Goal: Task Accomplishment & Management: Manage account settings

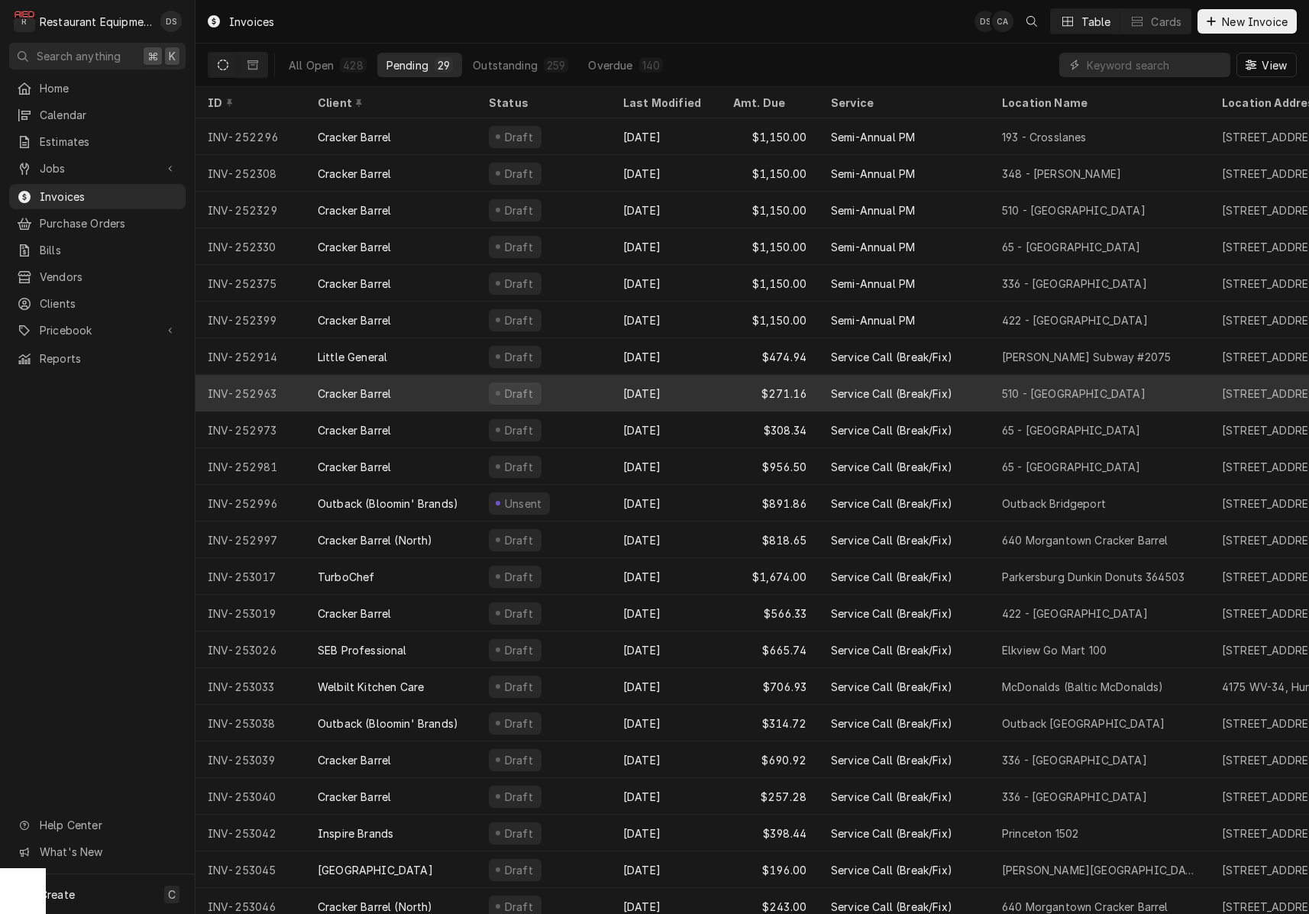
click at [722, 382] on div "$271.16" at bounding box center [770, 393] width 98 height 37
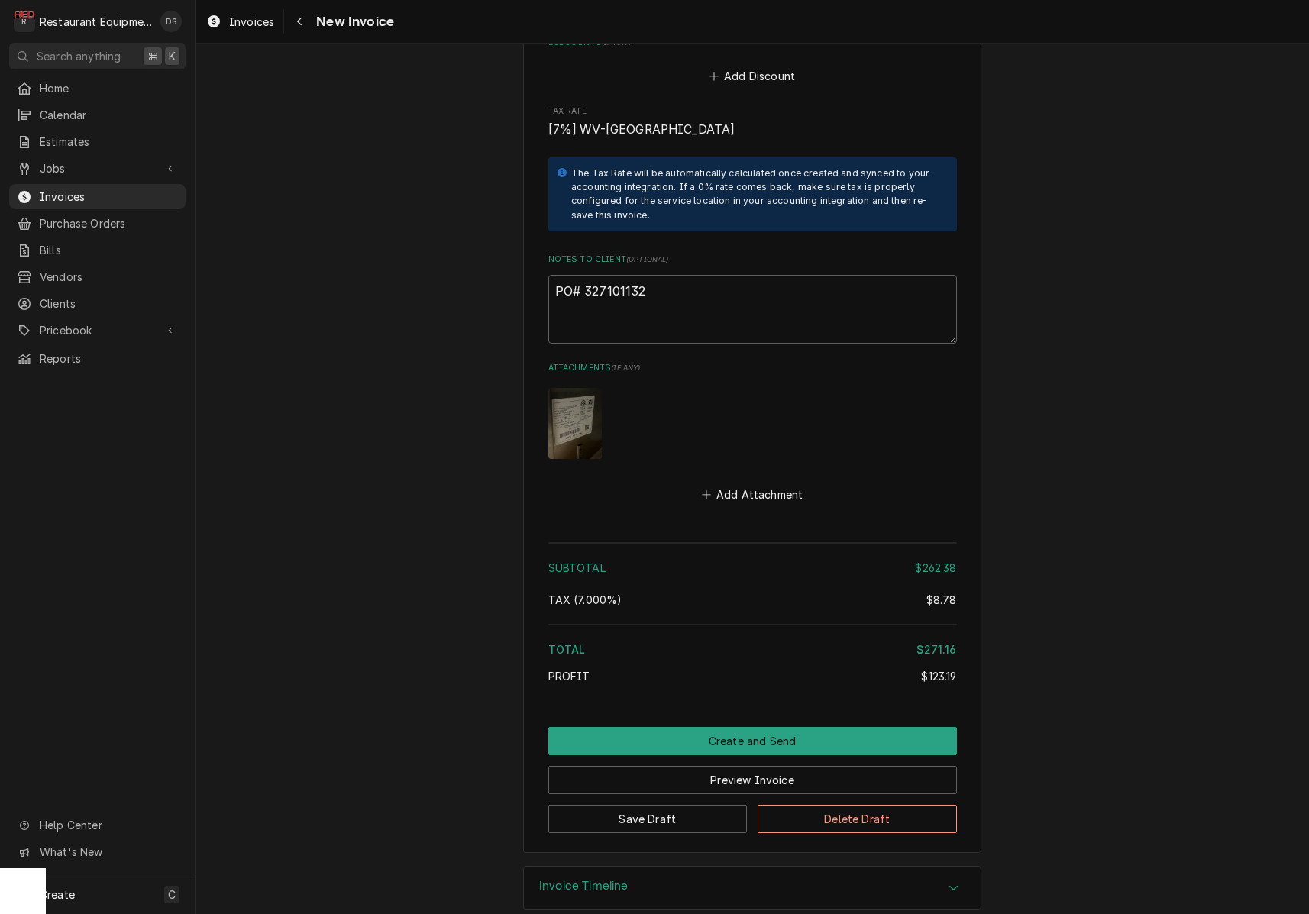
scroll to position [2840, 0]
drag, startPoint x: 649, startPoint y: 267, endPoint x: 585, endPoint y: 268, distance: 64.2
click at [584, 277] on textarea "PO# 327101132" at bounding box center [752, 311] width 409 height 69
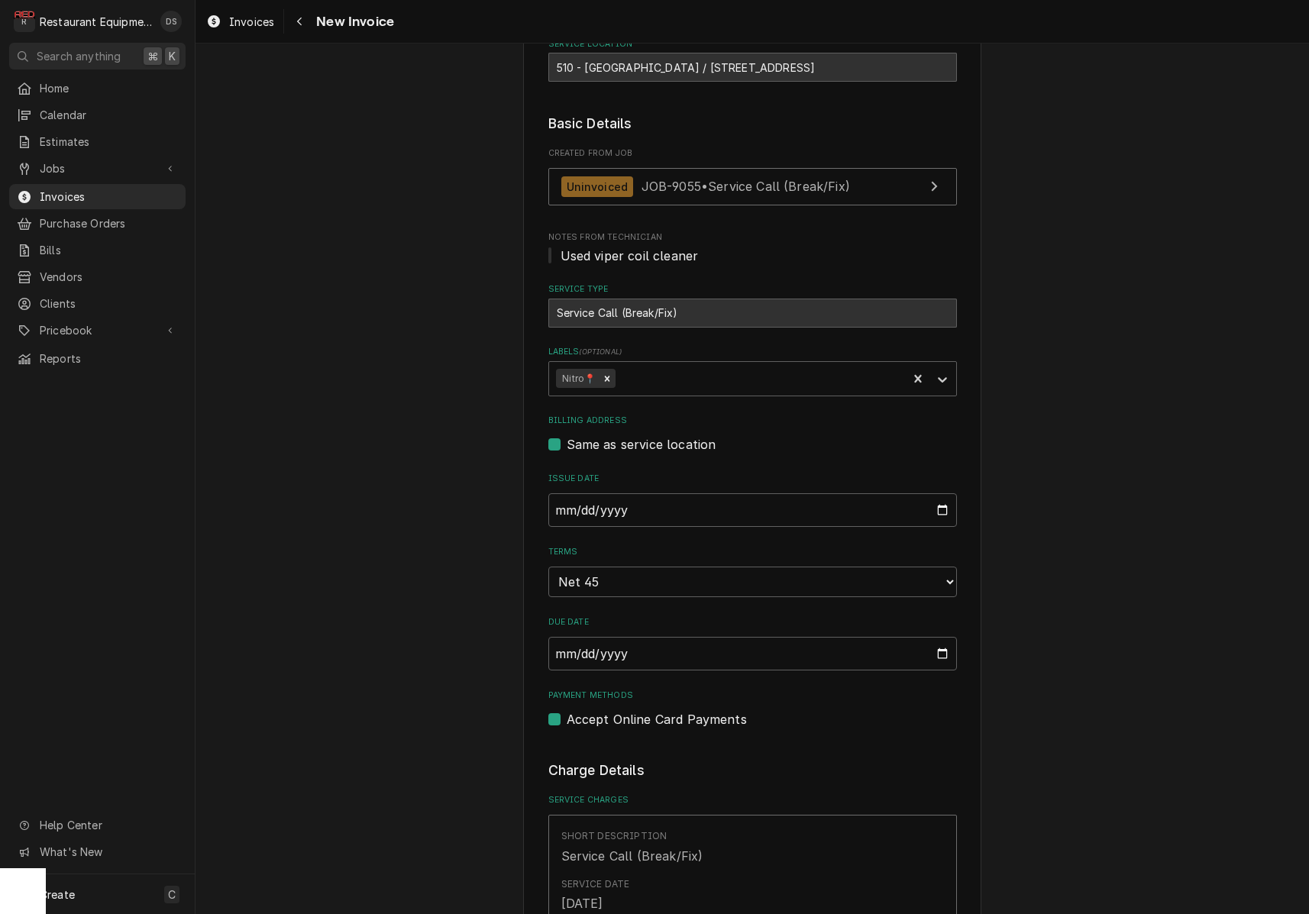
scroll to position [257, 0]
click at [627, 510] on input "2025-09-29" at bounding box center [752, 512] width 409 height 34
type input "2025-09-30"
drag, startPoint x: 1306, startPoint y: 445, endPoint x: 1267, endPoint y: 445, distance: 38.2
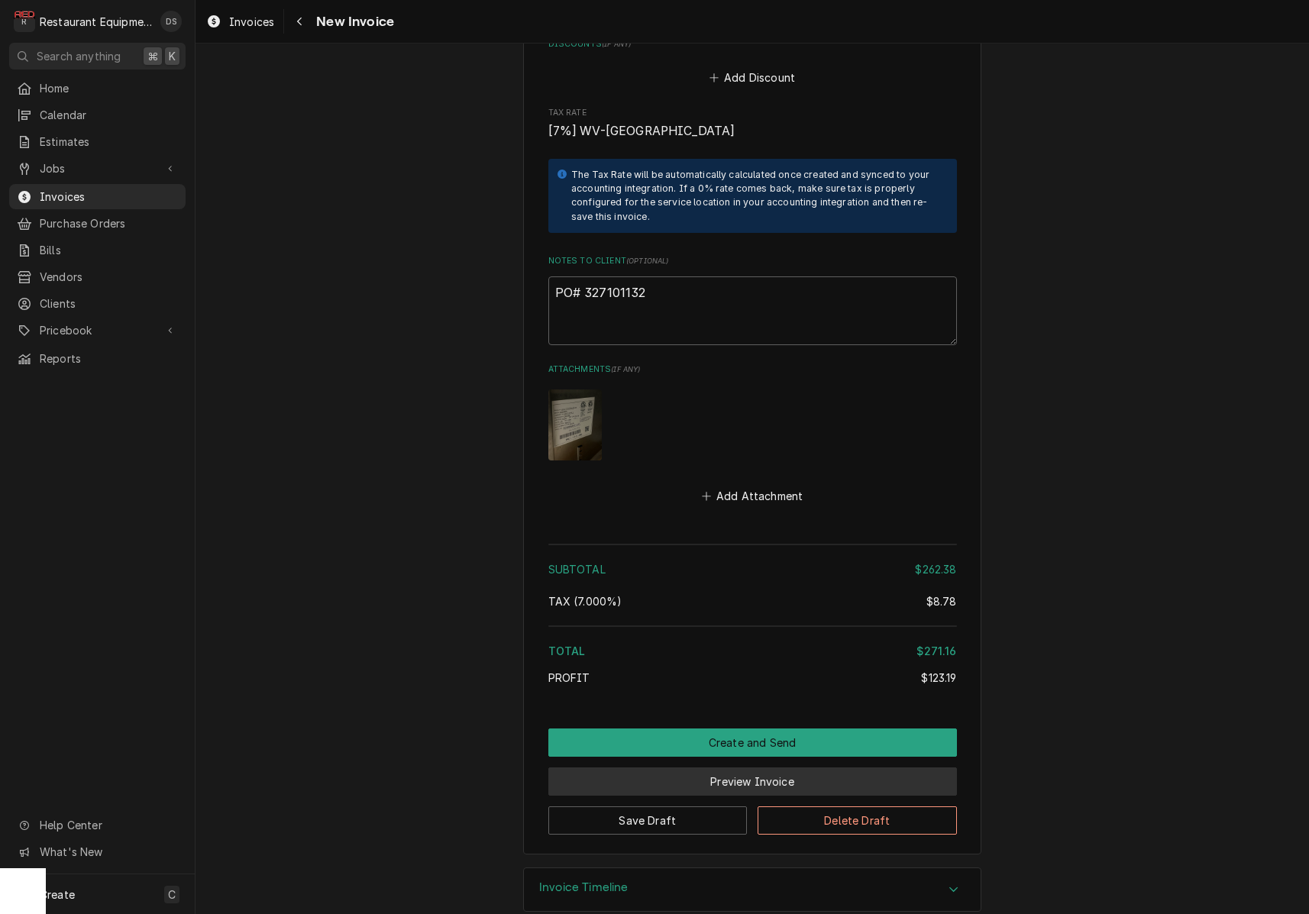
click at [773, 768] on button "Preview Invoice" at bounding box center [752, 782] width 409 height 28
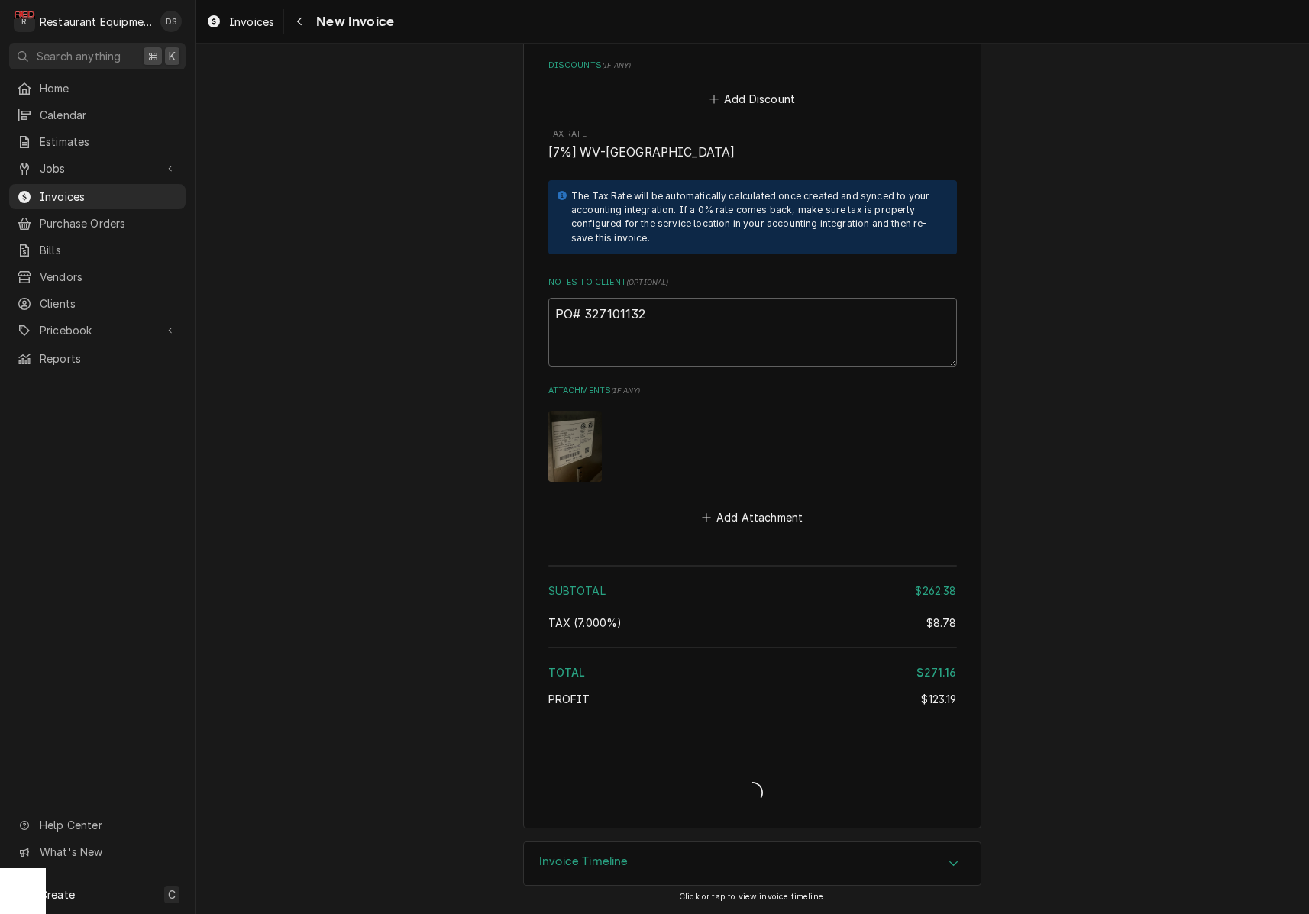
scroll to position [2793, 0]
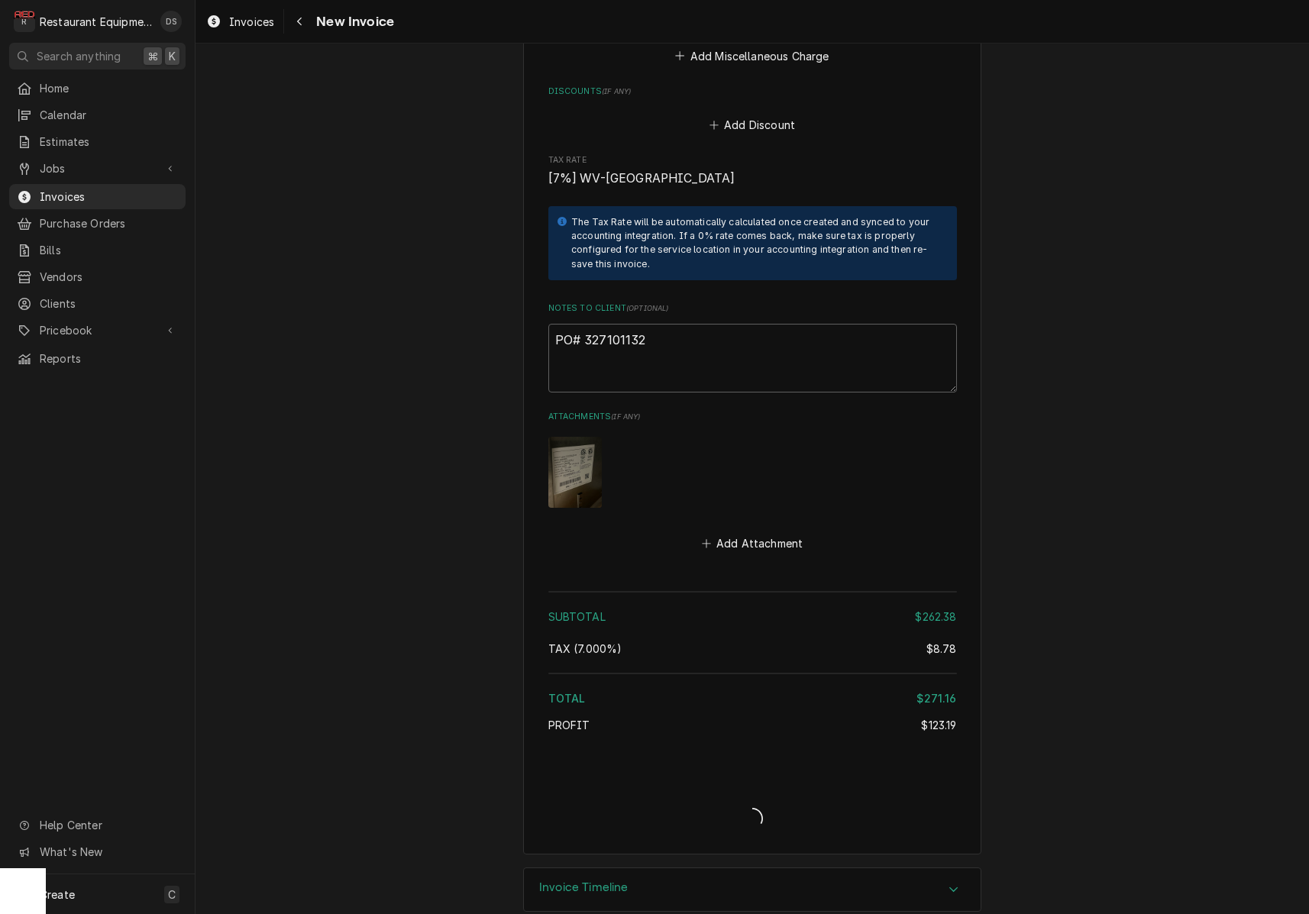
type textarea "x"
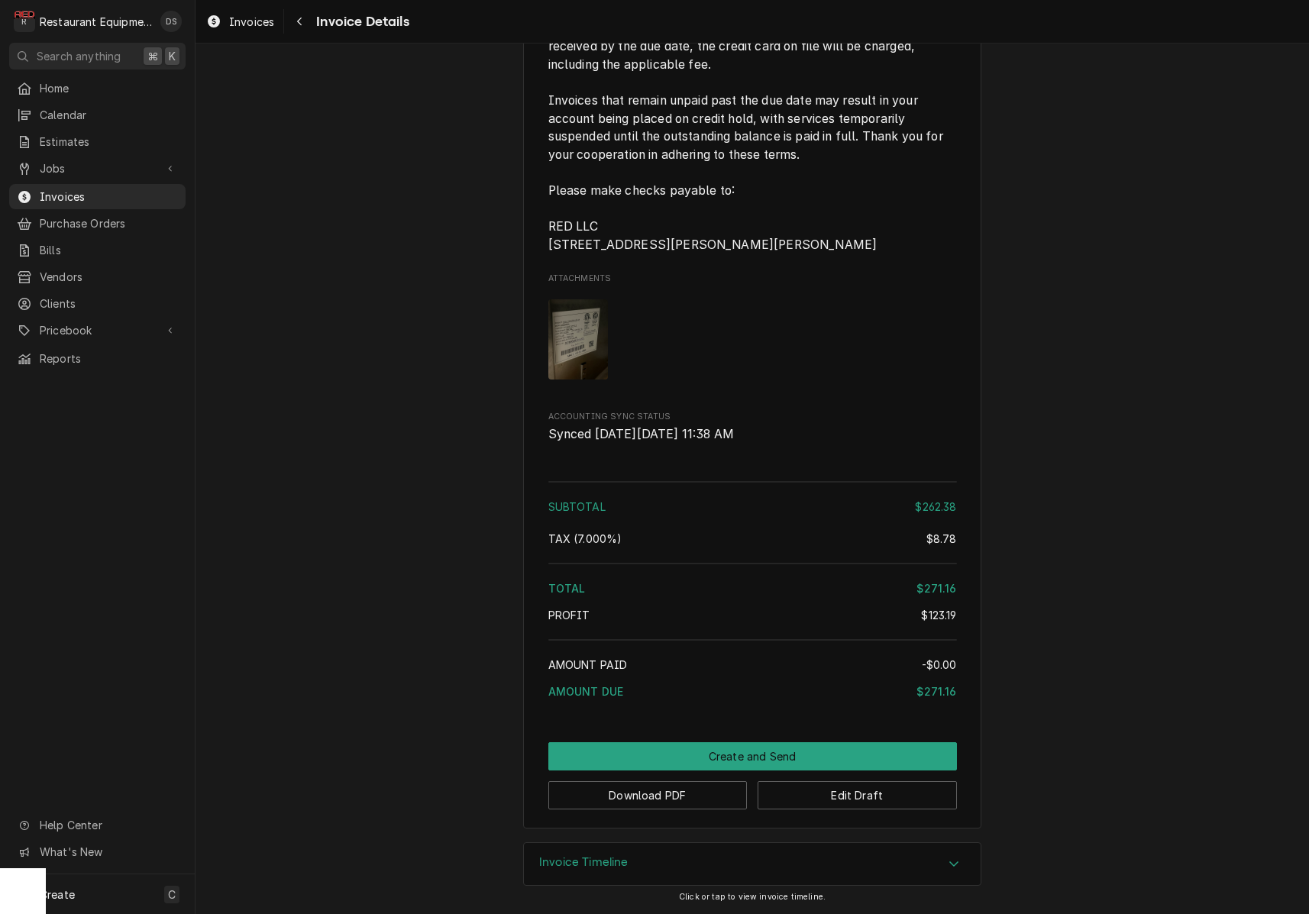
scroll to position [2654, 0]
click at [671, 801] on button "Download PDF" at bounding box center [647, 795] width 199 height 28
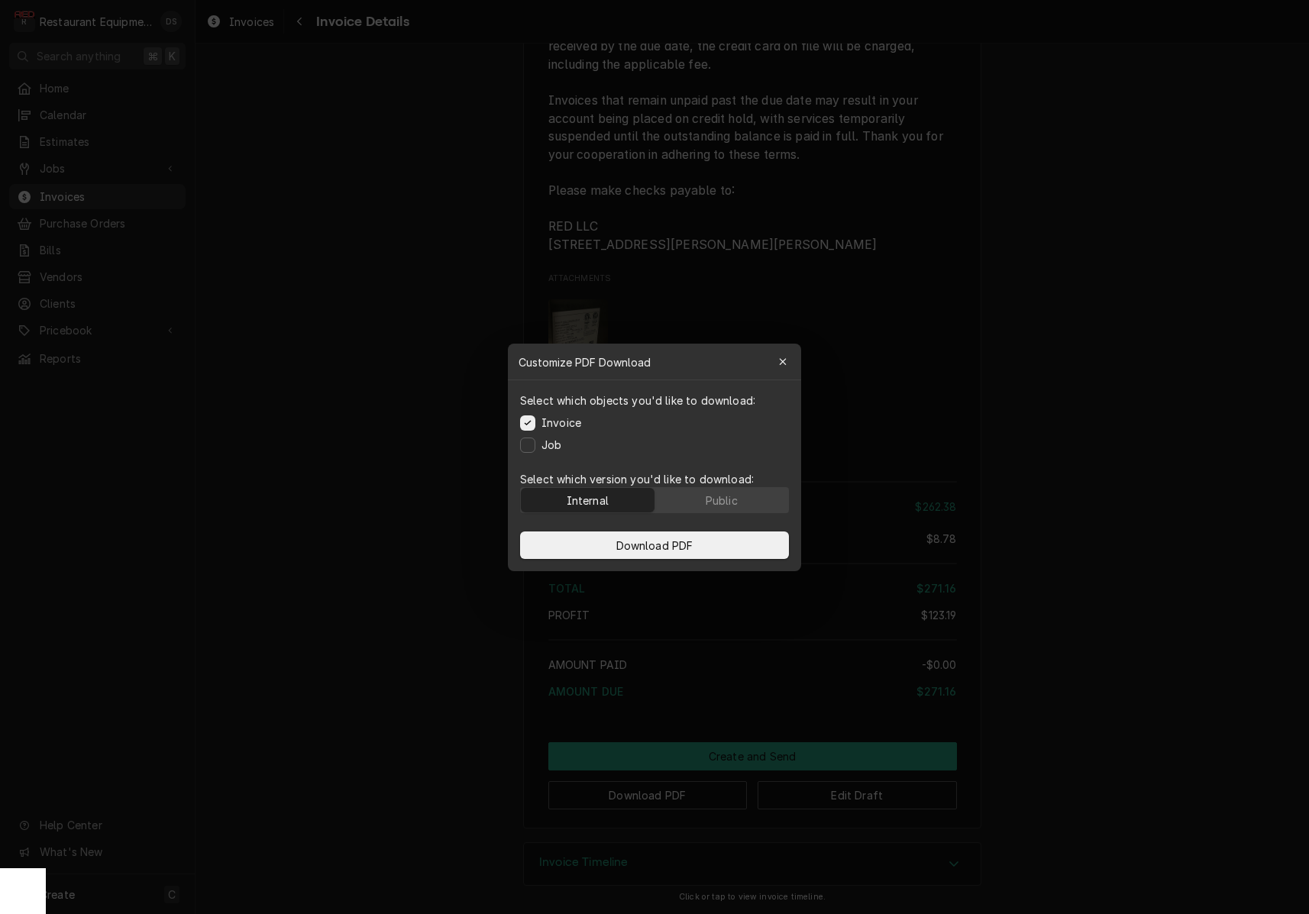
drag, startPoint x: 733, startPoint y: 495, endPoint x: 730, endPoint y: 525, distance: 30.0
click at [733, 495] on div "Public" at bounding box center [722, 500] width 32 height 16
click at [720, 543] on button "Download PDF" at bounding box center [654, 546] width 269 height 28
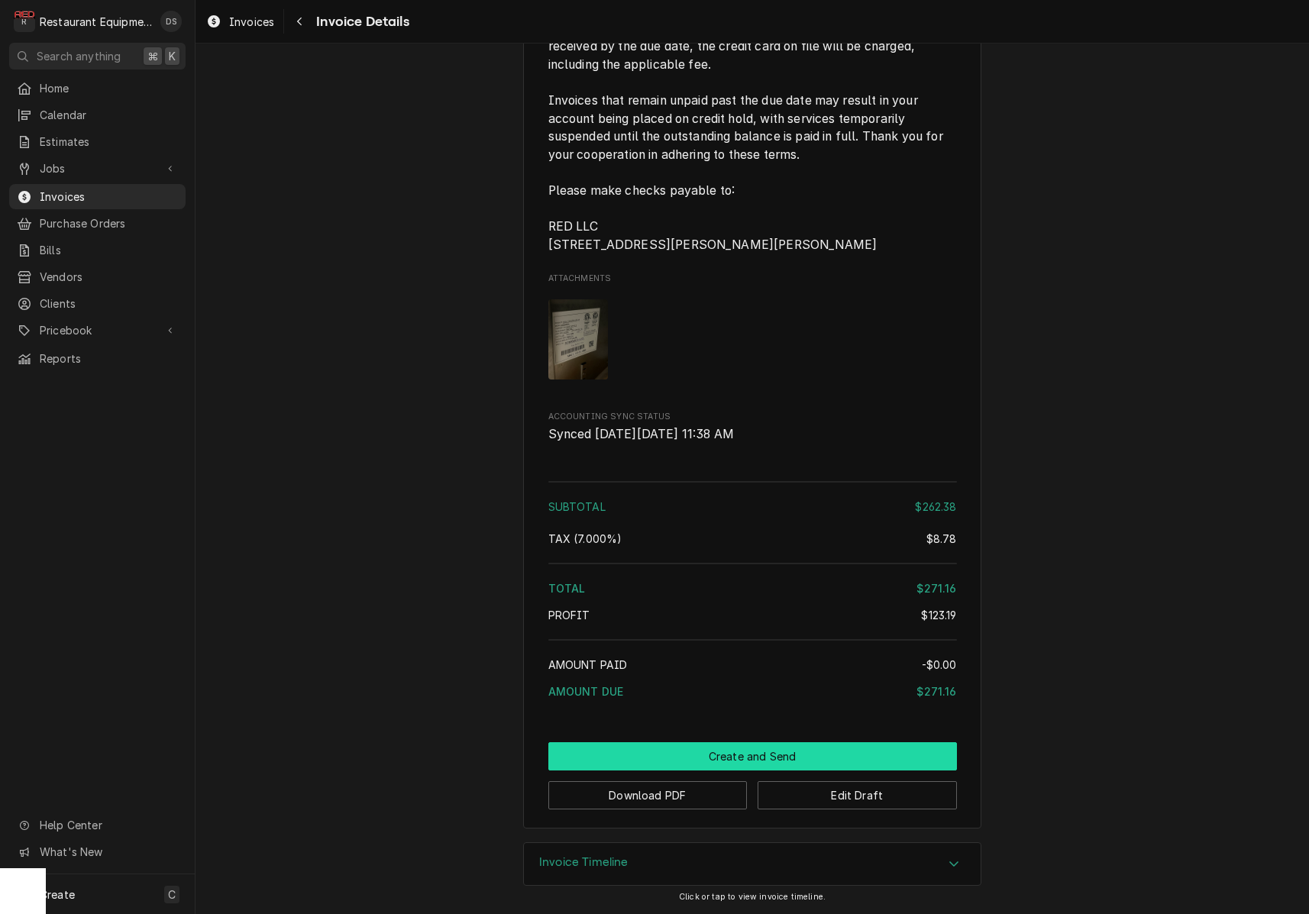
click at [736, 748] on button "Create and Send" at bounding box center [752, 757] width 409 height 28
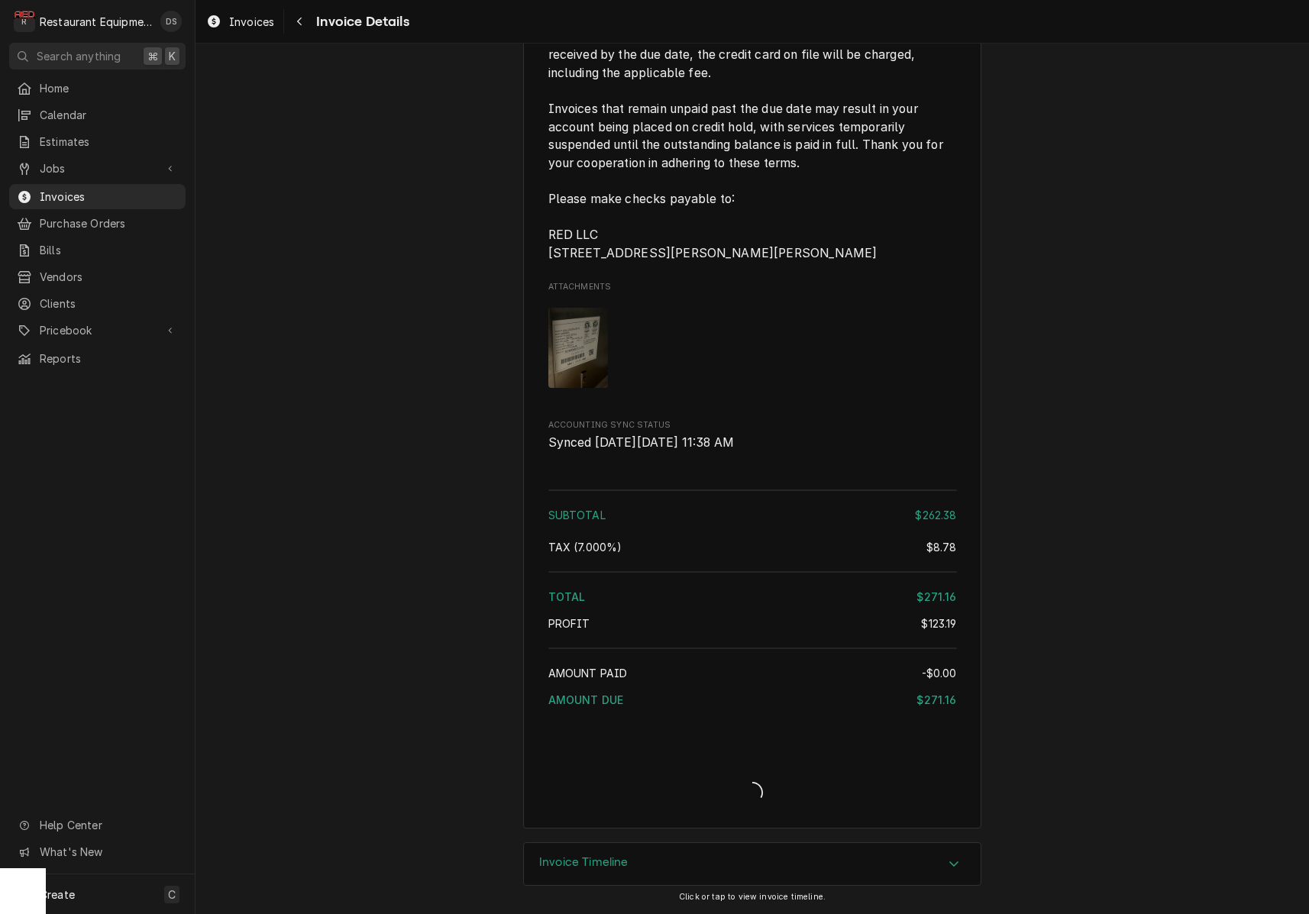
scroll to position [2645, 0]
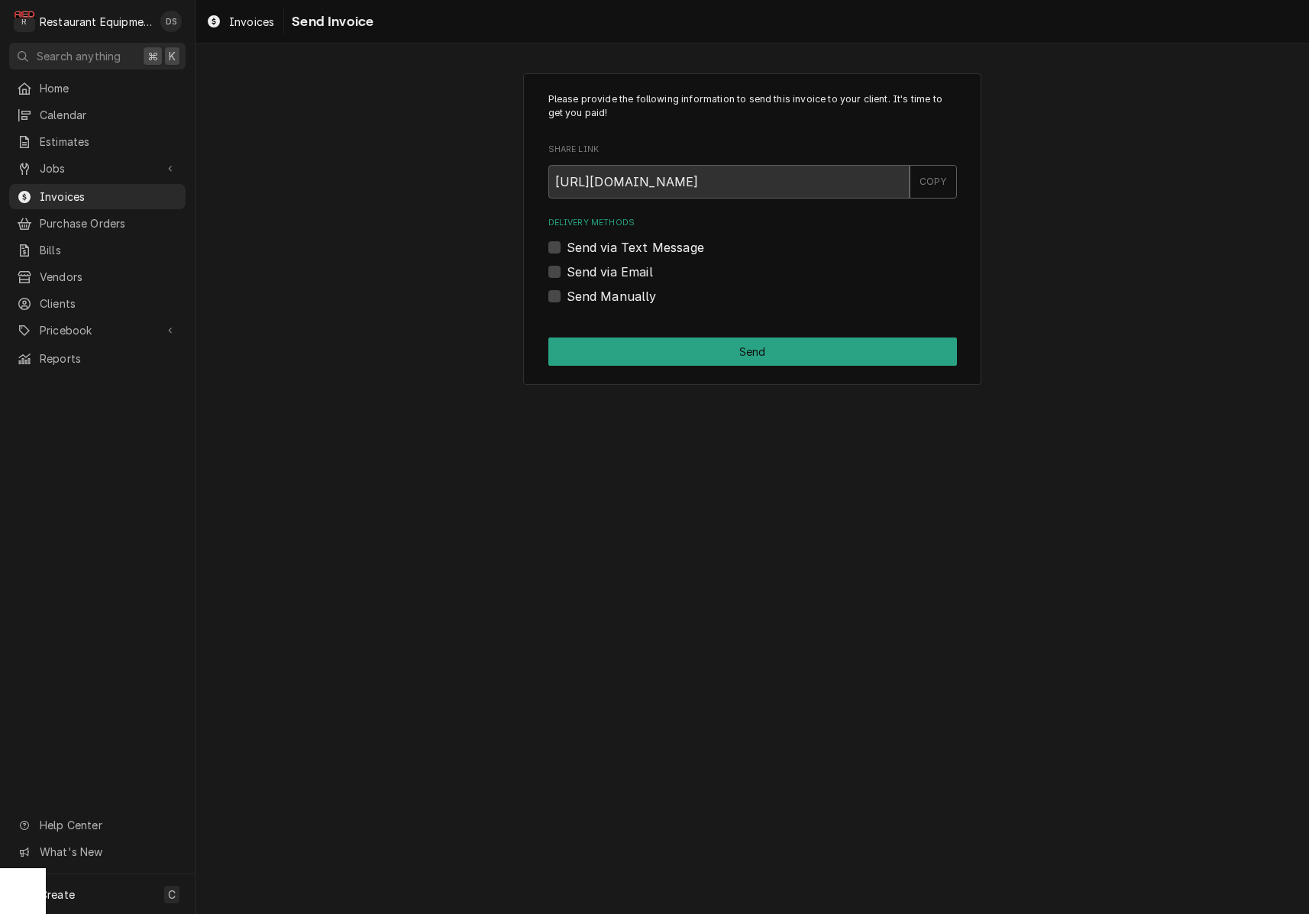
click at [567, 295] on label "Send Manually" at bounding box center [612, 296] width 90 height 18
click at [567, 295] on input "Send Manually" at bounding box center [771, 304] width 409 height 34
checkbox input "true"
click at [786, 356] on button "Send" at bounding box center [752, 352] width 409 height 28
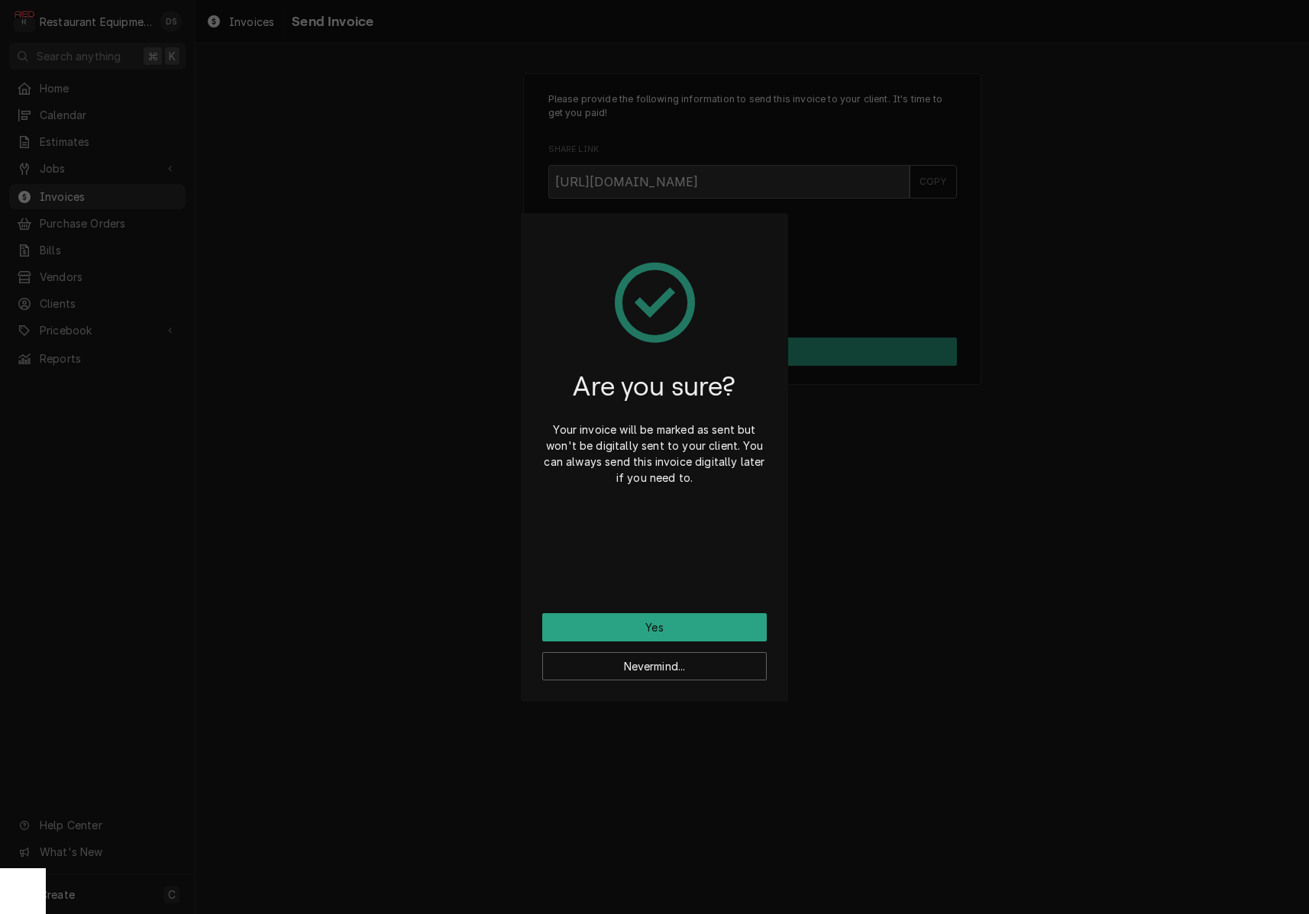
click at [691, 623] on button "Yes" at bounding box center [654, 627] width 225 height 28
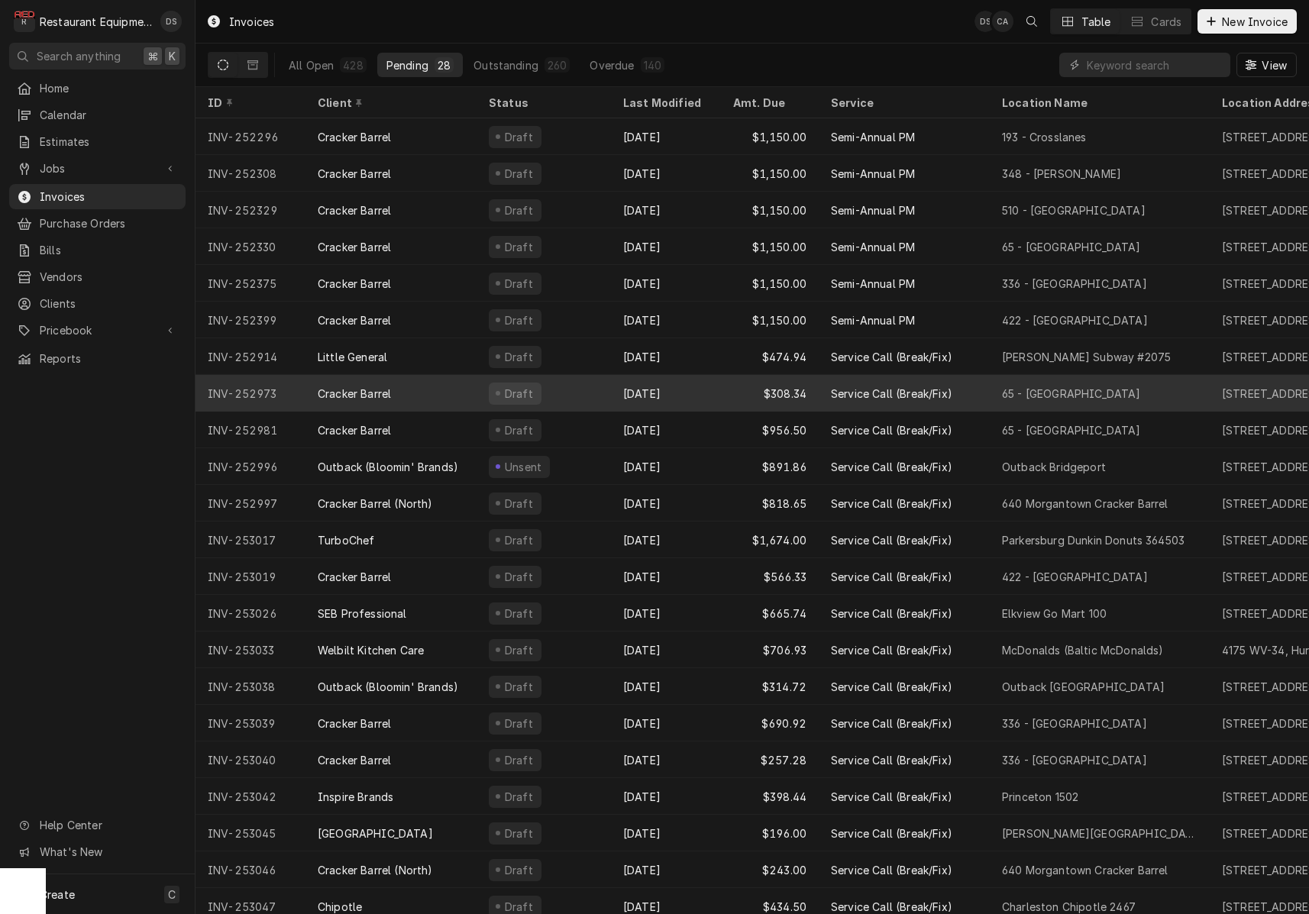
click at [697, 387] on div "Sep 29" at bounding box center [666, 393] width 110 height 37
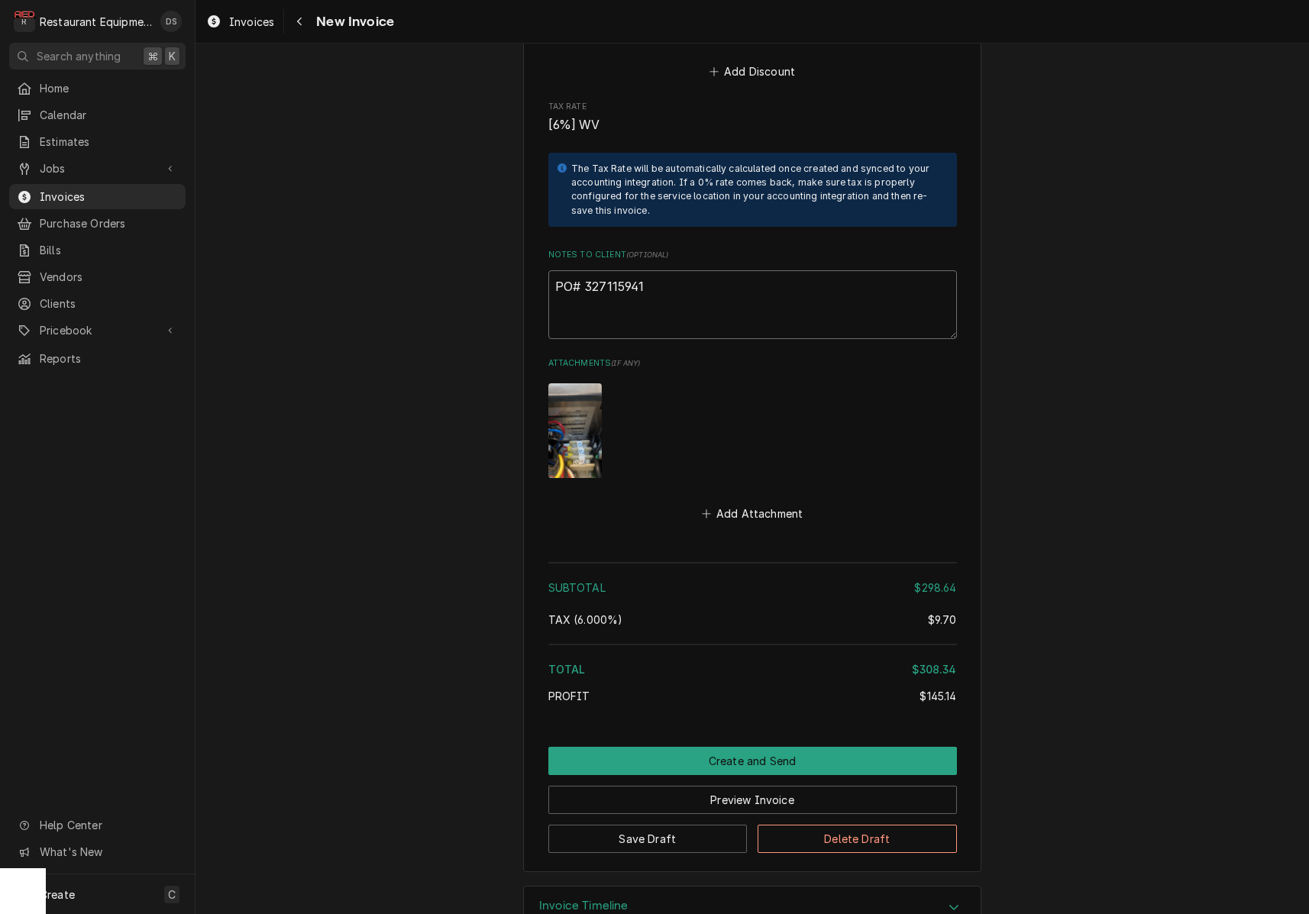
drag, startPoint x: 648, startPoint y: 240, endPoint x: 585, endPoint y: 243, distance: 62.7
click at [585, 270] on textarea "PO# 327115941" at bounding box center [752, 304] width 409 height 69
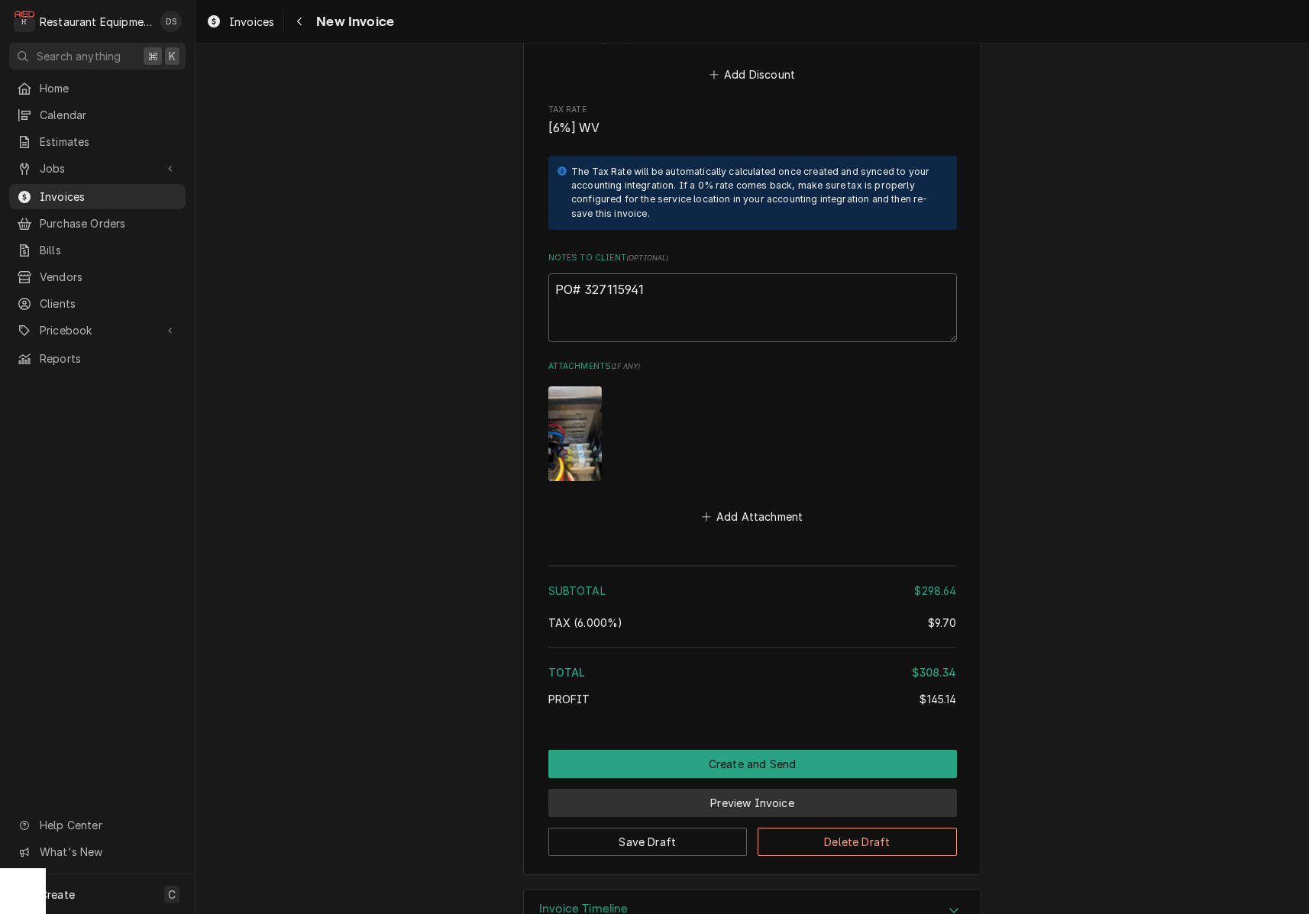
scroll to position [2813, 0]
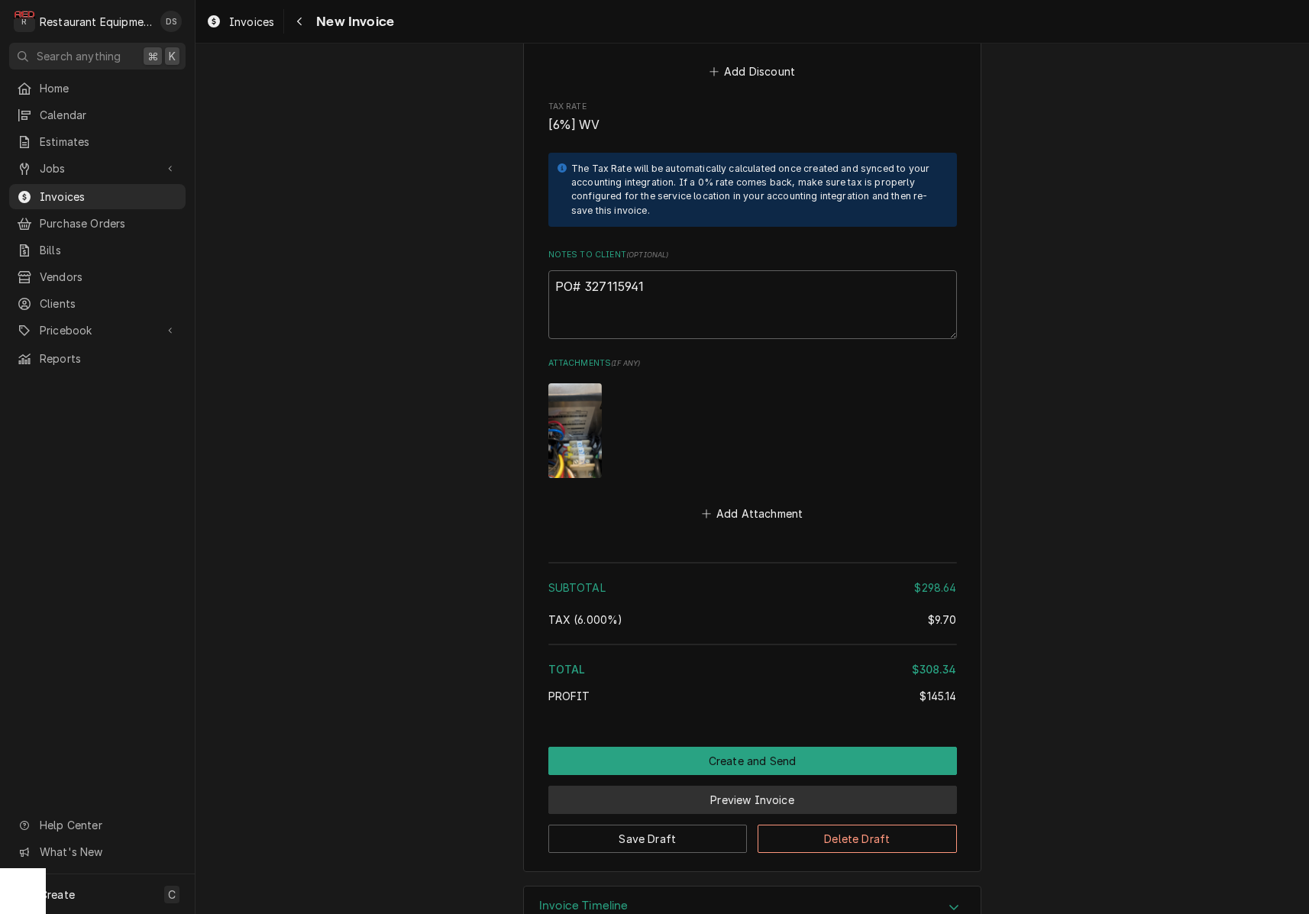
click at [773, 786] on button "Preview Invoice" at bounding box center [752, 800] width 409 height 28
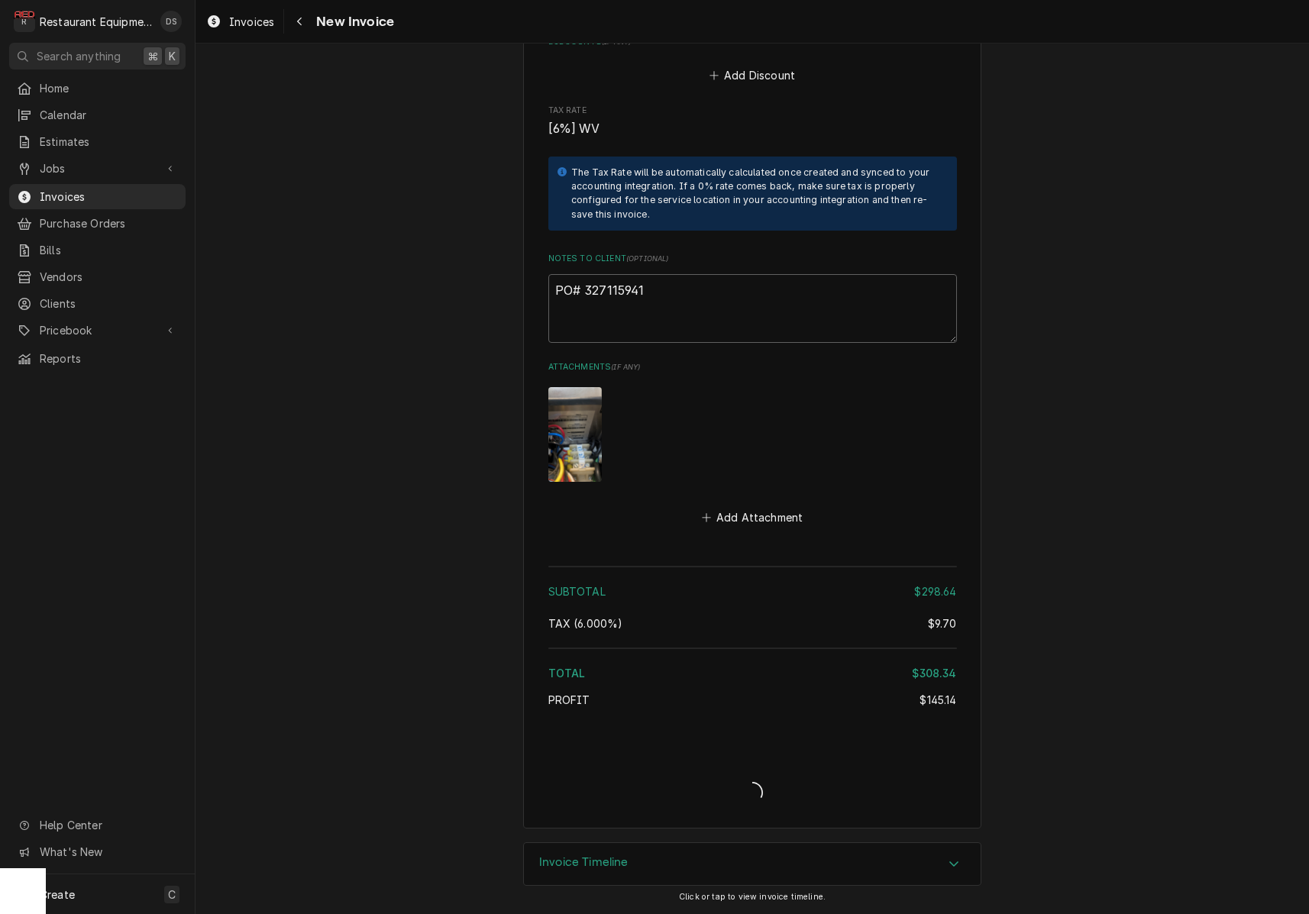
type textarea "x"
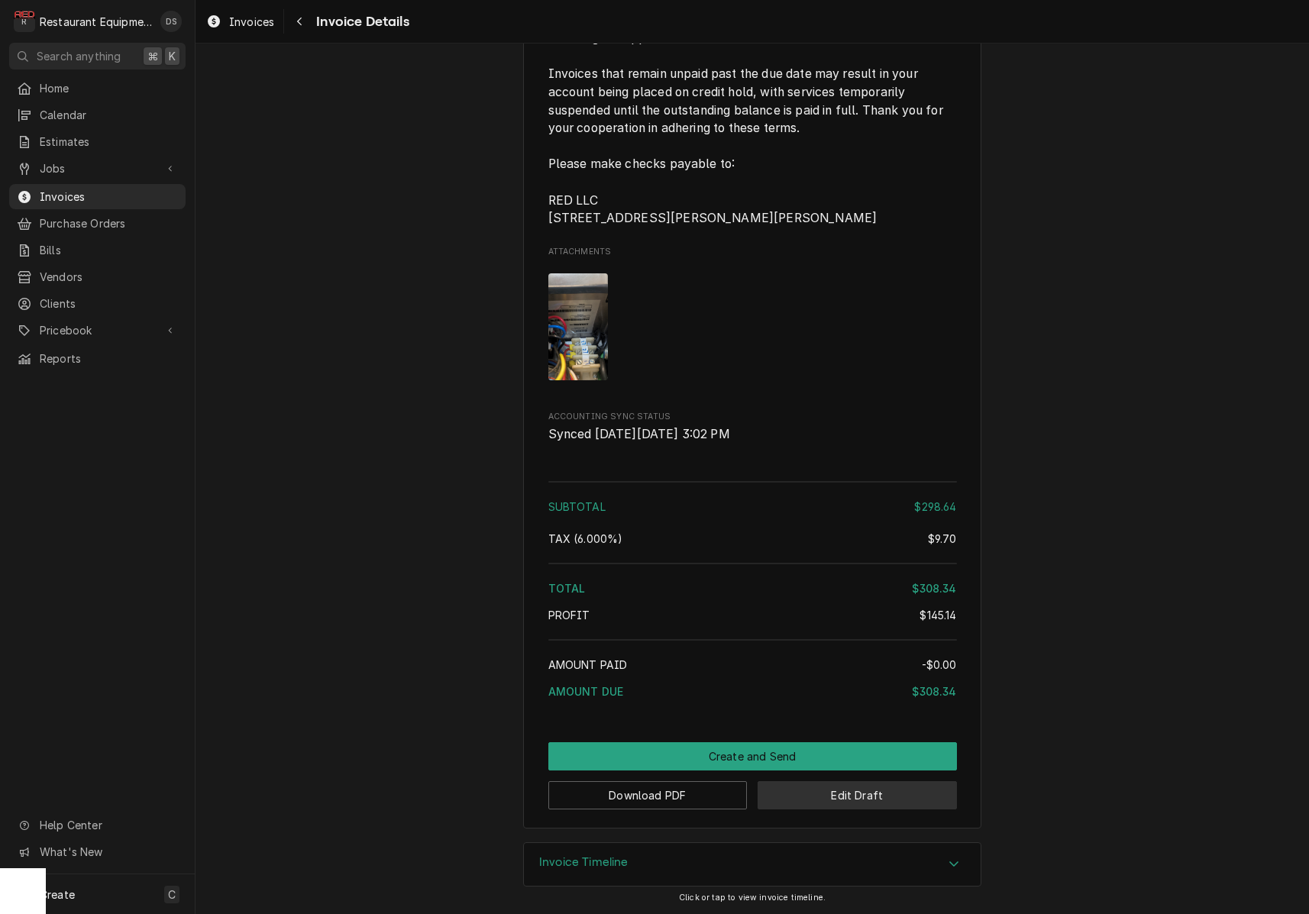
scroll to position [2681, 0]
click at [889, 807] on button "Edit Draft" at bounding box center [857, 795] width 199 height 28
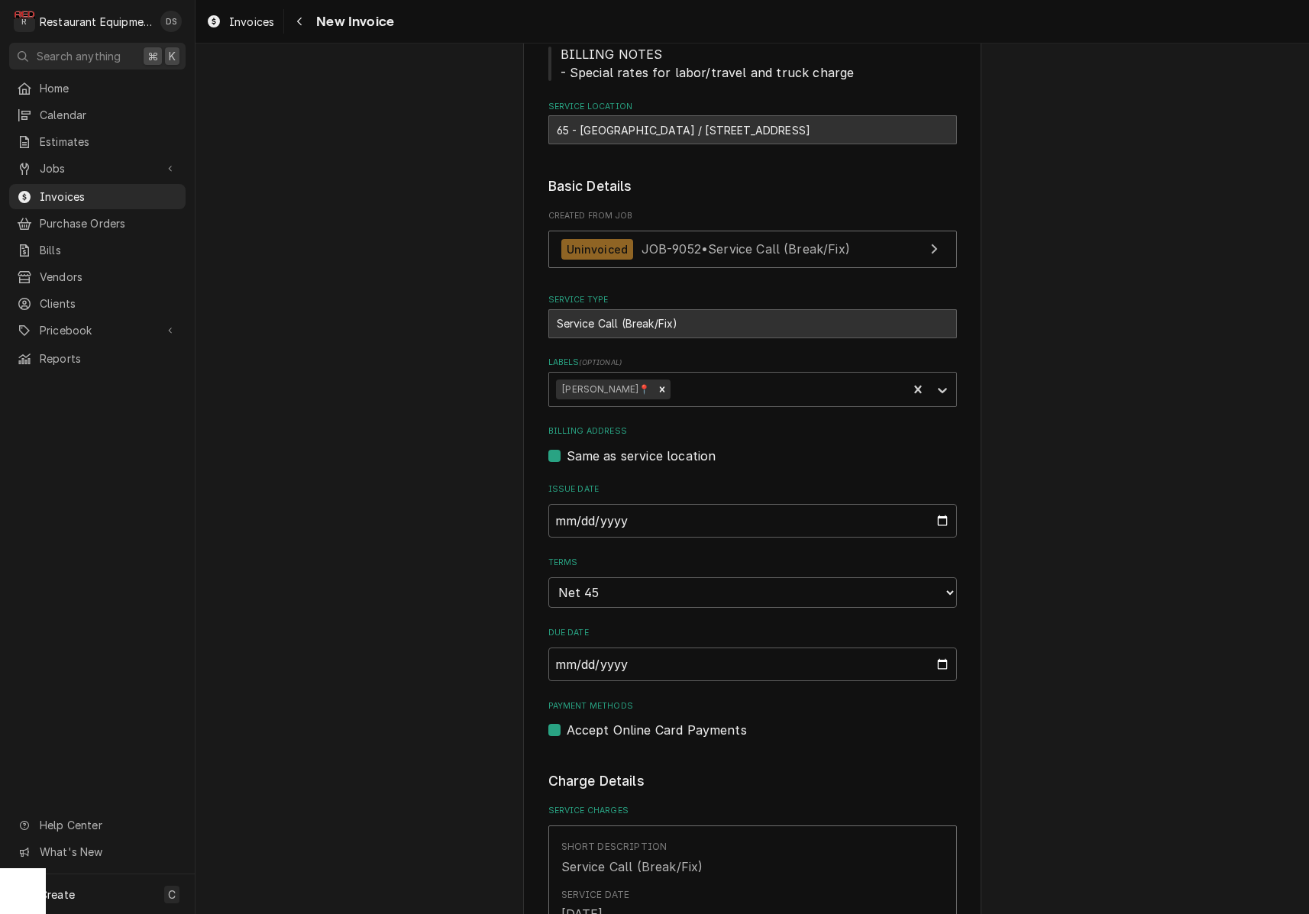
scroll to position [239, 0]
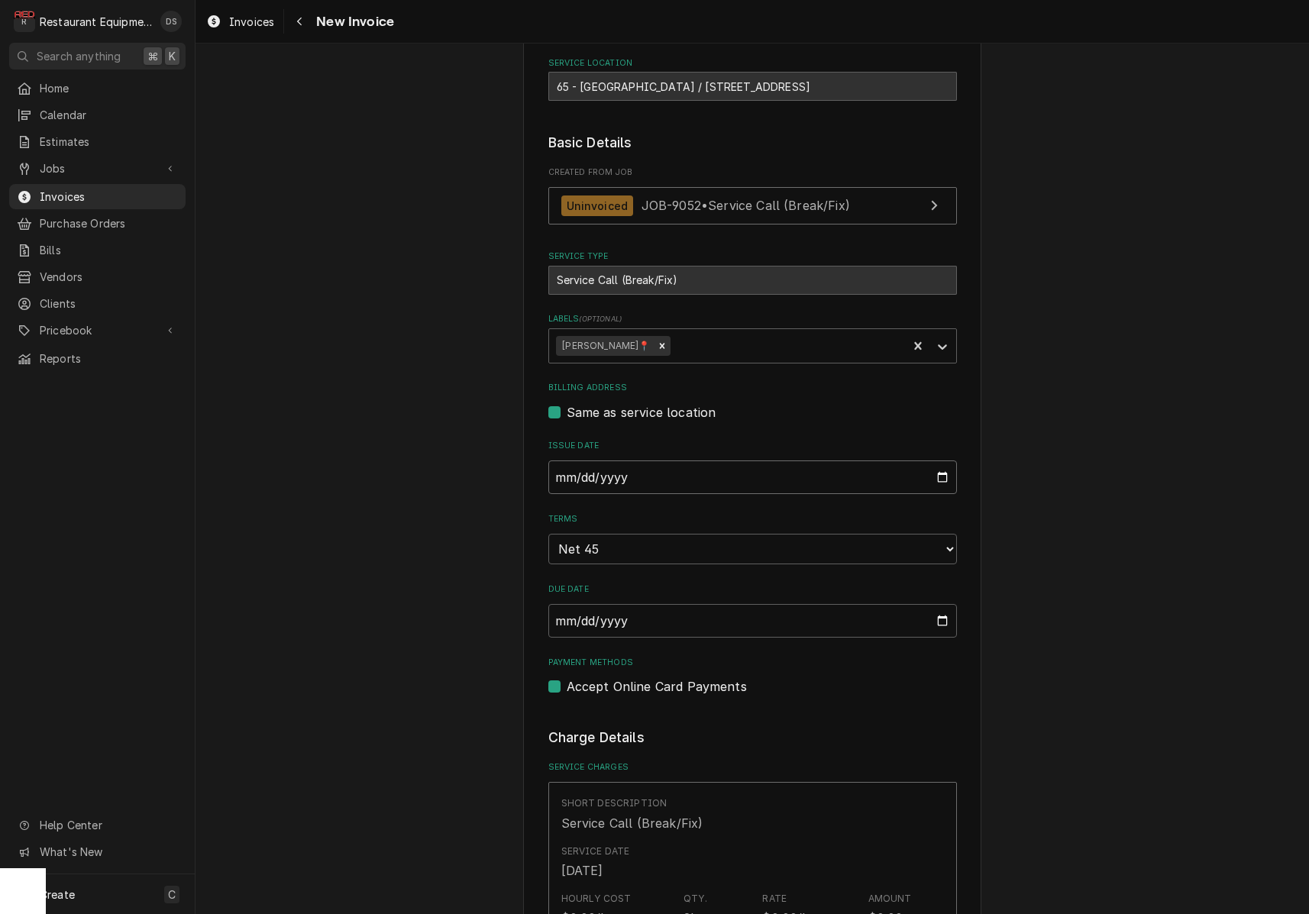
click at [624, 474] on input "2025-09-29" at bounding box center [752, 478] width 409 height 34
type input "2025-09-30"
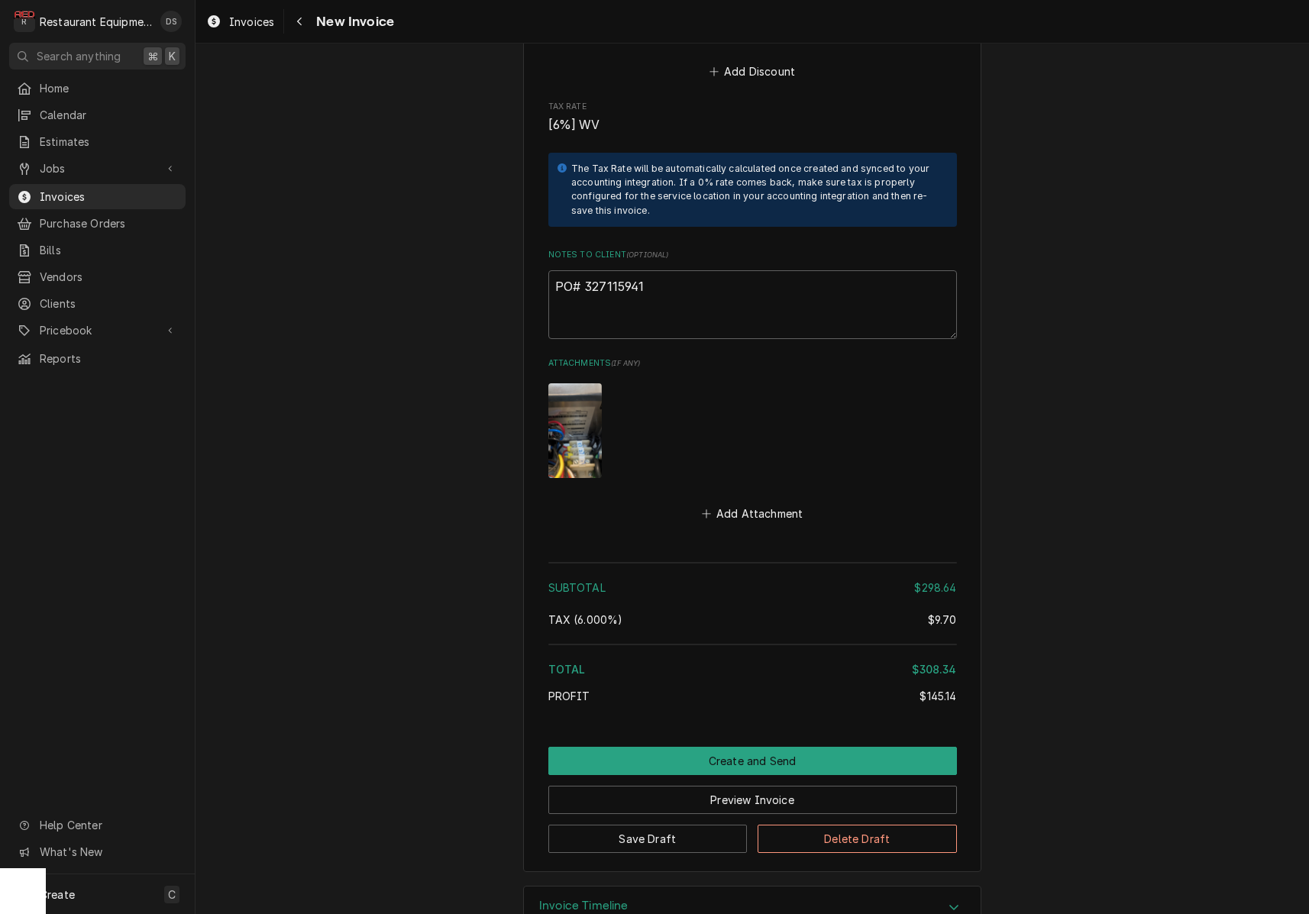
drag, startPoint x: 845, startPoint y: 746, endPoint x: 888, endPoint y: 734, distance: 44.5
click at [845, 786] on button "Preview Invoice" at bounding box center [752, 800] width 409 height 28
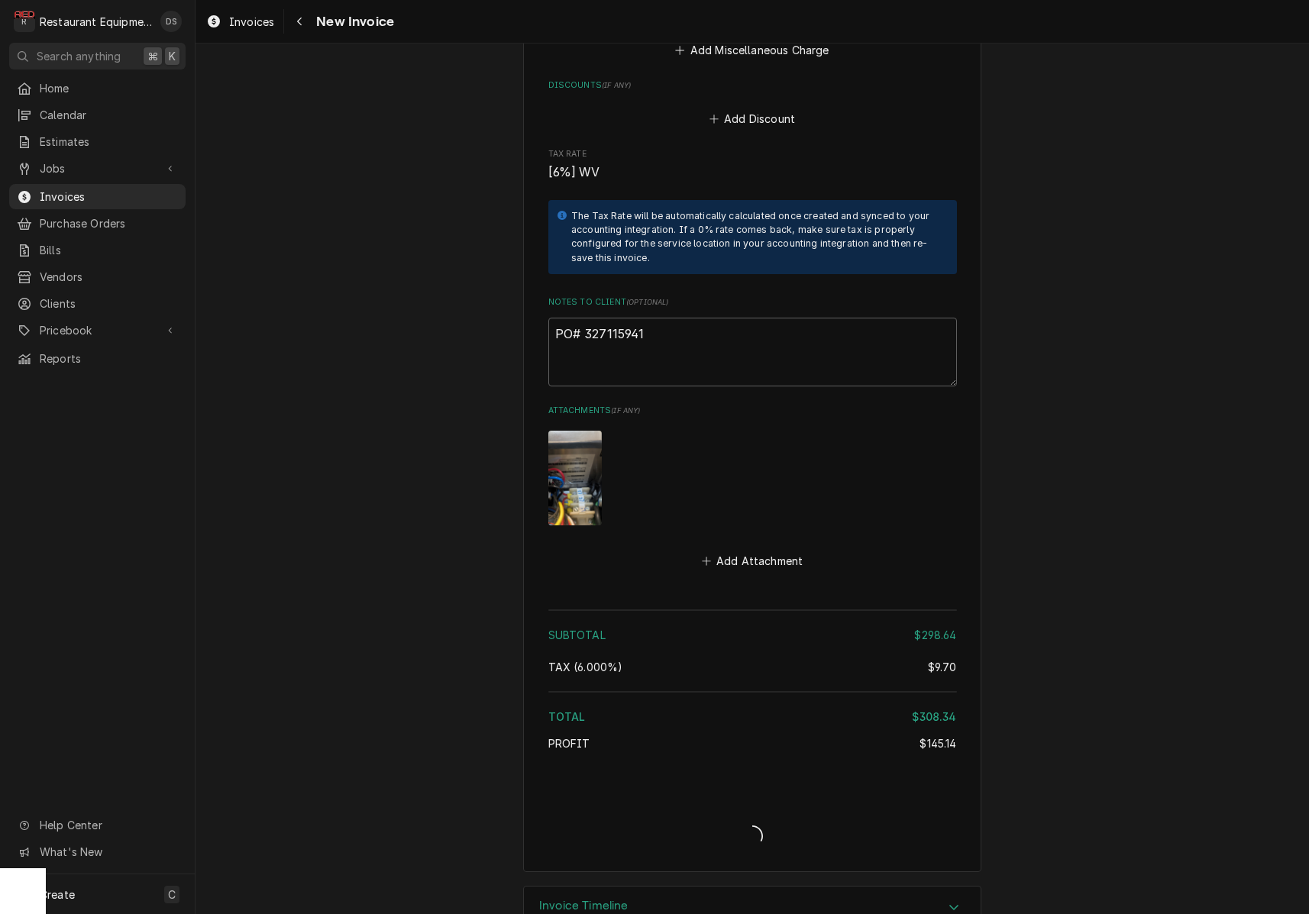
type textarea "x"
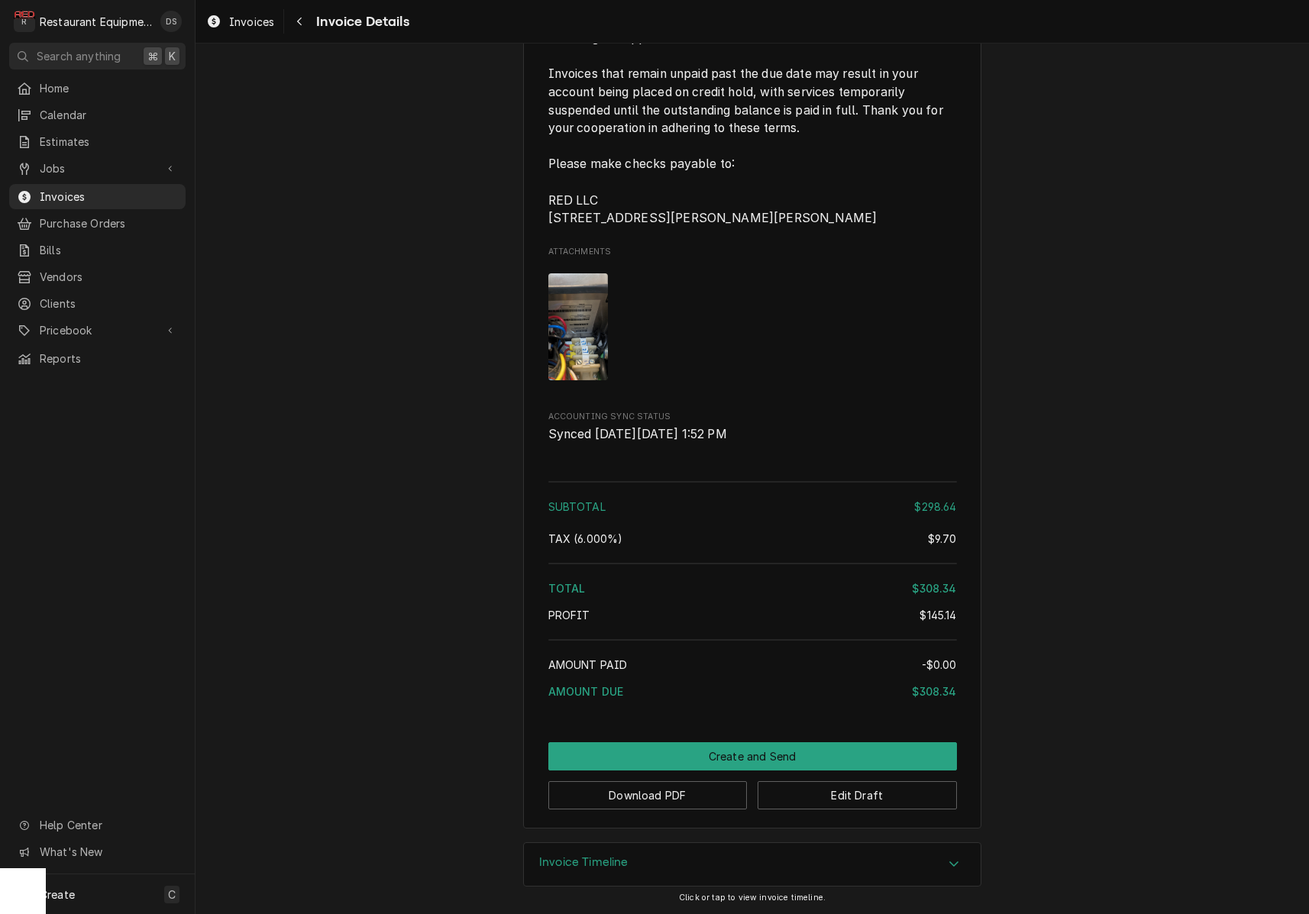
scroll to position [2681, 0]
click at [649, 795] on button "Download PDF" at bounding box center [647, 795] width 199 height 28
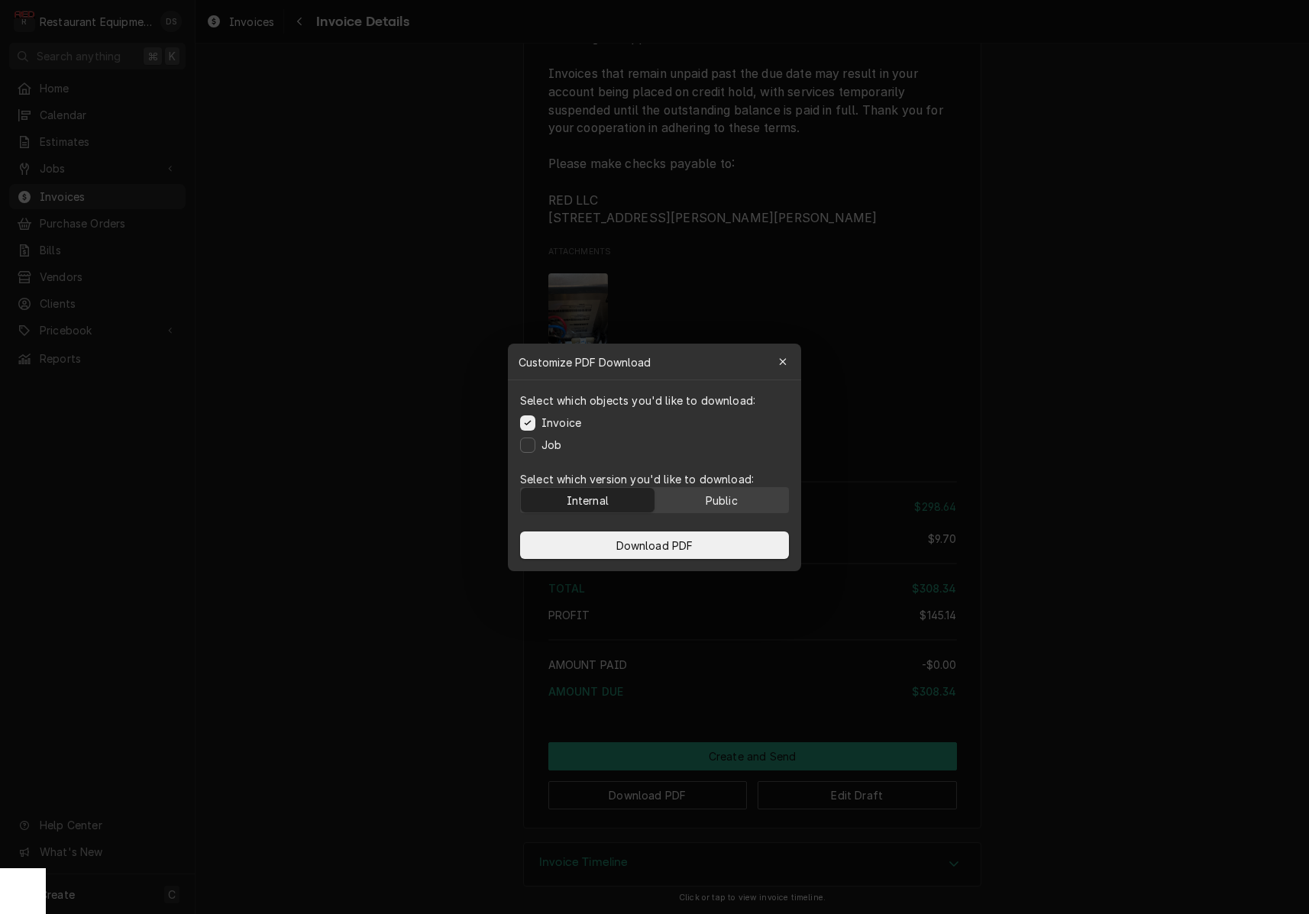
click at [709, 506] on div "Public" at bounding box center [722, 500] width 32 height 16
click at [702, 533] on button "Download PDF" at bounding box center [654, 546] width 269 height 28
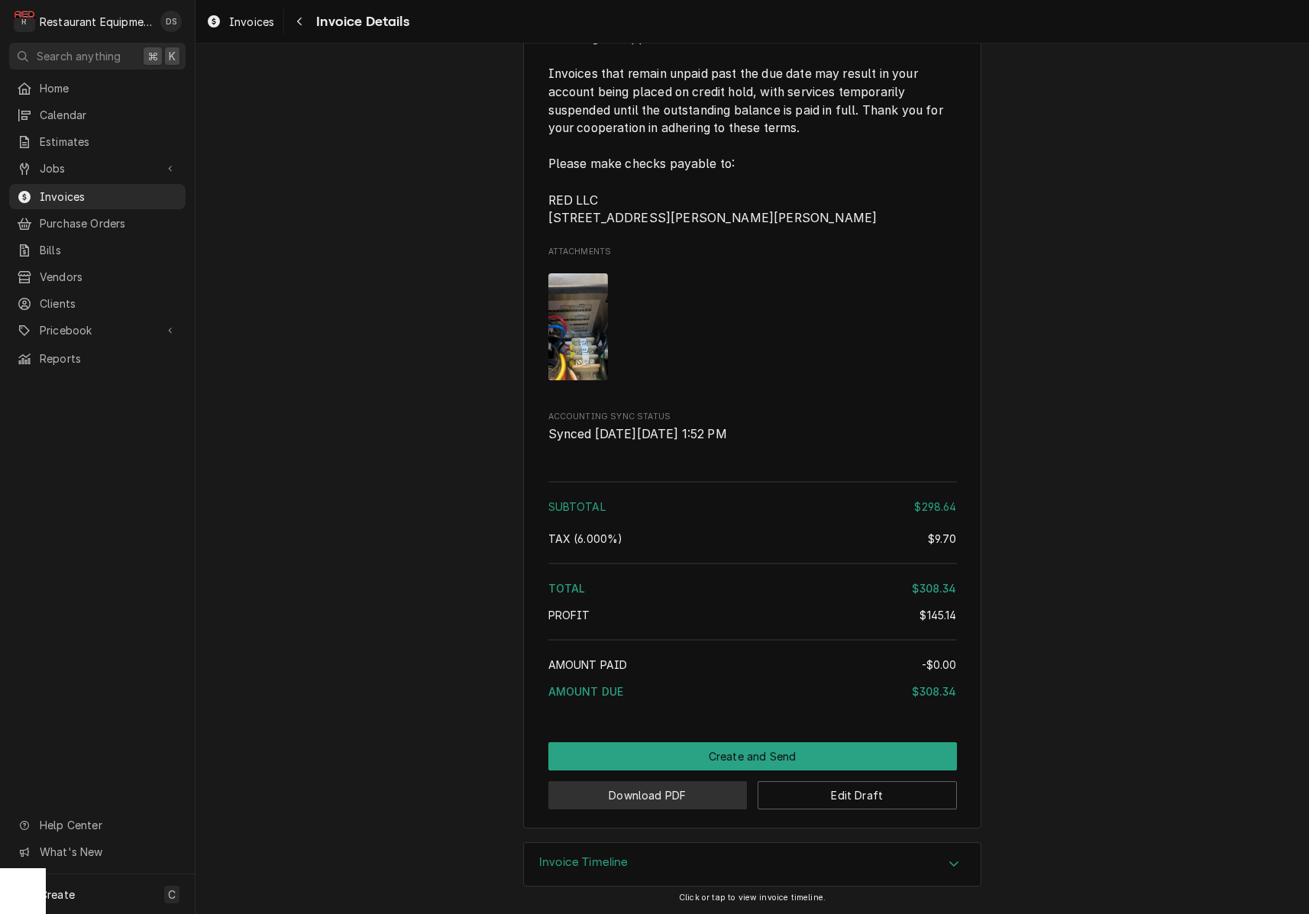
click at [673, 796] on button "Download PDF" at bounding box center [647, 795] width 199 height 28
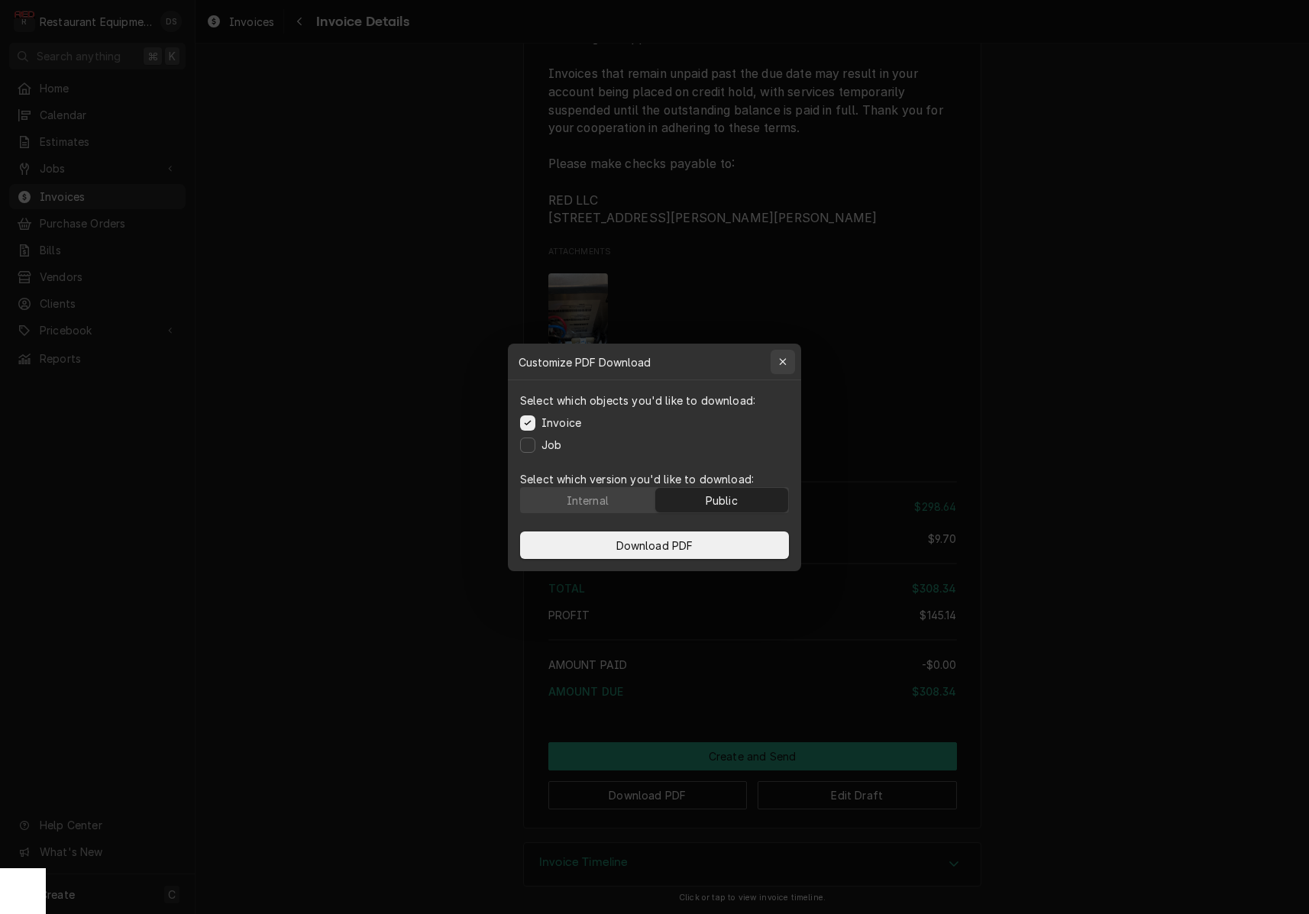
click at [781, 365] on icon "button" at bounding box center [782, 361] width 7 height 7
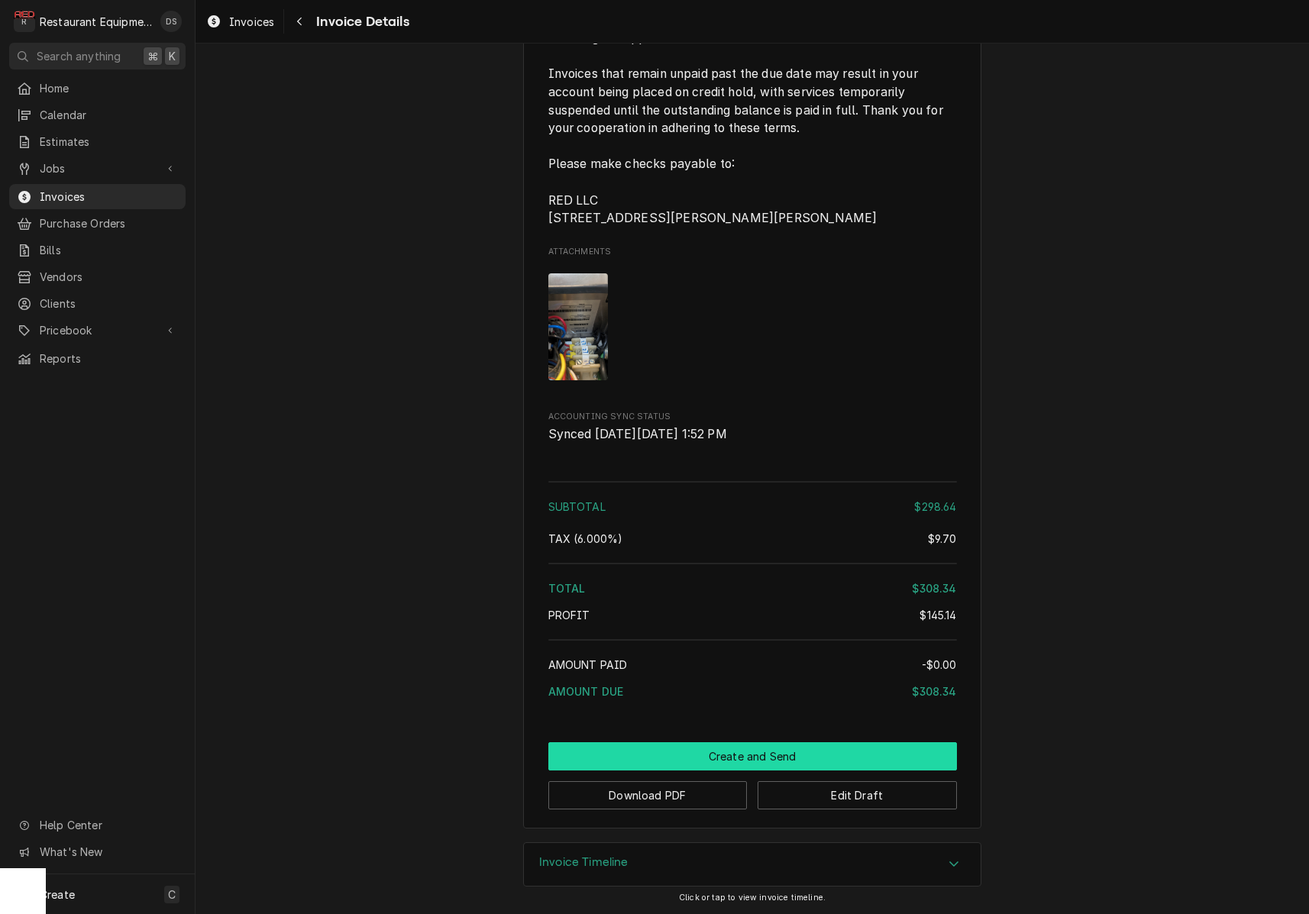
click at [808, 749] on button "Create and Send" at bounding box center [752, 757] width 409 height 28
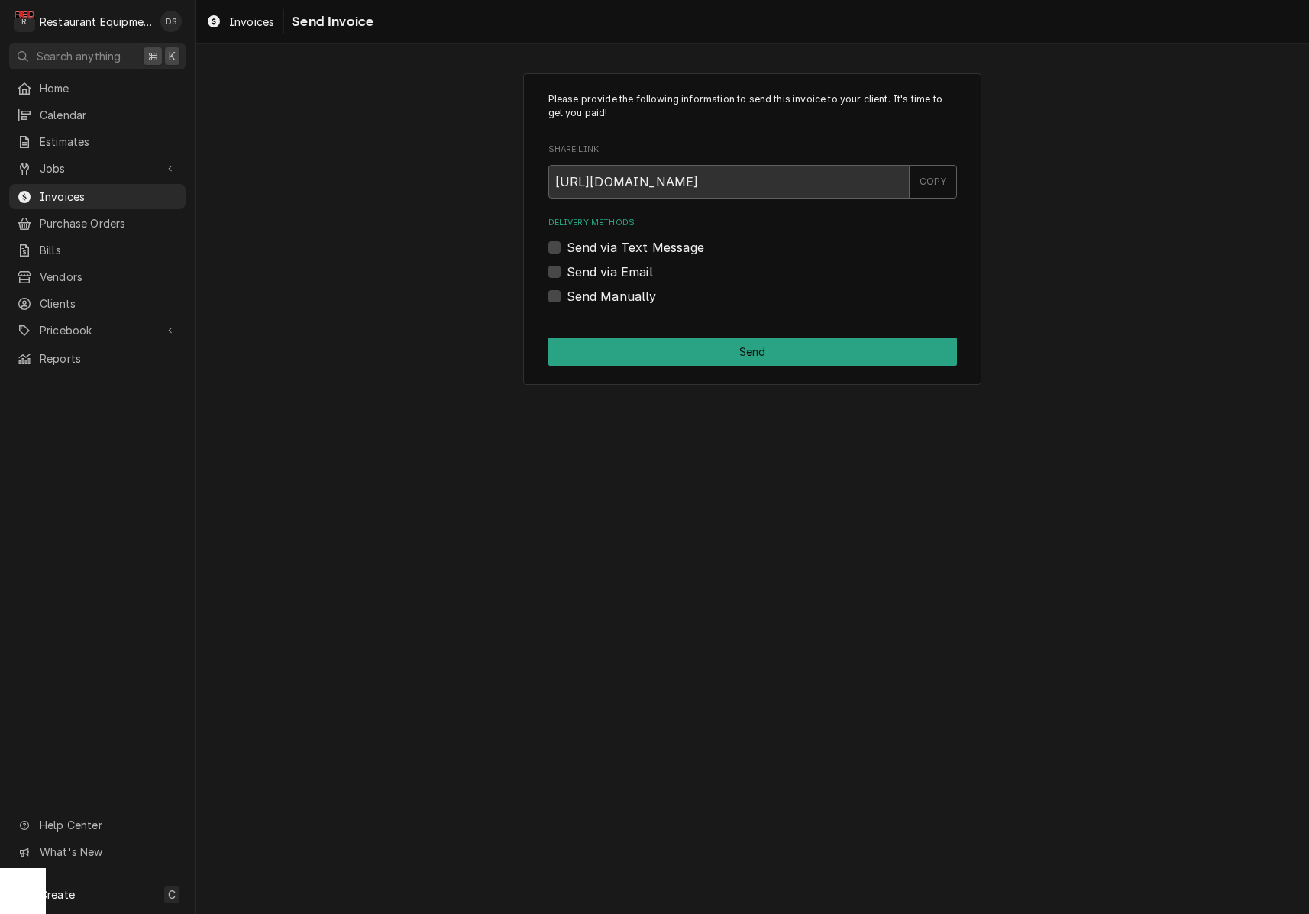
click at [567, 300] on label "Send Manually" at bounding box center [612, 296] width 90 height 18
click at [567, 300] on input "Send Manually" at bounding box center [771, 304] width 409 height 34
checkbox input "true"
click at [756, 347] on button "Send" at bounding box center [752, 352] width 409 height 28
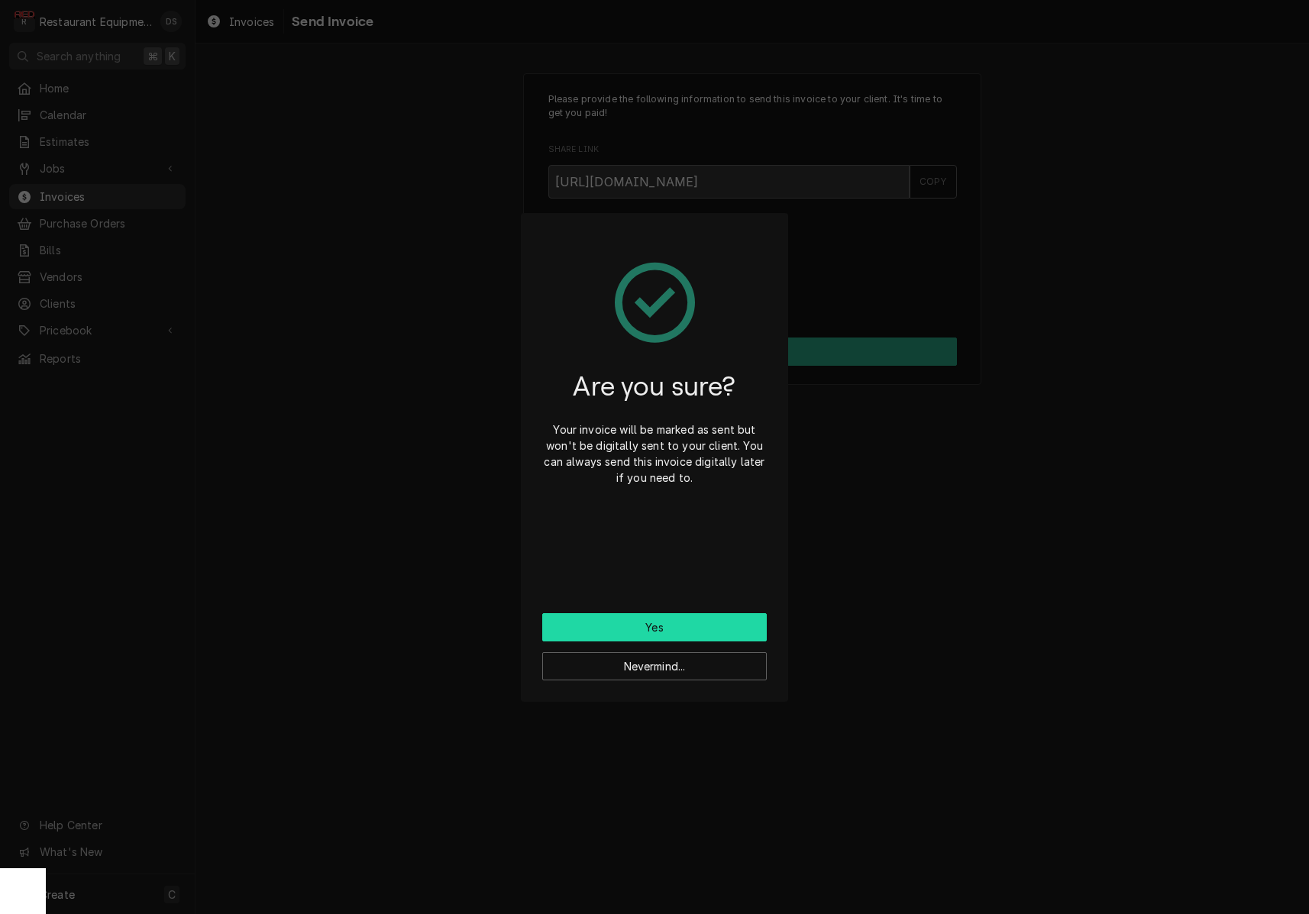
click at [715, 621] on button "Yes" at bounding box center [654, 627] width 225 height 28
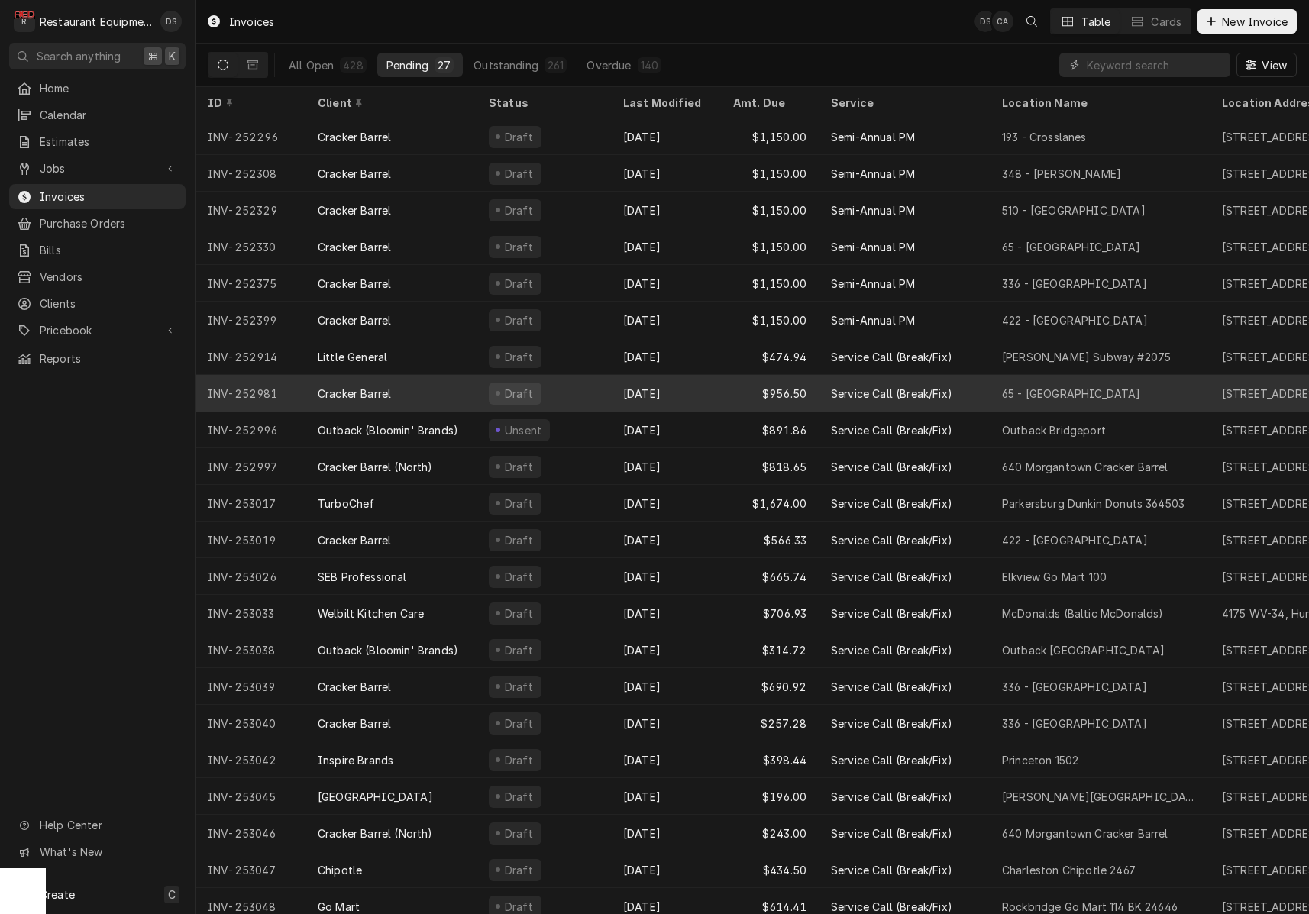
click at [691, 395] on div "[DATE]" at bounding box center [666, 393] width 110 height 37
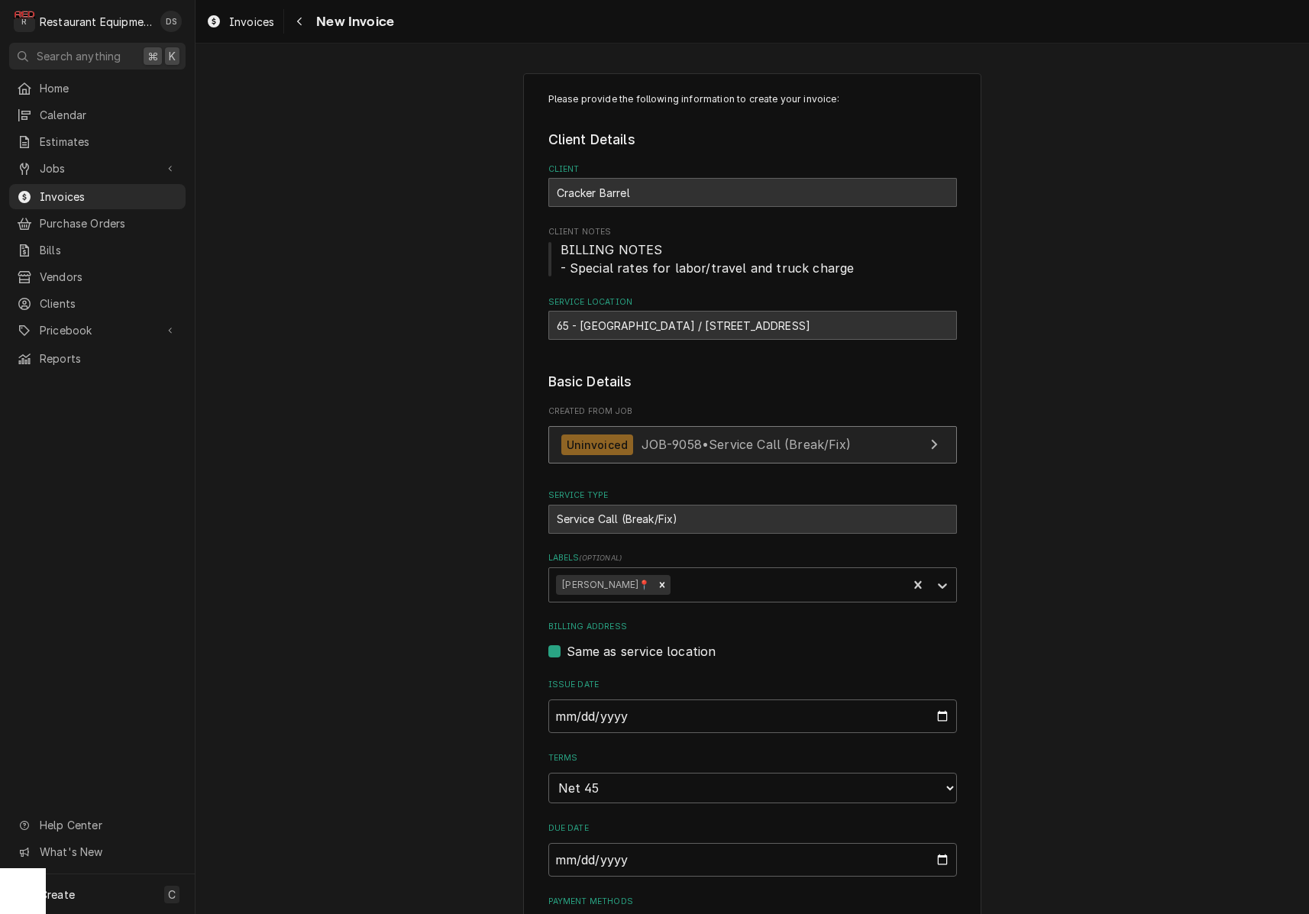
click at [717, 442] on span "JOB-9058 • Service Call (Break/Fix)" at bounding box center [746, 444] width 209 height 15
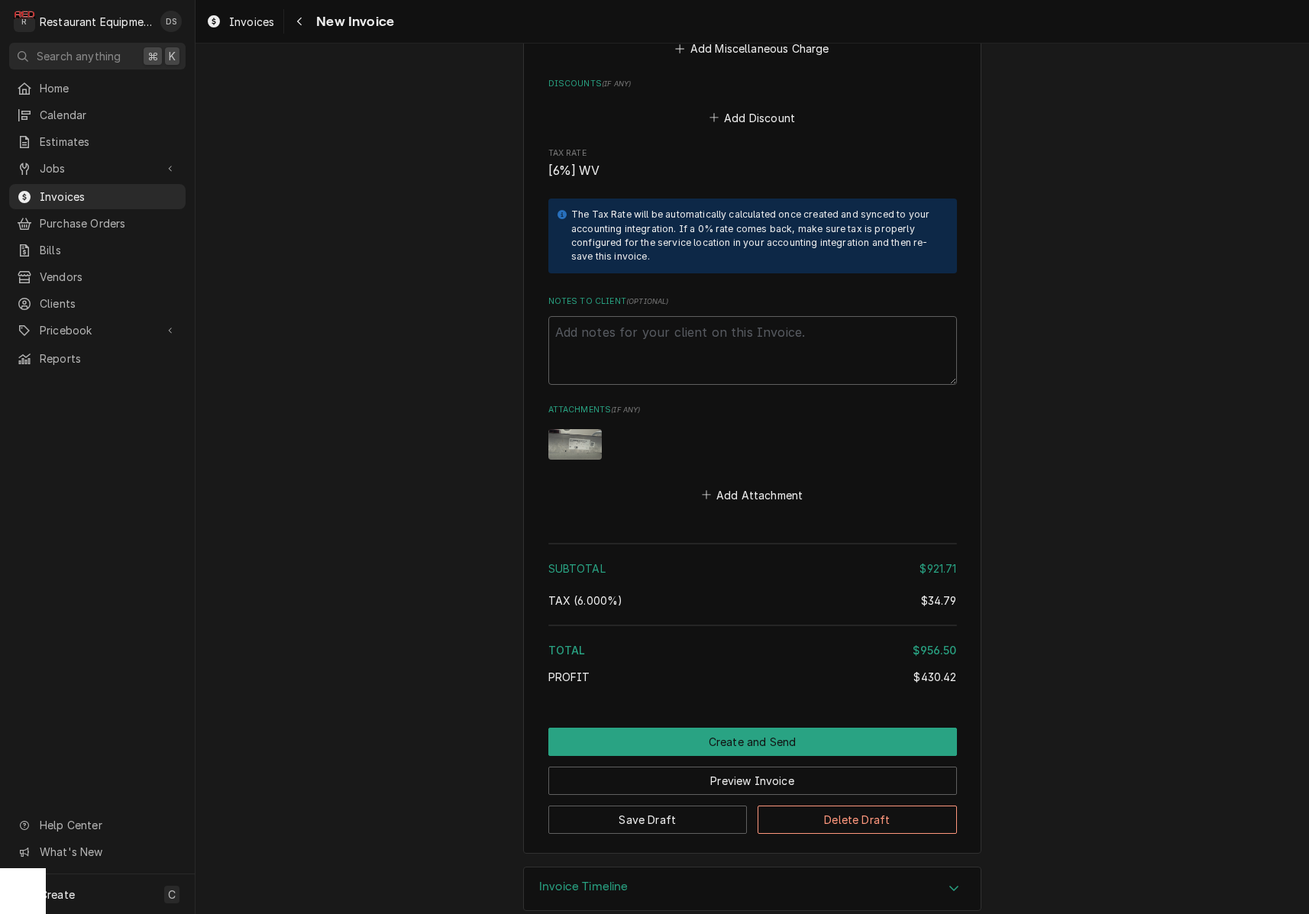
scroll to position [3583, 0]
click at [683, 320] on textarea "Notes to Client ( optional )" at bounding box center [752, 351] width 409 height 69
paste textarea "327098877"
type textarea "x"
type textarea "327098877"
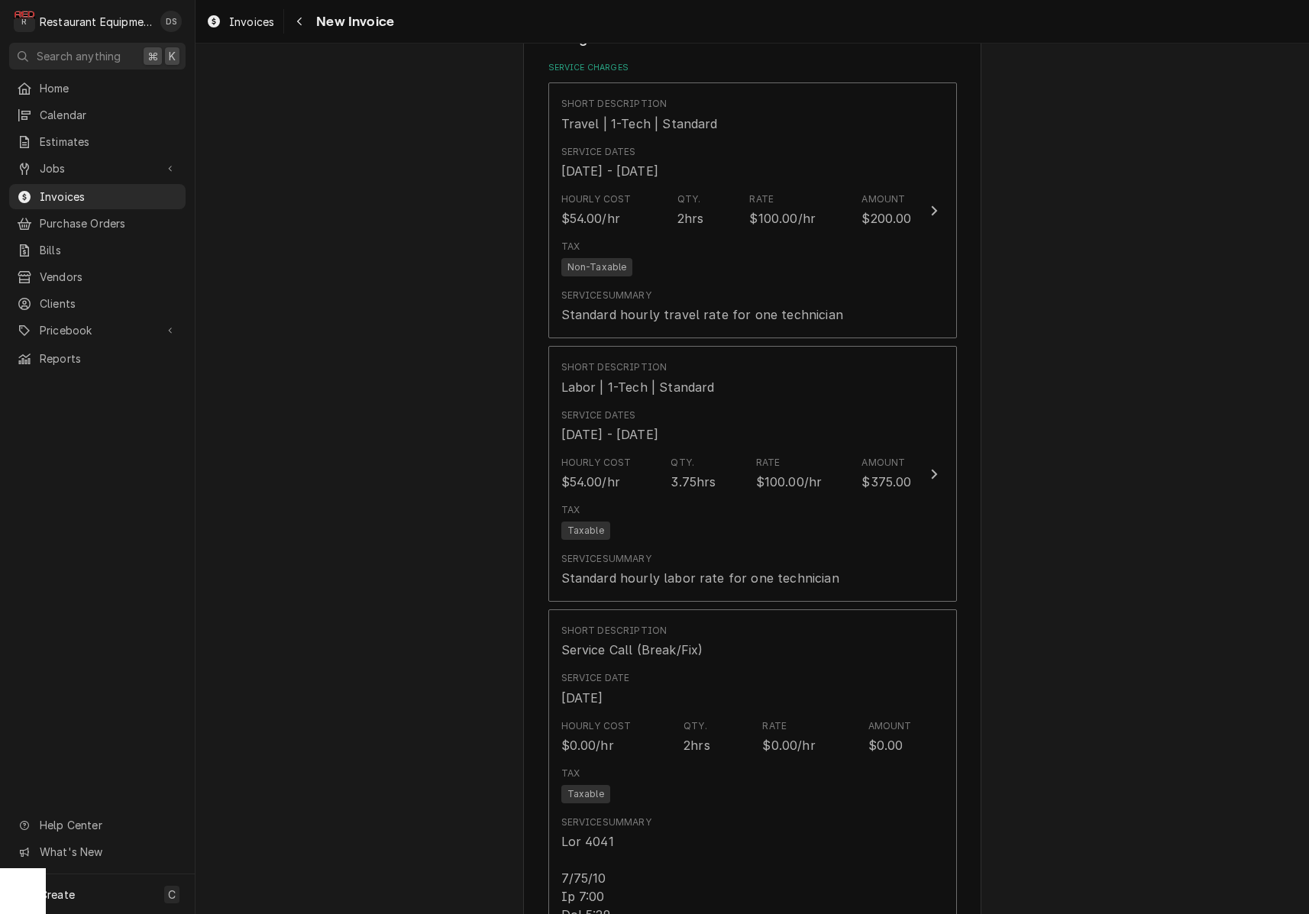
scroll to position [921, 0]
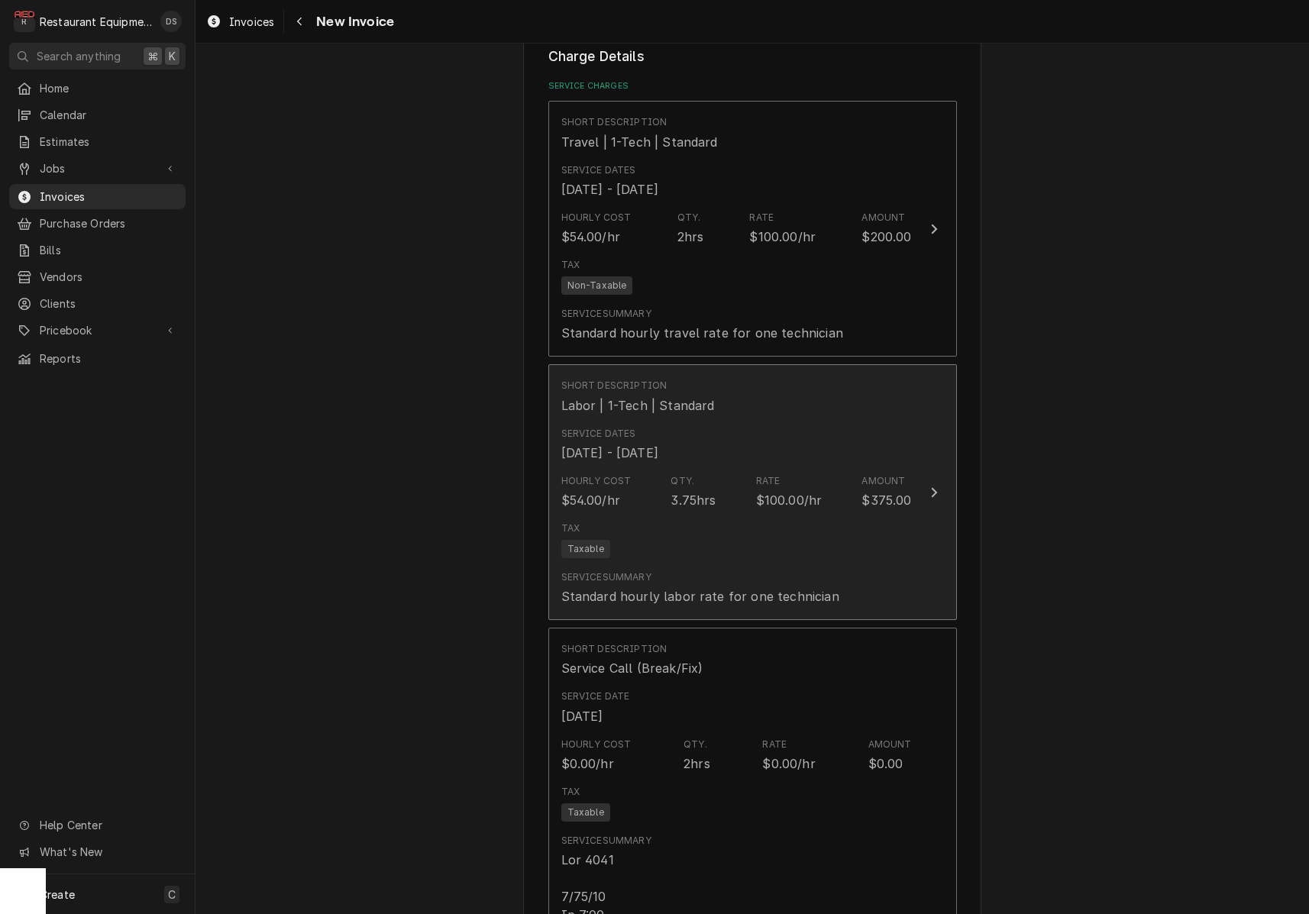
click at [724, 445] on div "Service Dates Sep 29, 2025 - Sep 30, 2025" at bounding box center [736, 444] width 351 height 47
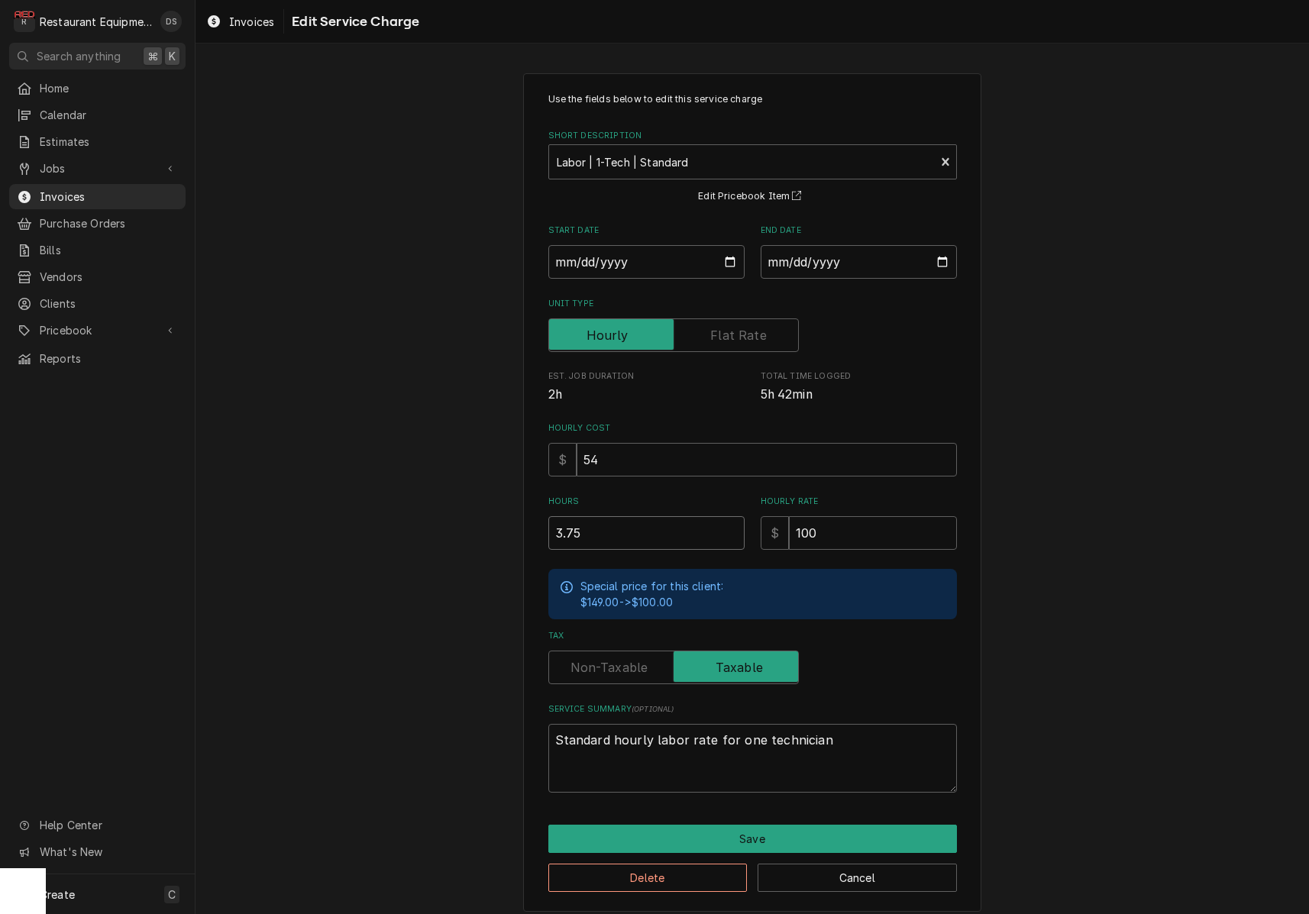
drag, startPoint x: 636, startPoint y: 528, endPoint x: 455, endPoint y: 524, distance: 180.3
click at [461, 526] on div "Use the fields below to edit this service charge Short Description Labor | 1-Te…" at bounding box center [753, 493] width 1114 height 866
type textarea "x"
type input "2"
type textarea "x"
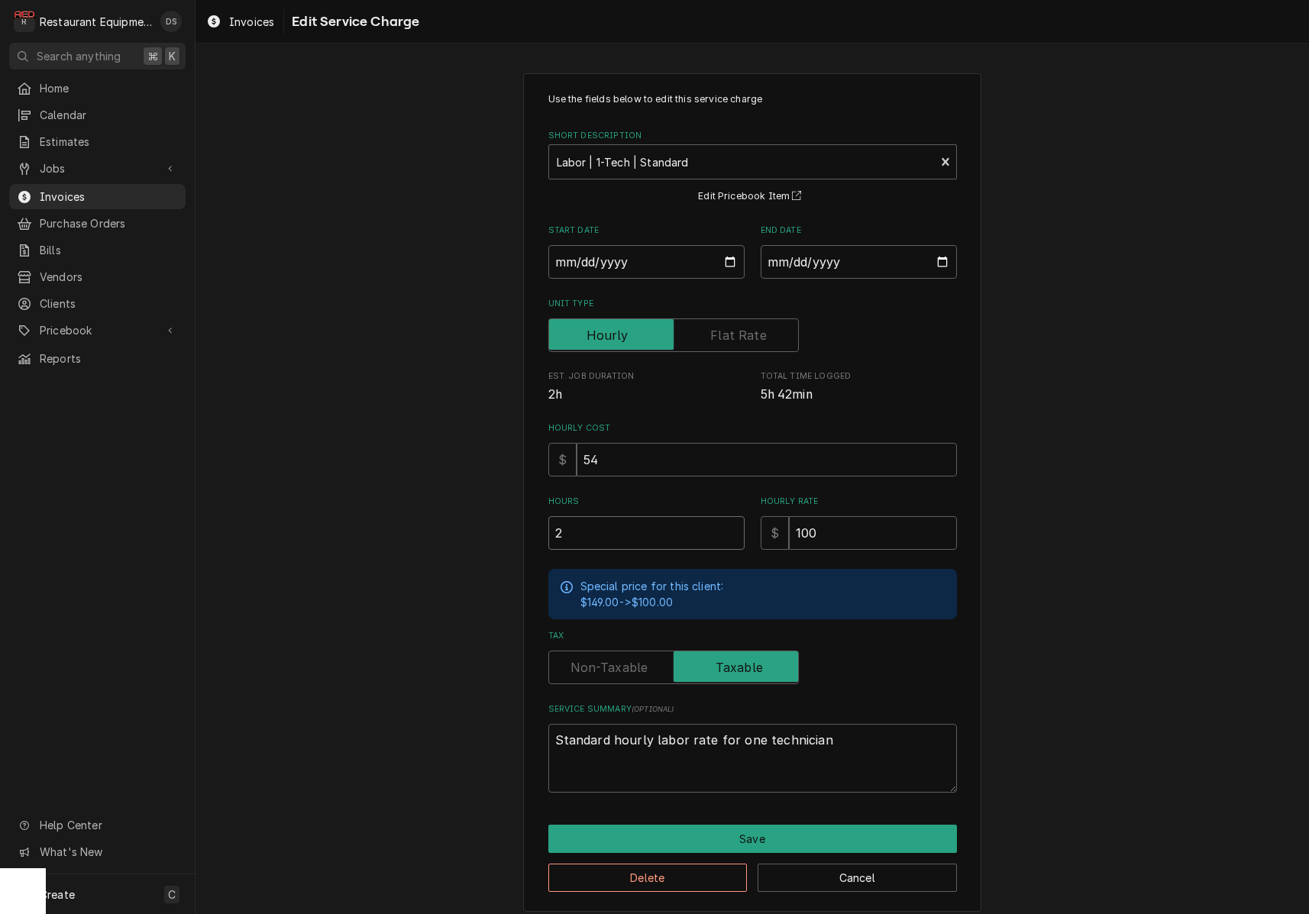
type input "2.2"
type textarea "x"
type input "2.25"
click at [761, 834] on button "Save" at bounding box center [752, 839] width 409 height 28
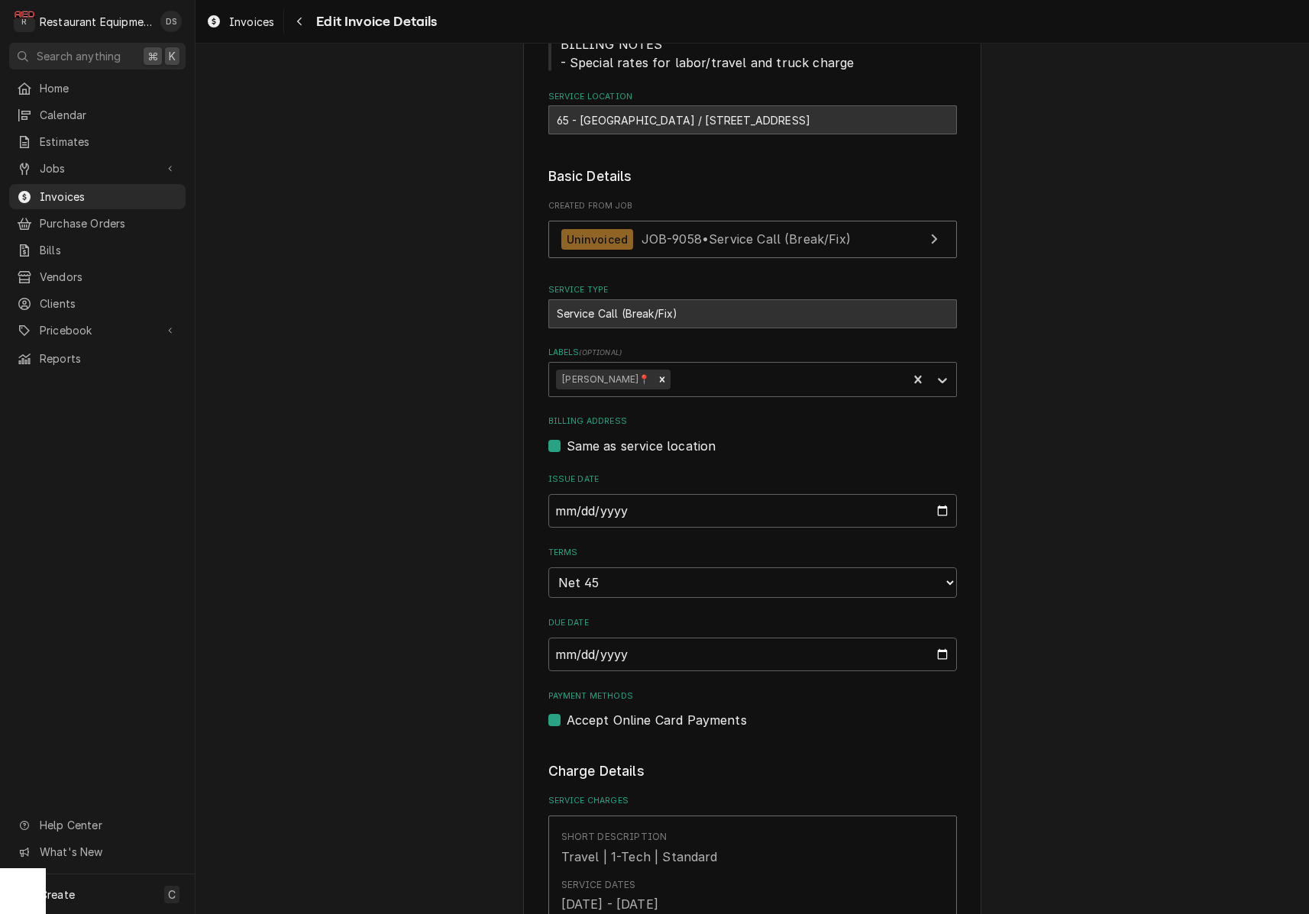
scroll to position [231, 0]
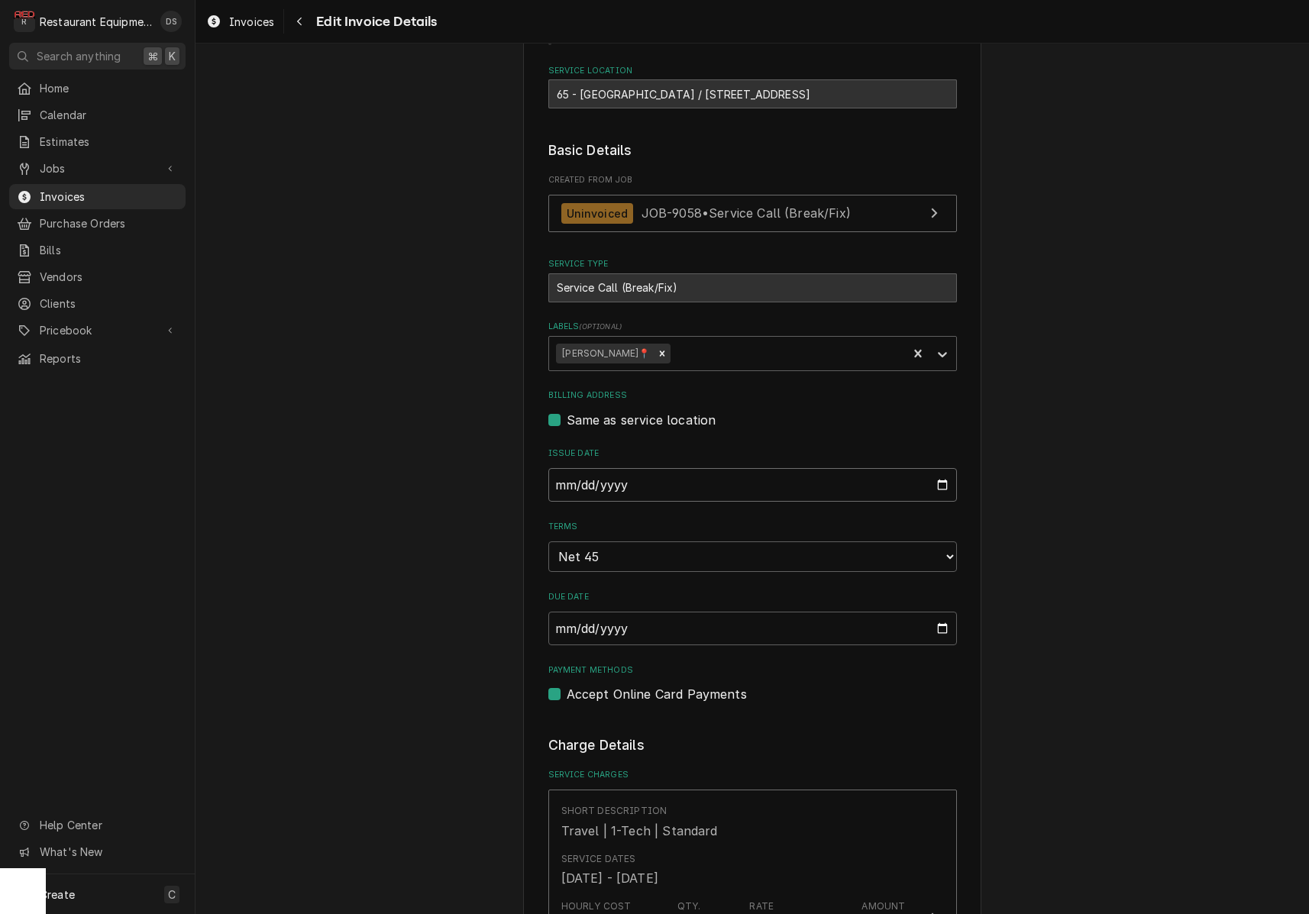
click at [649, 477] on input "2025-09-30" at bounding box center [752, 485] width 409 height 34
drag, startPoint x: 1042, startPoint y: 470, endPoint x: 929, endPoint y: 503, distance: 117.7
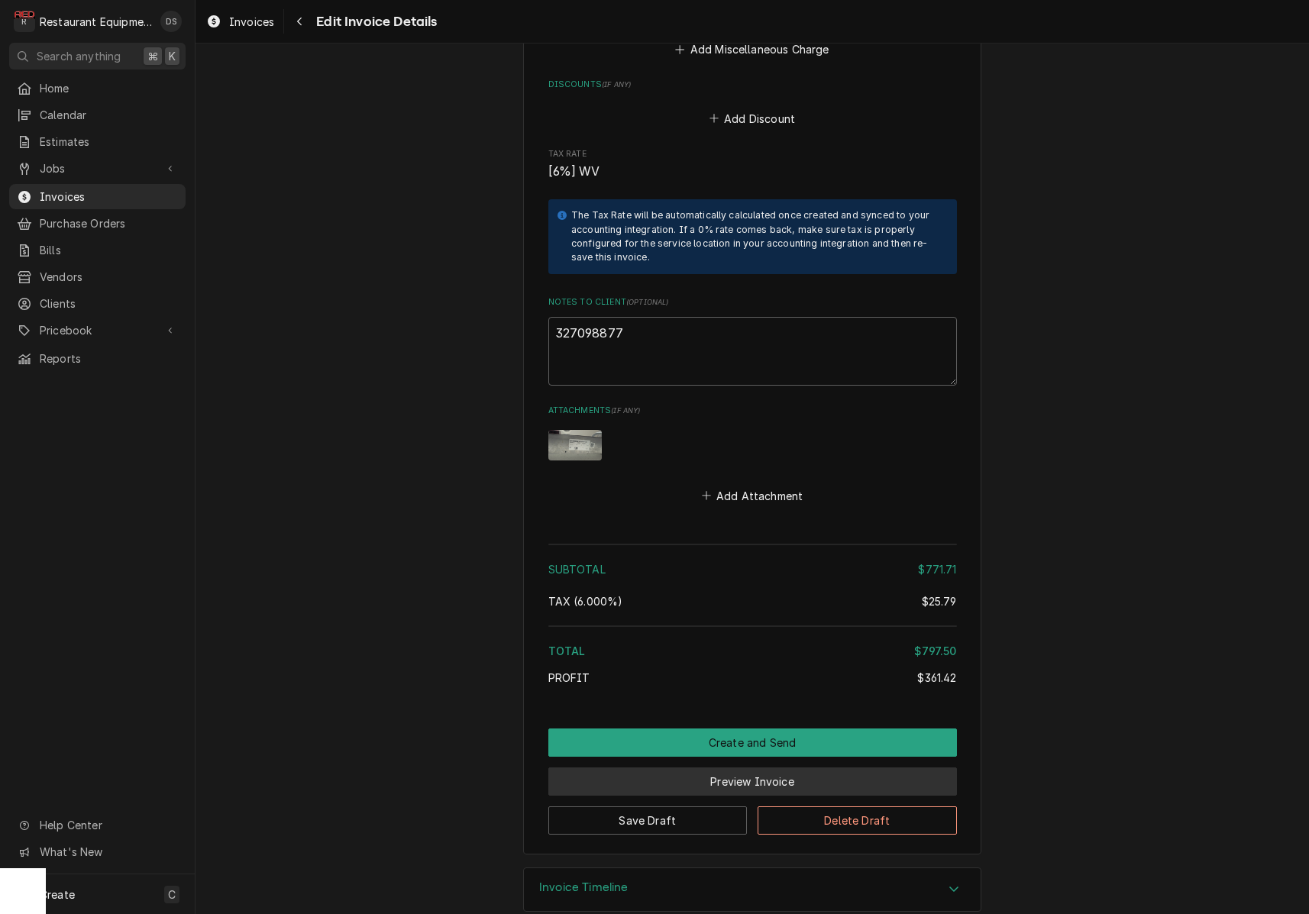
click at [772, 768] on button "Preview Invoice" at bounding box center [752, 782] width 409 height 28
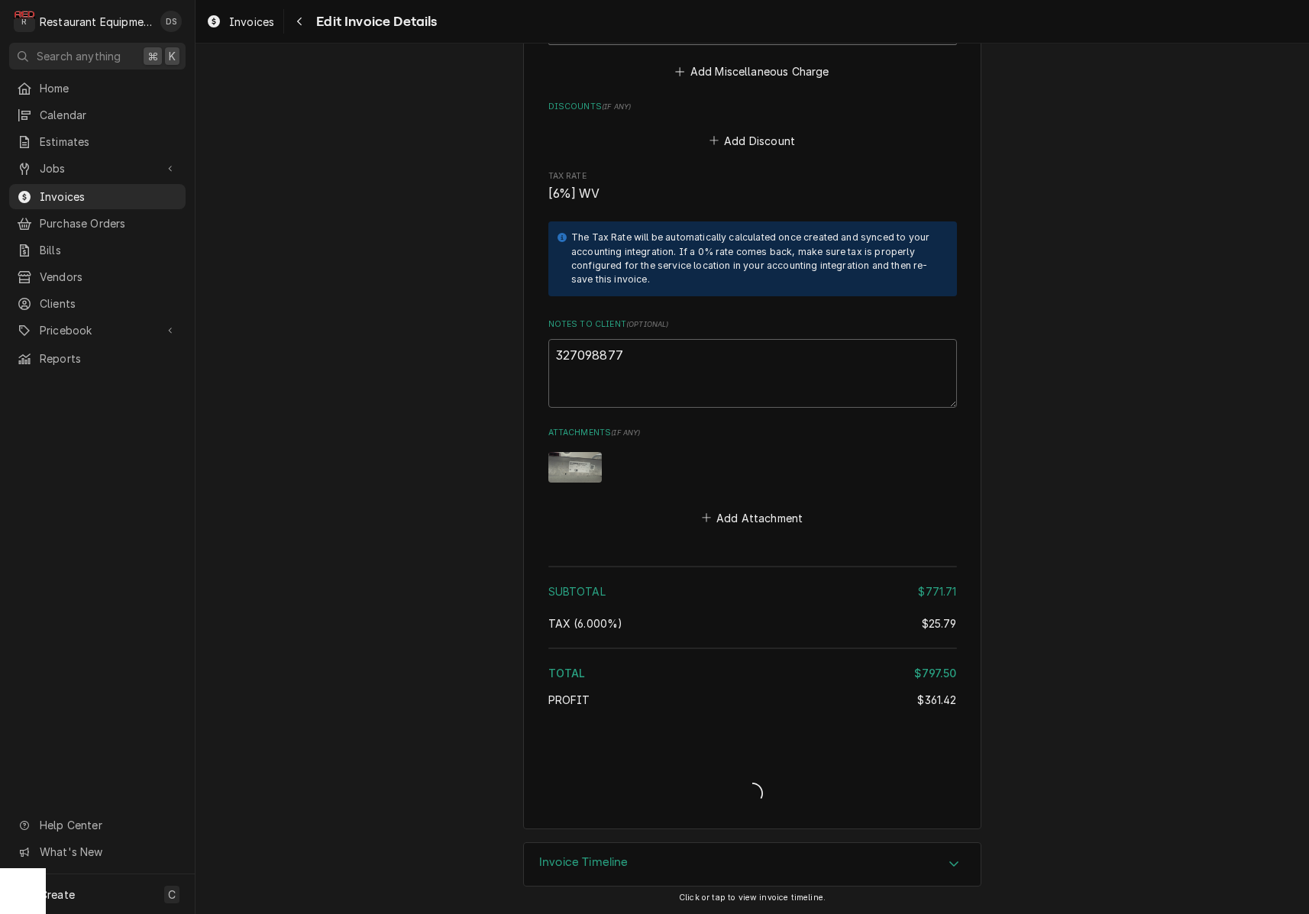
scroll to position [3535, 0]
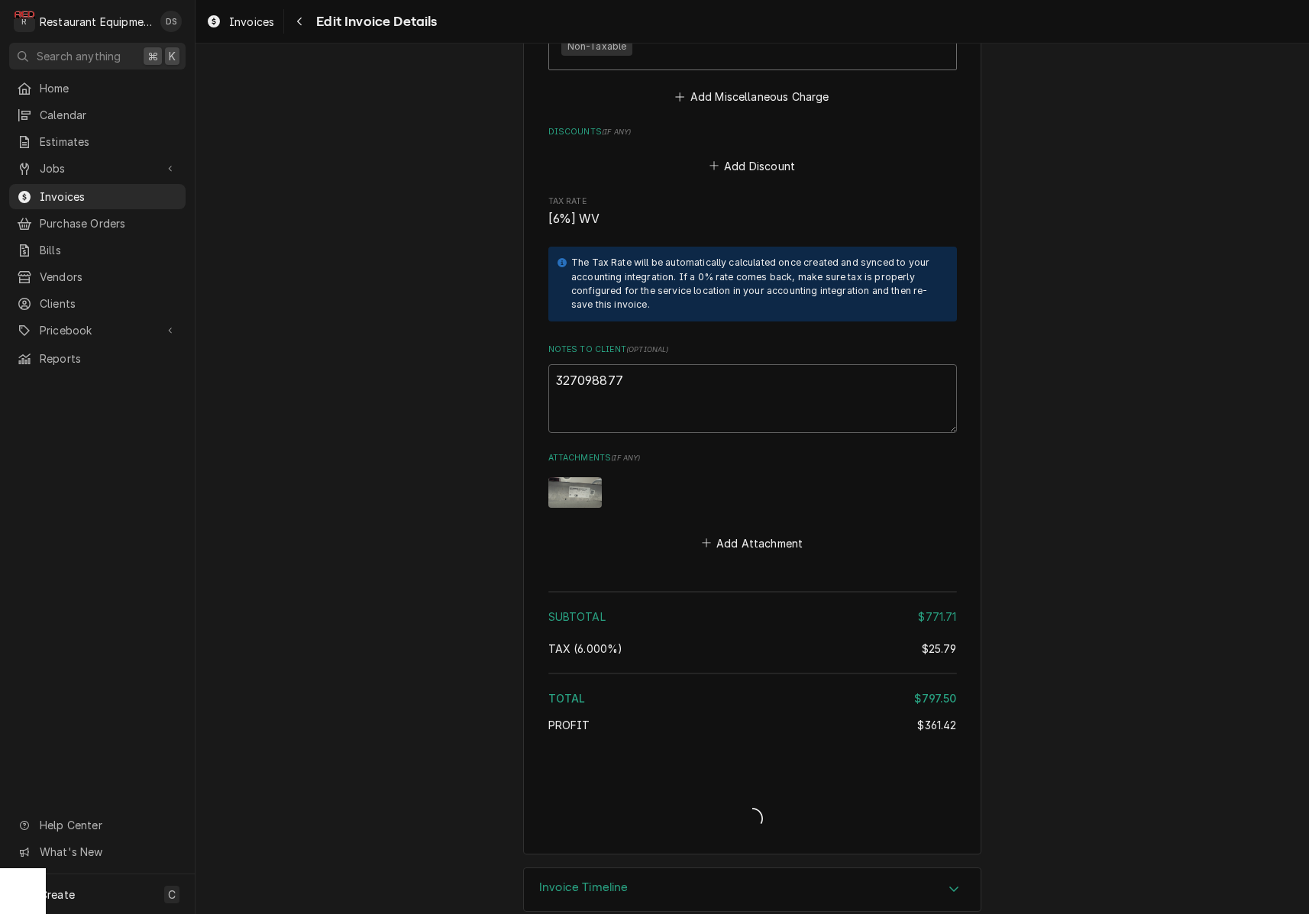
type textarea "x"
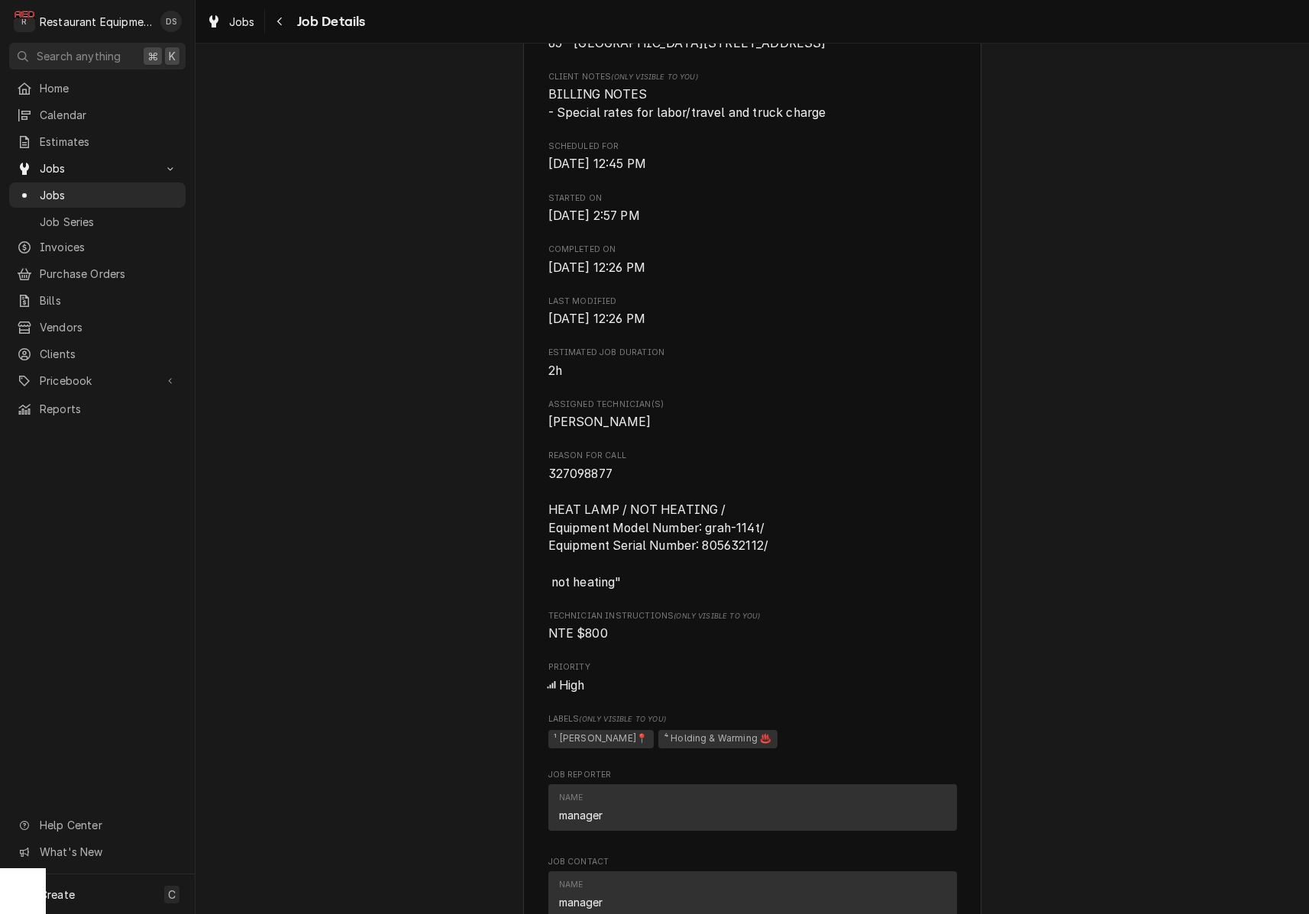
scroll to position [401, 0]
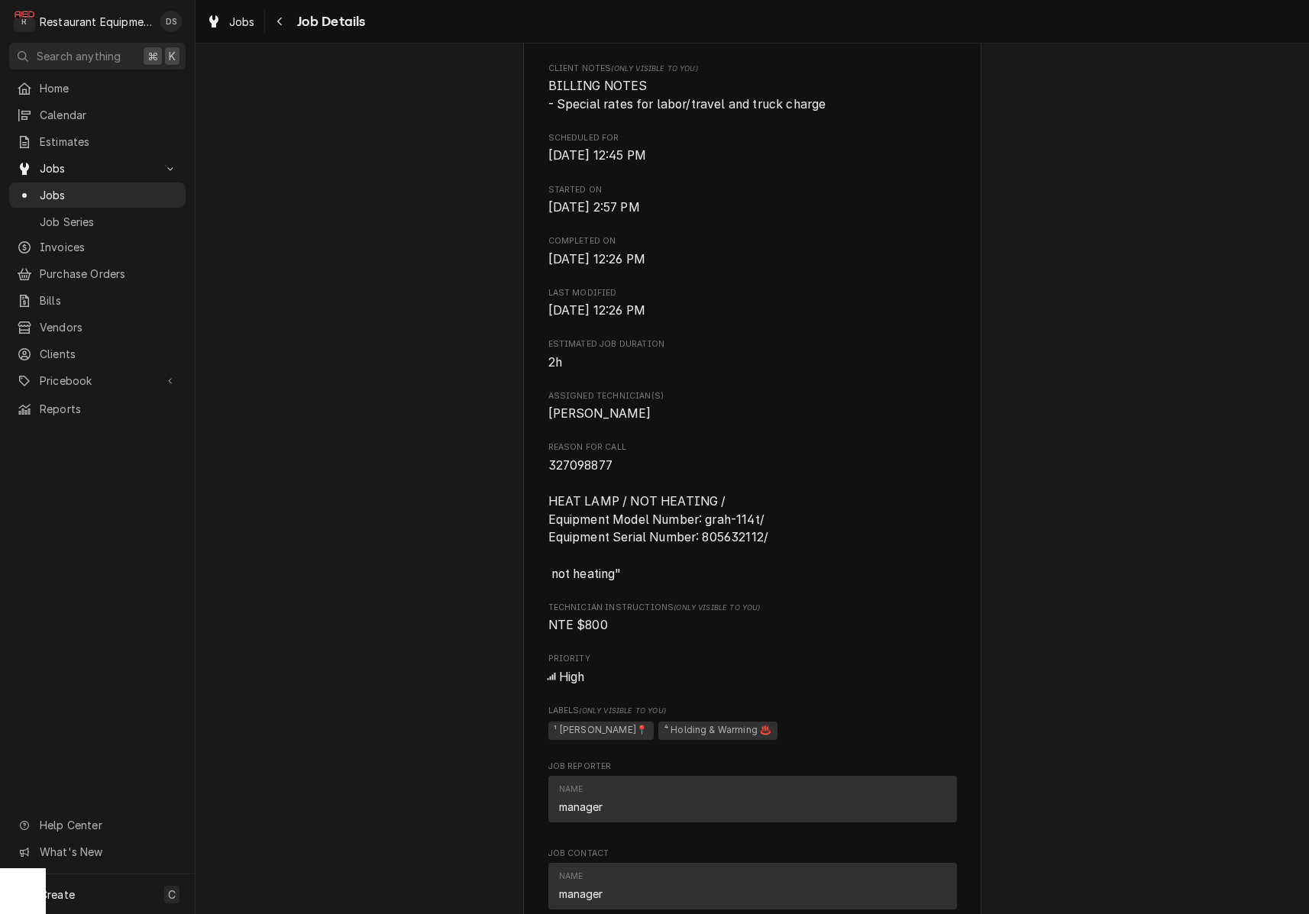
click at [622, 486] on span "327098877 HEAT LAMP / NOT HEATING / Equipment Model Number: grah-114t/ Equipmen…" at bounding box center [752, 520] width 409 height 126
drag, startPoint x: 620, startPoint y: 486, endPoint x: 537, endPoint y: 487, distance: 82.5
click at [537, 487] on div "Cracker Barrel 65 - Princeton / 294 Meadowfield Ln, Princeton, WV 24740 Open in…" at bounding box center [752, 788] width 458 height 2183
copy span "327098877"
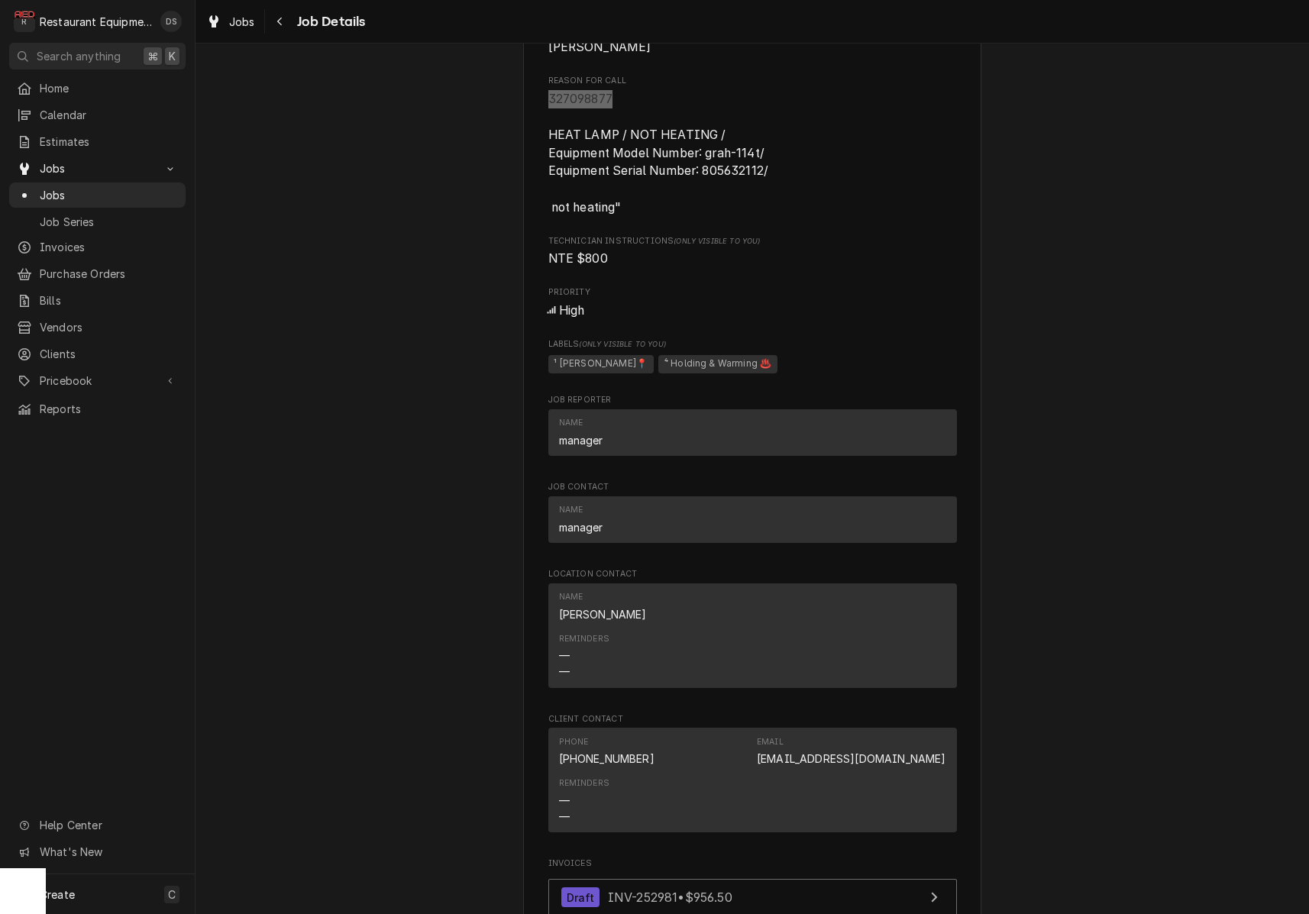
scroll to position [769, 0]
click at [282, 24] on icon "Navigate back" at bounding box center [280, 21] width 7 height 11
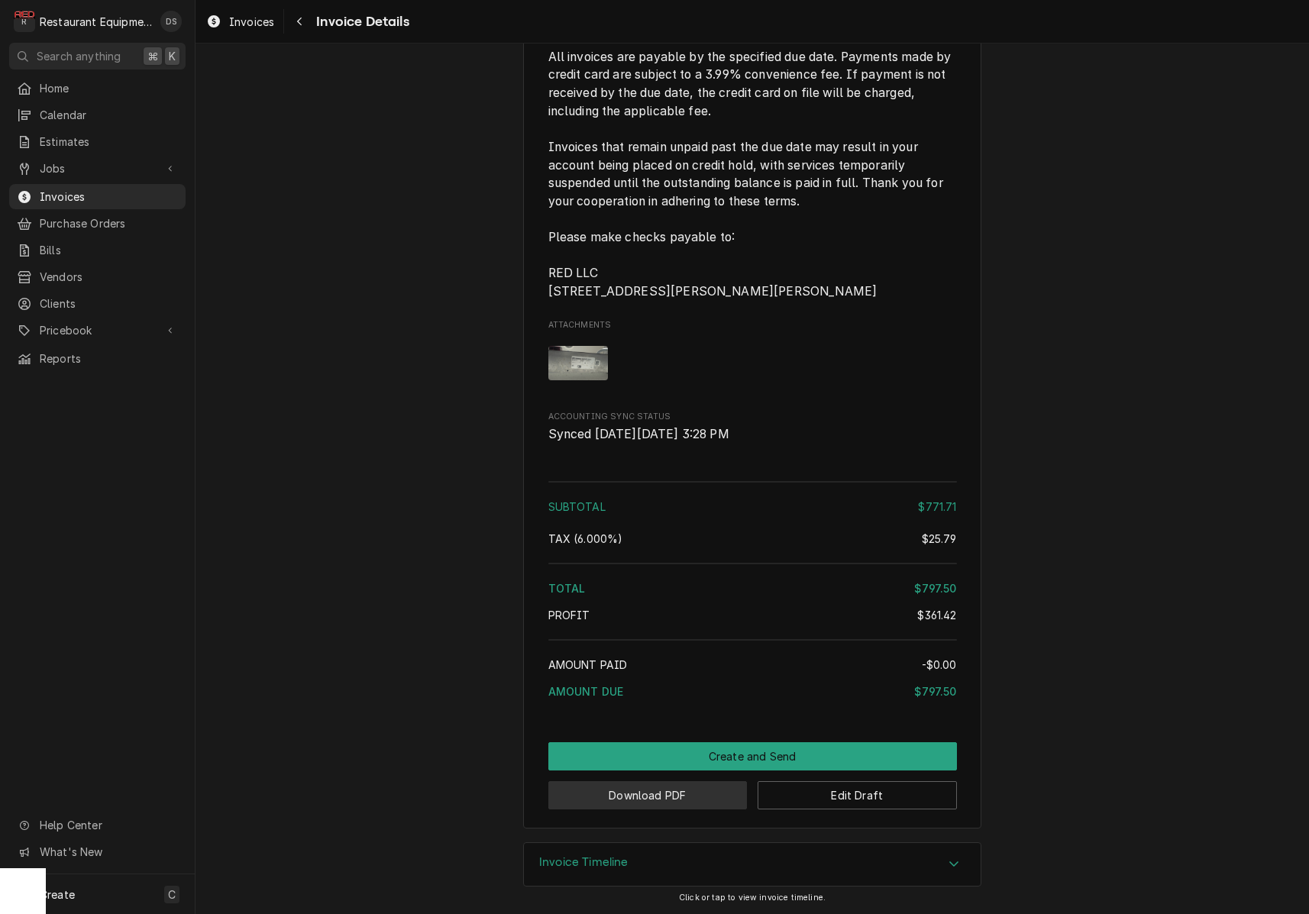
click at [642, 798] on button "Download PDF" at bounding box center [647, 795] width 199 height 28
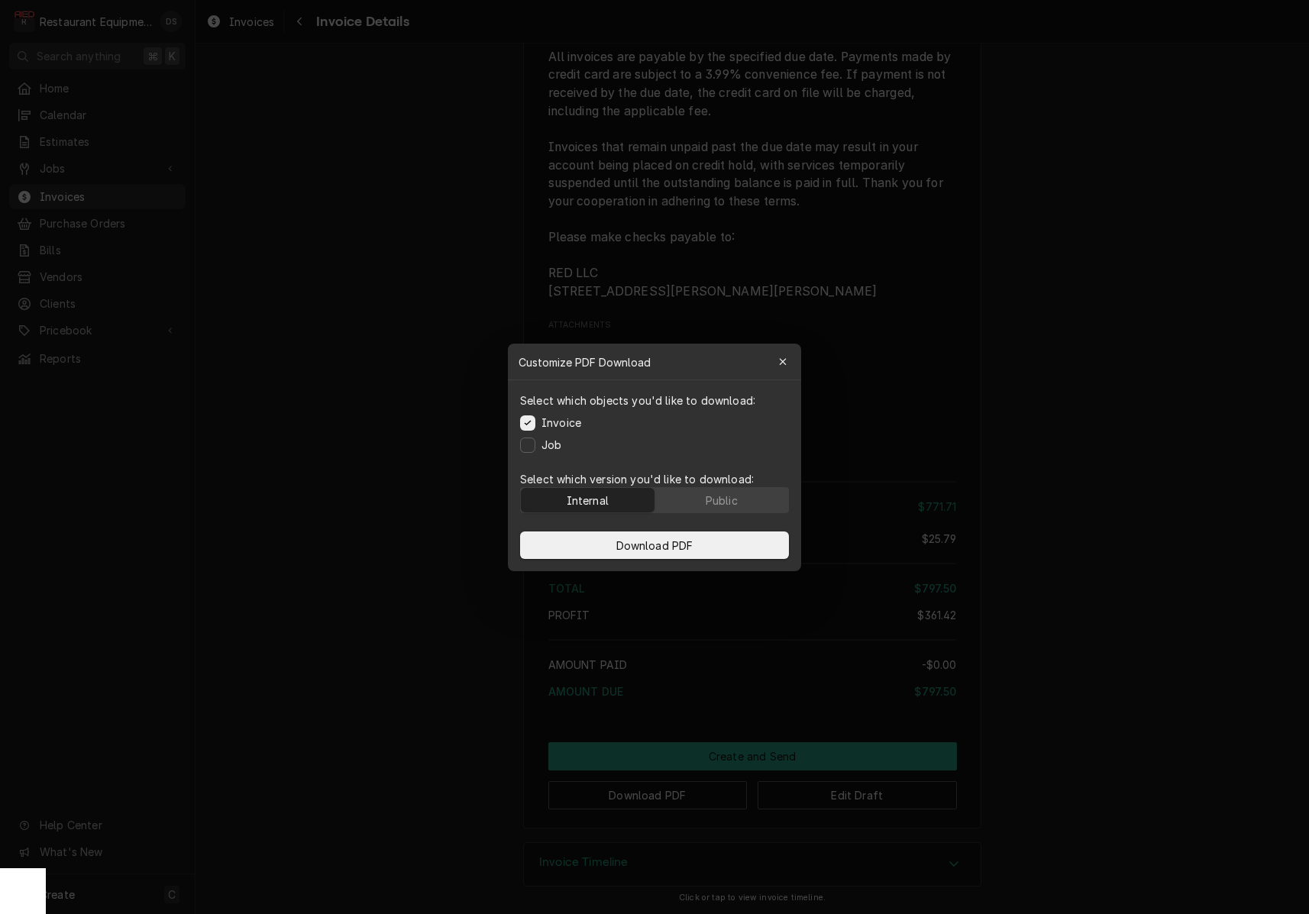
drag, startPoint x: 692, startPoint y: 503, endPoint x: 688, endPoint y: 526, distance: 22.5
click at [692, 504] on button "Public" at bounding box center [722, 500] width 134 height 24
drag, startPoint x: 679, startPoint y: 544, endPoint x: 1153, endPoint y: 566, distance: 474.2
click at [679, 545] on span "Download PDF" at bounding box center [654, 545] width 83 height 16
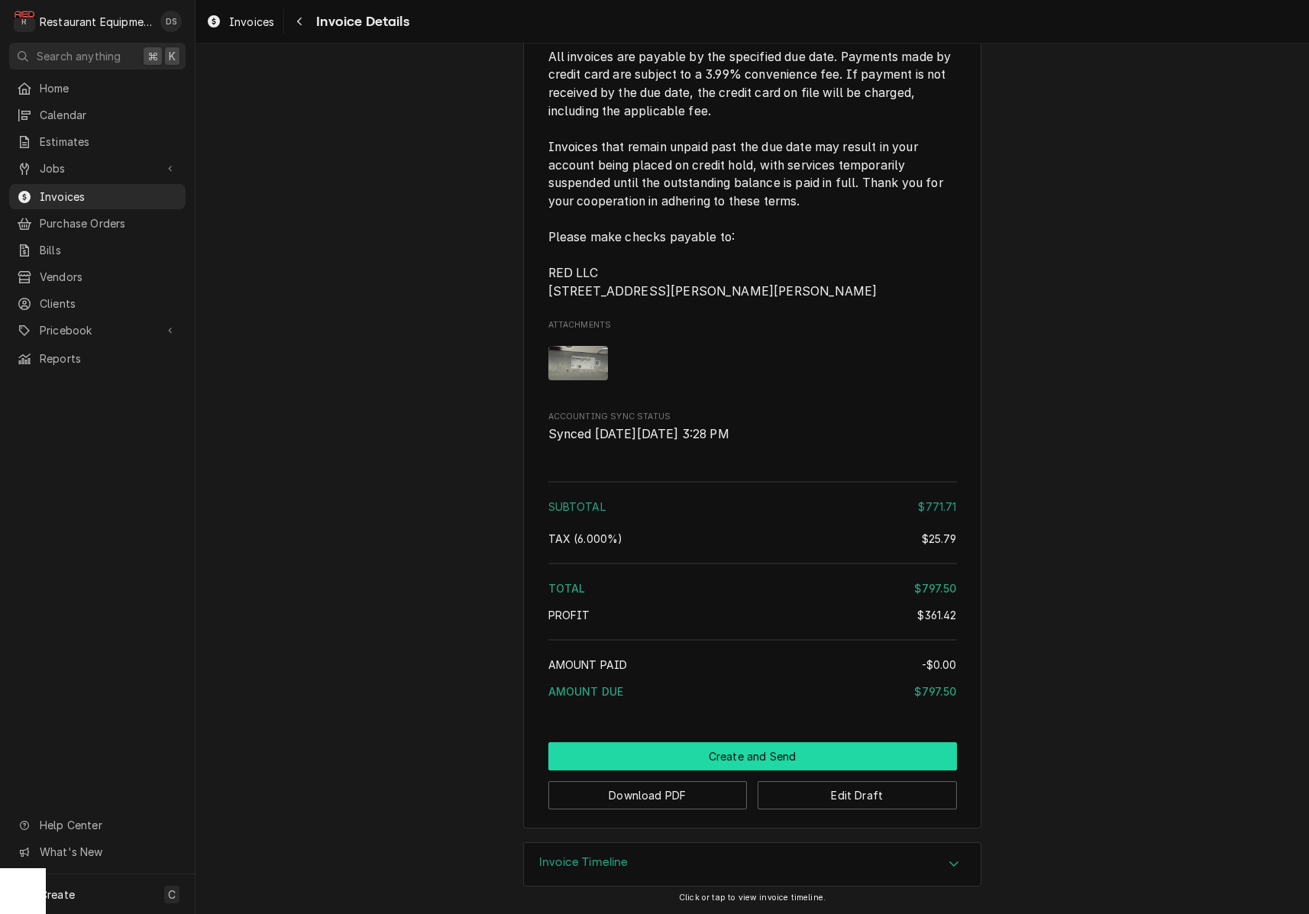
click at [772, 750] on button "Create and Send" at bounding box center [752, 757] width 409 height 28
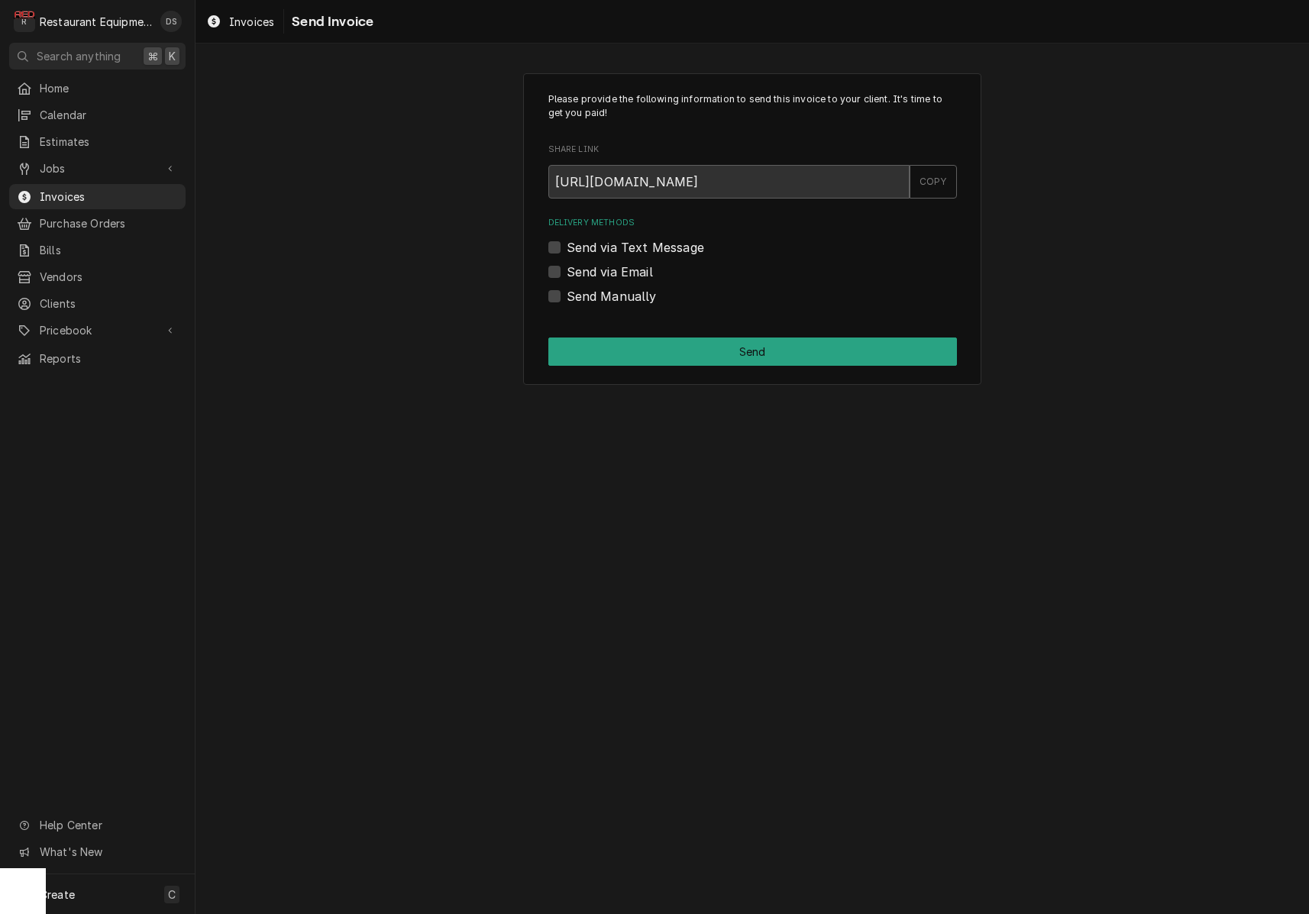
click at [567, 293] on label "Send Manually" at bounding box center [612, 296] width 90 height 18
click at [567, 293] on input "Send Manually" at bounding box center [771, 304] width 409 height 34
checkbox input "true"
click at [697, 354] on button "Send" at bounding box center [752, 352] width 409 height 28
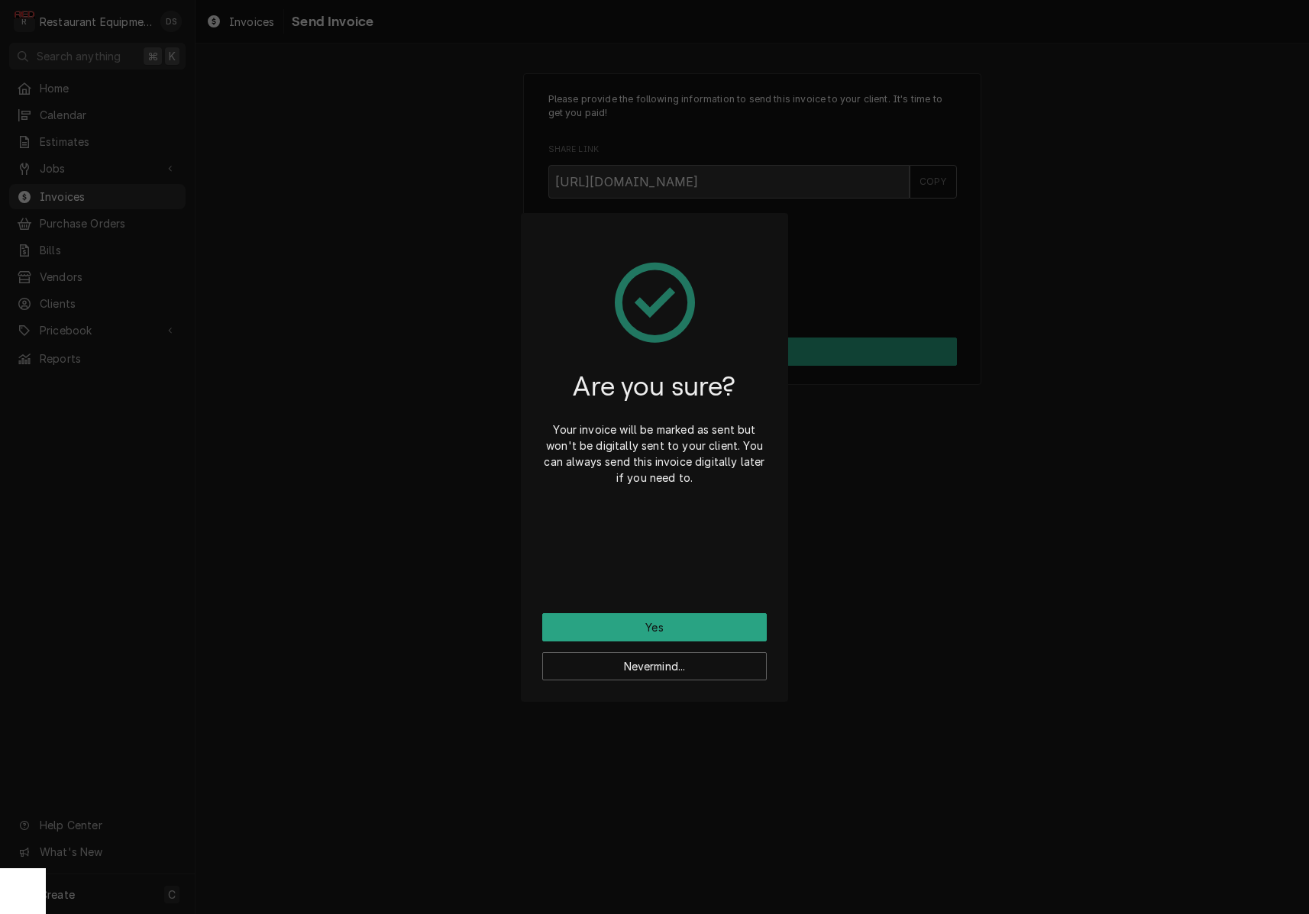
click at [670, 625] on button "Yes" at bounding box center [654, 627] width 225 height 28
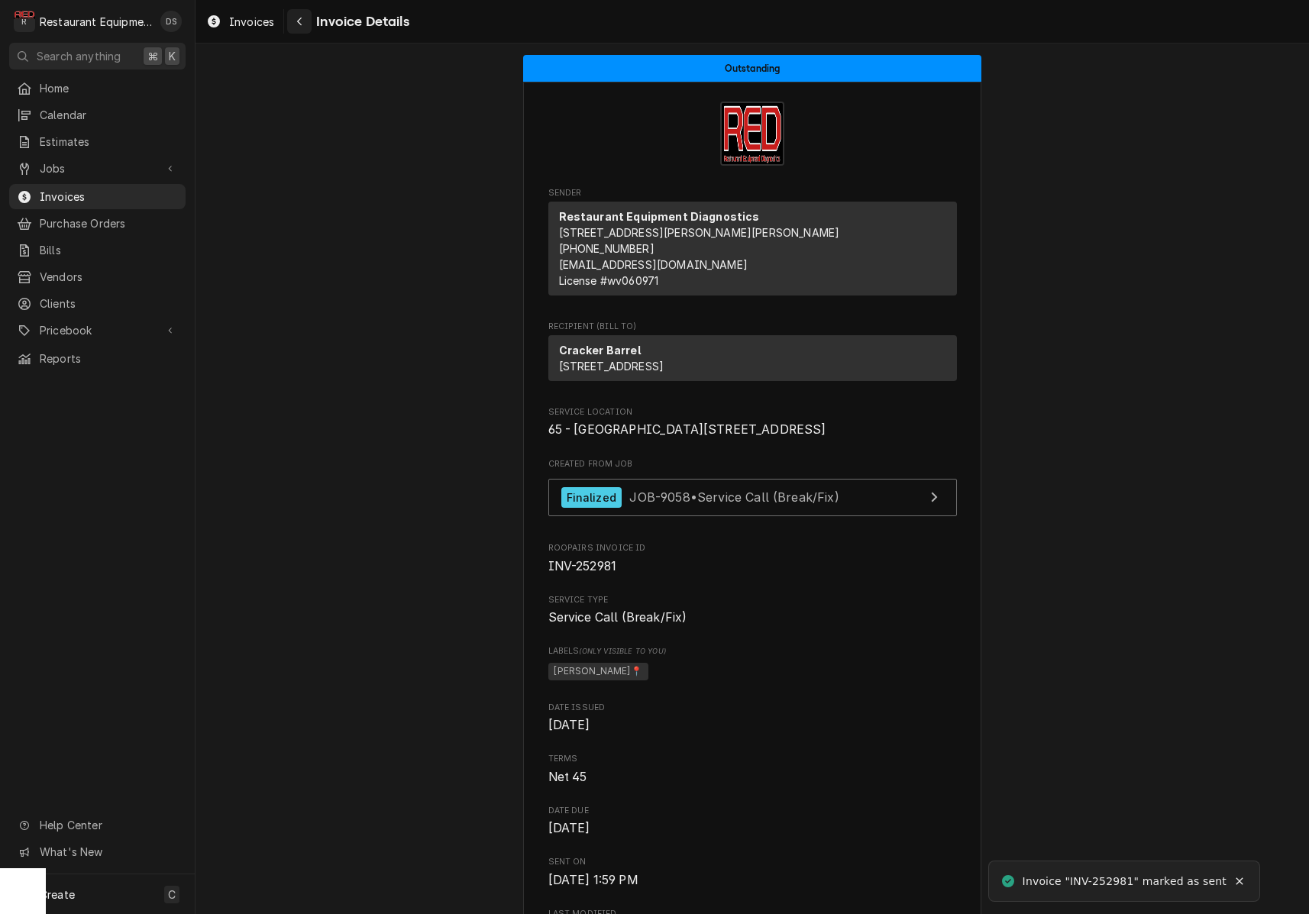
click at [299, 25] on icon "Navigate back" at bounding box center [299, 21] width 7 height 11
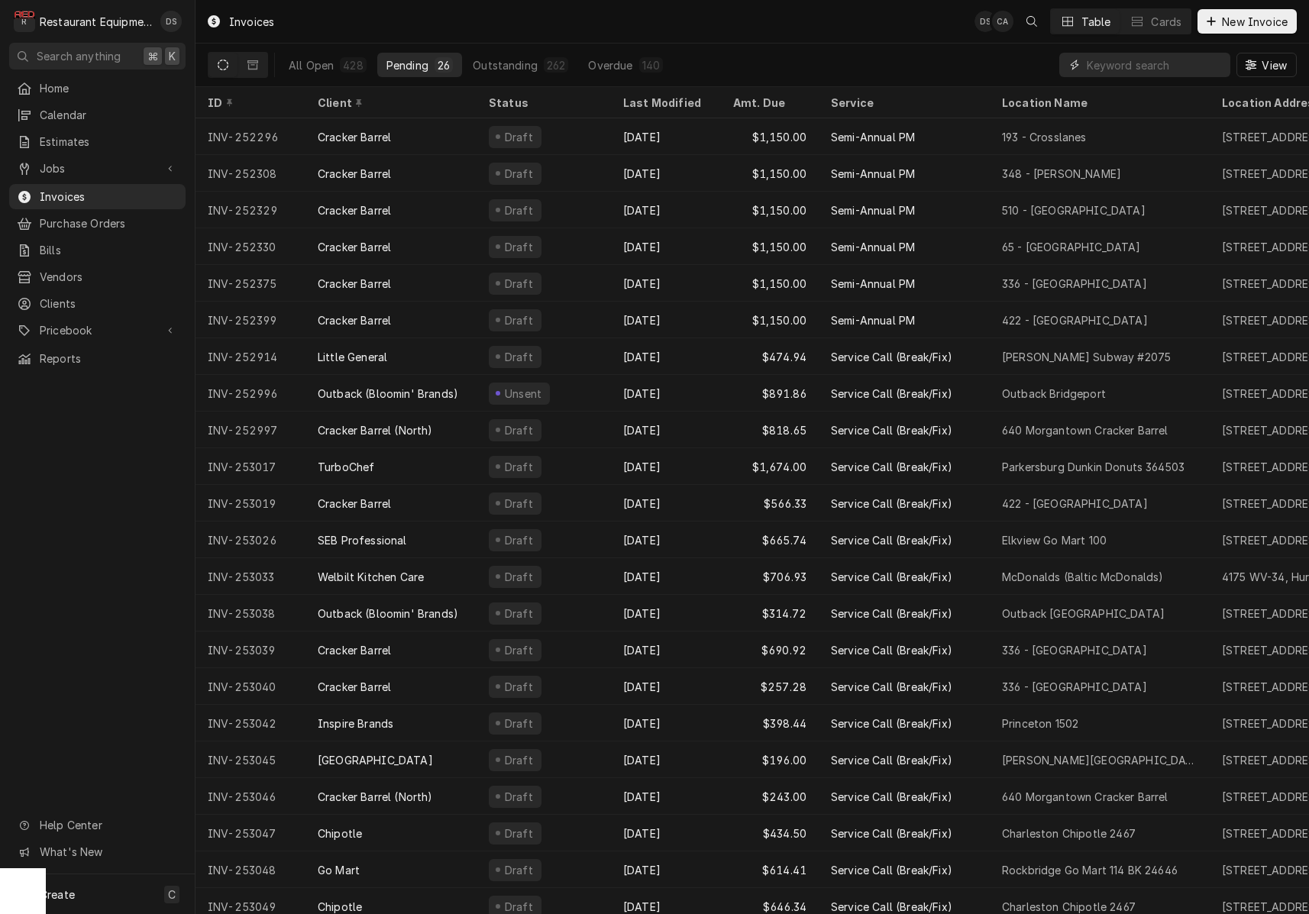
click at [1149, 72] on input "Dynamic Content Wrapper" at bounding box center [1155, 65] width 136 height 24
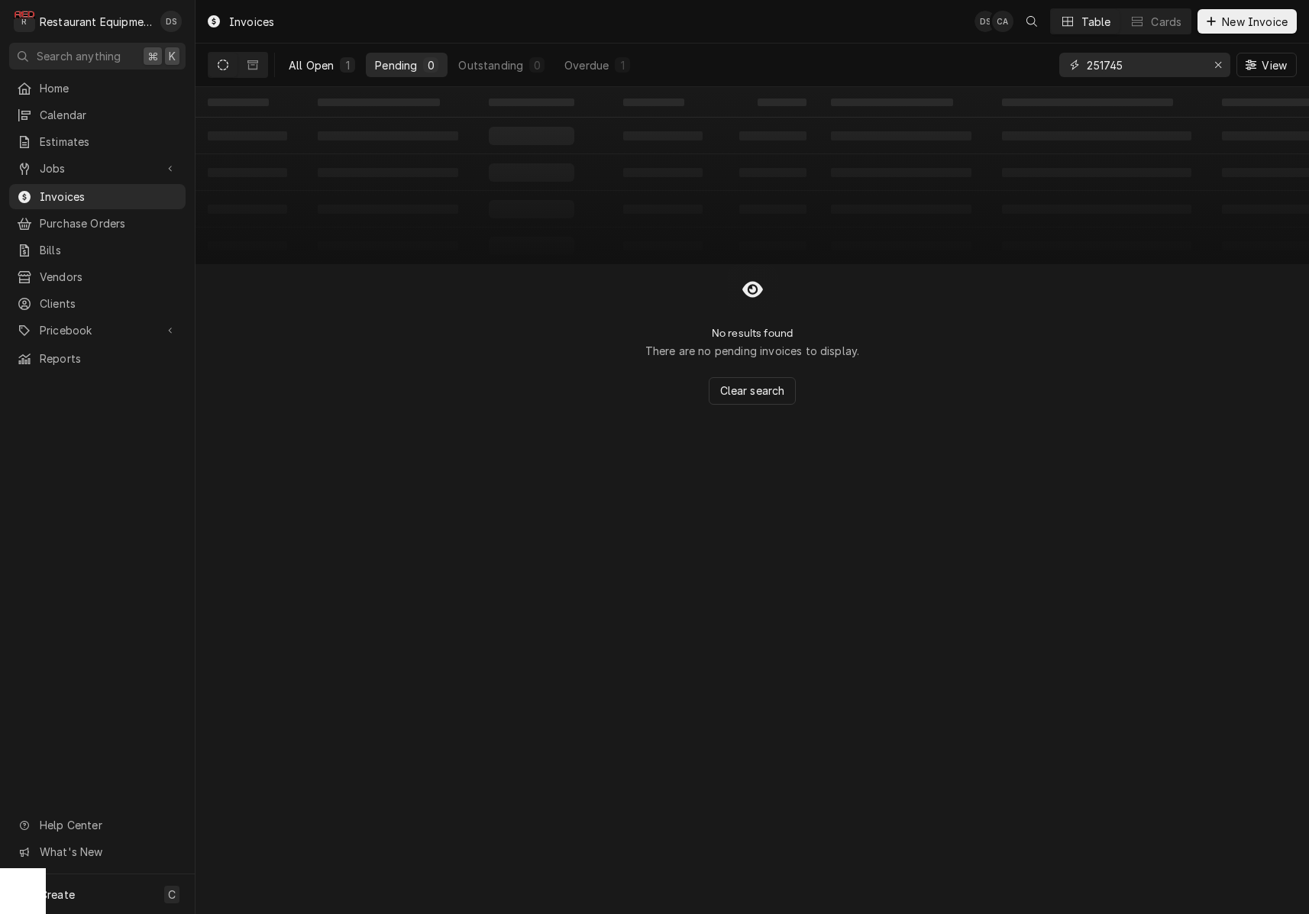
type input "251745"
click at [306, 62] on div "All Open" at bounding box center [311, 65] width 45 height 16
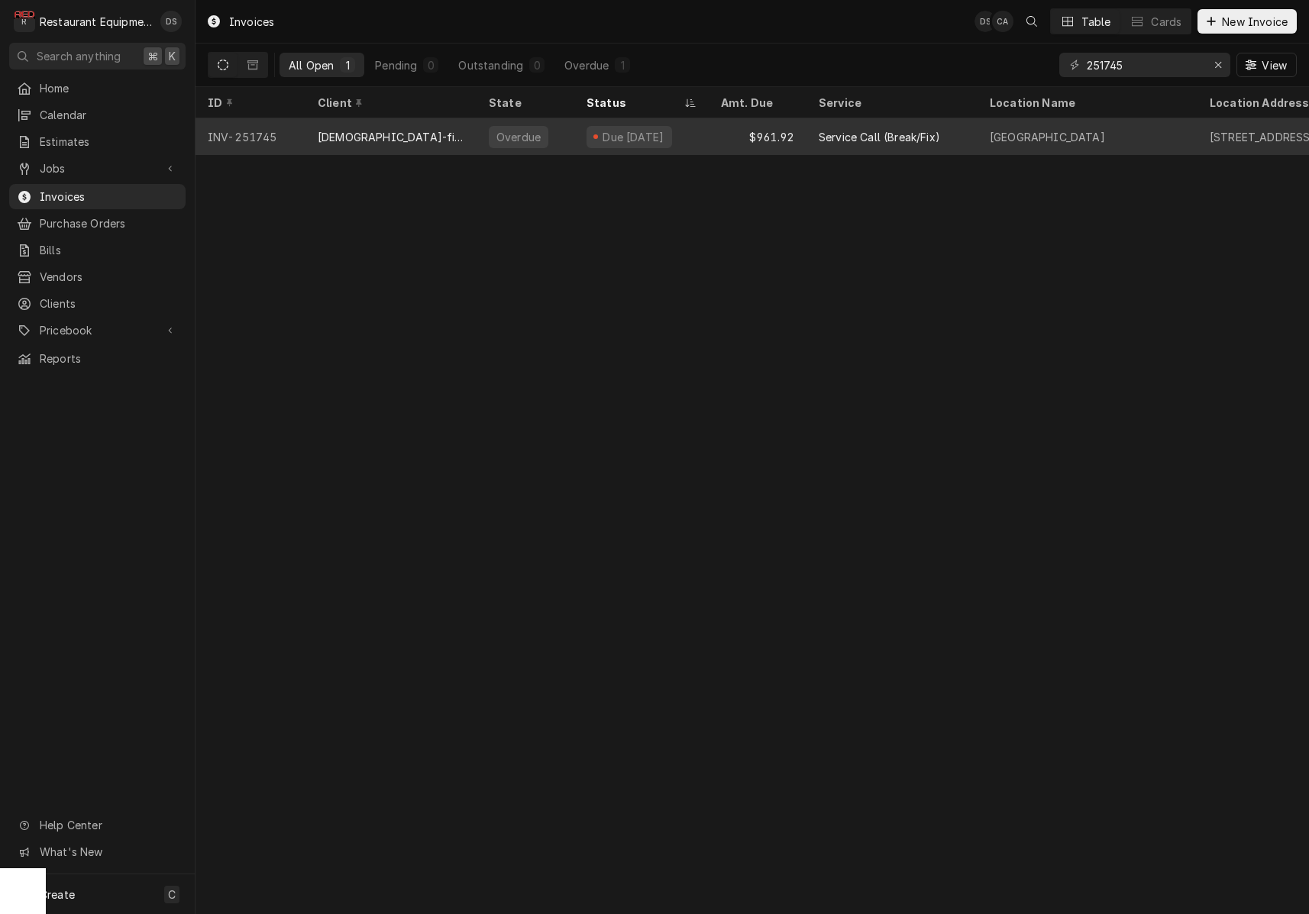
click at [434, 138] on div "Chick-fil-A (Patteson)" at bounding box center [391, 136] width 171 height 37
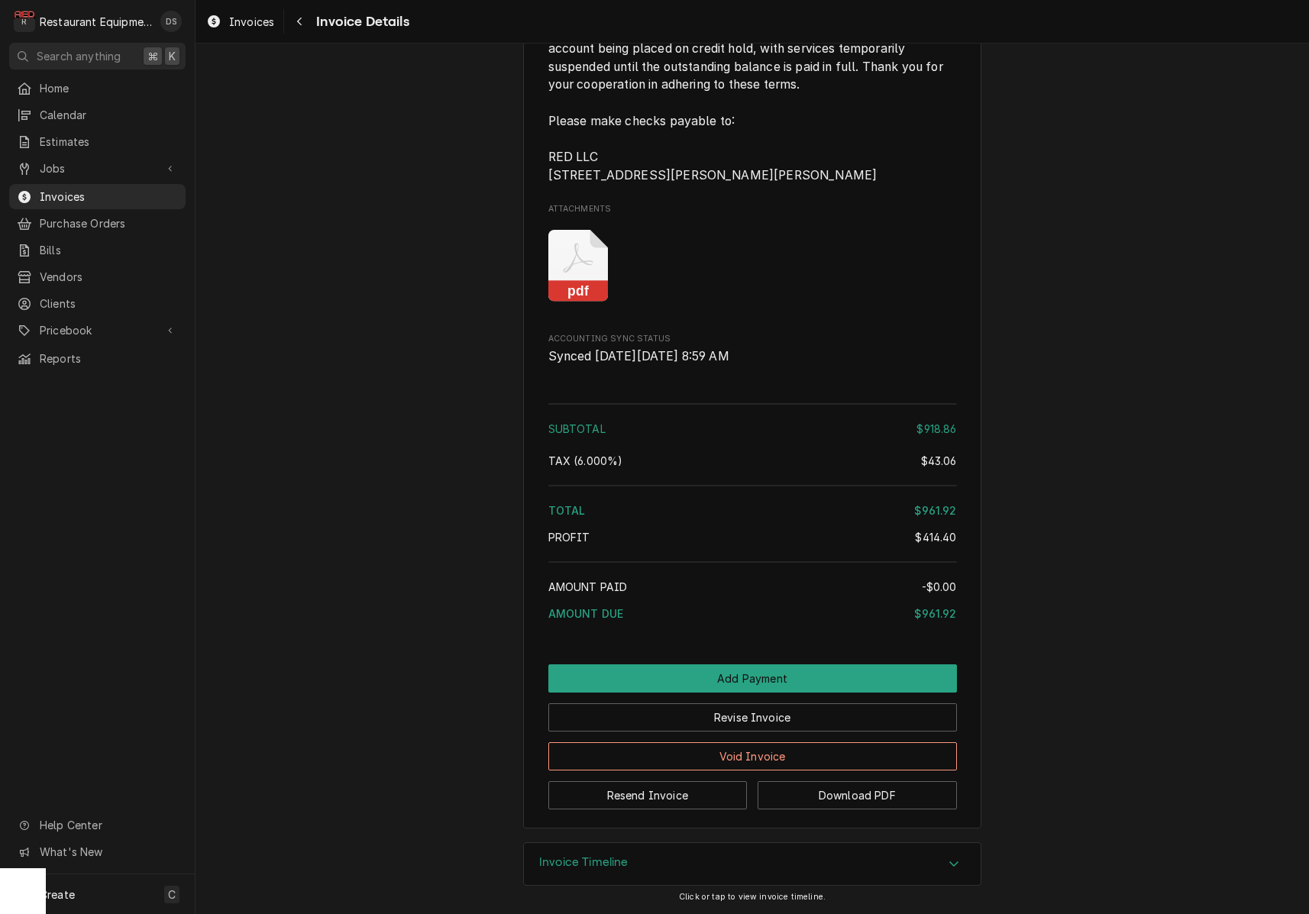
click at [581, 264] on icon "Attachments" at bounding box center [578, 259] width 30 height 30
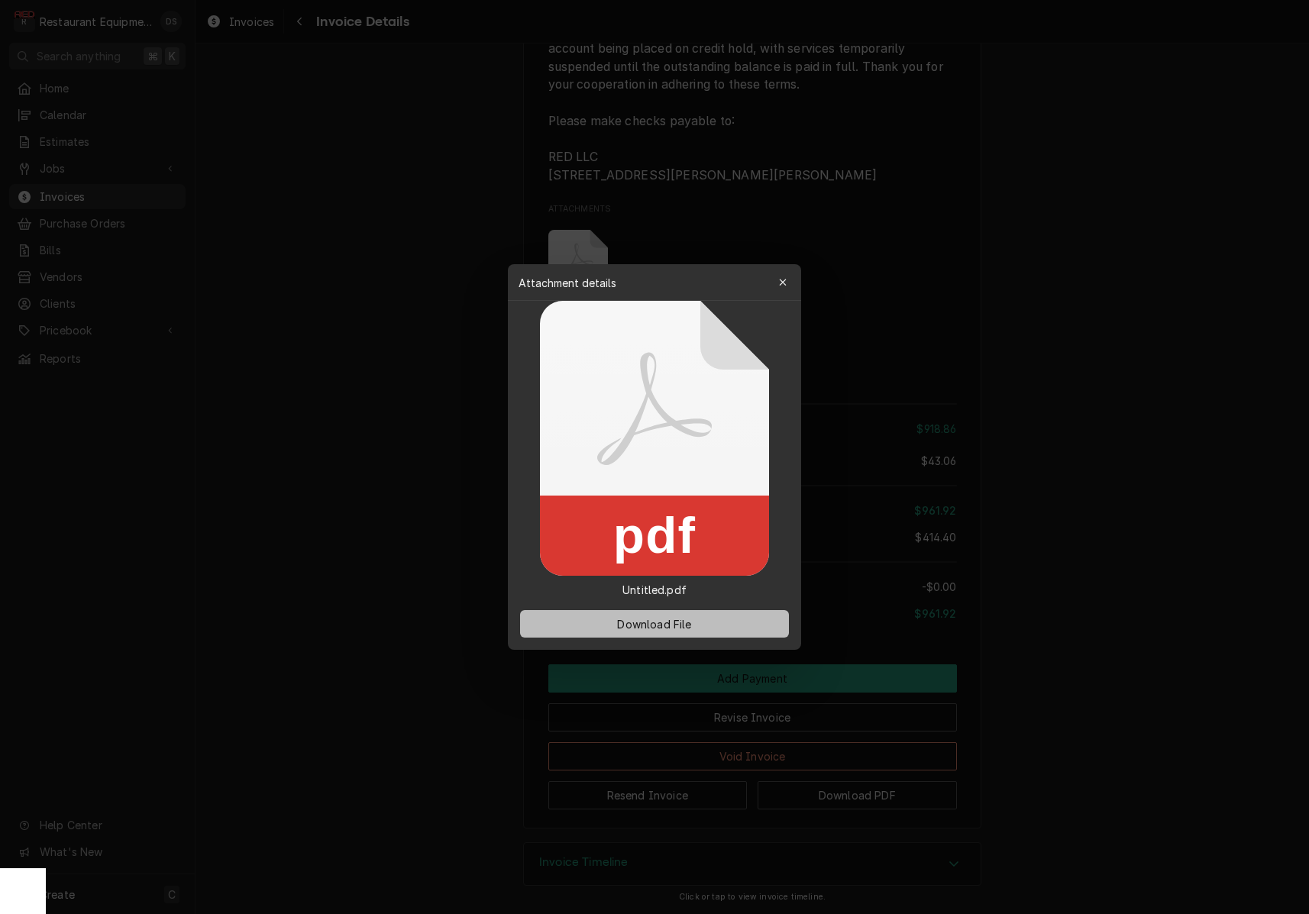
click at [688, 623] on span "Download File" at bounding box center [654, 624] width 80 height 16
click at [776, 278] on div "button" at bounding box center [782, 282] width 15 height 15
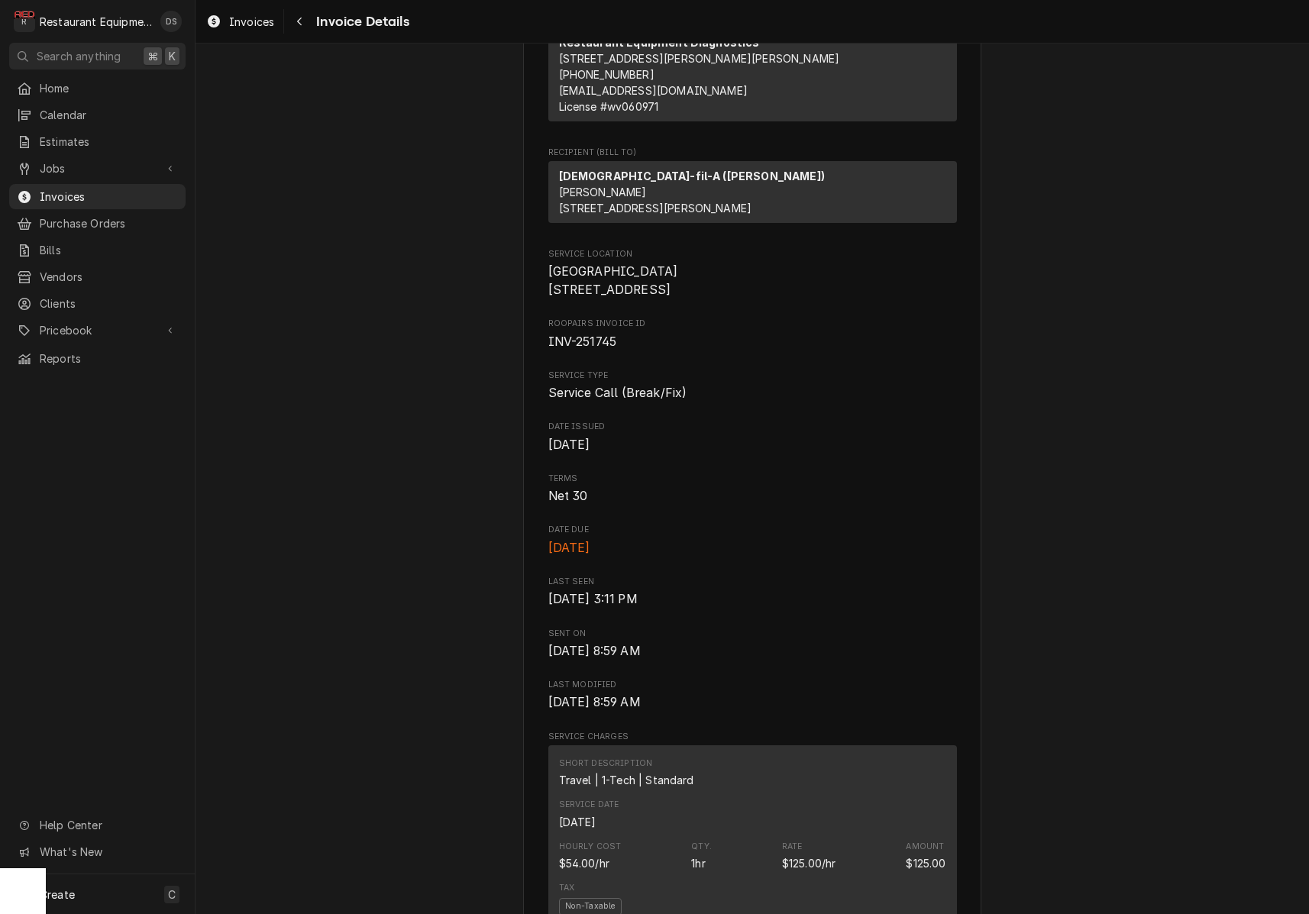
scroll to position [218, 0]
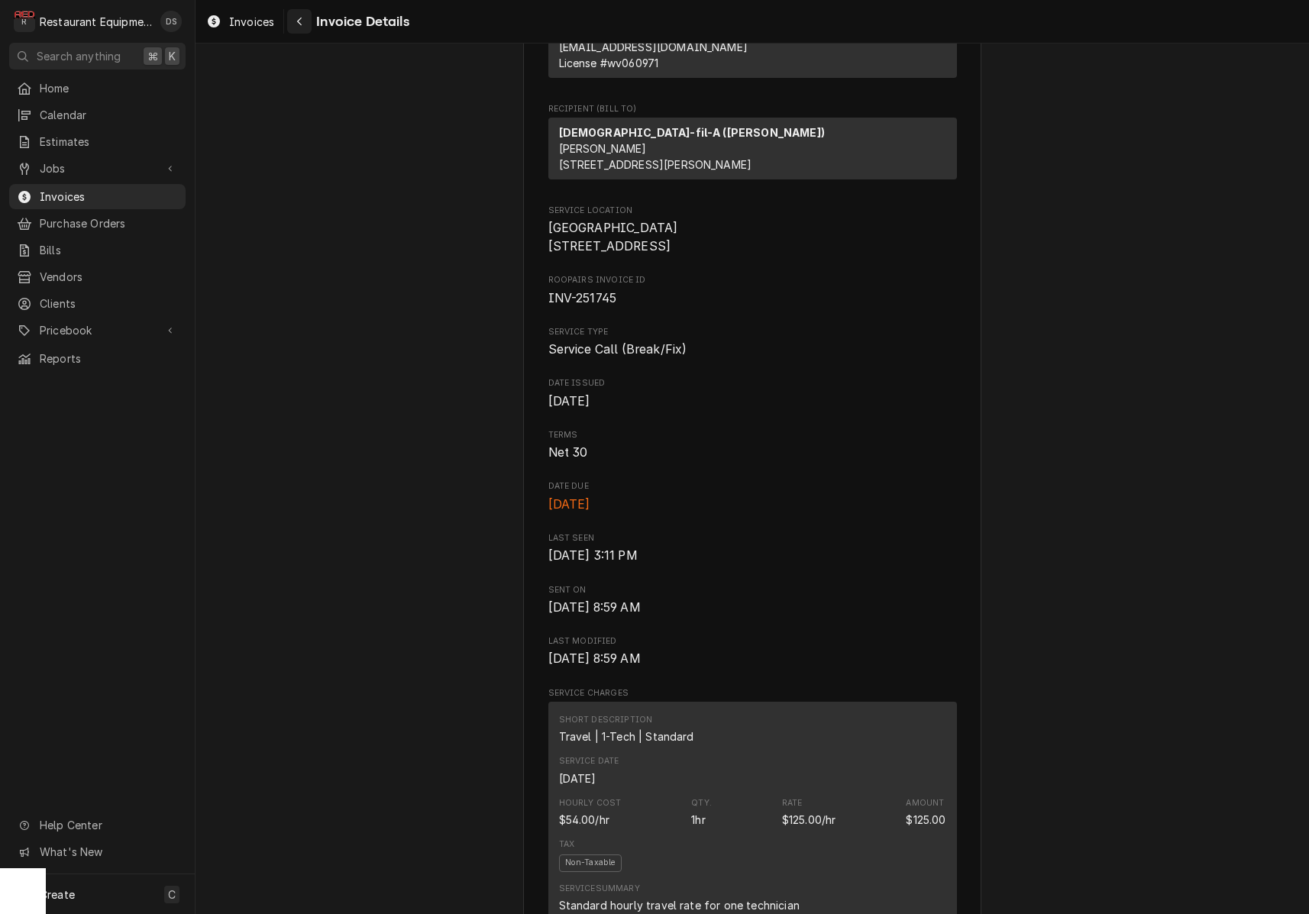
click at [302, 13] on button "Navigate back" at bounding box center [299, 21] width 24 height 24
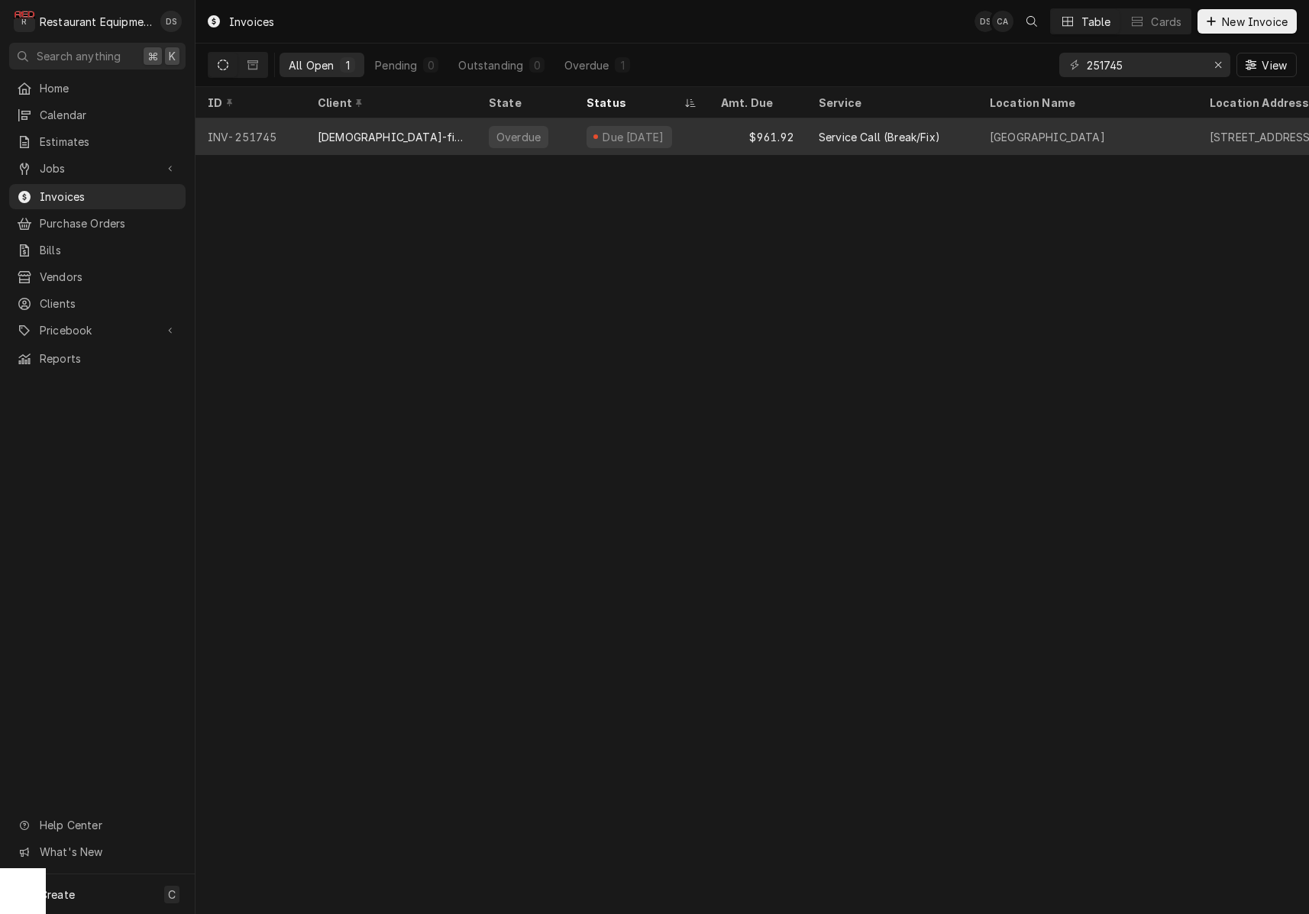
click at [733, 147] on div "$961.92" at bounding box center [758, 136] width 98 height 37
click at [732, 147] on div "$961.92" at bounding box center [758, 136] width 98 height 37
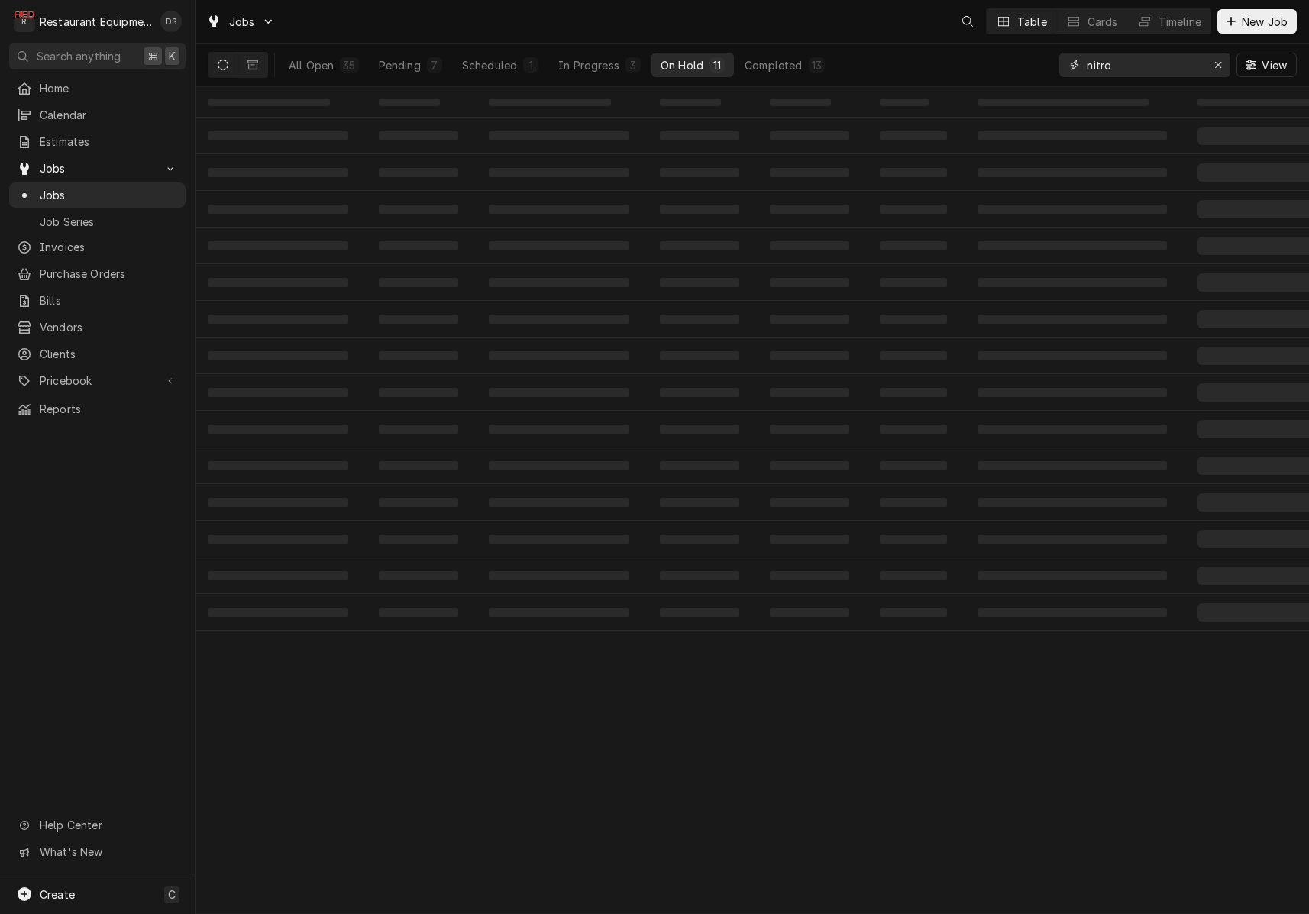
click at [1141, 59] on input "nitro" at bounding box center [1144, 65] width 115 height 24
click at [1141, 60] on input "nitro" at bounding box center [1144, 65] width 115 height 24
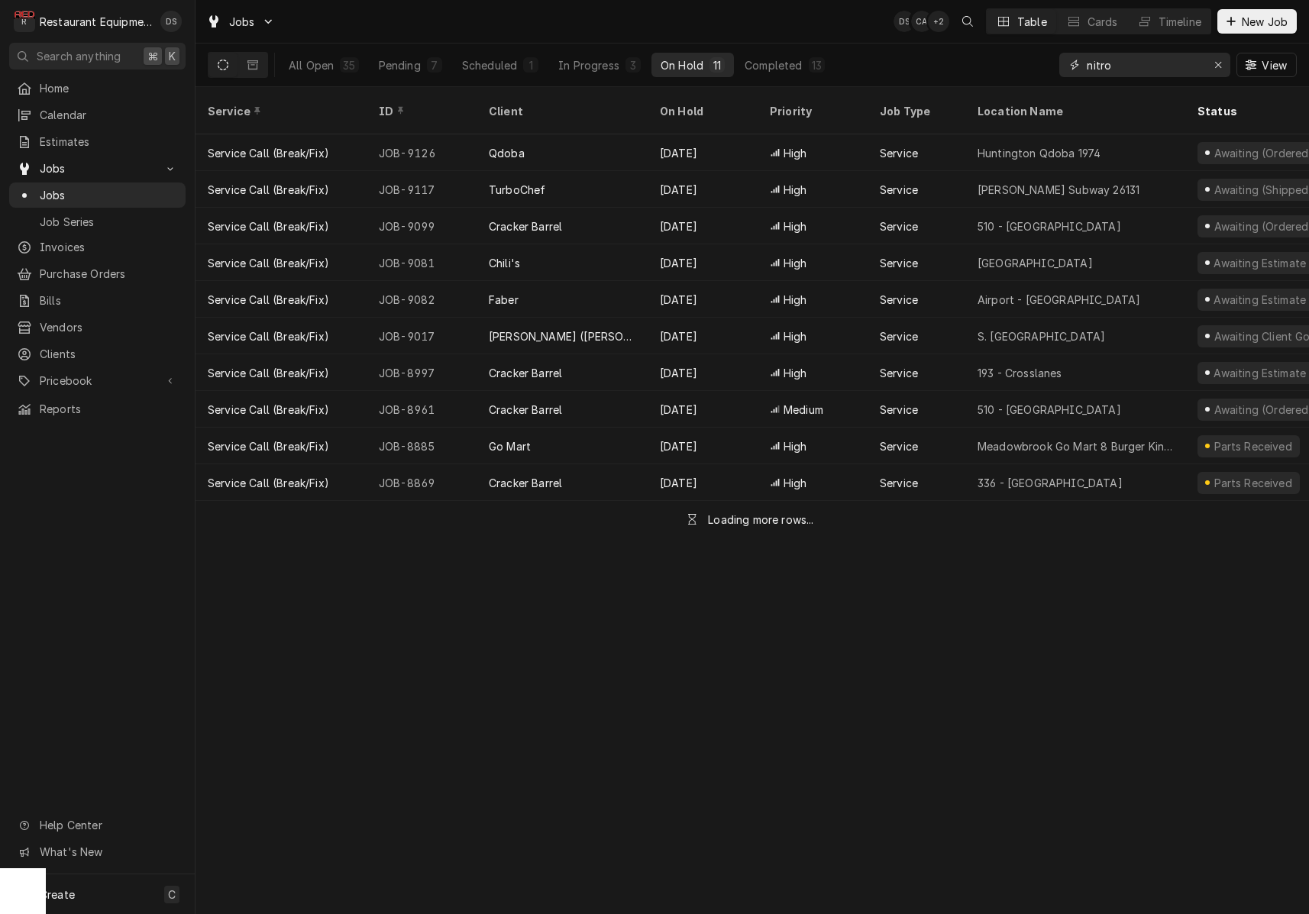
click at [1138, 62] on input "nitro" at bounding box center [1144, 65] width 115 height 24
click at [1139, 62] on input "nitro" at bounding box center [1144, 65] width 115 height 24
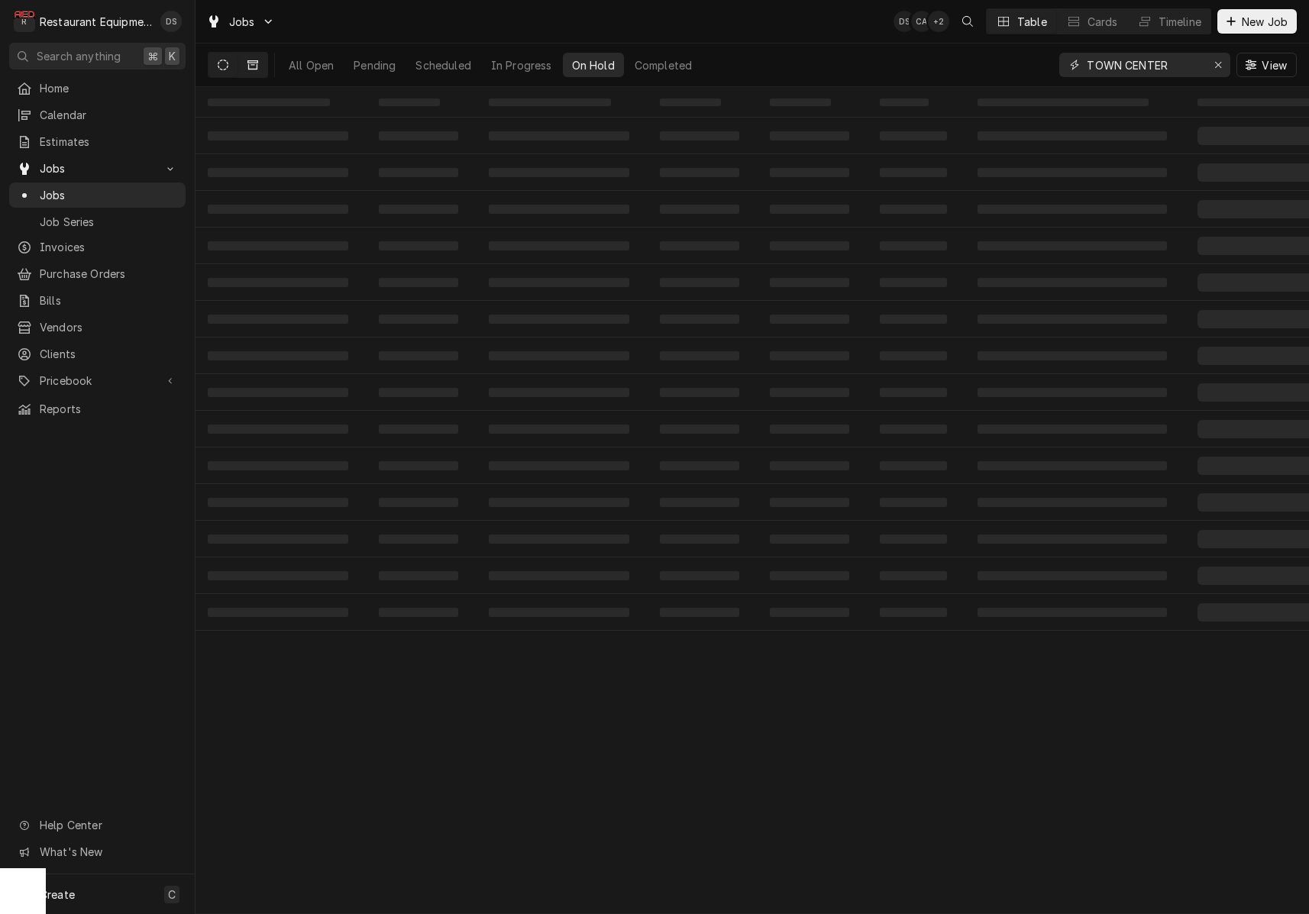
type input "TOWN CENTER"
click at [257, 65] on icon "Dynamic Content Wrapper" at bounding box center [253, 64] width 11 height 9
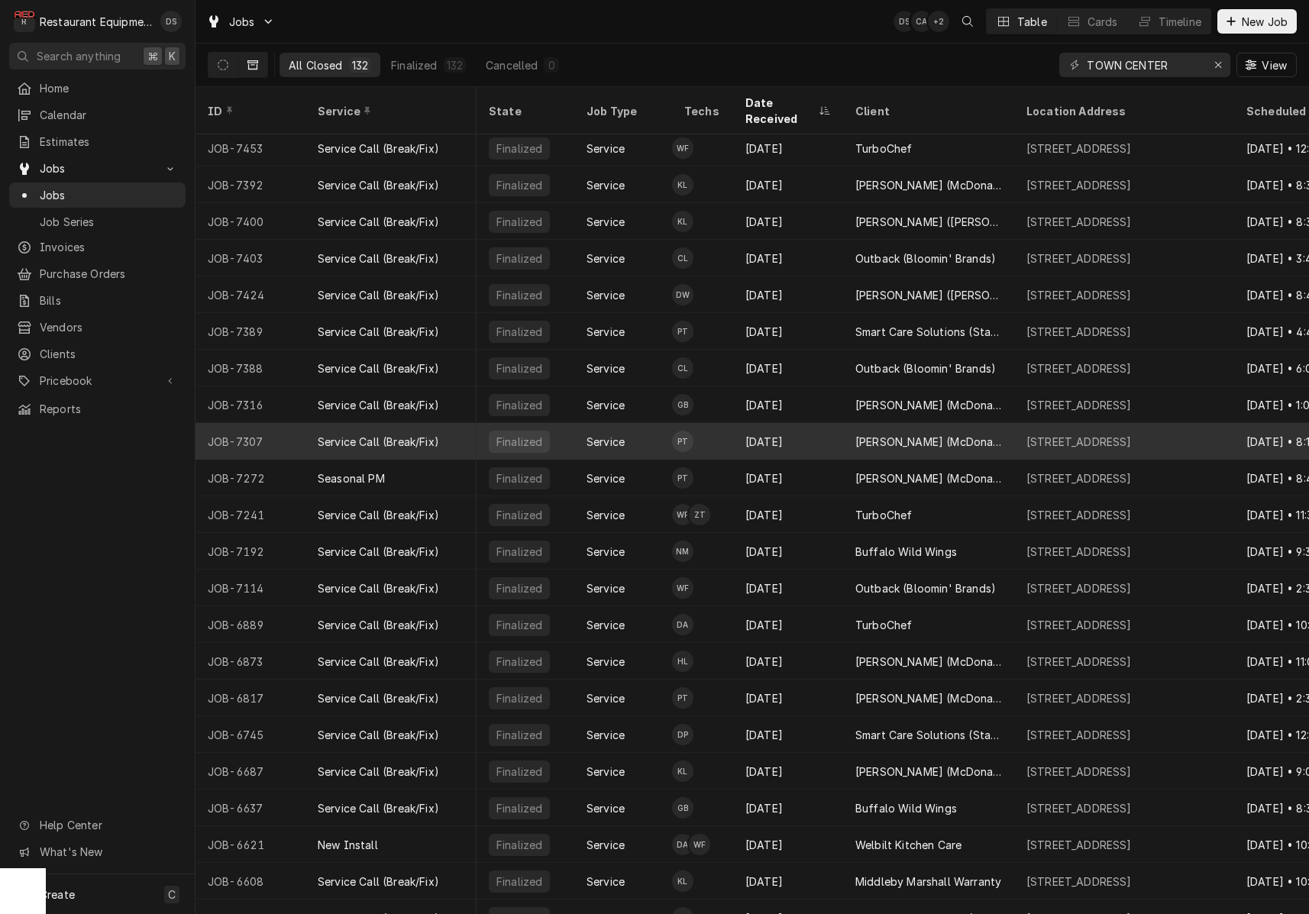
scroll to position [995, 110]
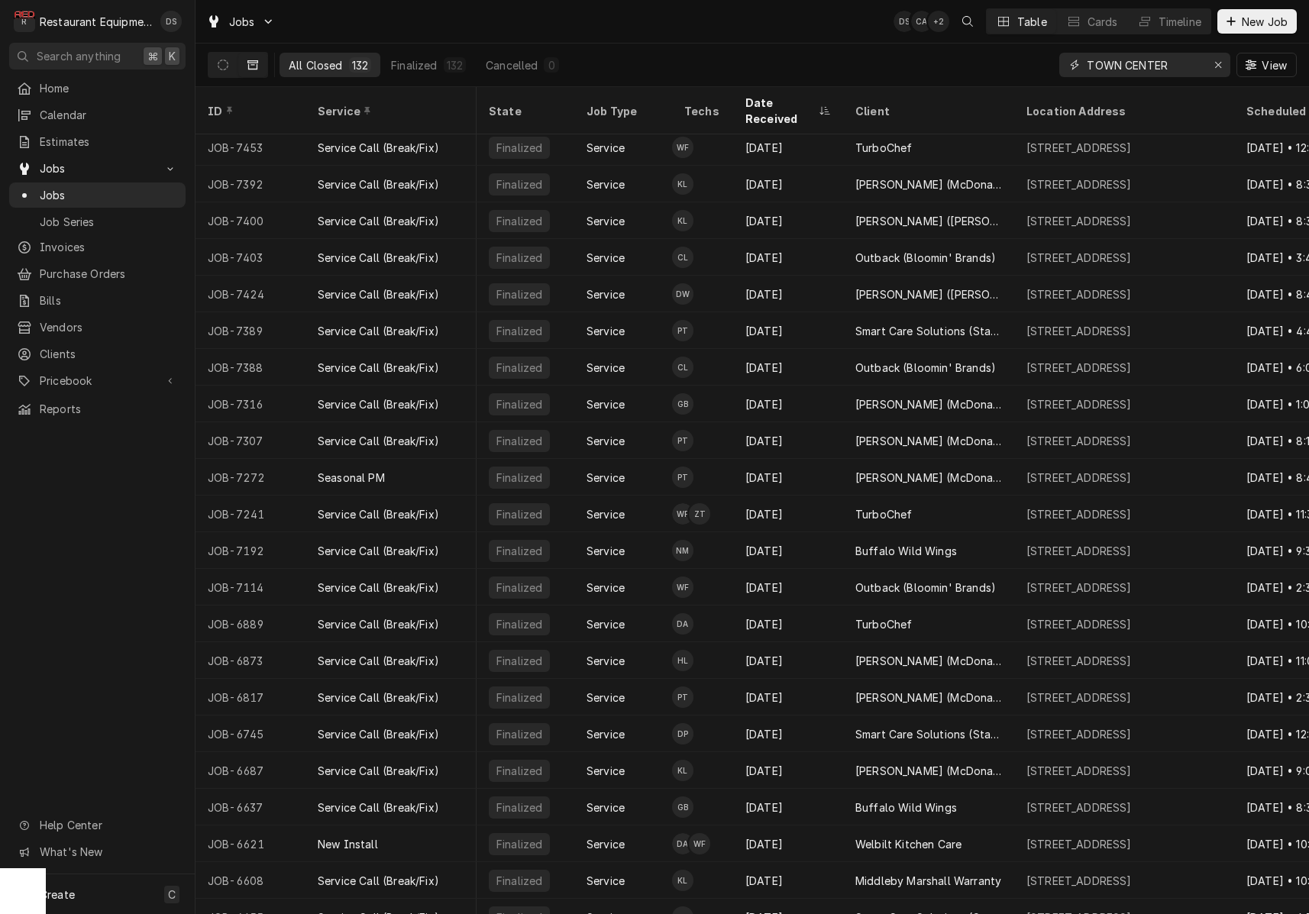
drag, startPoint x: 1217, startPoint y: 66, endPoint x: 1181, endPoint y: 63, distance: 36.1
click at [1217, 66] on icon "Erase input" at bounding box center [1219, 65] width 8 height 11
click at [1176, 63] on input "Dynamic Content Wrapper" at bounding box center [1159, 65] width 144 height 24
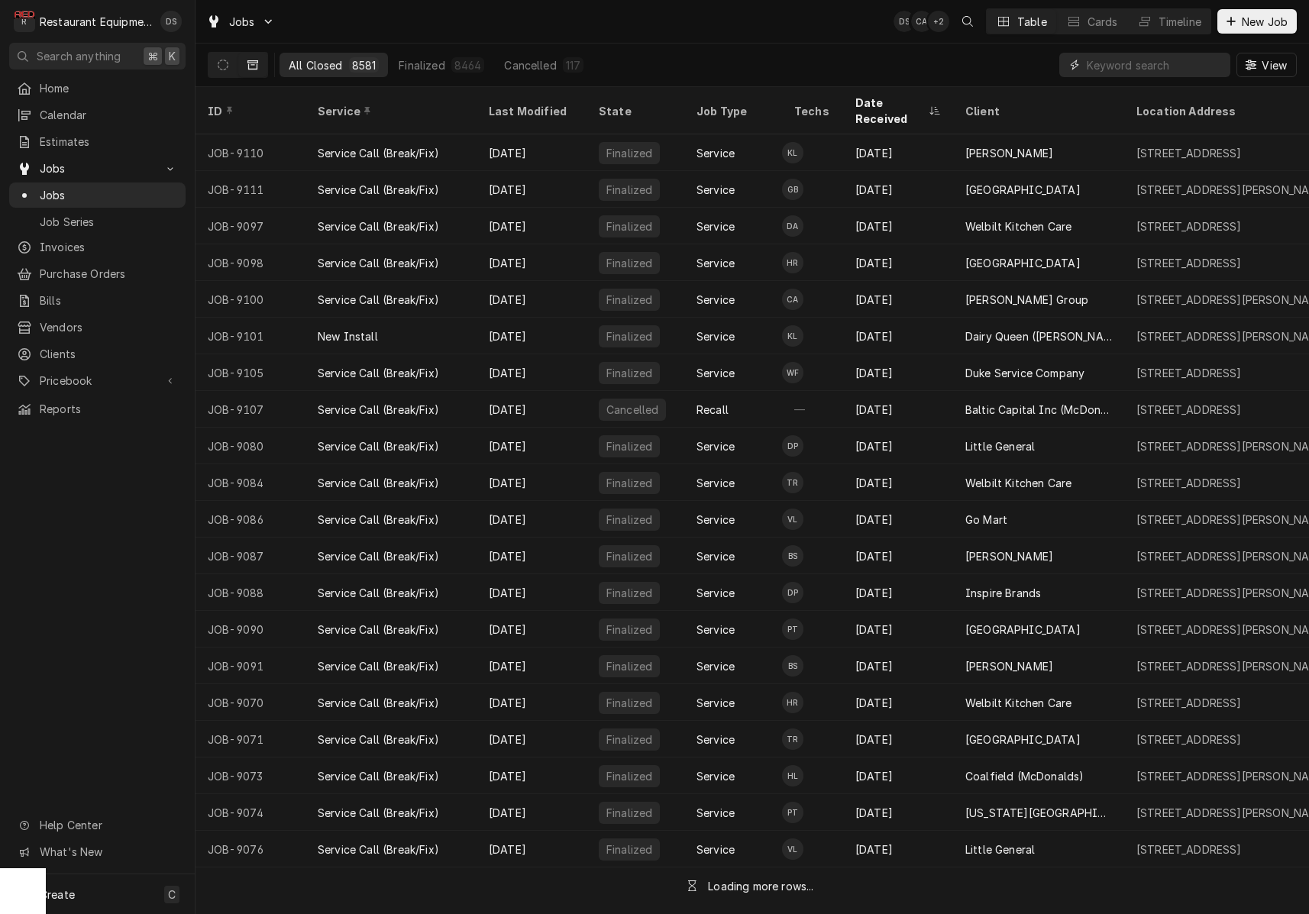
paste input "Towne Center 835 Sesame Dr Morgantown, WV 26501"
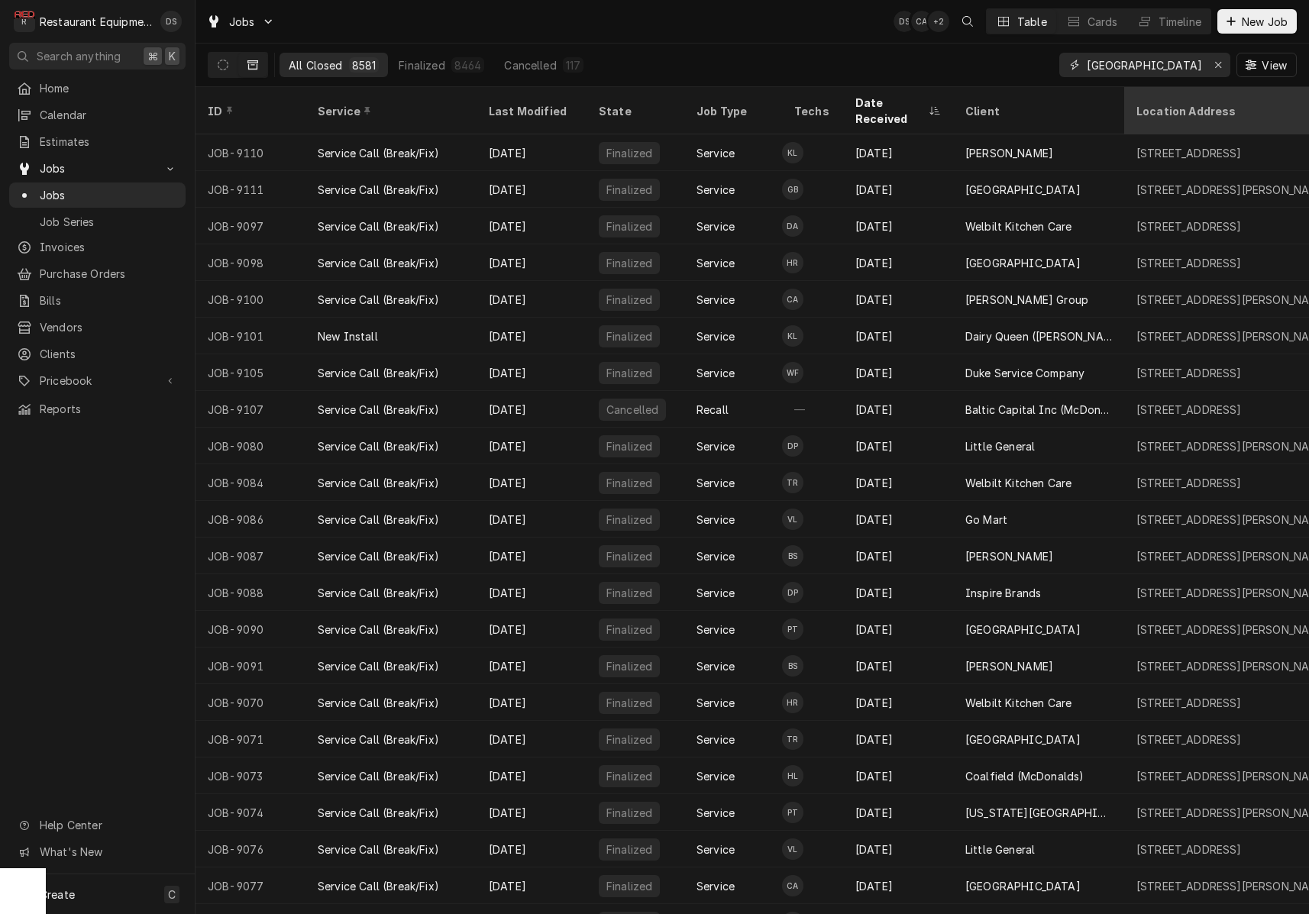
type input "Towne Center 835 Sesame Dr Morgantown, WV 26501"
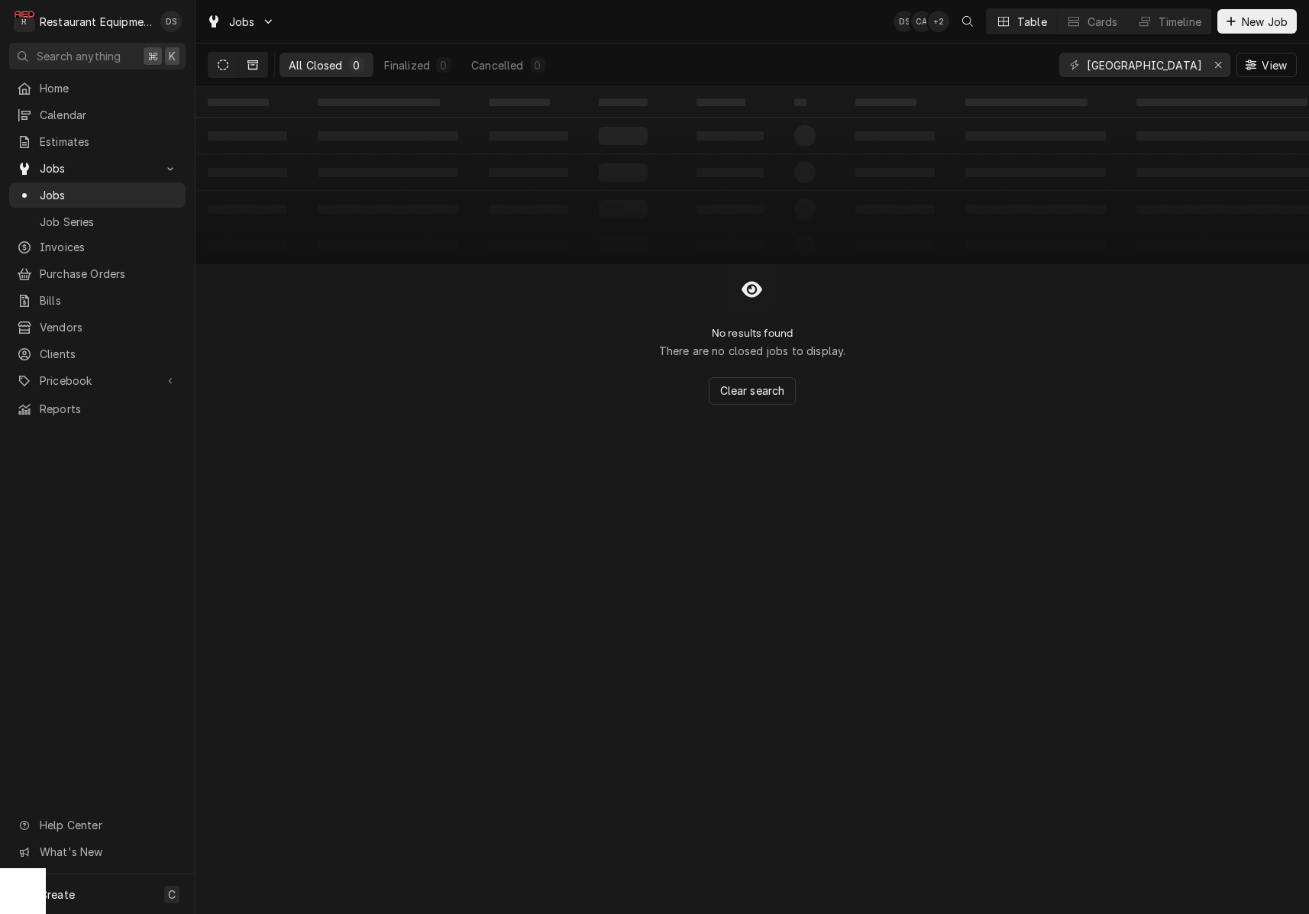
click at [225, 67] on icon "Dynamic Content Wrapper" at bounding box center [223, 65] width 11 height 11
click at [257, 69] on icon "Dynamic Content Wrapper" at bounding box center [253, 64] width 11 height 9
click at [1219, 66] on icon "Erase input" at bounding box center [1218, 65] width 6 height 6
click at [1219, 66] on input "Dynamic Content Wrapper" at bounding box center [1159, 65] width 144 height 24
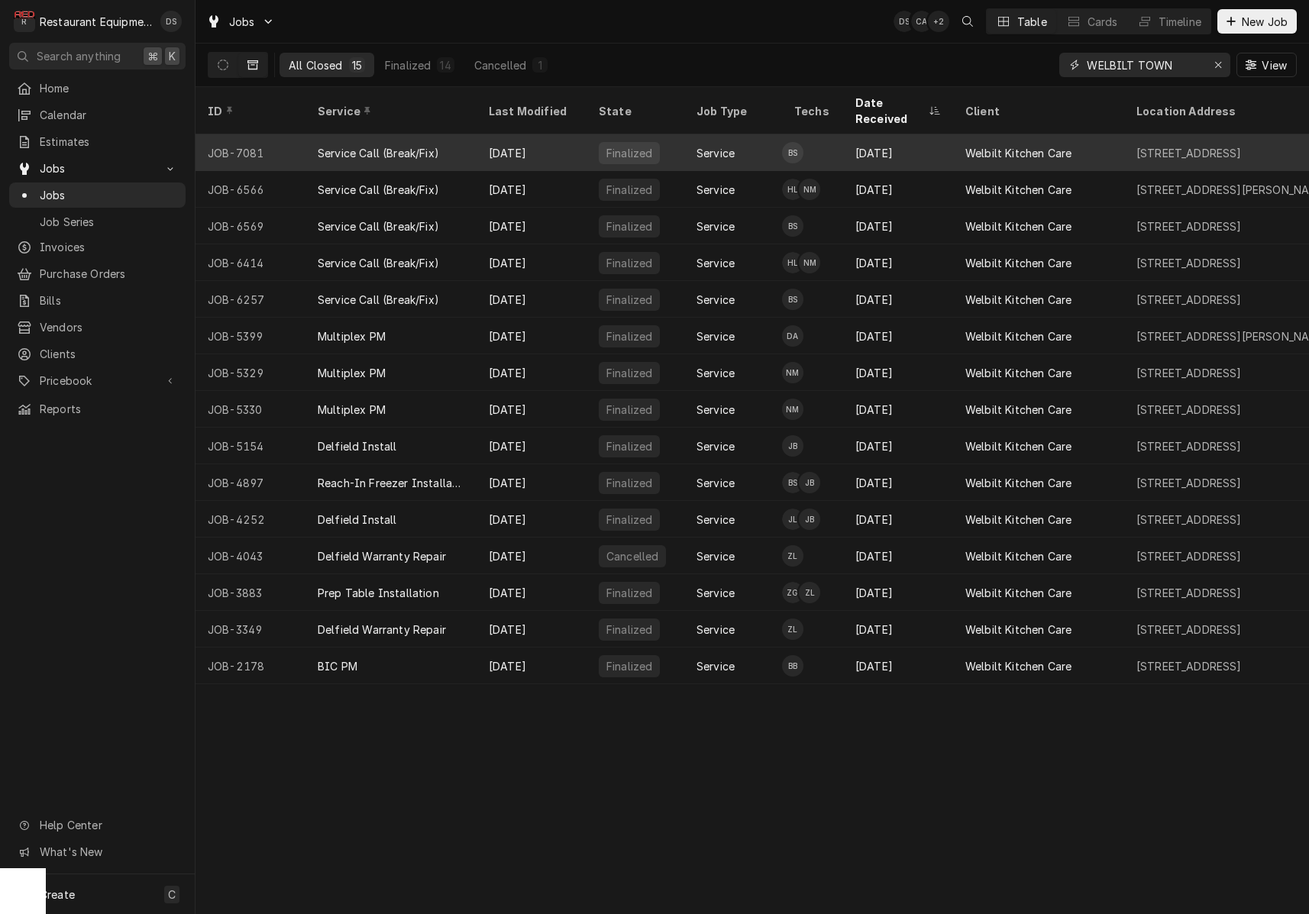
scroll to position [0, 21]
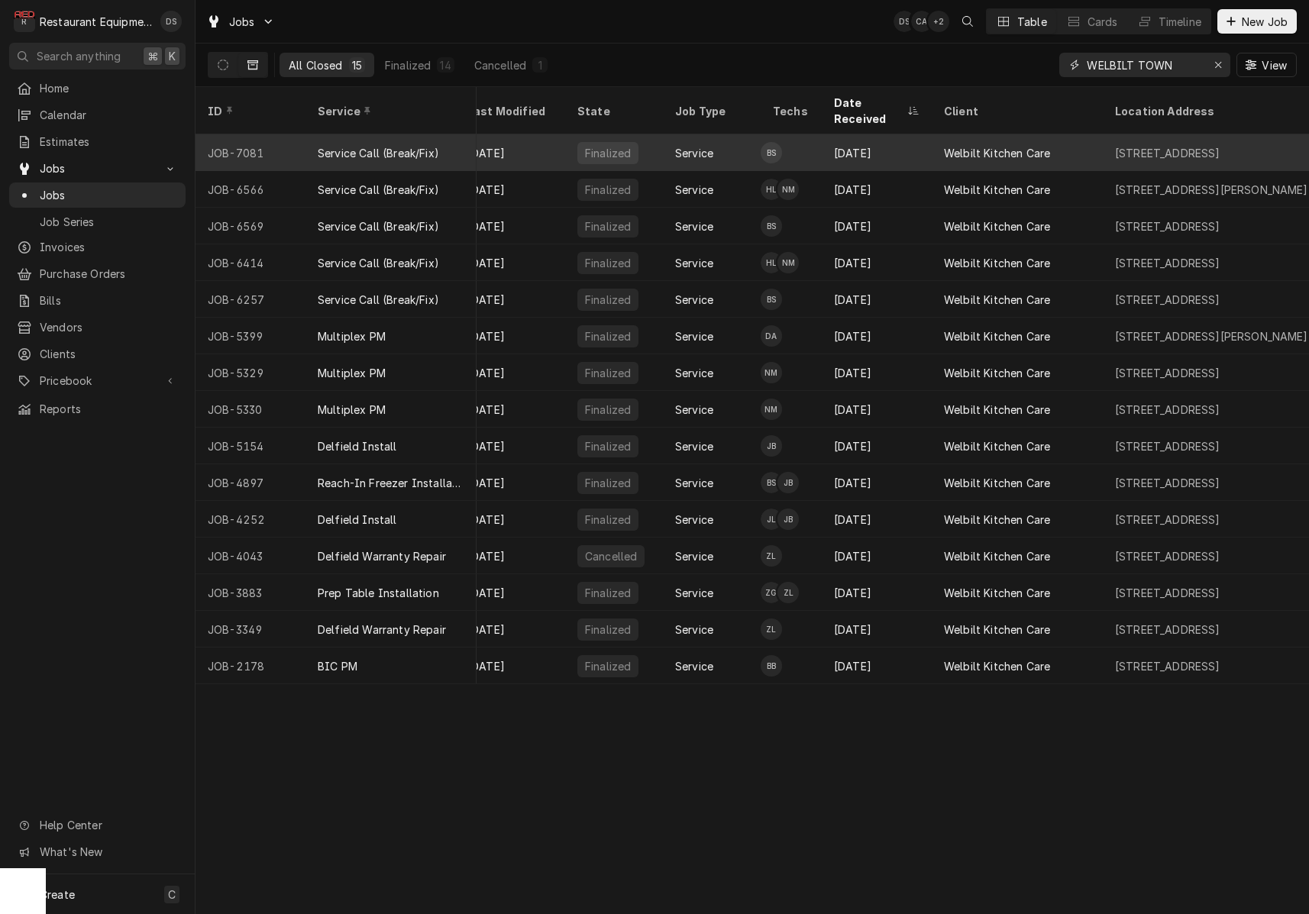
type input "WELBILT TOWN"
click at [1227, 142] on div "[STREET_ADDRESS]" at bounding box center [1213, 152] width 220 height 37
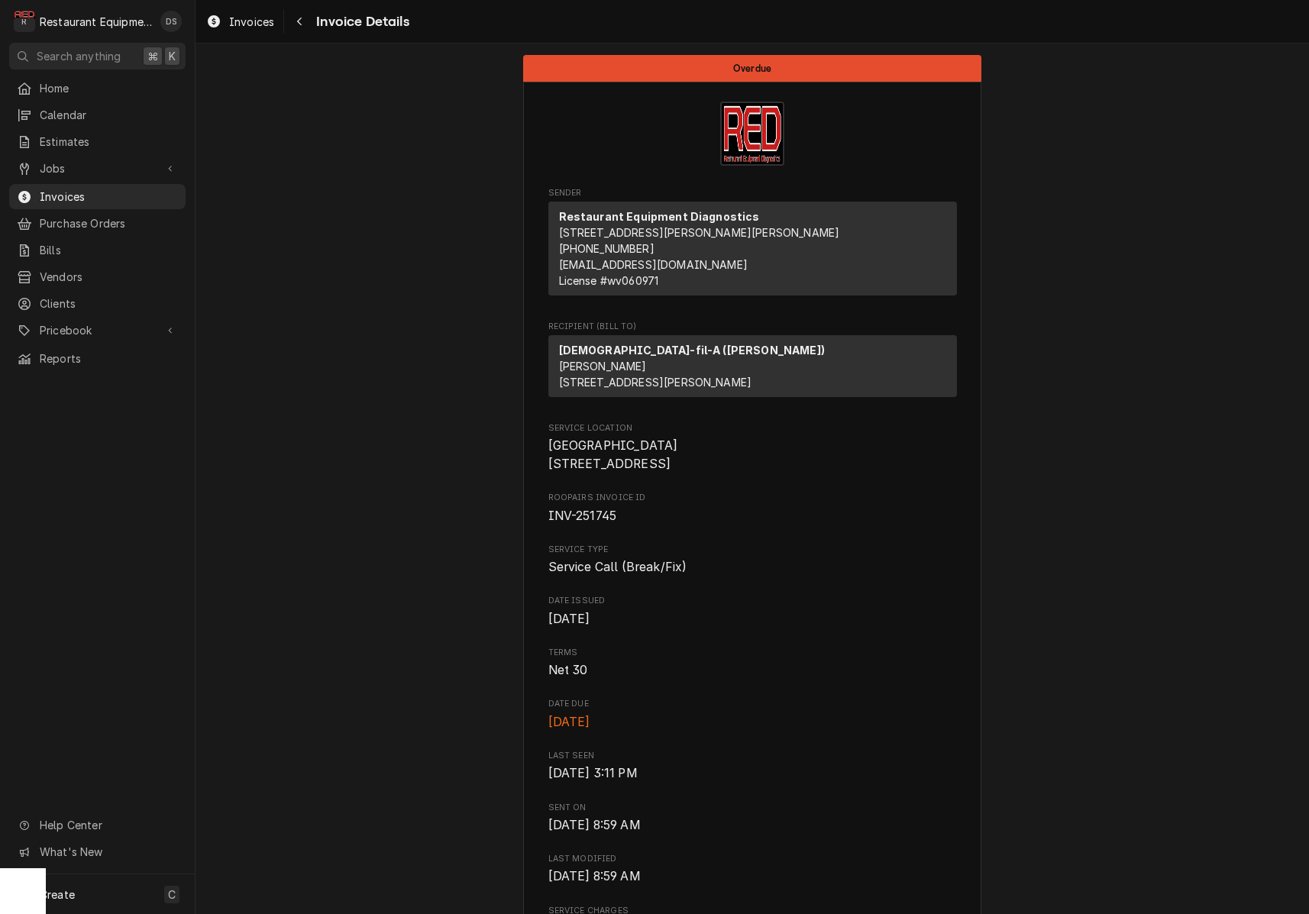
drag, startPoint x: 548, startPoint y: 473, endPoint x: 642, endPoint y: 497, distance: 96.4
click at [703, 473] on span "[GEOGRAPHIC_DATA] [STREET_ADDRESS]" at bounding box center [752, 455] width 409 height 36
copy span "[GEOGRAPHIC_DATA] [STREET_ADDRESS]"
click at [301, 22] on icon "Navigate back" at bounding box center [299, 21] width 7 height 11
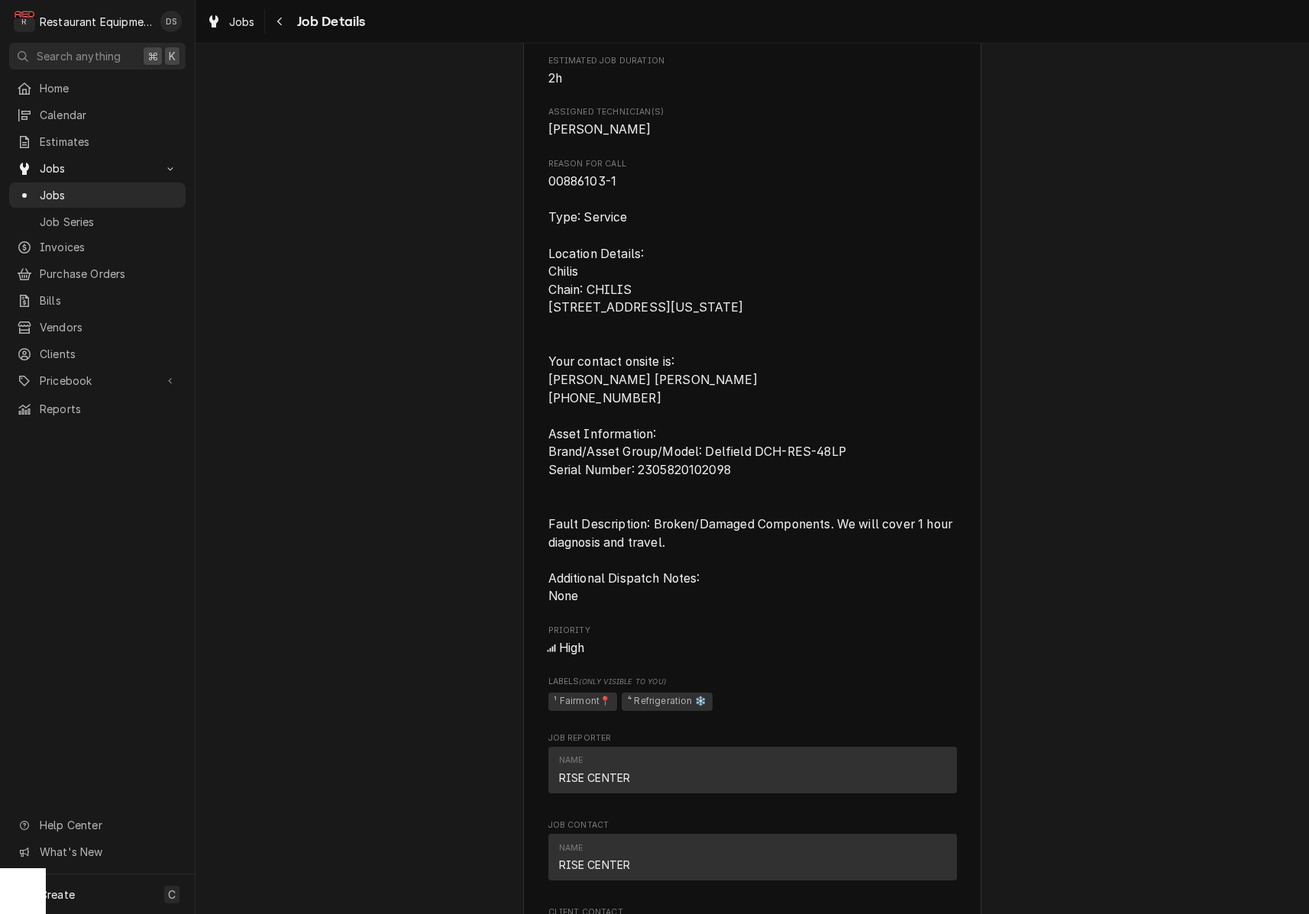
scroll to position [736, 0]
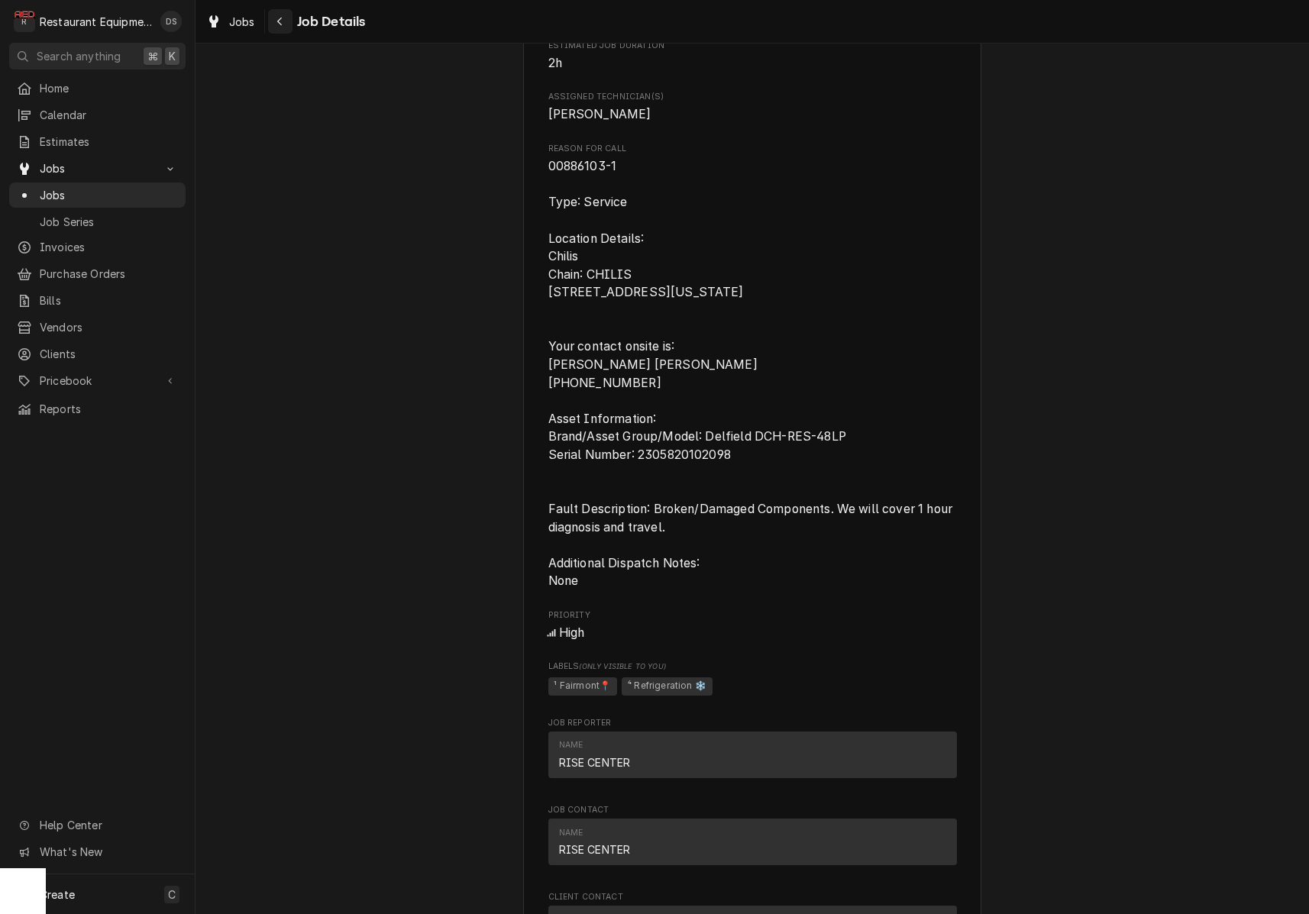
click at [277, 24] on icon "Navigate back" at bounding box center [280, 21] width 7 height 11
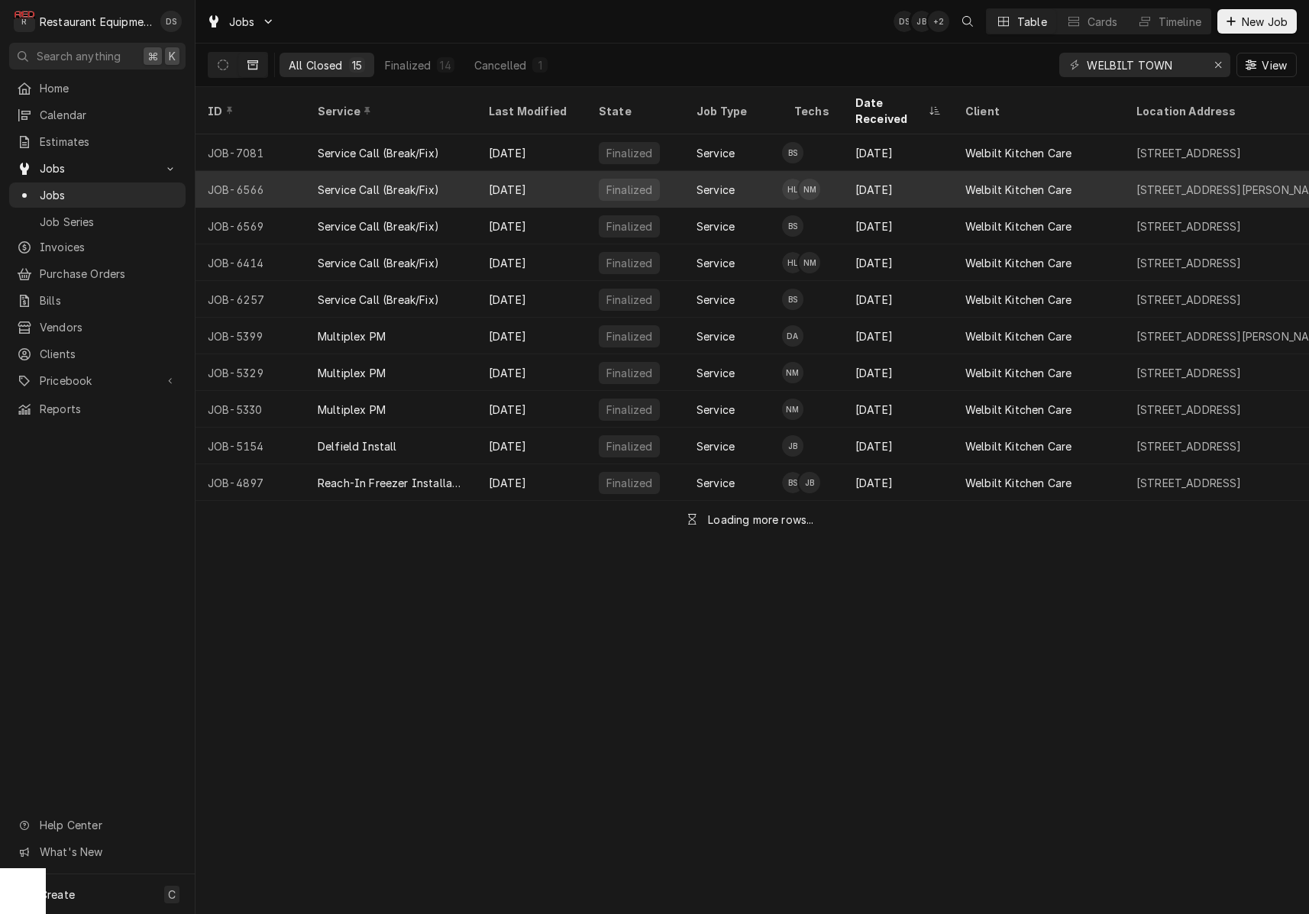
scroll to position [0, 1]
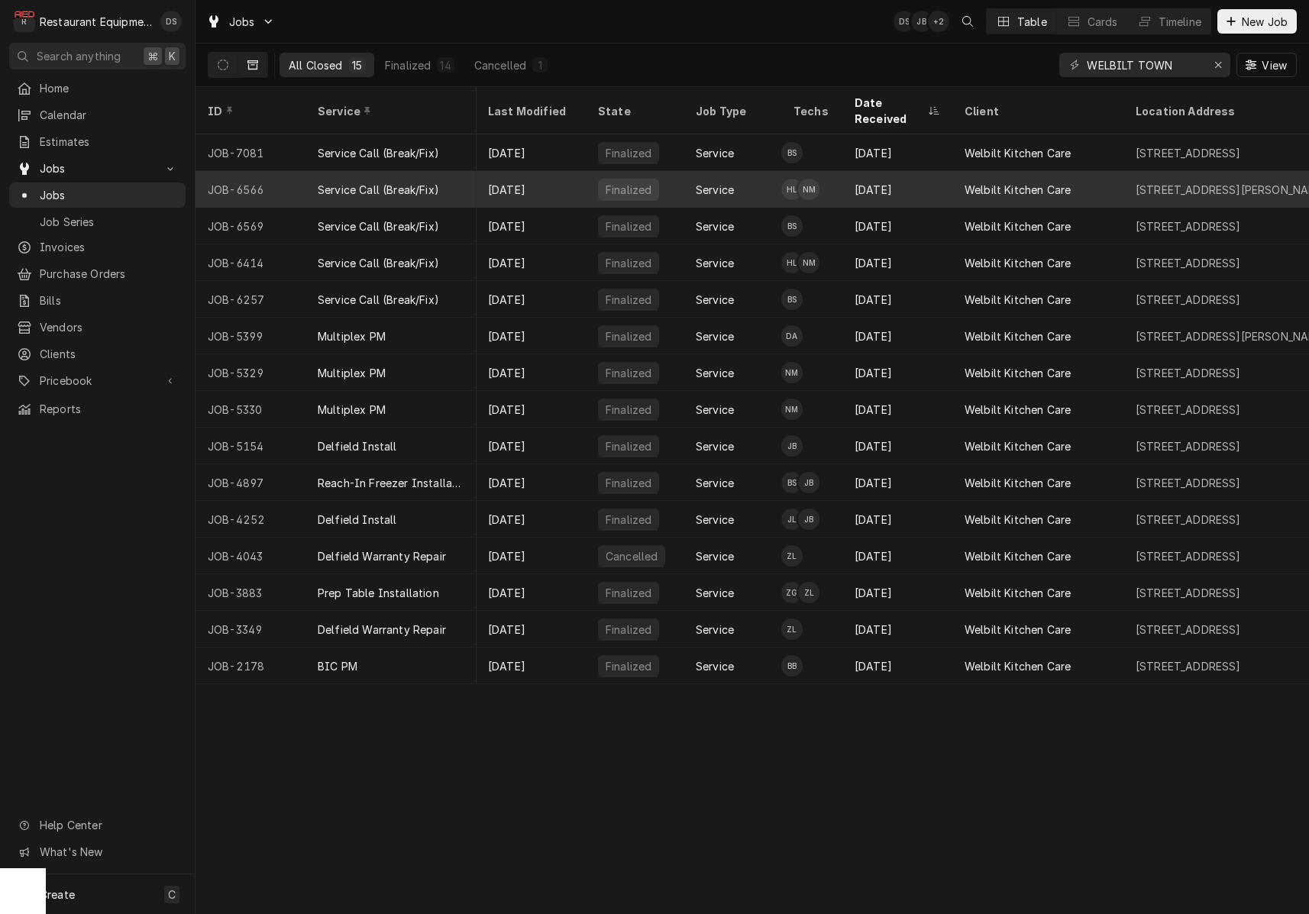
click at [1215, 182] on div "334 Patteson Drive, Morgantown, WV 26505" at bounding box center [1232, 190] width 193 height 16
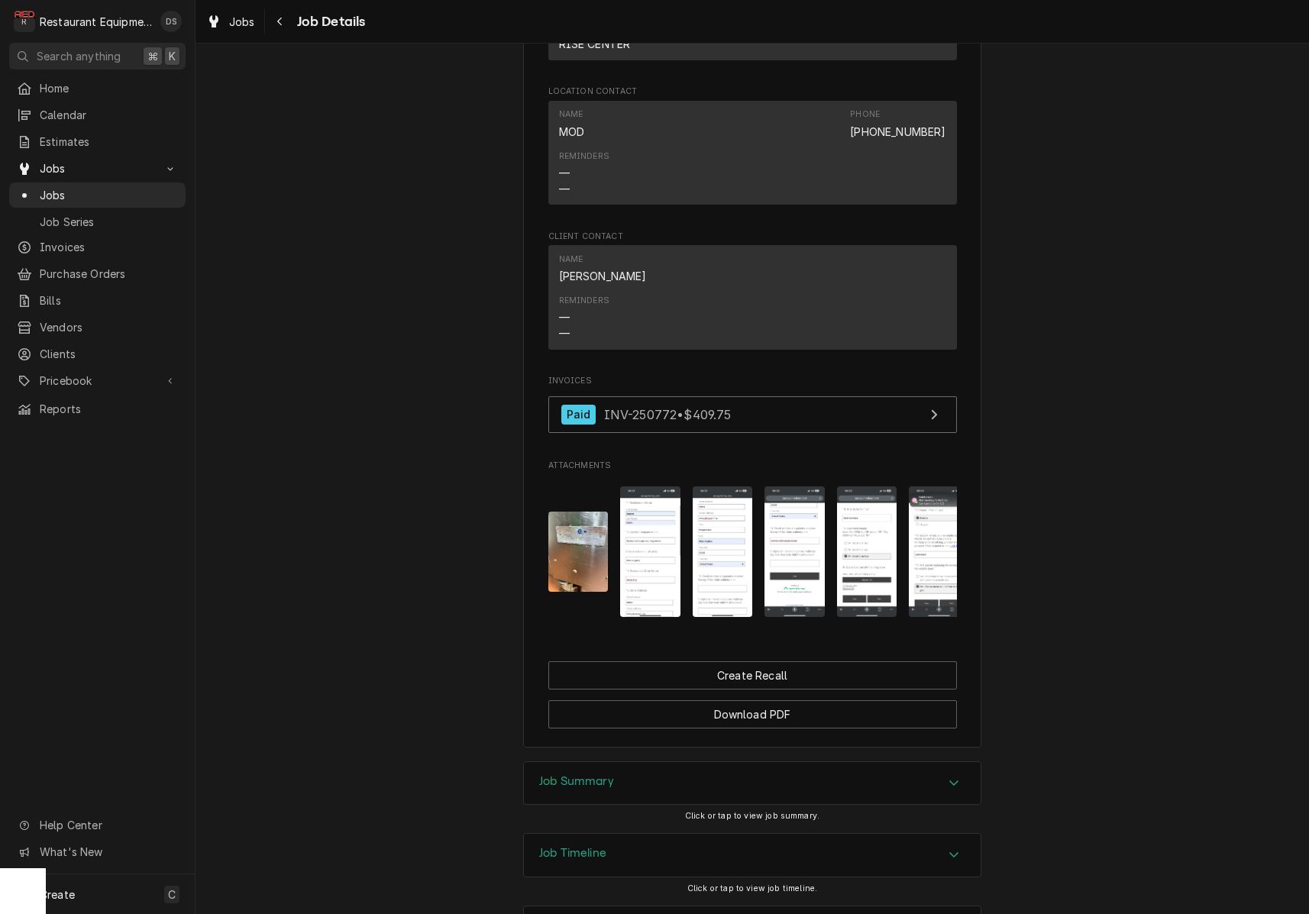
click at [685, 762] on div "Job Summary" at bounding box center [752, 783] width 457 height 43
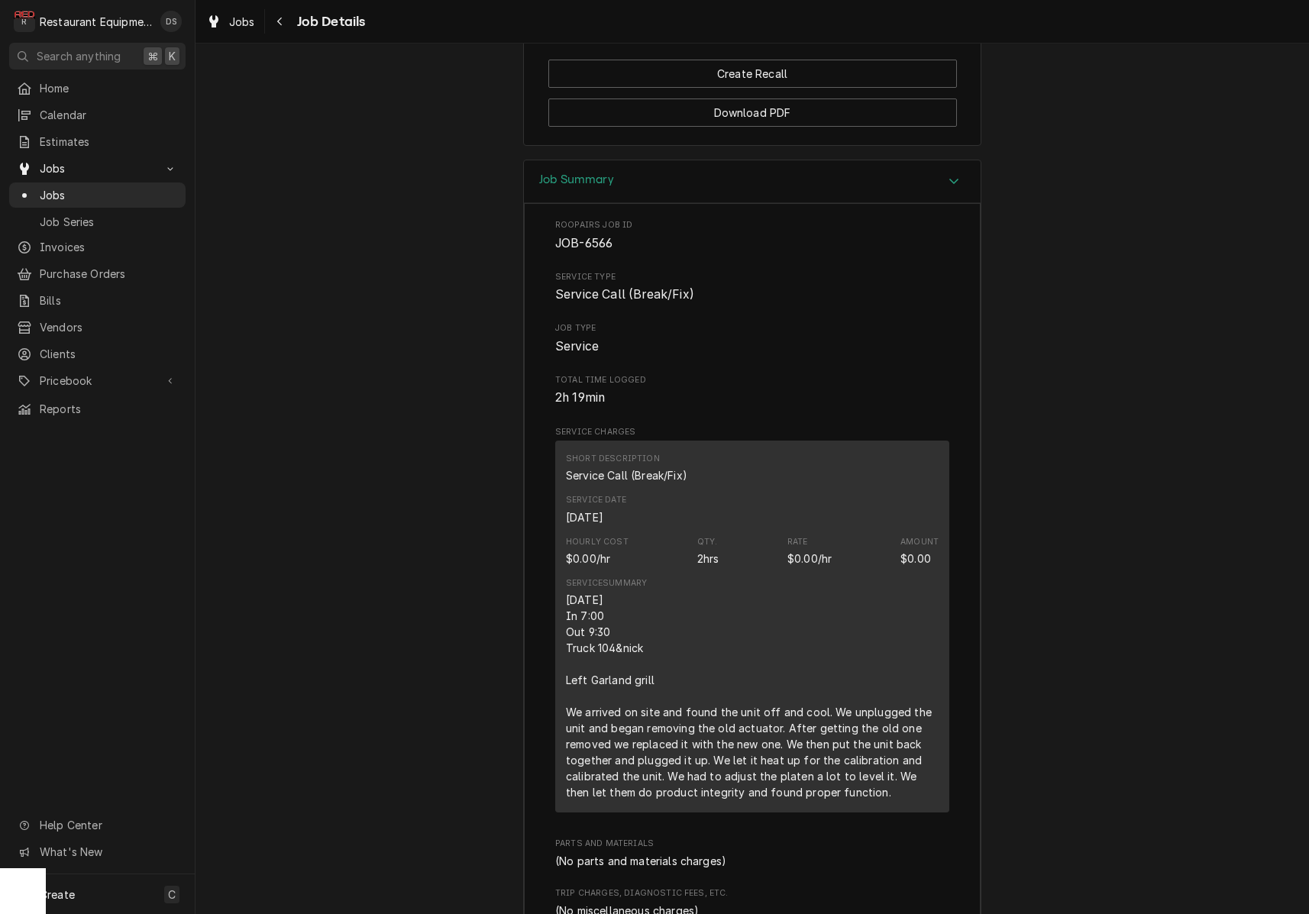
scroll to position [2561, 0]
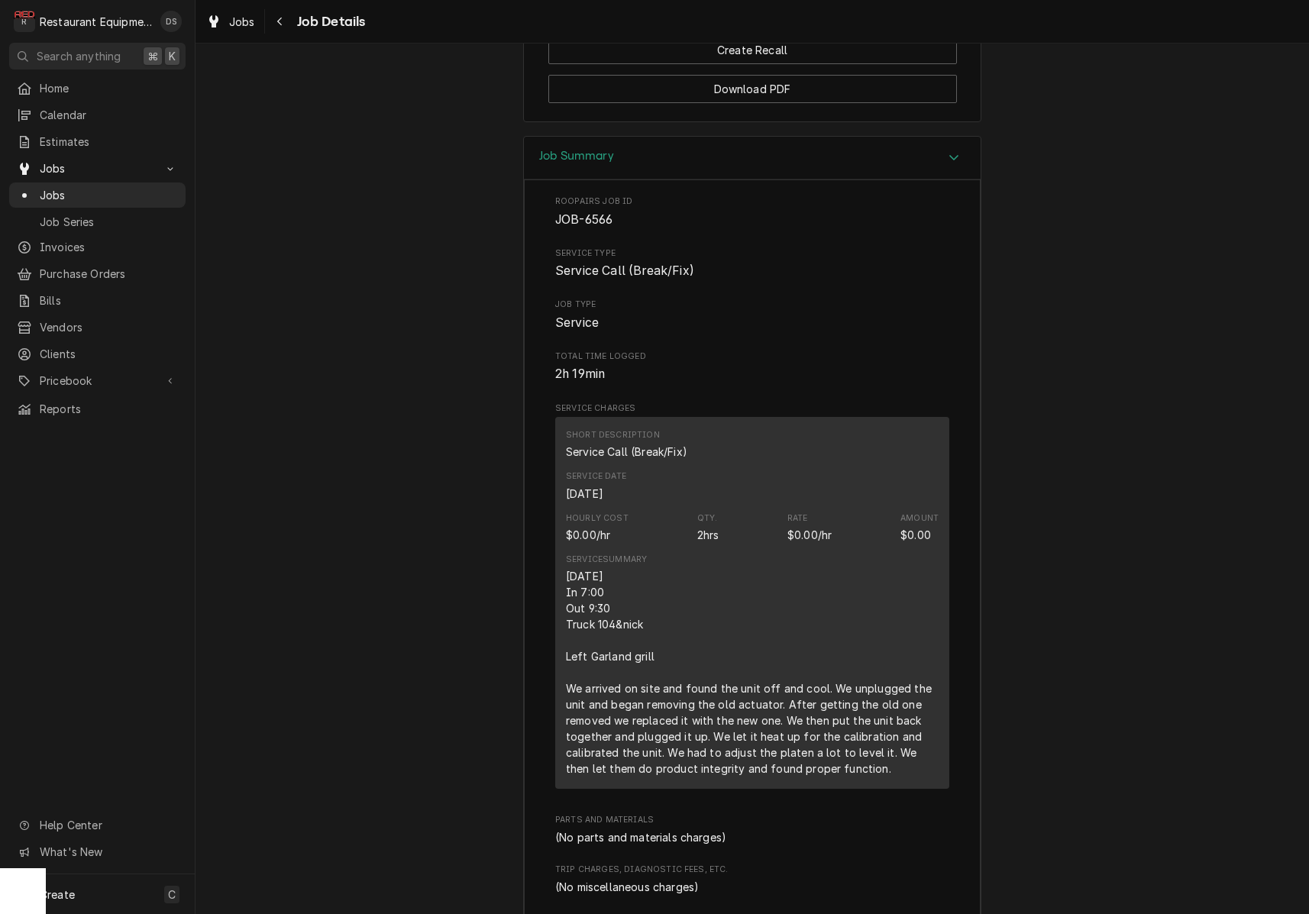
drag, startPoint x: 566, startPoint y: 508, endPoint x: 856, endPoint y: 688, distance: 341.7
click at [890, 714] on div "Short Description Service Call (Break/Fix) Service Date [DATE] Hourly Cost $0.0…" at bounding box center [752, 603] width 394 height 372
copy div "[DATE] In 7:00 Out 9:30 Truck 104&nick Left Garland grill We arrived on site an…"
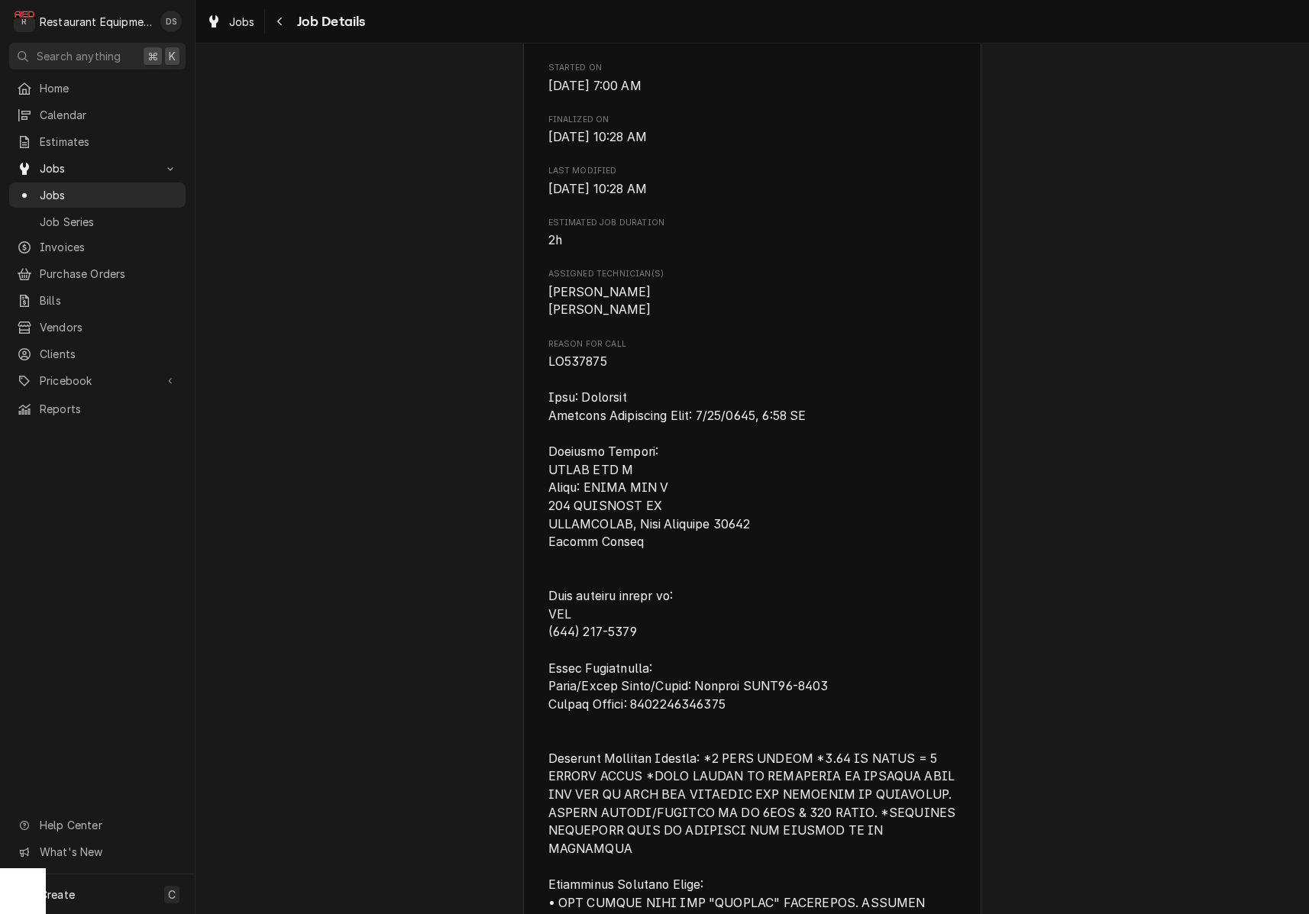
scroll to position [571, 0]
drag, startPoint x: 547, startPoint y: 348, endPoint x: 566, endPoint y: 351, distance: 19.3
click at [566, 351] on div "Welbilt Kitchen Care [GEOGRAPHIC_DATA] [DEMOGRAPHIC_DATA]-Fil-A ([PERSON_NAME])…" at bounding box center [752, 819] width 458 height 2585
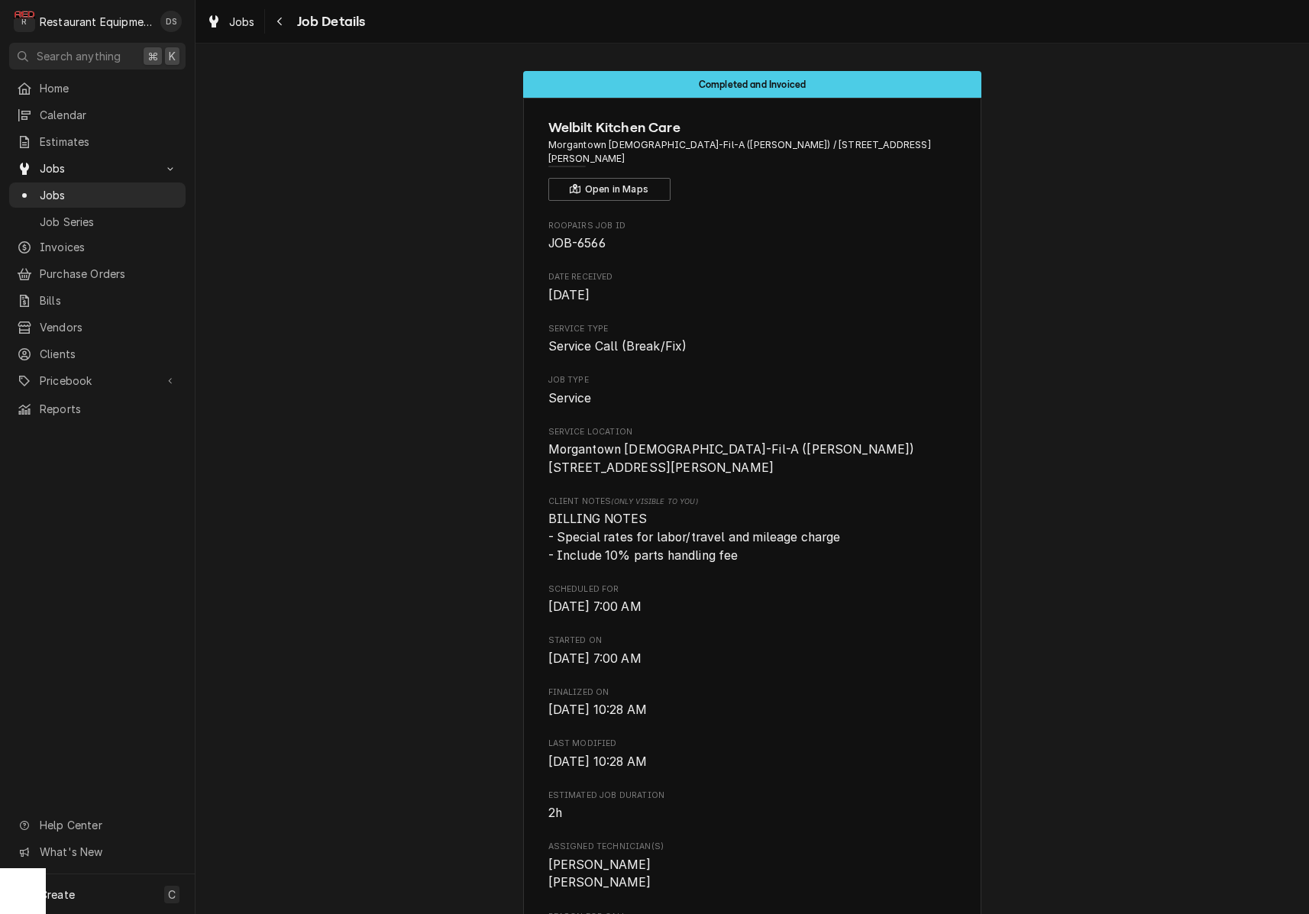
scroll to position [0, 0]
click at [282, 21] on icon "Navigate back" at bounding box center [280, 21] width 7 height 11
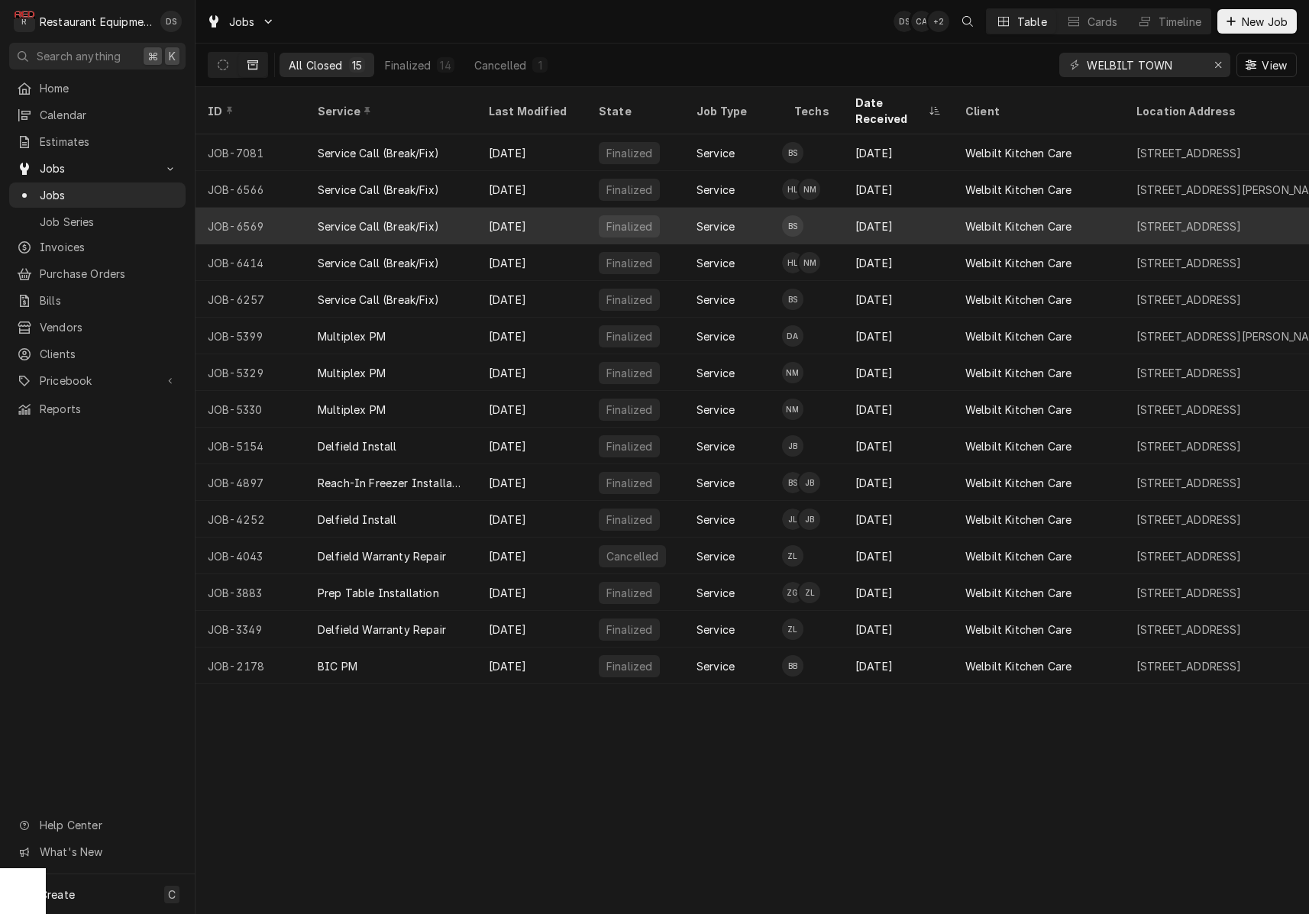
click at [1186, 218] on div "2000 University Town Centre Dr, Morgantown, WV 26501" at bounding box center [1189, 226] width 105 height 16
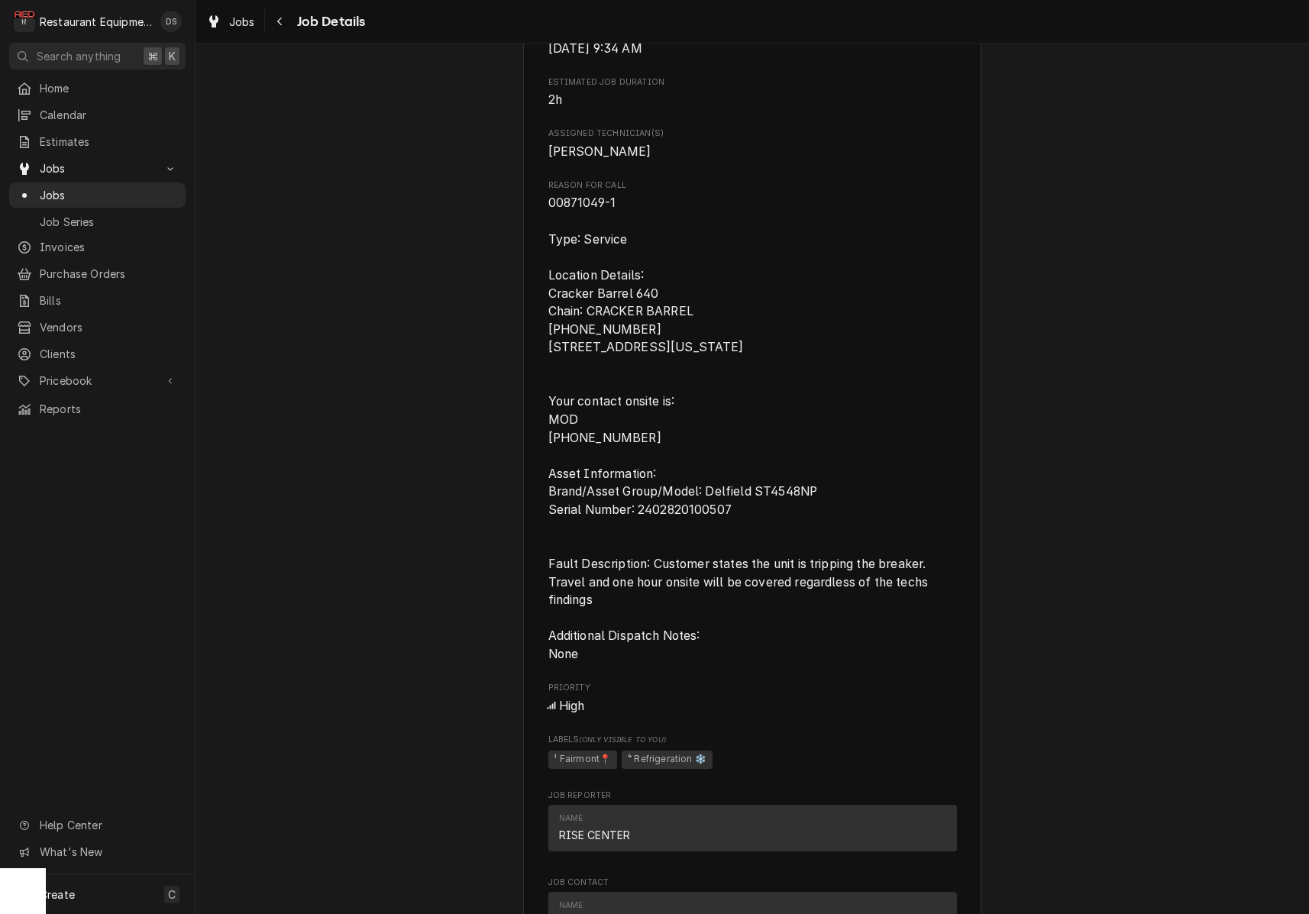
scroll to position [683, 0]
click at [288, 18] on button "Navigate back" at bounding box center [280, 21] width 24 height 24
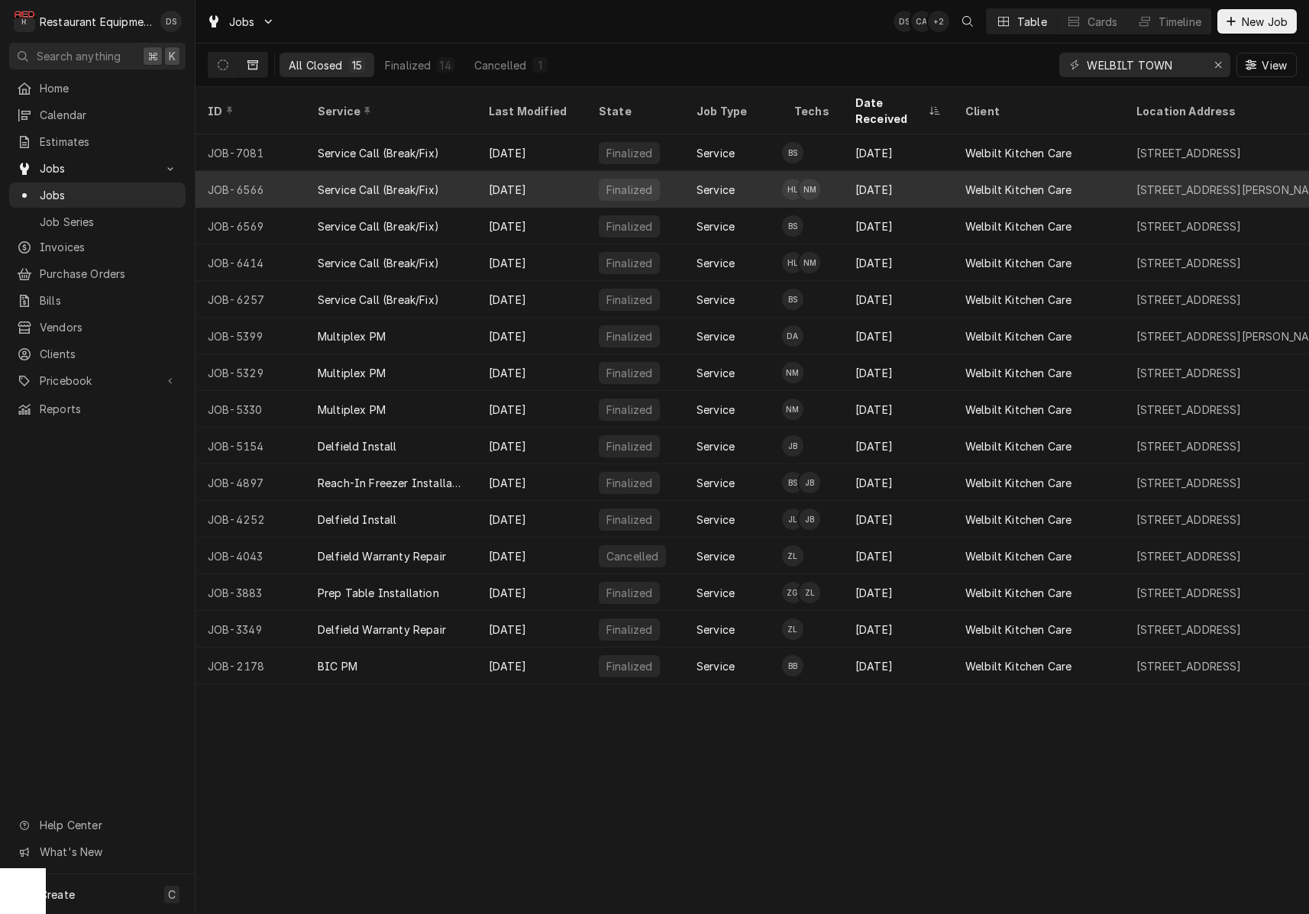
click at [1155, 182] on div "334 Patteson Drive, Morgantown, WV 26505" at bounding box center [1233, 190] width 193 height 16
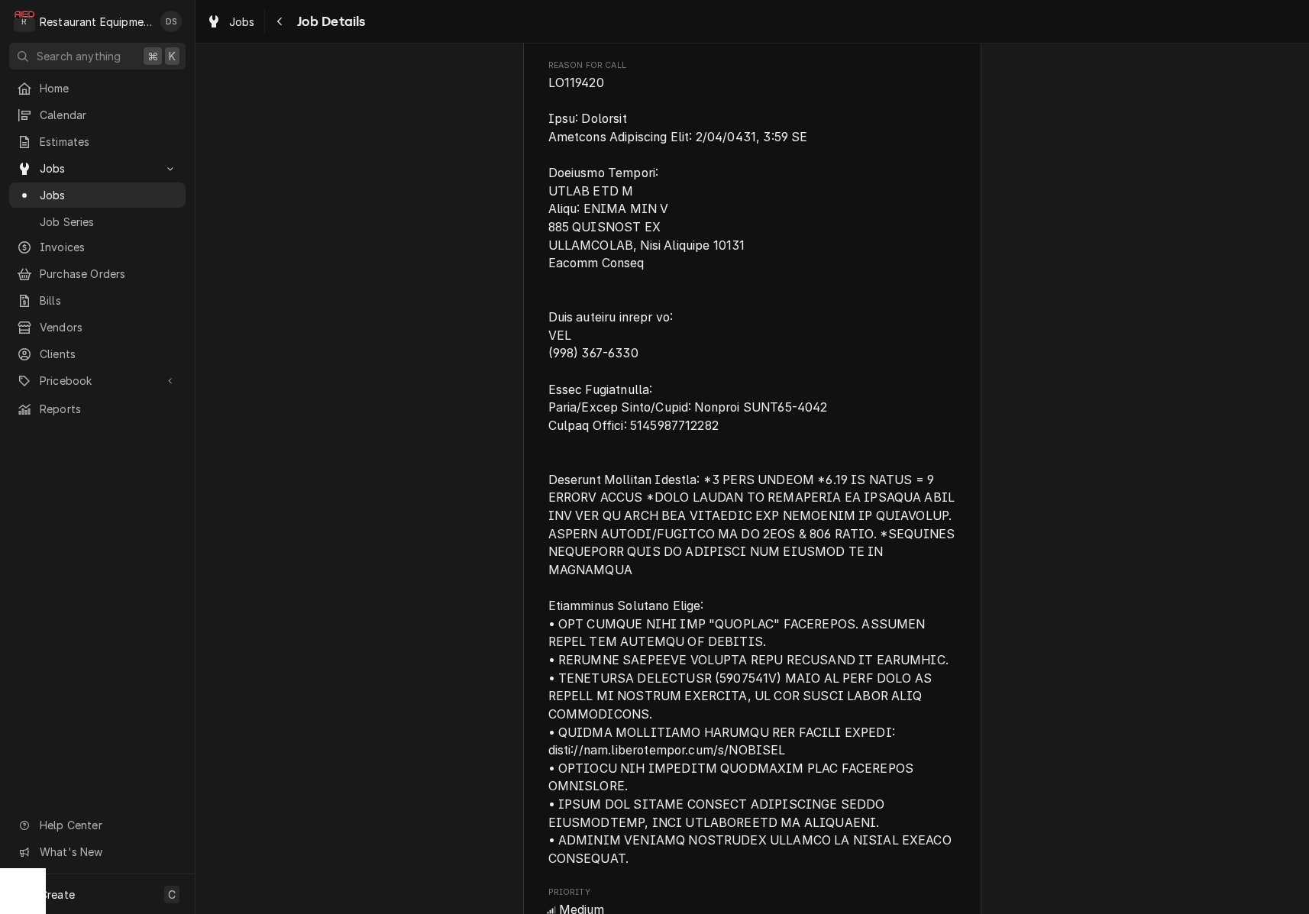
scroll to position [855, 0]
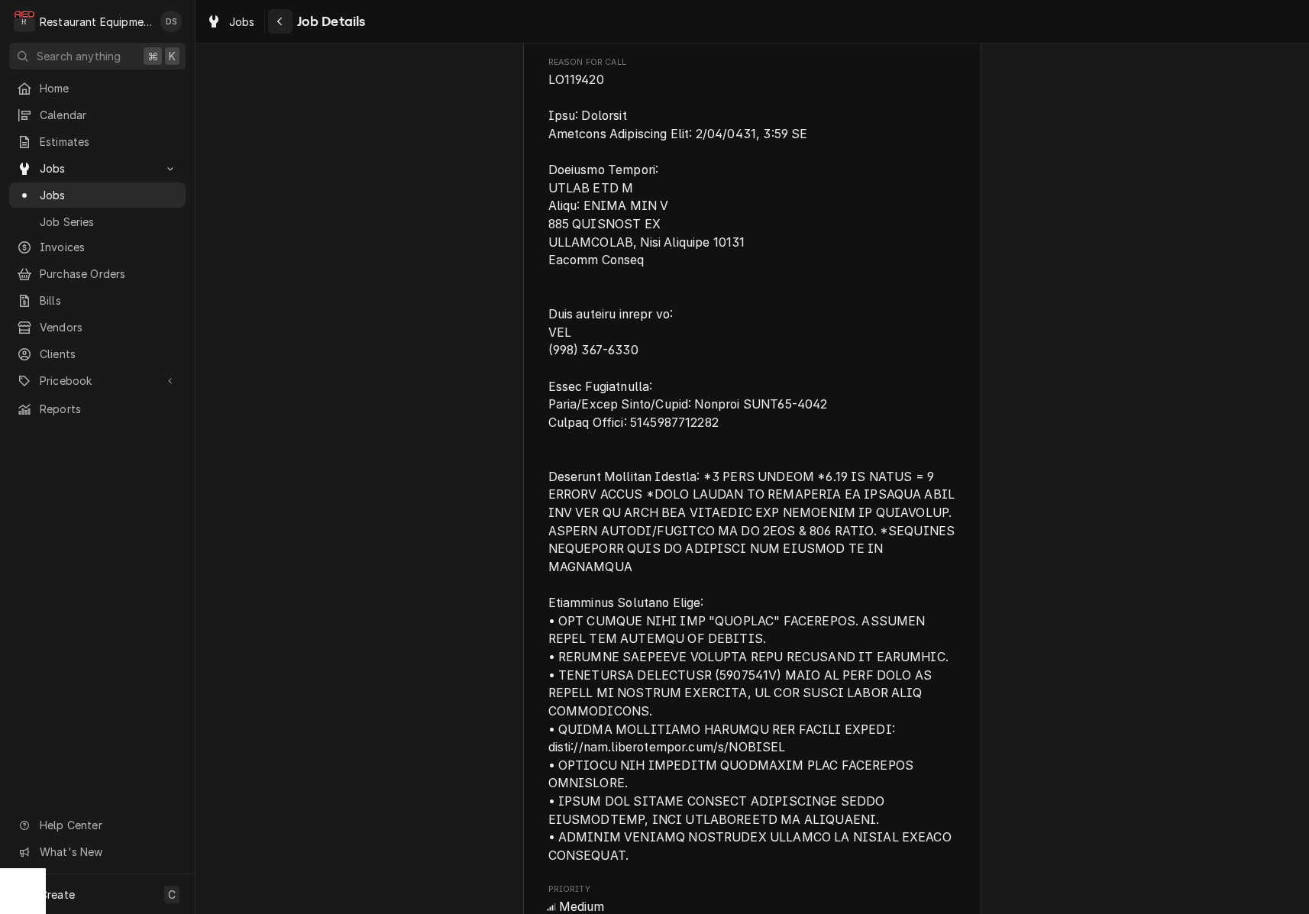
click at [283, 24] on div "Navigate back" at bounding box center [280, 21] width 15 height 15
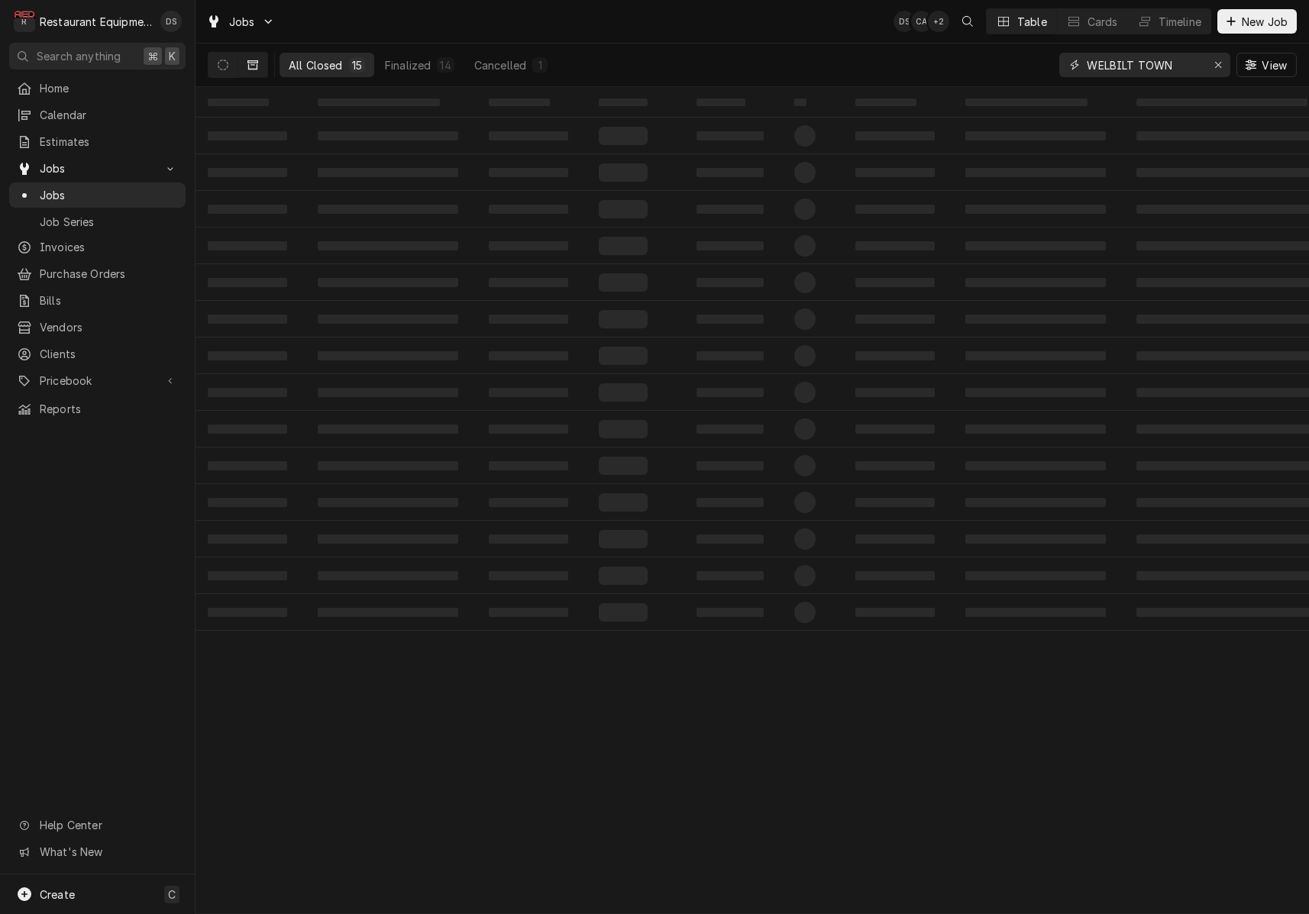
click at [1211, 63] on div "Erase input" at bounding box center [1218, 64] width 15 height 15
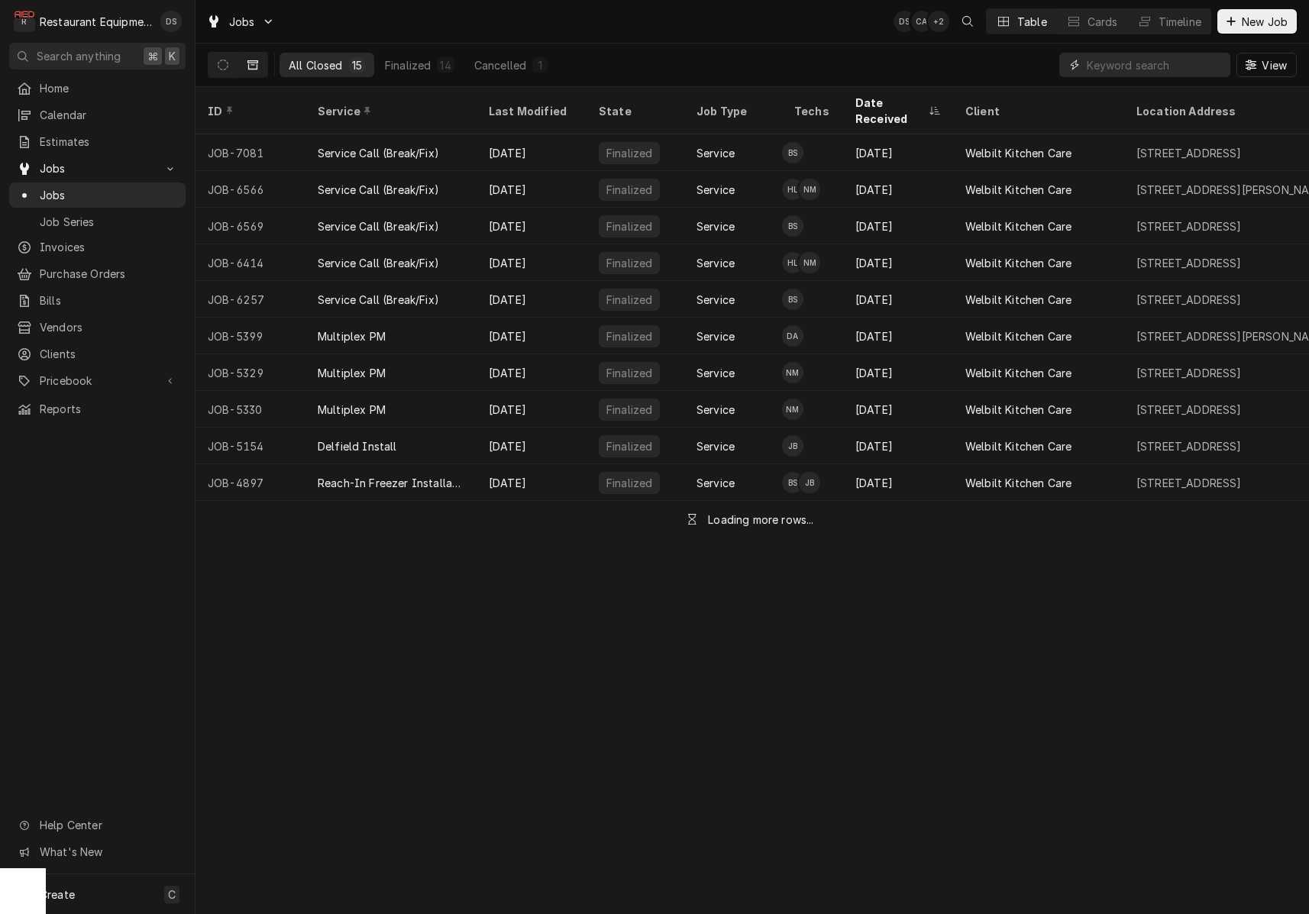
click at [1183, 64] on input "Dynamic Content Wrapper" at bounding box center [1159, 65] width 144 height 24
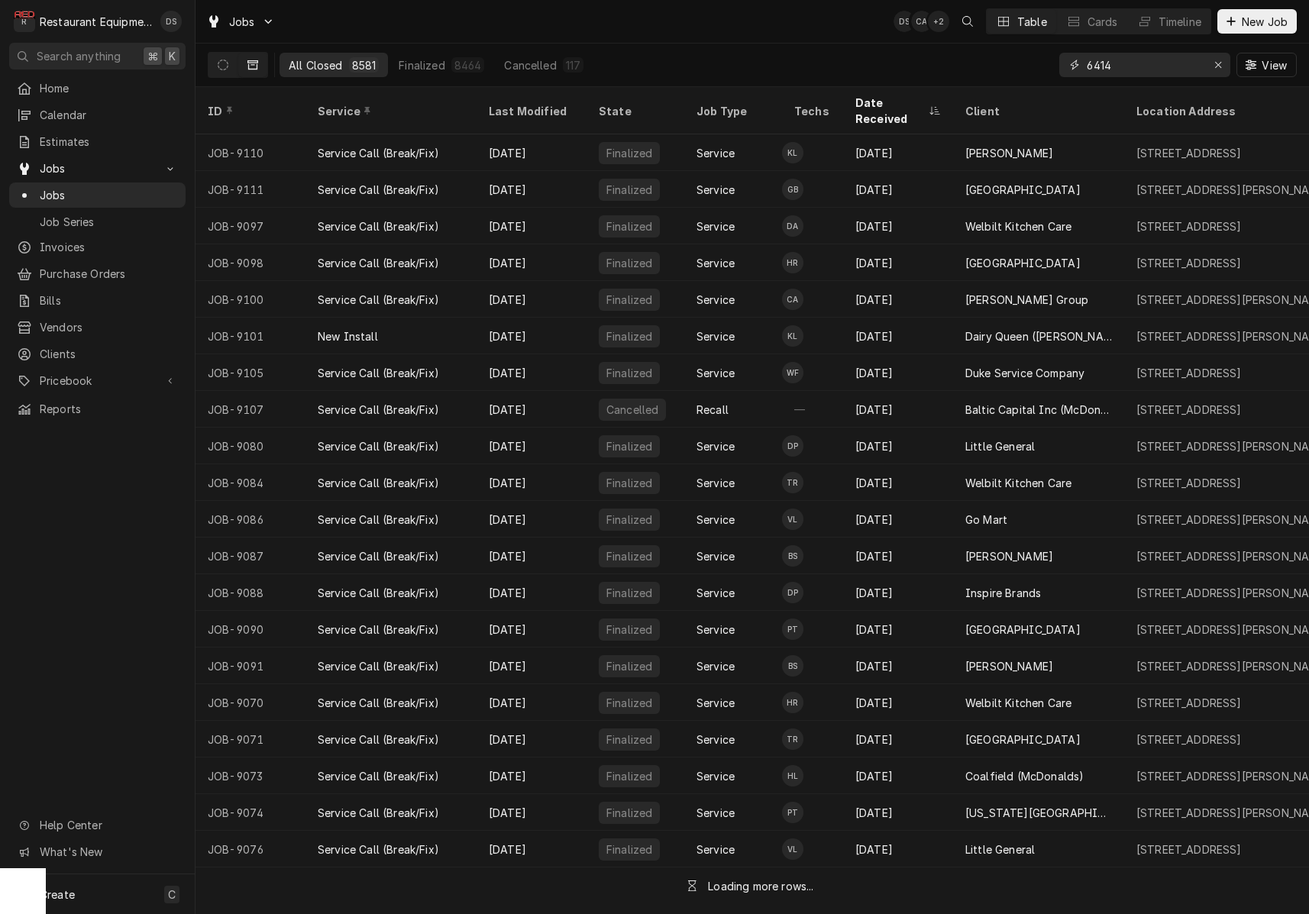
type input "6414"
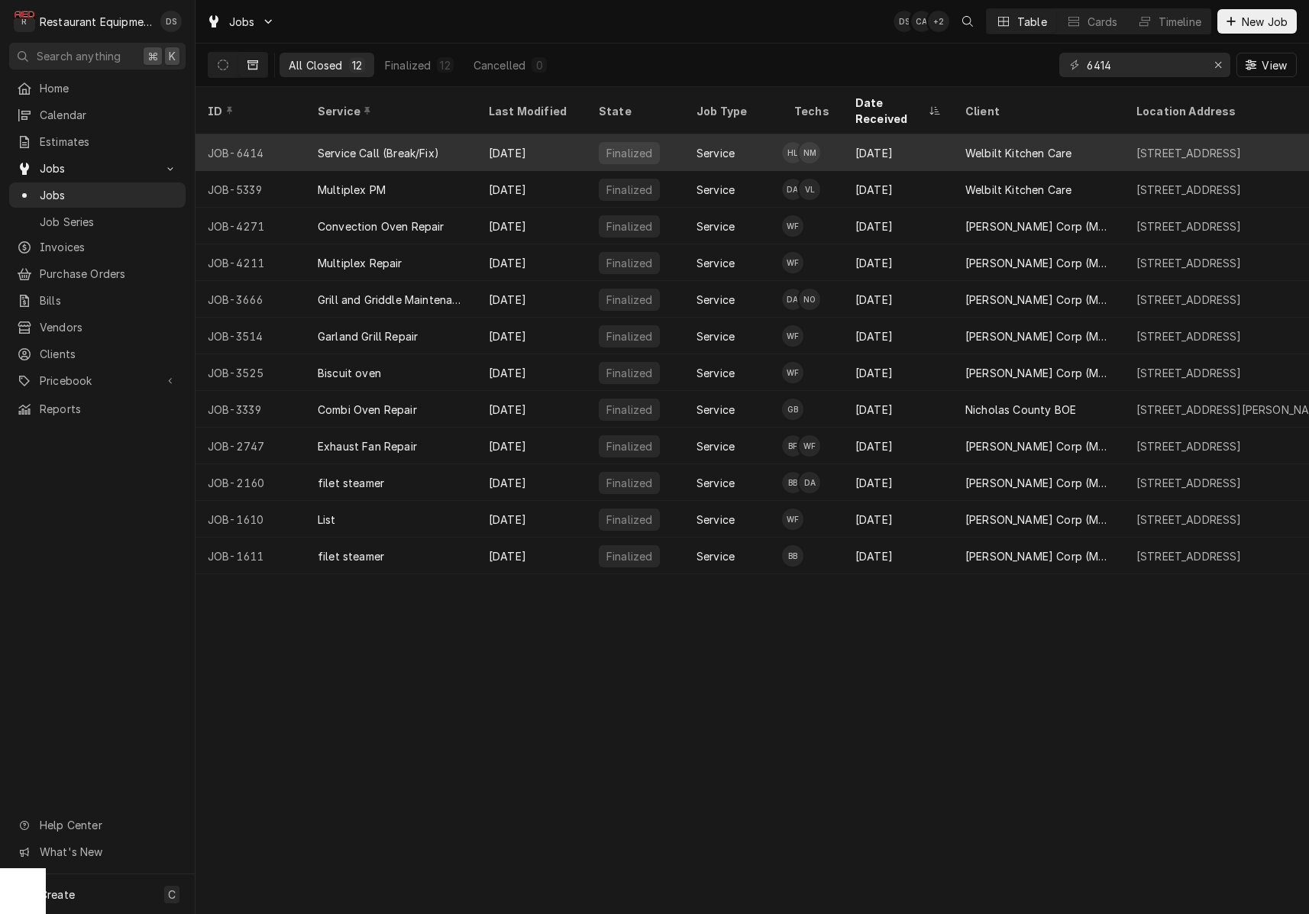
click at [403, 145] on div "Service Call (Break/Fix)" at bounding box center [378, 153] width 121 height 16
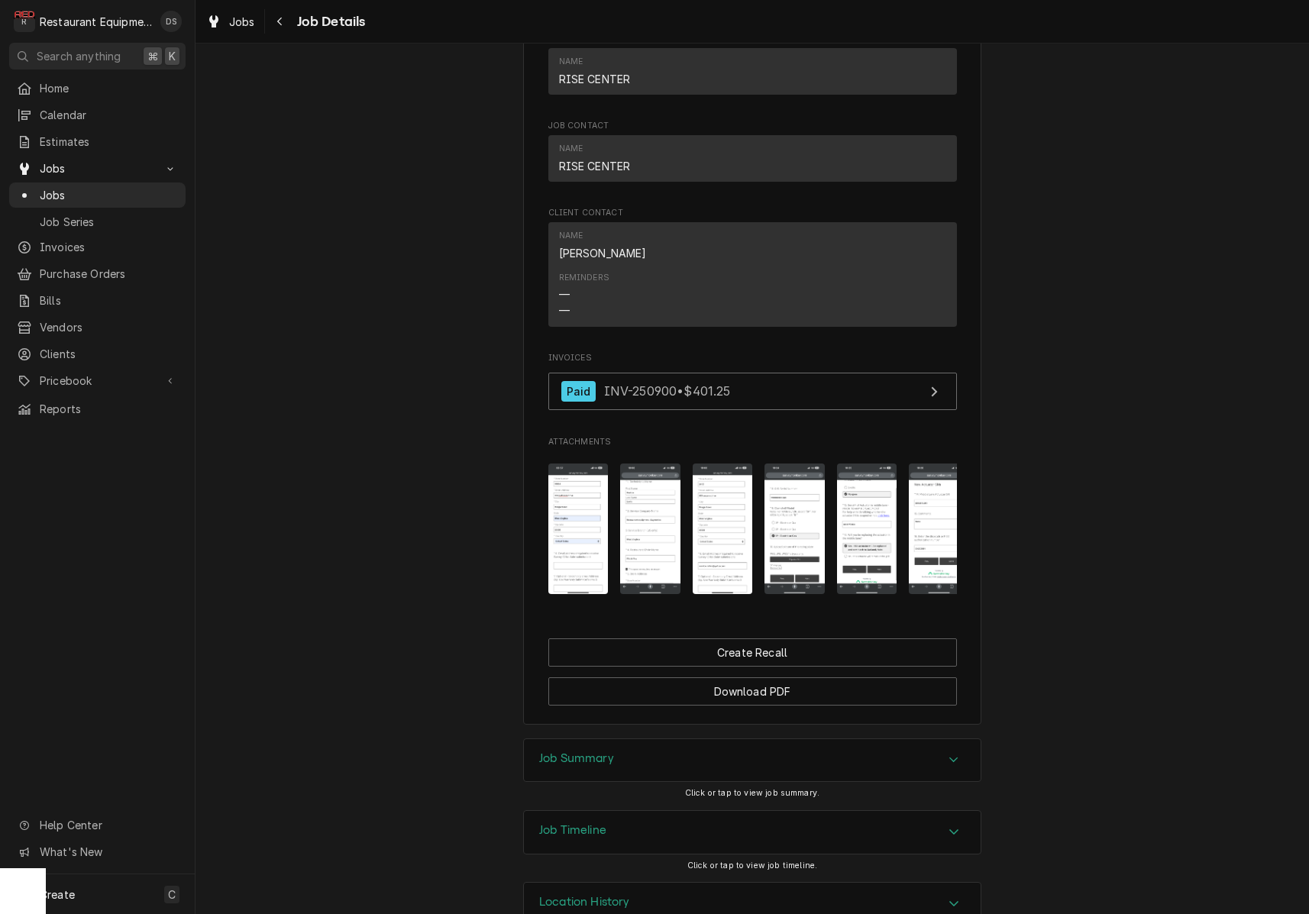
click at [690, 739] on div "Job Summary" at bounding box center [752, 760] width 457 height 43
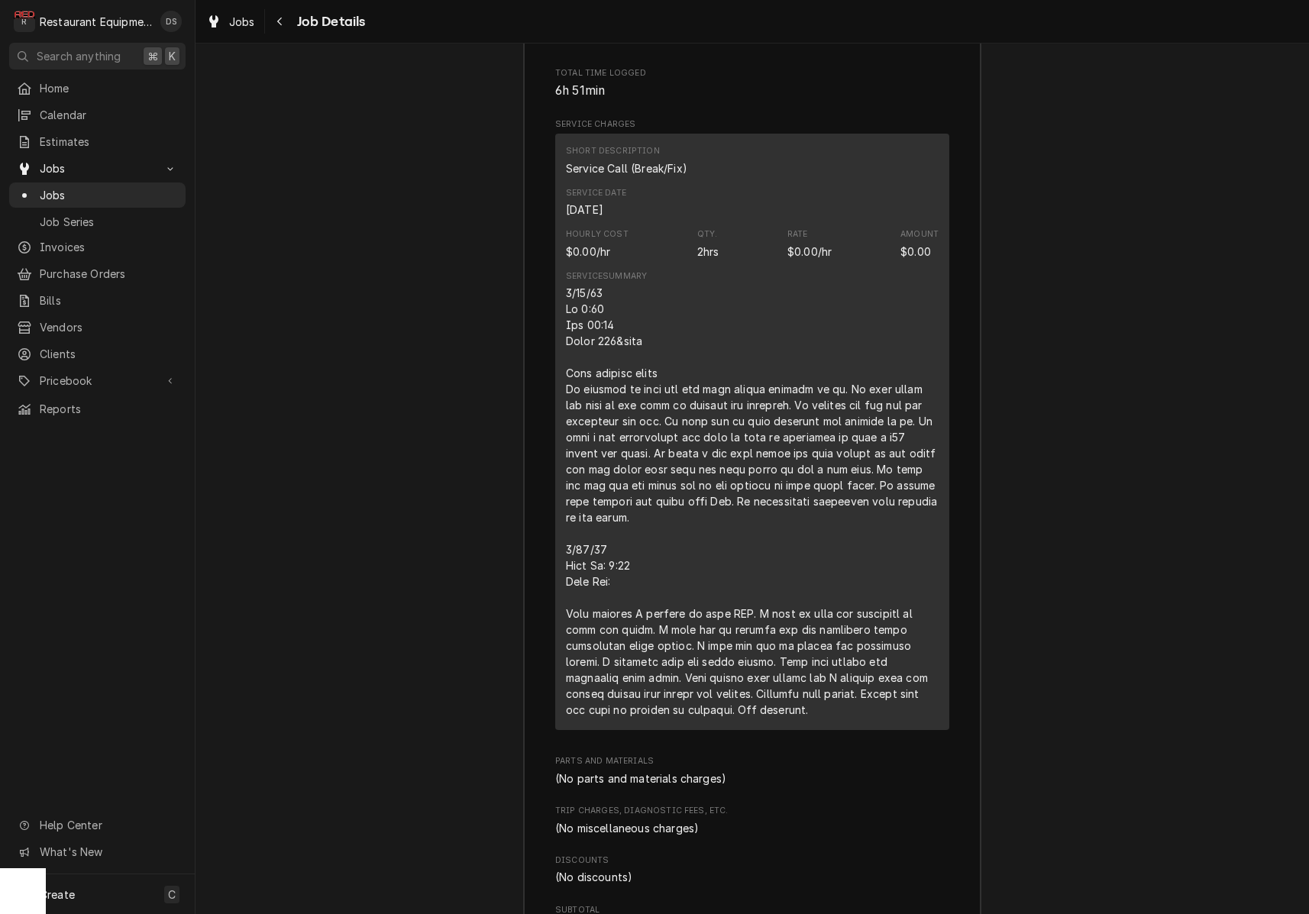
scroll to position [2416, 0]
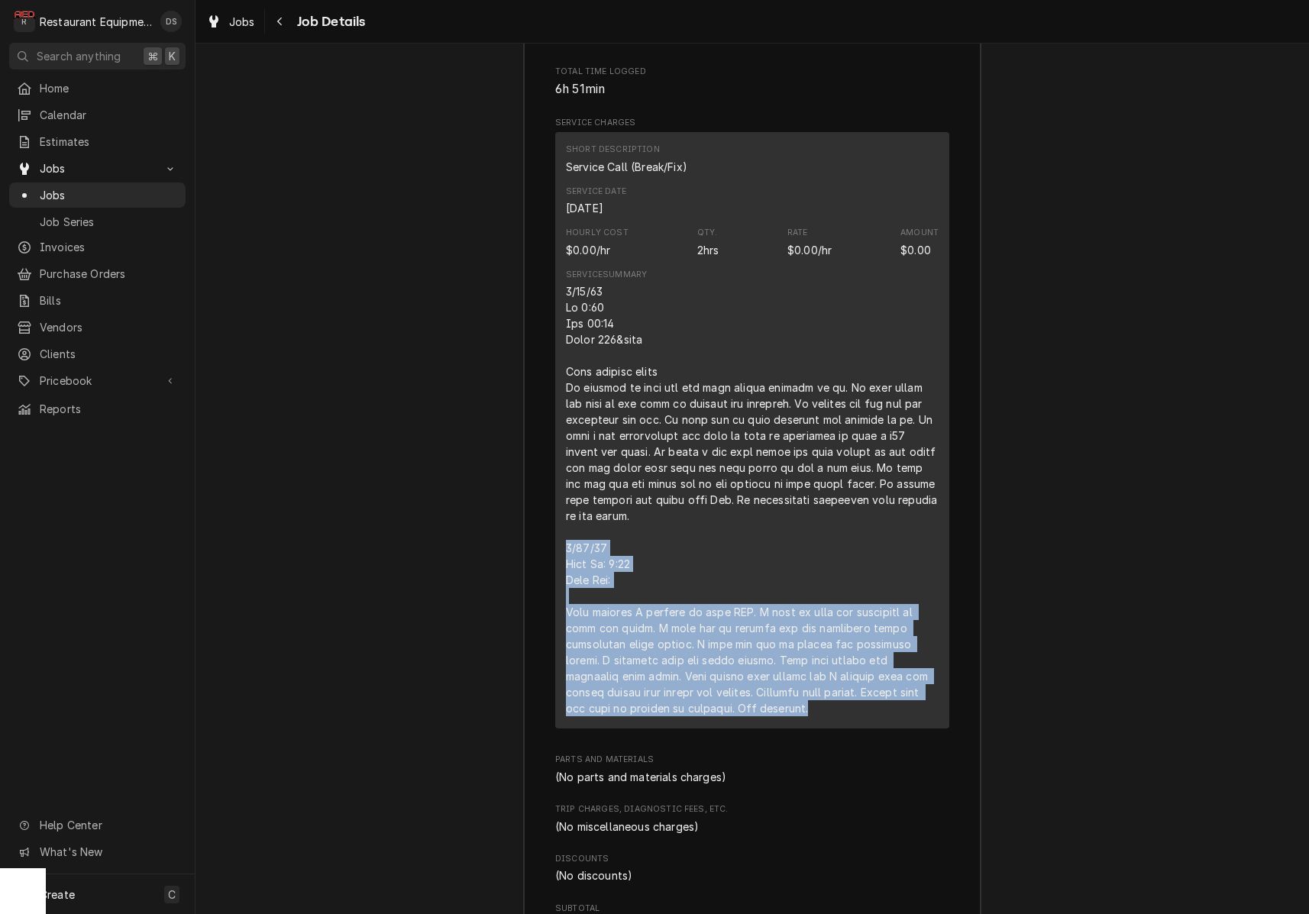
drag, startPoint x: 567, startPoint y: 506, endPoint x: 854, endPoint y: 666, distance: 328.6
click at [856, 671] on div "Line Item" at bounding box center [752, 499] width 373 height 433
copy div "4/10/25 Time In: 8:00 Time Out: Upon arrival I checked in with MOD. I went to u…"
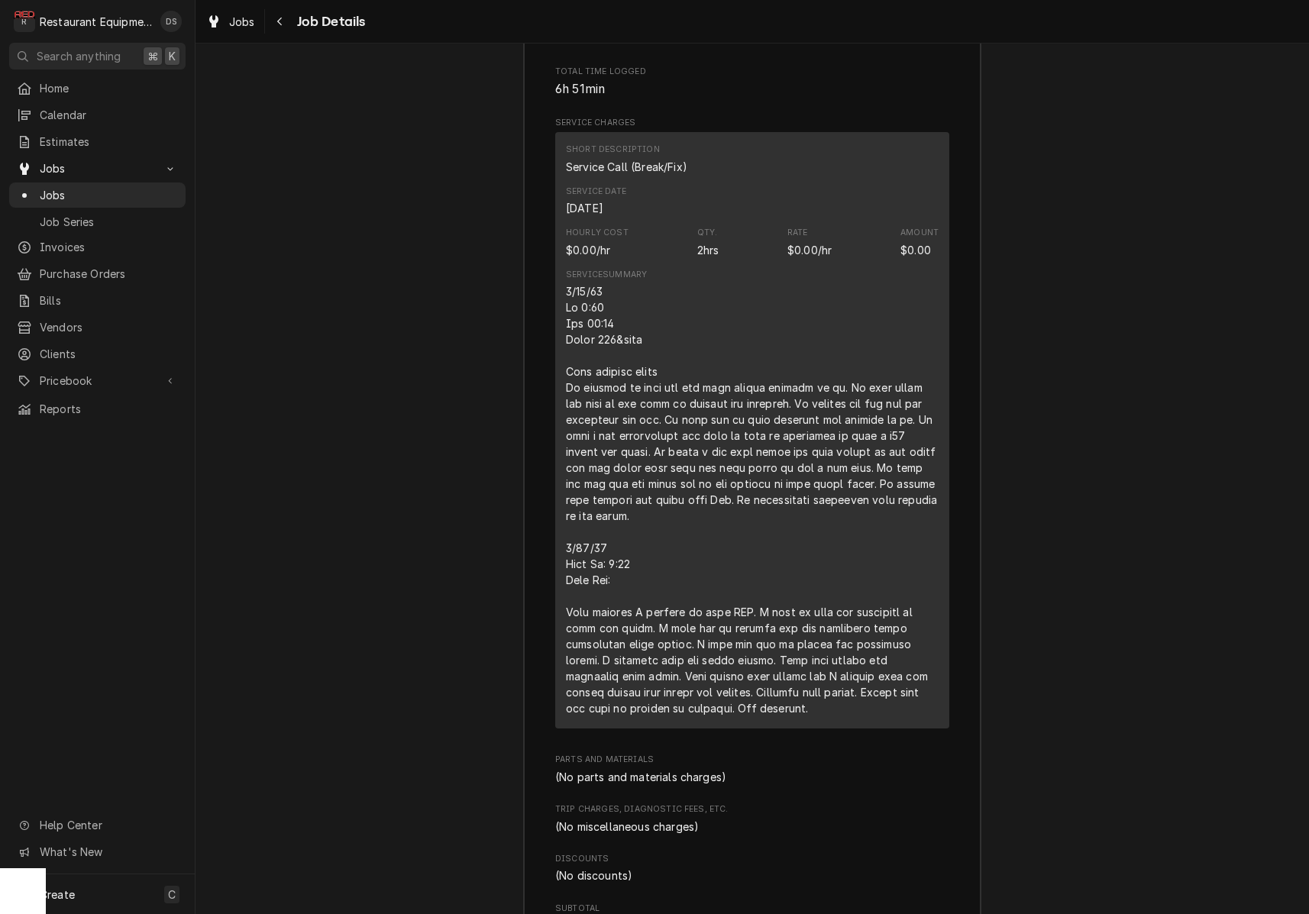
click at [607, 323] on div "Line Item" at bounding box center [752, 499] width 373 height 433
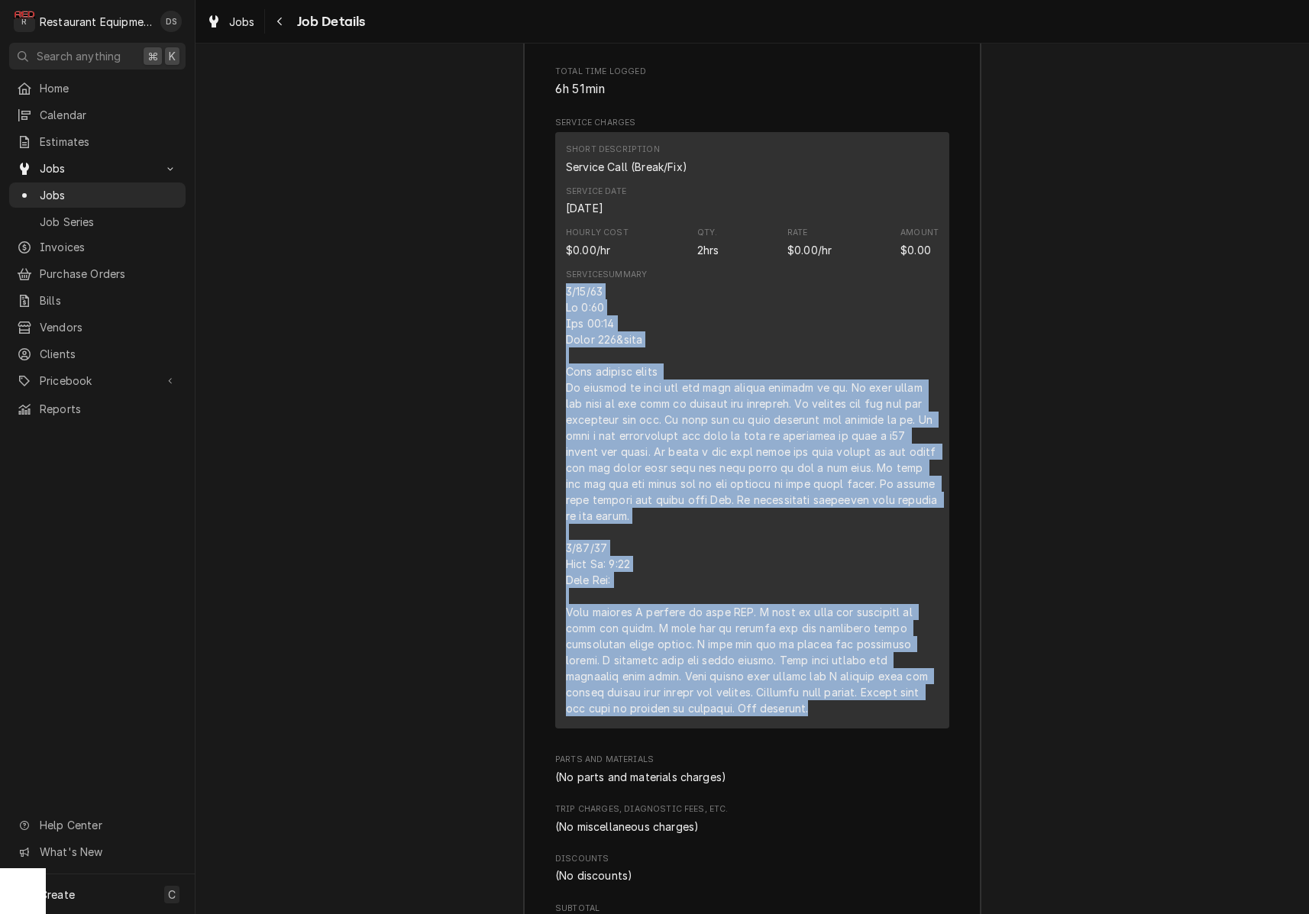
drag, startPoint x: 567, startPoint y: 244, endPoint x: 838, endPoint y: 662, distance: 497.5
click at [838, 662] on div "Line Item" at bounding box center [752, 499] width 373 height 433
copy div "3/27/25 In 9:45 Out 12:30 Truck 104&nick Left garland grill We arrived on site …"
click at [274, 21] on div "Navigate back" at bounding box center [280, 21] width 15 height 15
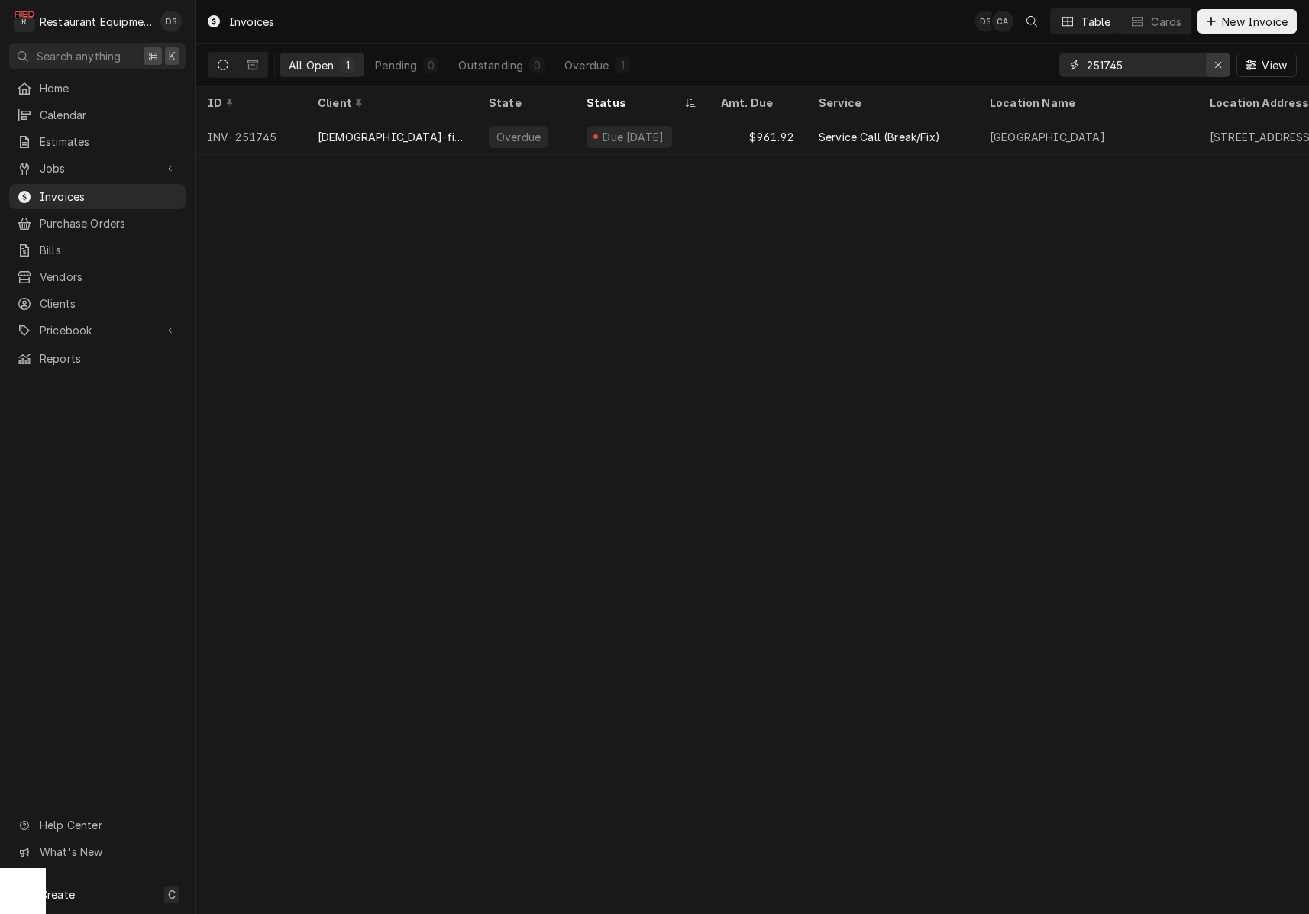
click at [1211, 67] on div "Erase input" at bounding box center [1218, 64] width 15 height 15
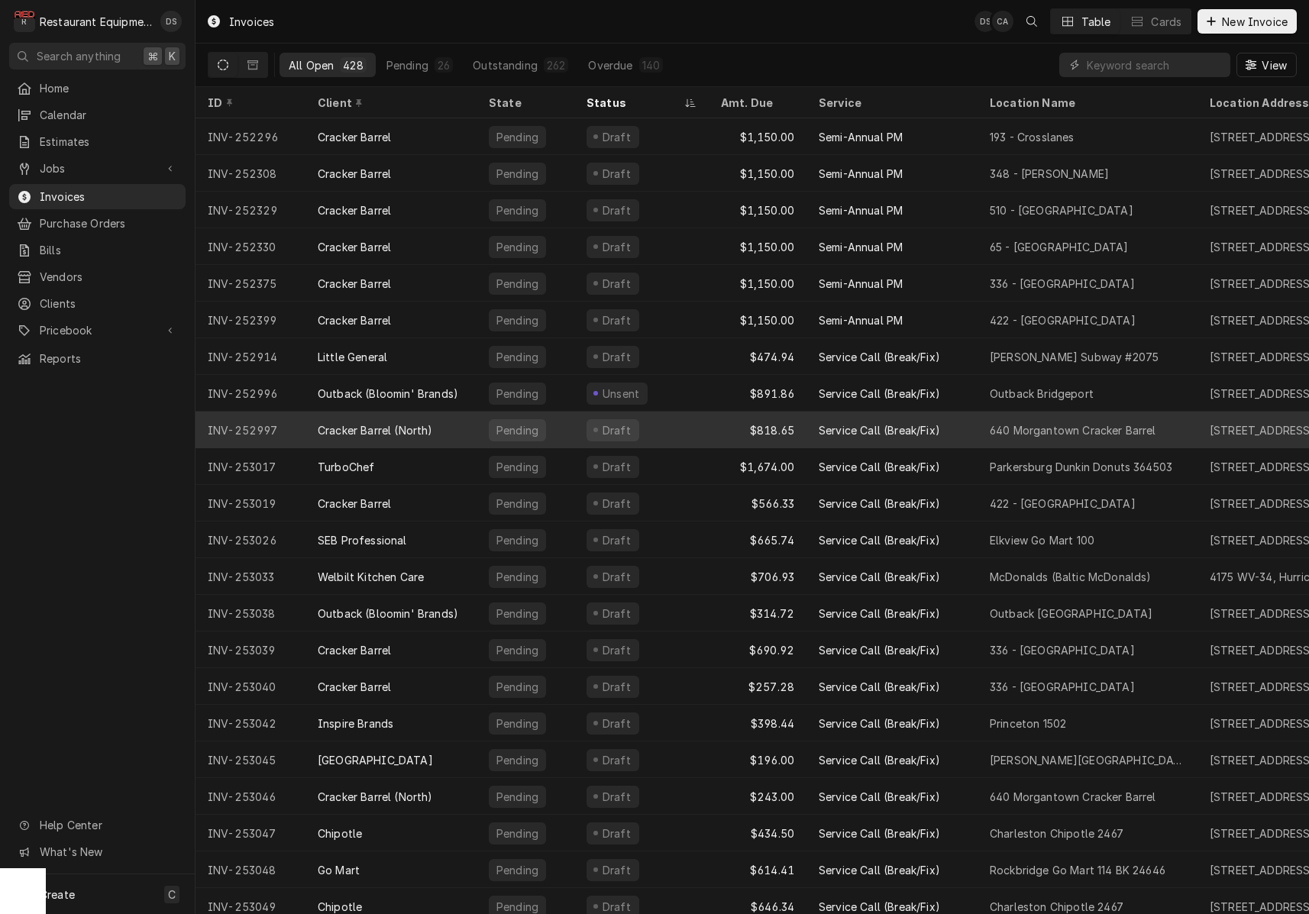
click at [678, 425] on div "Draft" at bounding box center [641, 430] width 134 height 37
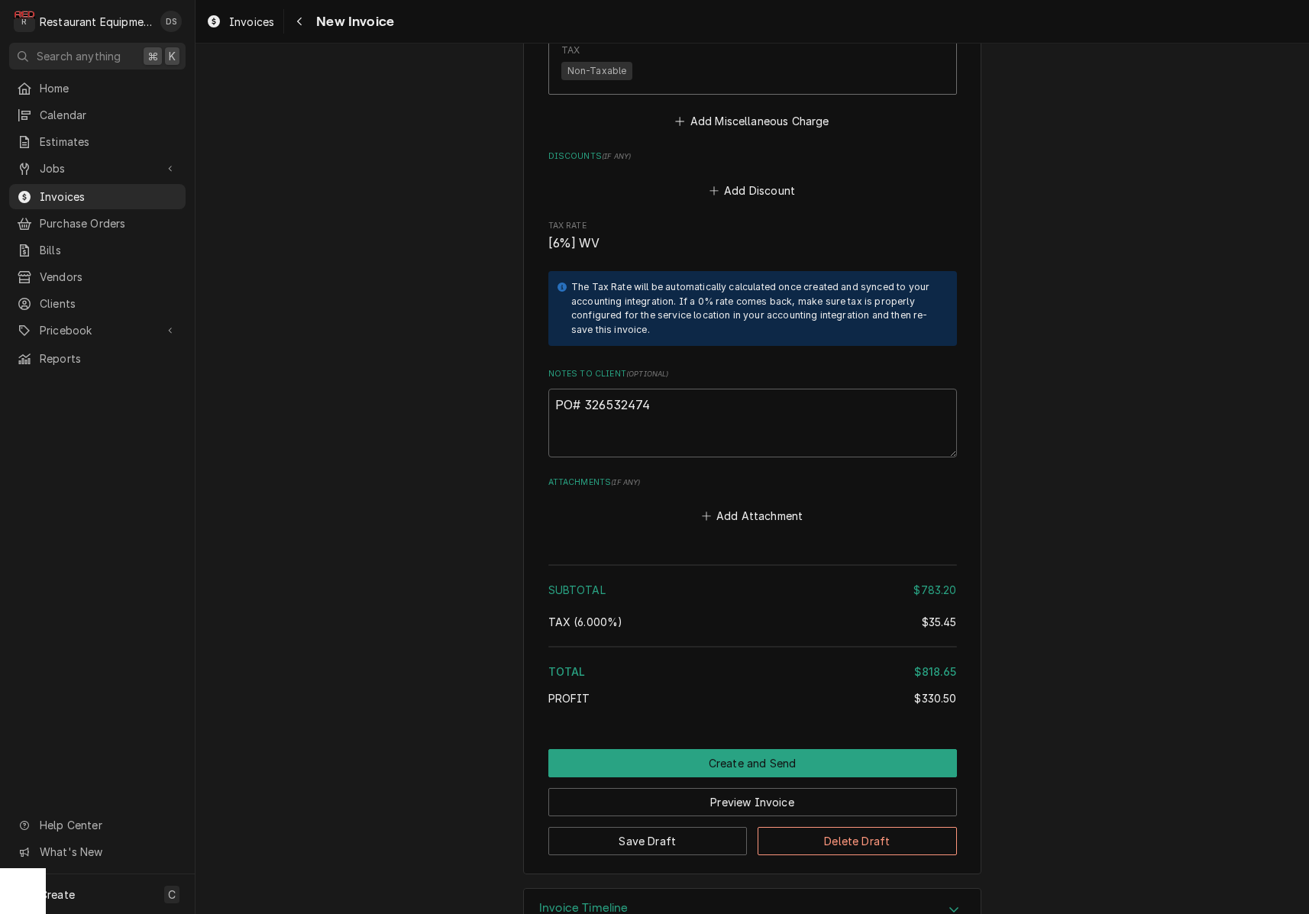
scroll to position [3442, 0]
drag, startPoint x: 662, startPoint y: 363, endPoint x: 585, endPoint y: 361, distance: 77.2
click at [585, 390] on textarea "PO# 326532474" at bounding box center [752, 424] width 409 height 69
click at [305, 19] on div "Navigate back" at bounding box center [299, 21] width 15 height 15
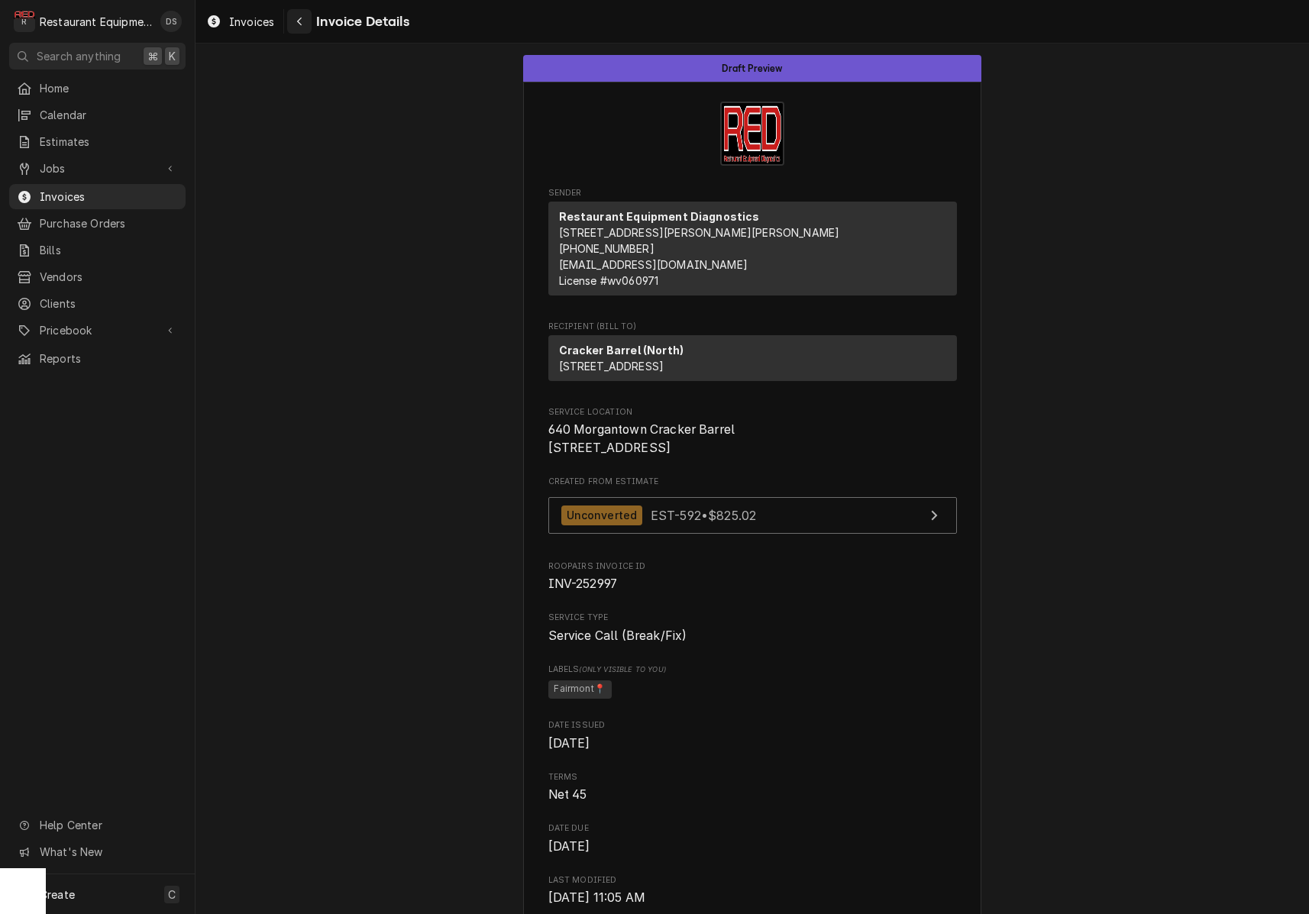
click at [305, 27] on div "Navigate back" at bounding box center [299, 21] width 15 height 15
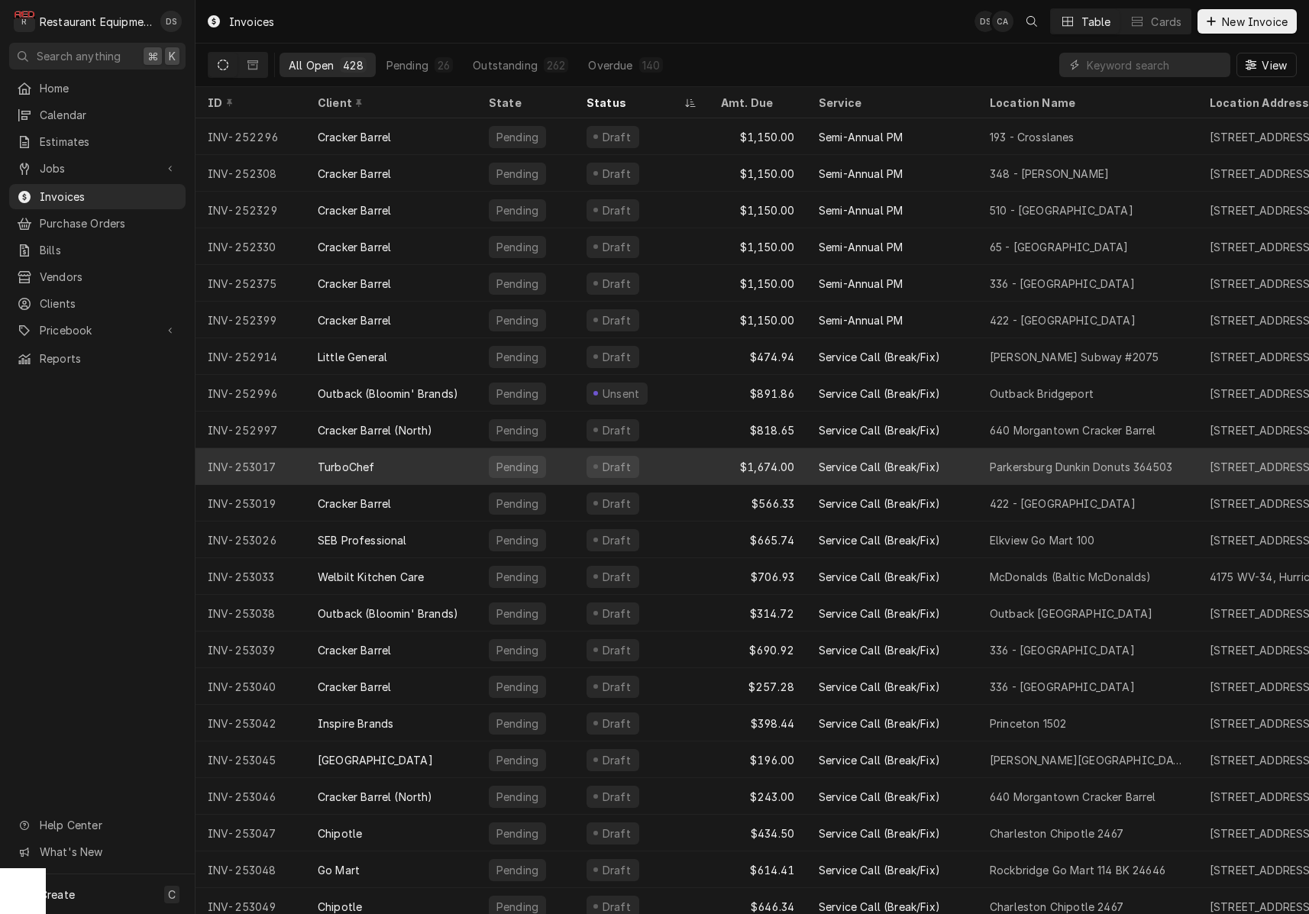
click at [694, 461] on div "Draft" at bounding box center [641, 466] width 134 height 37
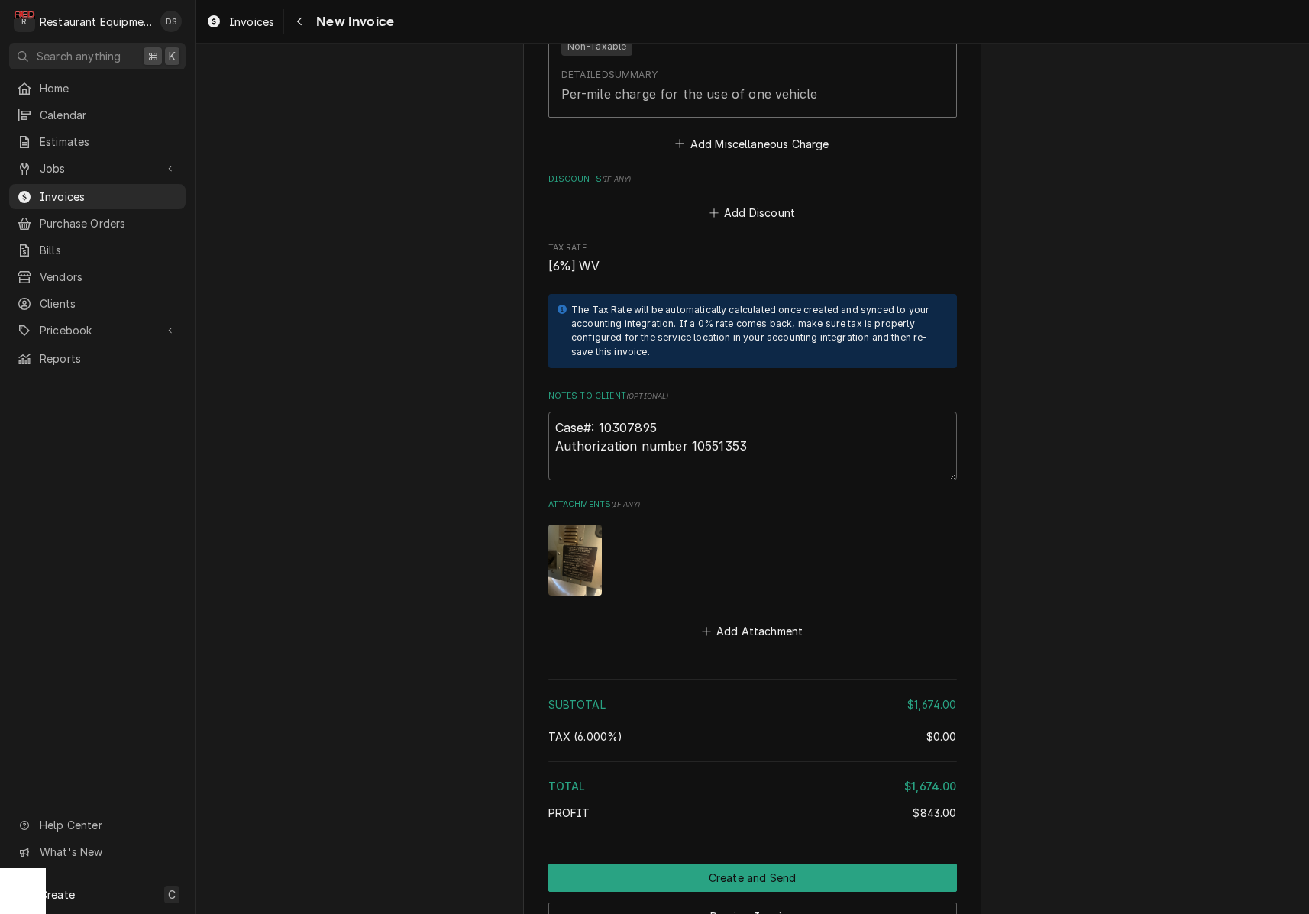
scroll to position [3381, 0]
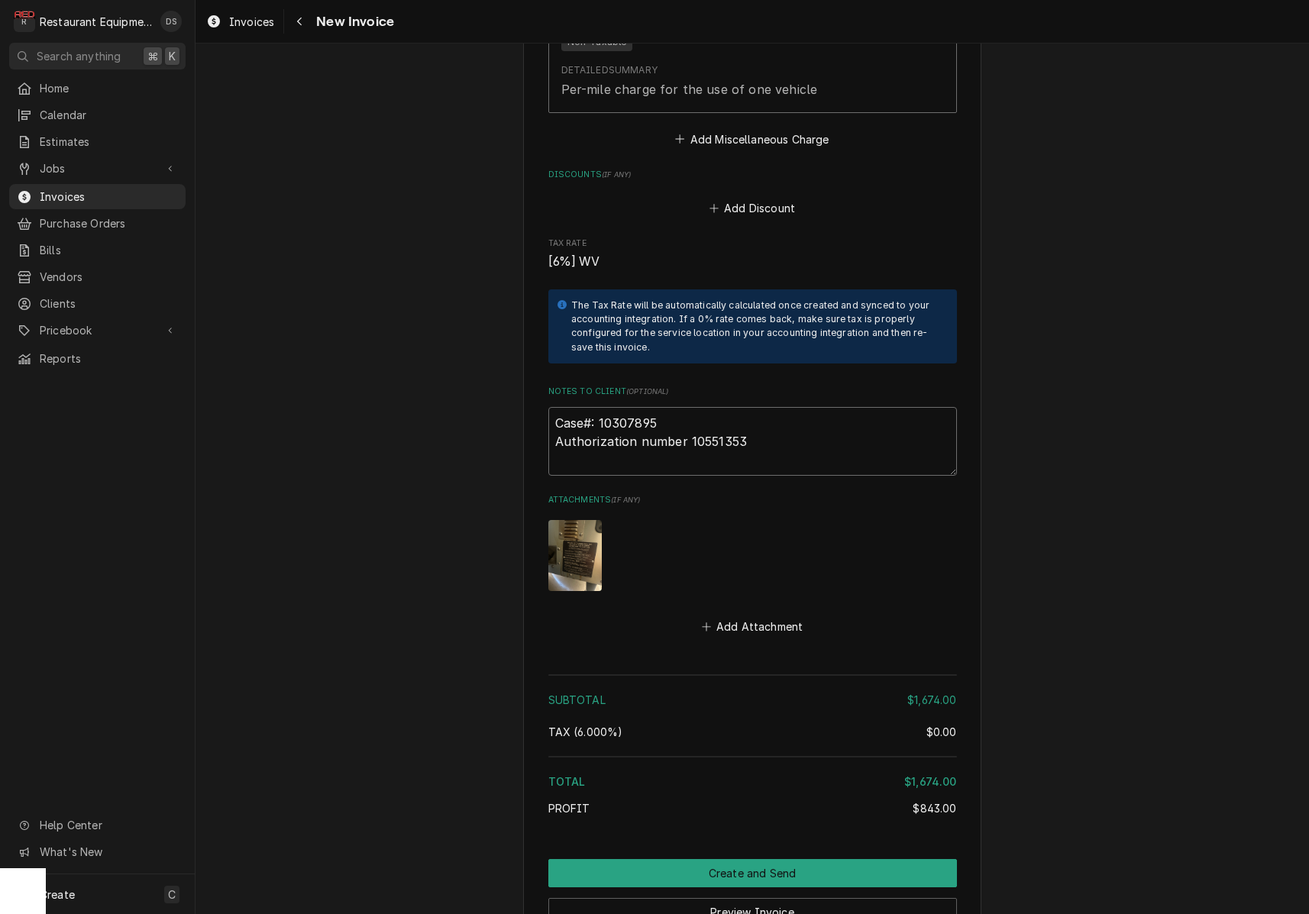
drag, startPoint x: 675, startPoint y: 381, endPoint x: 543, endPoint y: 377, distance: 132.2
type textarea "x"
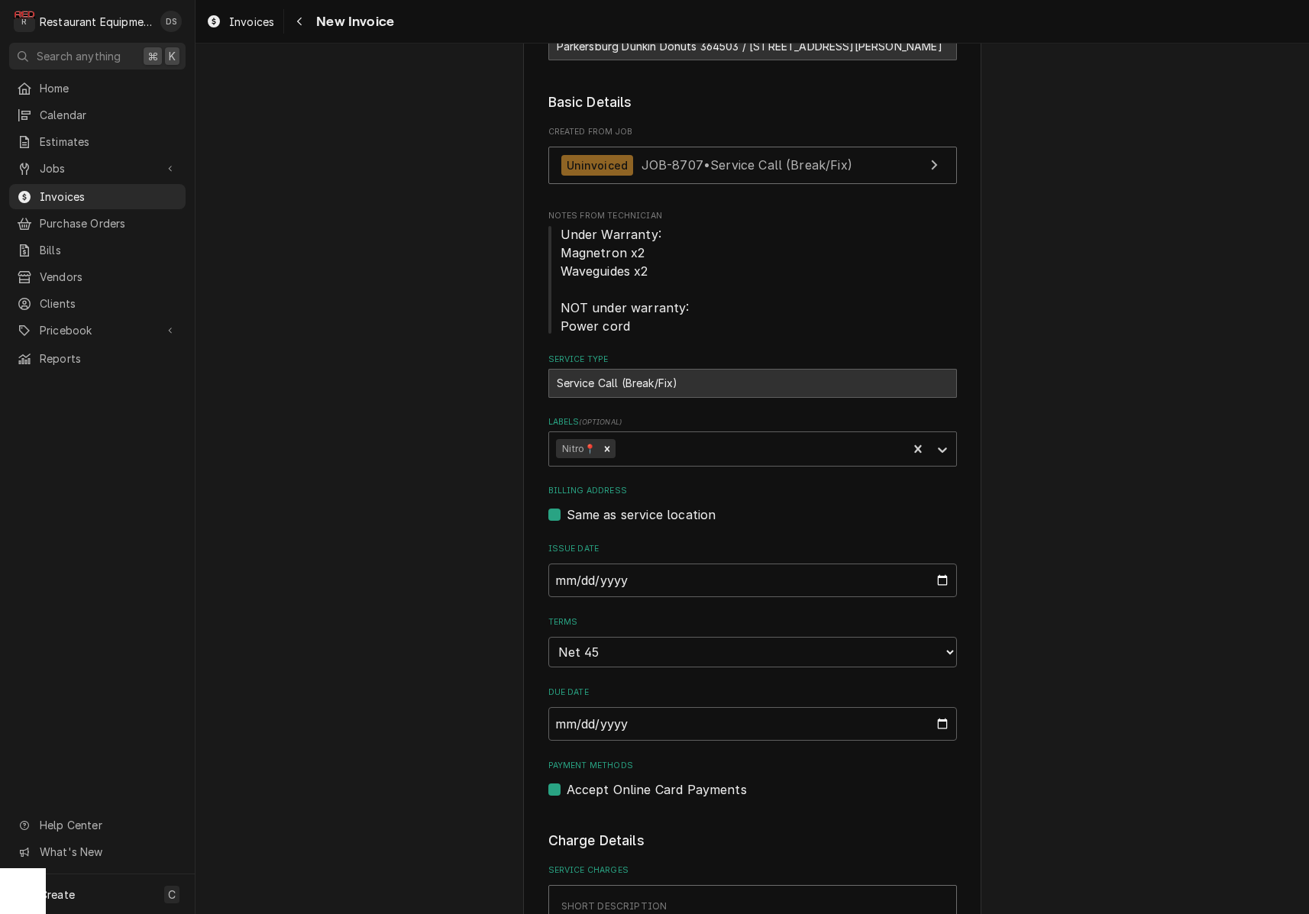
scroll to position [282, 0]
click at [613, 567] on input "2025-10-02" at bounding box center [752, 578] width 409 height 34
type input "2025-10-03"
type textarea "x"
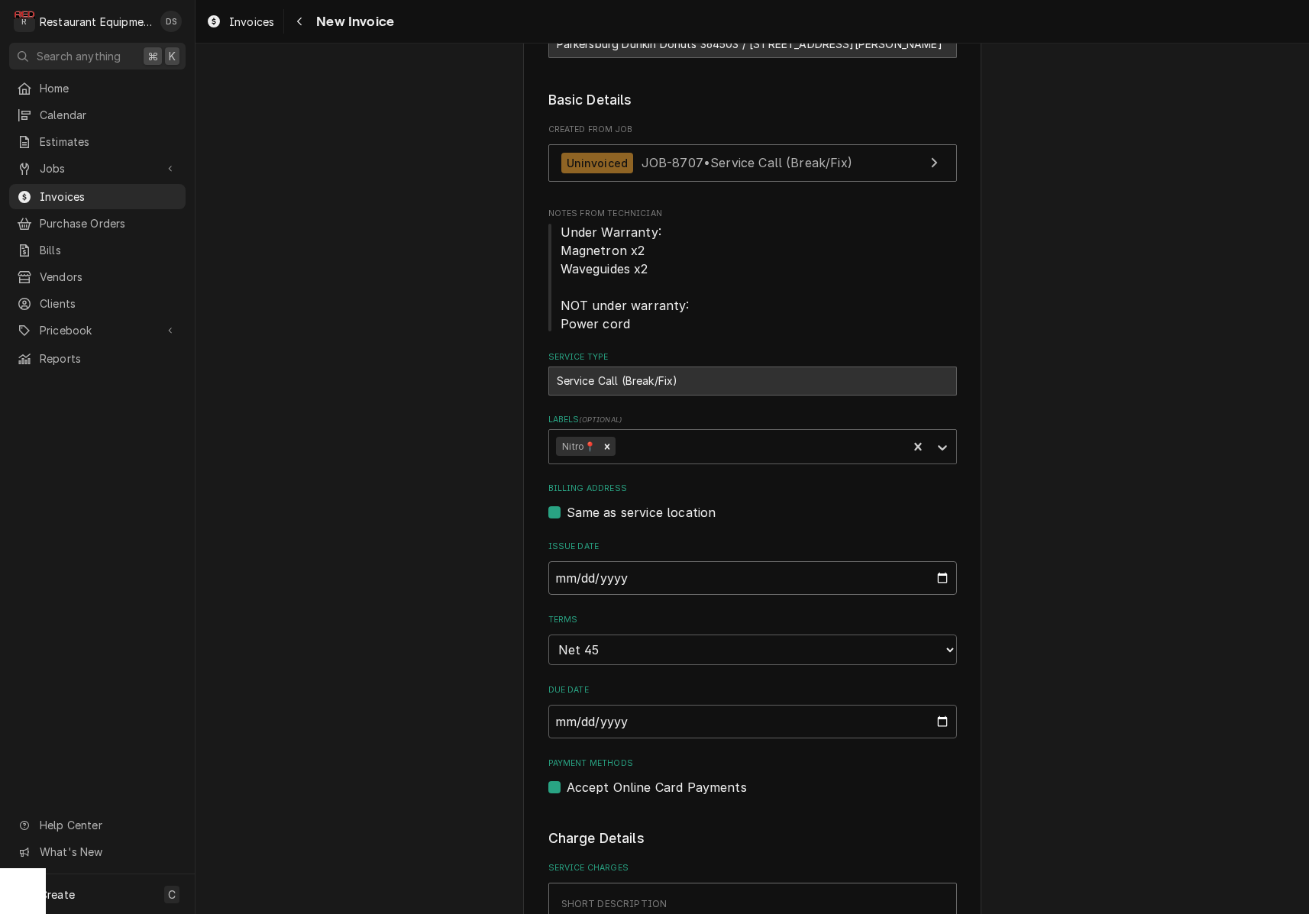
click at [620, 567] on input "2025-10-03" at bounding box center [752, 578] width 409 height 34
type input "2025-10-02"
drag, startPoint x: 1096, startPoint y: 548, endPoint x: 1073, endPoint y: 540, distance: 24.4
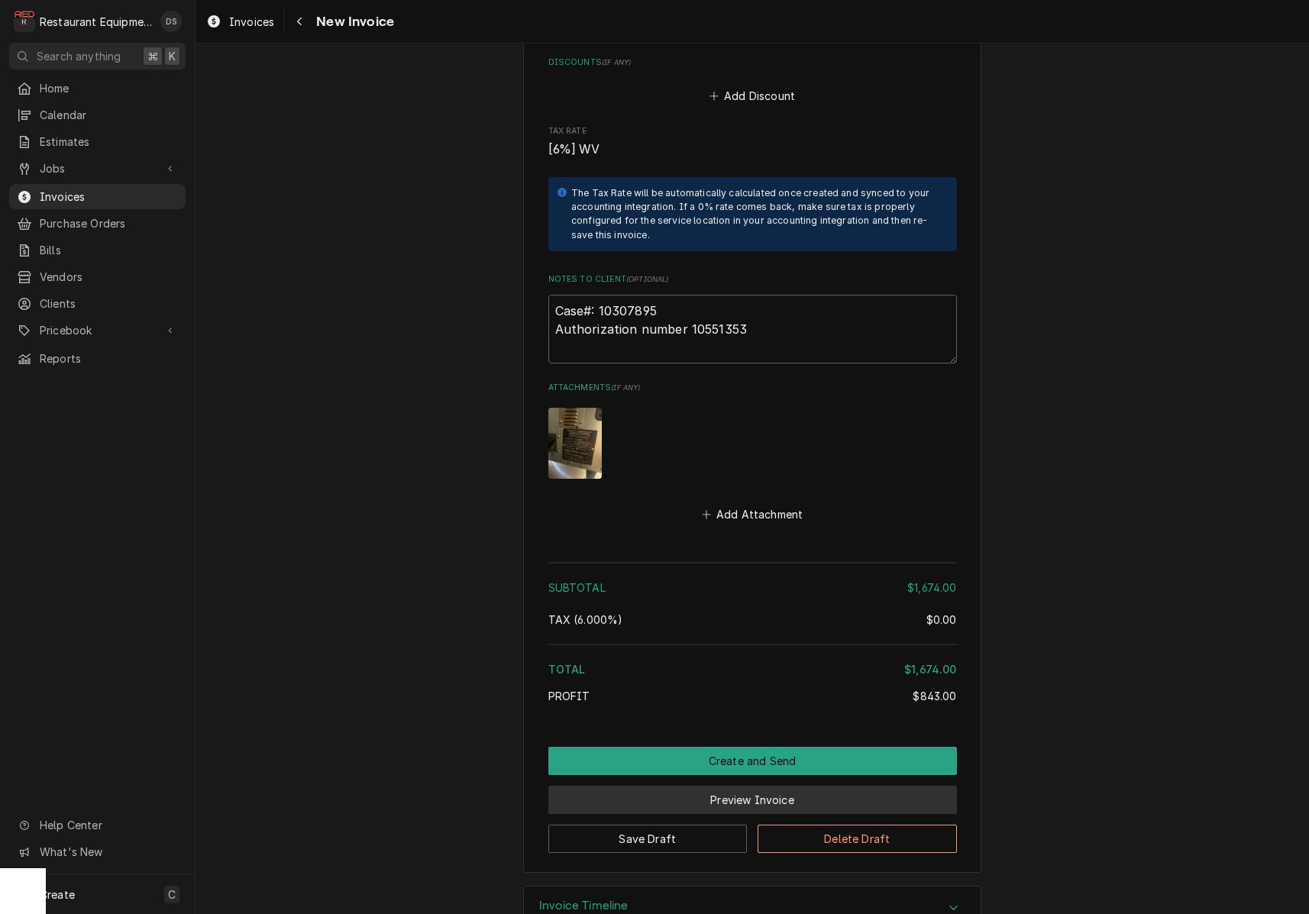
click at [789, 786] on button "Preview Invoice" at bounding box center [752, 800] width 409 height 28
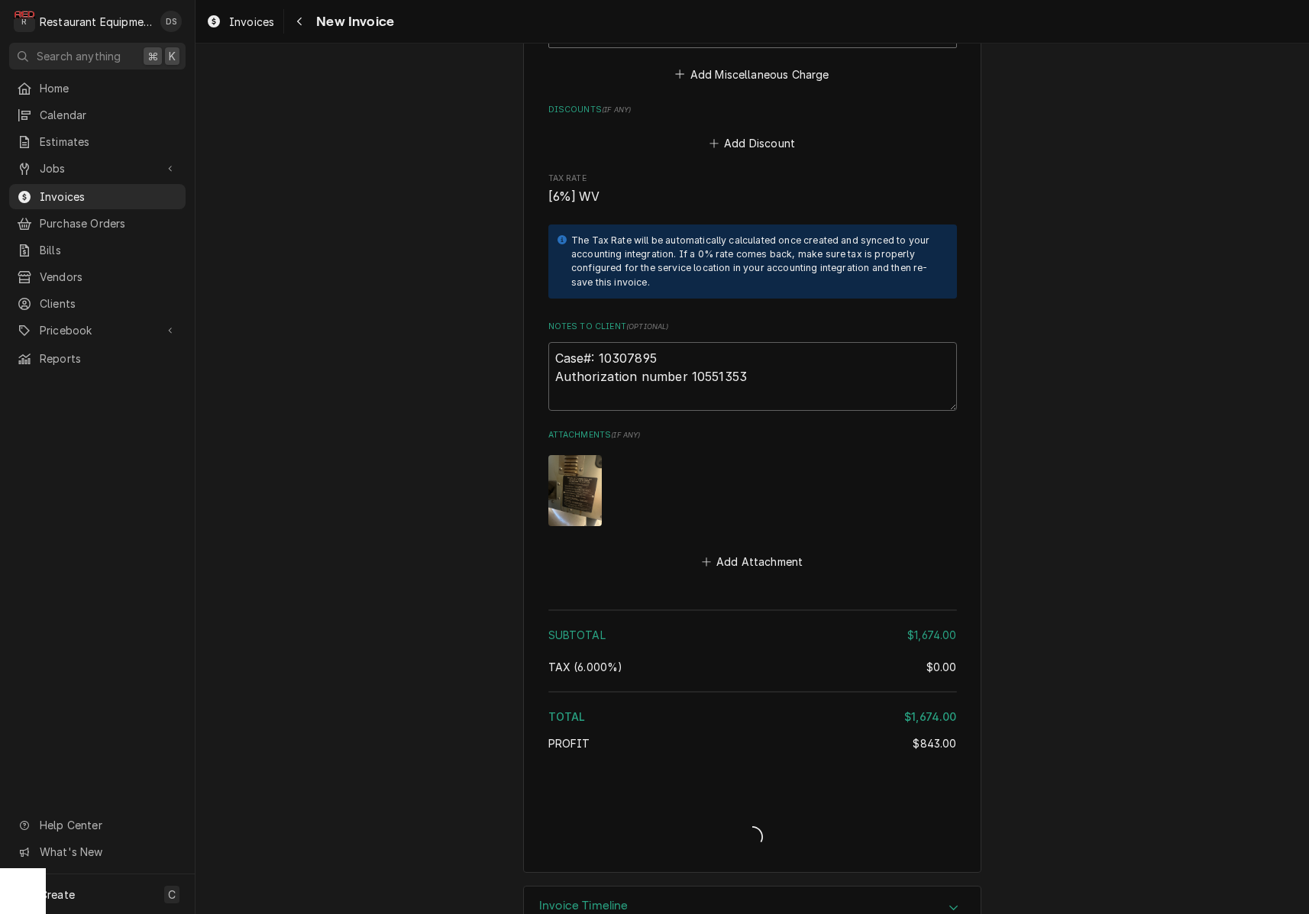
type textarea "x"
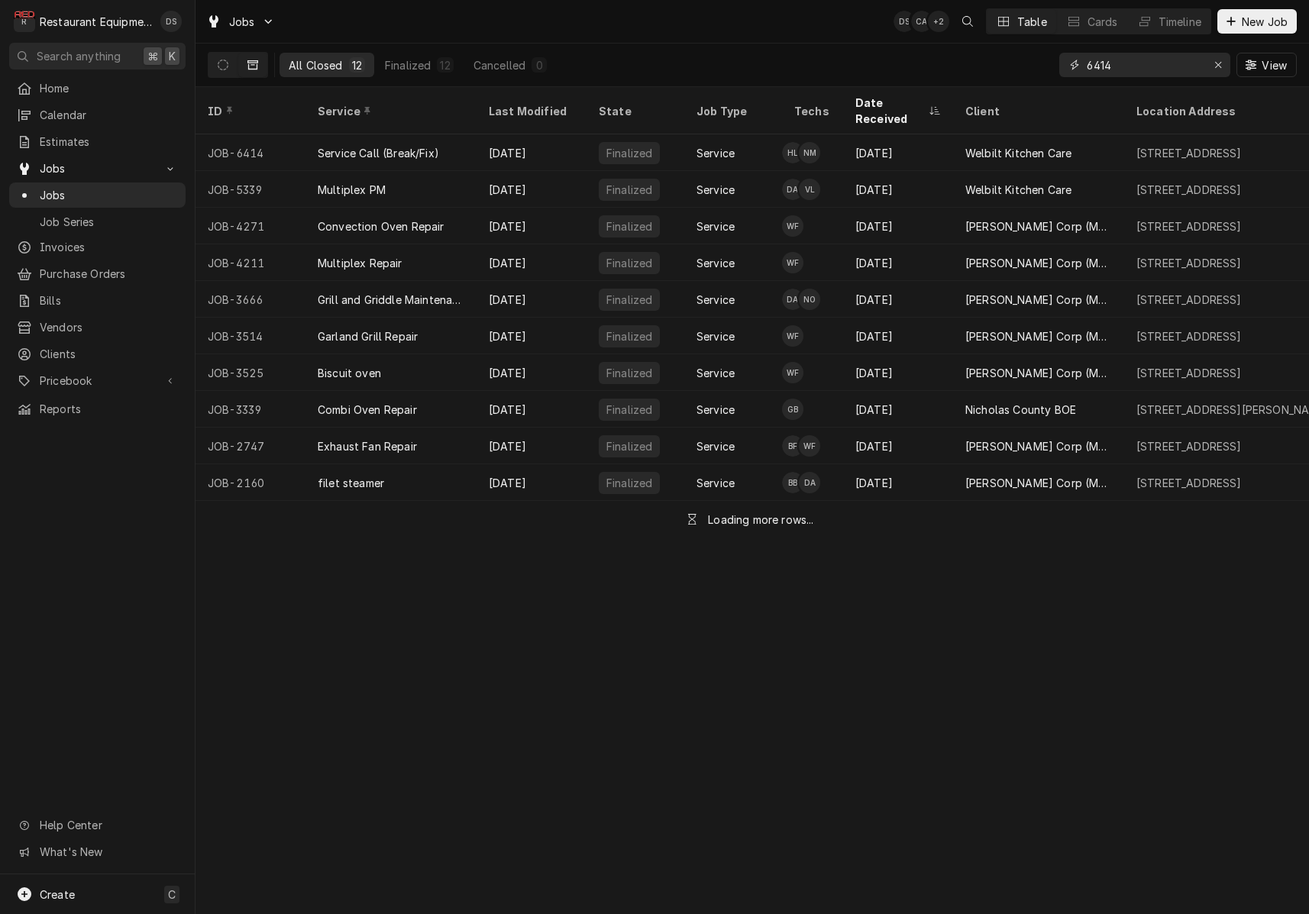
click at [1209, 61] on button "Erase input" at bounding box center [1218, 65] width 24 height 24
click at [1191, 63] on input "Dynamic Content Wrapper" at bounding box center [1159, 65] width 144 height 24
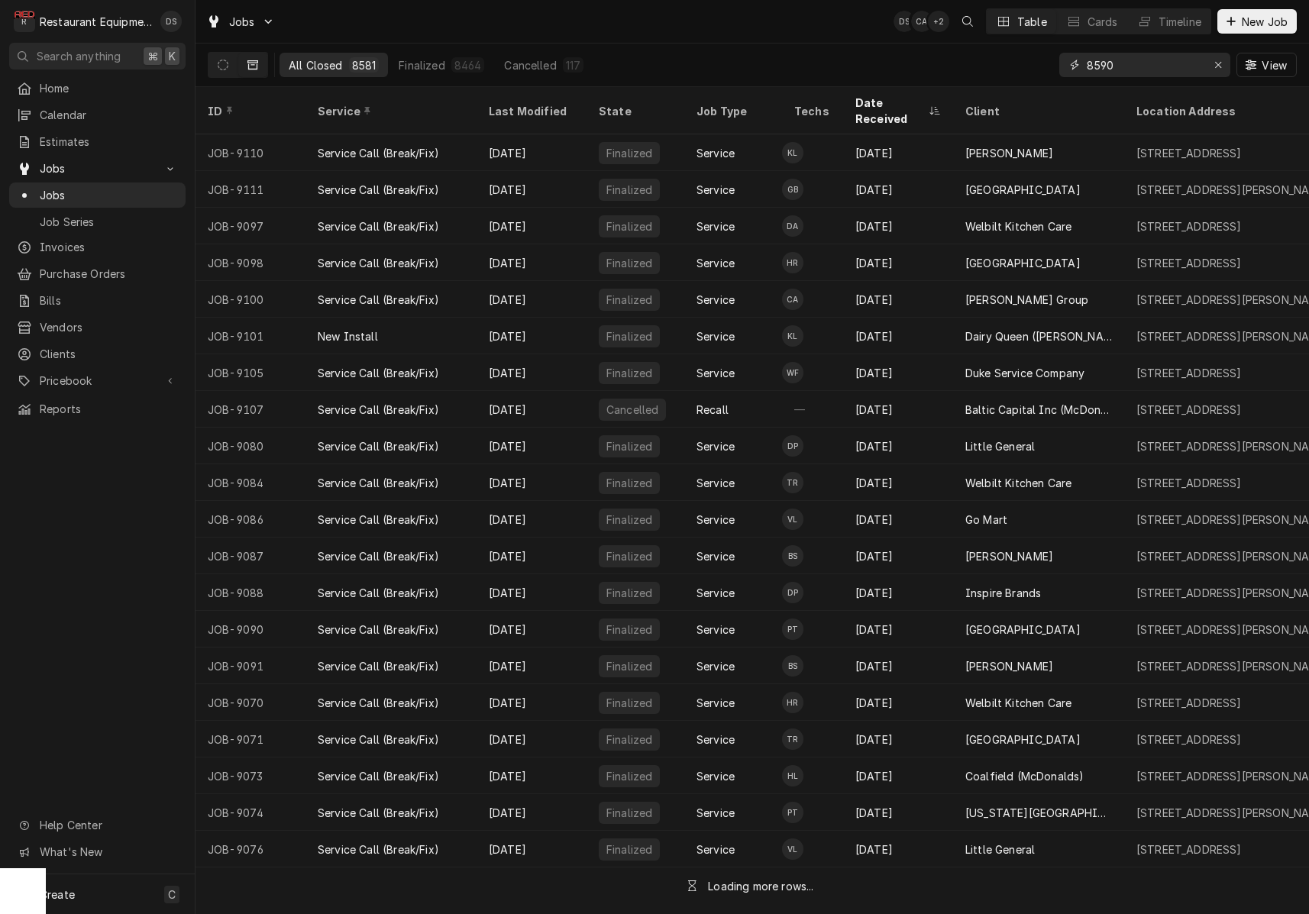
type input "8590"
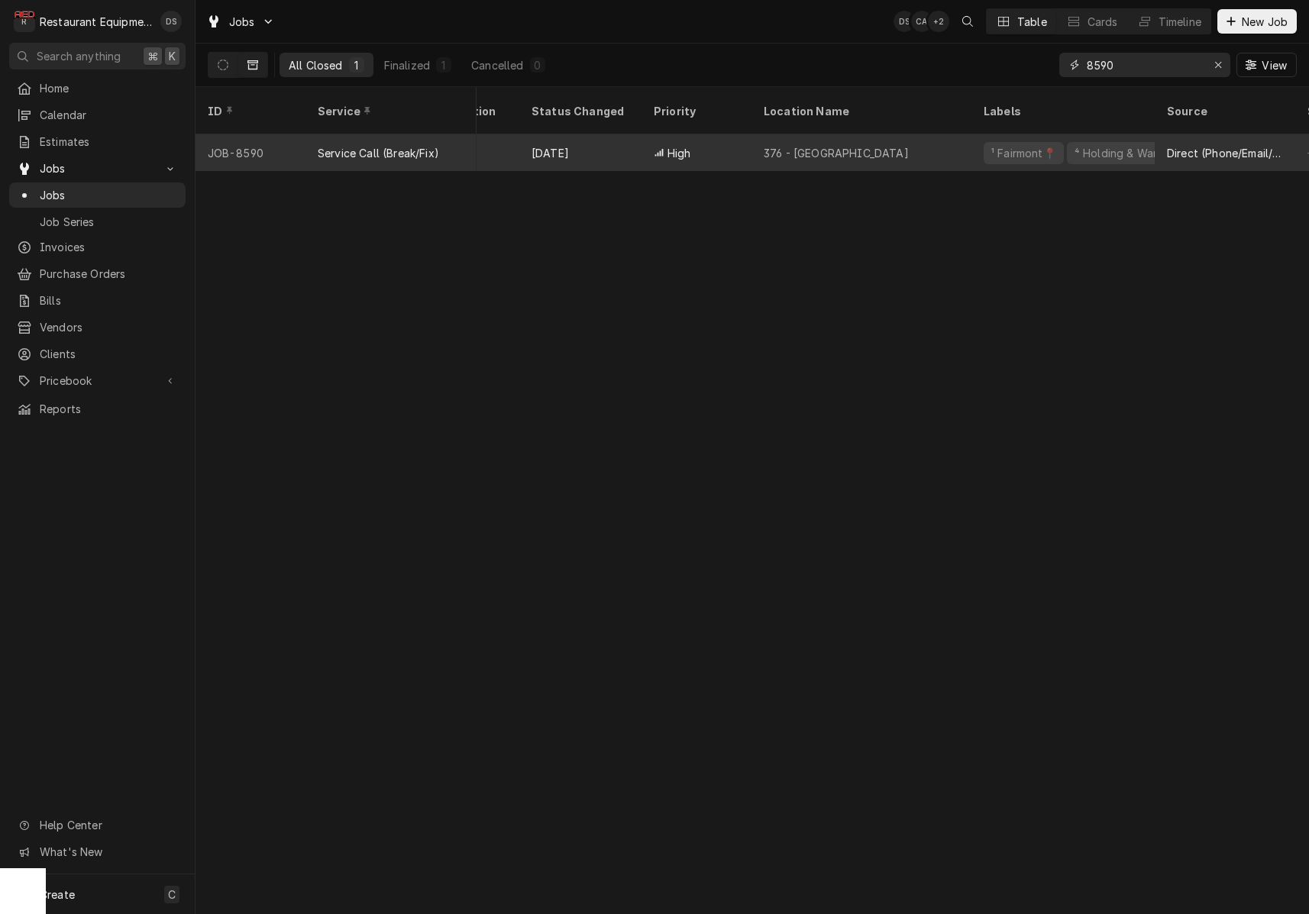
scroll to position [0, 1117]
click at [877, 134] on div "376 - Fairmont" at bounding box center [827, 152] width 220 height 37
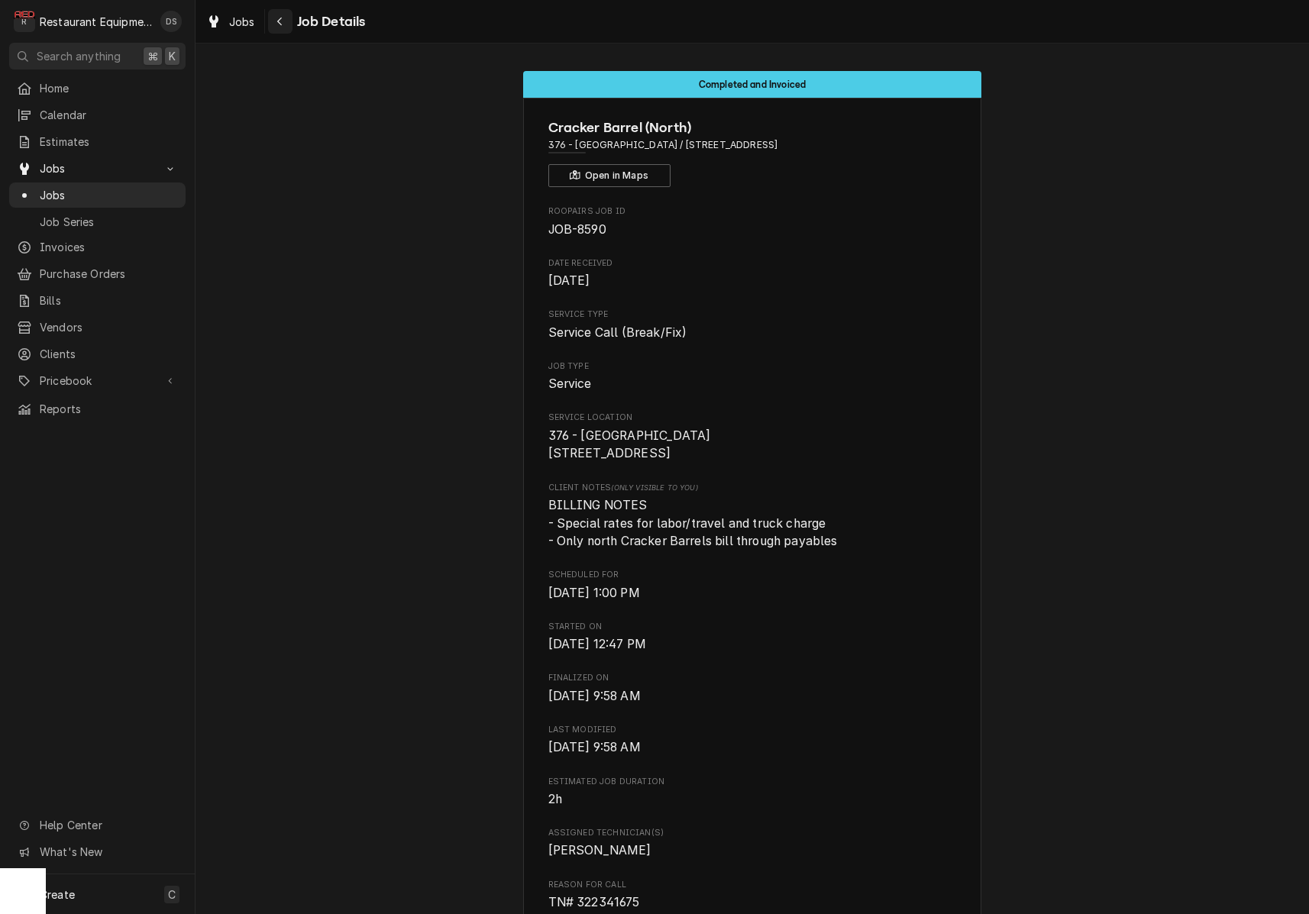
click at [277, 24] on icon "Navigate back" at bounding box center [280, 21] width 7 height 11
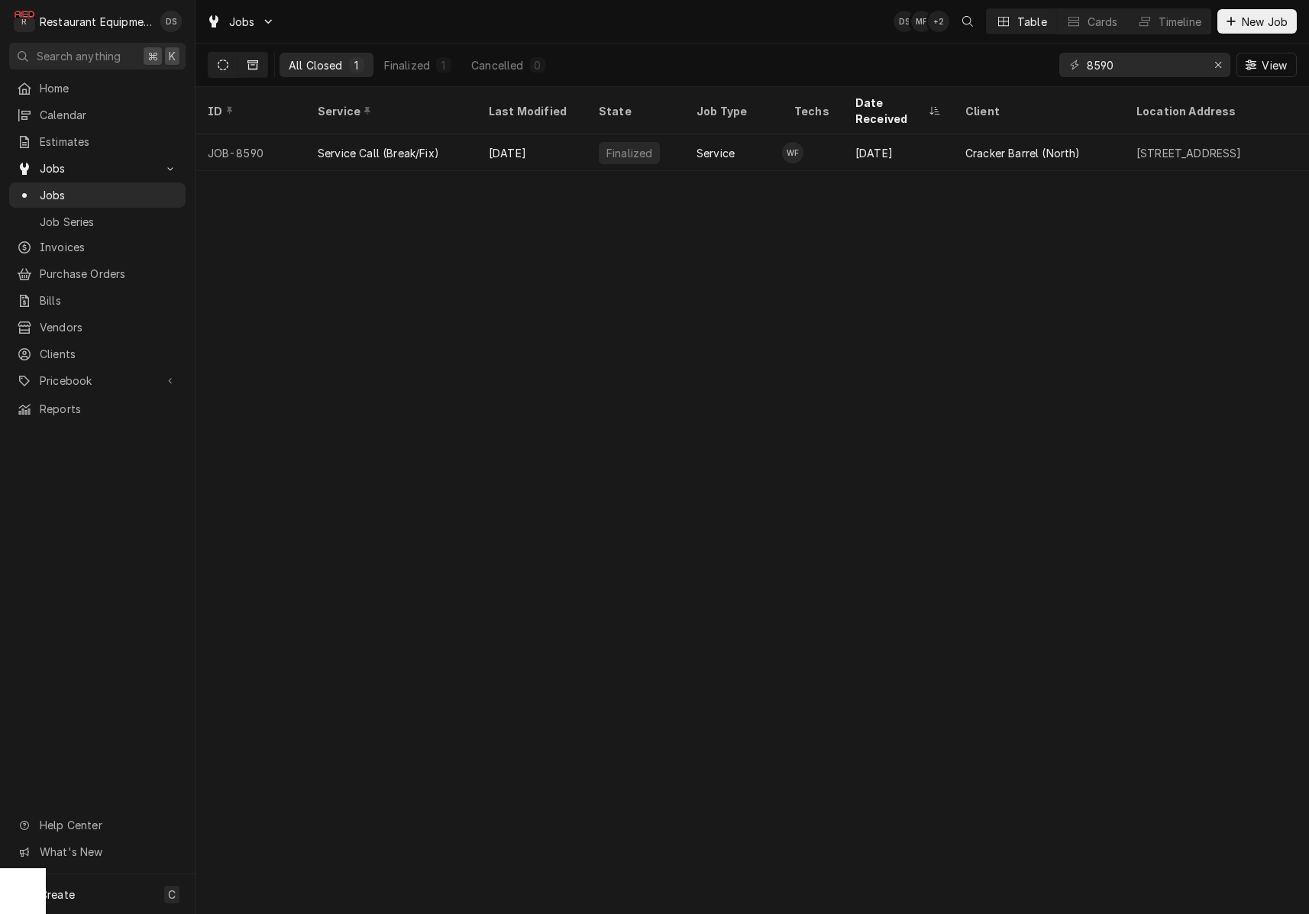
click at [218, 71] on button "Dynamic Content Wrapper" at bounding box center [223, 65] width 29 height 24
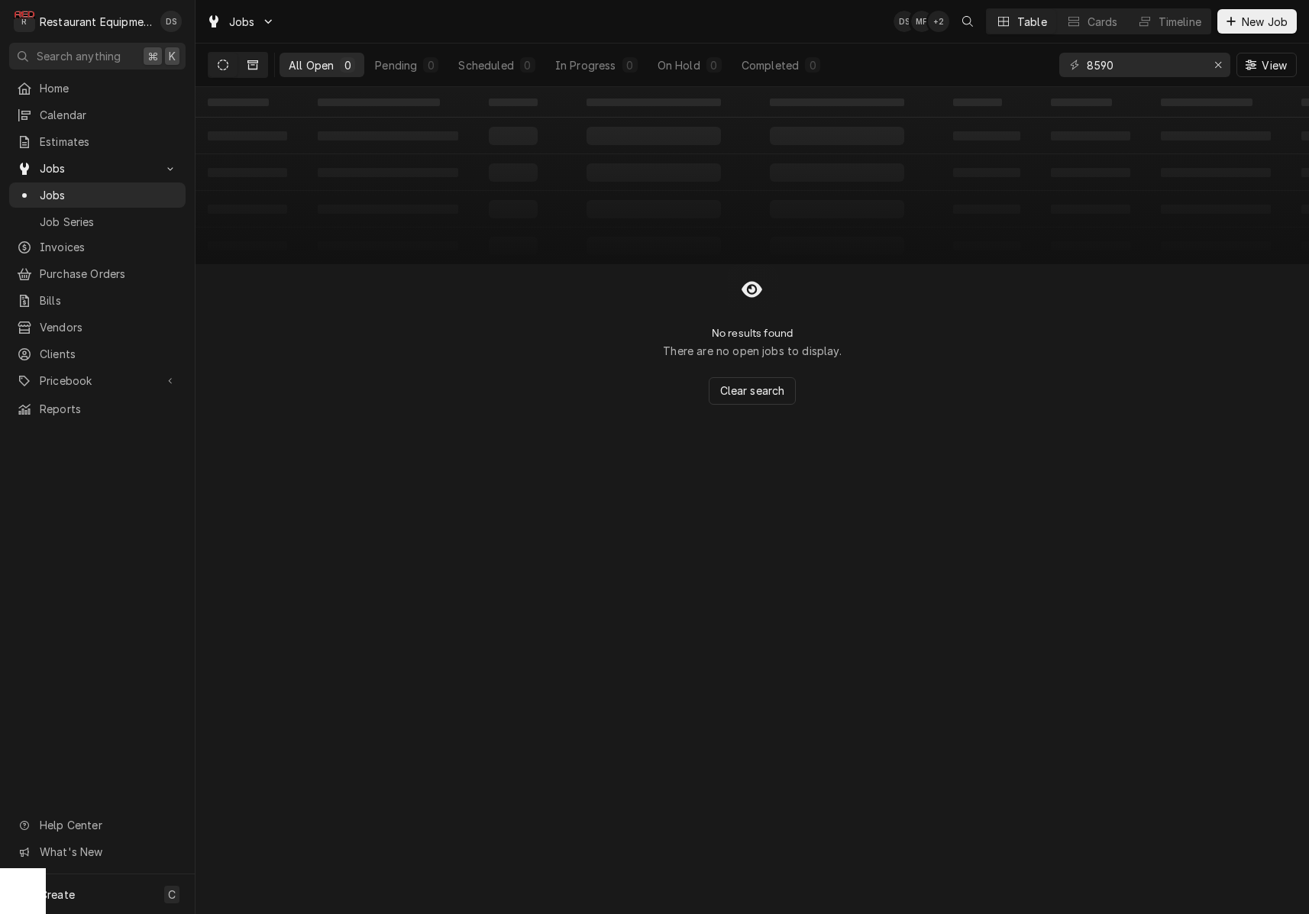
click at [259, 68] on button "Dynamic Content Wrapper" at bounding box center [252, 65] width 29 height 24
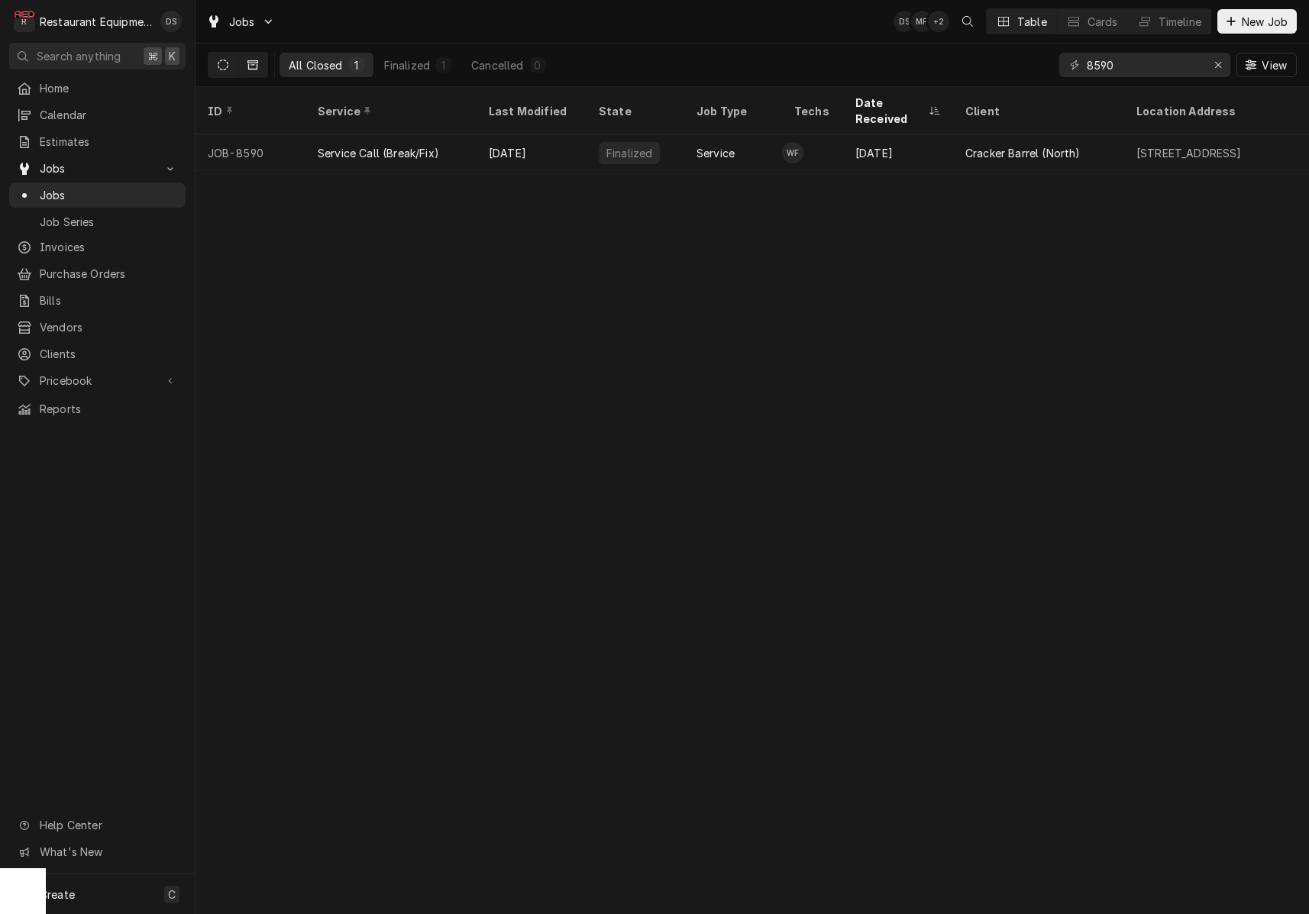
click at [229, 66] on button "Dynamic Content Wrapper" at bounding box center [223, 65] width 29 height 24
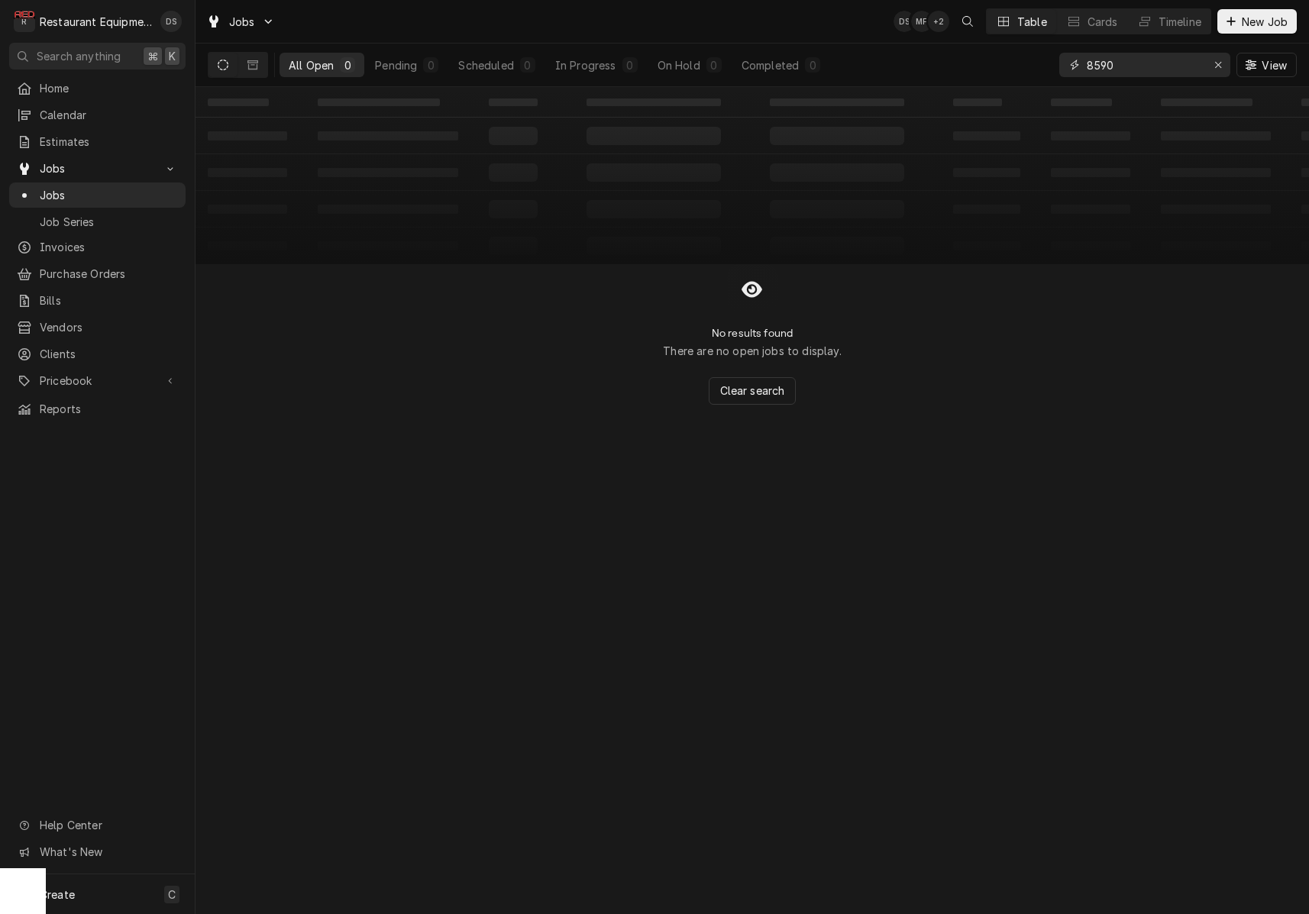
click at [1144, 61] on input "8590" at bounding box center [1144, 65] width 115 height 24
click at [1144, 62] on input "8590" at bounding box center [1144, 65] width 115 height 24
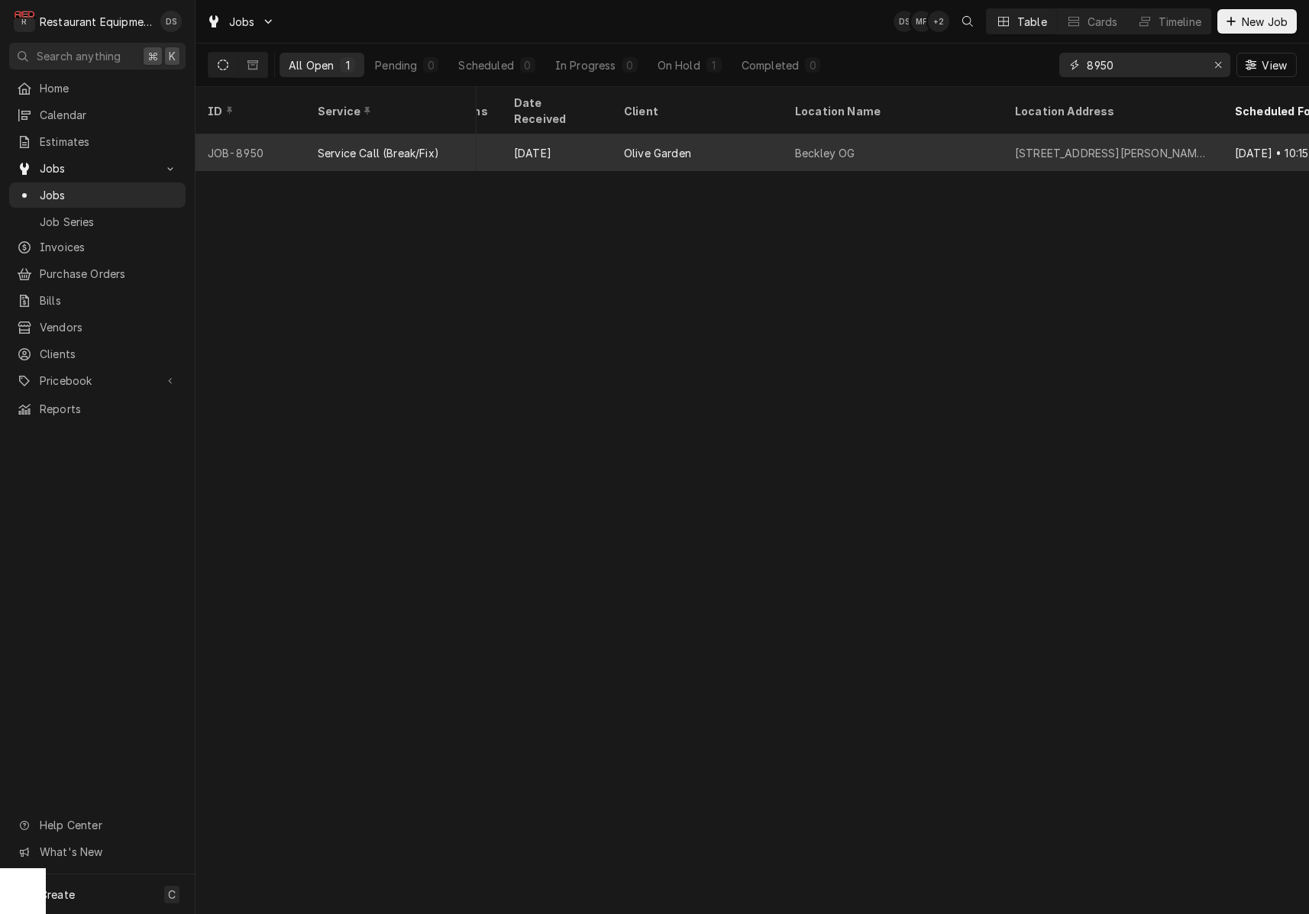
scroll to position [0, 967]
type input "8950"
click at [1019, 145] on div "4289 Robert C Byrd Dr, Beckley, WV 25801" at bounding box center [1105, 153] width 196 height 16
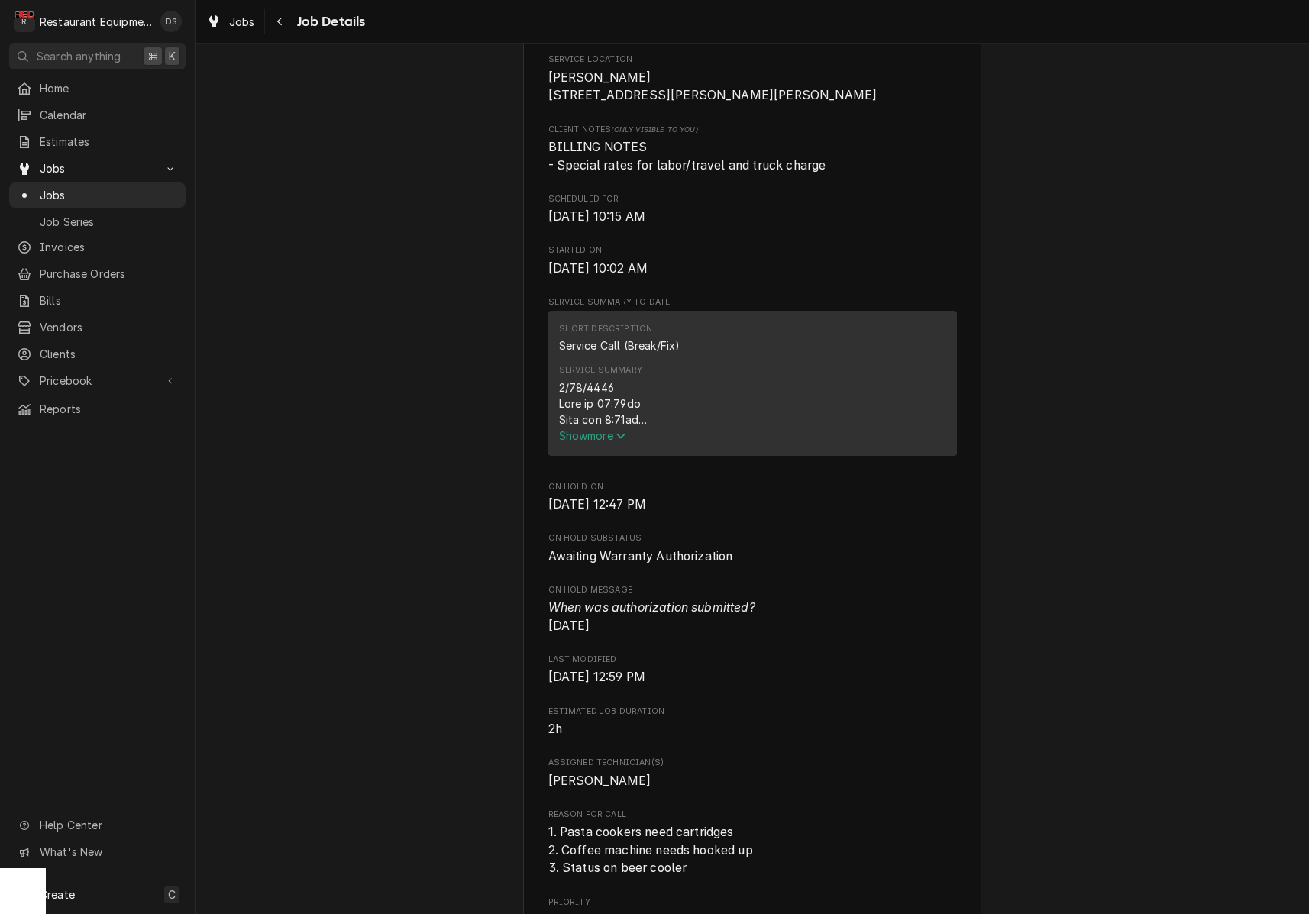
scroll to position [400, 0]
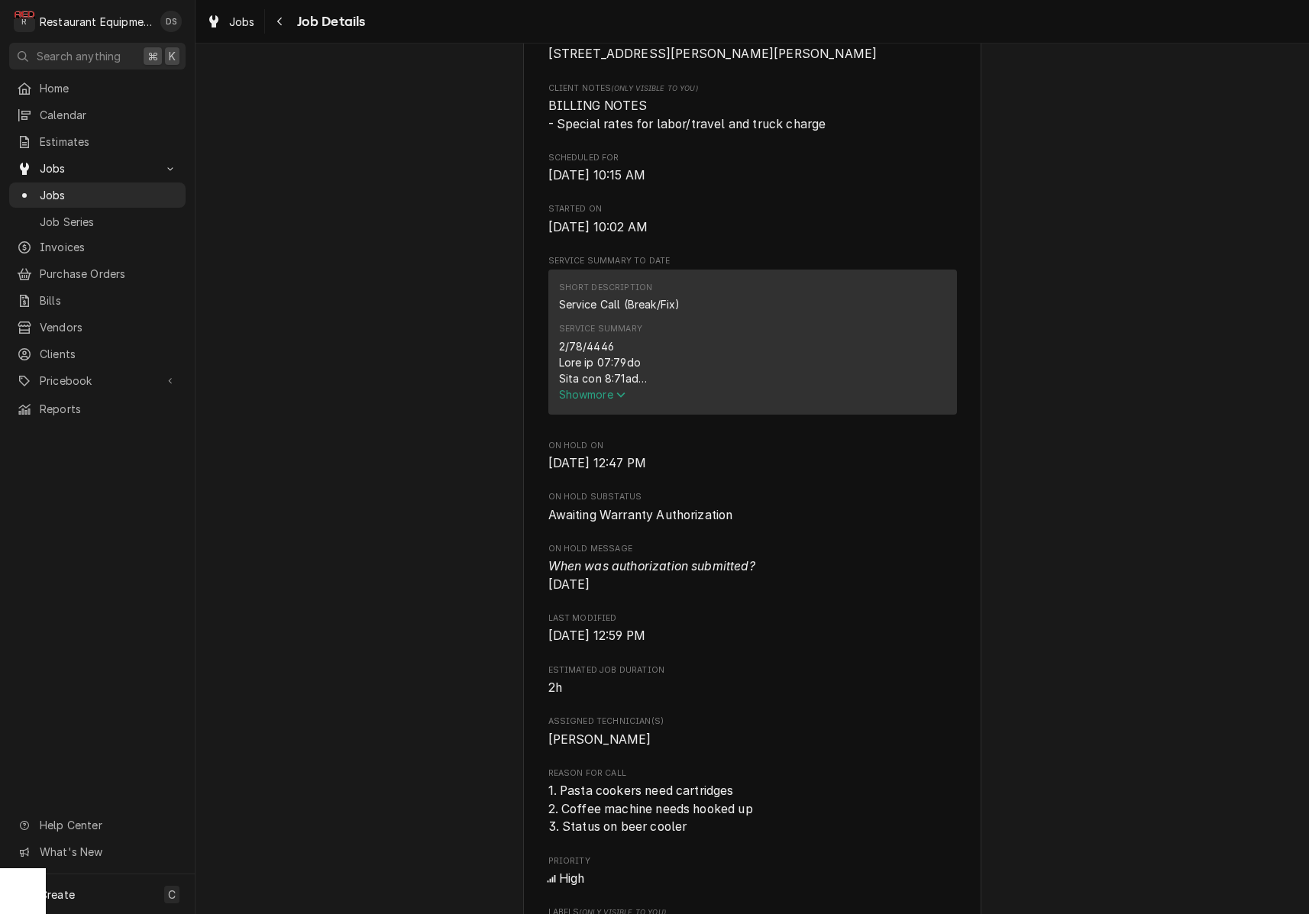
drag, startPoint x: 611, startPoint y: 397, endPoint x: 632, endPoint y: 395, distance: 20.8
click at [611, 397] on span "Show more" at bounding box center [592, 394] width 67 height 13
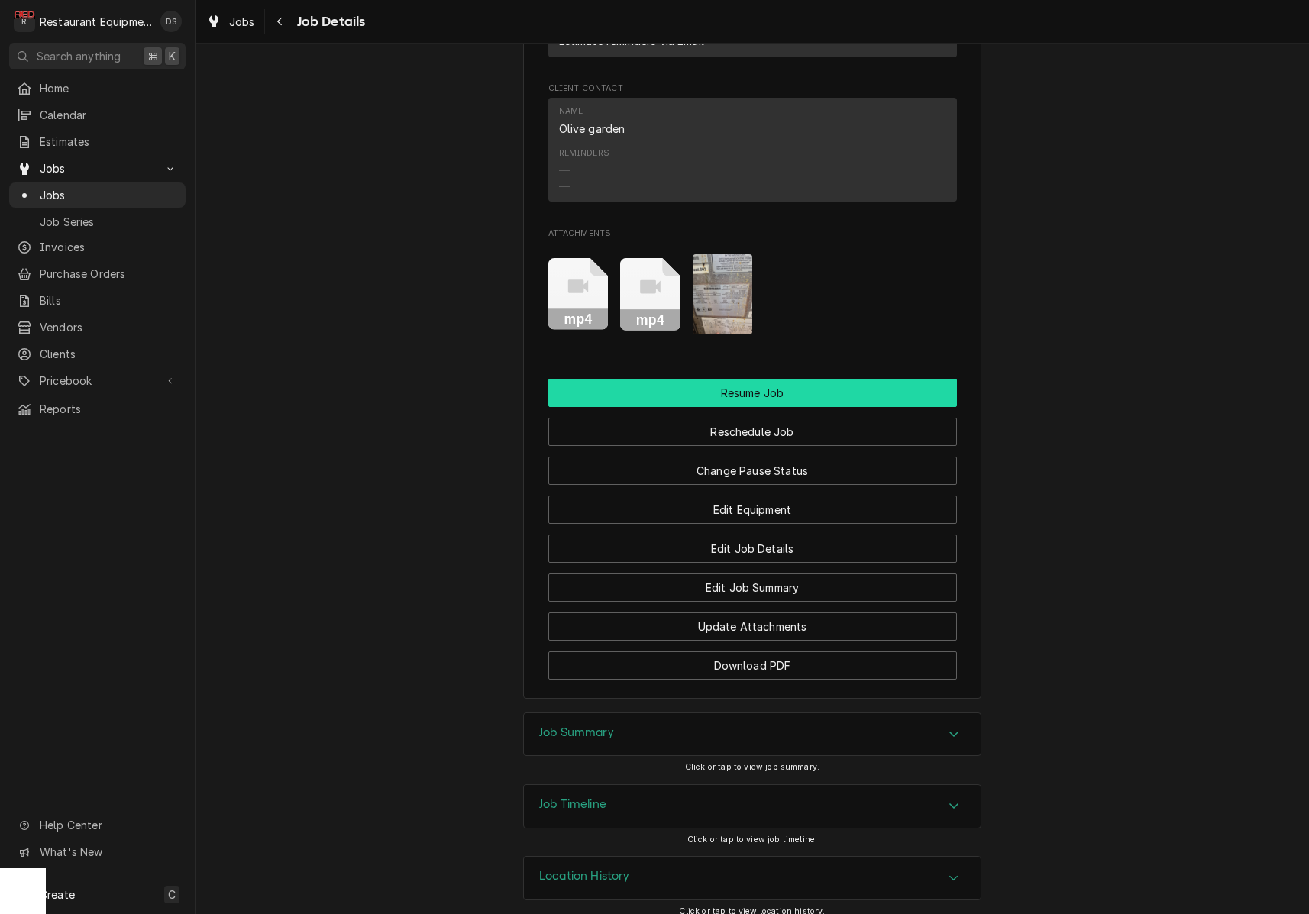
scroll to position [2111, 0]
click at [752, 385] on button "Resume Job" at bounding box center [752, 394] width 409 height 28
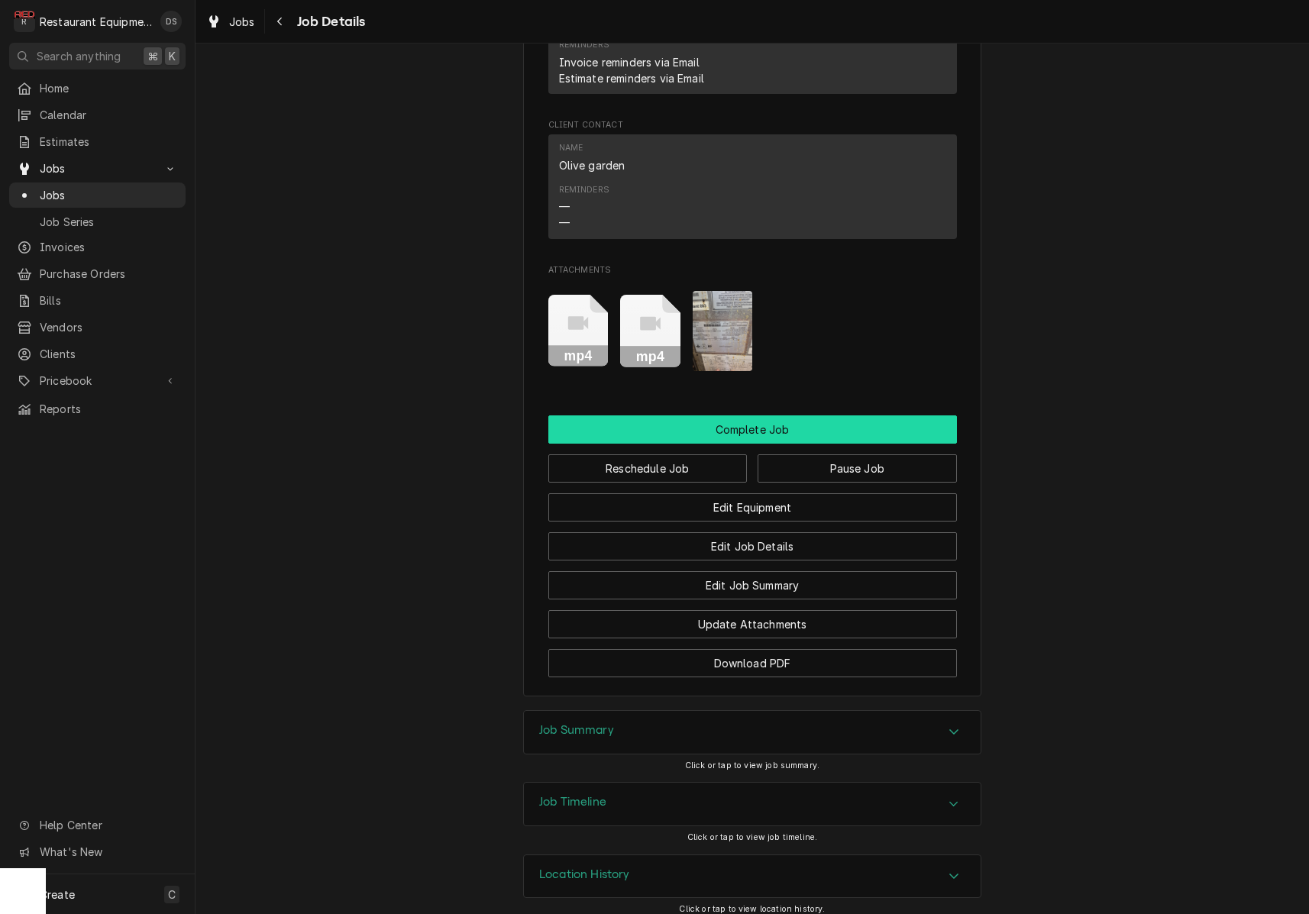
click at [751, 416] on button "Complete Job" at bounding box center [752, 430] width 409 height 28
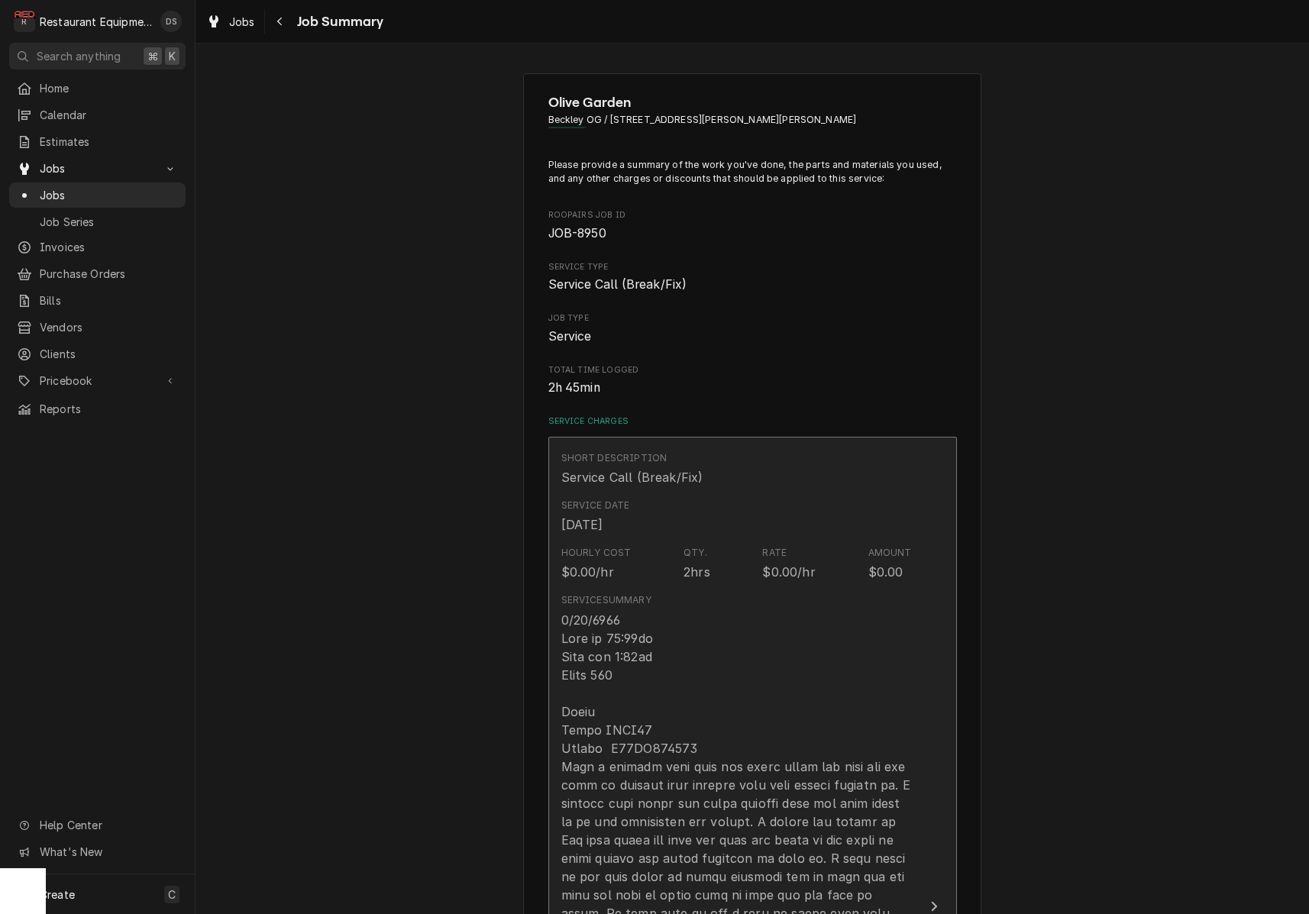
click at [587, 484] on div "Short Description Service Call (Break/Fix)" at bounding box center [736, 468] width 351 height 47
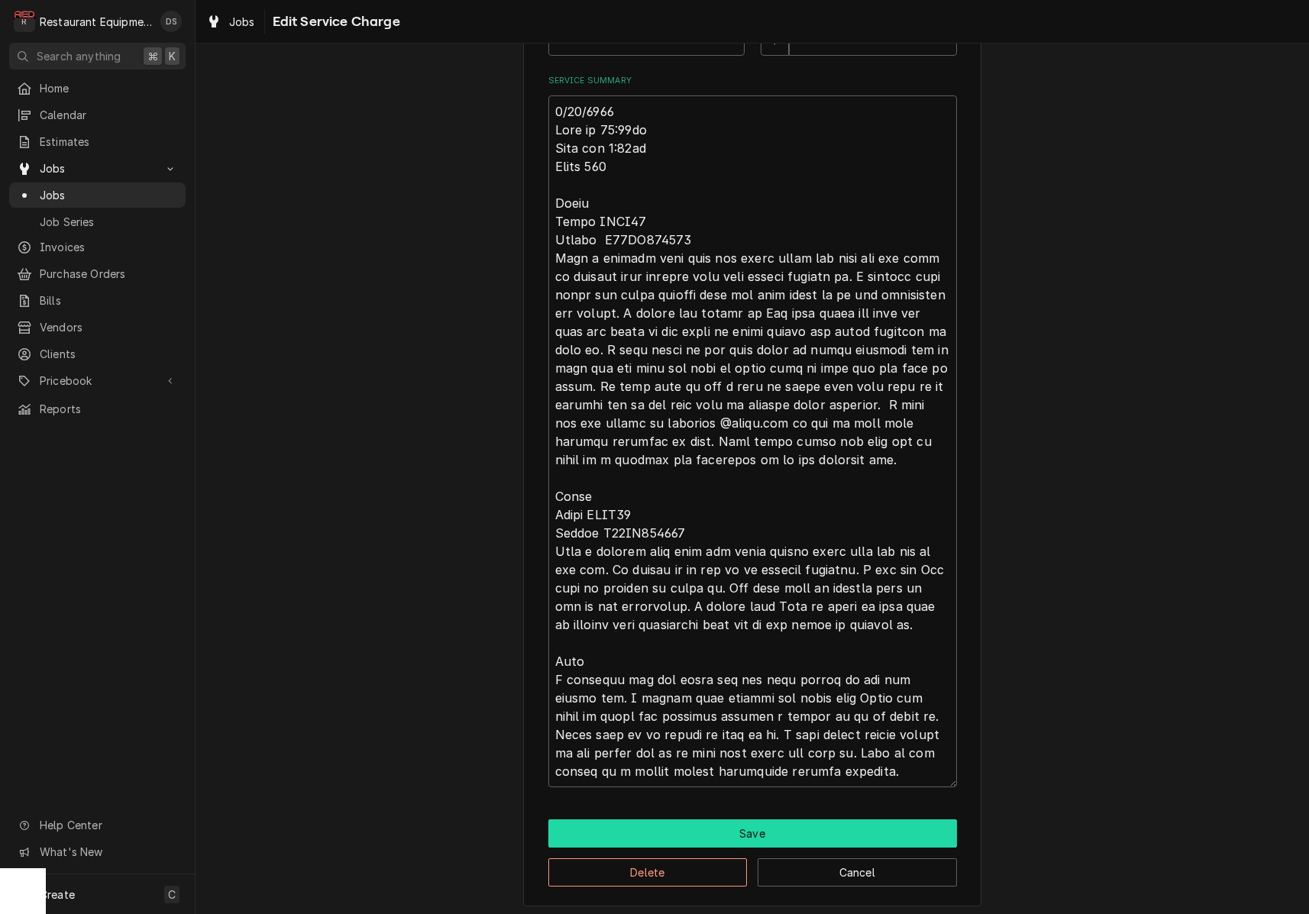
click at [765, 836] on button "Save" at bounding box center [752, 834] width 409 height 28
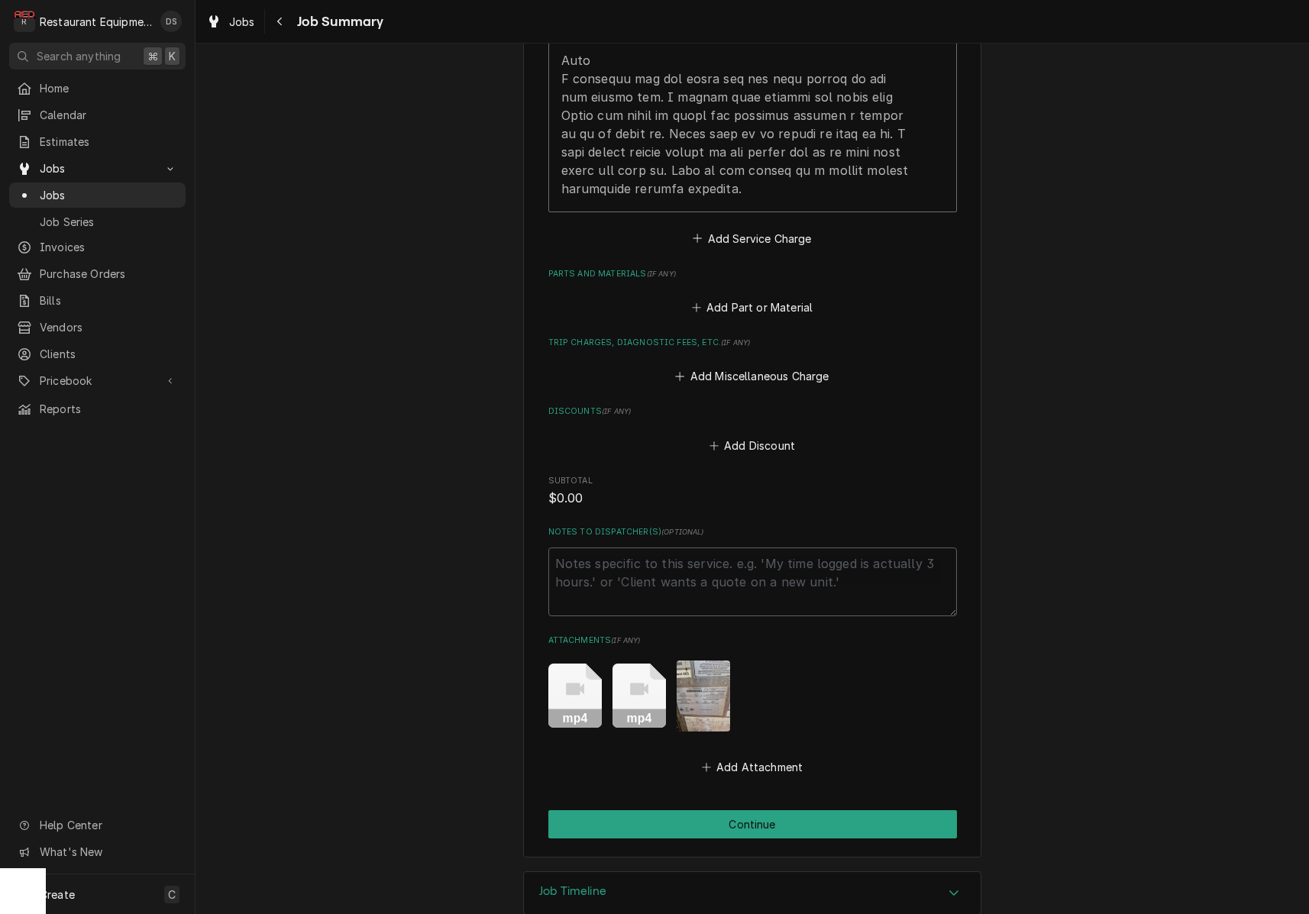
click at [775, 811] on button "Continue" at bounding box center [752, 825] width 409 height 28
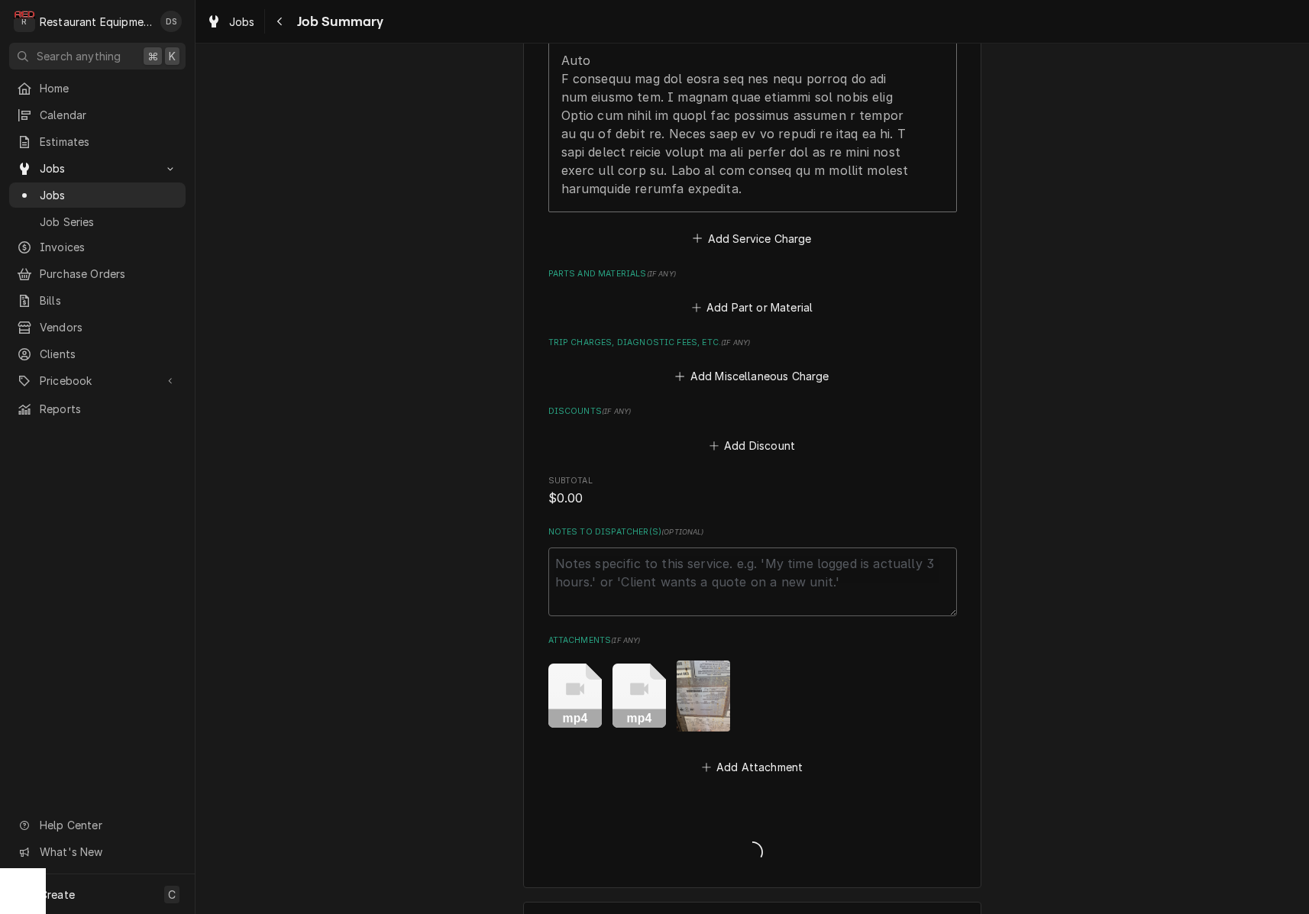
type textarea "x"
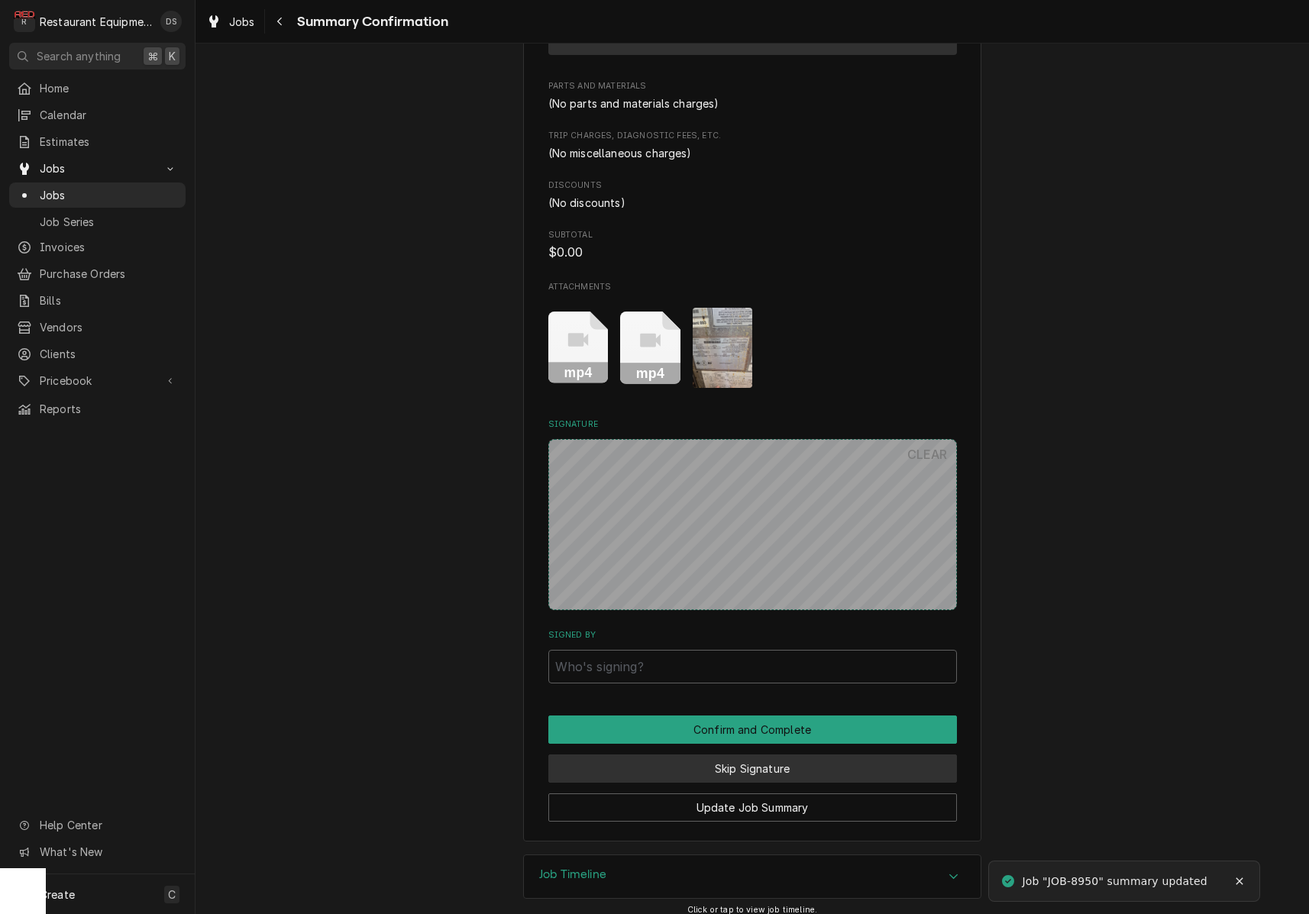
scroll to position [1100, 0]
click at [762, 765] on button "Skip Signature" at bounding box center [752, 770] width 409 height 28
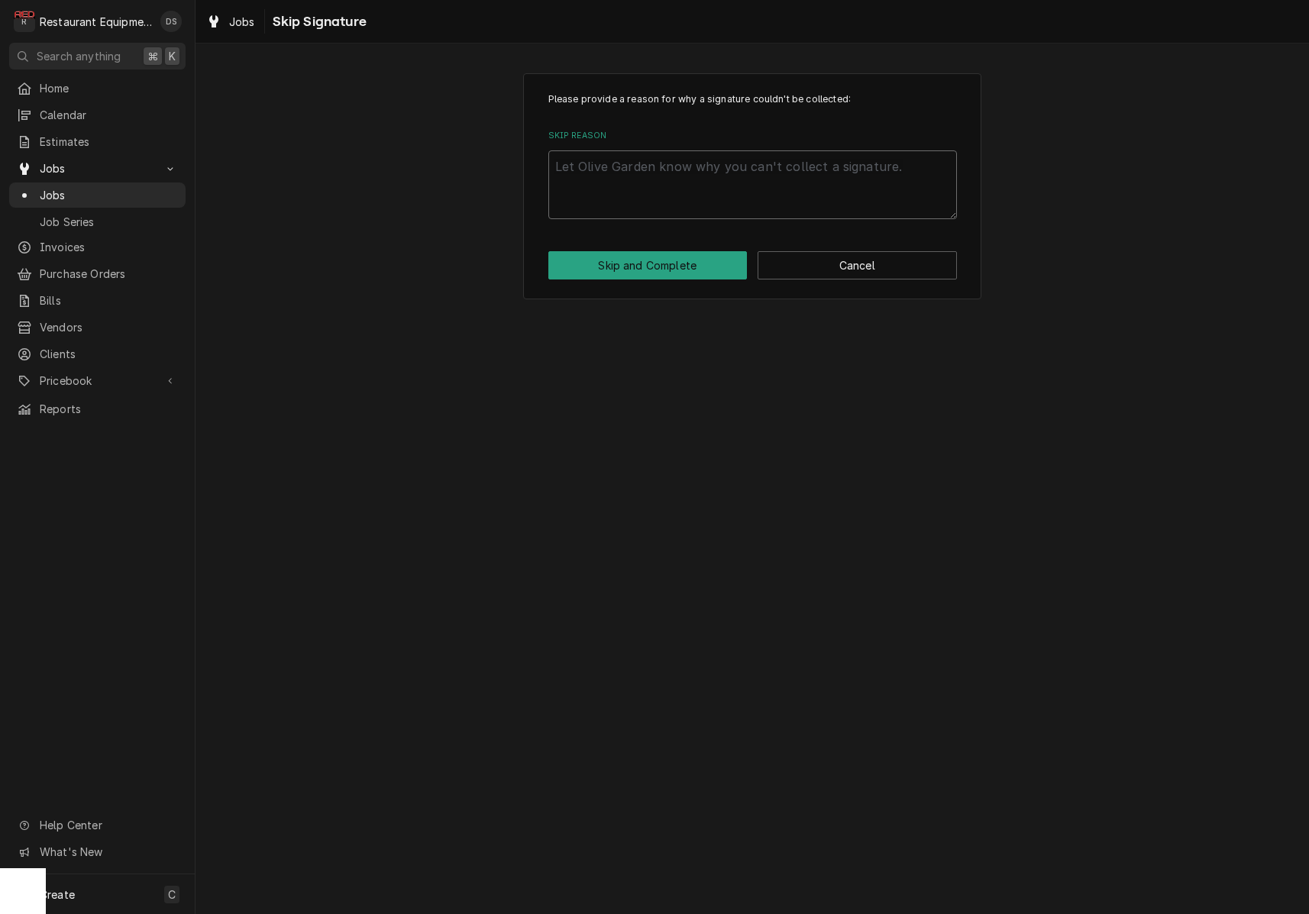
click at [674, 197] on textarea "Skip Reason" at bounding box center [752, 184] width 409 height 69
type textarea "x"
type textarea "d"
type textarea "x"
type textarea "df"
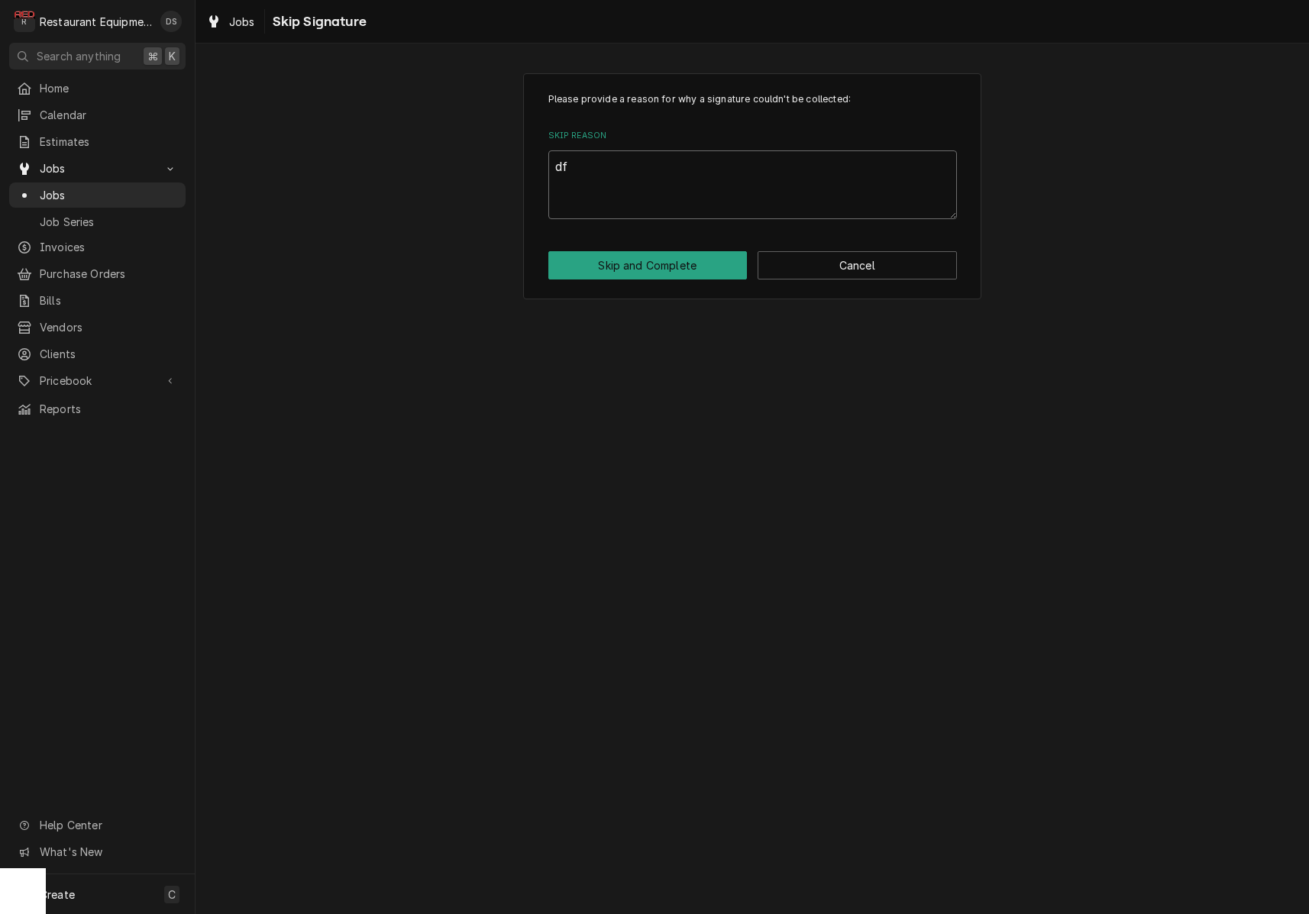
type textarea "x"
type textarea "dfa"
type textarea "x"
type textarea "dfas"
type textarea "x"
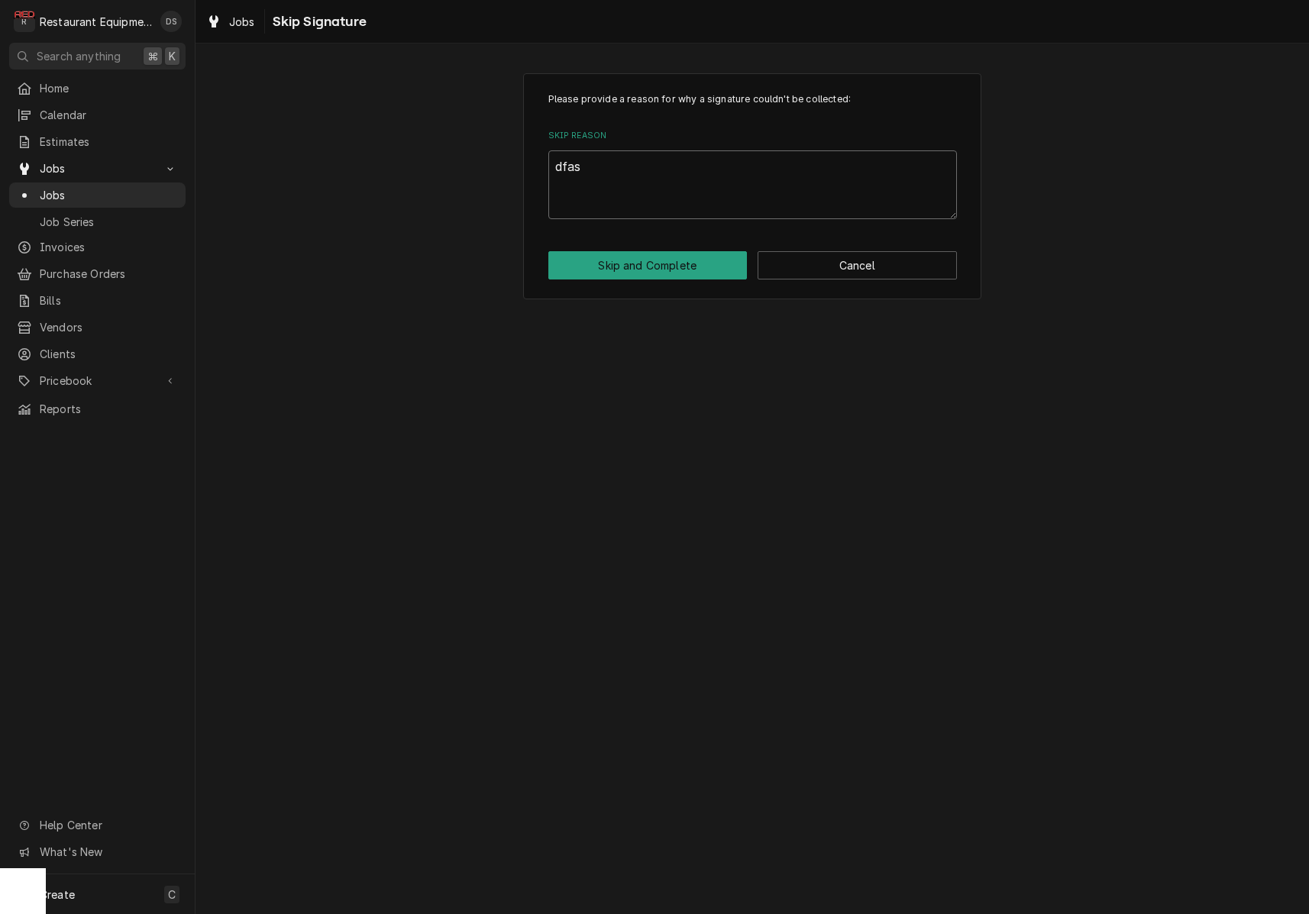
type textarea "dfasd"
type textarea "x"
type textarea "dfas"
type textarea "x"
type textarea "dfa"
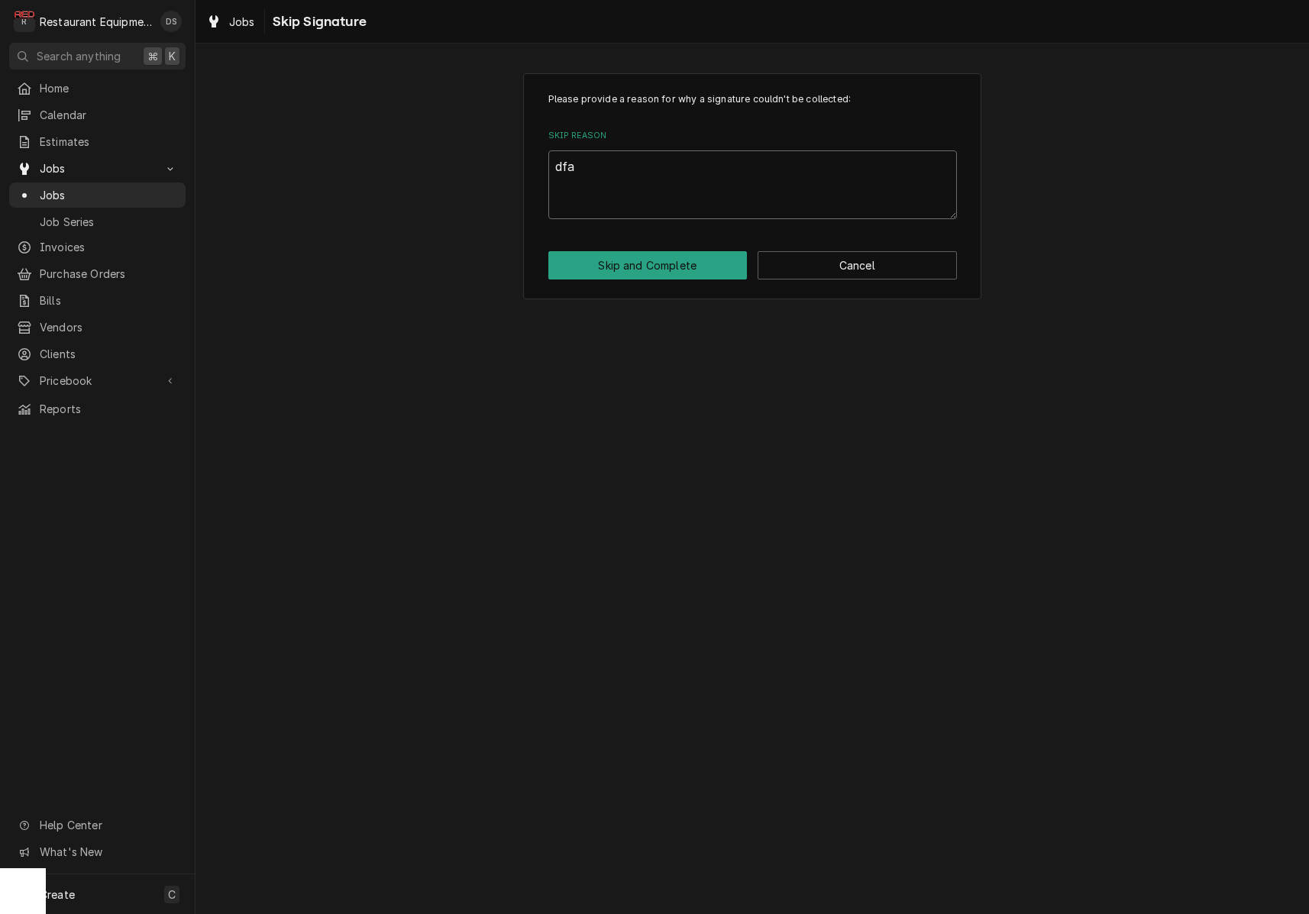
type textarea "x"
type textarea "df"
type textarea "x"
type textarea "d"
type textarea "x"
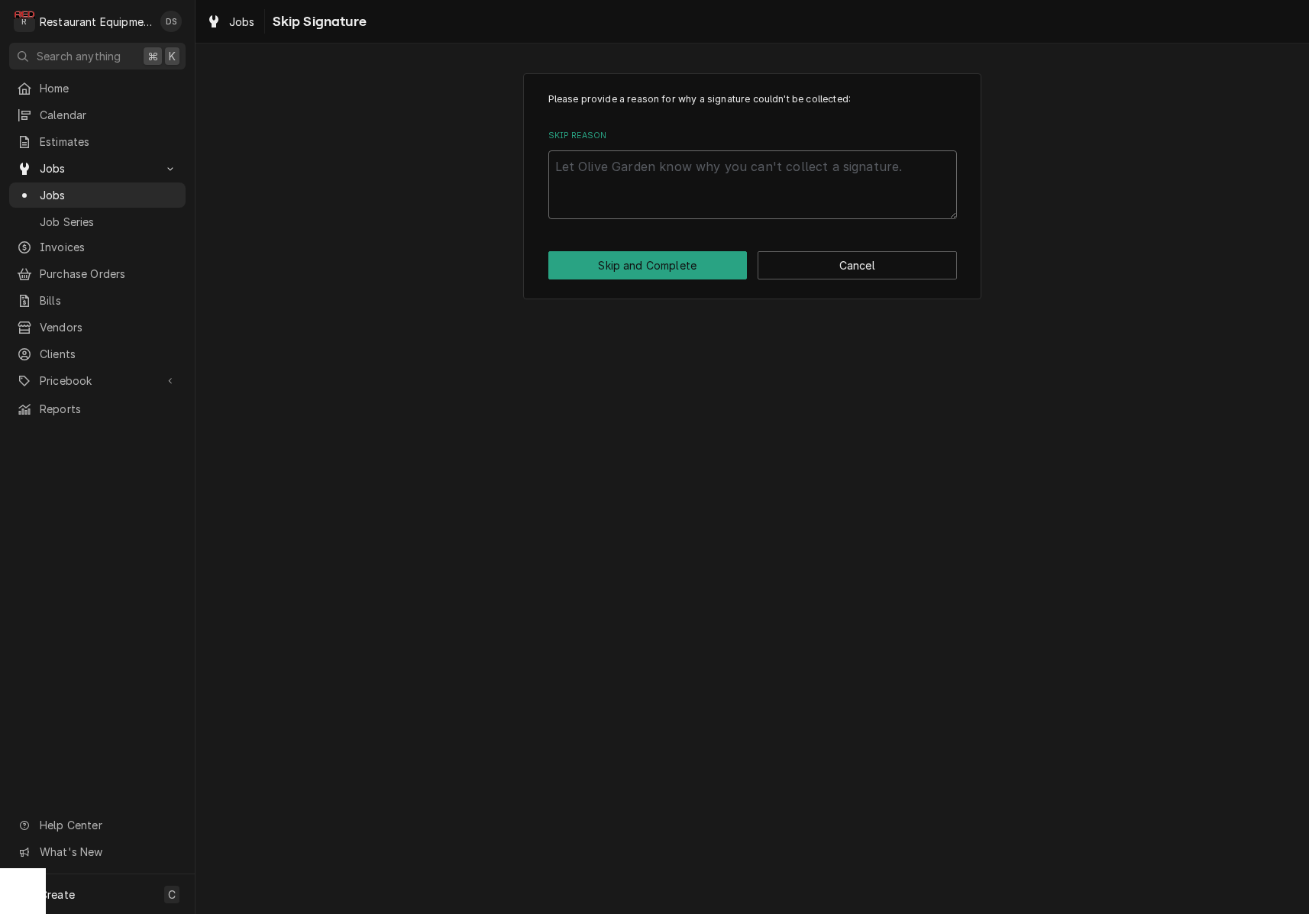
type textarea "x"
type textarea "c"
type textarea "x"
type textarea "cl"
type textarea "x"
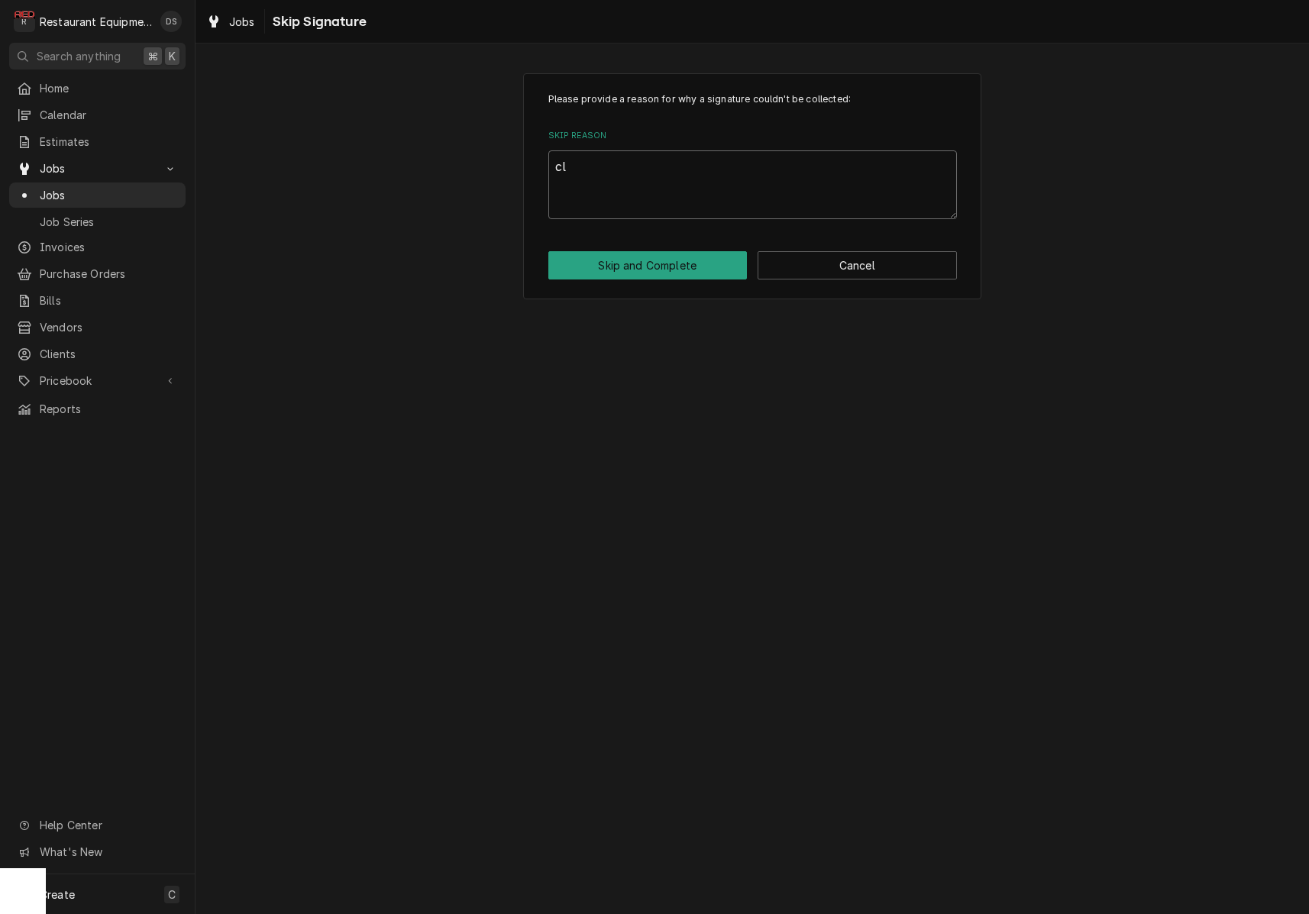
type textarea "clo"
type textarea "x"
type textarea "clos"
type textarea "x"
type textarea "close"
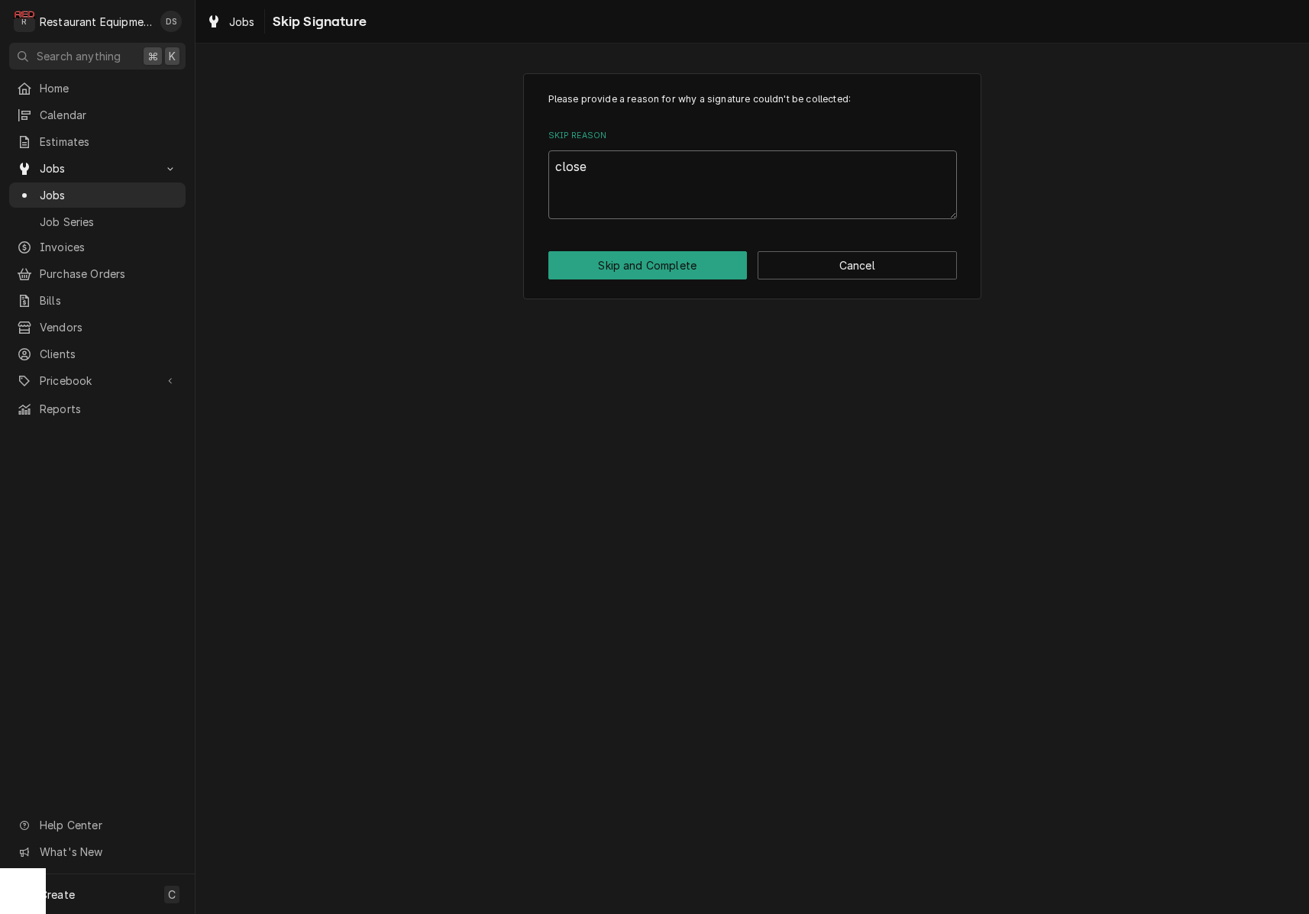
type textarea "x"
type textarea "closed"
type textarea "x"
type textarea "closed"
type textarea "x"
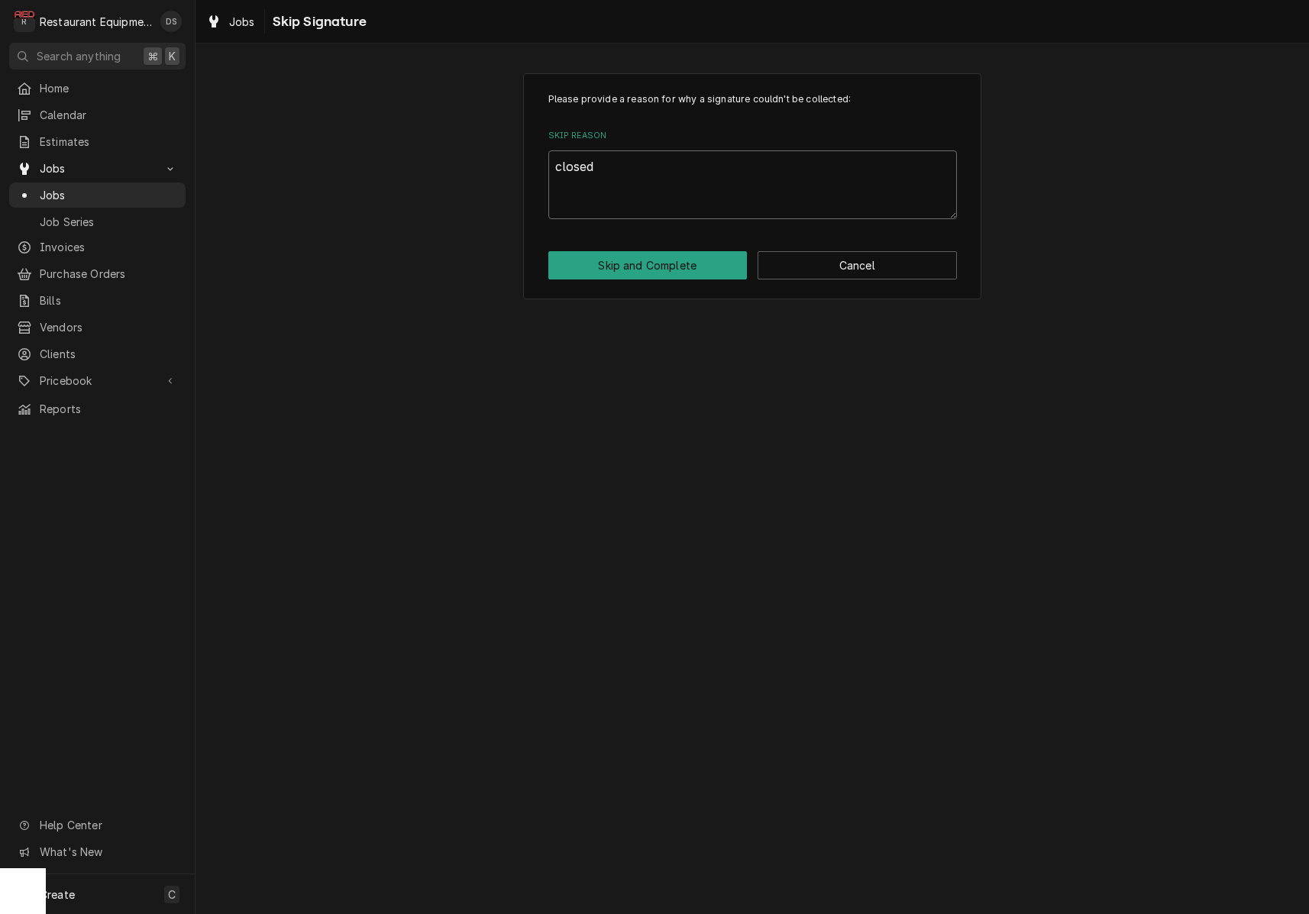
type textarea "closed o"
type textarea "x"
type textarea "closed ou"
type textarea "x"
type textarea "closed out"
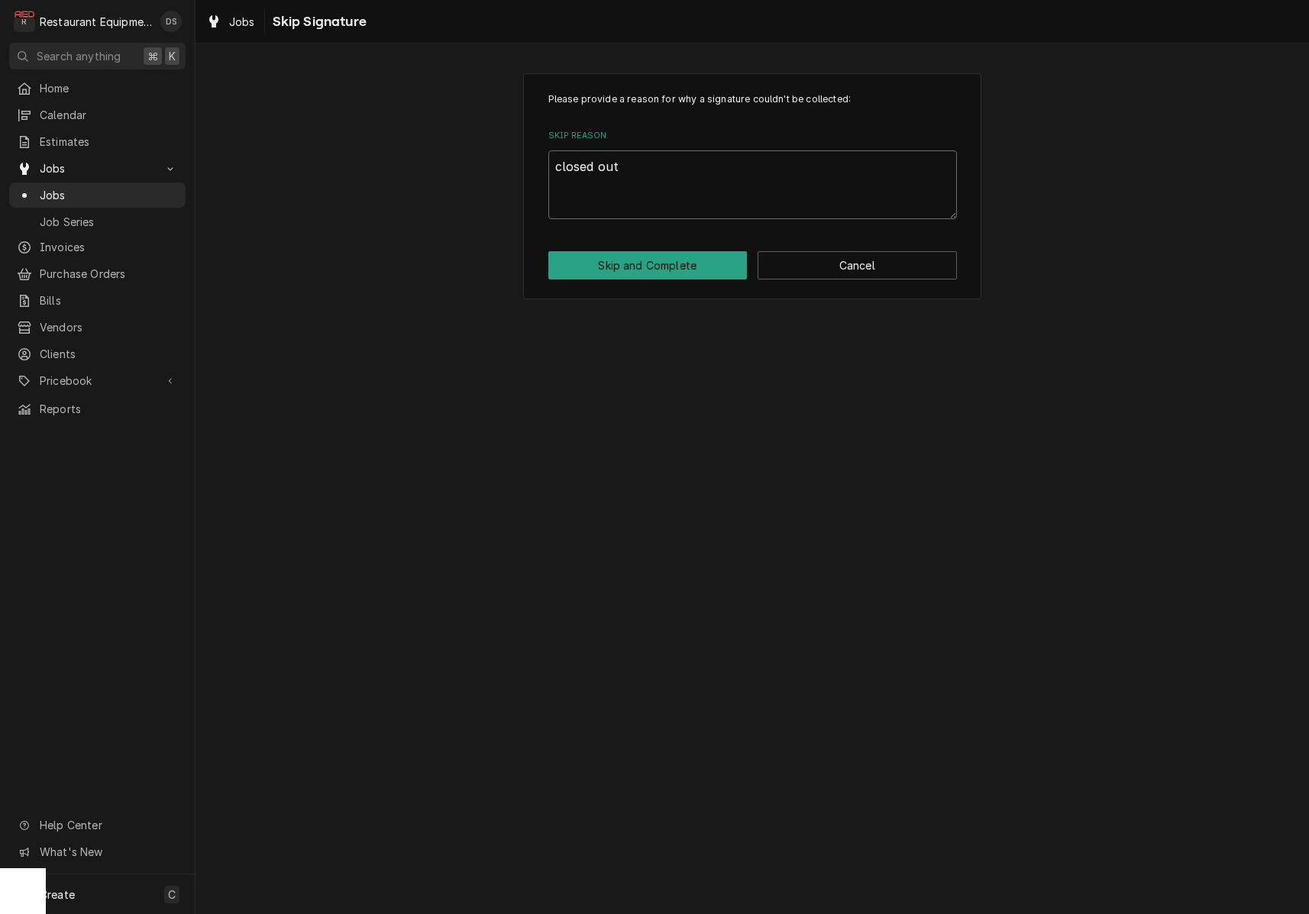
type textarea "x"
type textarea "closed out"
type textarea "x"
type textarea "closed out n"
type textarea "x"
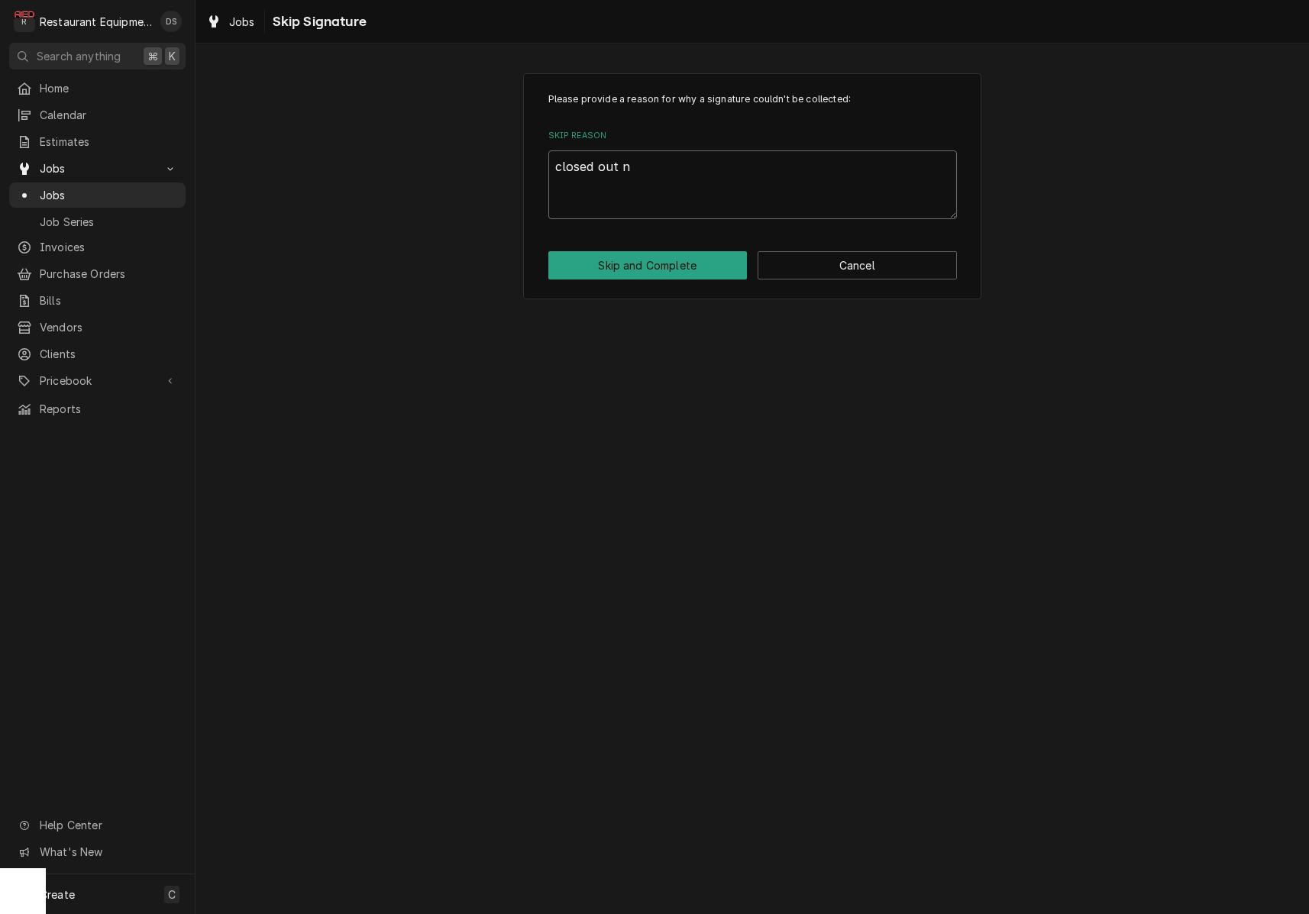
type textarea "closed out no"
type textarea "x"
type textarea "closed out not"
type textarea "x"
type textarea "closed out not"
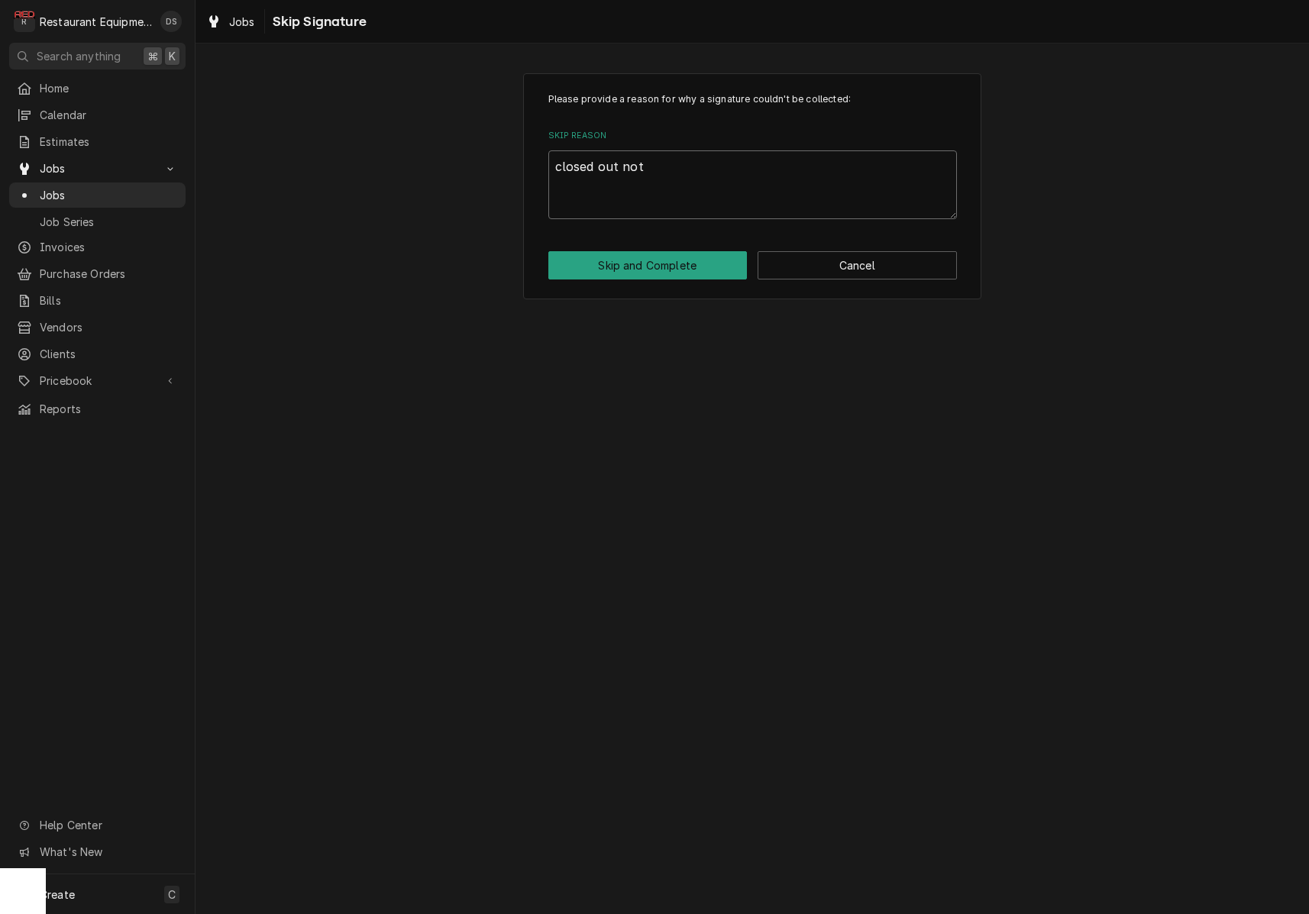
type textarea "x"
type textarea "closed out not o"
type textarea "x"
type textarea "closed out not on"
type textarea "x"
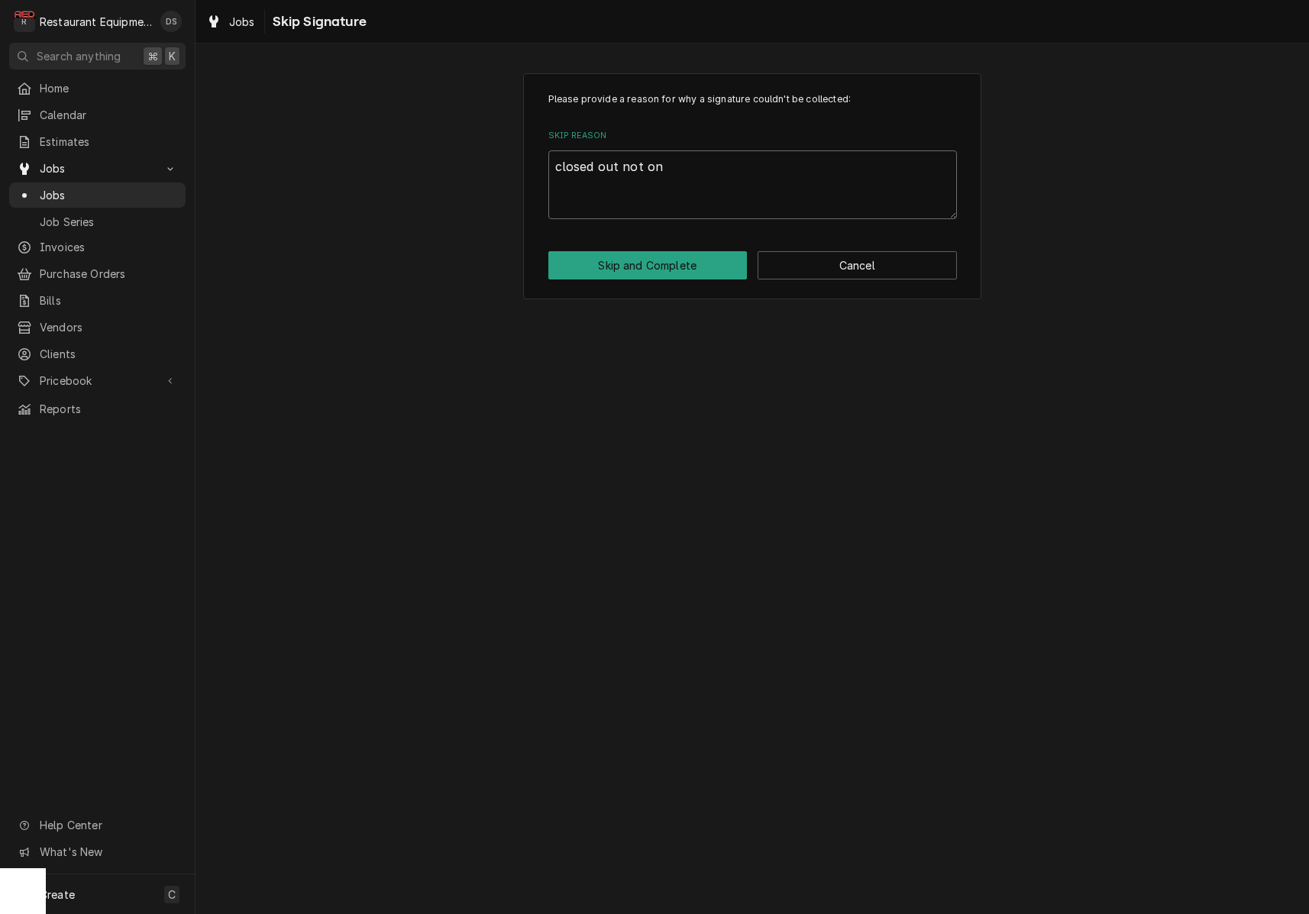
type textarea "closed out not on"
type textarea "x"
type textarea "closed out not on s"
type textarea "x"
type textarea "closed out not on si"
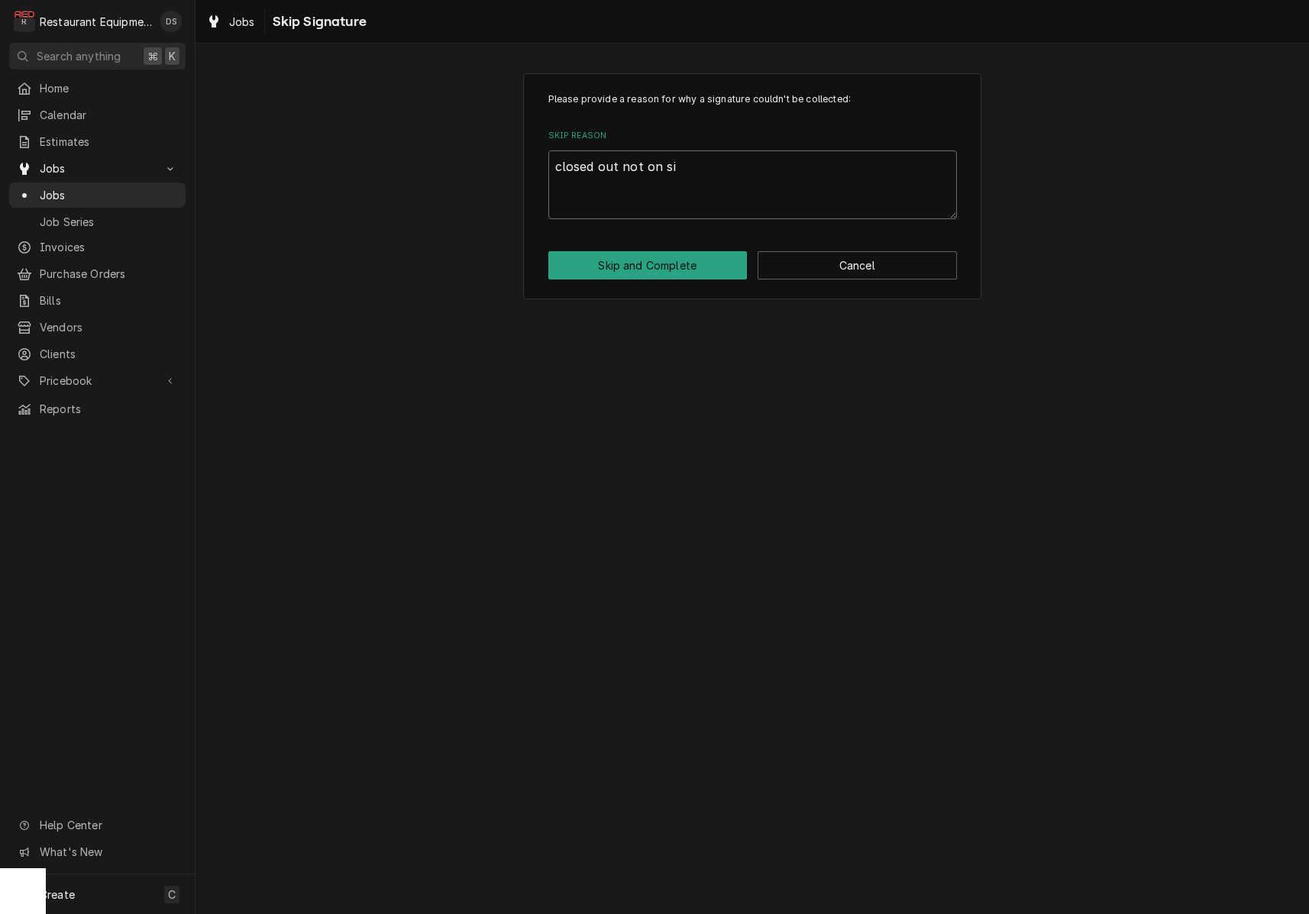
type textarea "x"
type textarea "closed out not on sit"
type textarea "x"
type textarea "closed out not on site"
type textarea "x"
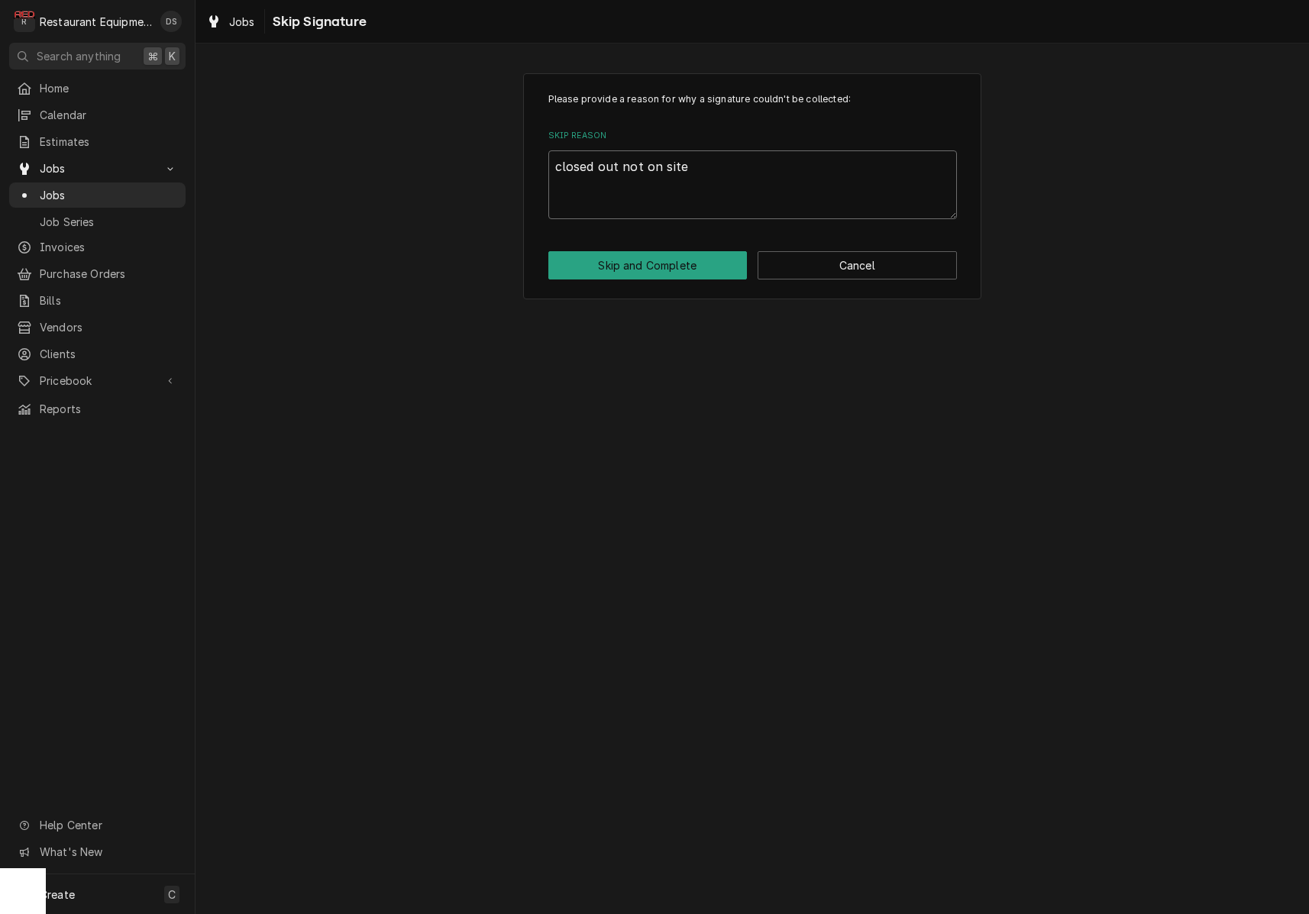
type textarea "closed out not on site"
type textarea "x"
type textarea "closed out not on site u"
type textarea "x"
type textarea "closed out not on site un"
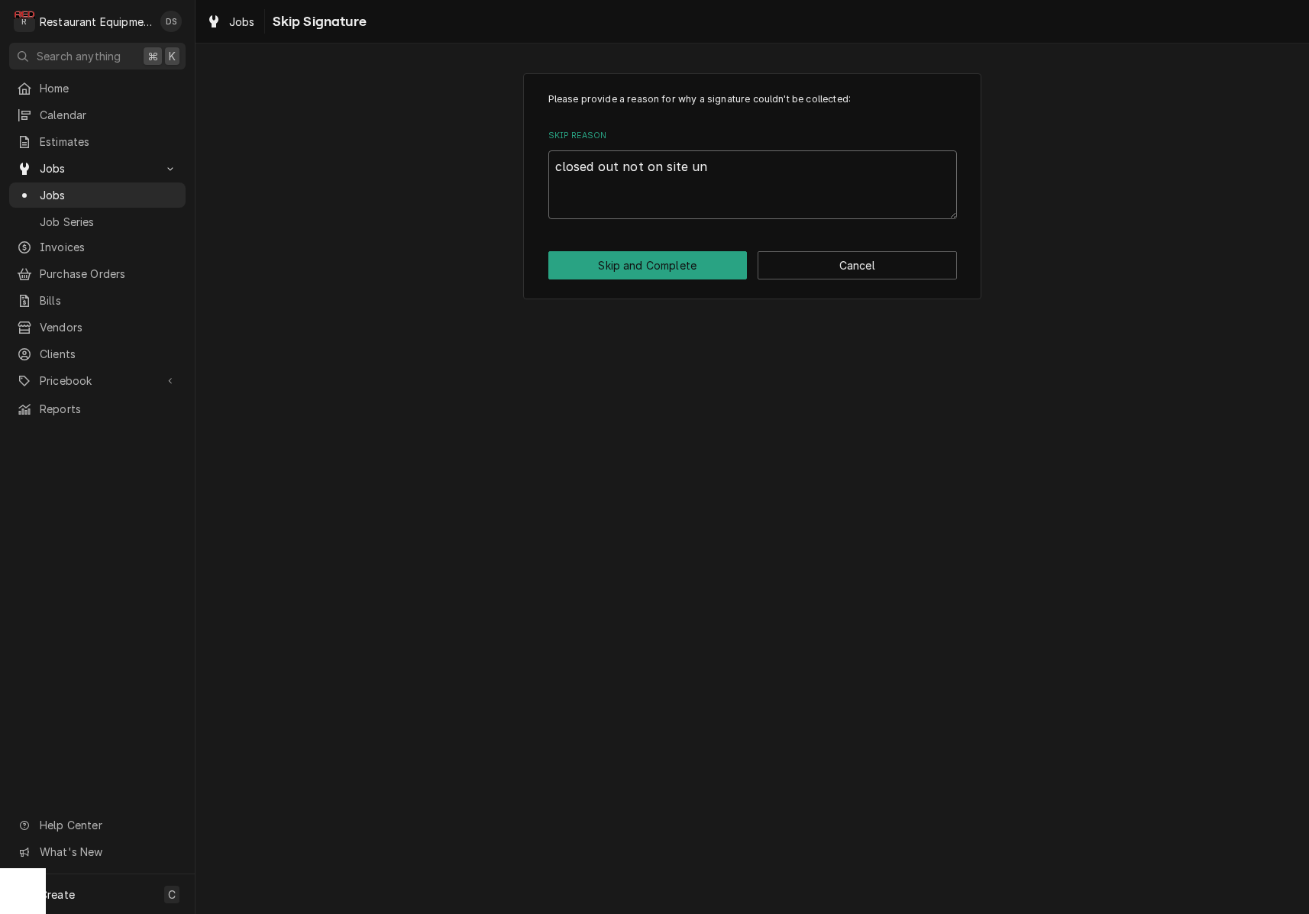
type textarea "x"
type textarea "closed out not on site uni"
type textarea "x"
type textarea "closed out not on site unit"
type textarea "x"
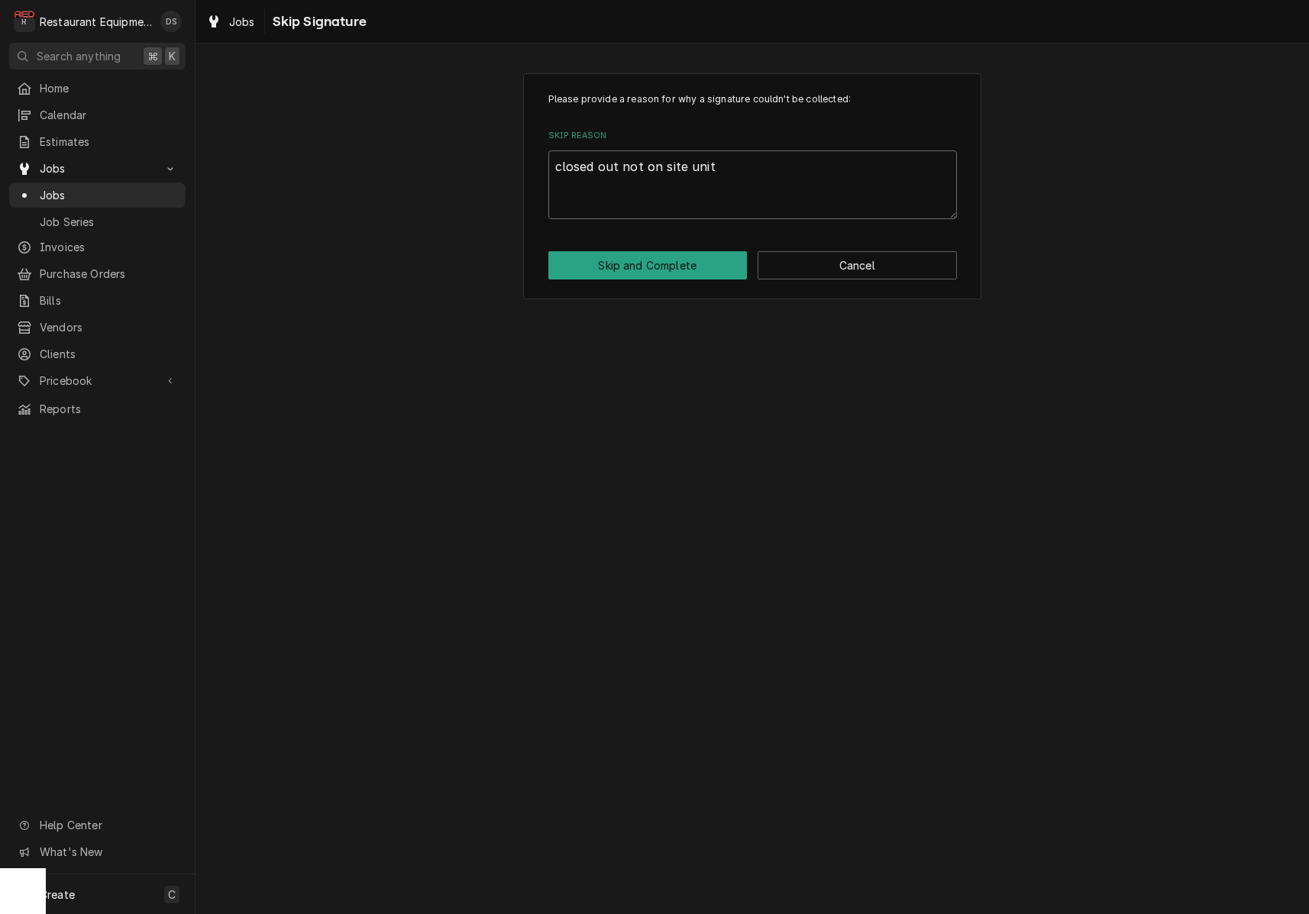
type textarea "closed out not on site unit"
type textarea "x"
type textarea "closed out not on site unit i"
type textarea "x"
type textarea "closed out not on site unit is"
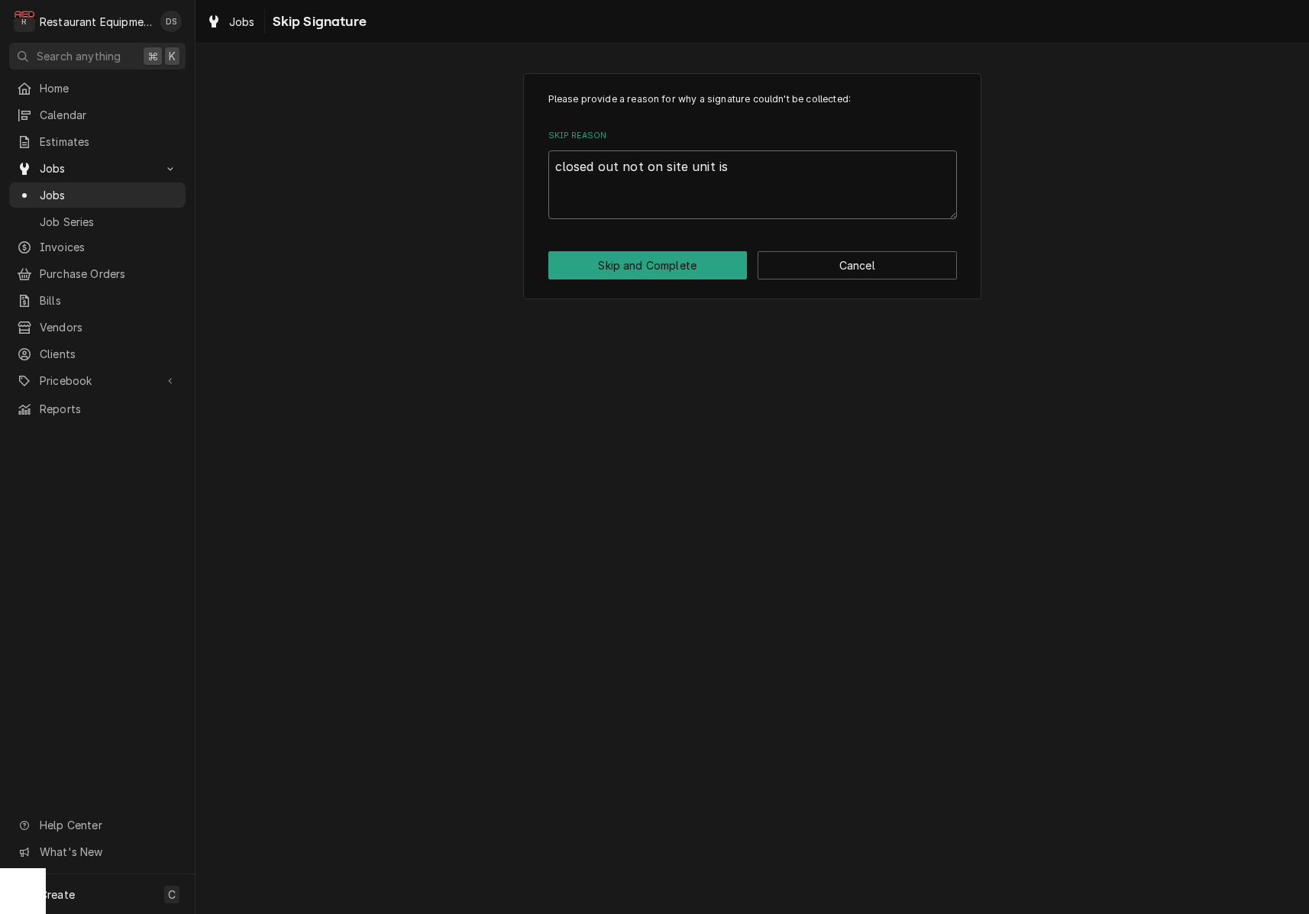
type textarea "x"
type textarea "closed out not on site unit is"
type textarea "x"
type textarea "closed out not on site unit is u"
type textarea "x"
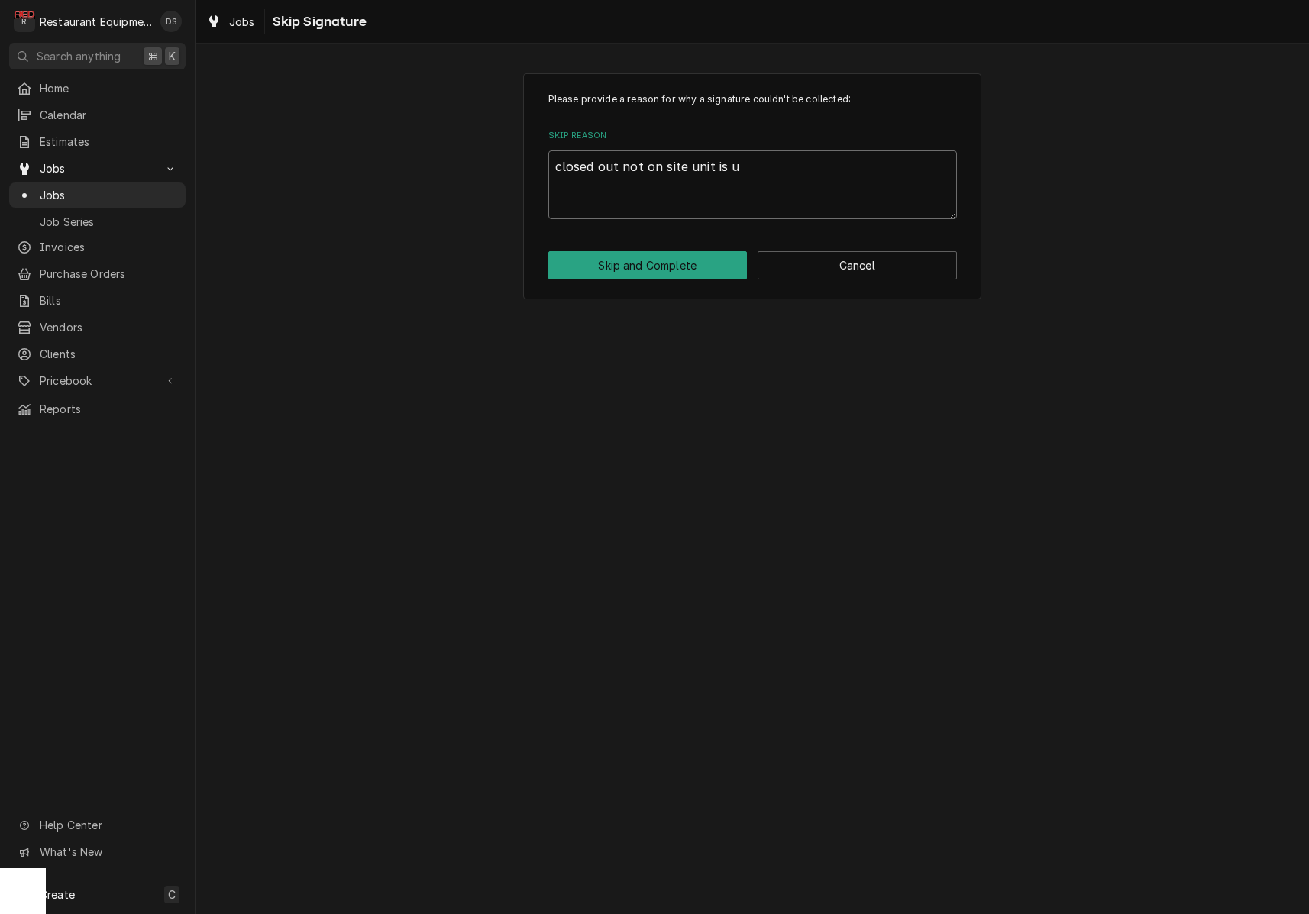
type textarea "closed out not on site unit is un"
type textarea "x"
type textarea "closed out not on site unit is und"
type textarea "x"
type textarea "closed out not on site unit is unde"
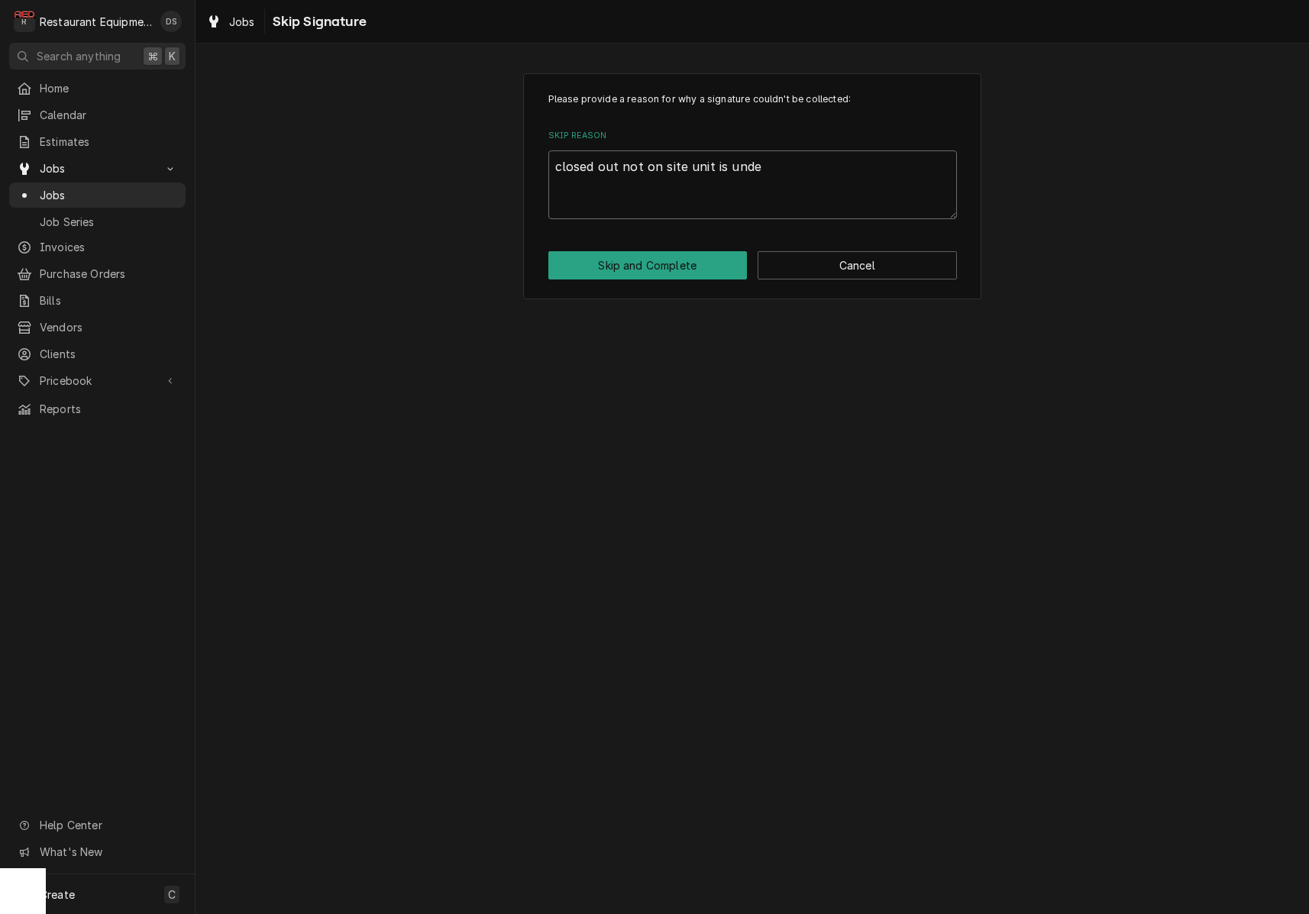
type textarea "x"
type textarea "closed out not on site unit is under"
type textarea "x"
type textarea "closed out not on site unit is under"
type textarea "x"
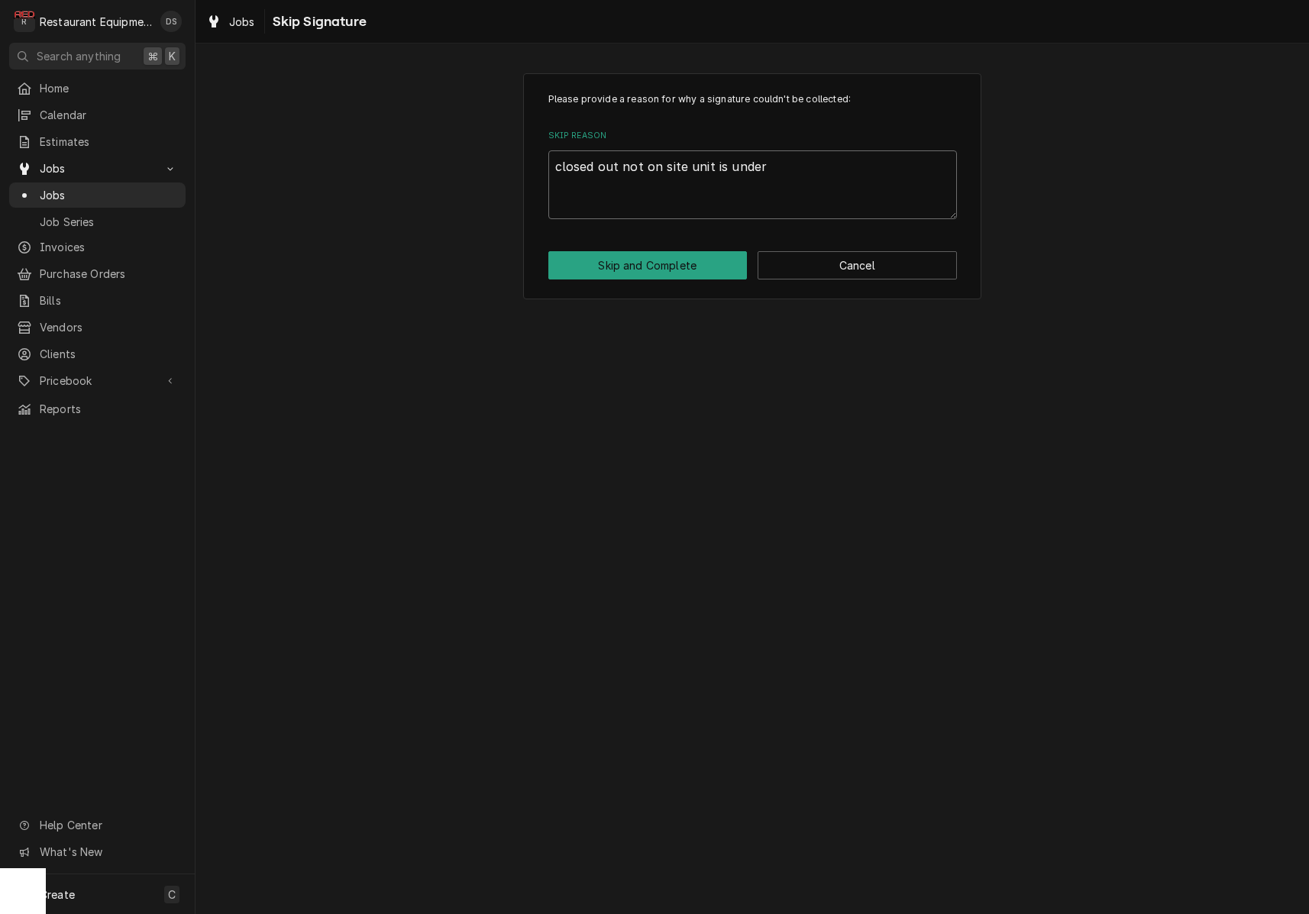
type textarea "closed out not on site unit is under w"
type textarea "x"
type textarea "closed out not on site unit is under wa"
type textarea "x"
type textarea "closed out not on site unit is under war"
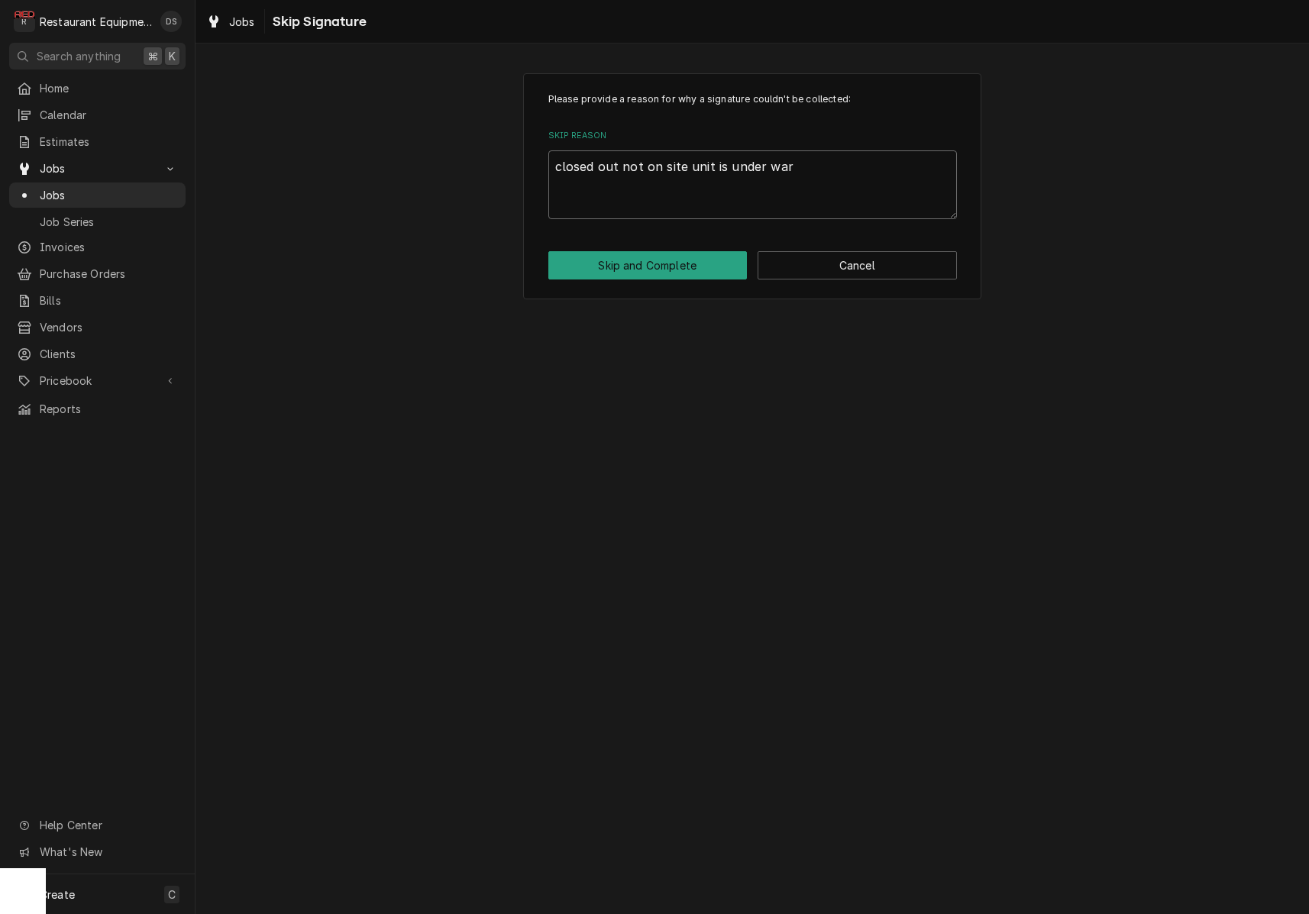
type textarea "x"
type textarea "closed out not on site unit is under warr"
type textarea "x"
type textarea "closed out not on site unit is under warra"
type textarea "x"
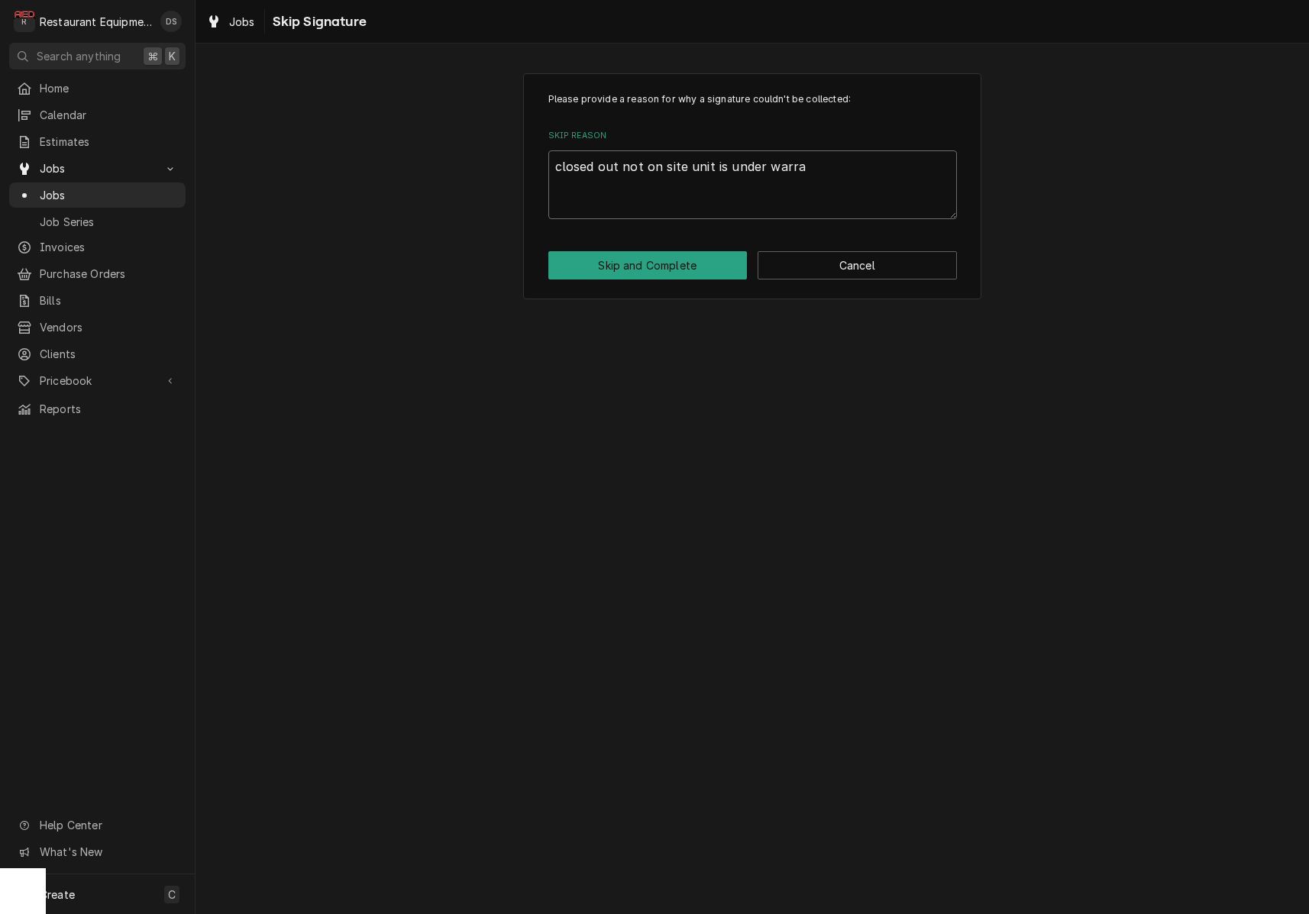
type textarea "closed out not on site unit is under warran"
type textarea "x"
type textarea "closed out not on site unit is under warrant"
type textarea "x"
type textarea "closed out not on site unit is under warranty"
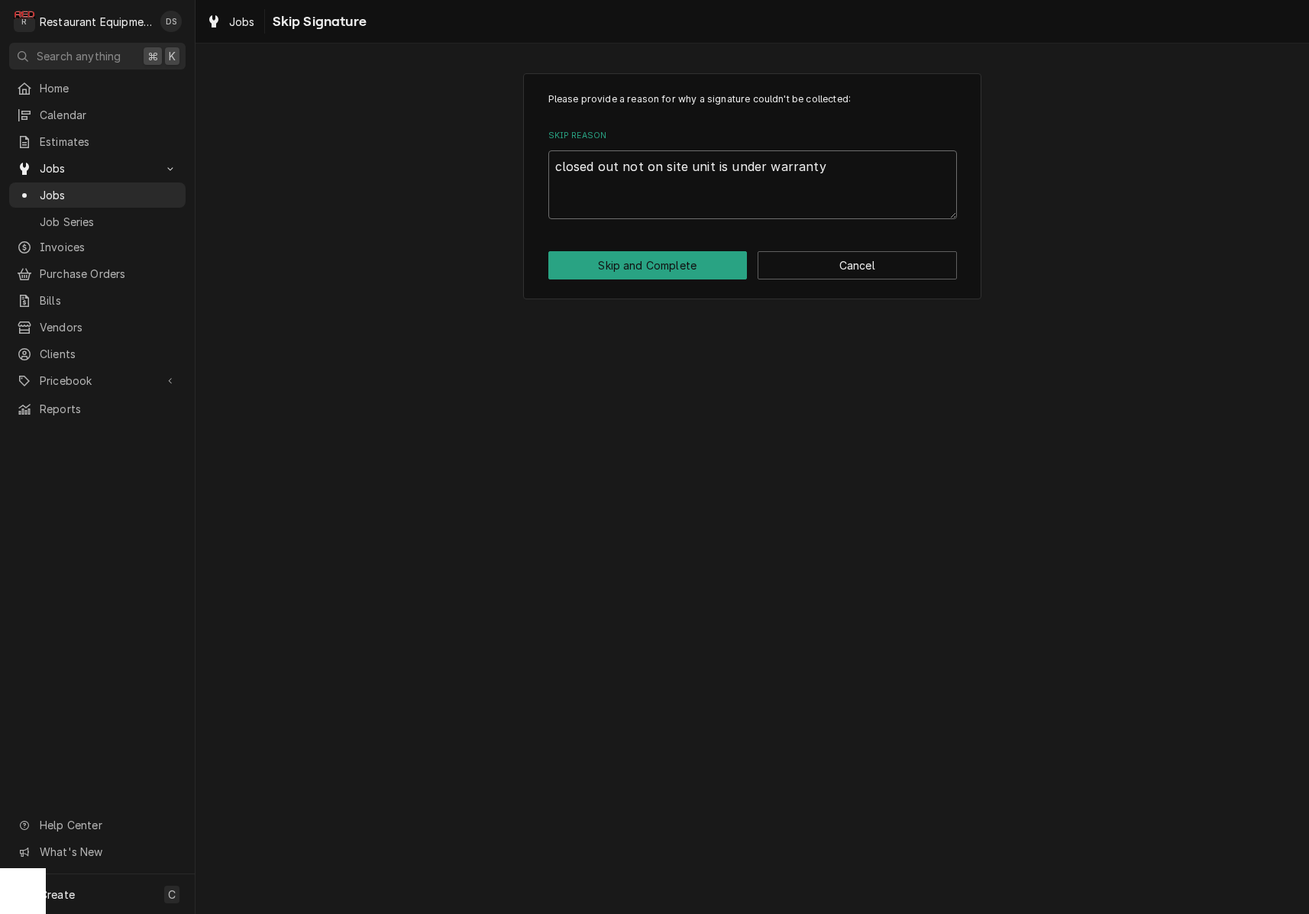
type textarea "x"
type textarea "closed out not on site unit is under warranty"
click at [672, 265] on button "Skip and Complete" at bounding box center [647, 265] width 199 height 28
type textarea "x"
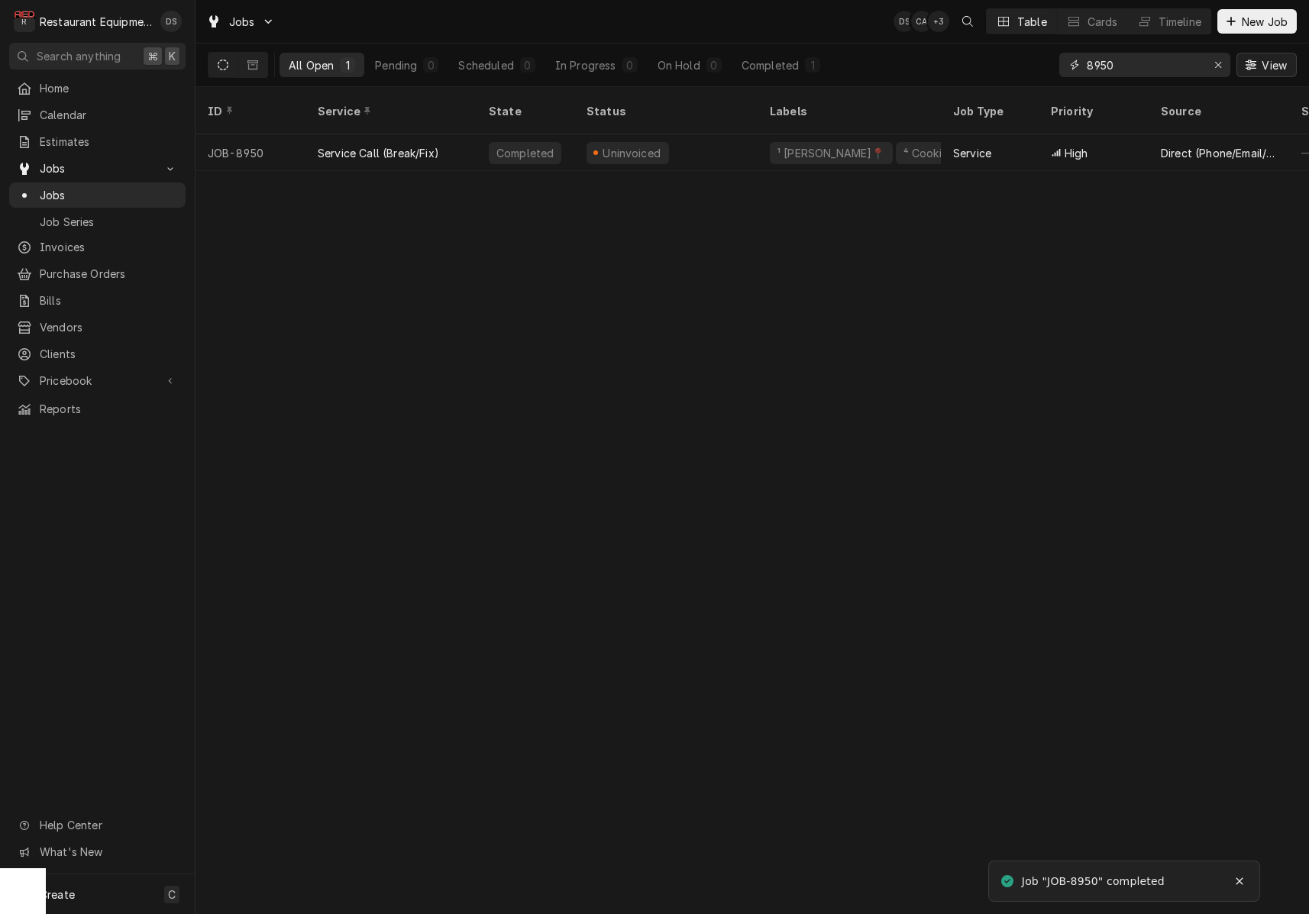
drag, startPoint x: 1215, startPoint y: 63, endPoint x: 1265, endPoint y: 65, distance: 49.7
click at [1215, 63] on icon "Erase input" at bounding box center [1219, 65] width 8 height 11
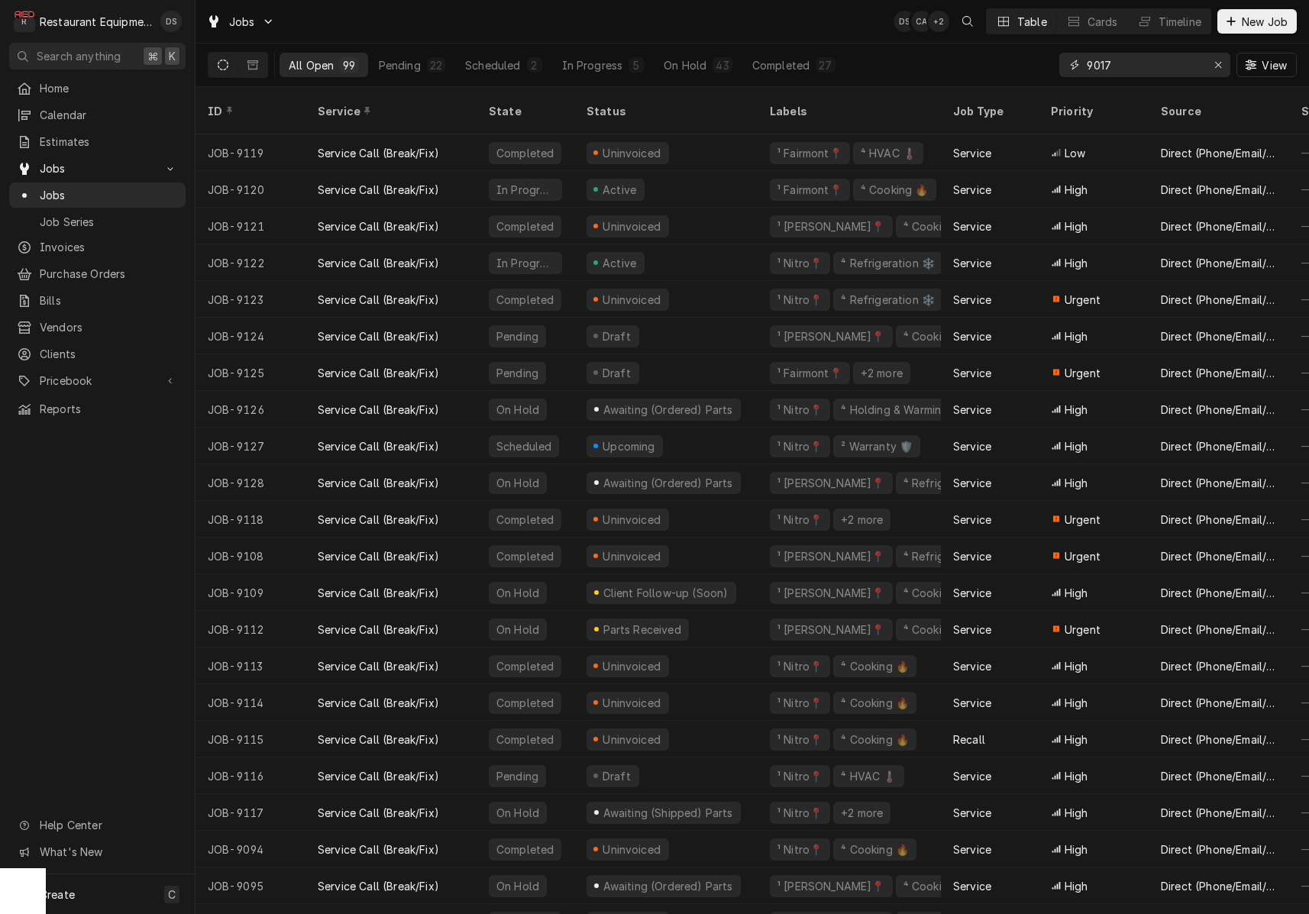
type input "9017"
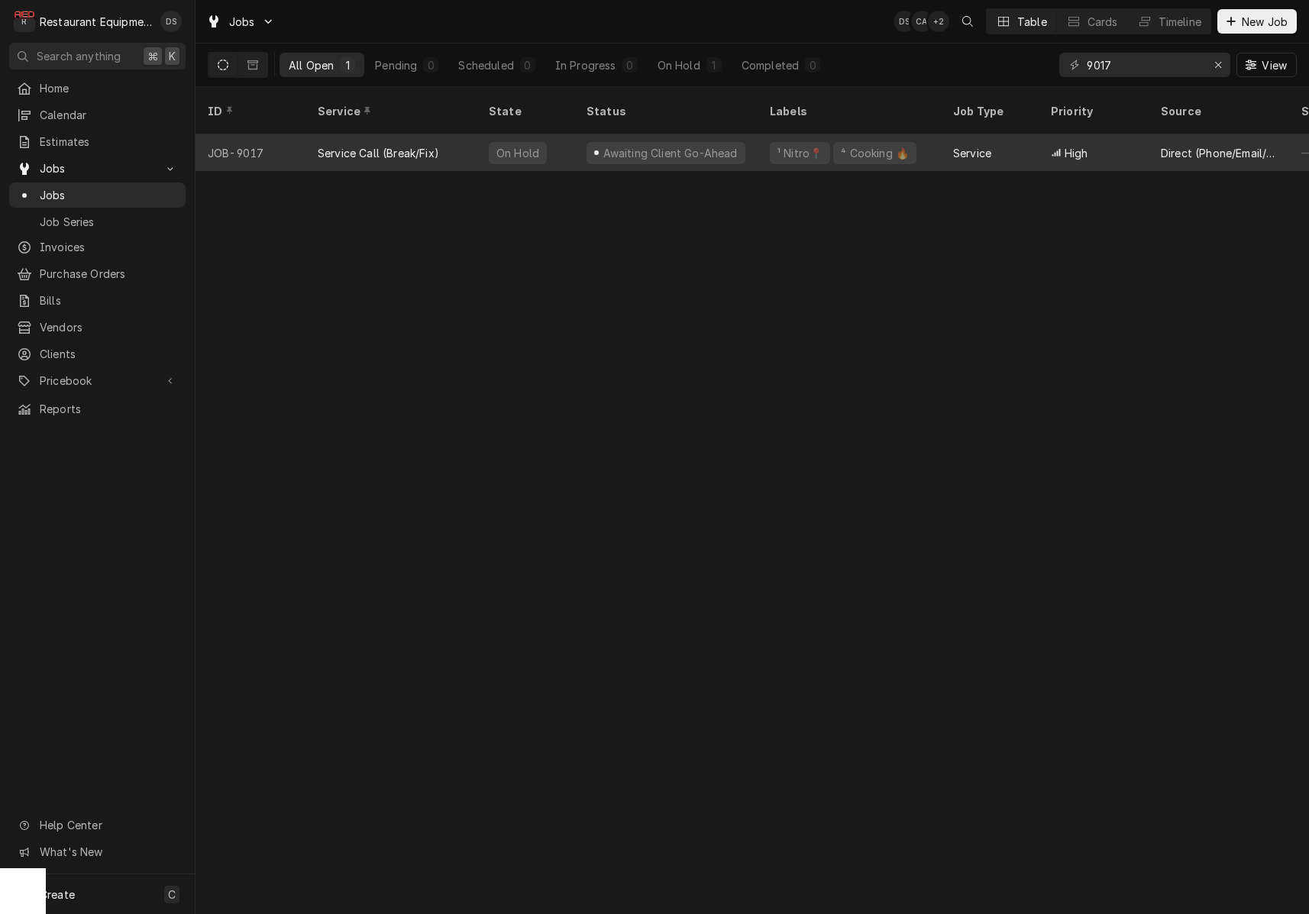
click at [998, 134] on div "Service" at bounding box center [990, 152] width 98 height 37
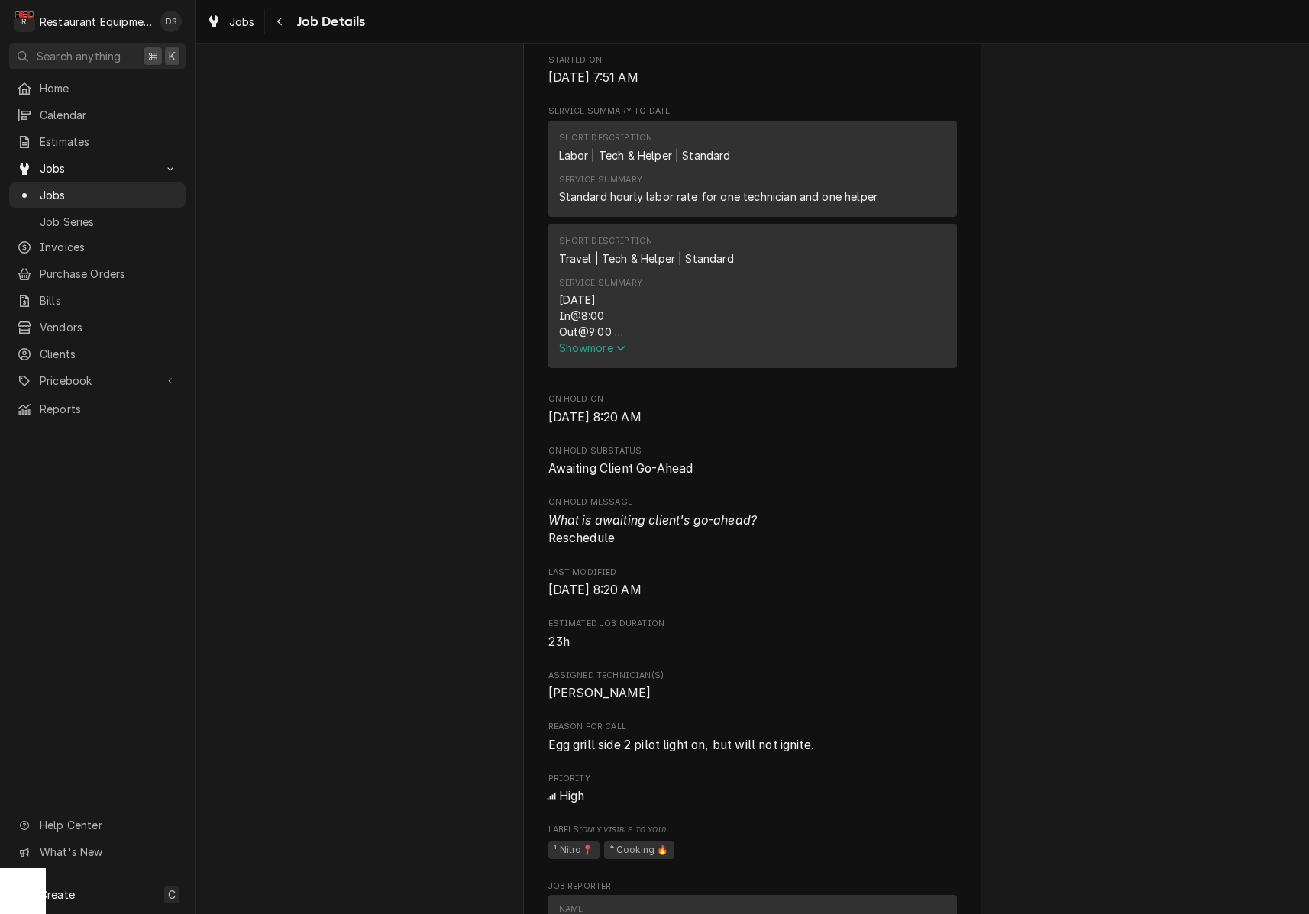
scroll to position [691, 0]
click at [601, 342] on span "Show more" at bounding box center [592, 344] width 67 height 13
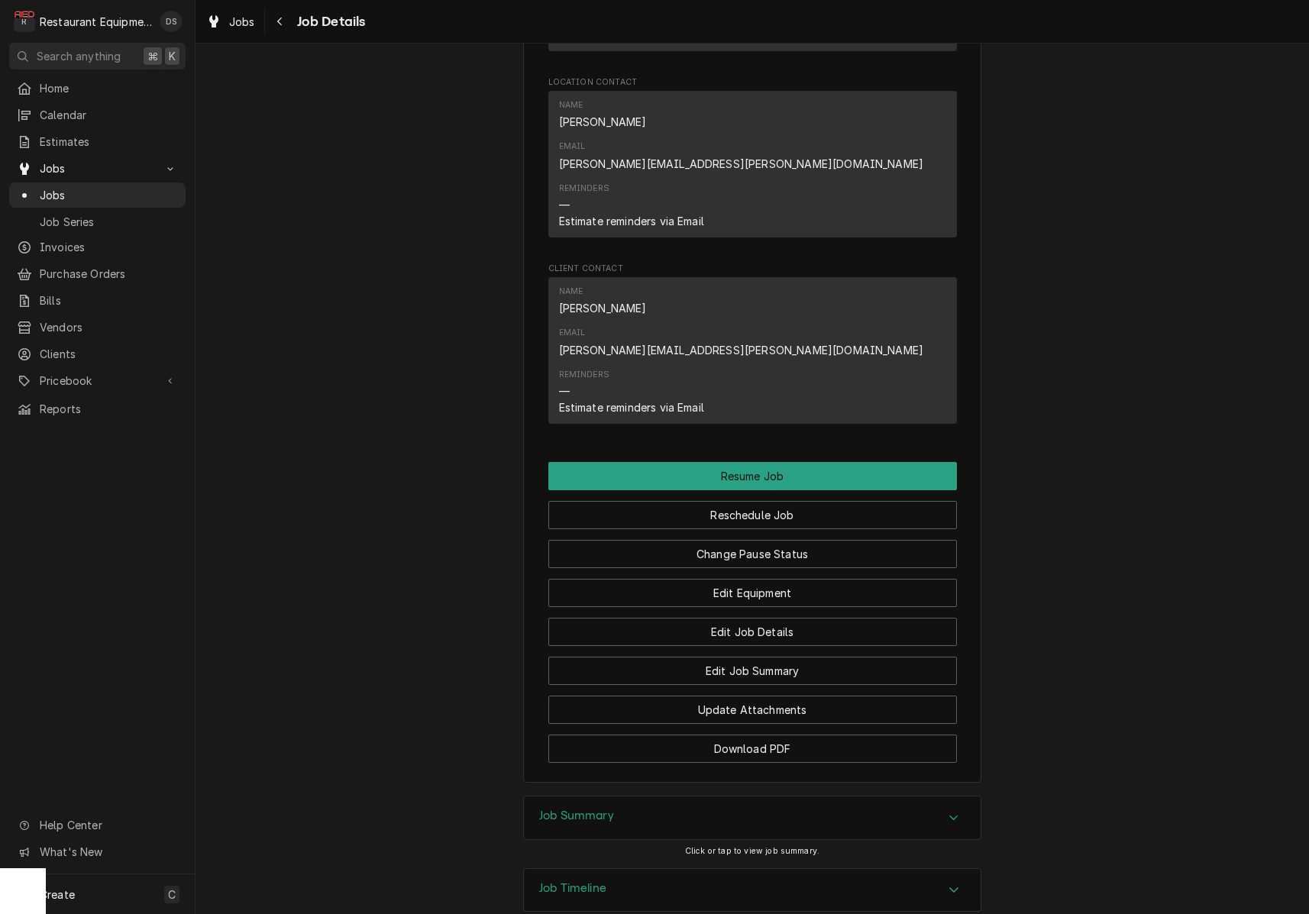
scroll to position [1713, 0]
click at [736, 464] on button "Resume Job" at bounding box center [752, 478] width 409 height 28
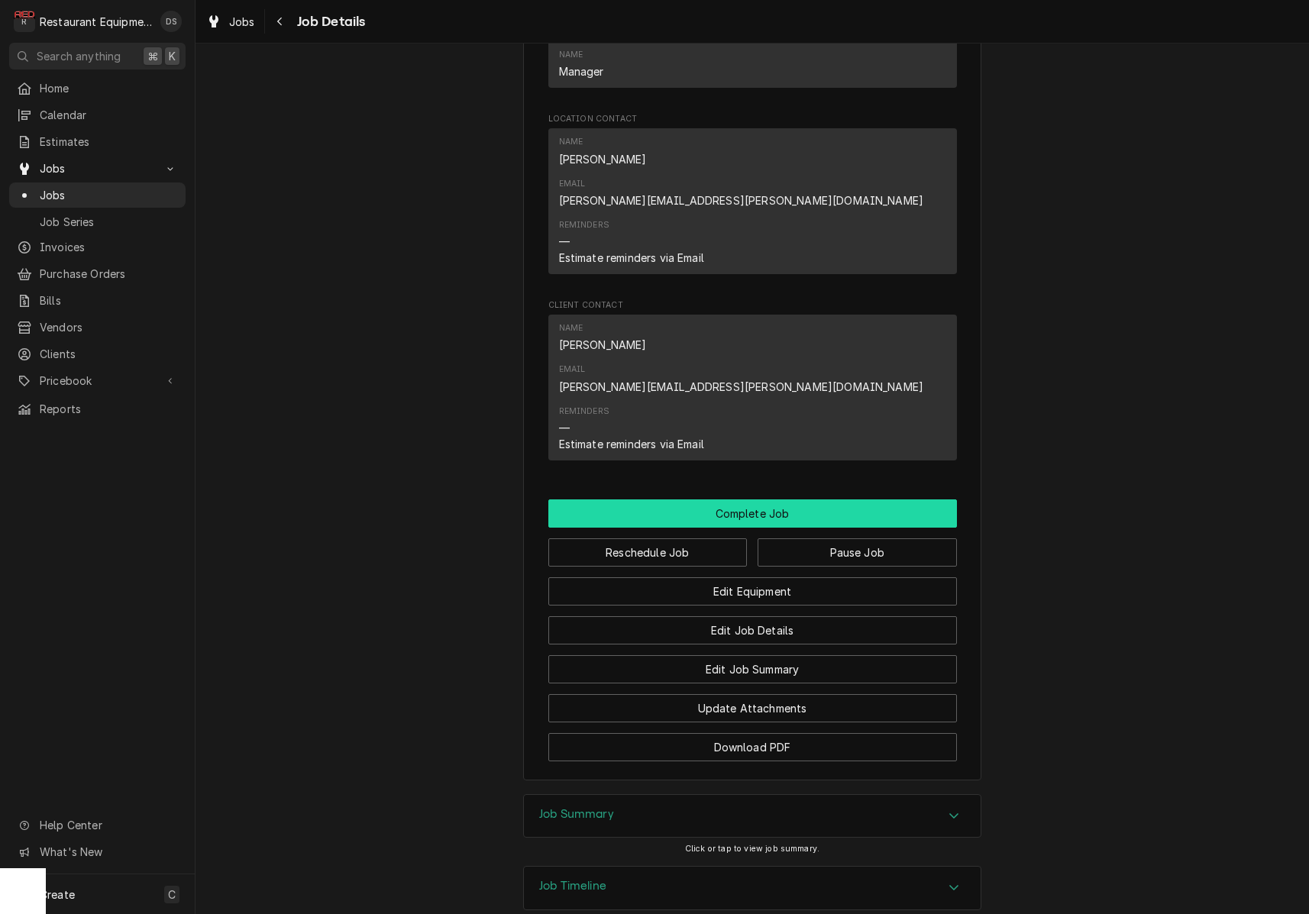
scroll to position [1507, 0]
click at [753, 500] on button "Complete Job" at bounding box center [752, 514] width 409 height 28
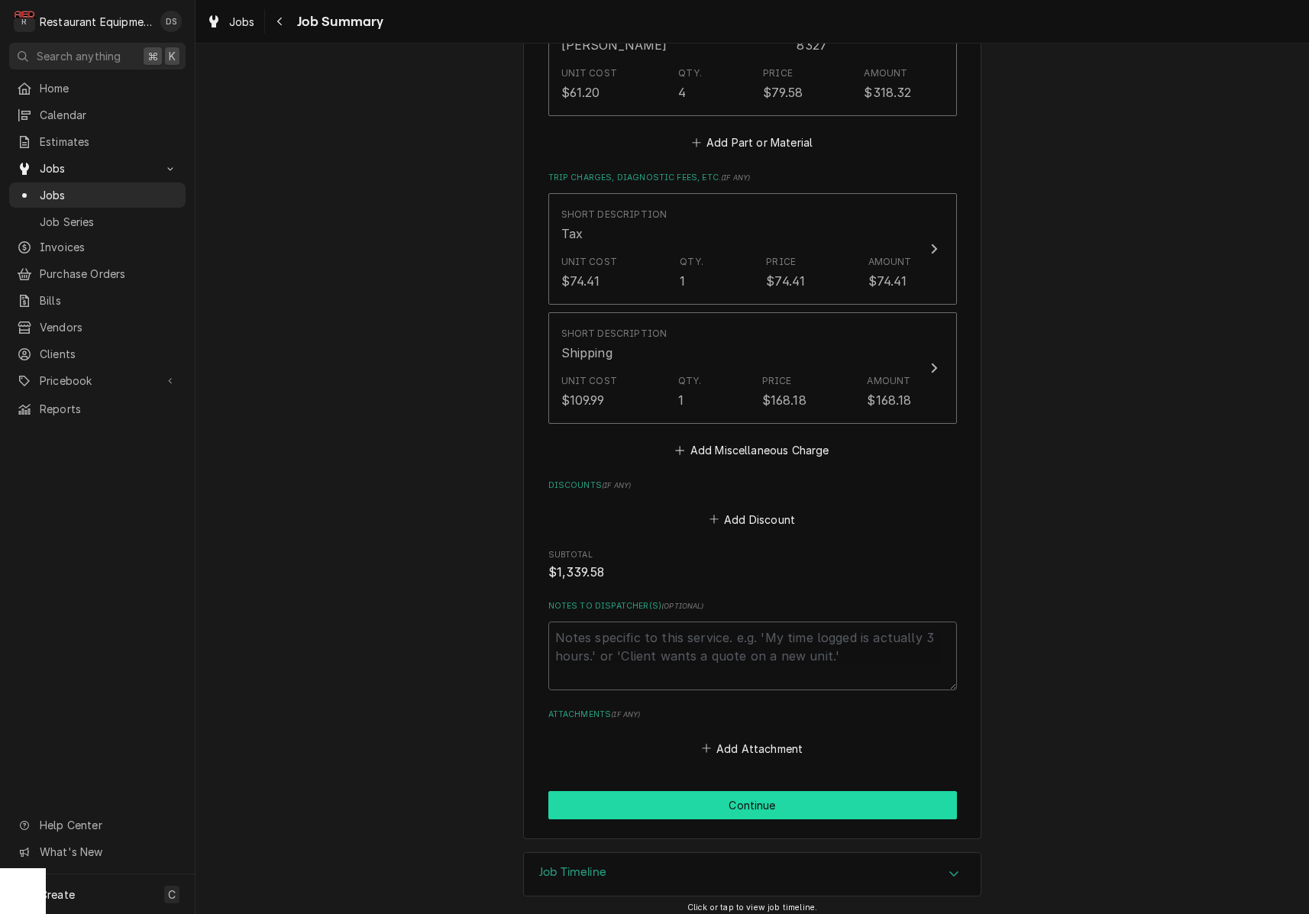
click at [751, 801] on button "Continue" at bounding box center [752, 805] width 409 height 28
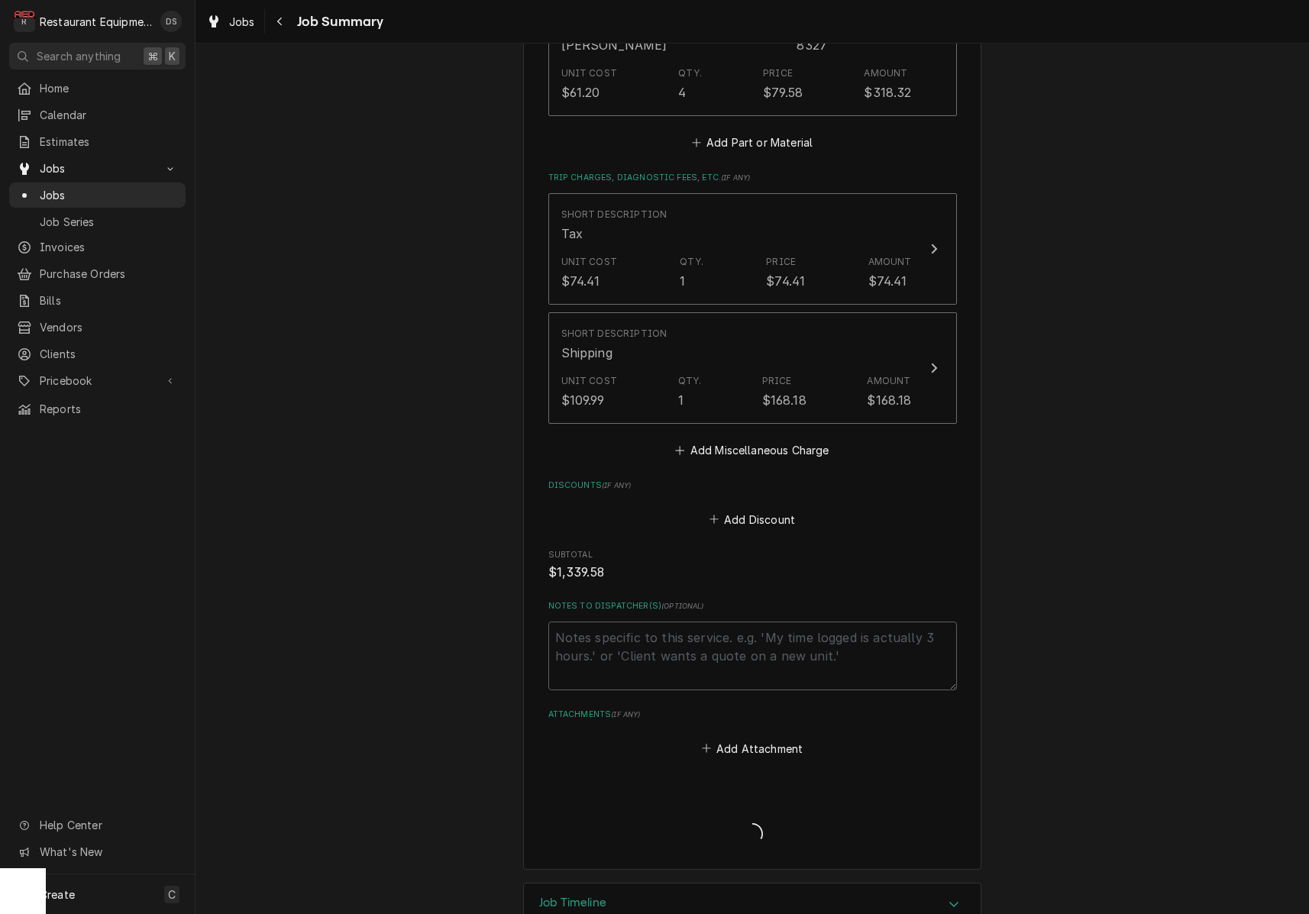
type textarea "x"
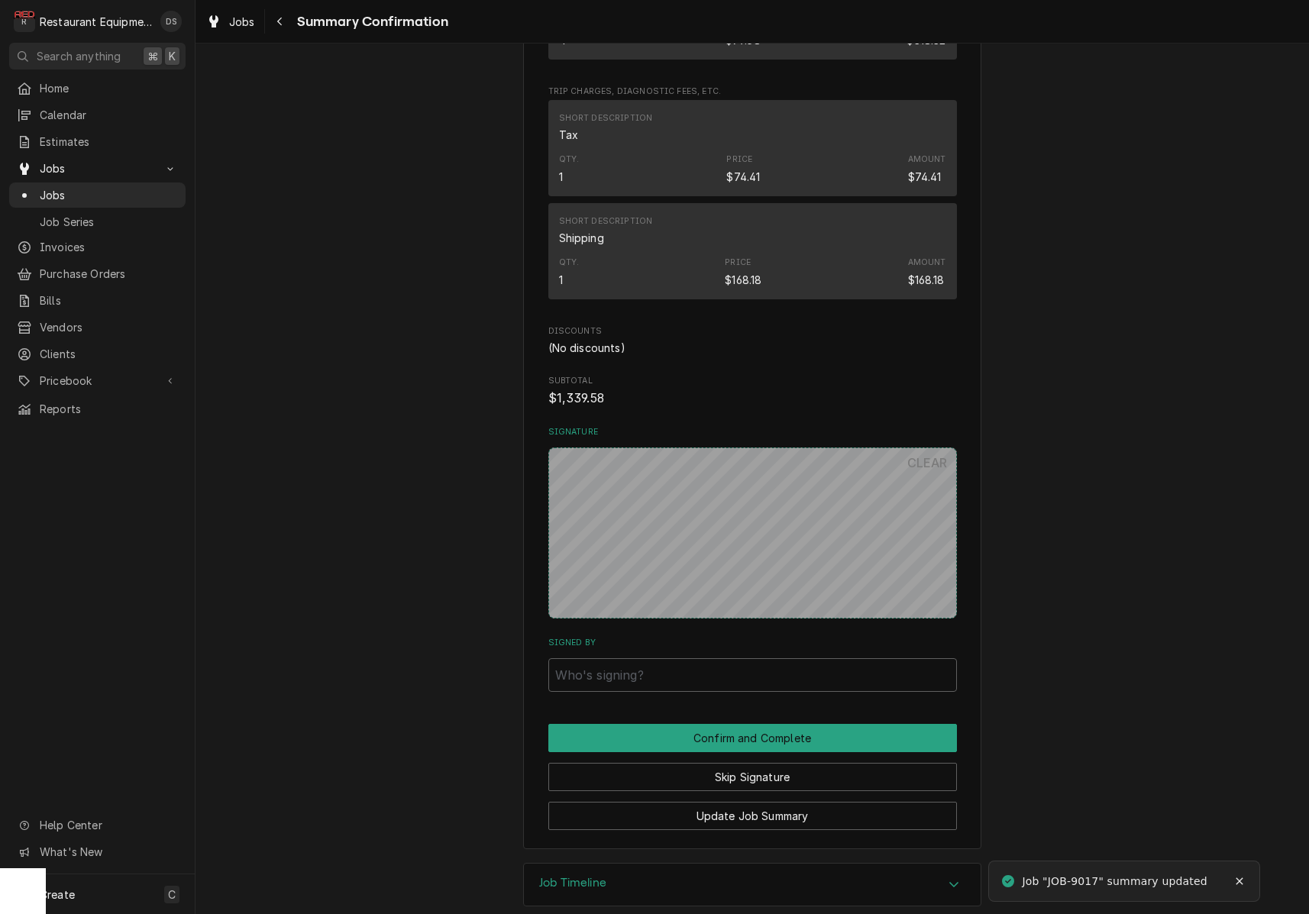
scroll to position [1181, 0]
click at [760, 764] on button "Skip Signature" at bounding box center [752, 778] width 409 height 28
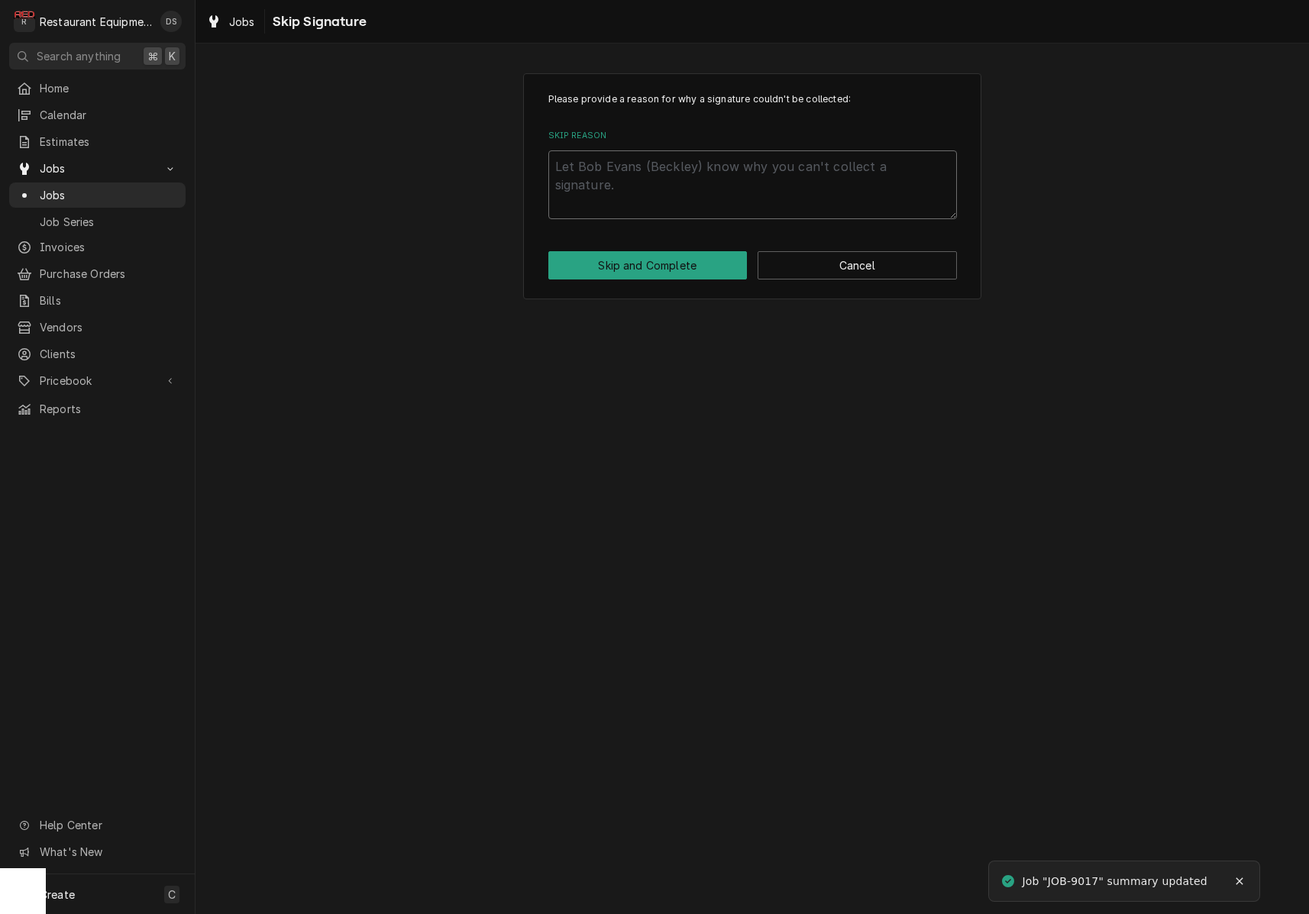
click at [649, 166] on textarea "Skip Reason" at bounding box center [752, 184] width 409 height 69
type textarea "x"
type textarea "c"
type textarea "x"
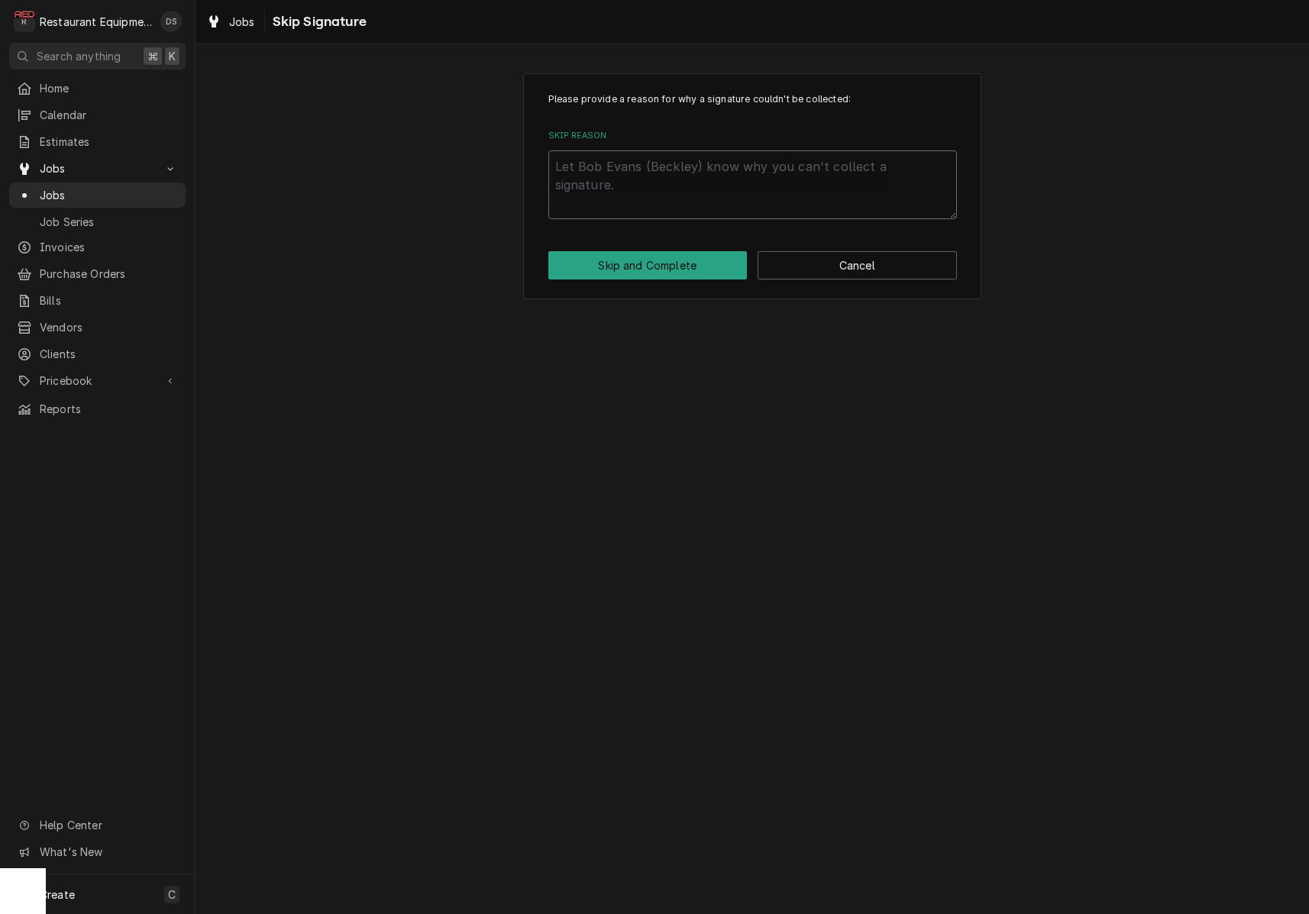
type textarea "C"
type textarea "x"
type textarea "Cu"
type textarea "x"
type textarea "Cus"
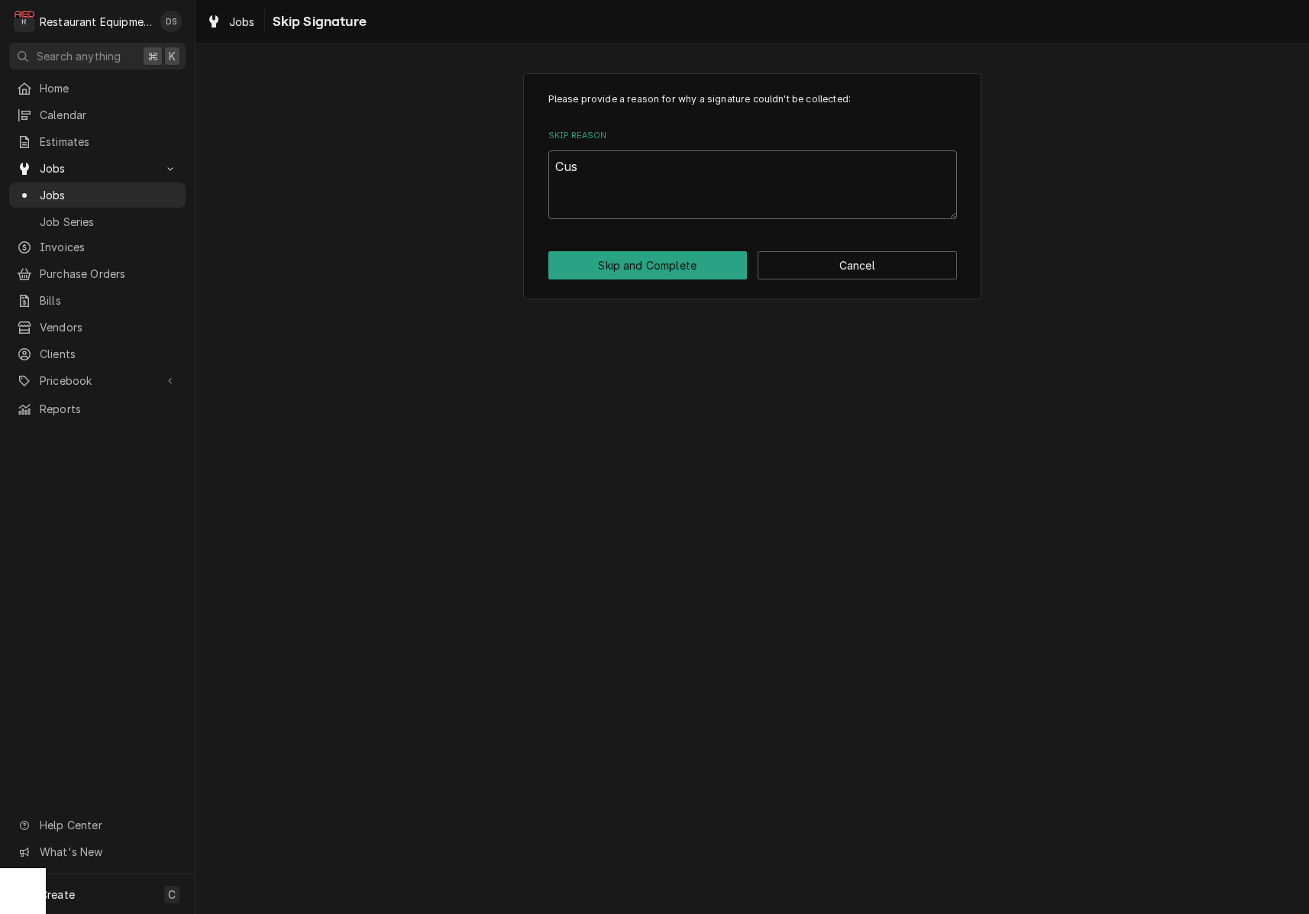
type textarea "x"
type textarea "Cust"
type textarea "x"
type textarea "Custo"
type textarea "x"
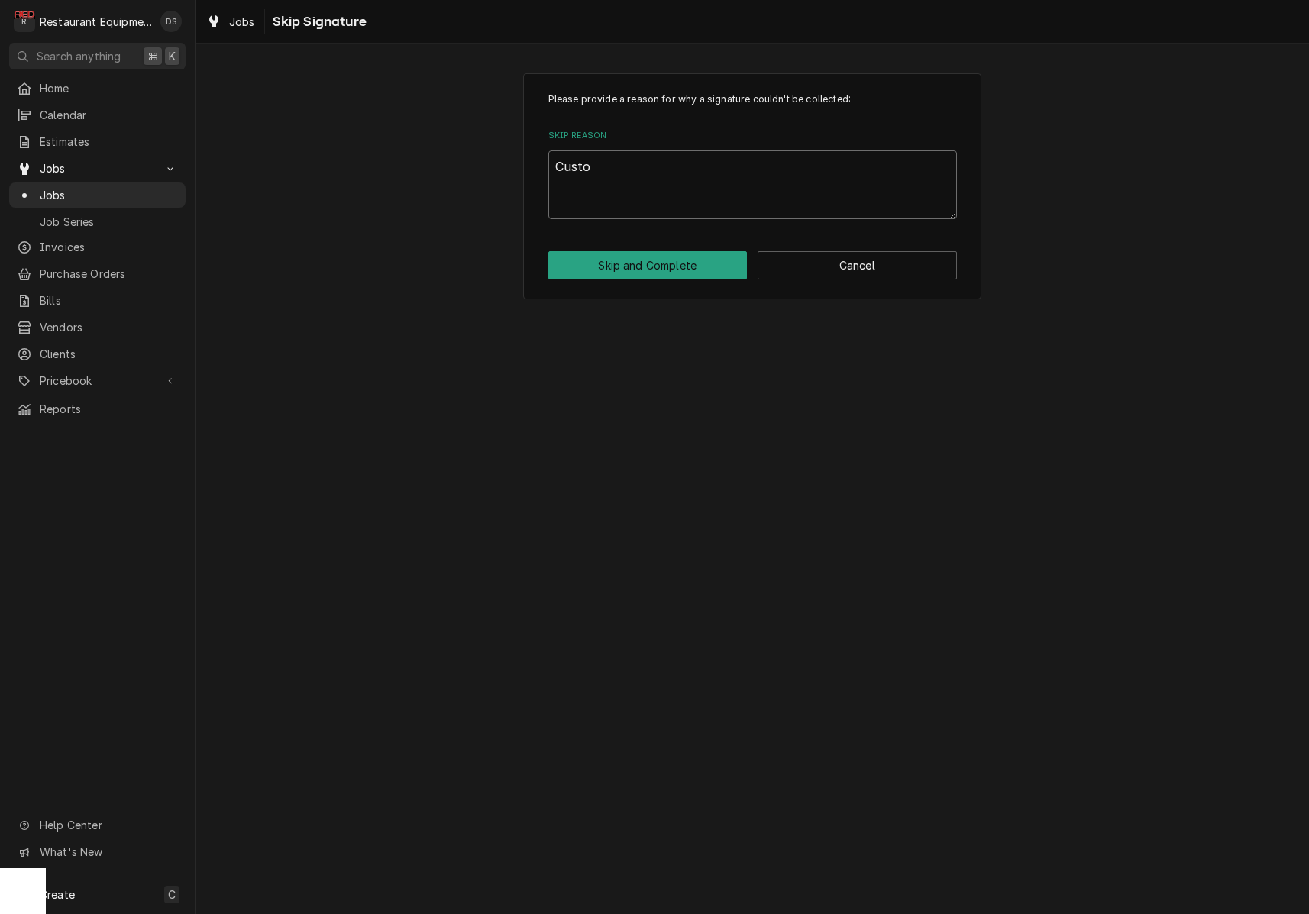
type textarea "Custom"
type textarea "x"
type textarea "Custome"
type textarea "x"
type textarea "Customer"
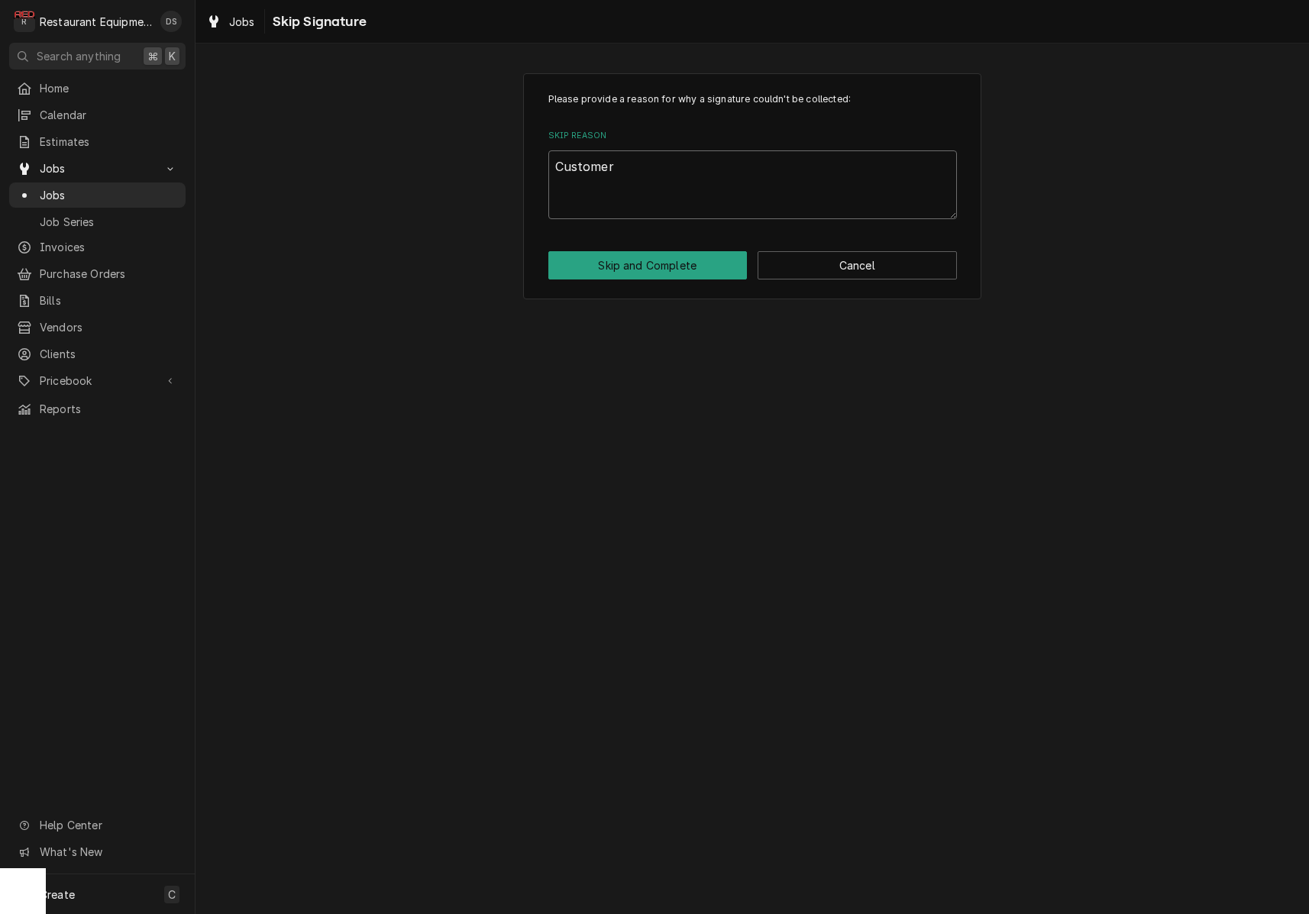
type textarea "x"
type textarea "Customer"
type textarea "x"
type textarea "Customer h"
type textarea "x"
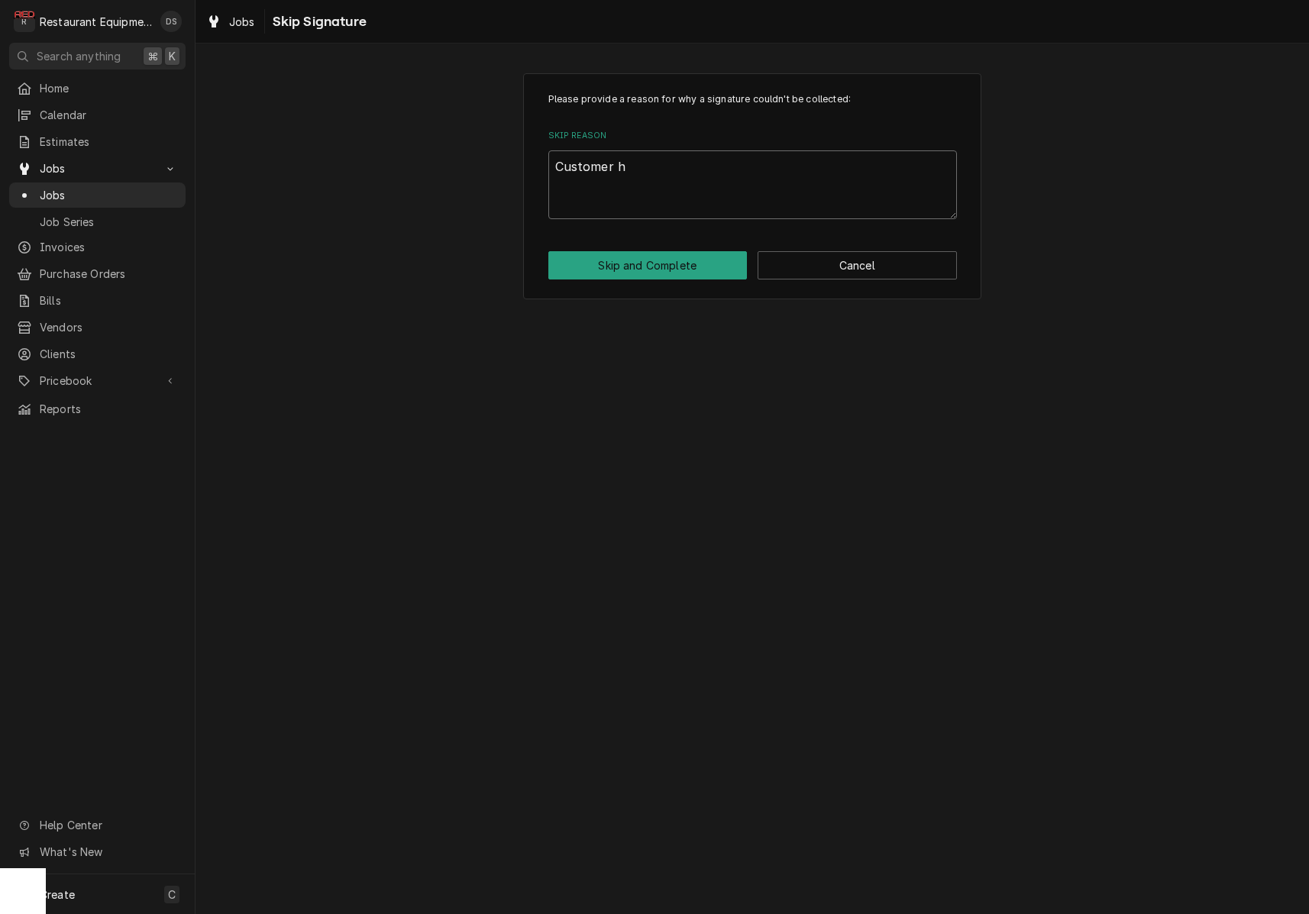
type textarea "Customer ha"
type textarea "x"
type textarea "Customer had"
type textarea "x"
type textarea "Customer had"
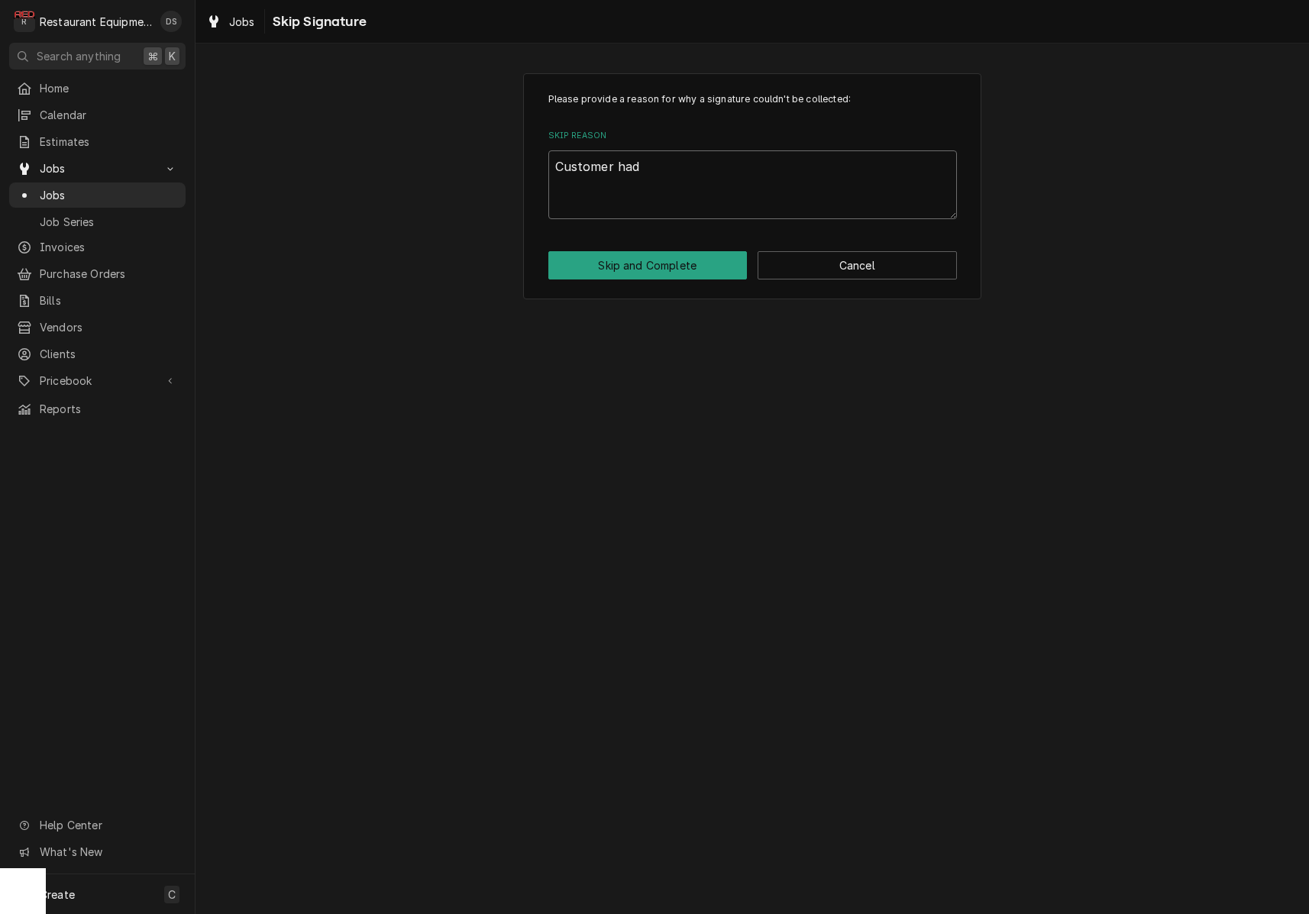
type textarea "x"
type textarea "Customer had a"
type textarea "x"
type textarea "Customer had an"
type textarea "x"
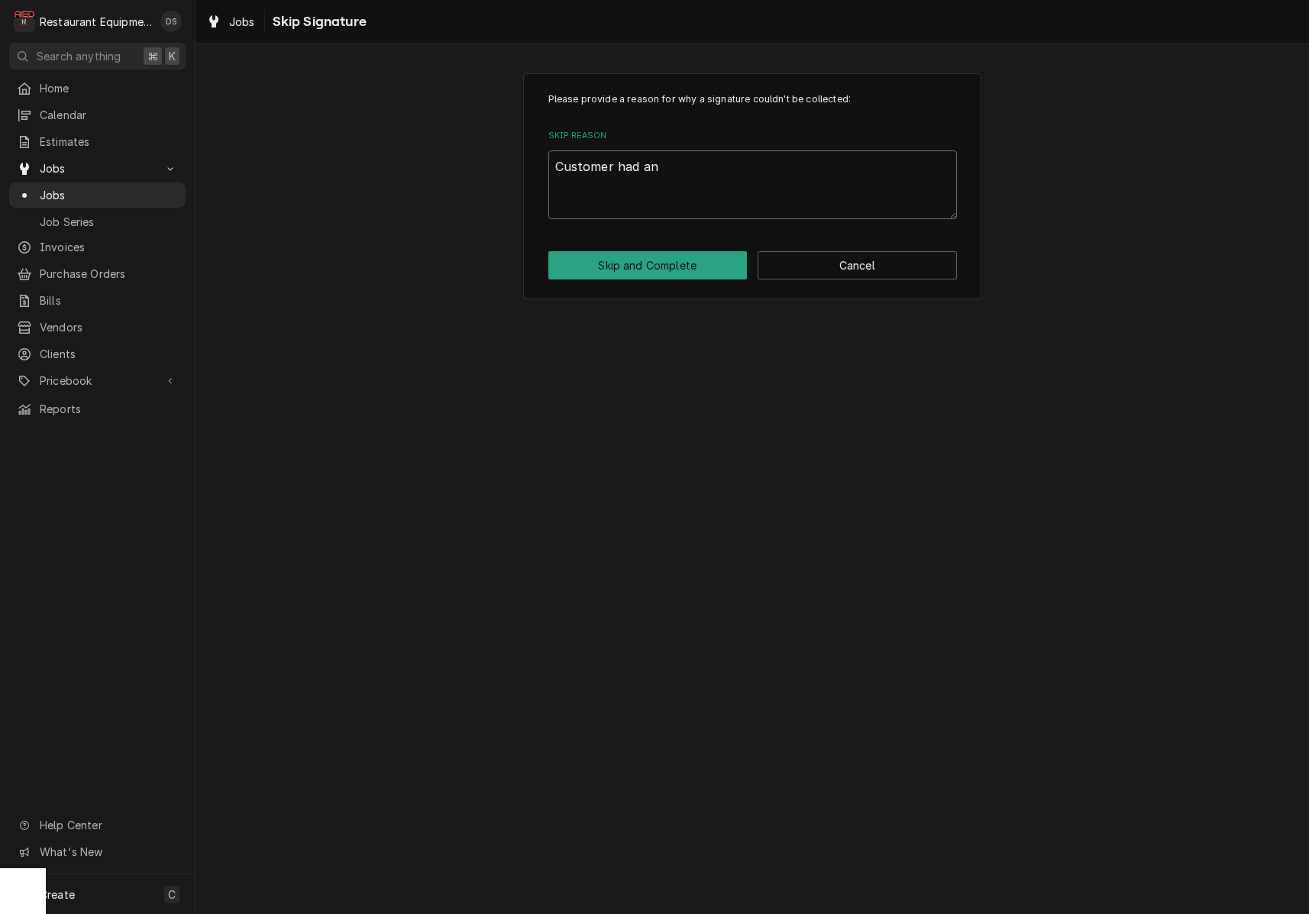
type textarea "Customer had ano"
type textarea "x"
type textarea "Customer had anot"
type textarea "x"
type textarea "Customer had anoth"
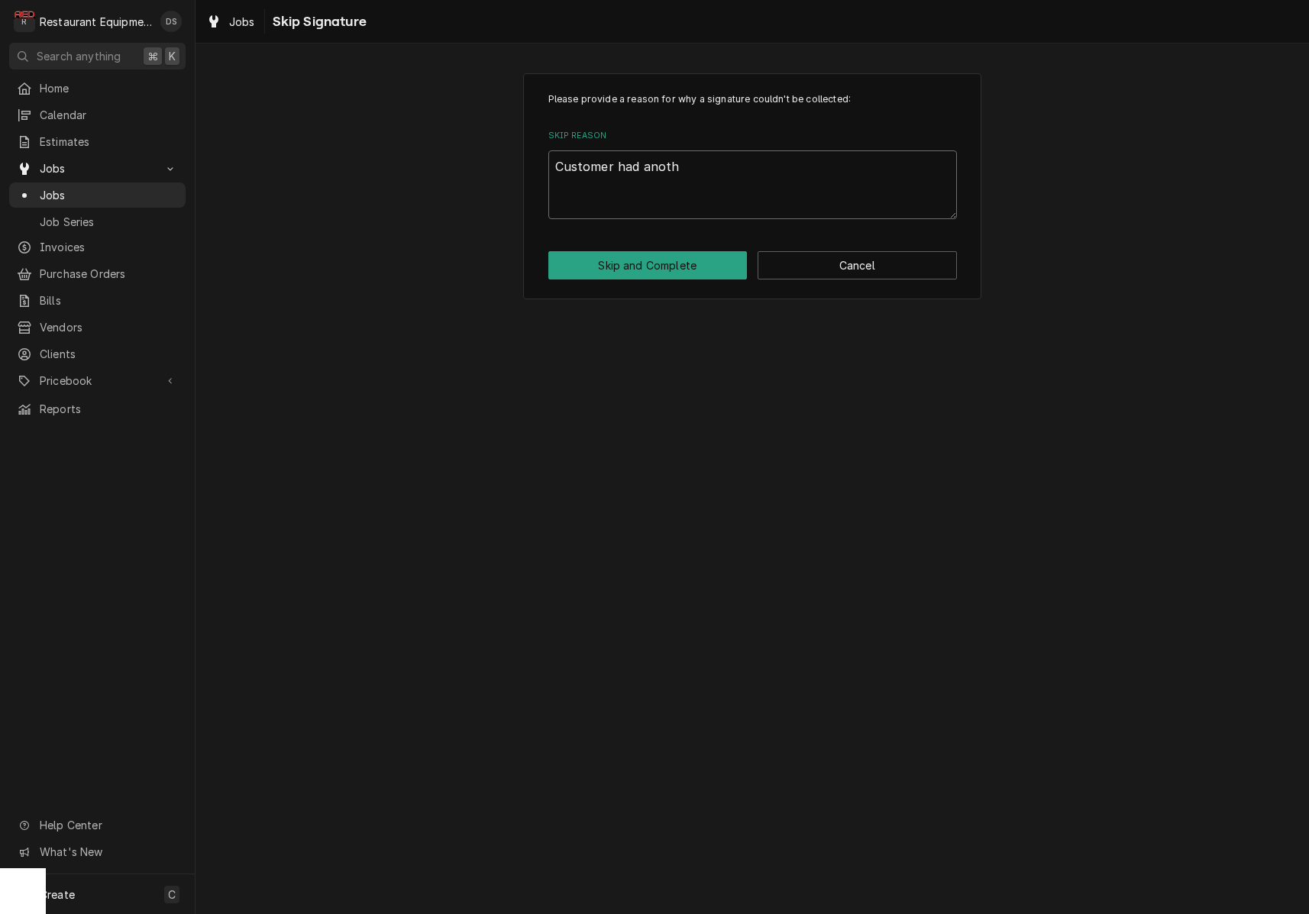
type textarea "x"
type textarea "Customer had anothe"
type textarea "x"
type textarea "Customer had another"
type textarea "x"
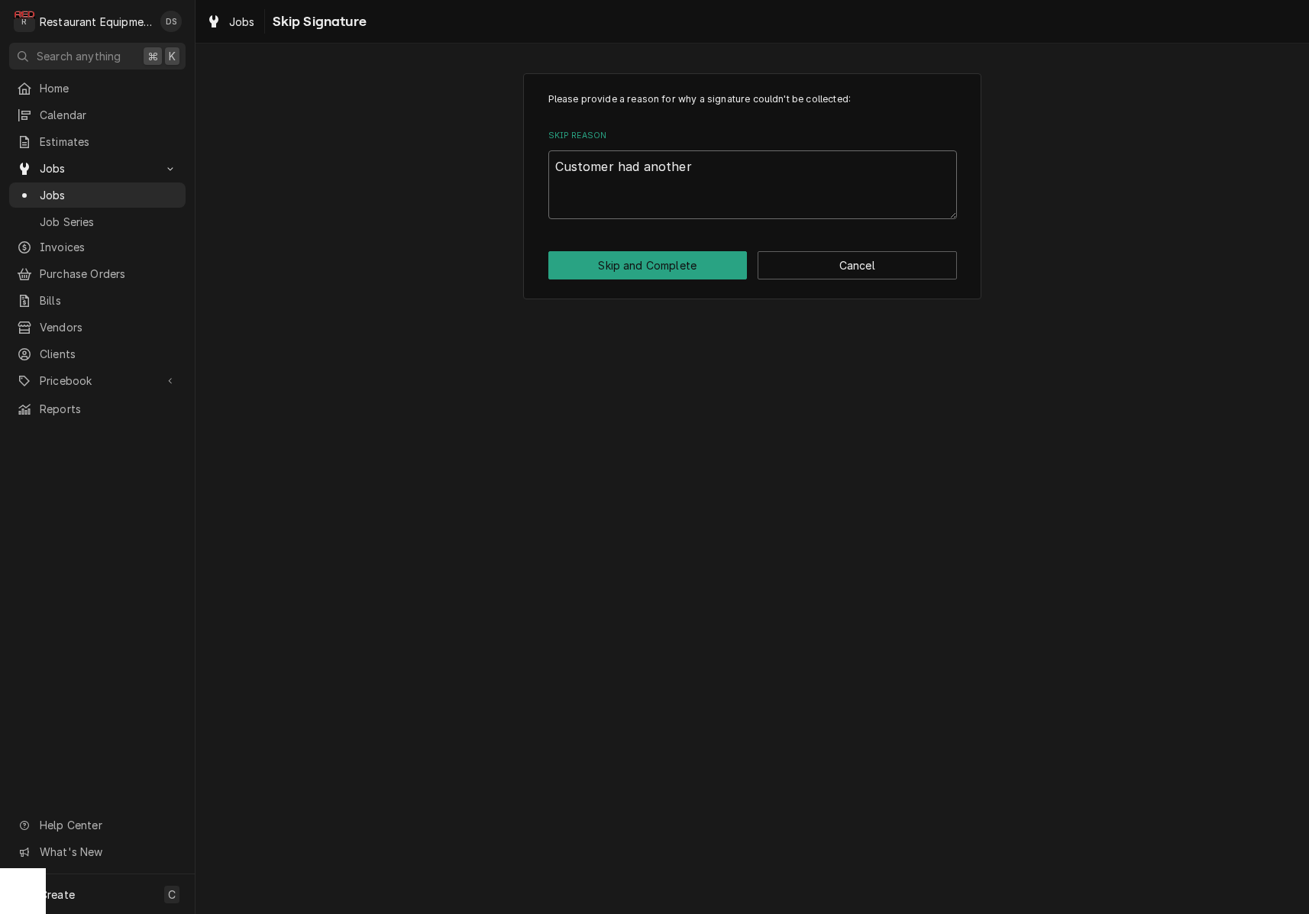
type textarea "Customer had another"
type textarea "x"
type textarea "Customer had another a"
type textarea "x"
type textarea "Customer had another an"
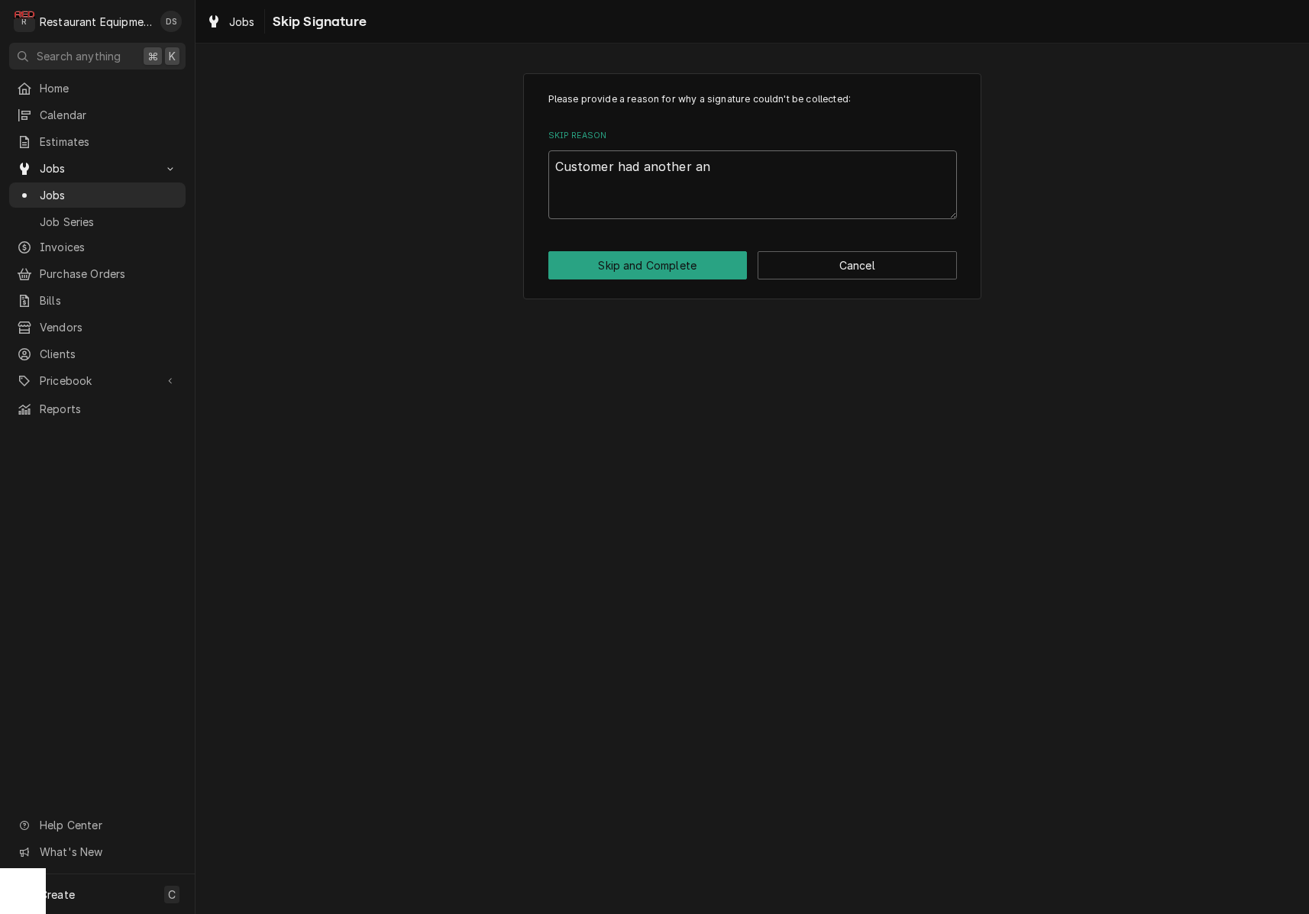
type textarea "x"
type textarea "Customer had another ano"
type textarea "x"
type textarea "Customer had another an"
type textarea "x"
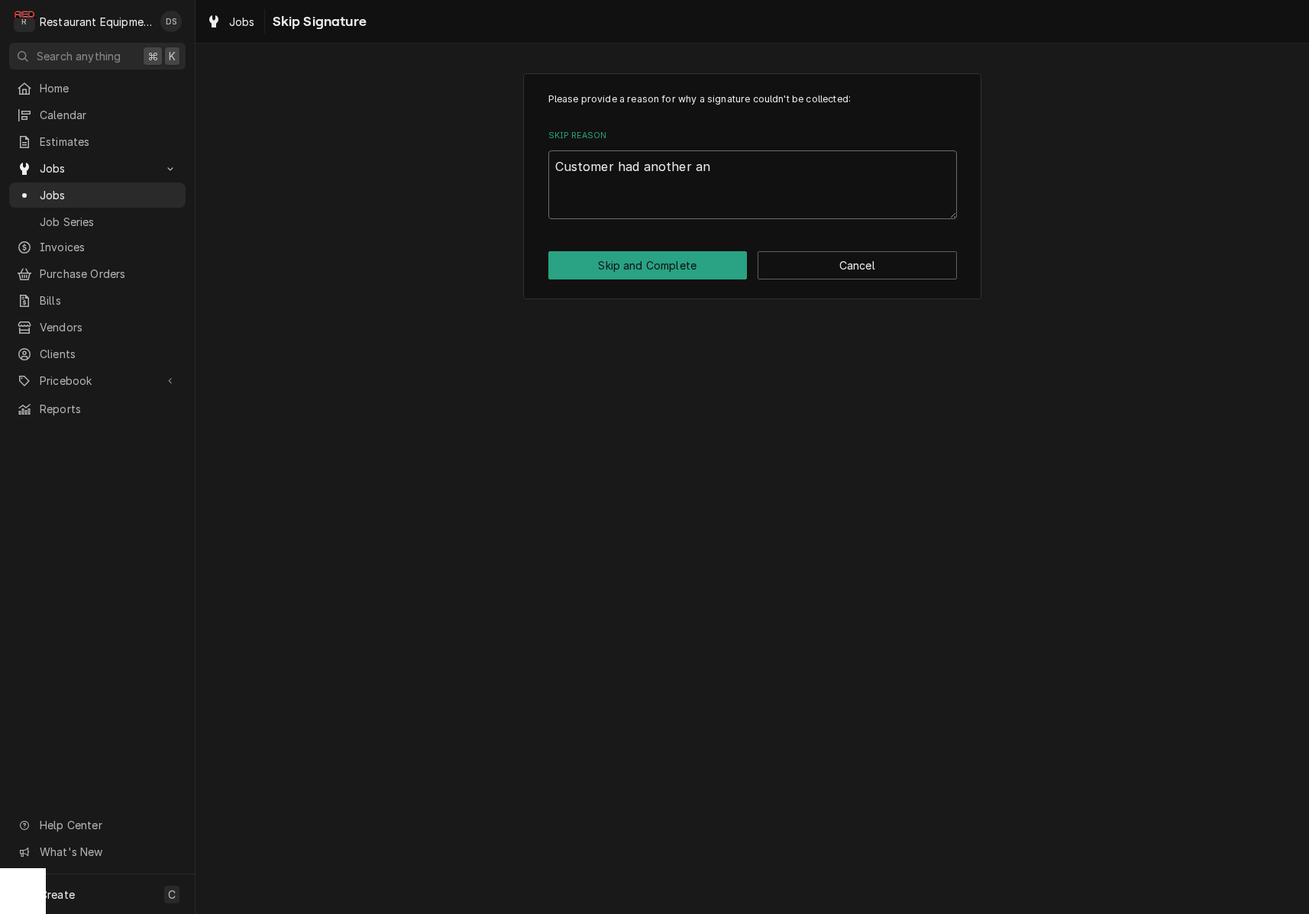
type textarea "Customer had another a"
type textarea "x"
type textarea "Customer had another"
type textarea "x"
type textarea "Customer had another o"
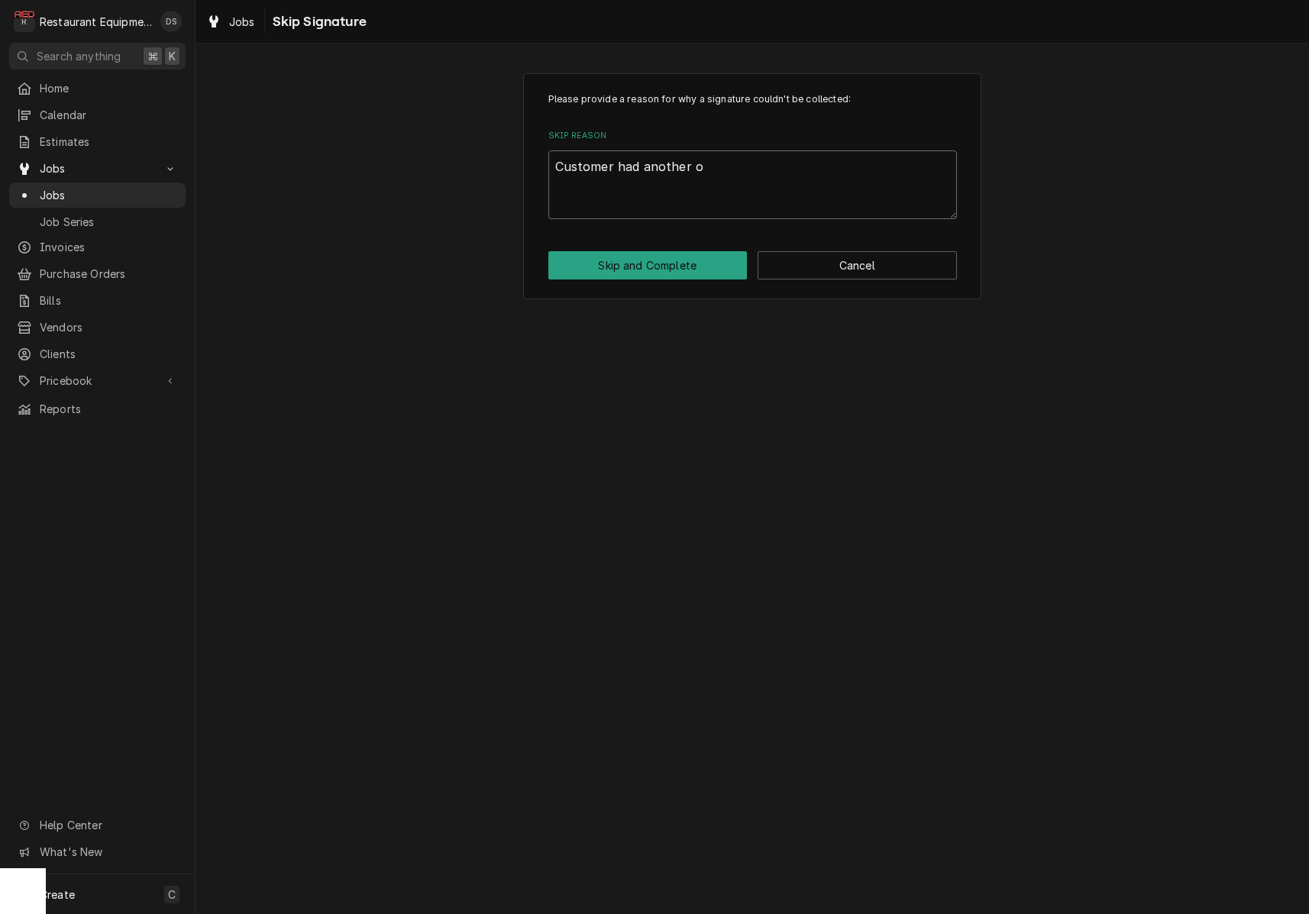
type textarea "x"
type textarea "Customer had another om"
type textarea "x"
type textarea "Customer had another o"
type textarea "x"
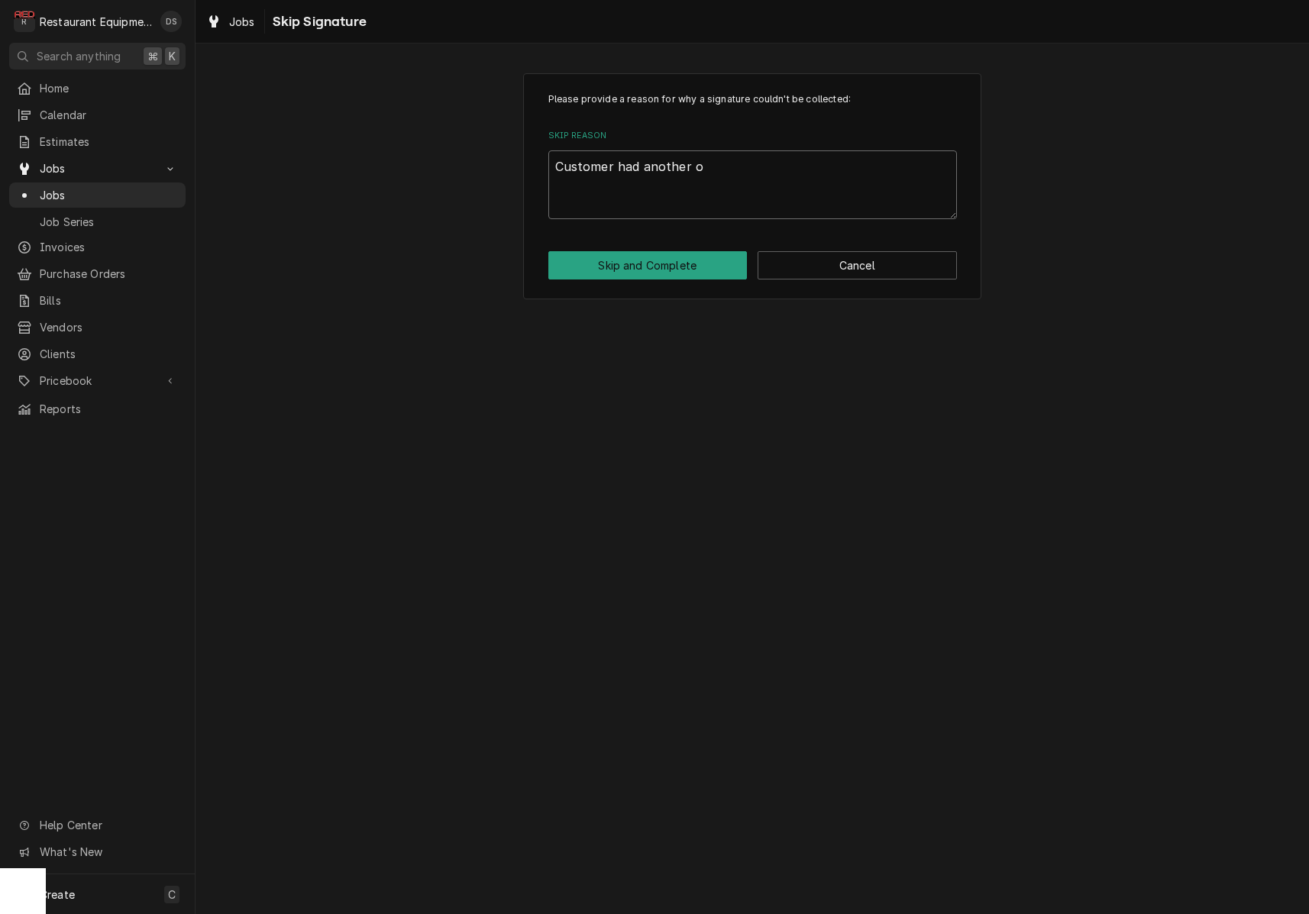
type textarea "Customer had another"
type textarea "x"
type textarea "Customer had another c"
type textarea "x"
type textarea "Customer had another cm"
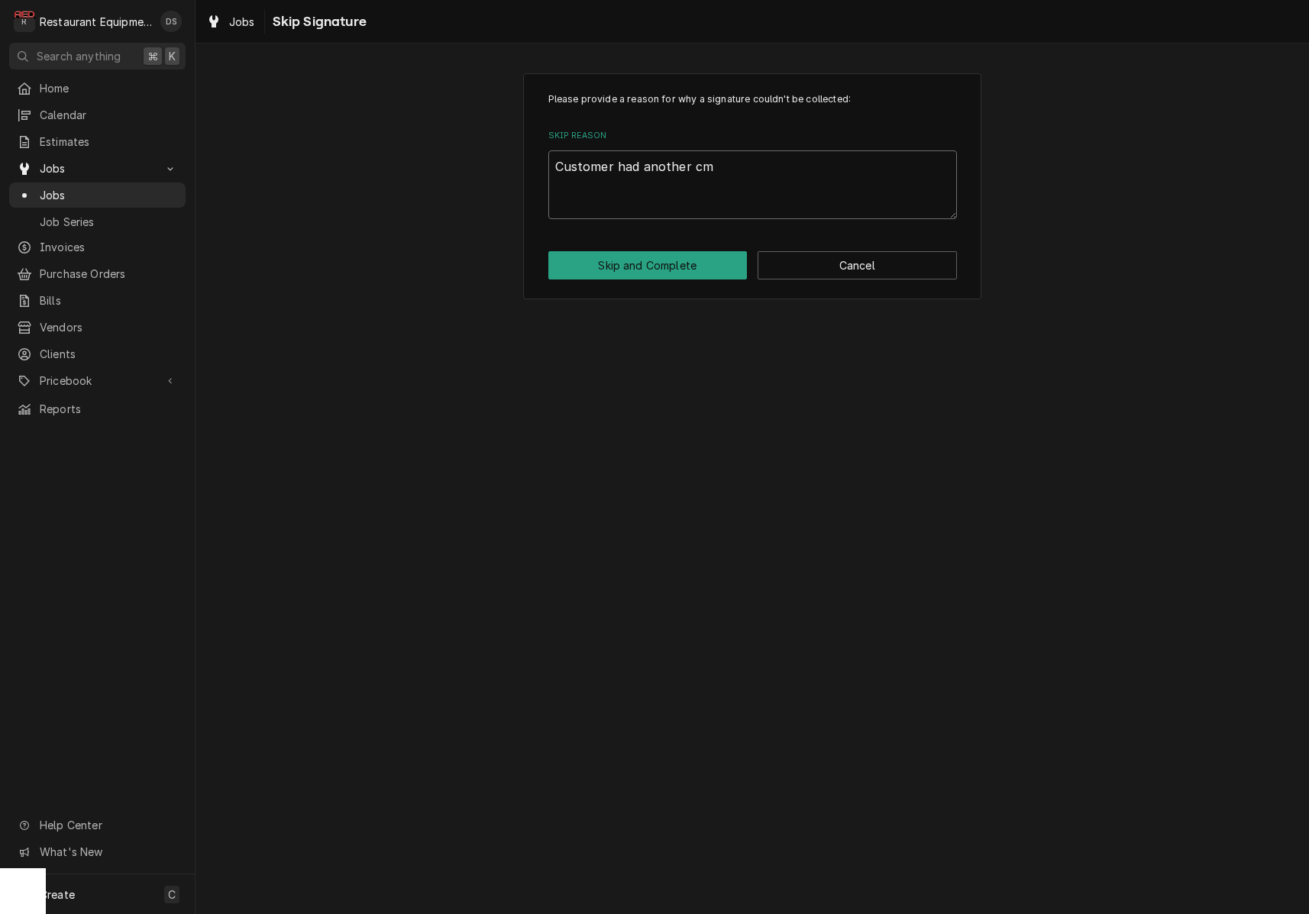
type textarea "x"
type textarea "Customer had another cmo"
type textarea "x"
type textarea "Customer had another cm"
type textarea "x"
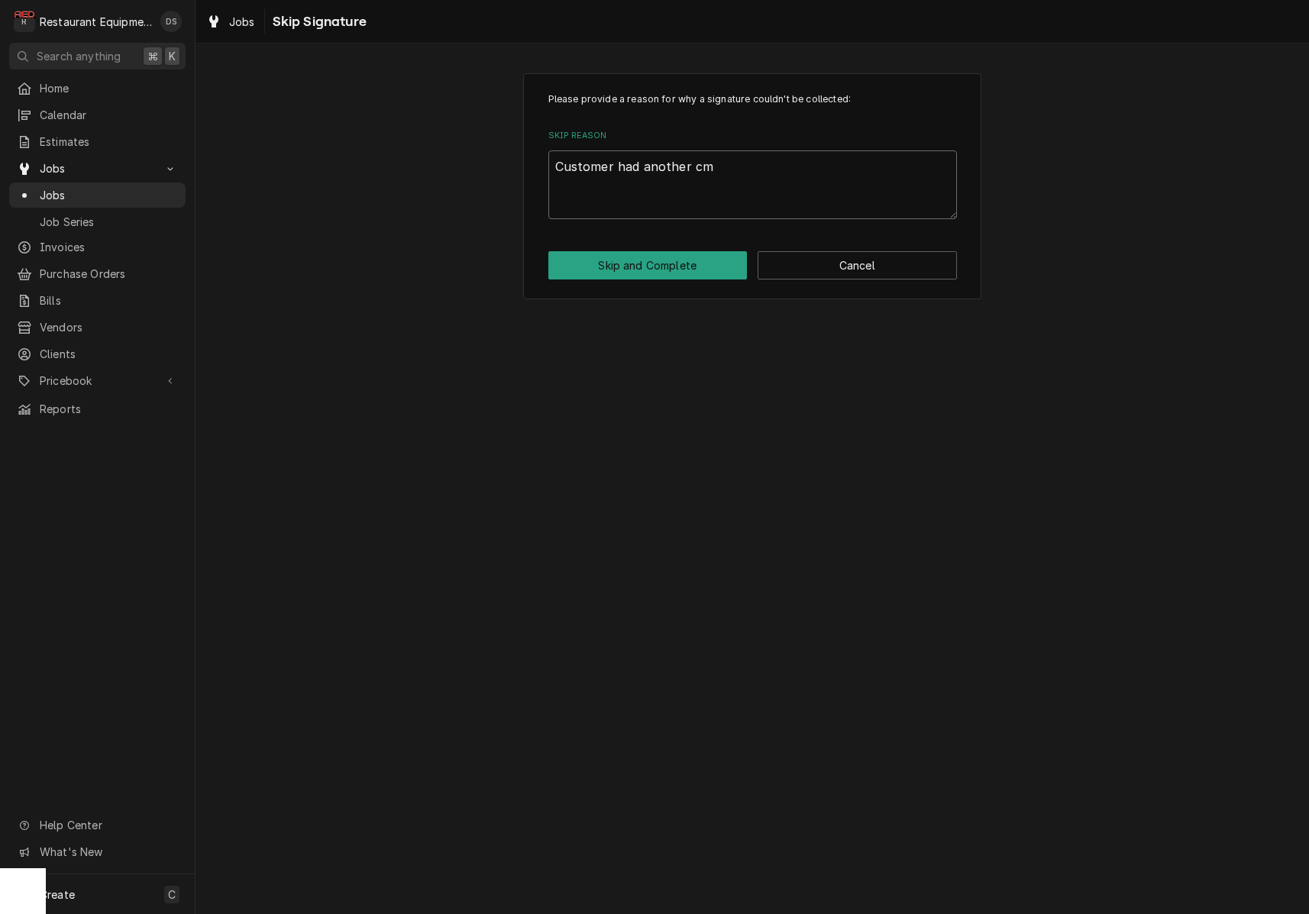
type textarea "Customer had another c"
type textarea "x"
type textarea "Customer had another co"
type textarea "x"
type textarea "Customer had another com"
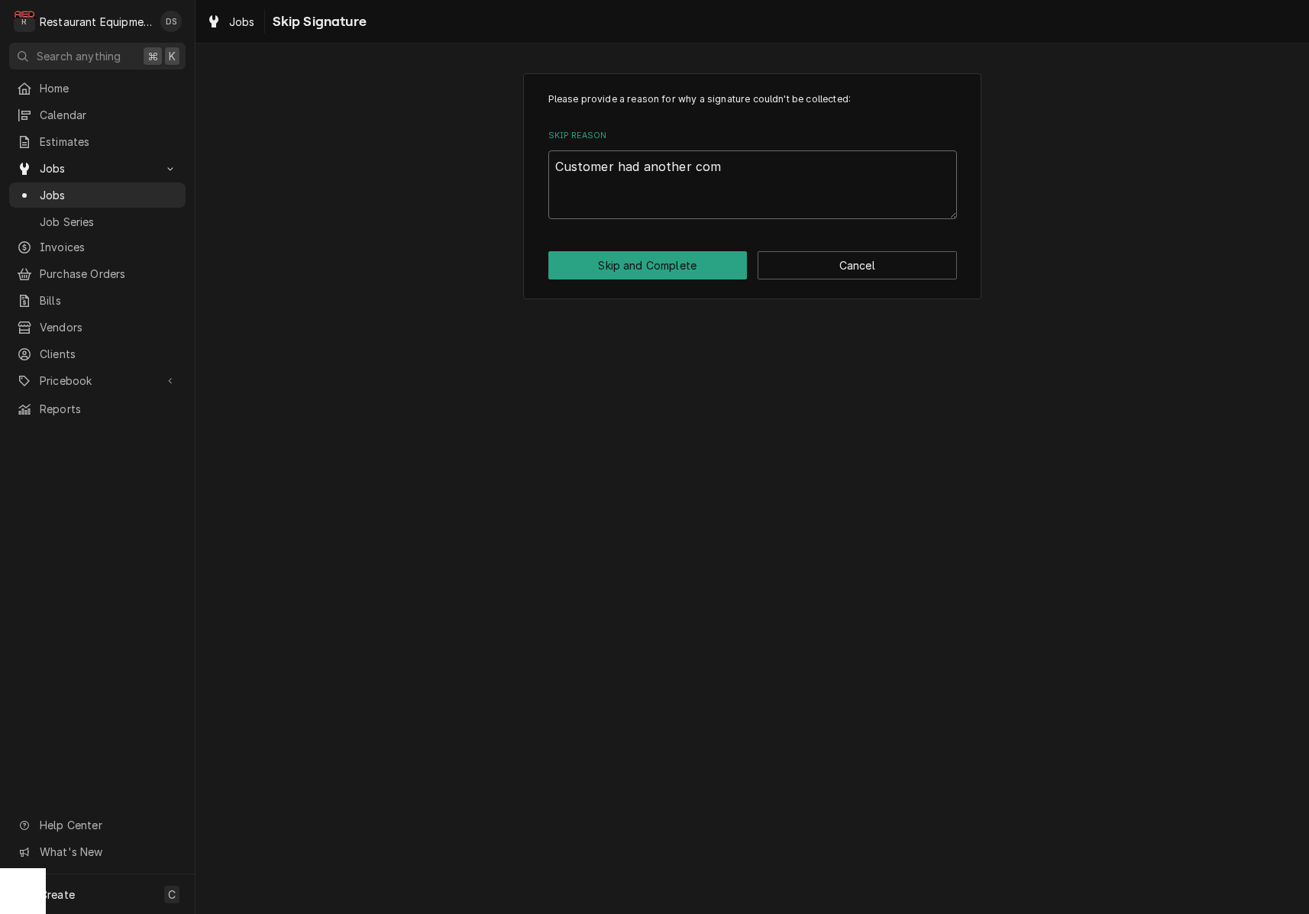
type textarea "x"
type textarea "Customer had another comp"
type textarea "x"
type textarea "Customer had another compa"
type textarea "x"
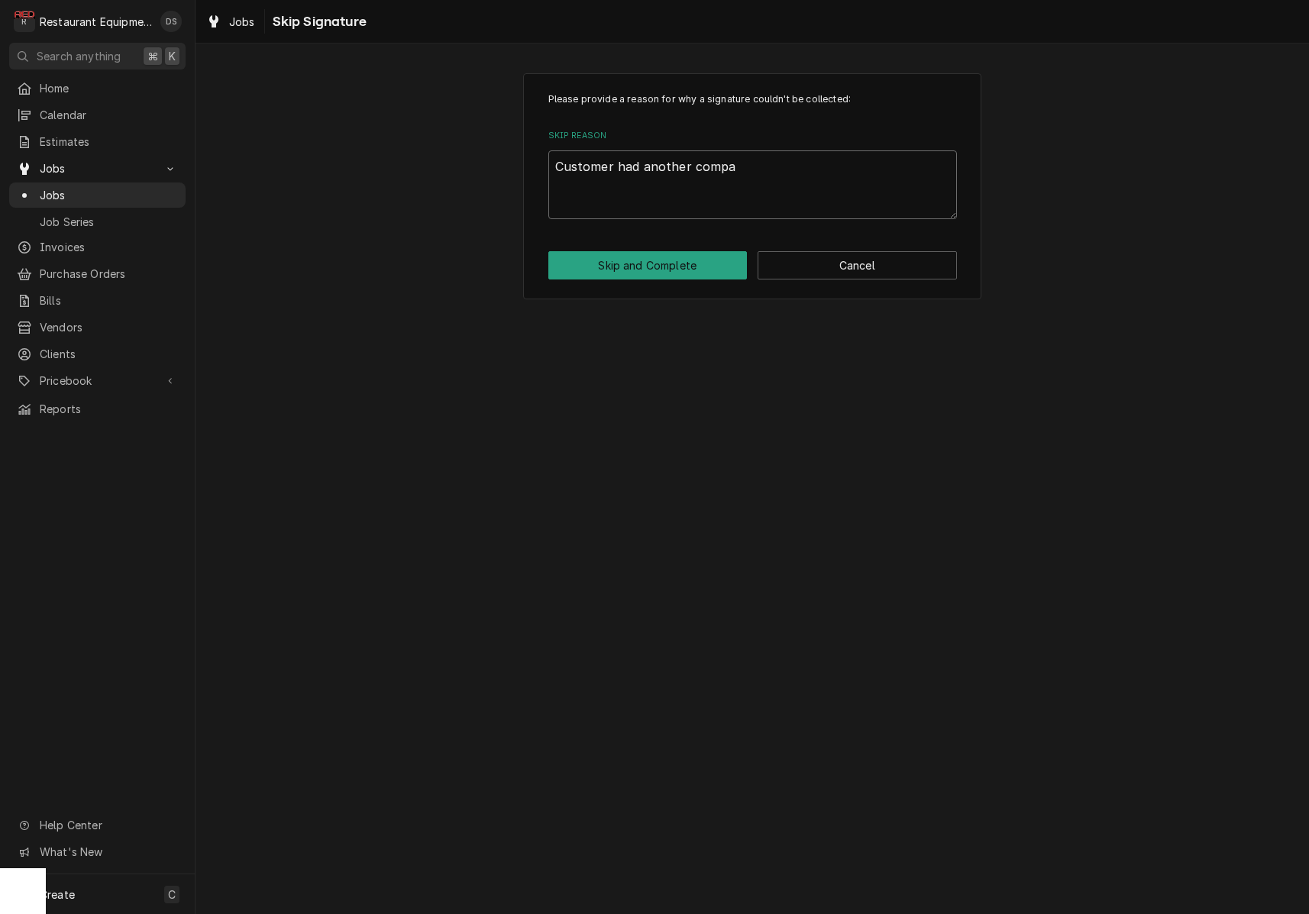
type textarea "Customer had another compan"
type textarea "x"
type textarea "Customer had another company"
type textarea "x"
type textarea "Customer had another company"
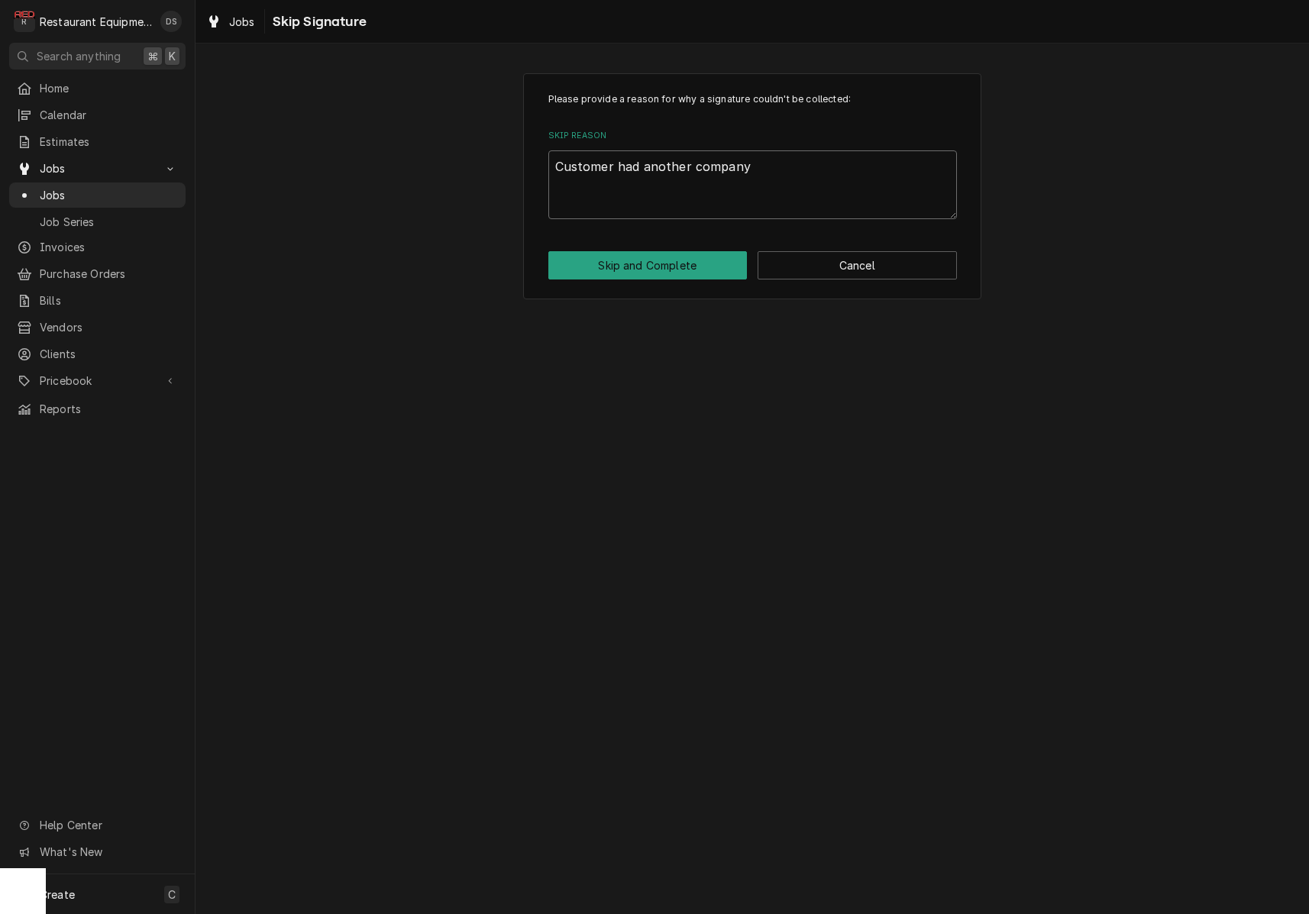
type textarea "x"
type textarea "Customer had another company c"
type textarea "x"
type textarea "Customer had another company co"
type textarea "x"
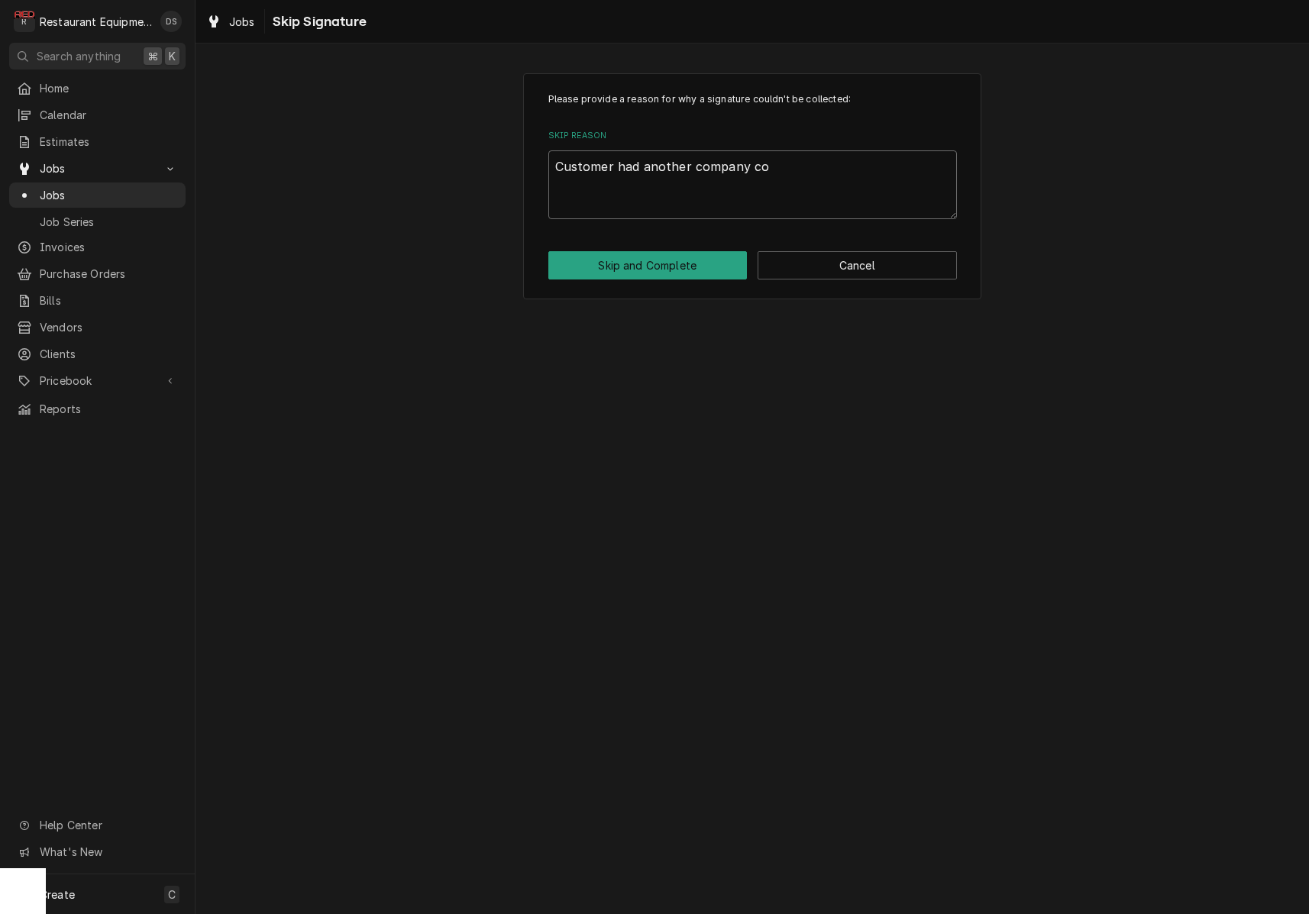
type textarea "Customer had another company com"
type textarea "x"
type textarea "Customer had another company comp"
type textarea "x"
type textarea "Customer had another company compl"
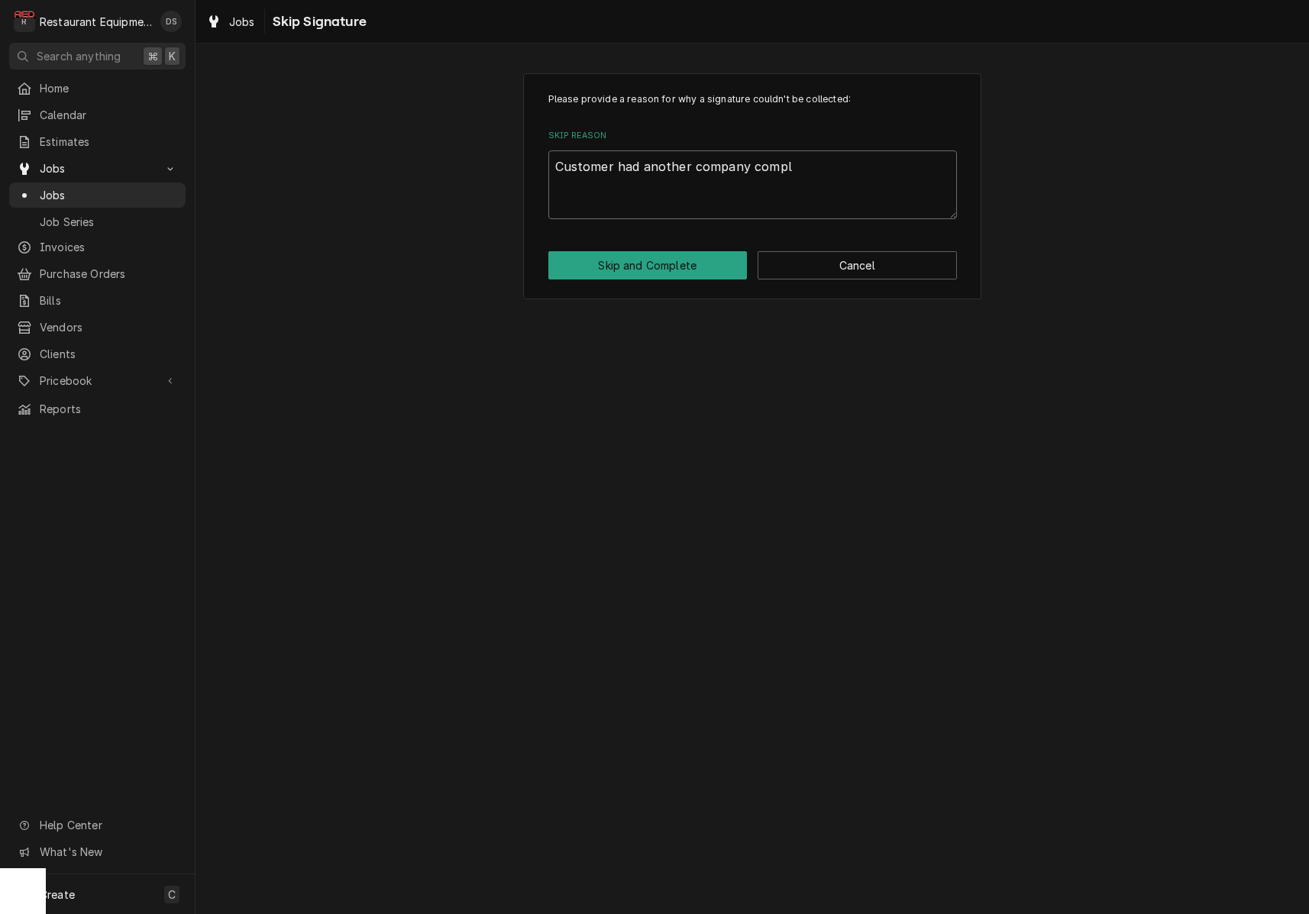
type textarea "x"
type textarea "Customer had another company comple"
type textarea "x"
type textarea "Customer had another company complet"
type textarea "x"
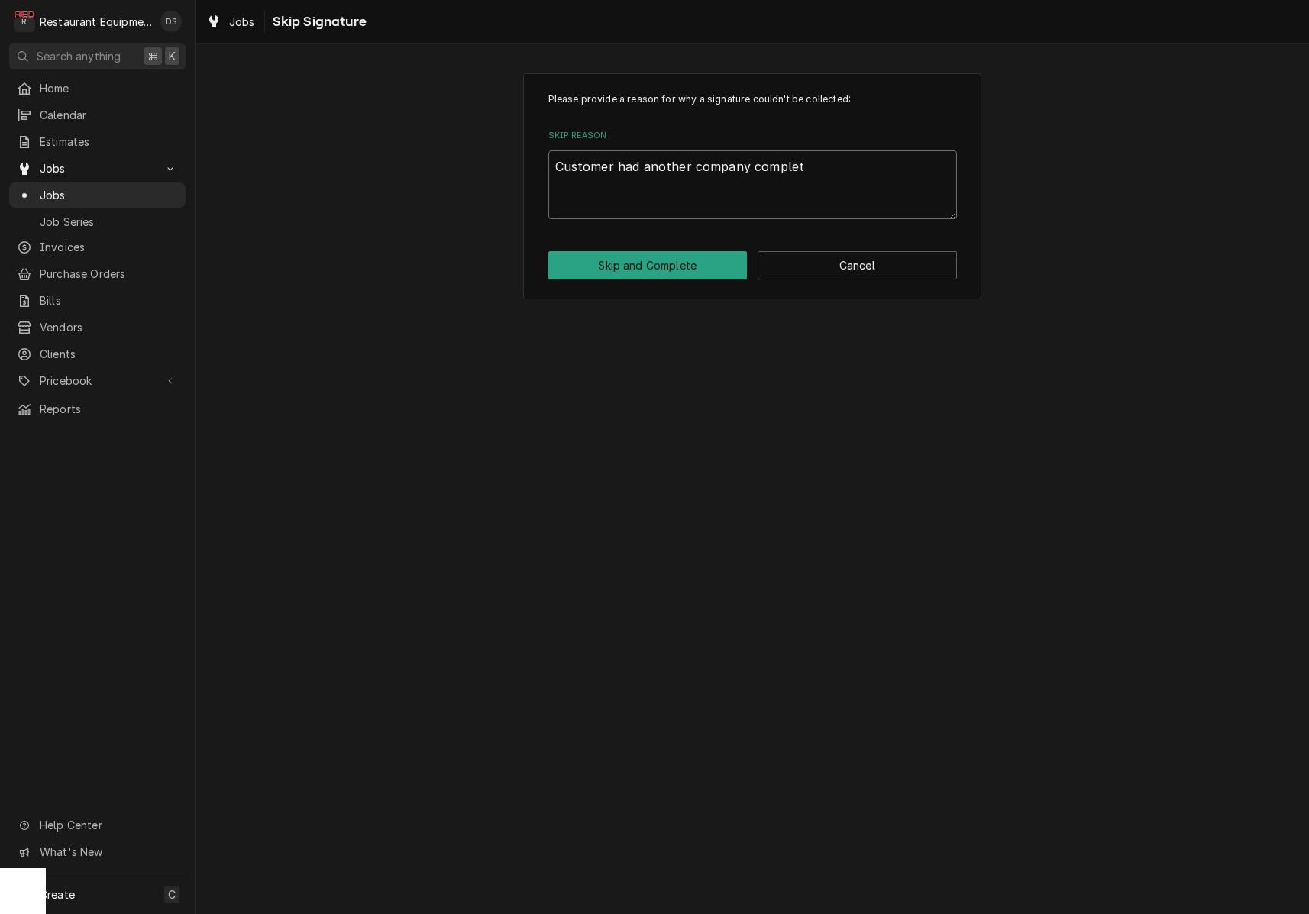
type textarea "Customer had another company complete"
type textarea "x"
type textarea "Customer had another company complete"
type textarea "x"
type textarea "Customer had another company complete r"
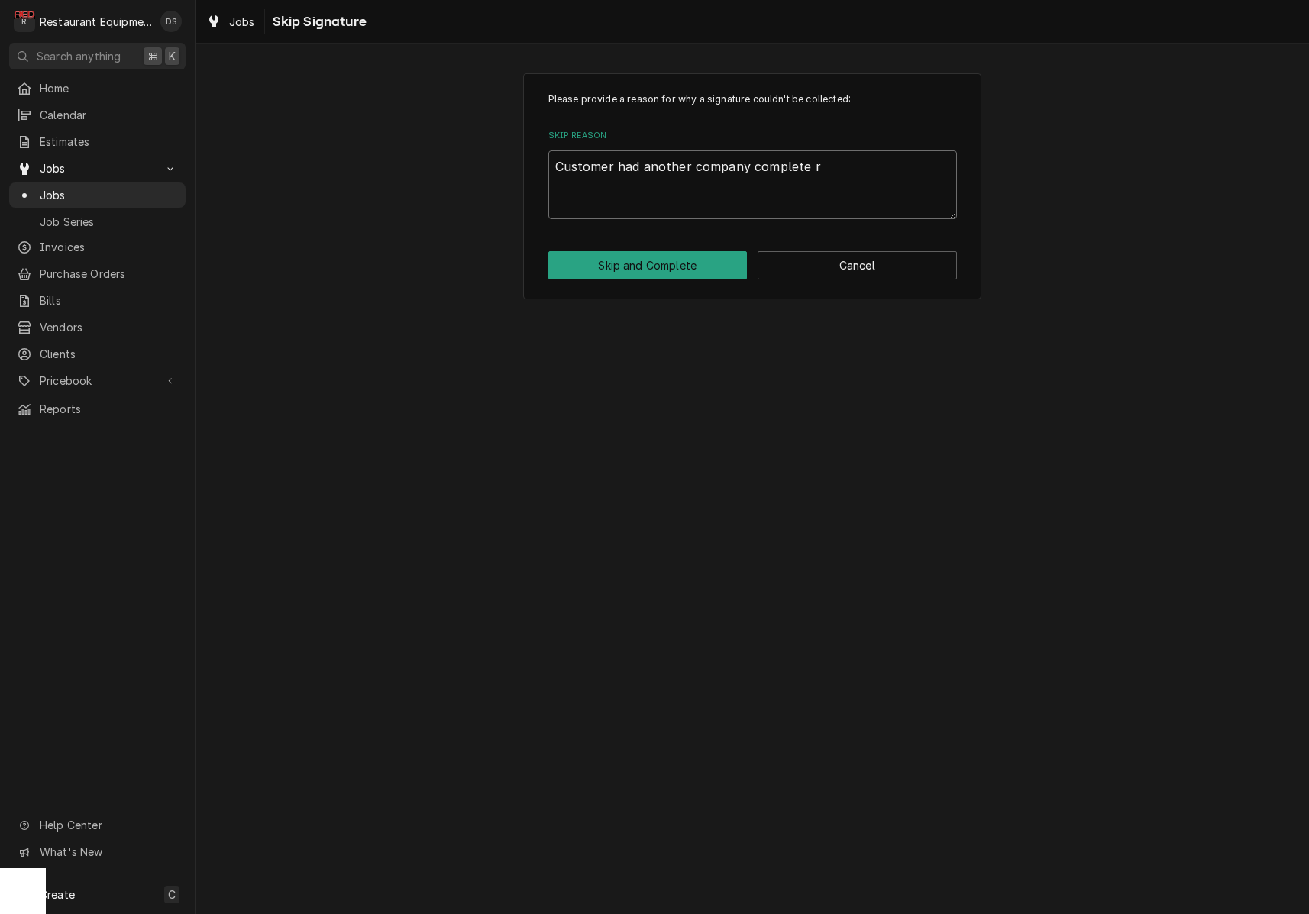
type textarea "x"
type textarea "Customer had another company complete ra"
type textarea "x"
type textarea "Customer had another company complete rai"
type textarea "x"
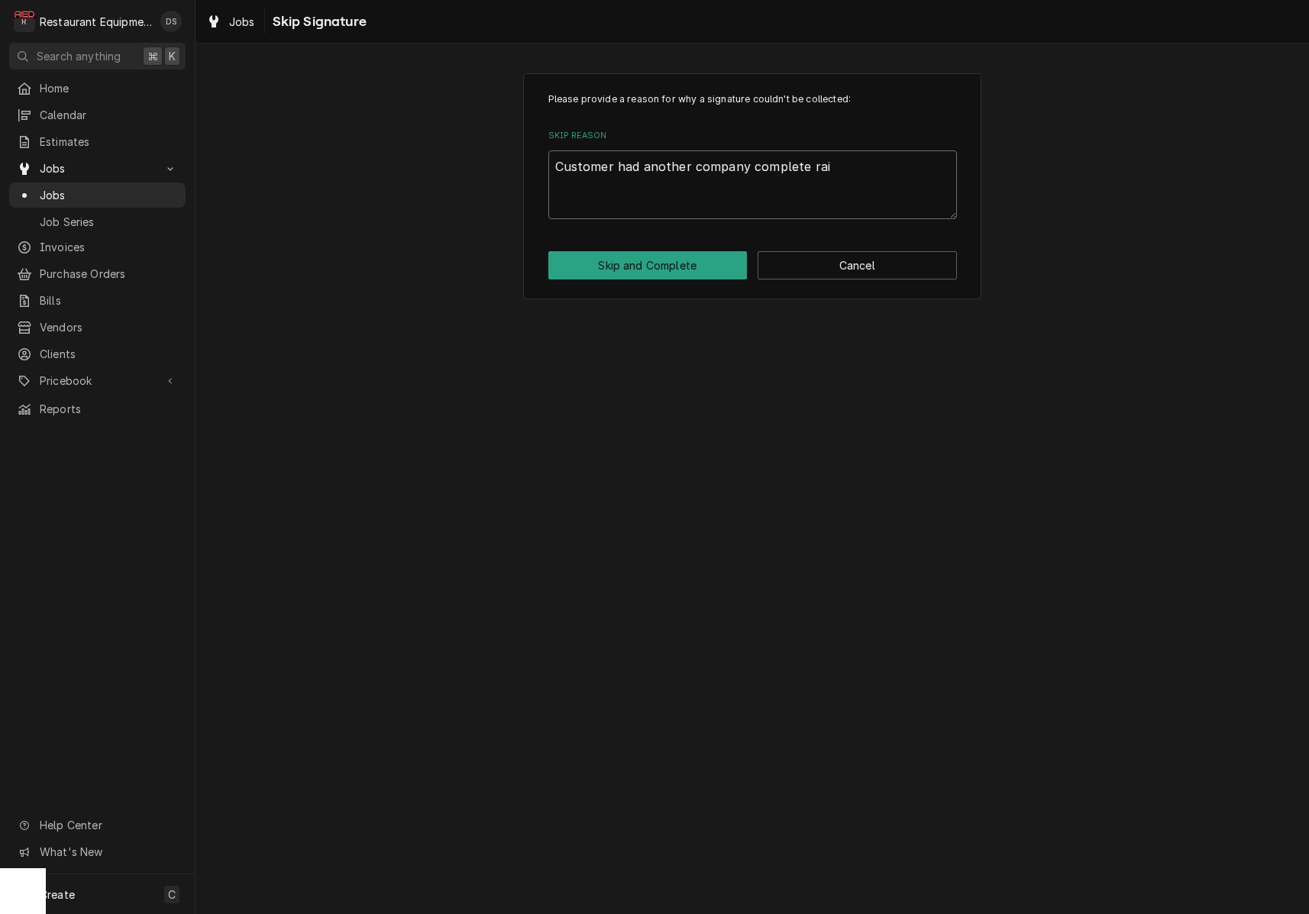
type textarea "Customer had another company complete ra"
type textarea "x"
type textarea "Customer had another company complete r"
type textarea "x"
type textarea "Customer had another company complete re"
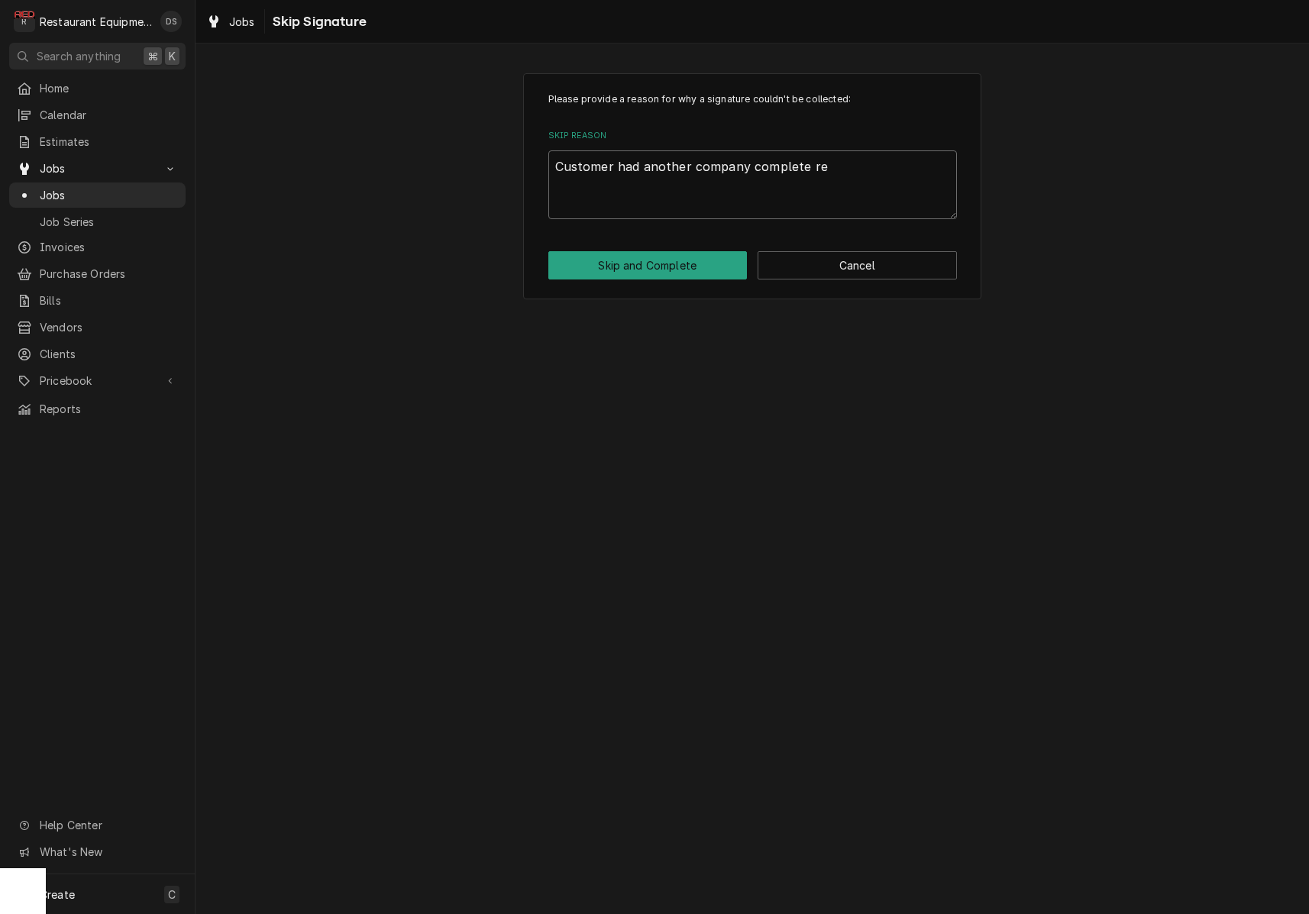
type textarea "x"
type textarea "Customer had another company complete rep"
type textarea "x"
type textarea "Customer had another company complete repa"
type textarea "x"
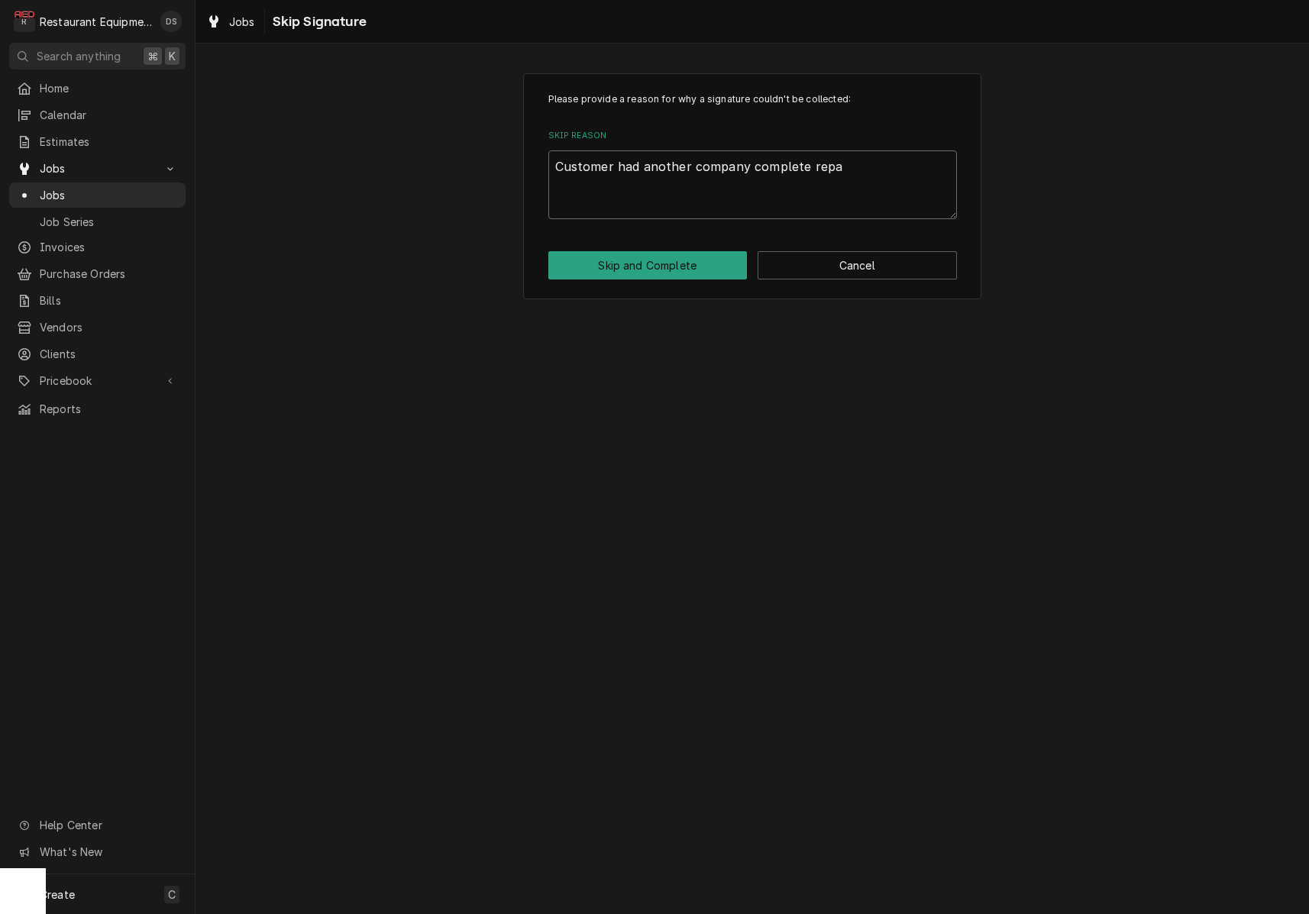
type textarea "Customer had another company complete repai"
type textarea "x"
type textarea "Customer had another company complete repair"
type textarea "x"
type textarea "Customer had another company complete repair"
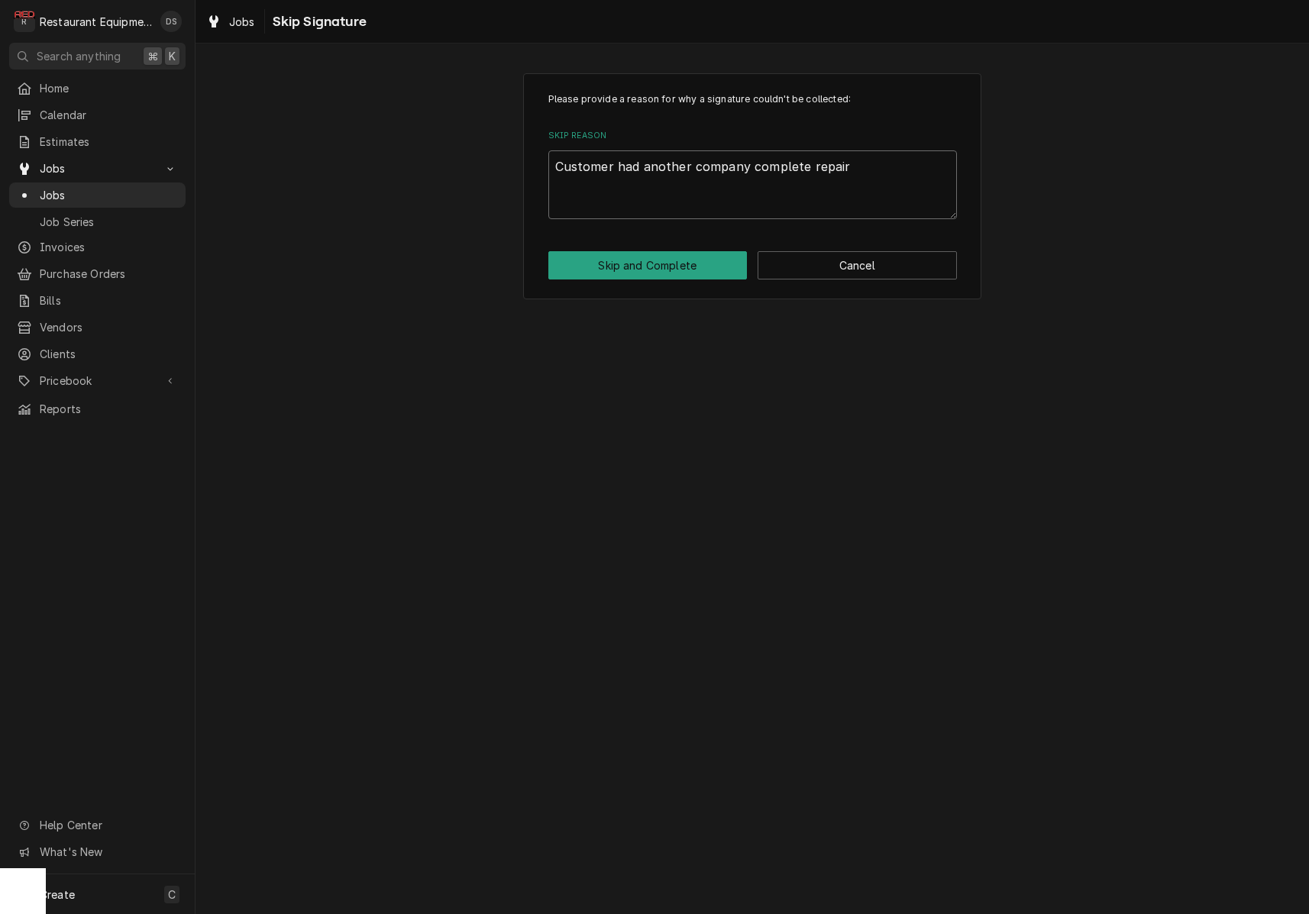
type textarea "x"
type textarea "Customer had another company complete repair"
click at [617, 268] on button "Skip and Complete" at bounding box center [647, 265] width 199 height 28
type textarea "x"
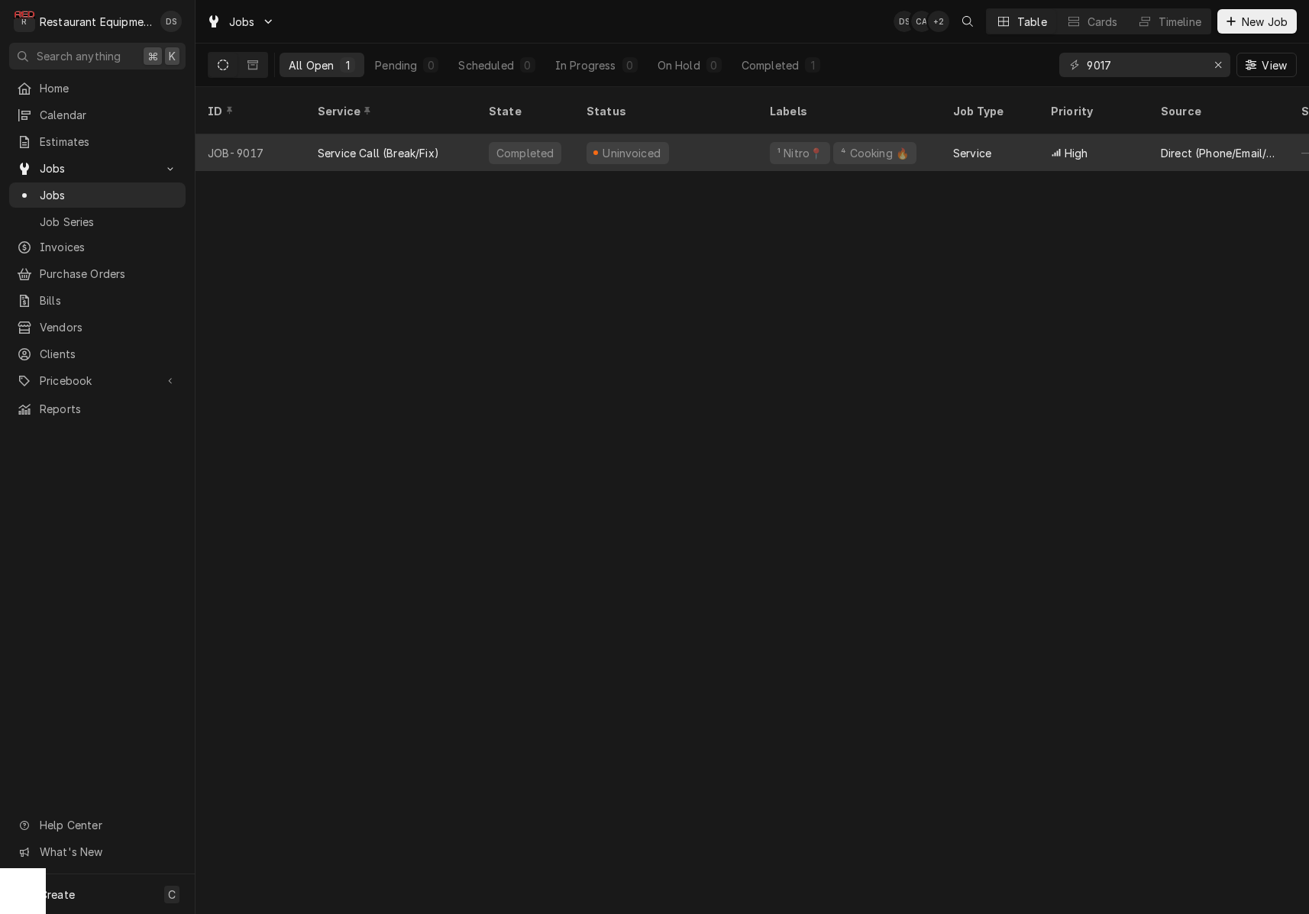
click at [707, 134] on div "Uninvoiced" at bounding box center [665, 152] width 183 height 37
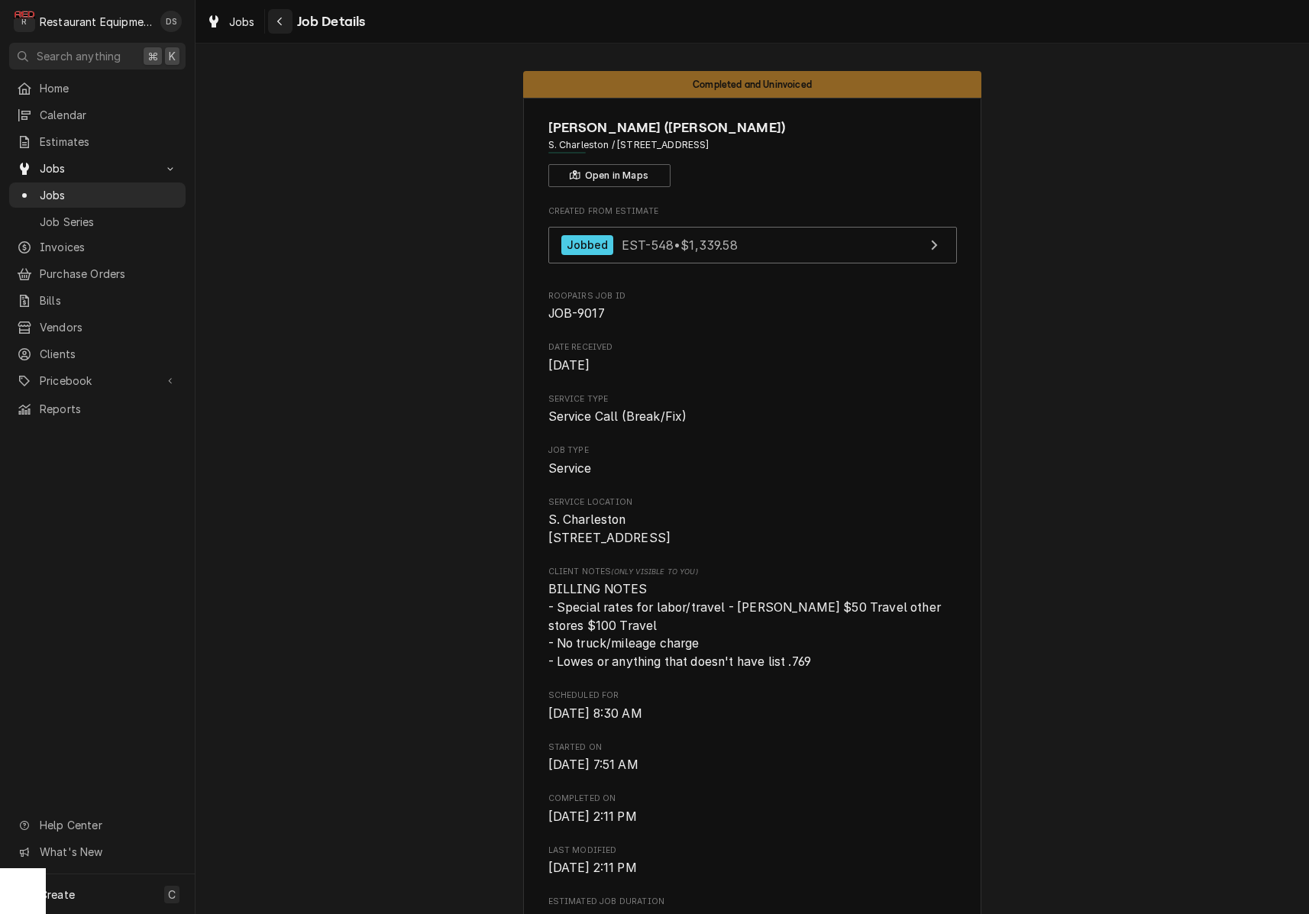
click at [277, 28] on div "Navigate back" at bounding box center [280, 21] width 15 height 15
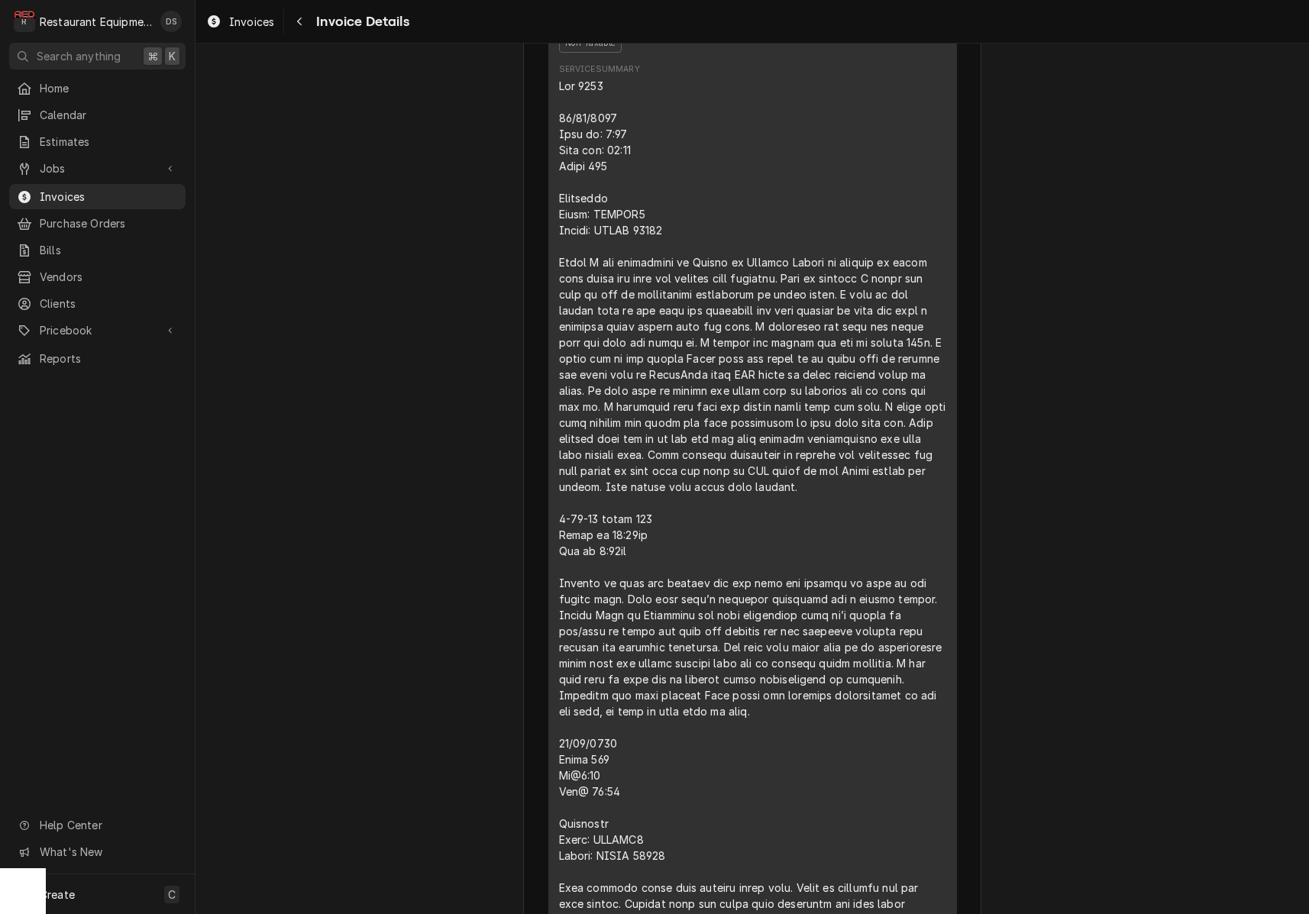
scroll to position [988, 0]
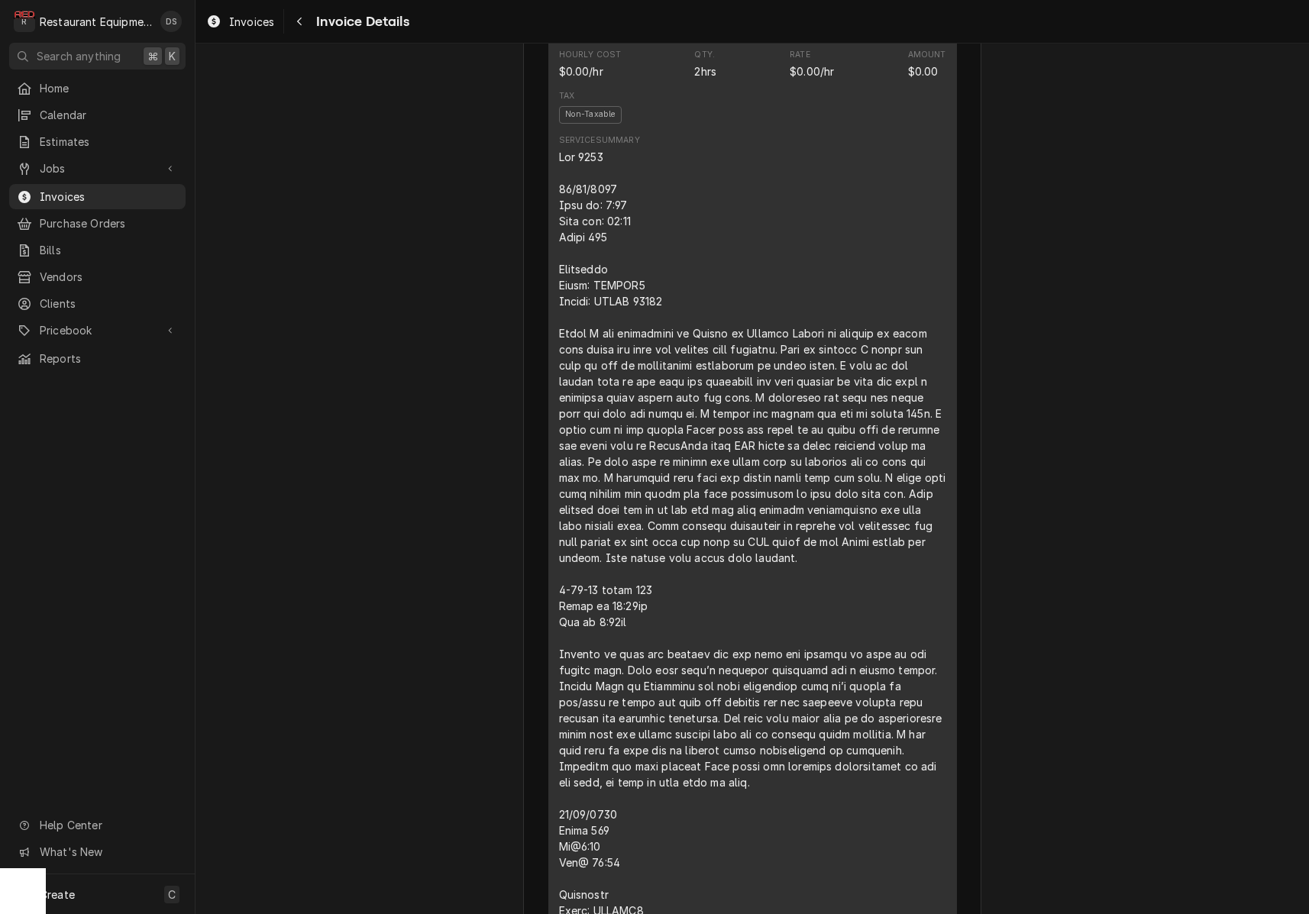
click at [558, 223] on div "Short Description Service Call (Break/Fix) Service Date Aug 27, 2025 Hourly Cos…" at bounding box center [752, 522] width 409 height 1138
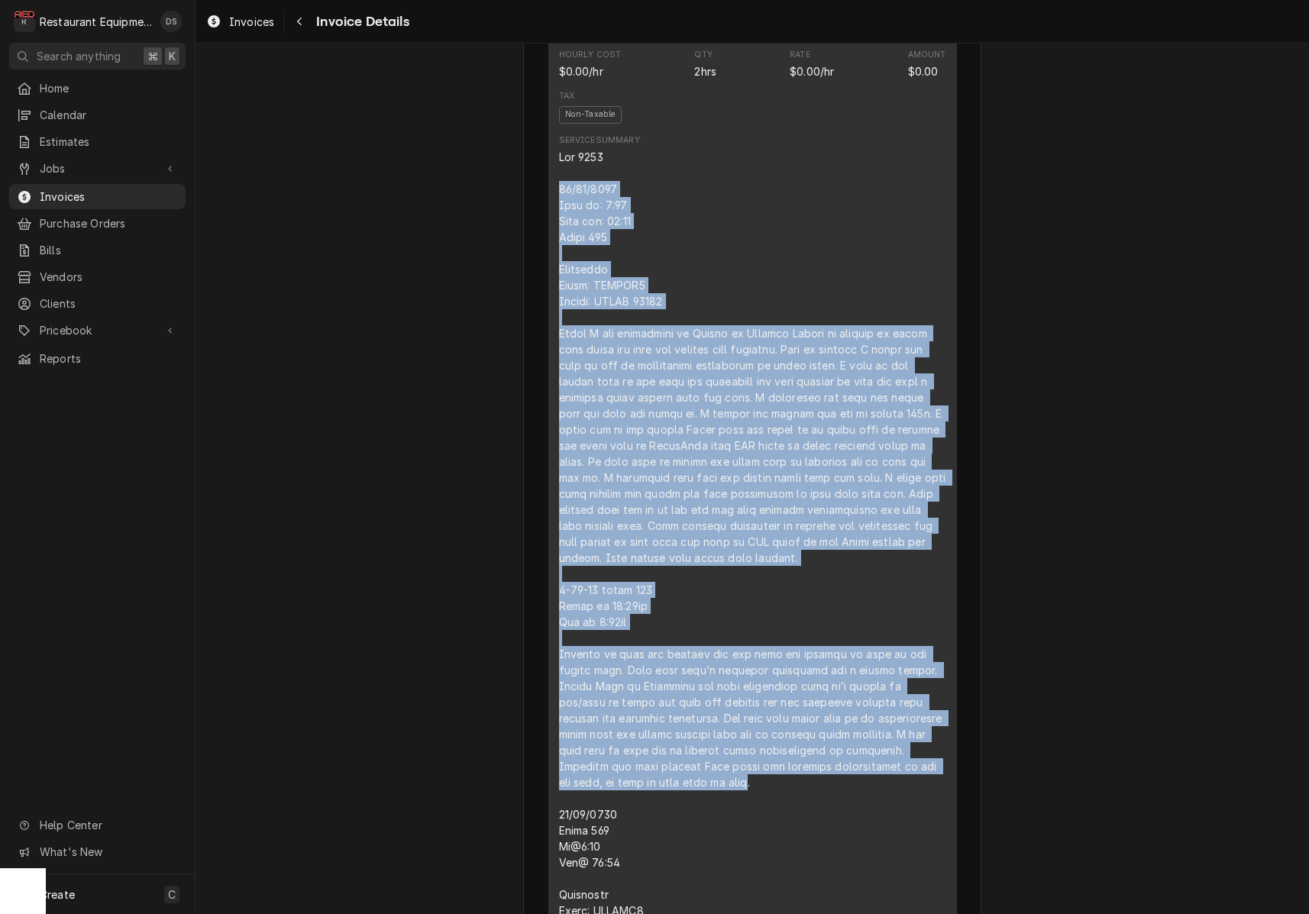
drag, startPoint x: 558, startPoint y: 223, endPoint x: 933, endPoint y: 783, distance: 674.0
click at [945, 798] on div "Short Description Service Call (Break/Fix) Service Date Aug 27, 2025 Hourly Cos…" at bounding box center [752, 522] width 409 height 1138
copy div "08/27/2025 Time in: 9:45 Time out: 11:00 Truck 206 Turbochef Model: ENCORE2 Ser…"
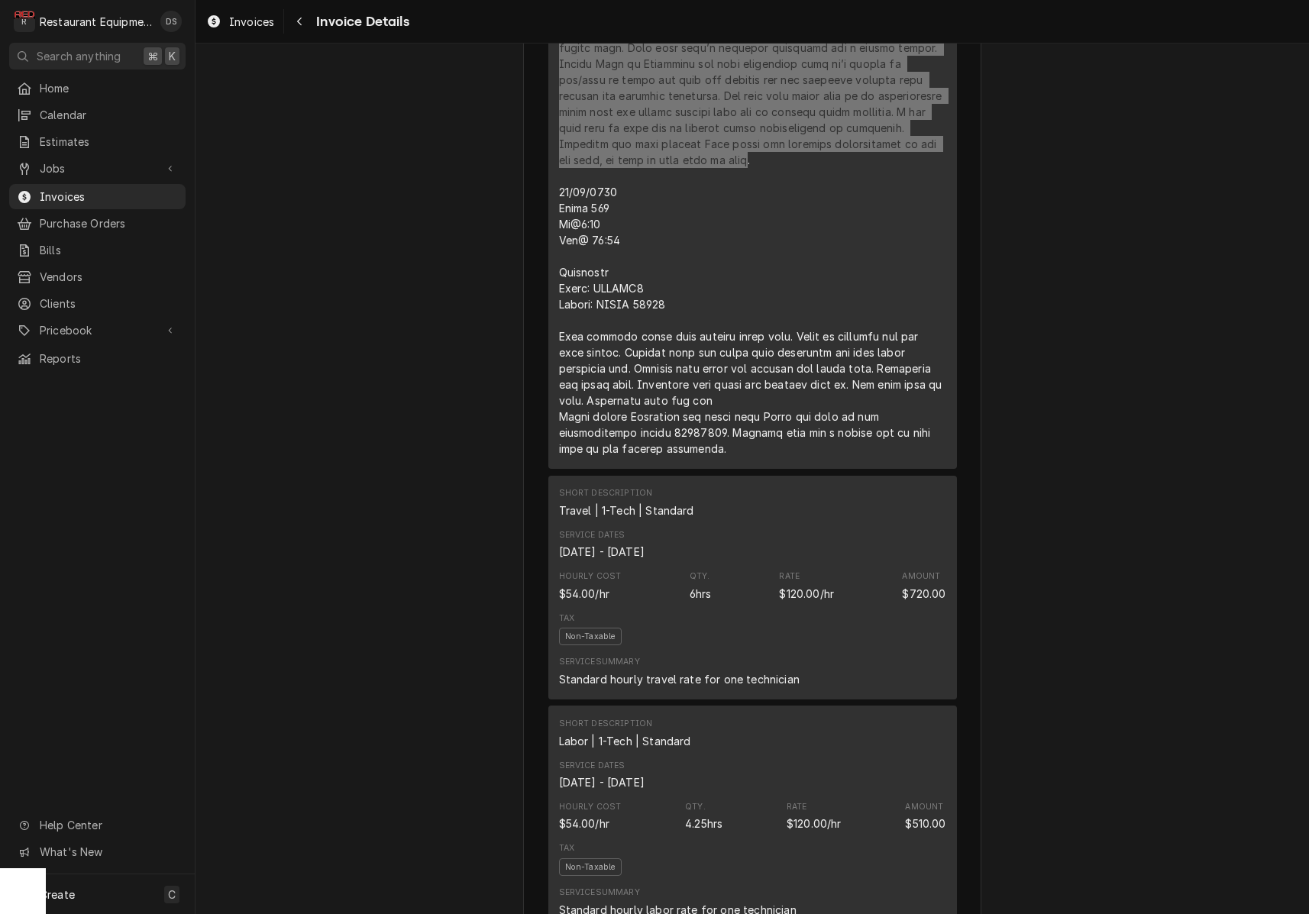
scroll to position [1611, 0]
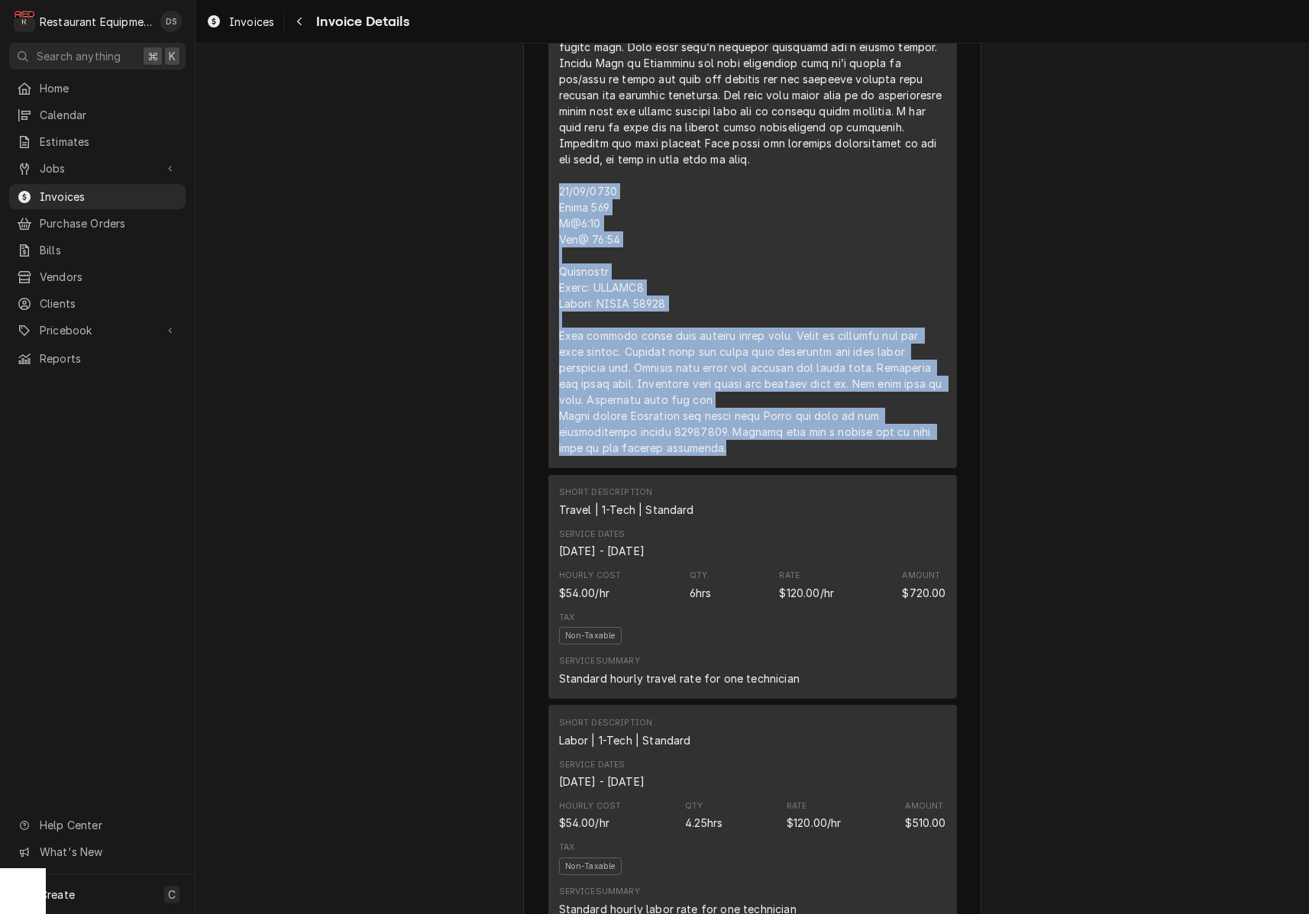
drag, startPoint x: 560, startPoint y: 225, endPoint x: 818, endPoint y: 440, distance: 335.8
copy div "10/02/2025 Truck 207 In@8:30 Out@ 11:30 Turbochef Model: ENCORE2 Serial: ENCHD …"
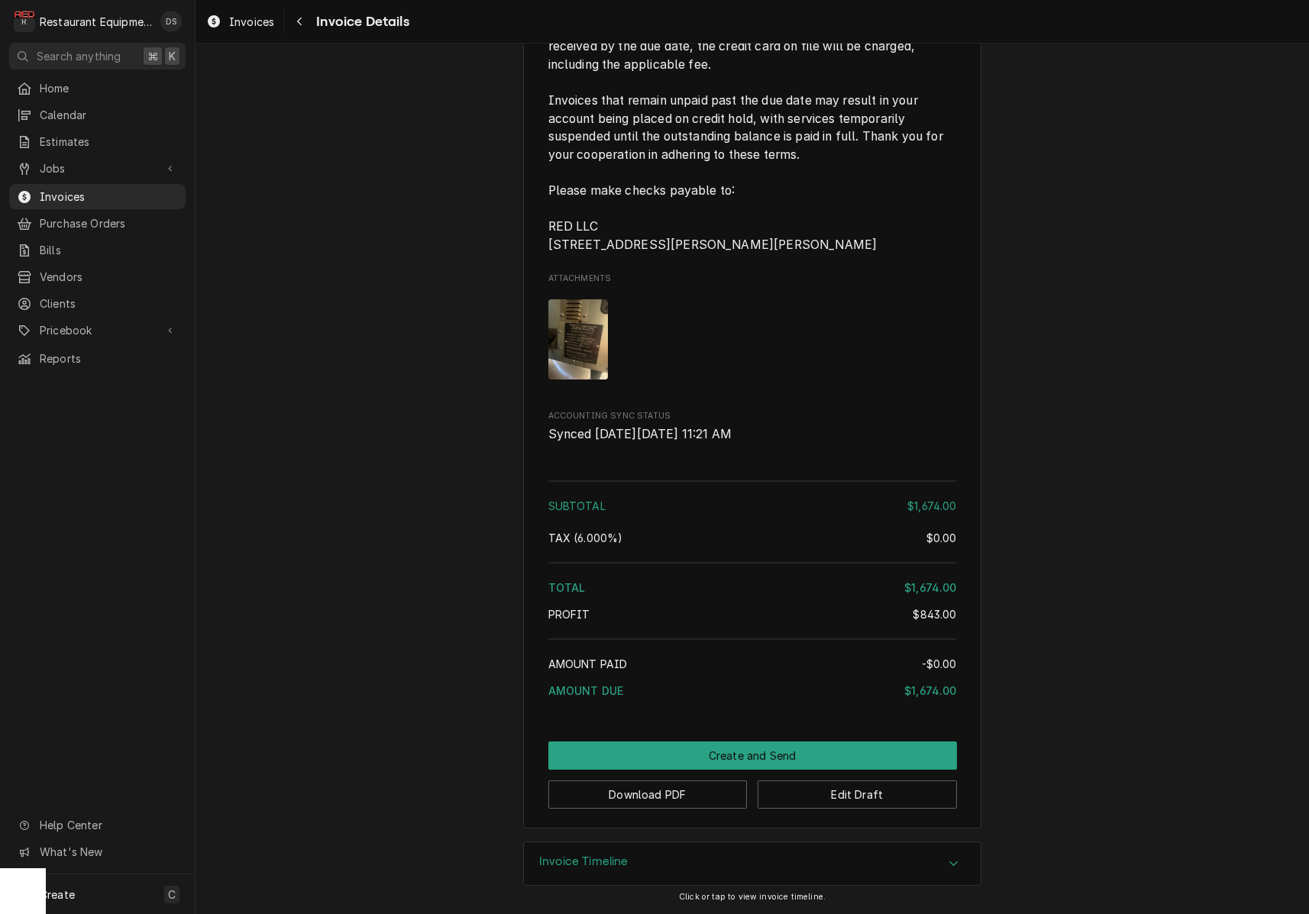
scroll to position [0, 0]
click at [682, 799] on button "Download PDF" at bounding box center [647, 795] width 199 height 28
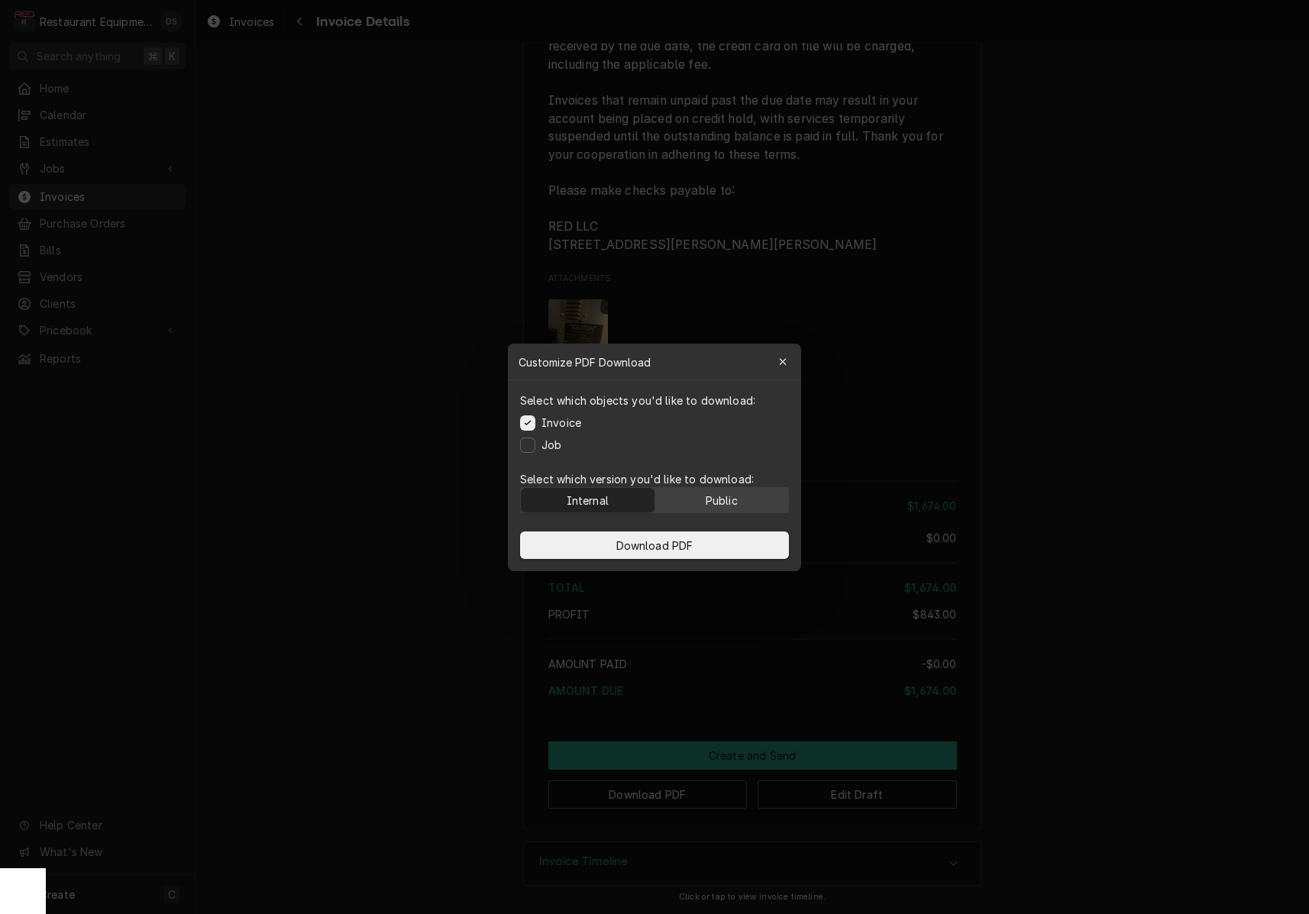
click at [708, 493] on div "Public" at bounding box center [722, 500] width 32 height 16
click at [700, 541] on button "Download PDF" at bounding box center [654, 546] width 269 height 28
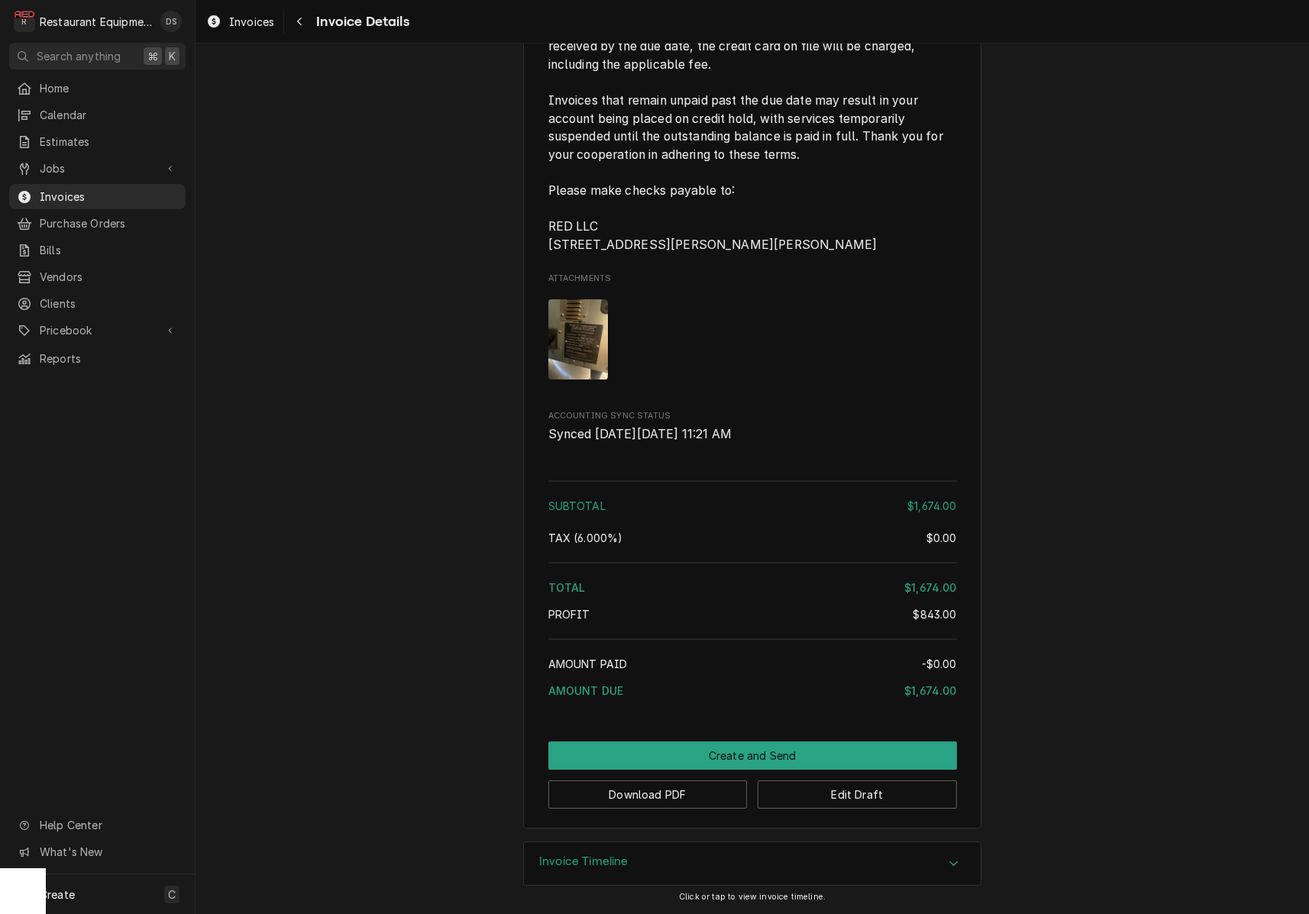
click at [588, 335] on img "Attachments" at bounding box center [578, 339] width 60 height 80
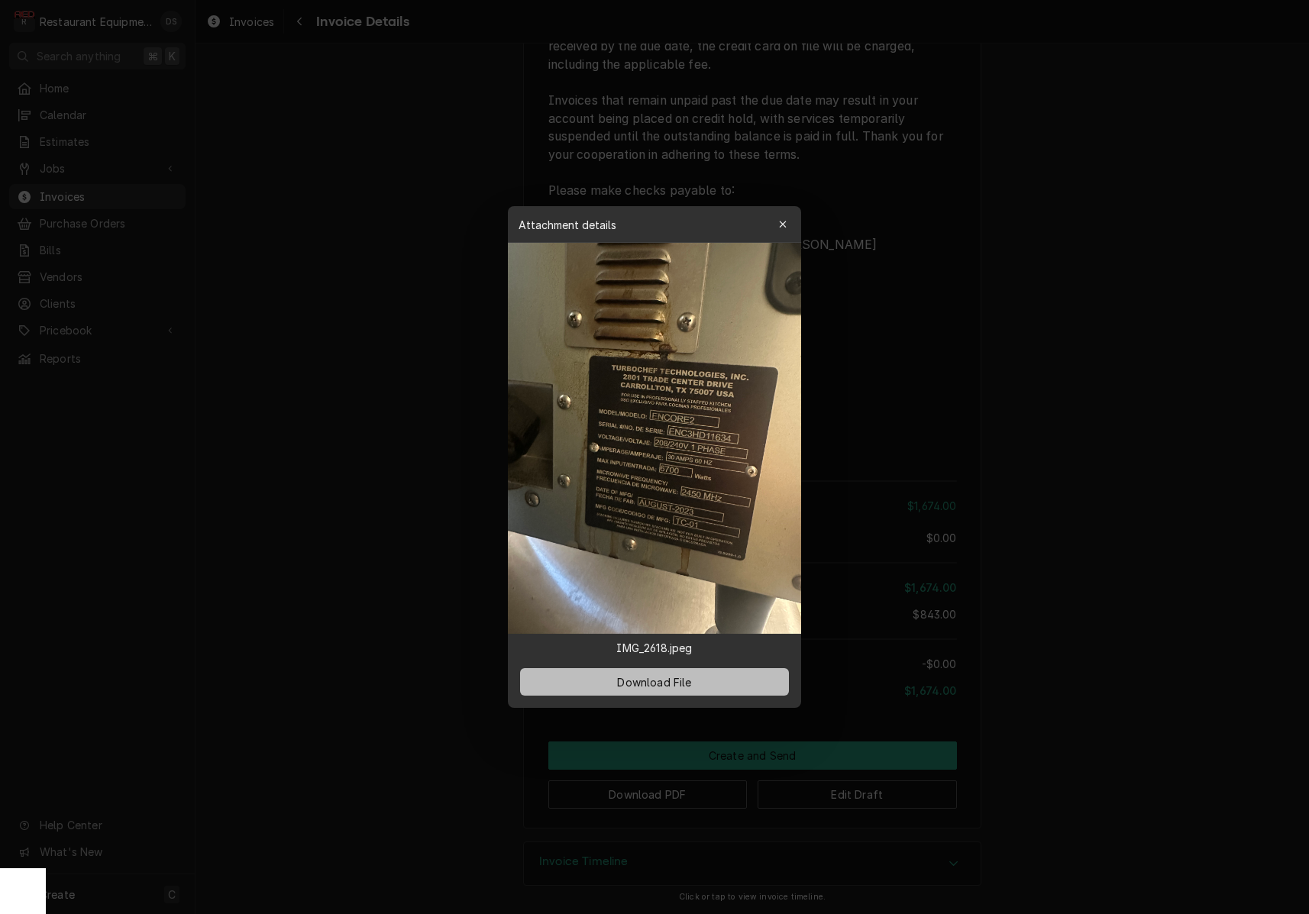
drag, startPoint x: 657, startPoint y: 689, endPoint x: 686, endPoint y: 682, distance: 29.8
click at [657, 688] on span "Download File" at bounding box center [654, 683] width 80 height 16
click at [1096, 487] on div at bounding box center [654, 457] width 1309 height 914
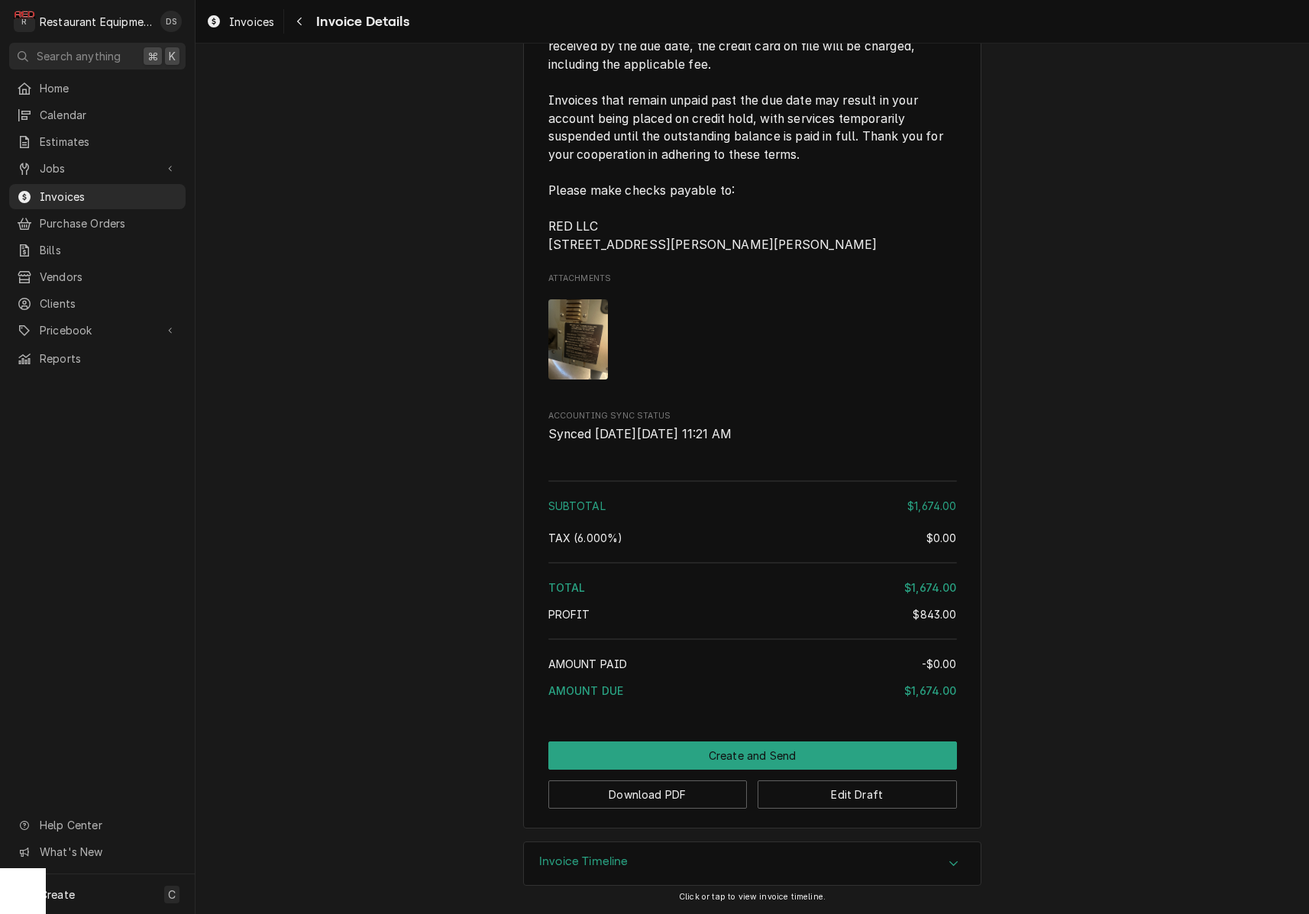
drag, startPoint x: 749, startPoint y: 754, endPoint x: 895, endPoint y: 723, distance: 149.2
click at [749, 754] on button "Create and Send" at bounding box center [752, 756] width 409 height 28
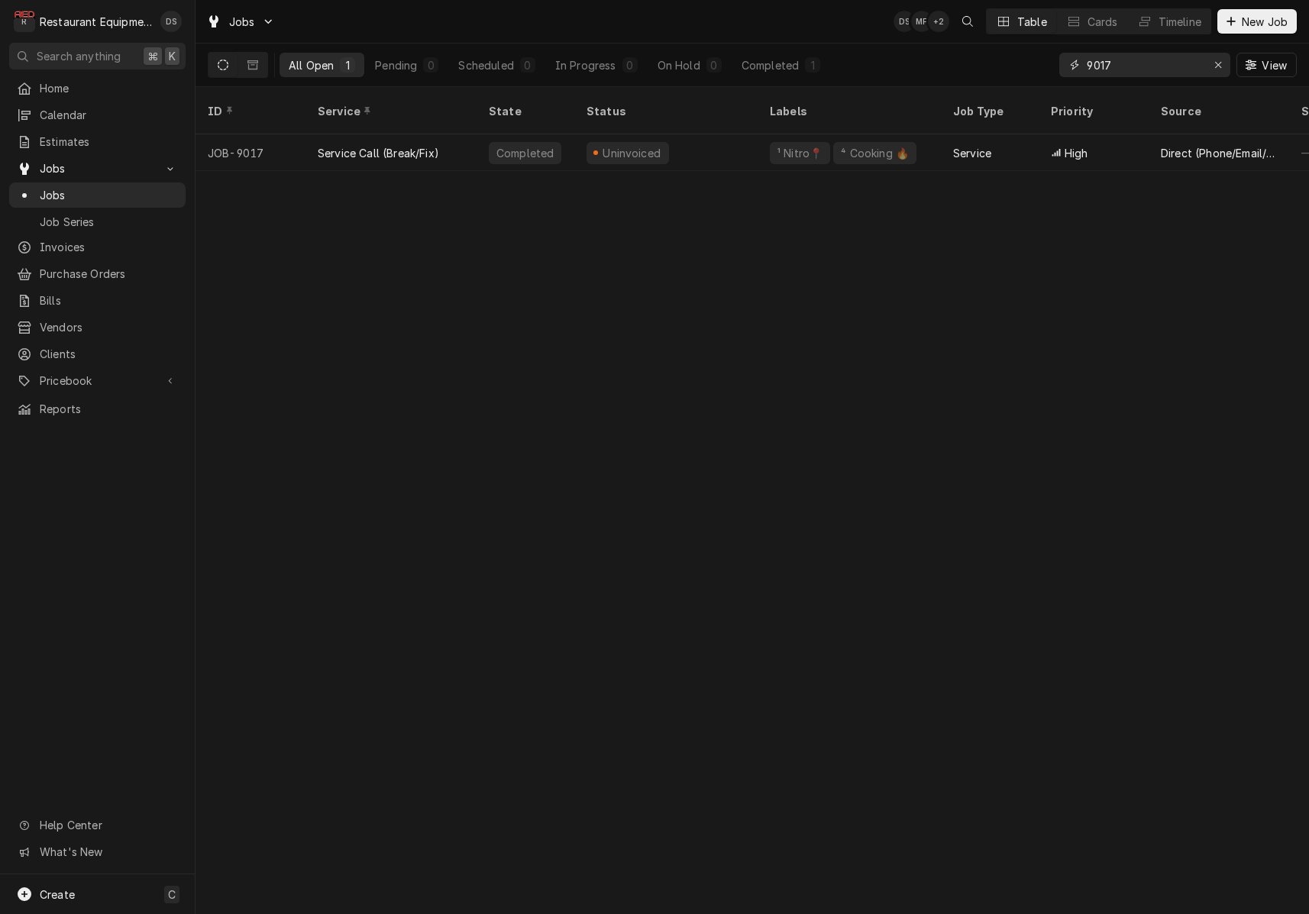
click at [1160, 64] on input "9017" at bounding box center [1144, 65] width 115 height 24
type input "7331"
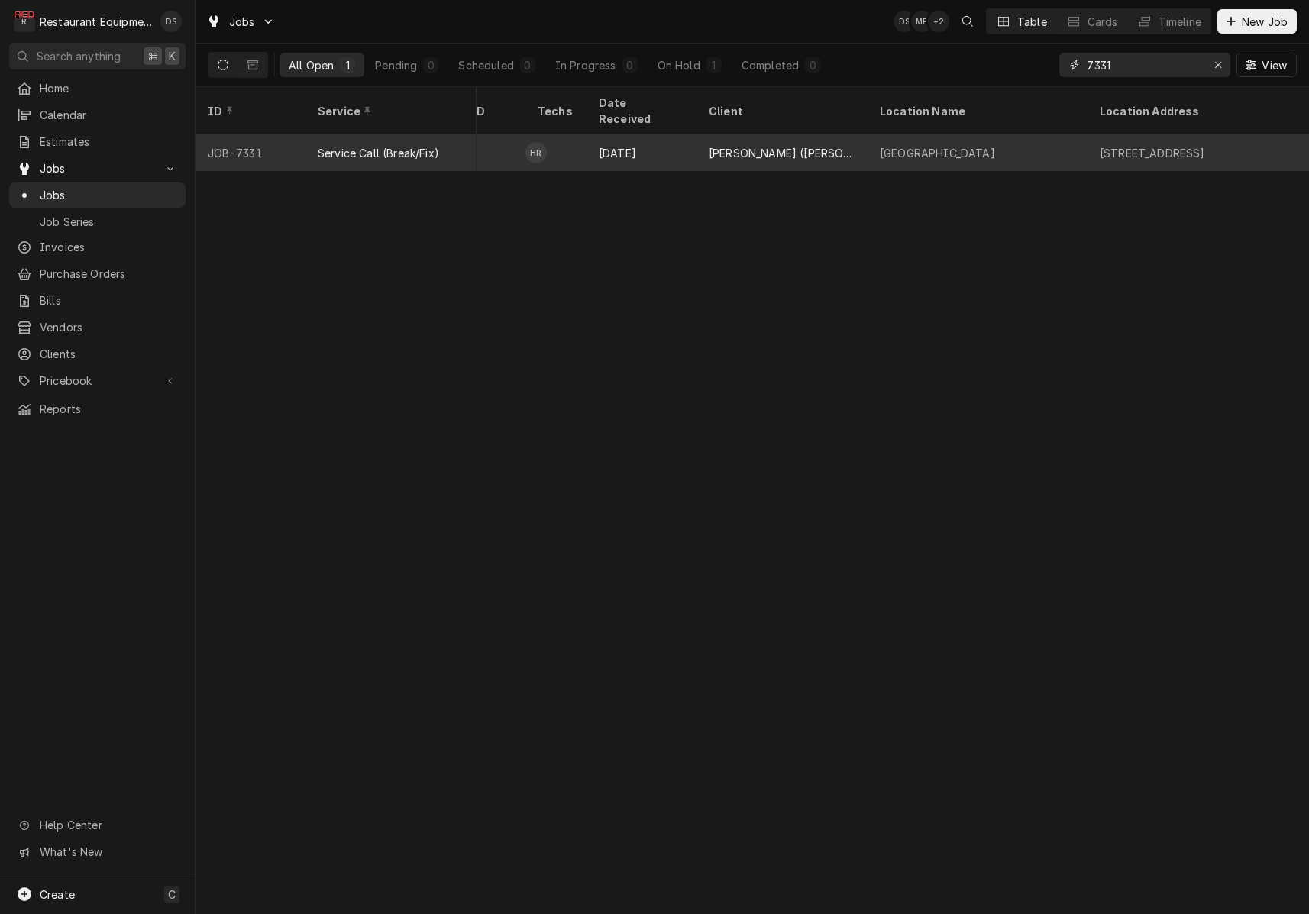
scroll to position [0, 879]
click at [1022, 137] on div "Fayetteville" at bounding box center [972, 152] width 220 height 37
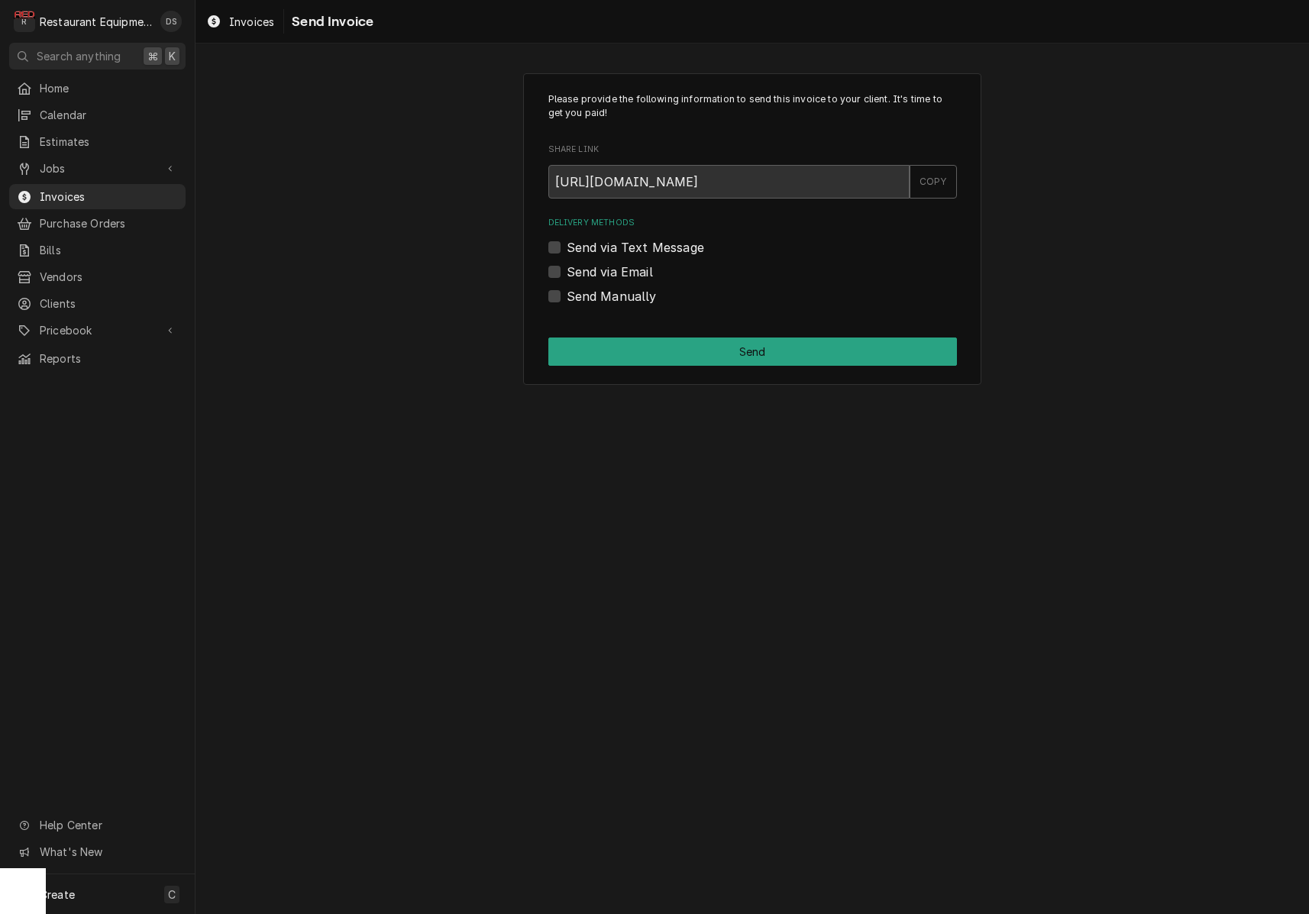
click at [567, 295] on label "Send Manually" at bounding box center [612, 296] width 90 height 18
click at [567, 295] on input "Send Manually" at bounding box center [771, 304] width 409 height 34
checkbox input "true"
click at [688, 343] on button "Send" at bounding box center [752, 352] width 409 height 28
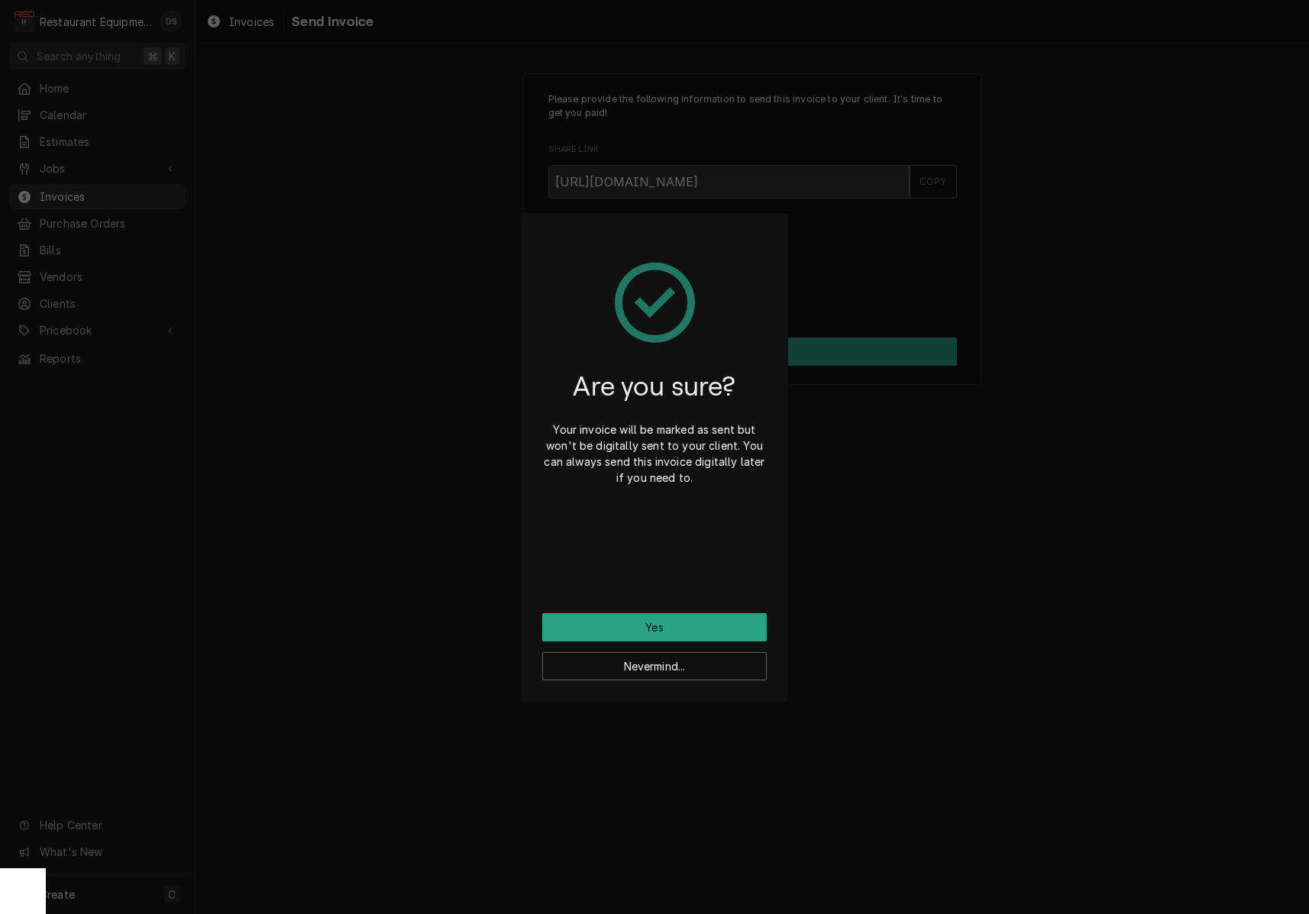
click at [681, 622] on button "Yes" at bounding box center [654, 627] width 225 height 28
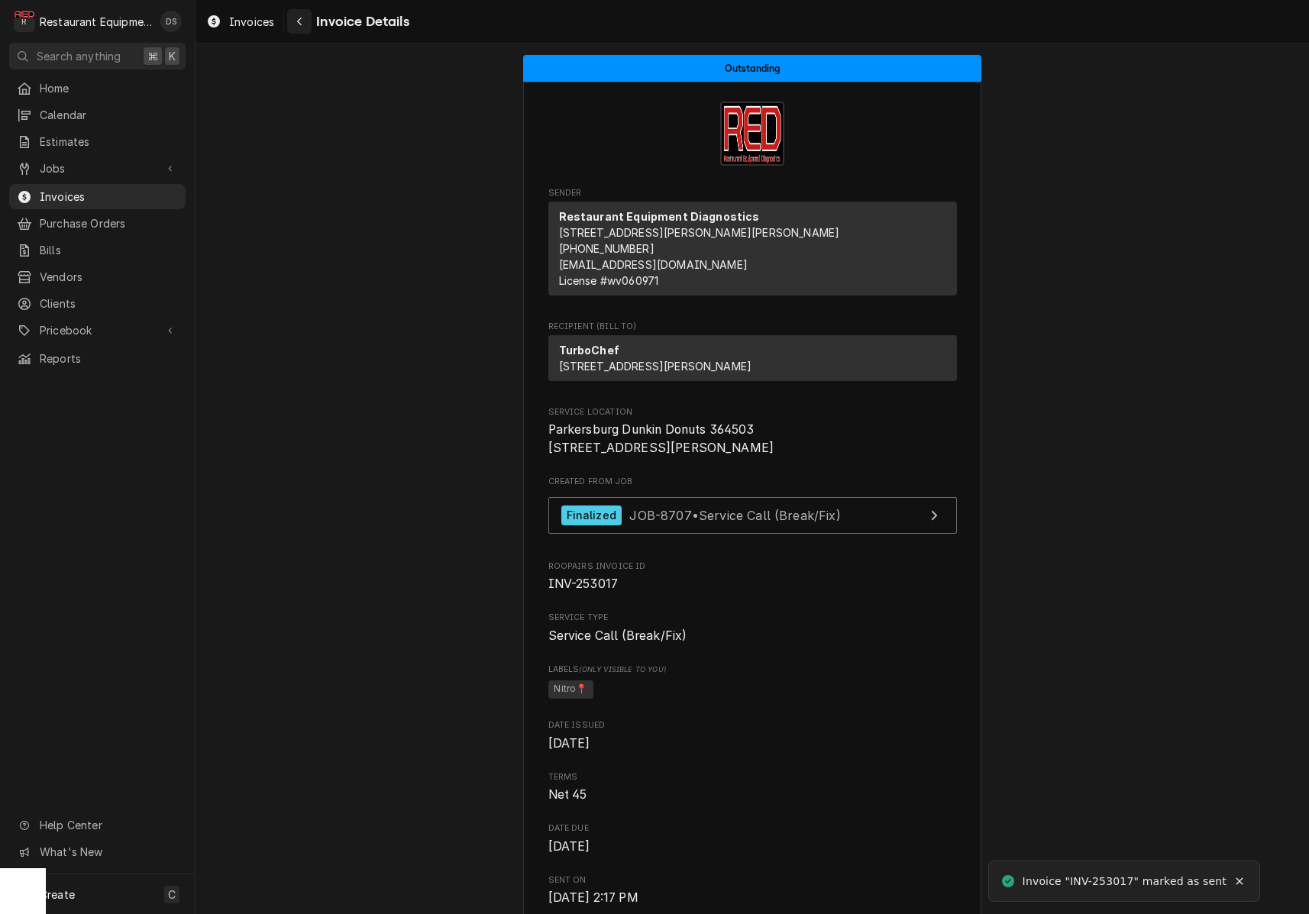
click at [297, 22] on icon "Navigate back" at bounding box center [299, 21] width 7 height 11
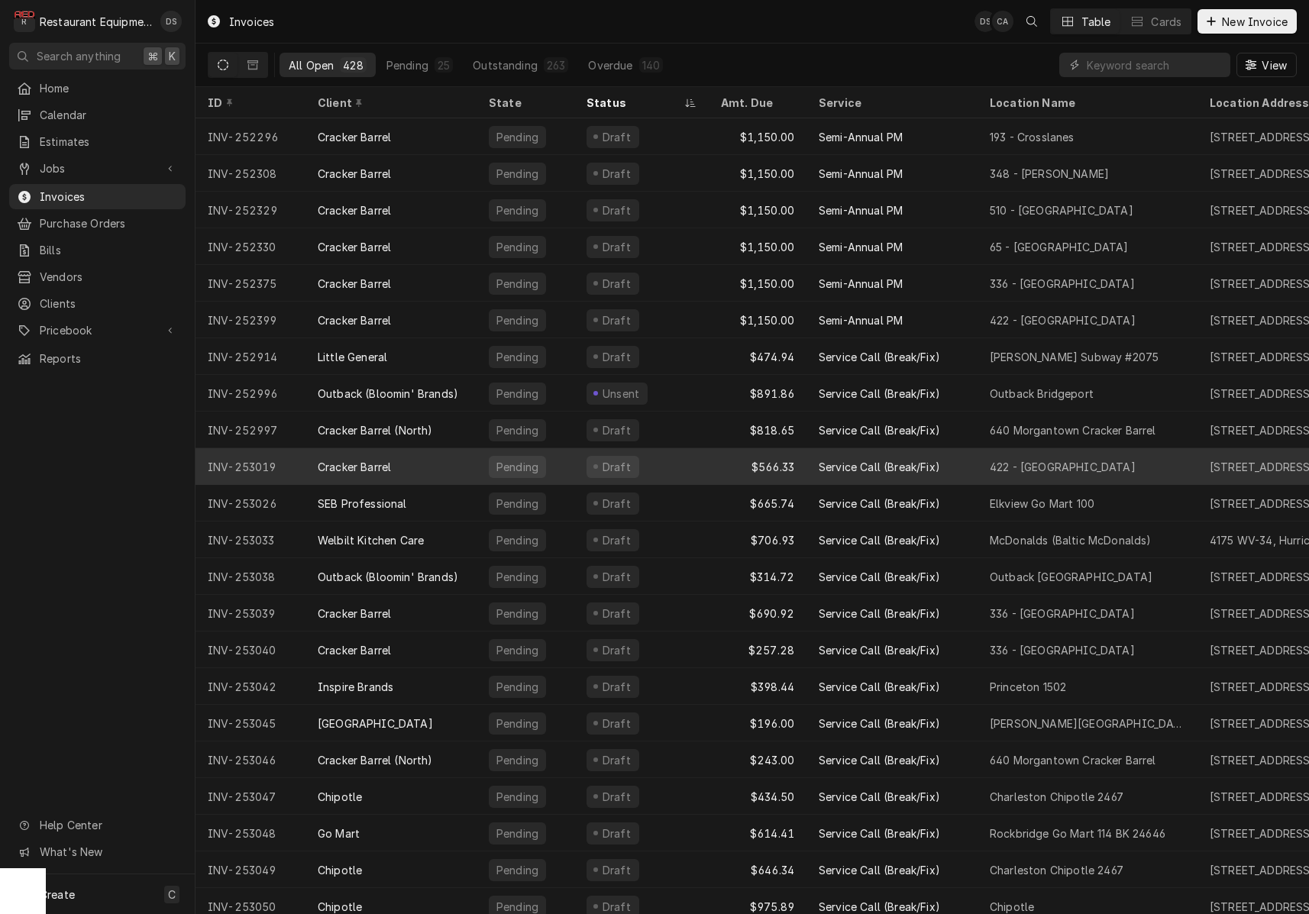
click at [667, 470] on div "Draft" at bounding box center [641, 466] width 134 height 37
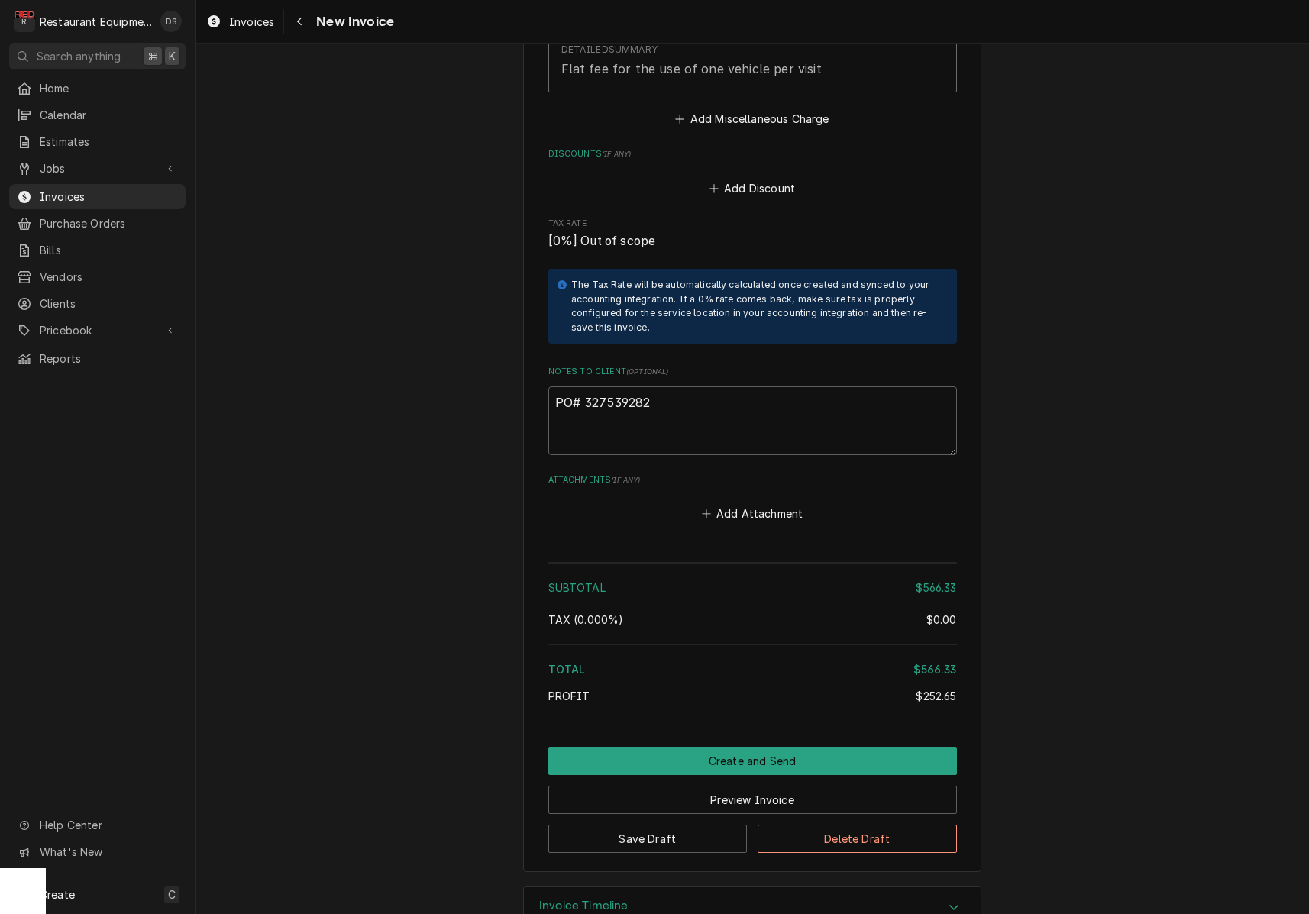
scroll to position [2846, 0]
drag, startPoint x: 667, startPoint y: 360, endPoint x: 585, endPoint y: 358, distance: 81.8
click at [585, 387] on textarea "PO# 327539282" at bounding box center [752, 421] width 409 height 69
click at [299, 21] on icon "Navigate back" at bounding box center [299, 22] width 5 height 8
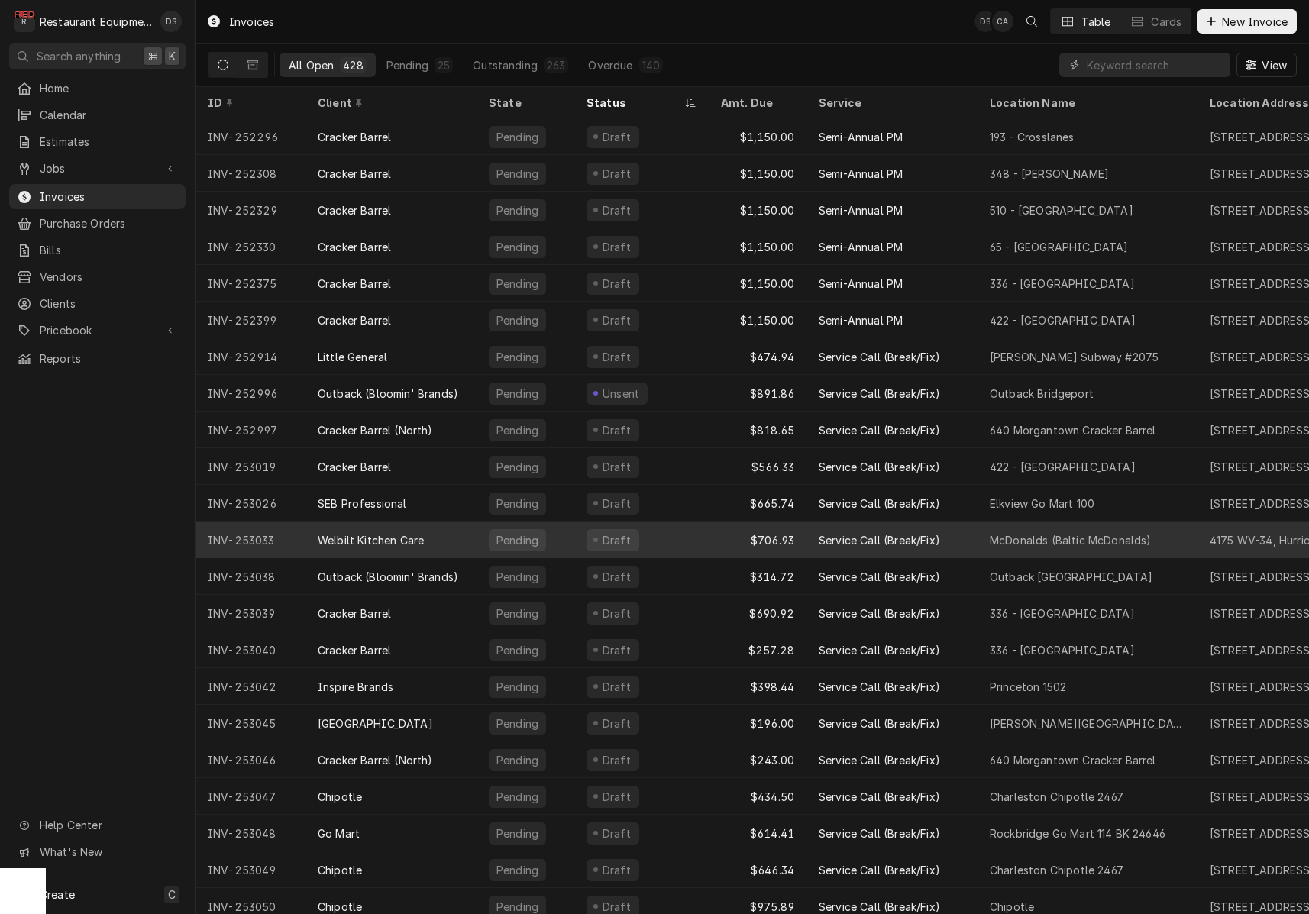
click at [701, 542] on div "Draft" at bounding box center [641, 540] width 134 height 37
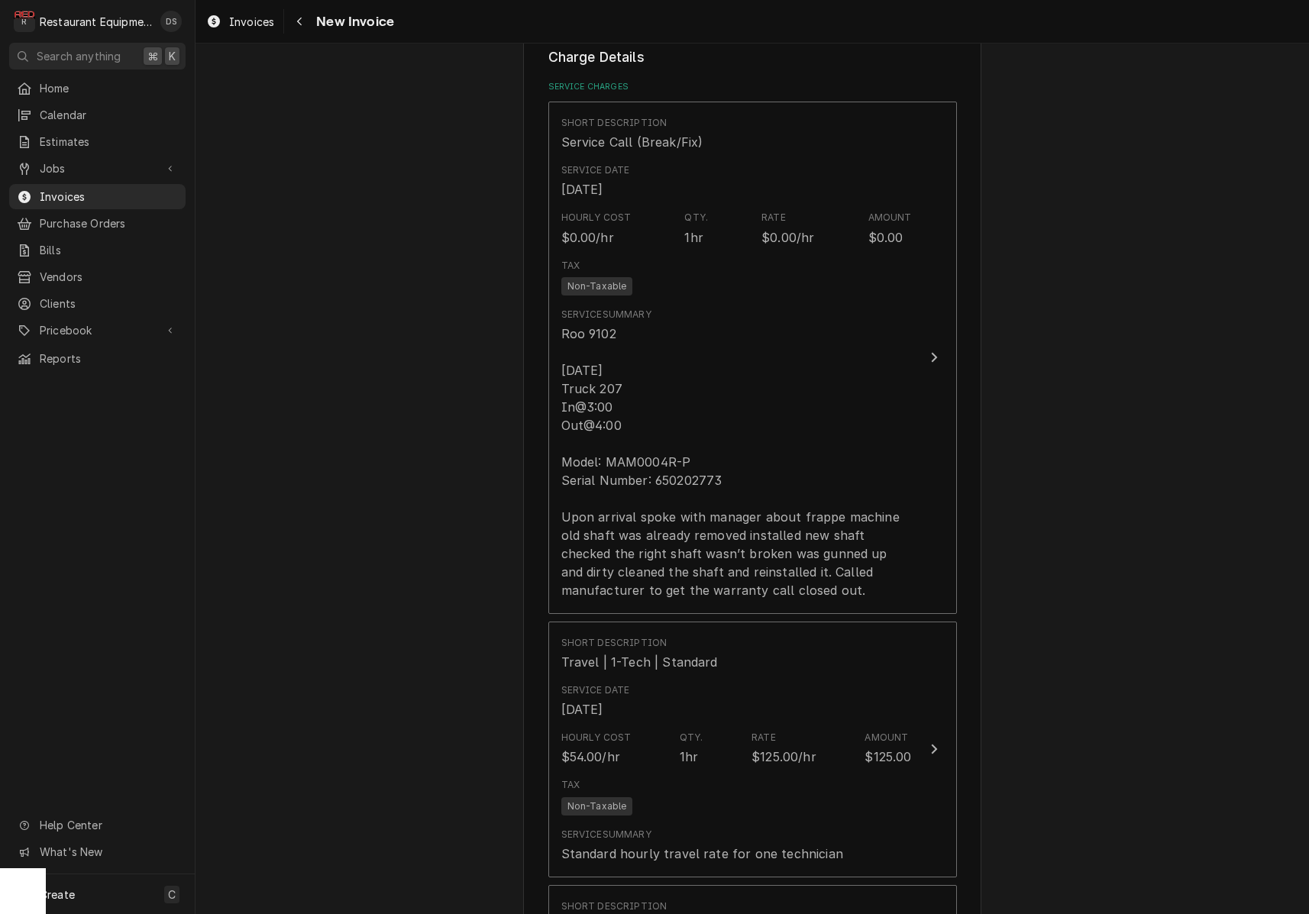
scroll to position [943, 0]
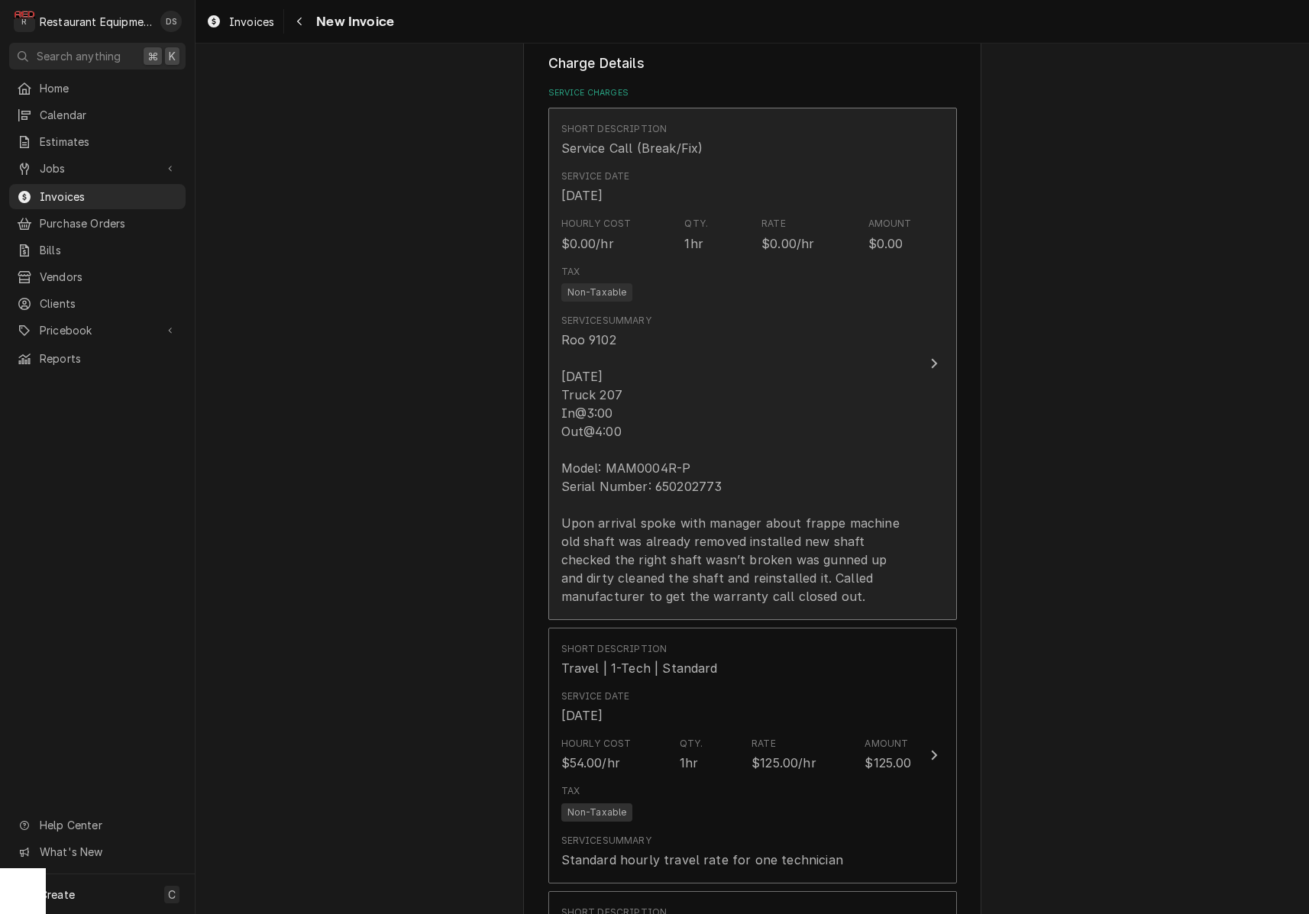
click at [616, 464] on div "Roo 9102 [DATE] Truck 207 In@3:00 Out@4:00 Model: MAM0004R-P Serial Number: 650…" at bounding box center [736, 468] width 351 height 275
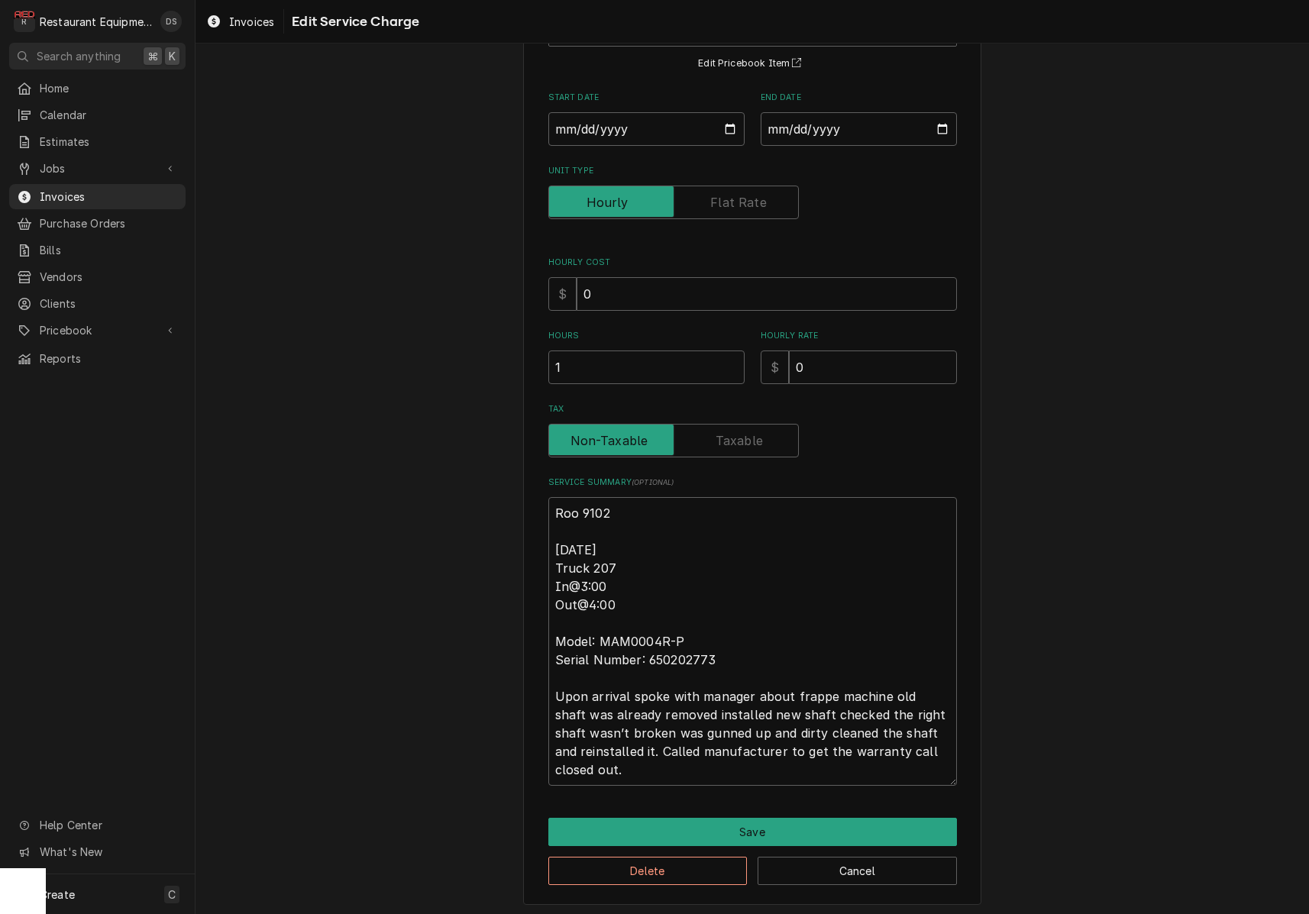
scroll to position [132, 0]
drag, startPoint x: 552, startPoint y: 544, endPoint x: 710, endPoint y: 720, distance: 236.4
click at [654, 781] on textarea "Roo 9102 [DATE] Truck 207 In@3:00 Out@4:00 Model: MAM0004R-P Serial Number: 650…" at bounding box center [752, 642] width 409 height 289
drag, startPoint x: 865, startPoint y: 840, endPoint x: 858, endPoint y: 836, distance: 8.3
click at [858, 836] on button "Save" at bounding box center [752, 833] width 409 height 28
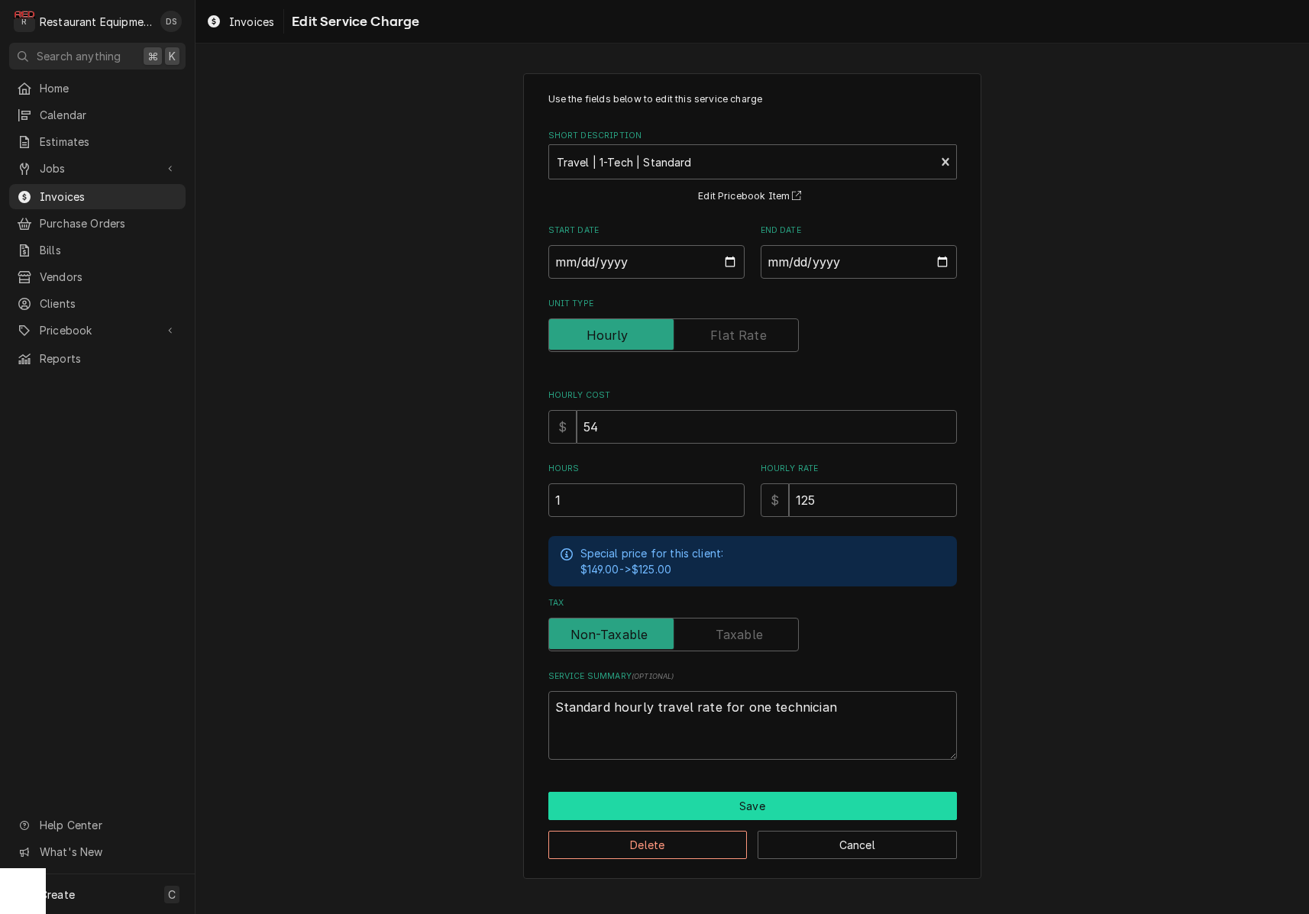
click at [822, 797] on button "Save" at bounding box center [752, 806] width 409 height 28
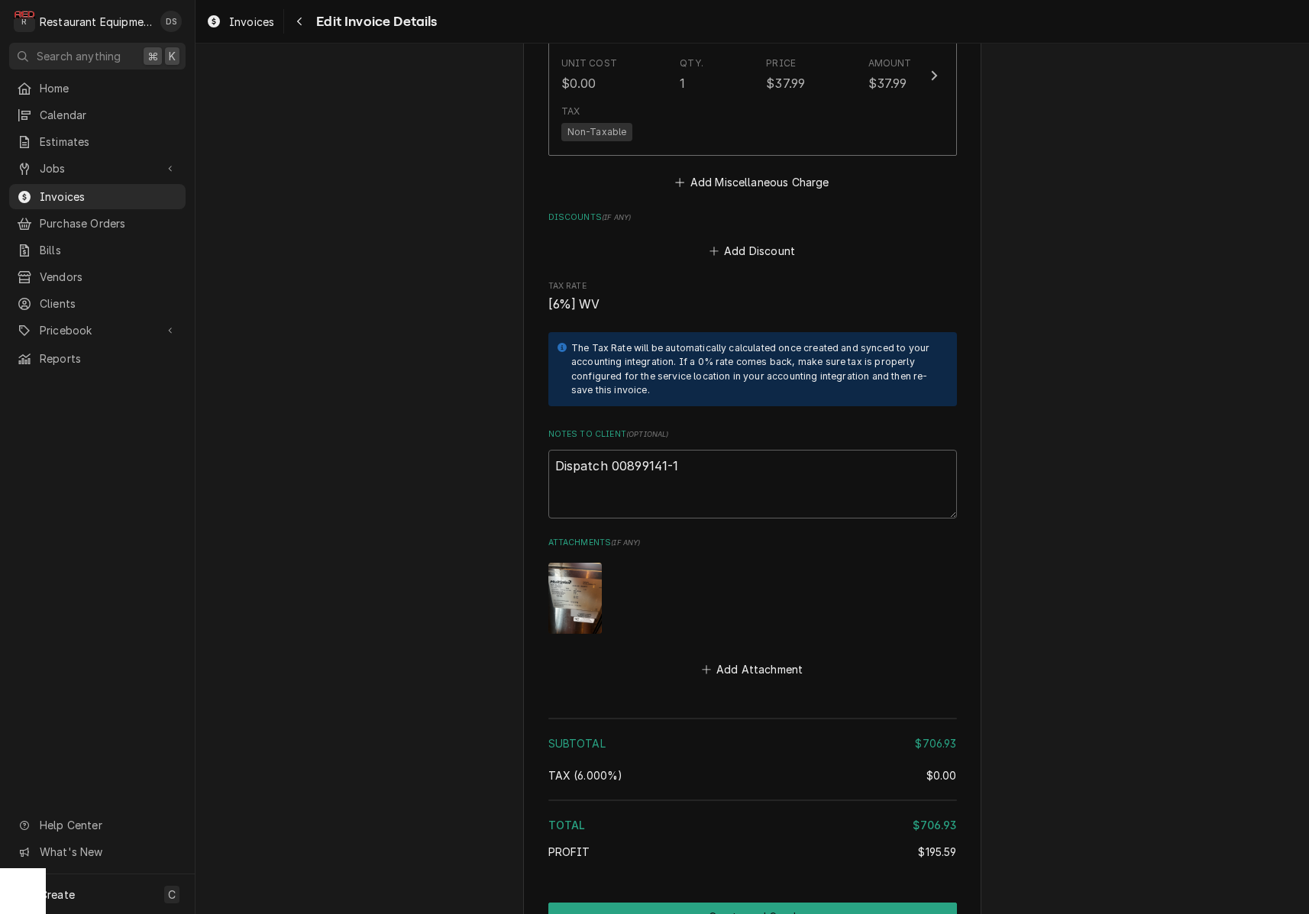
scroll to position [2784, 0]
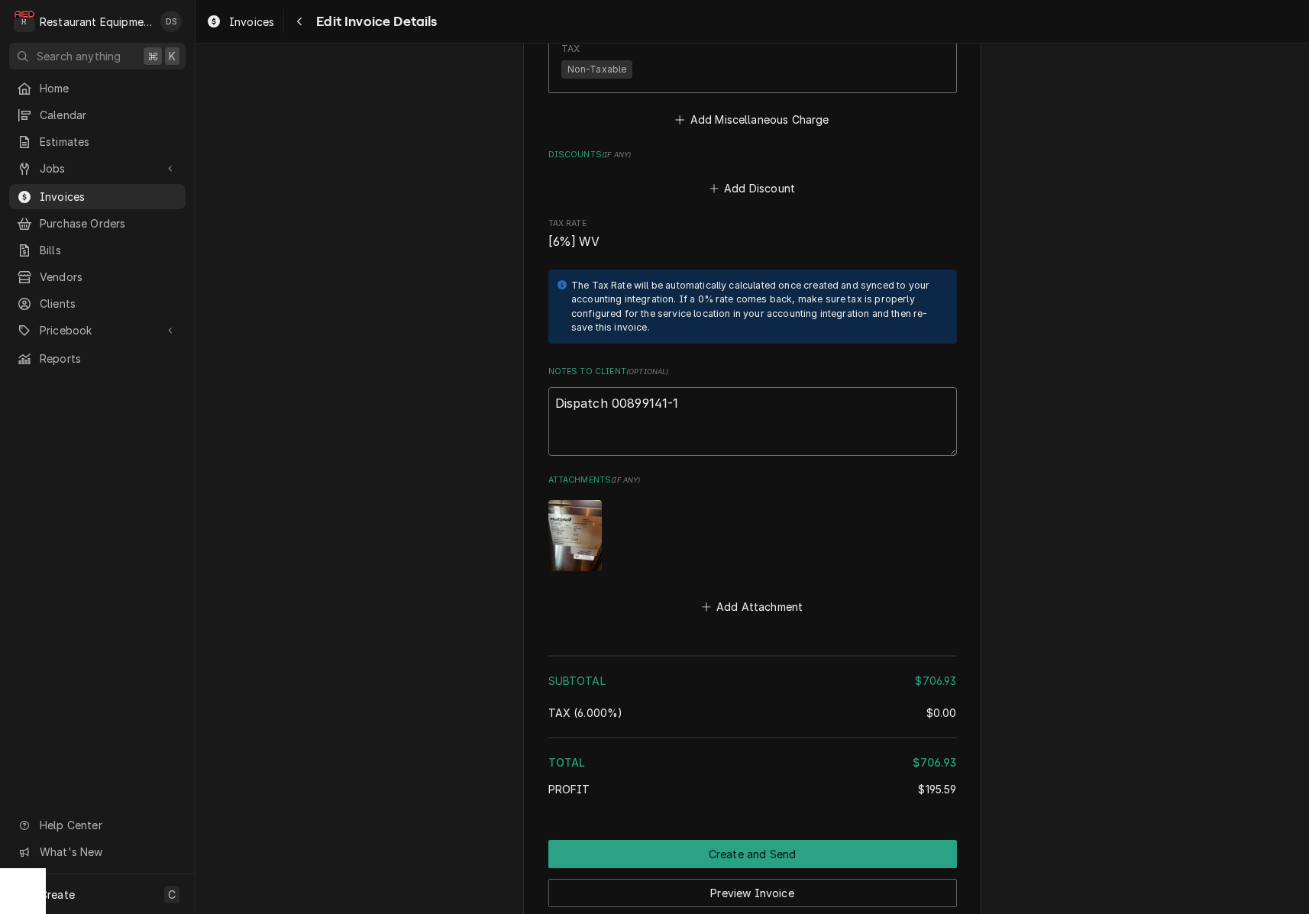
drag, startPoint x: 713, startPoint y: 396, endPoint x: 691, endPoint y: 390, distance: 22.0
click at [710, 395] on textarea "Dispatch 00899141-1" at bounding box center [752, 421] width 409 height 69
drag, startPoint x: 695, startPoint y: 379, endPoint x: 612, endPoint y: 380, distance: 83.3
click at [612, 387] on textarea "Dispatch 00899141-1" at bounding box center [752, 421] width 409 height 69
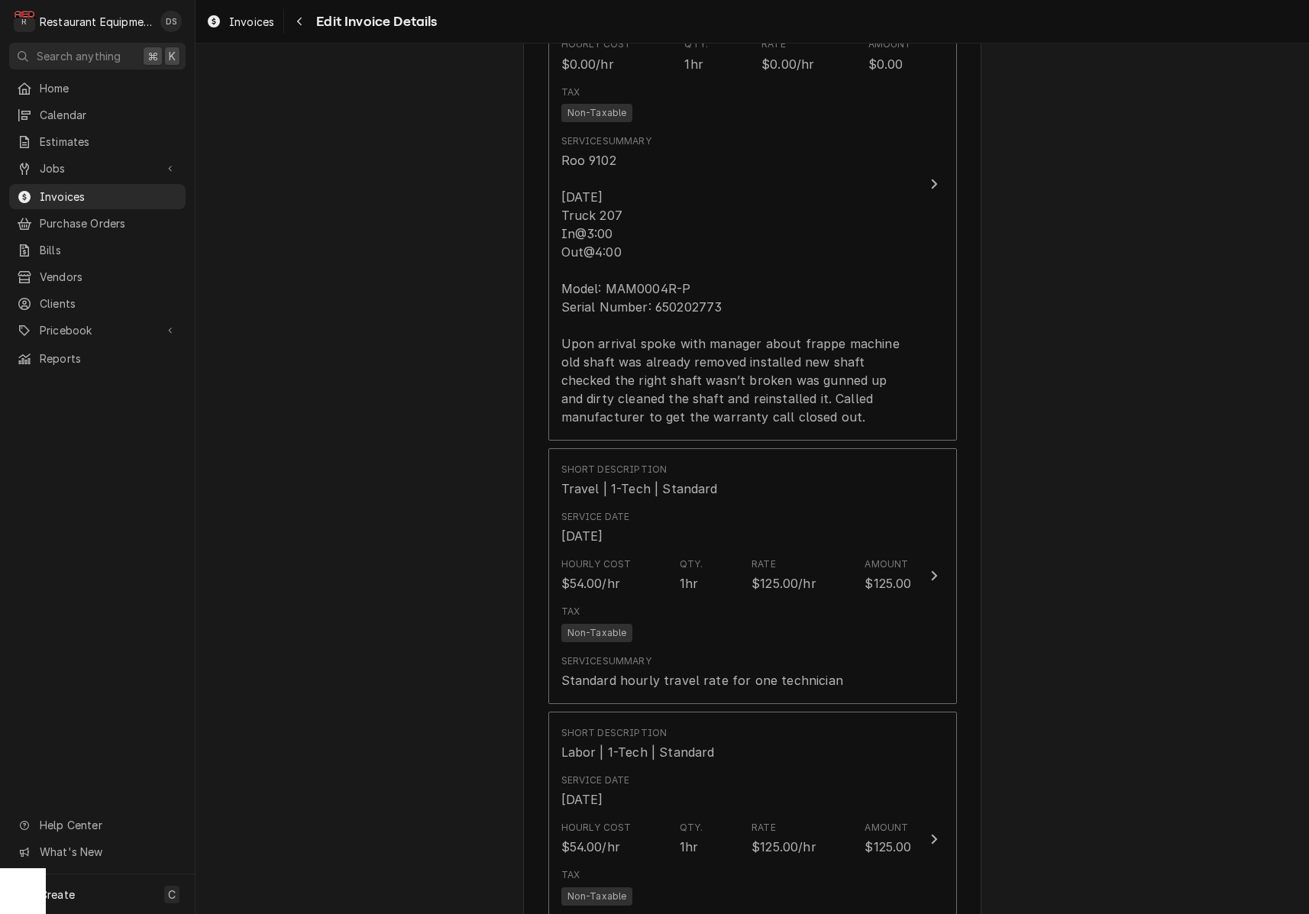
scroll to position [1122, 0]
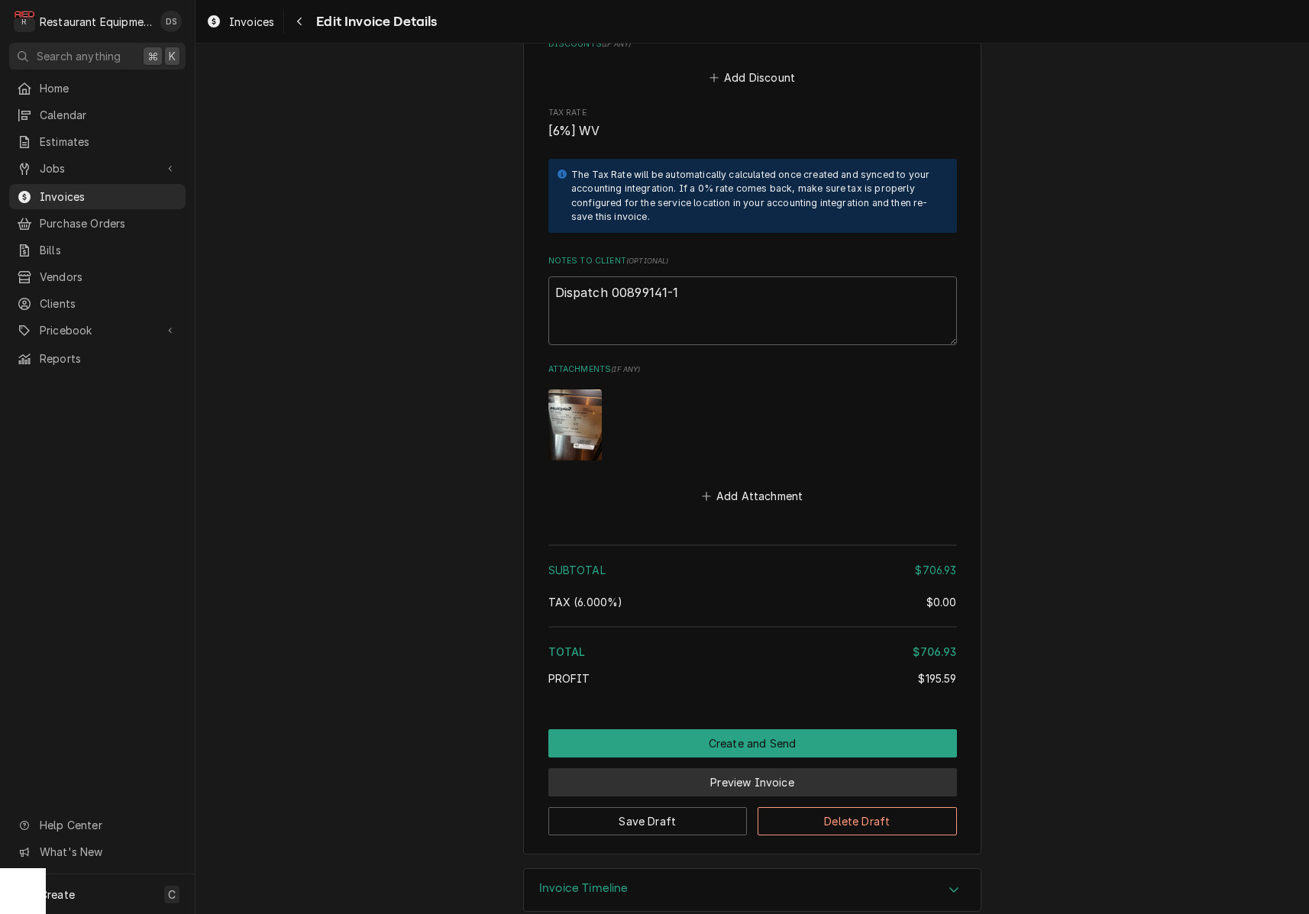
click at [727, 769] on button "Preview Invoice" at bounding box center [752, 783] width 409 height 28
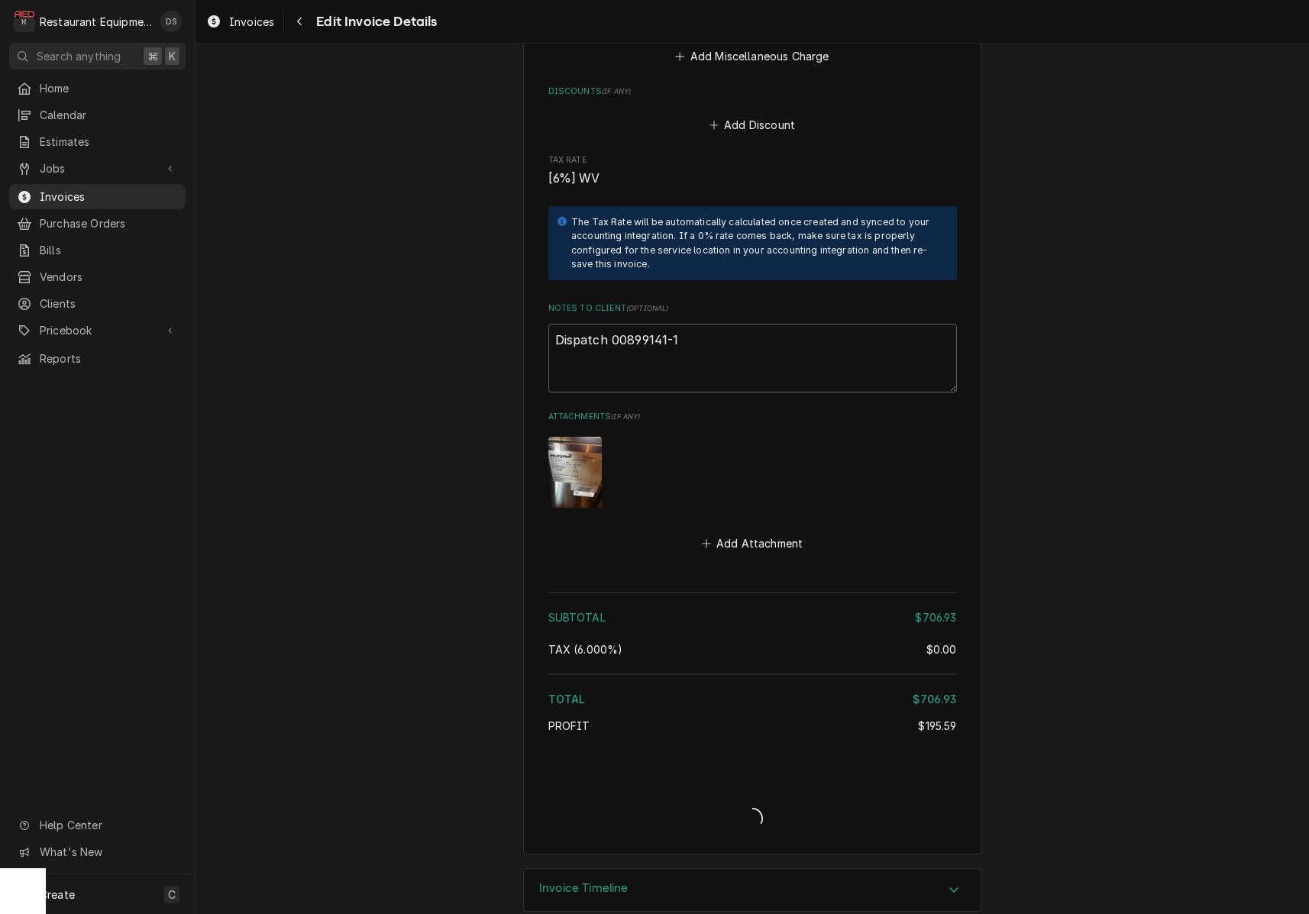
type textarea "x"
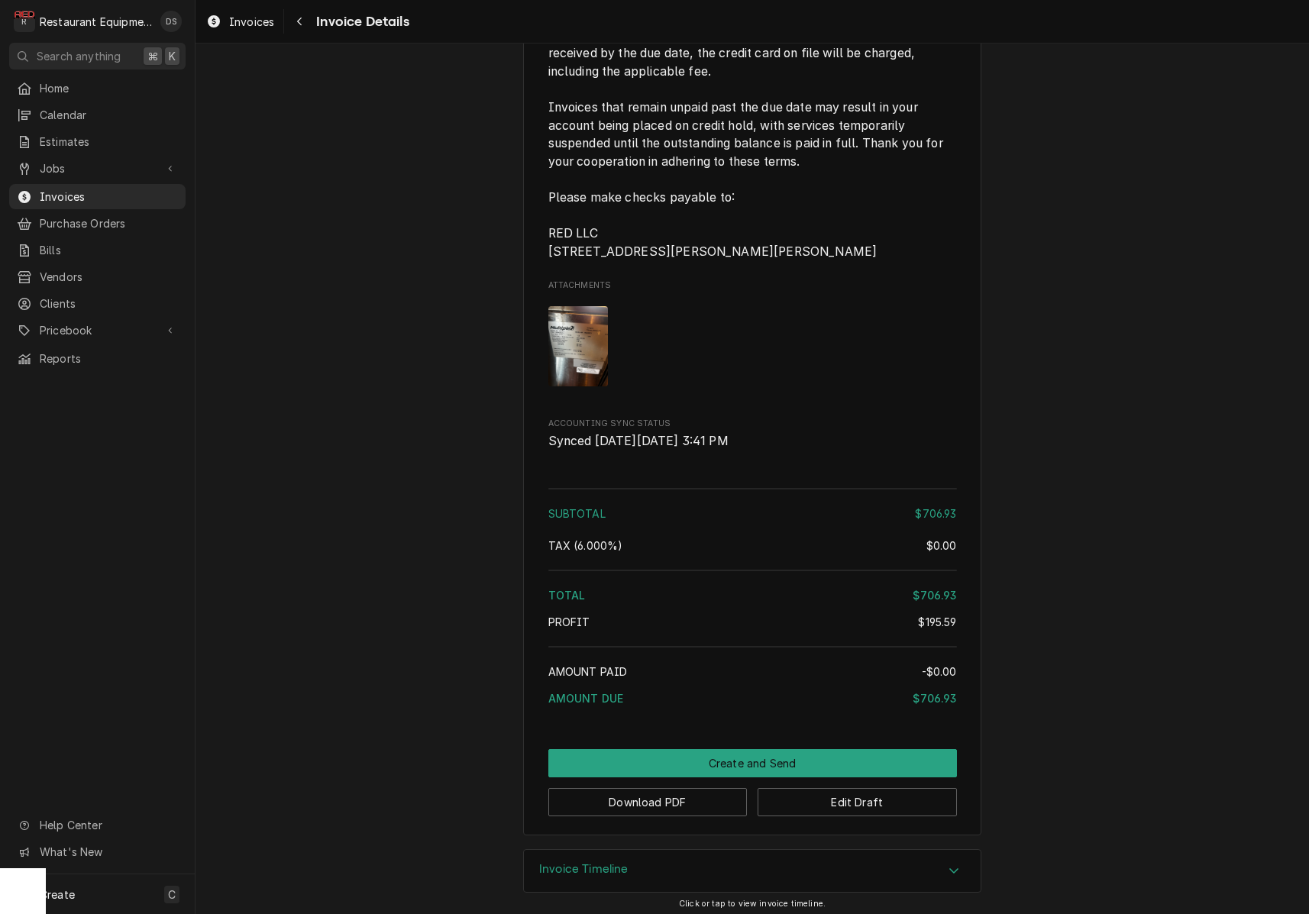
scroll to position [2651, 0]
click at [646, 796] on button "Download PDF" at bounding box center [647, 804] width 199 height 28
click at [579, 348] on img "Attachments" at bounding box center [578, 348] width 60 height 80
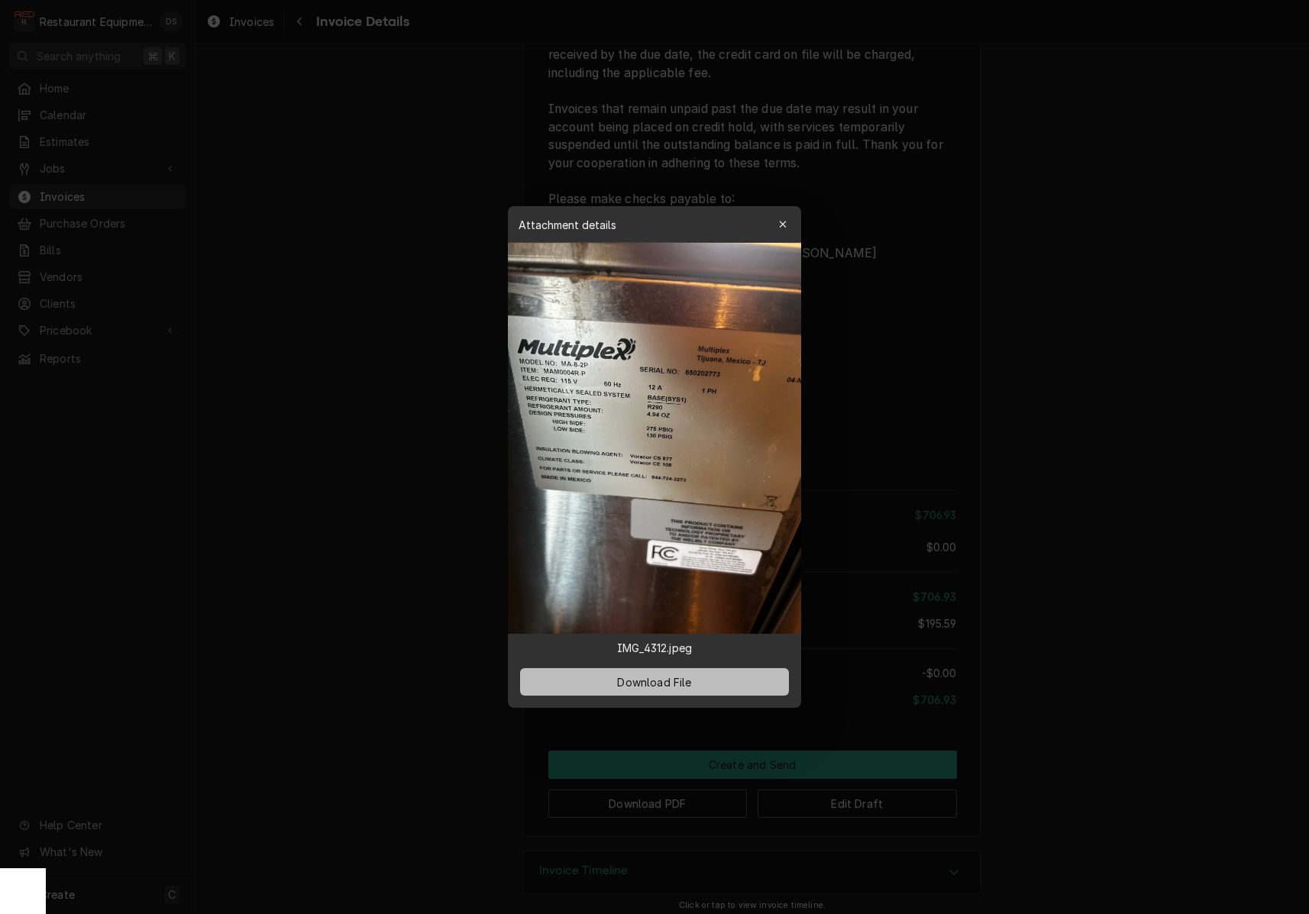
drag, startPoint x: 671, startPoint y: 684, endPoint x: 712, endPoint y: 671, distance: 43.0
click at [671, 684] on span "Download File" at bounding box center [654, 683] width 80 height 16
click at [781, 221] on icon "button" at bounding box center [783, 224] width 8 height 11
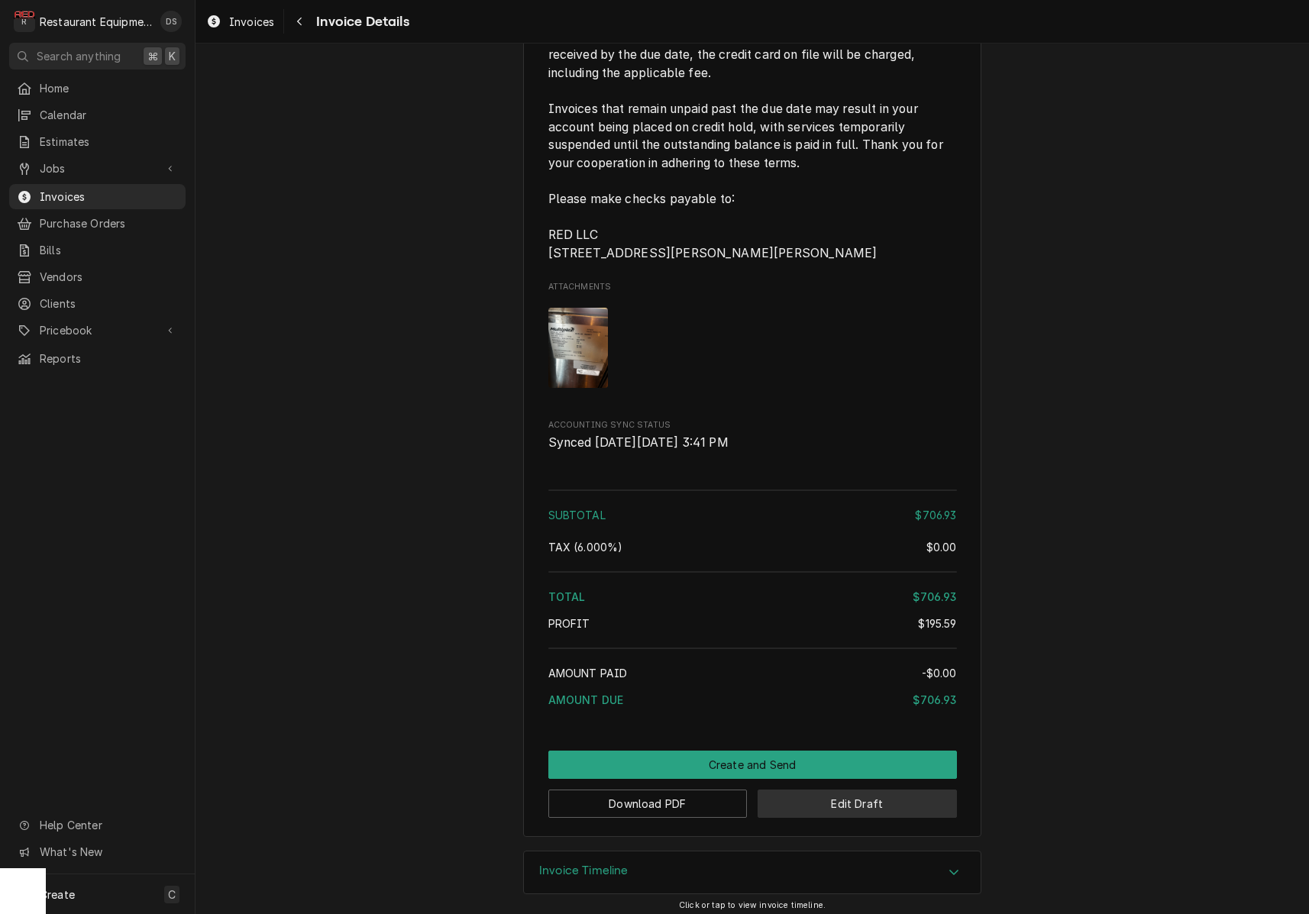
click at [878, 801] on button "Edit Draft" at bounding box center [857, 804] width 199 height 28
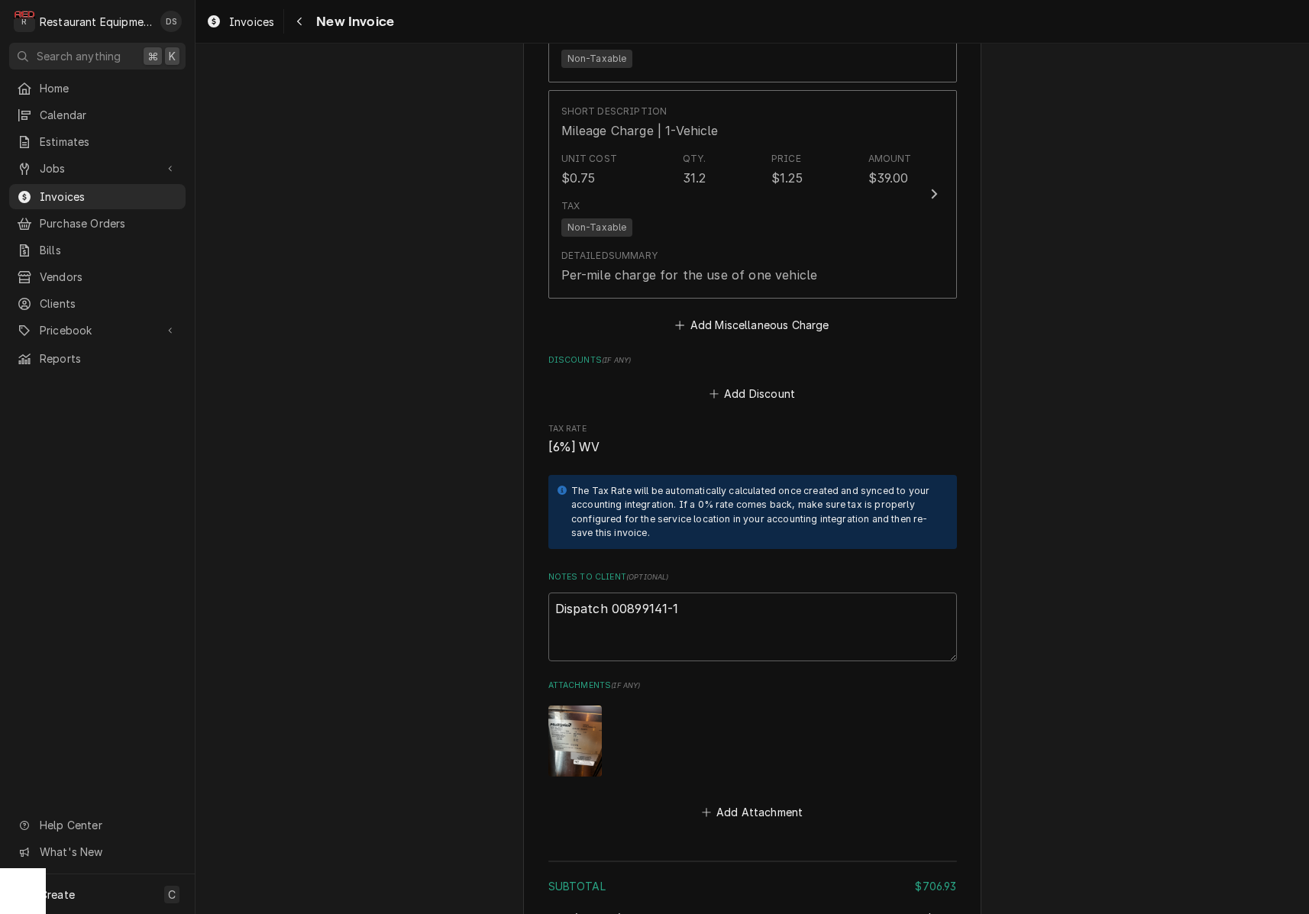
scroll to position [2580, 0]
click at [707, 591] on textarea "Dispatch 00899141-1" at bounding box center [752, 625] width 409 height 69
type textarea "x"
type textarea "Dispatch 00899141-1"
type textarea "x"
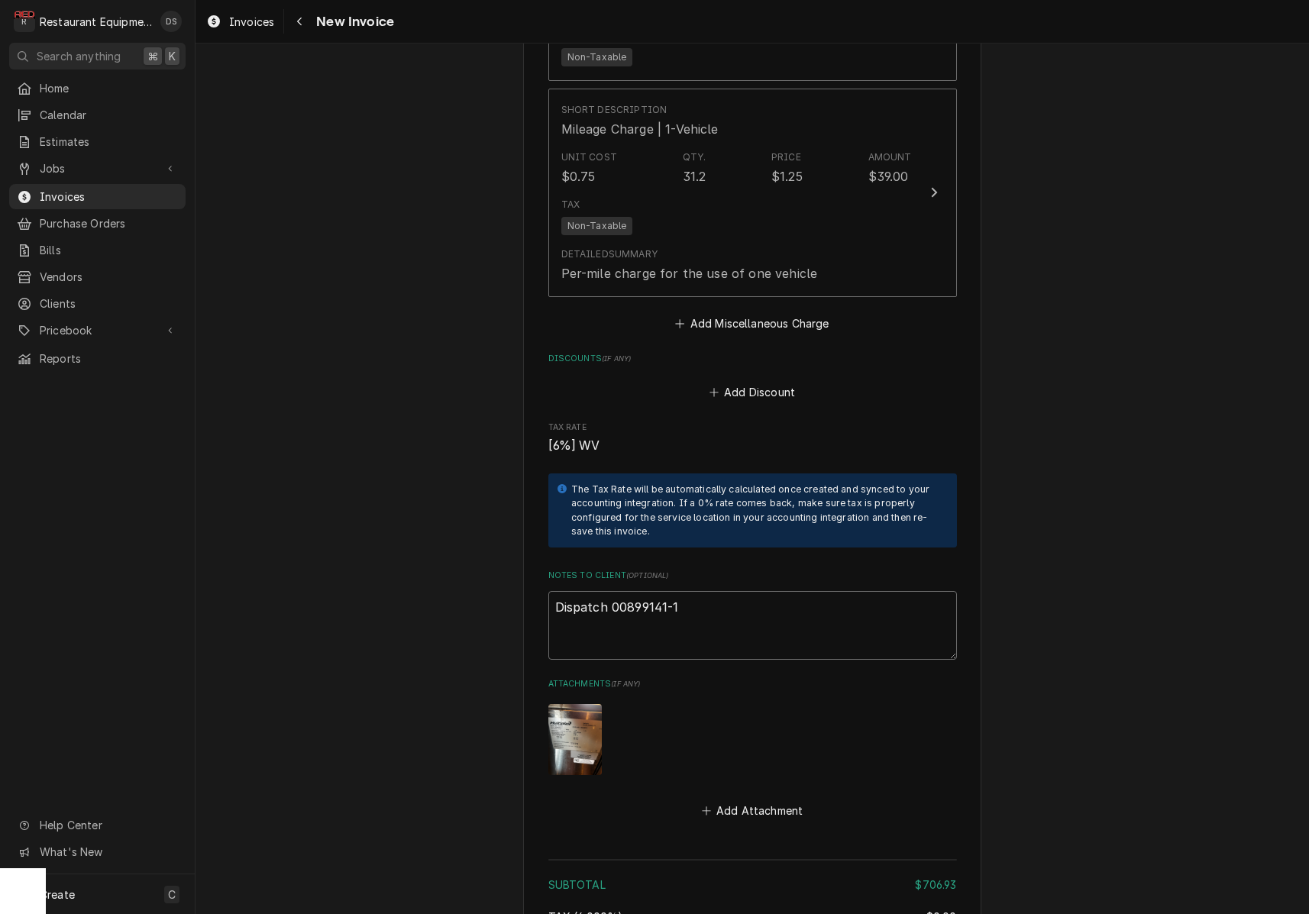
type textarea "Dispatch 00899141-1"
type textarea "x"
type textarea "Dispatch 00899141-1"
paste textarea "Claim KC-1036214"
type textarea "x"
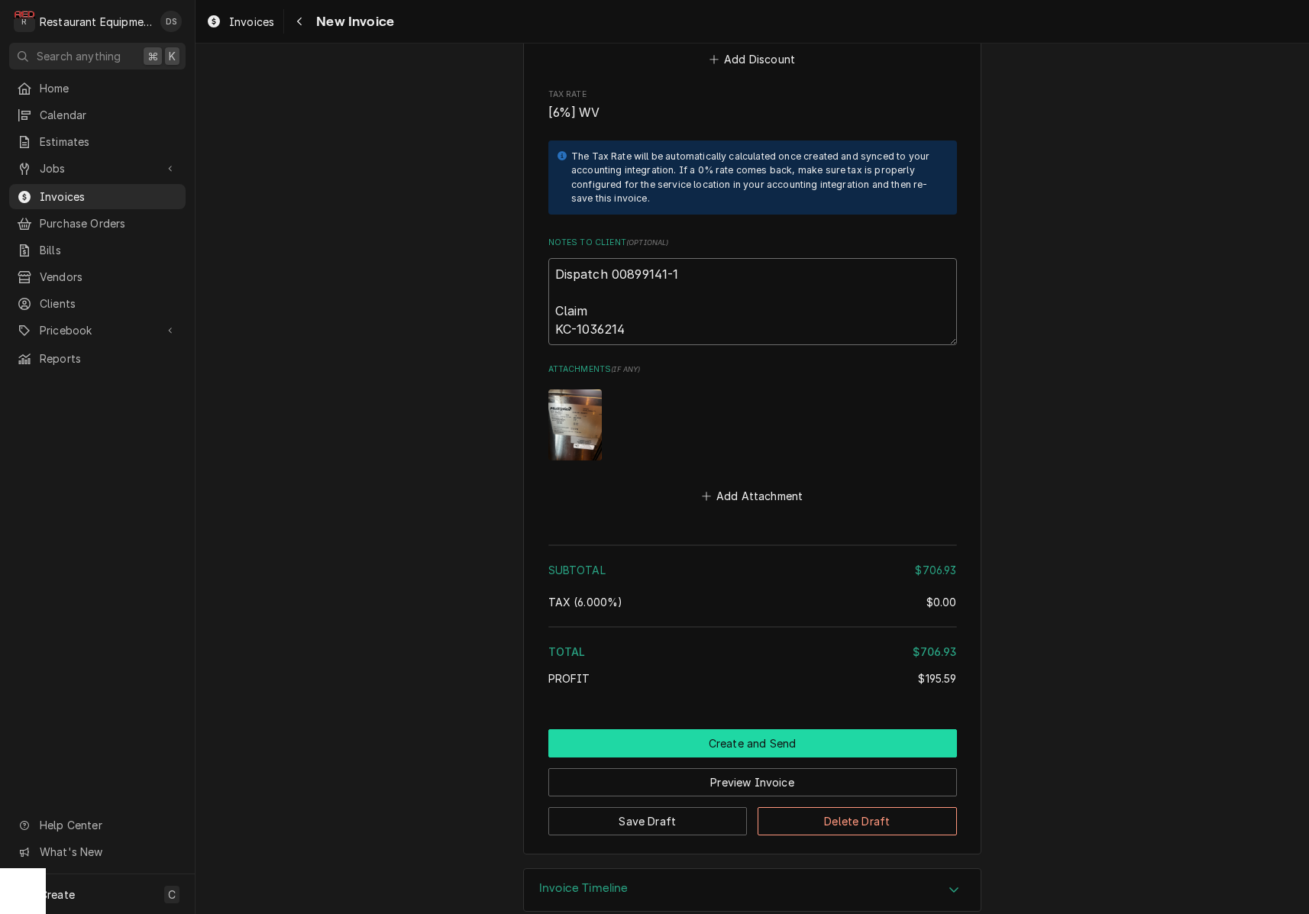
type textarea "Dispatch 00899141-1 Claim KC-1036214"
click at [756, 730] on button "Create and Send" at bounding box center [752, 744] width 409 height 28
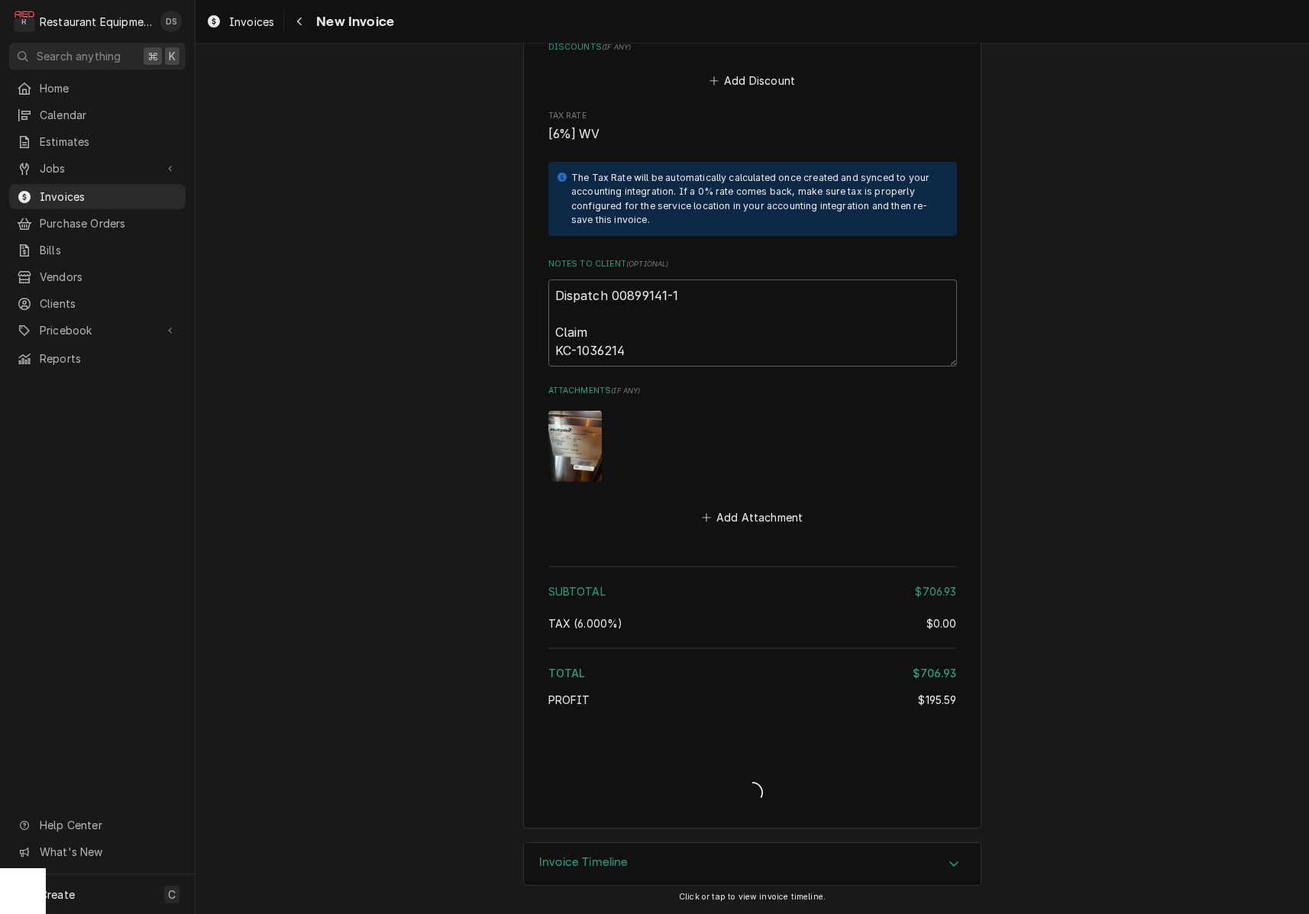
scroll to position [2865, 0]
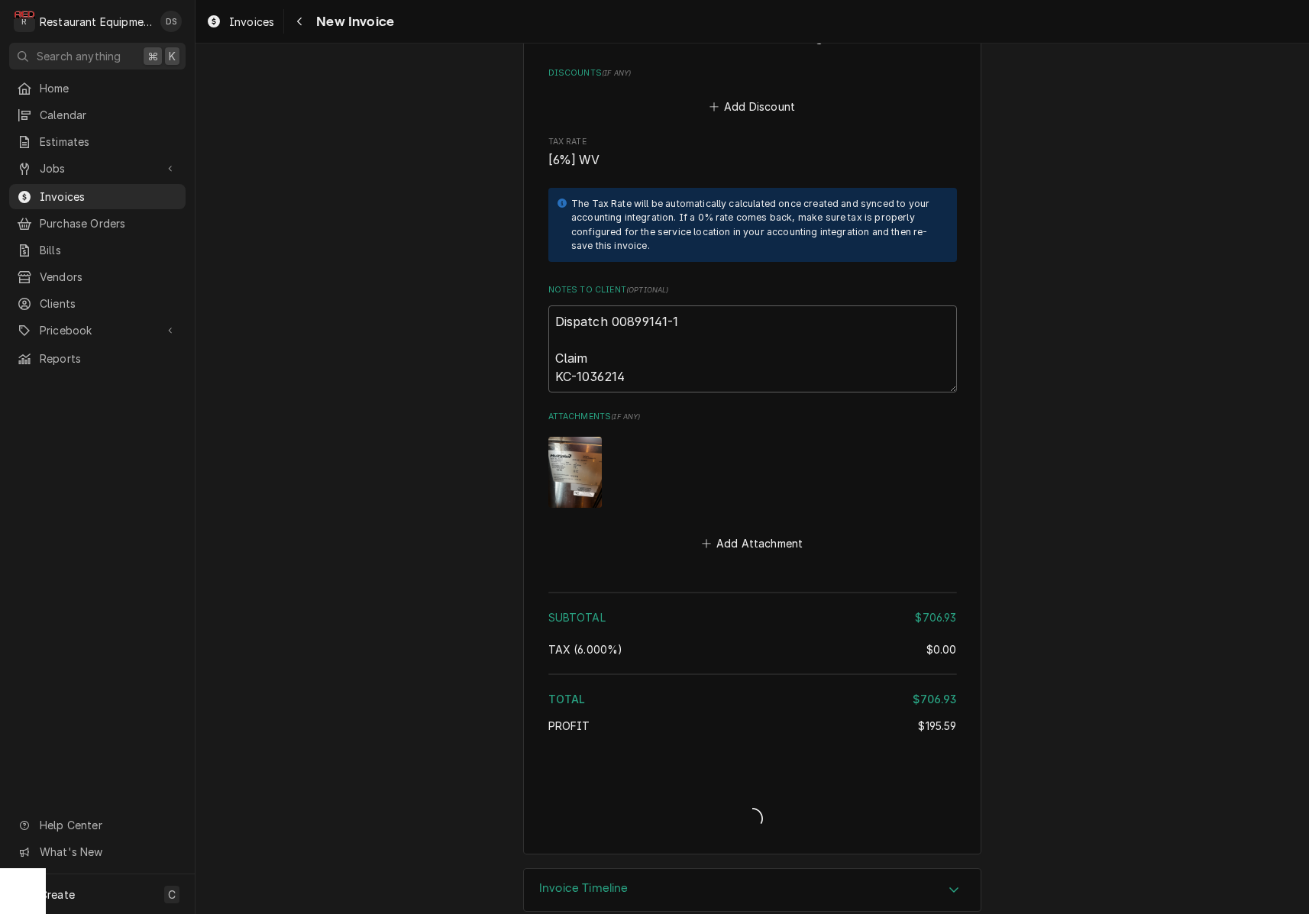
type textarea "x"
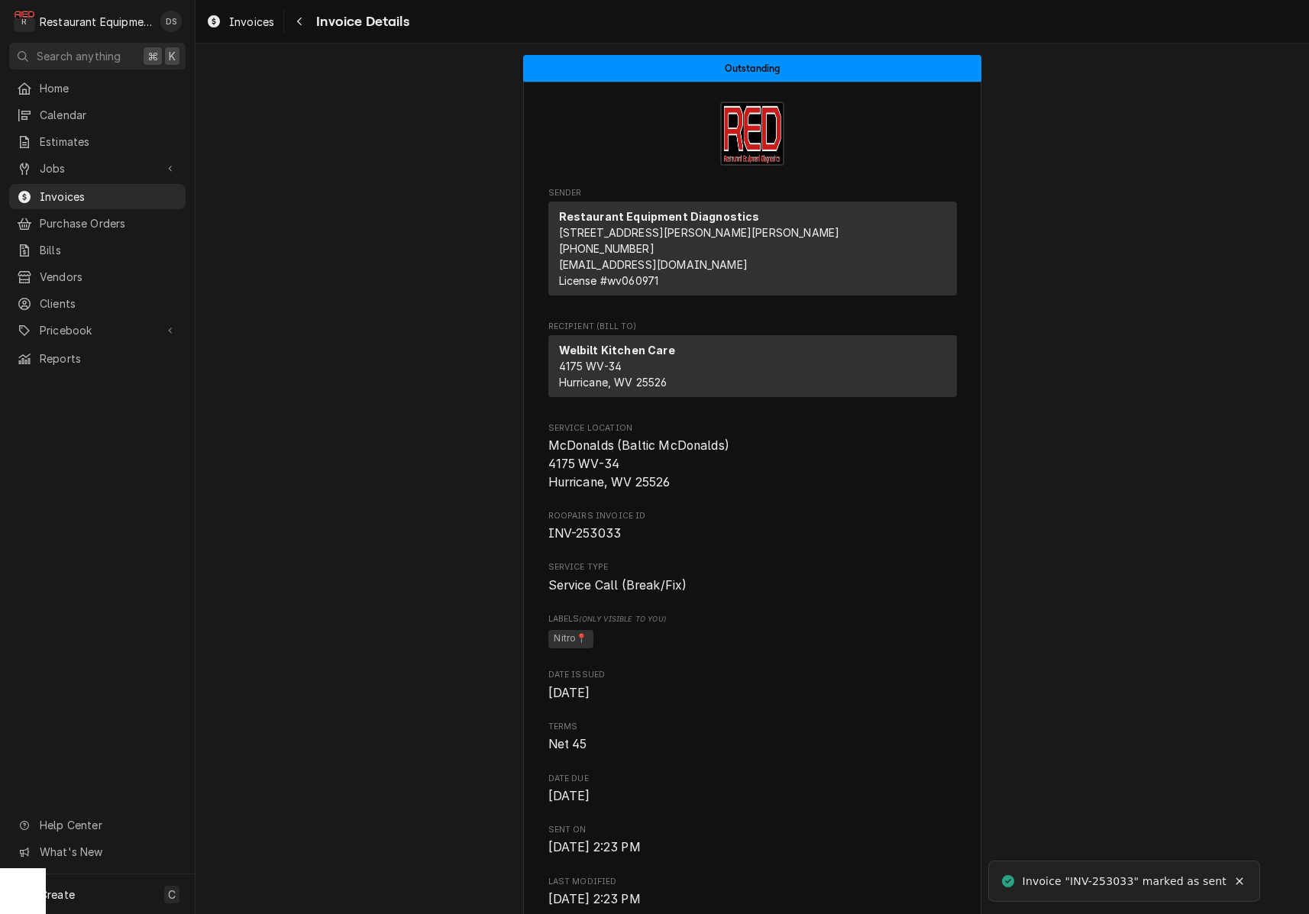
drag, startPoint x: 323, startPoint y: 31, endPoint x: 313, endPoint y: 28, distance: 10.2
click at [321, 31] on div "Invoice Details" at bounding box center [347, 21] width 121 height 24
click at [312, 28] on span "Invoice Details" at bounding box center [360, 21] width 97 height 21
click at [306, 26] on div "Navigate back" at bounding box center [299, 21] width 15 height 15
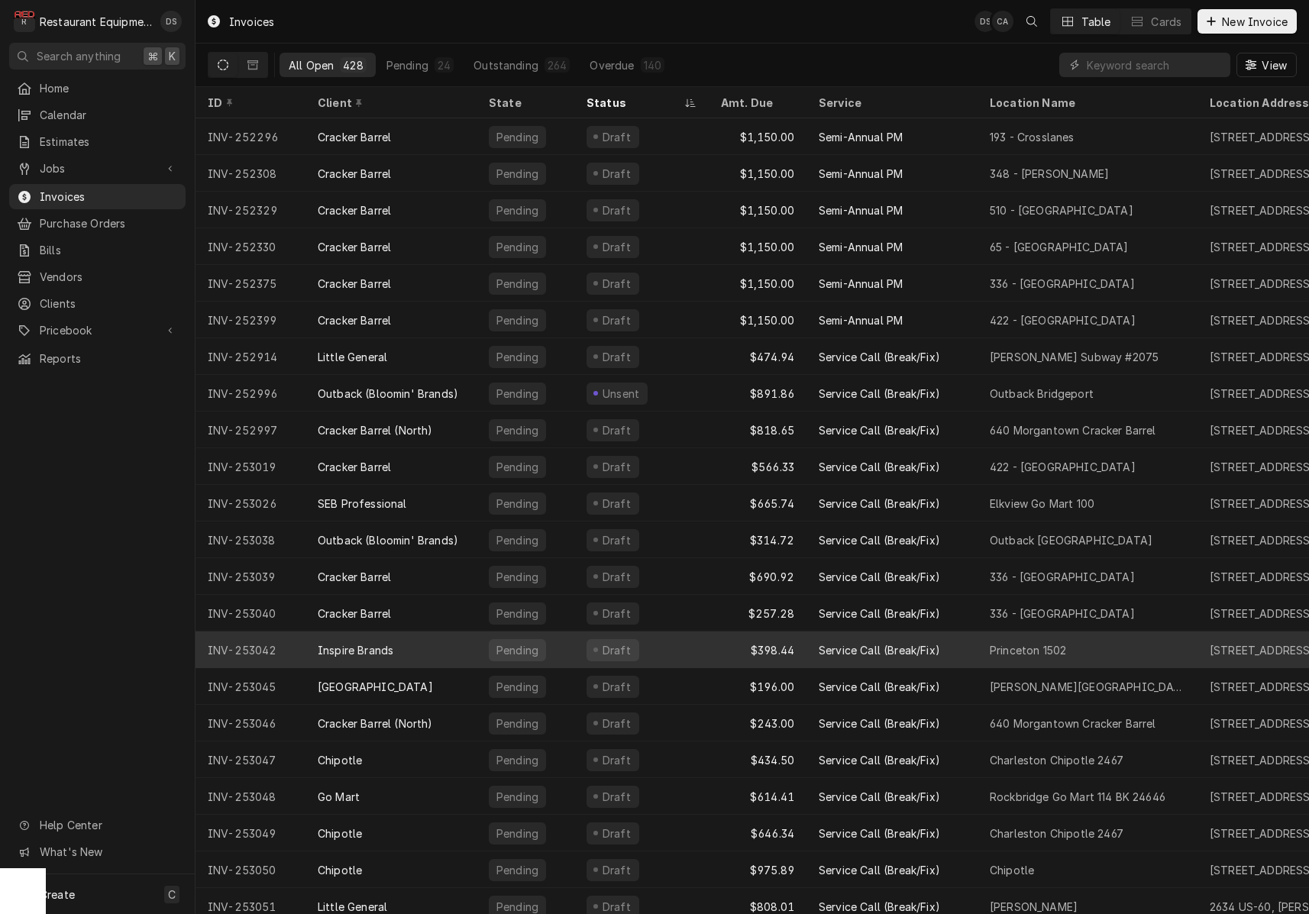
click at [651, 655] on div "Draft" at bounding box center [641, 650] width 134 height 37
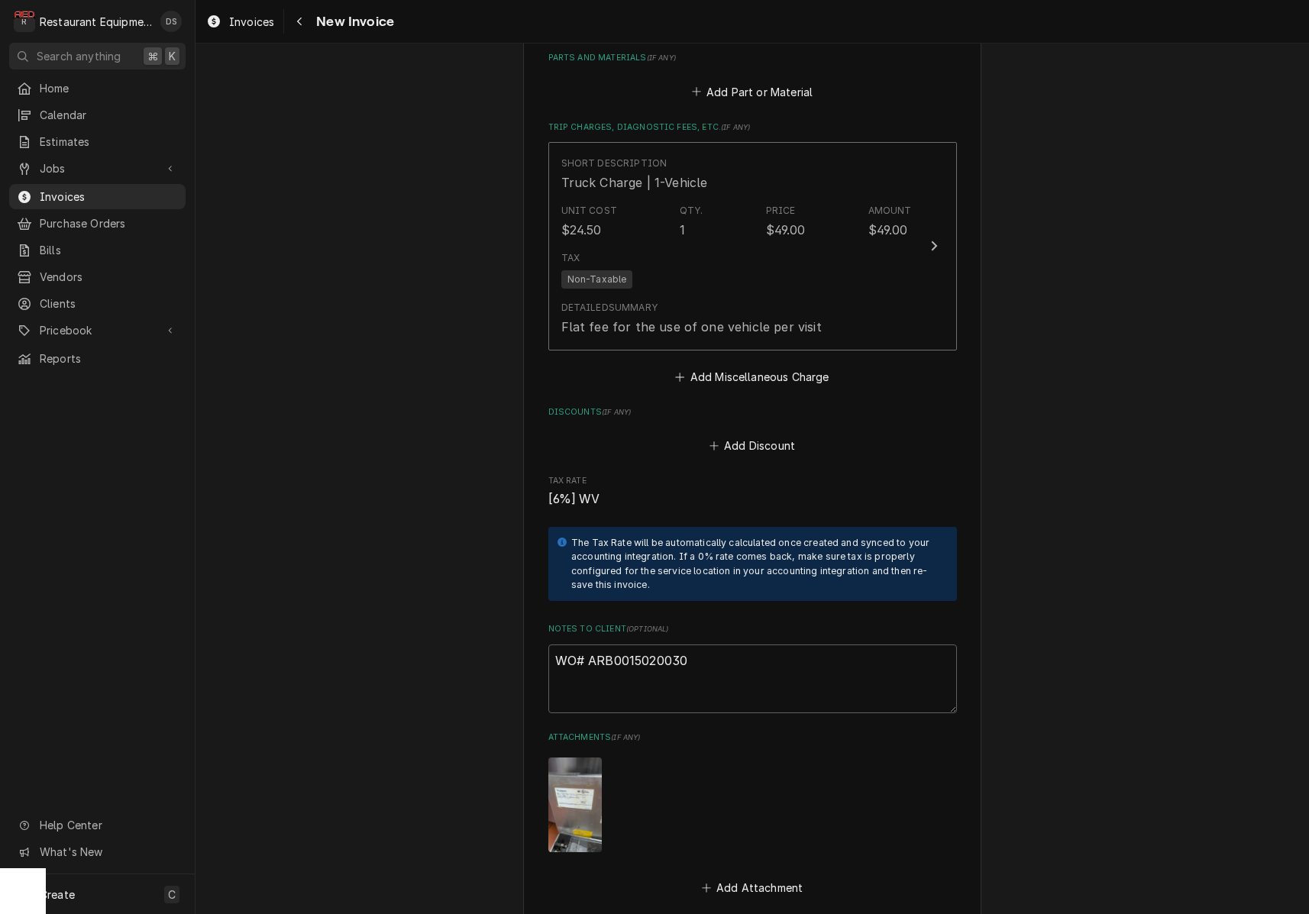
scroll to position [2257, 0]
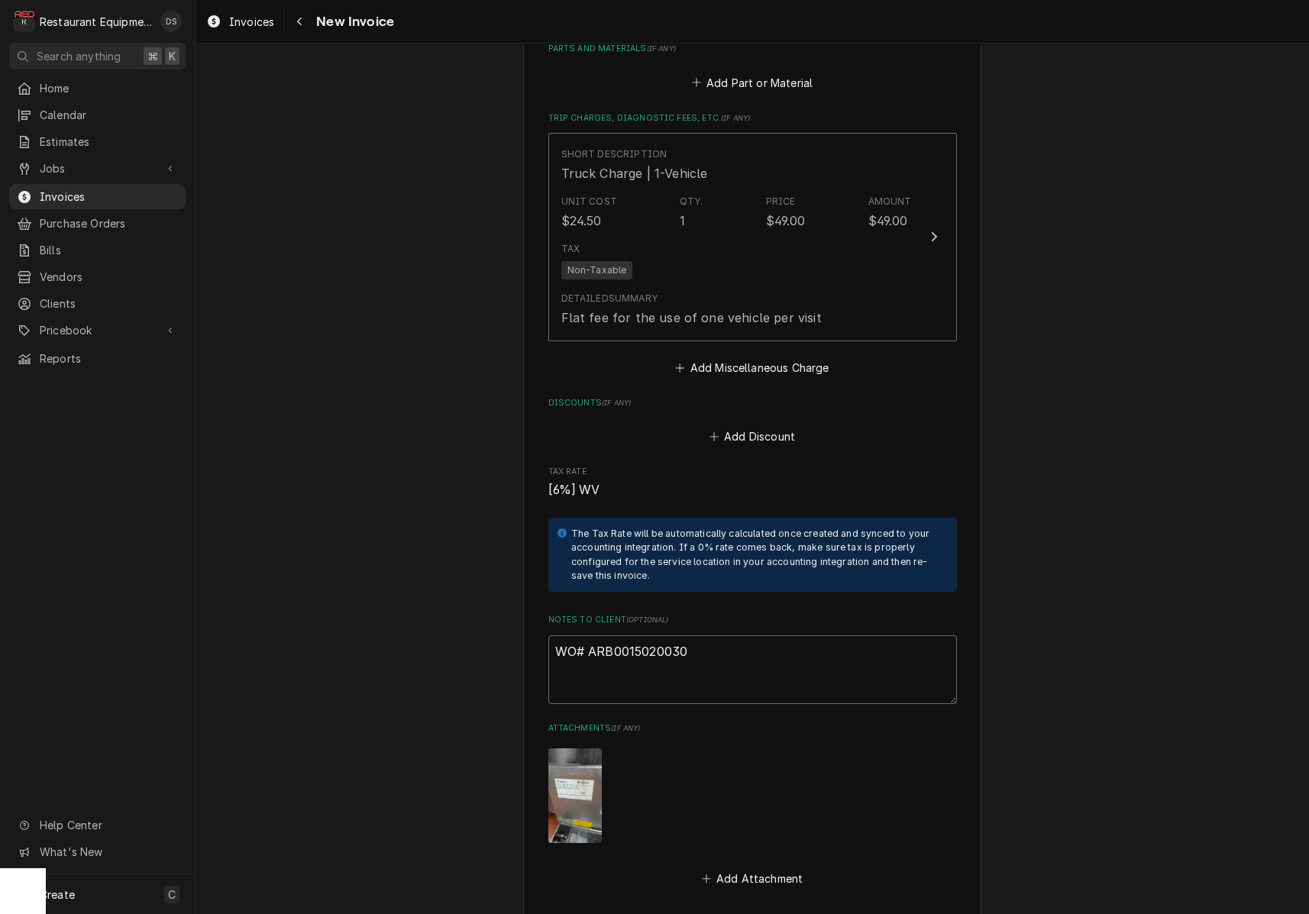
drag, startPoint x: 645, startPoint y: 629, endPoint x: 619, endPoint y: 626, distance: 26.2
click at [592, 636] on textarea "WO# ARB0015020030" at bounding box center [752, 670] width 409 height 69
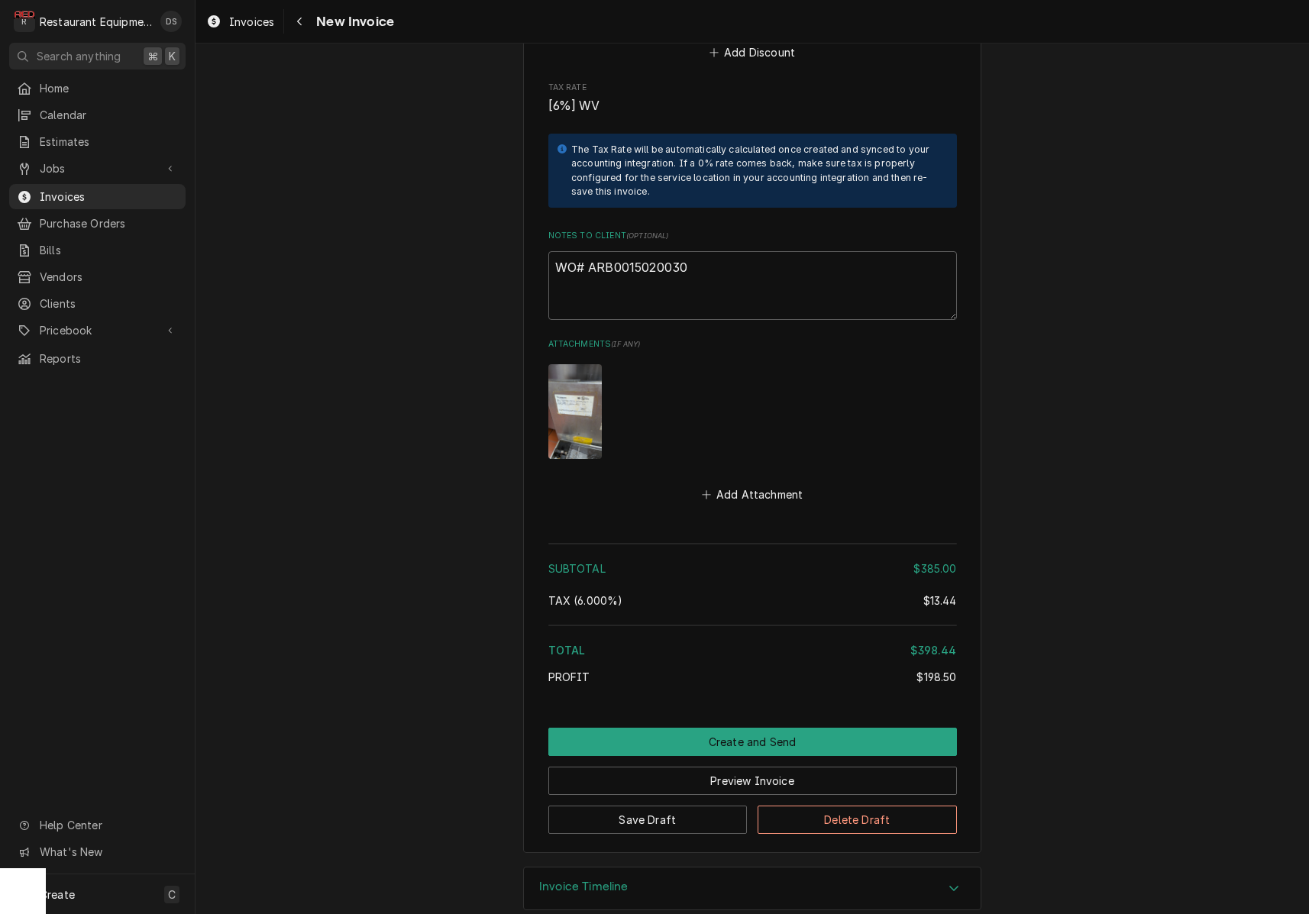
scroll to position [2641, 0]
click at [756, 768] on button "Preview Invoice" at bounding box center [752, 782] width 409 height 28
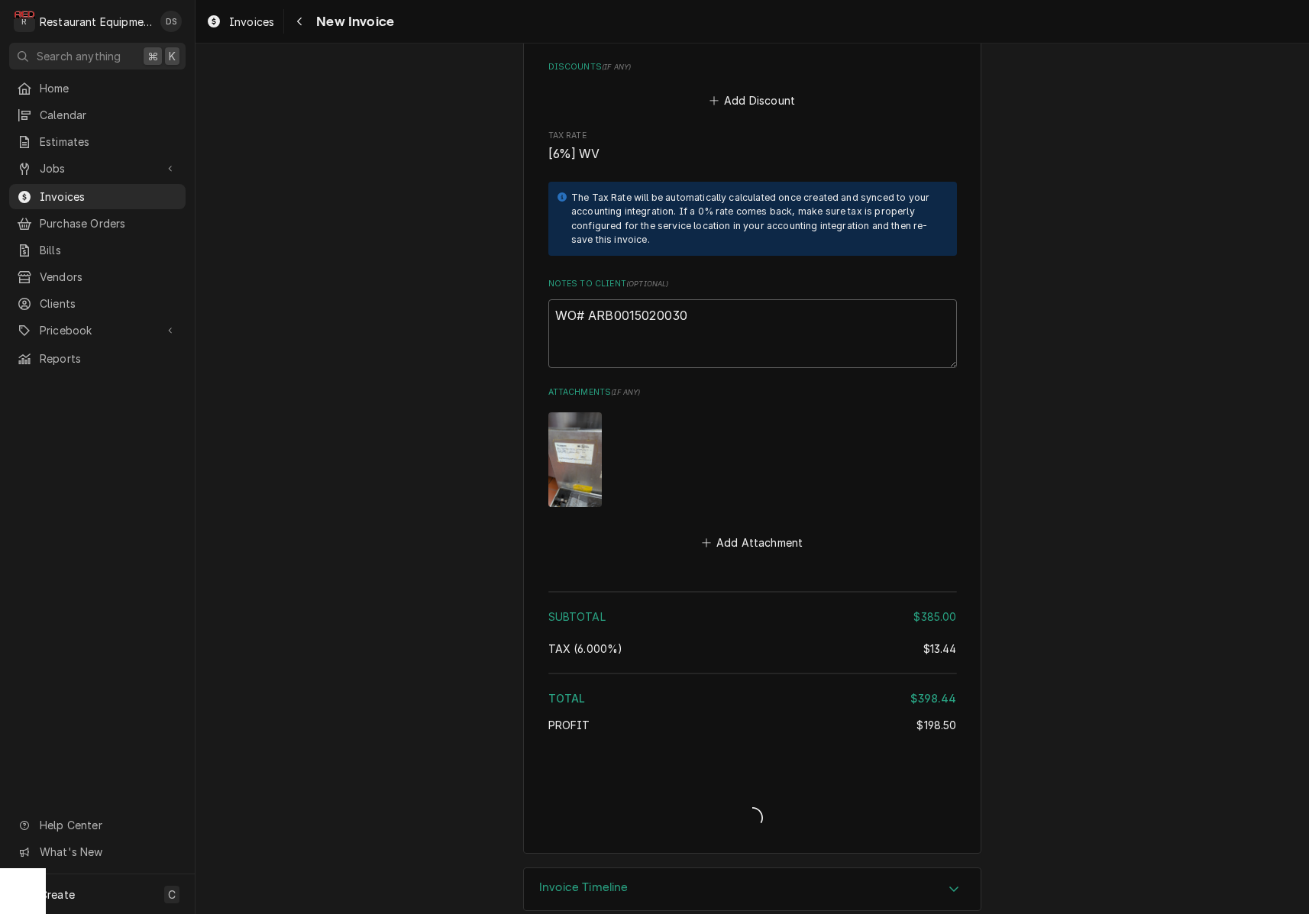
type textarea "x"
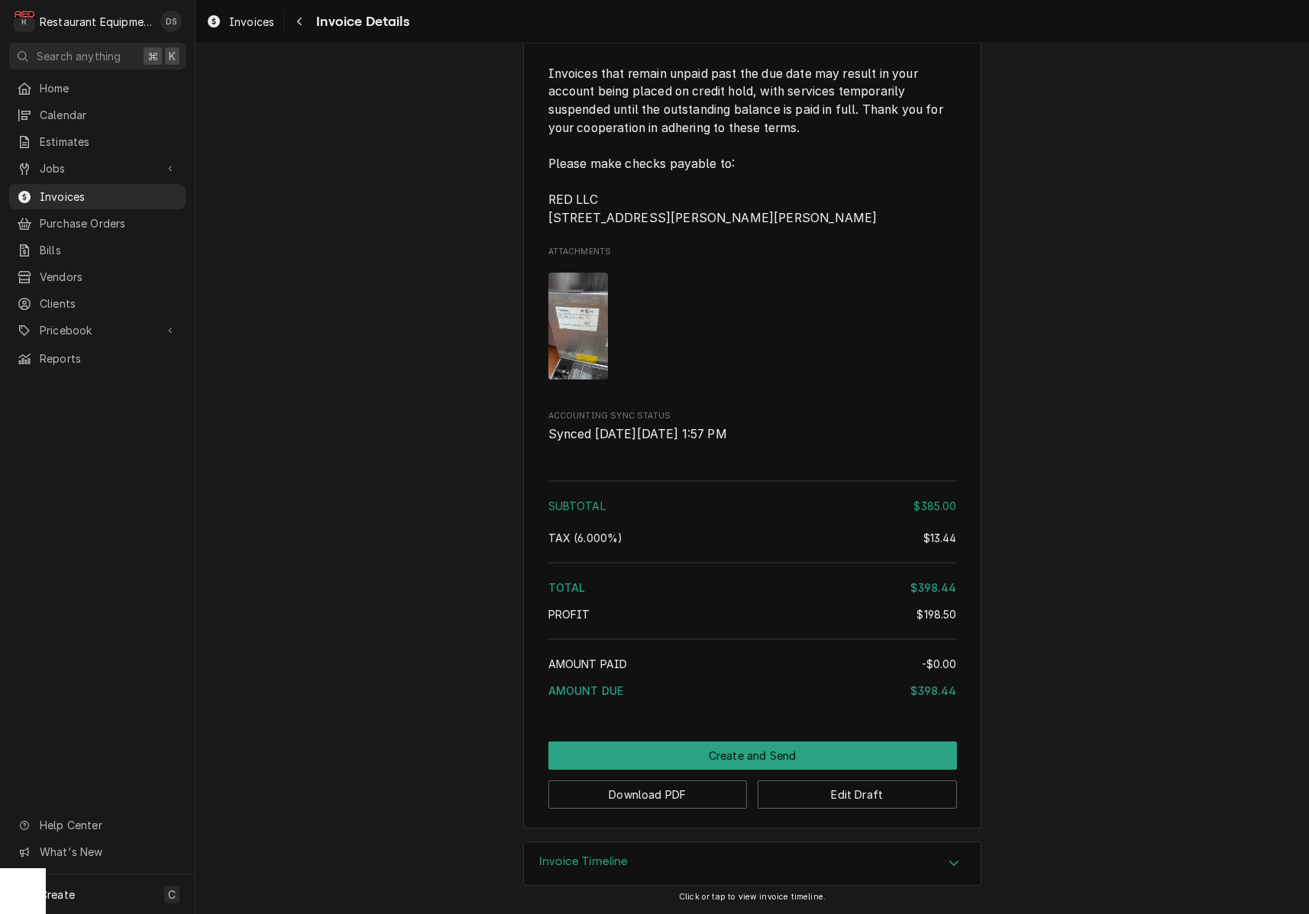
scroll to position [2517, 0]
click at [769, 749] on button "Create and Send" at bounding box center [752, 756] width 409 height 28
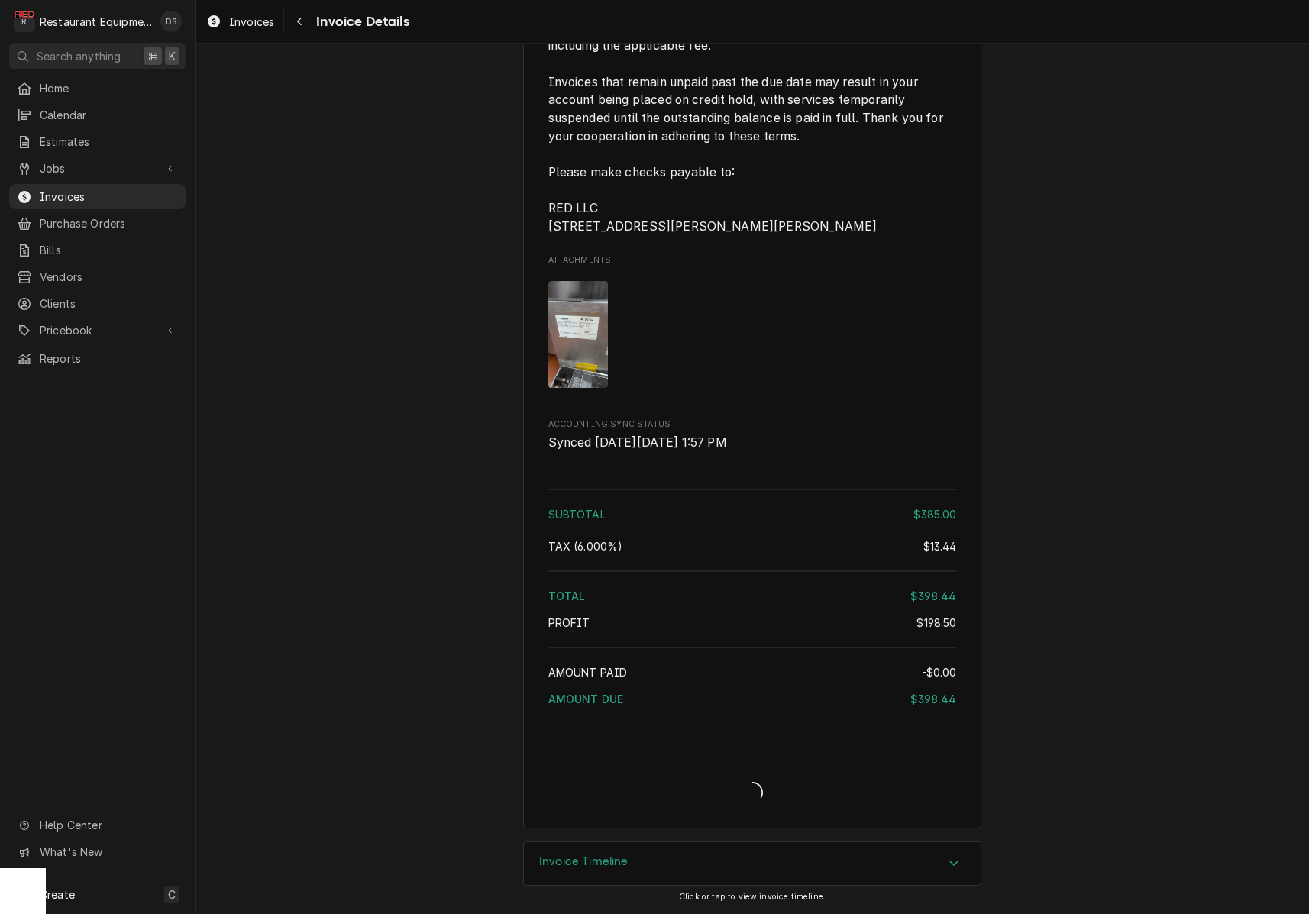
scroll to position [2509, 0]
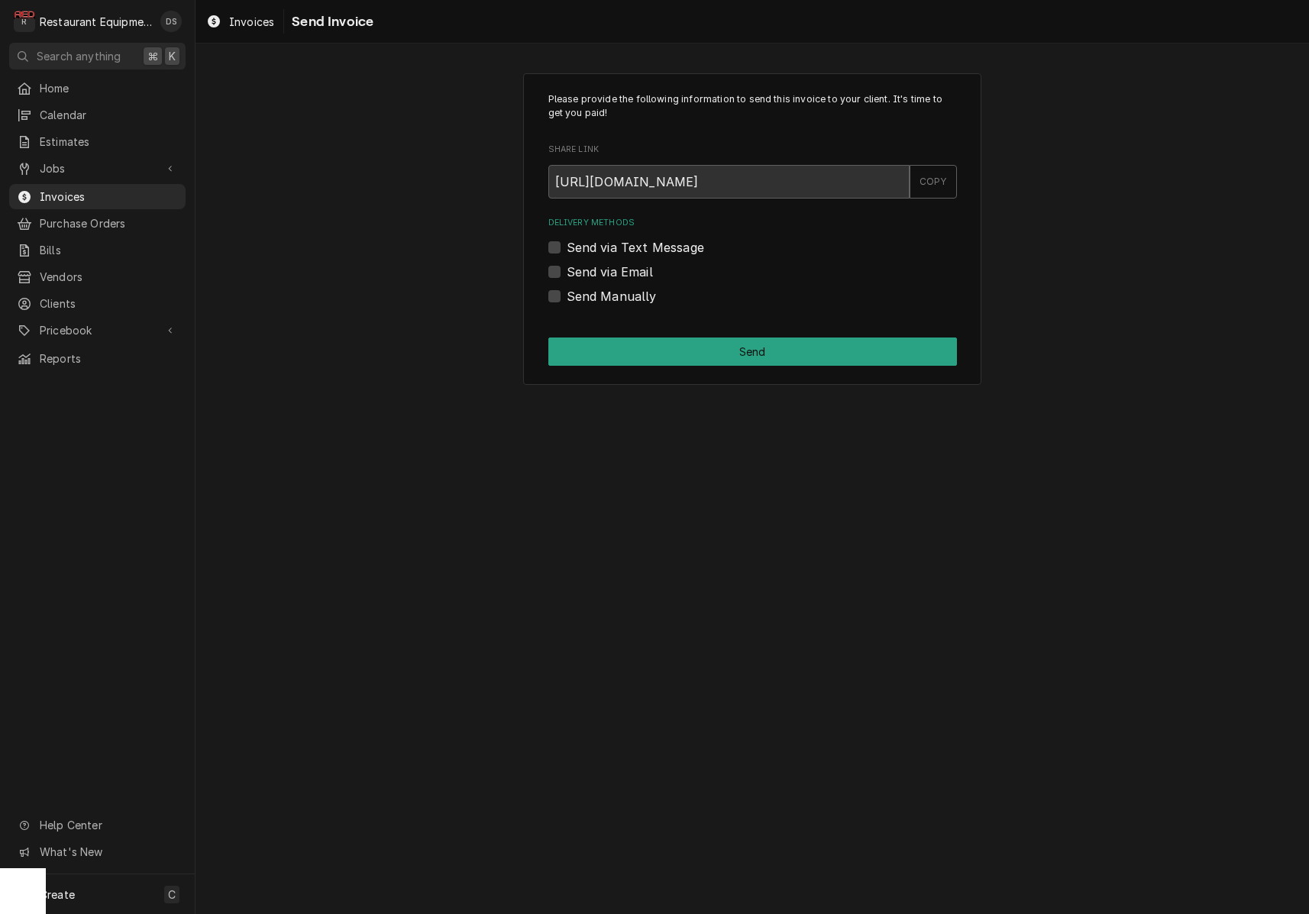
click at [561, 265] on div "Send via Email" at bounding box center [752, 272] width 409 height 18
click at [567, 267] on label "Send via Email" at bounding box center [610, 272] width 86 height 18
click at [567, 267] on input "Send via Email" at bounding box center [771, 280] width 409 height 34
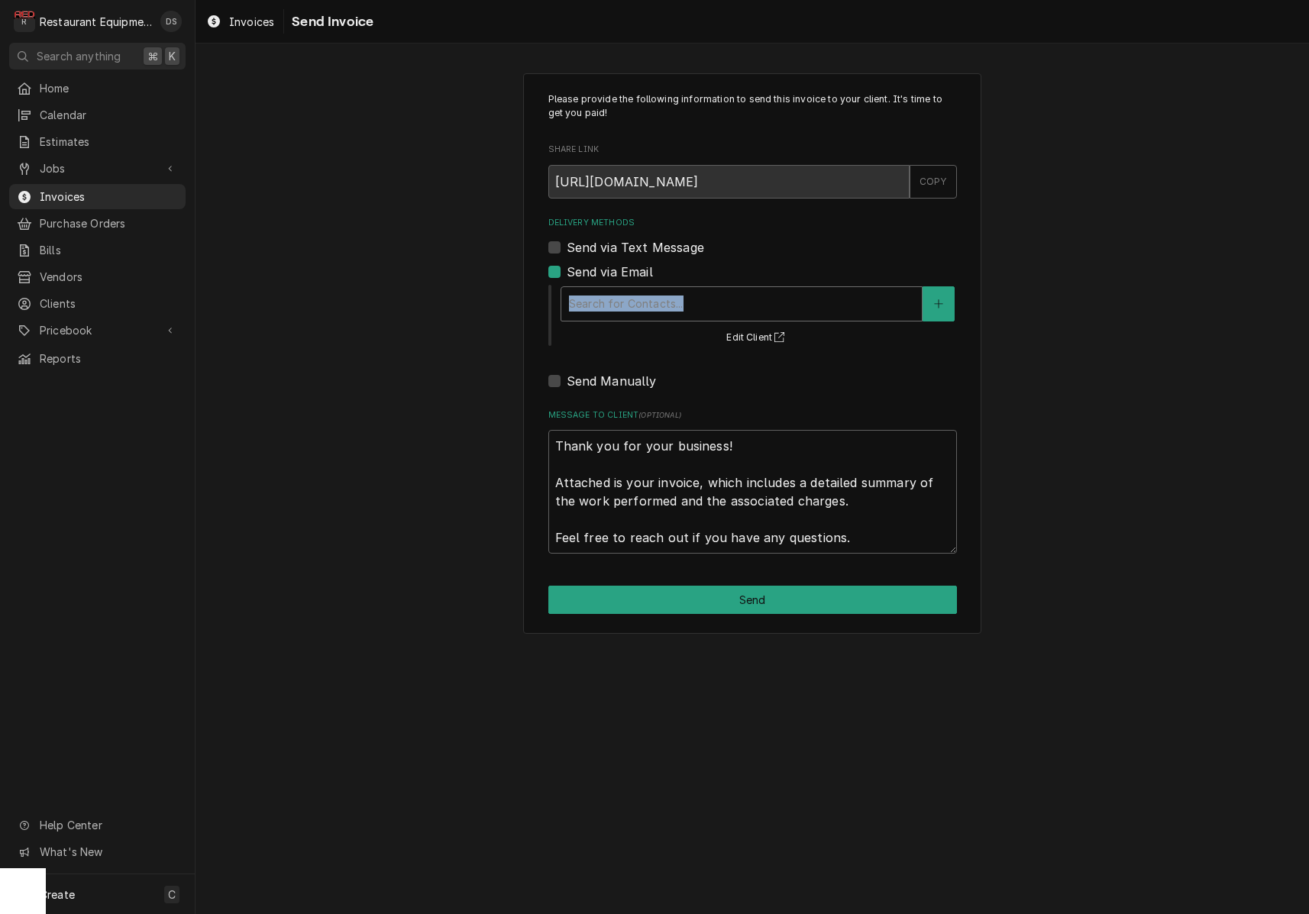
click at [629, 284] on div "Search for Contacts... Edit Client" at bounding box center [758, 314] width 398 height 63
click at [635, 299] on div "Search for Contacts..." at bounding box center [741, 304] width 345 height 16
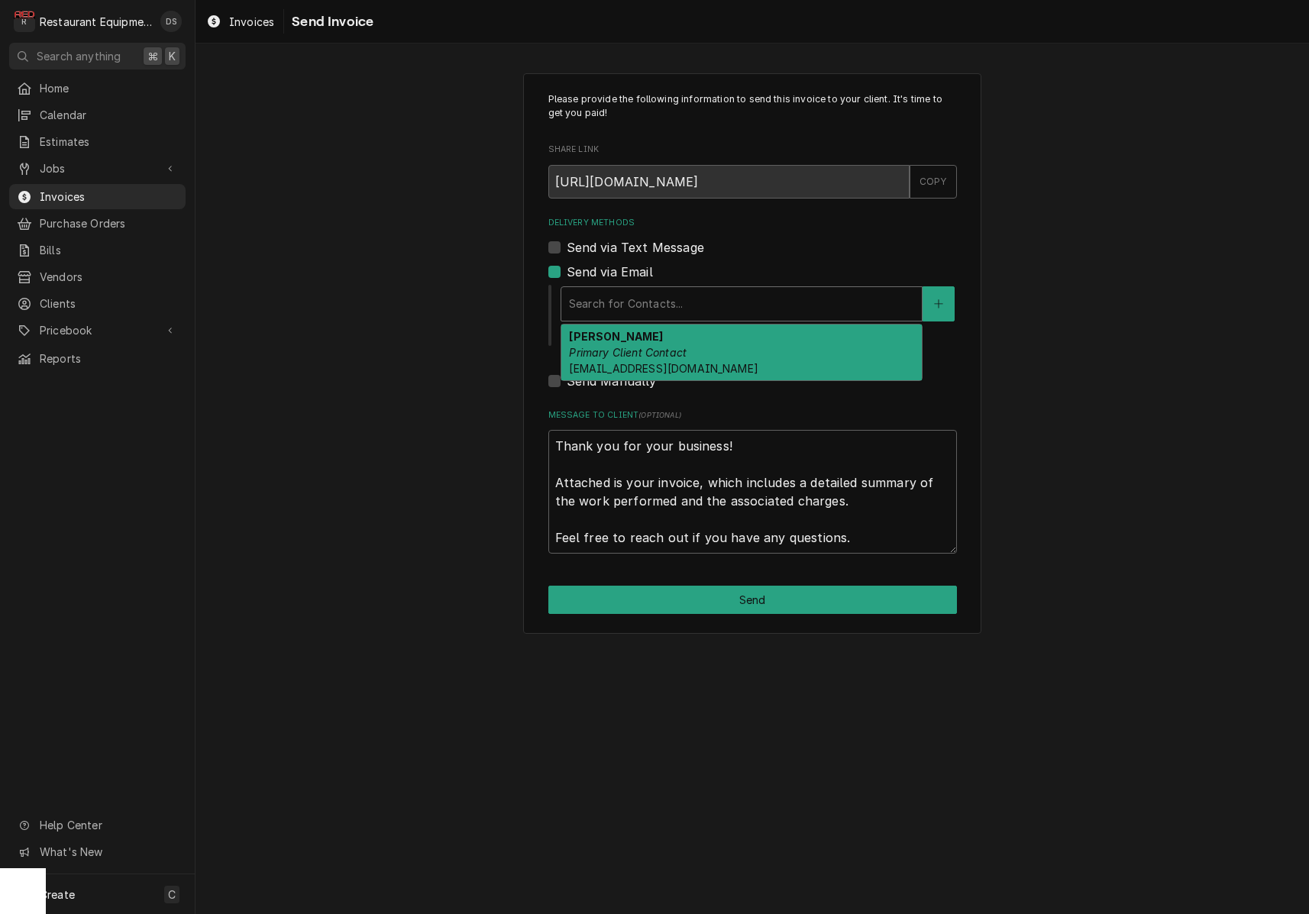
click at [554, 263] on div "Send via Email" at bounding box center [752, 272] width 409 height 18
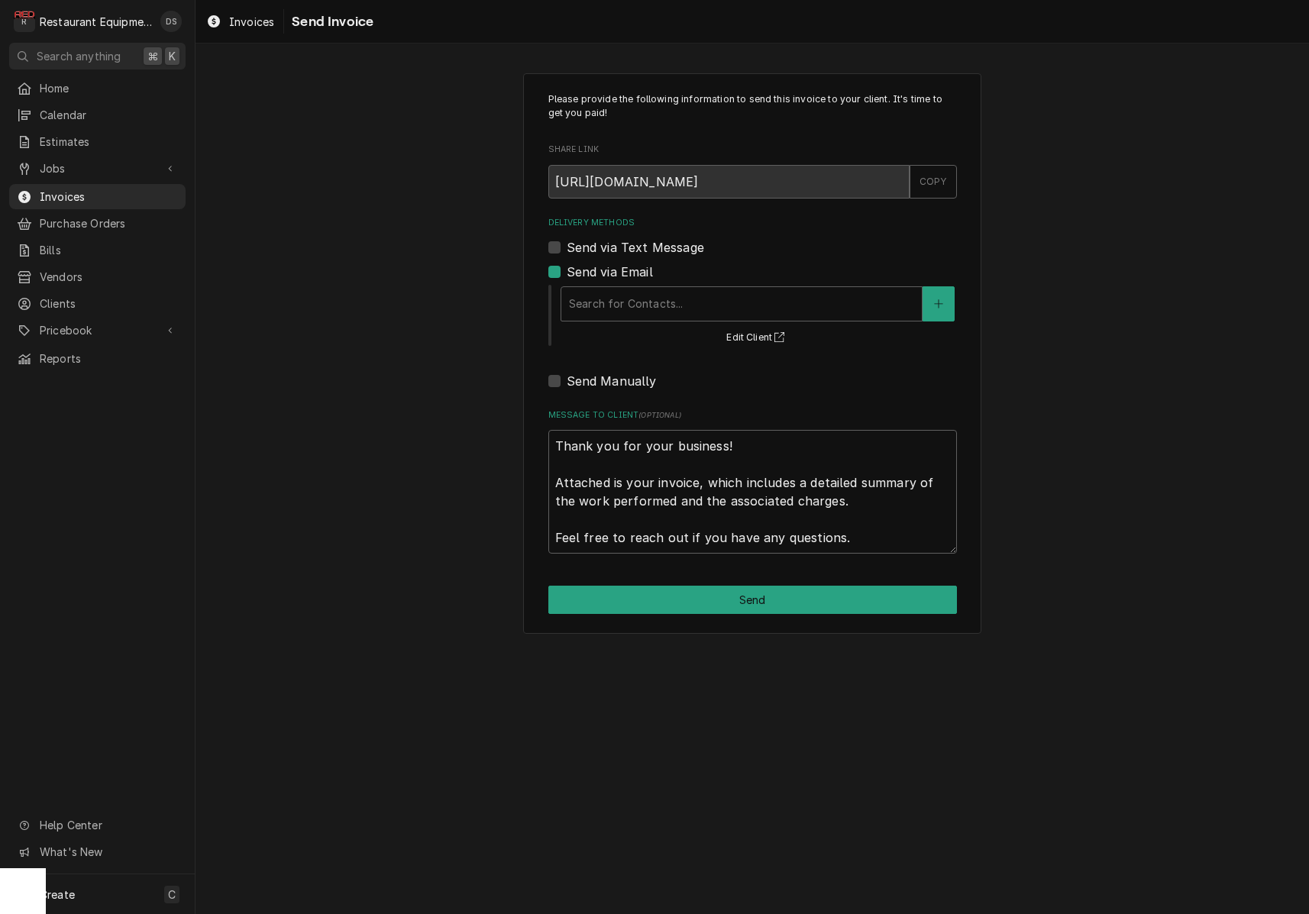
click at [567, 267] on label "Send via Email" at bounding box center [610, 272] width 86 height 18
click at [567, 267] on input "Send via Email" at bounding box center [771, 280] width 409 height 34
checkbox input "false"
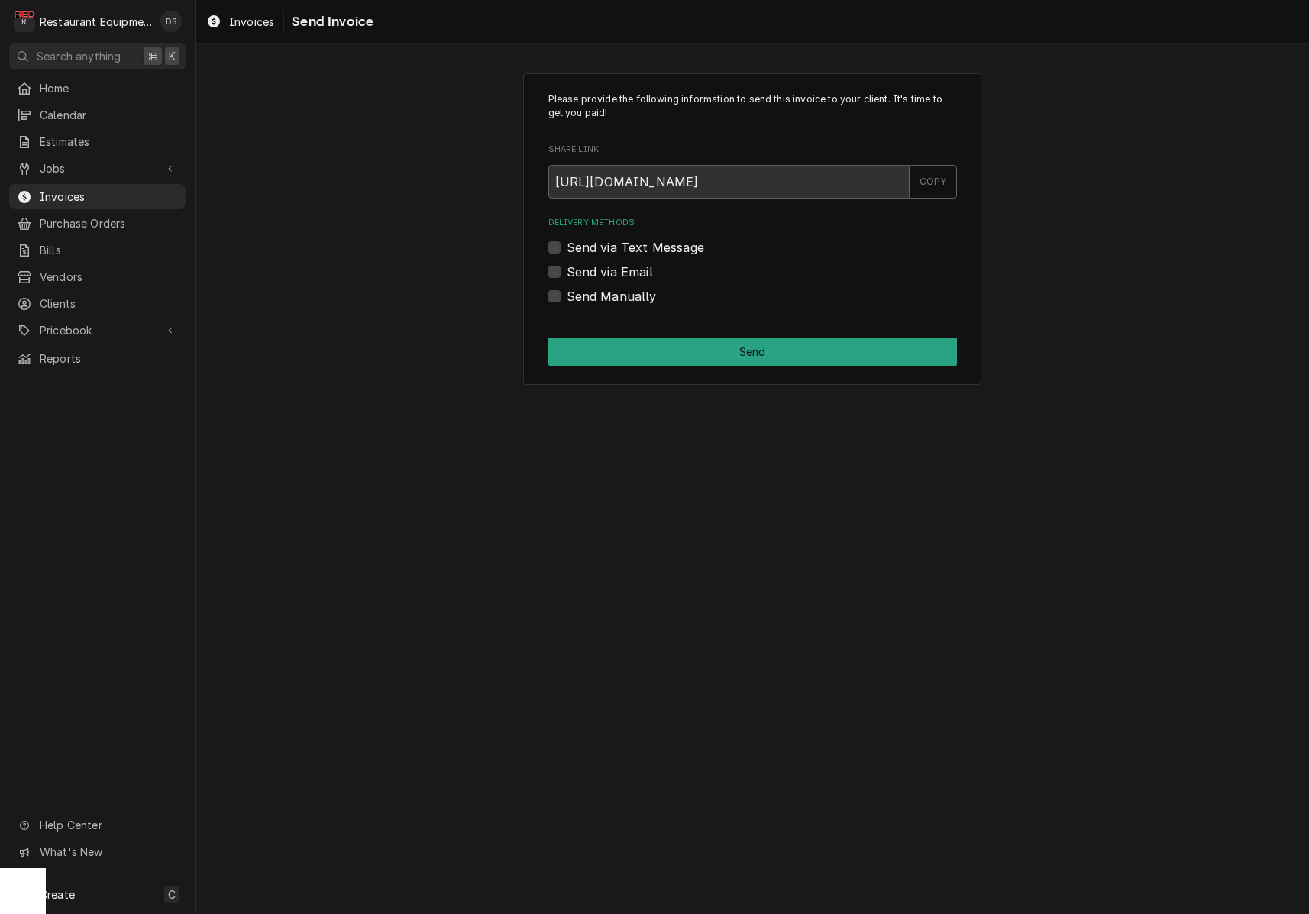
click at [567, 295] on label "Send Manually" at bounding box center [612, 296] width 90 height 18
click at [567, 295] on input "Send Manually" at bounding box center [771, 304] width 409 height 34
checkbox input "true"
click at [723, 352] on button "Send" at bounding box center [752, 352] width 409 height 28
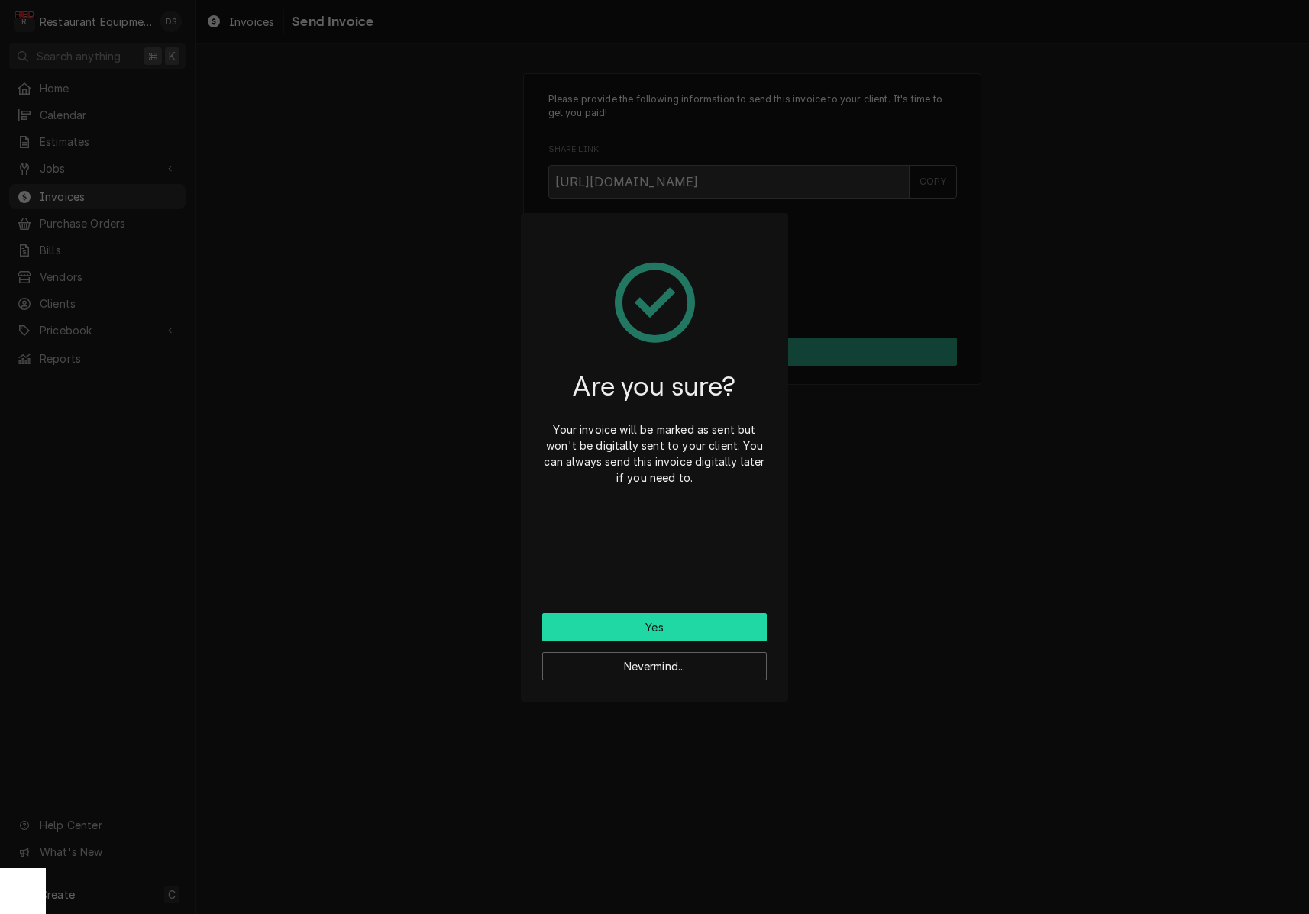
click at [698, 627] on button "Yes" at bounding box center [654, 627] width 225 height 28
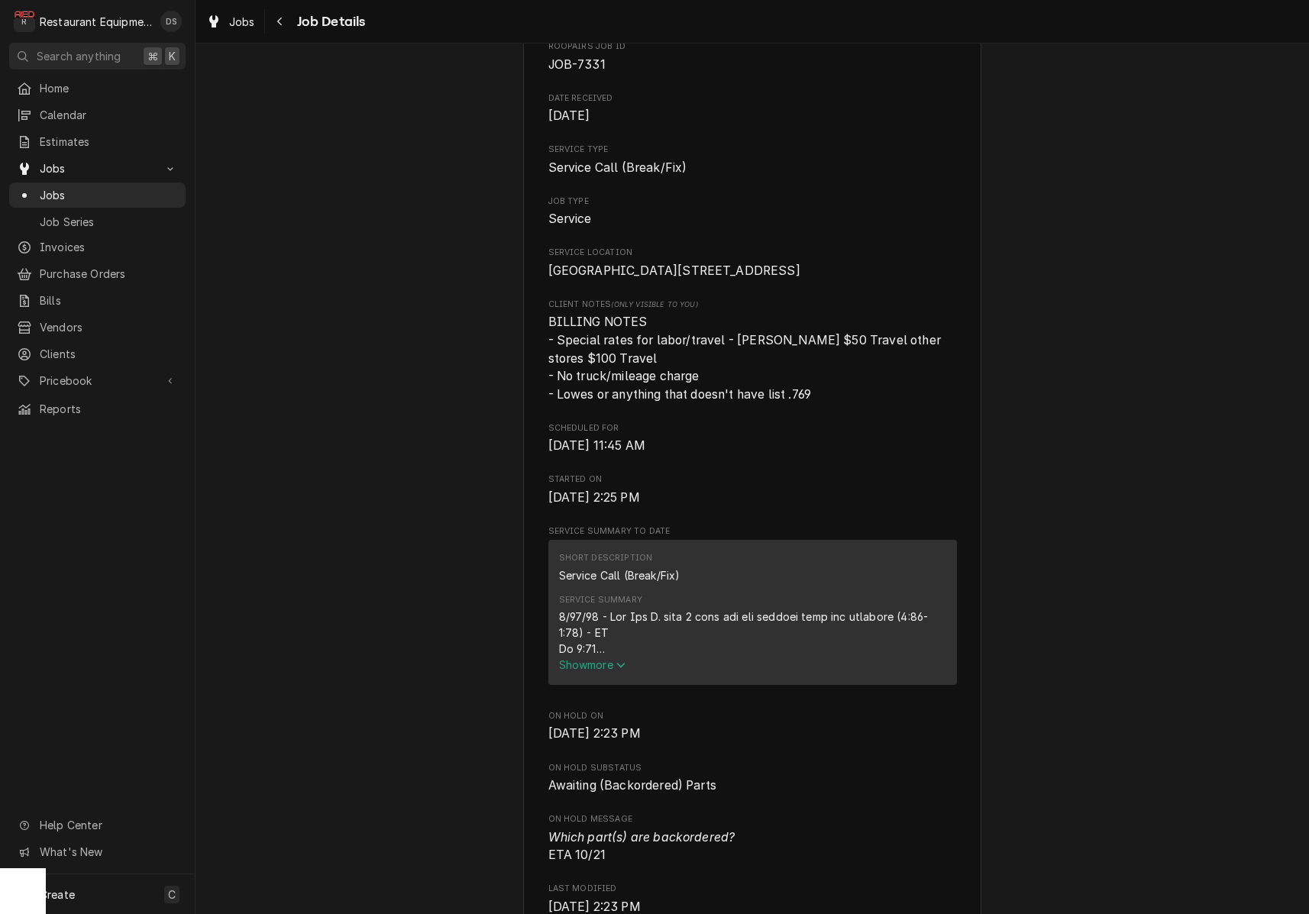
scroll to position [166, 0]
drag, startPoint x: 603, startPoint y: 685, endPoint x: 636, endPoint y: 679, distance: 33.4
click at [603, 671] on span "Show more" at bounding box center [592, 664] width 67 height 13
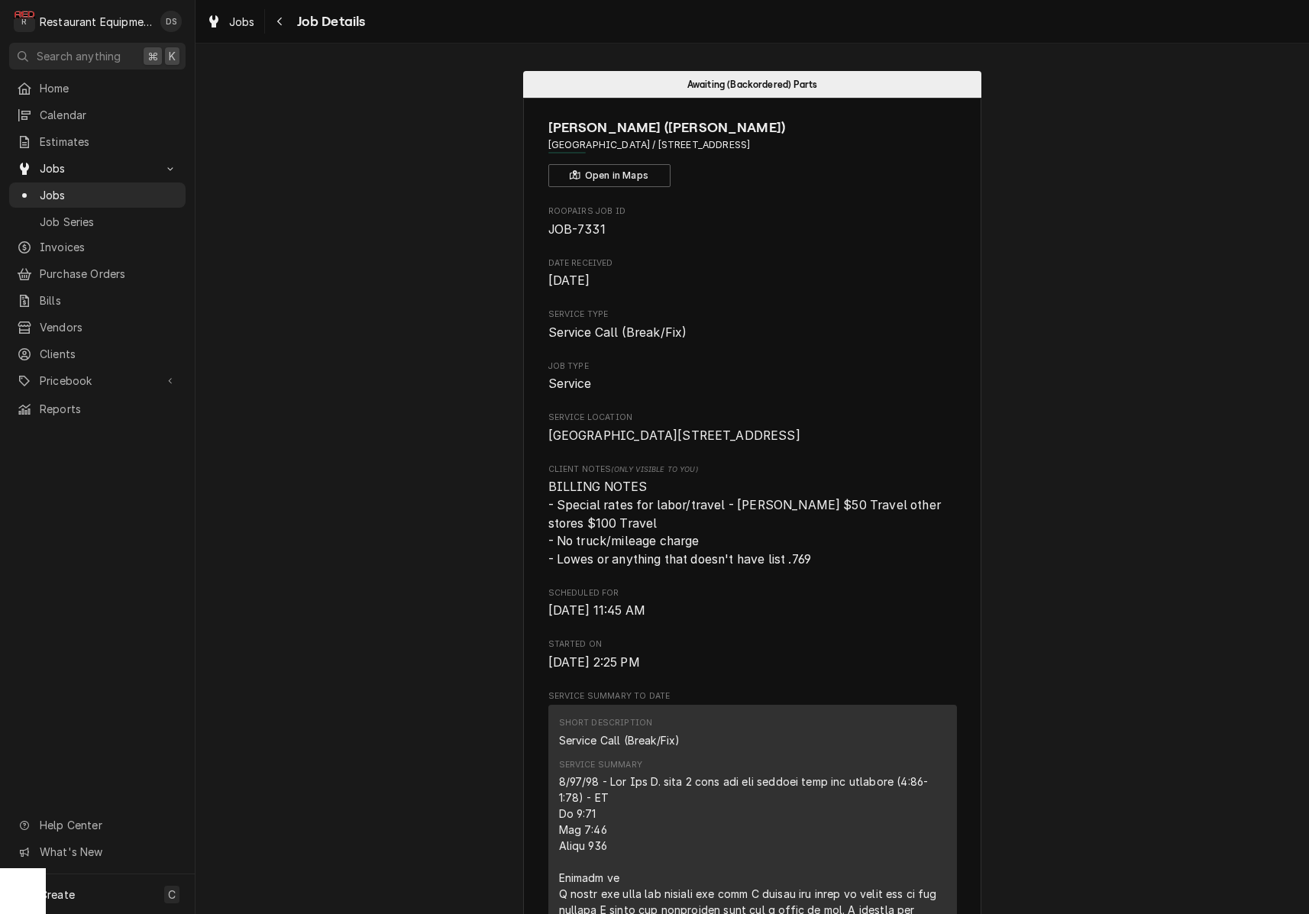
scroll to position [0, 0]
click at [278, 28] on div "Navigate back" at bounding box center [280, 21] width 15 height 15
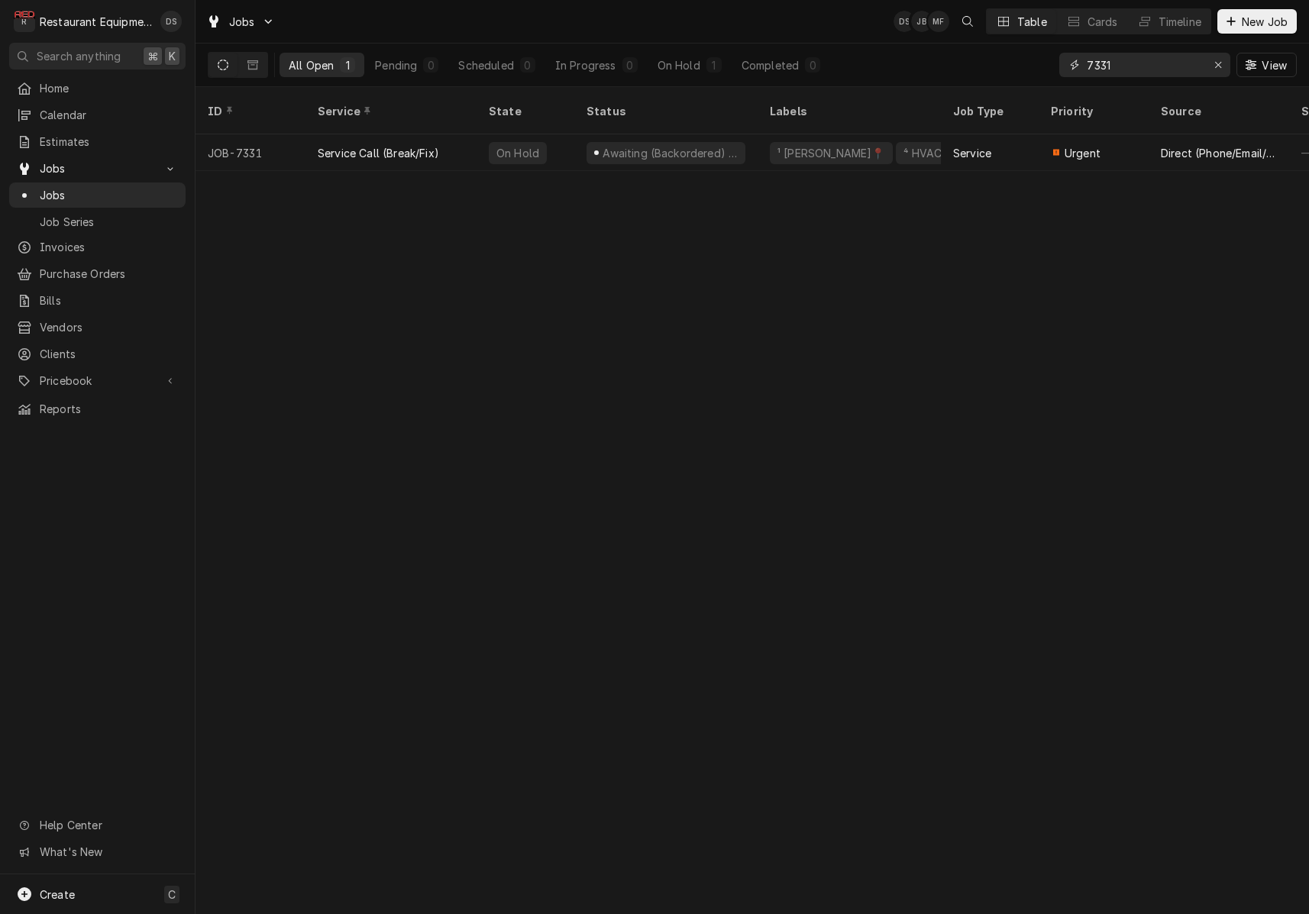
click at [1137, 62] on input "7331" at bounding box center [1144, 65] width 115 height 24
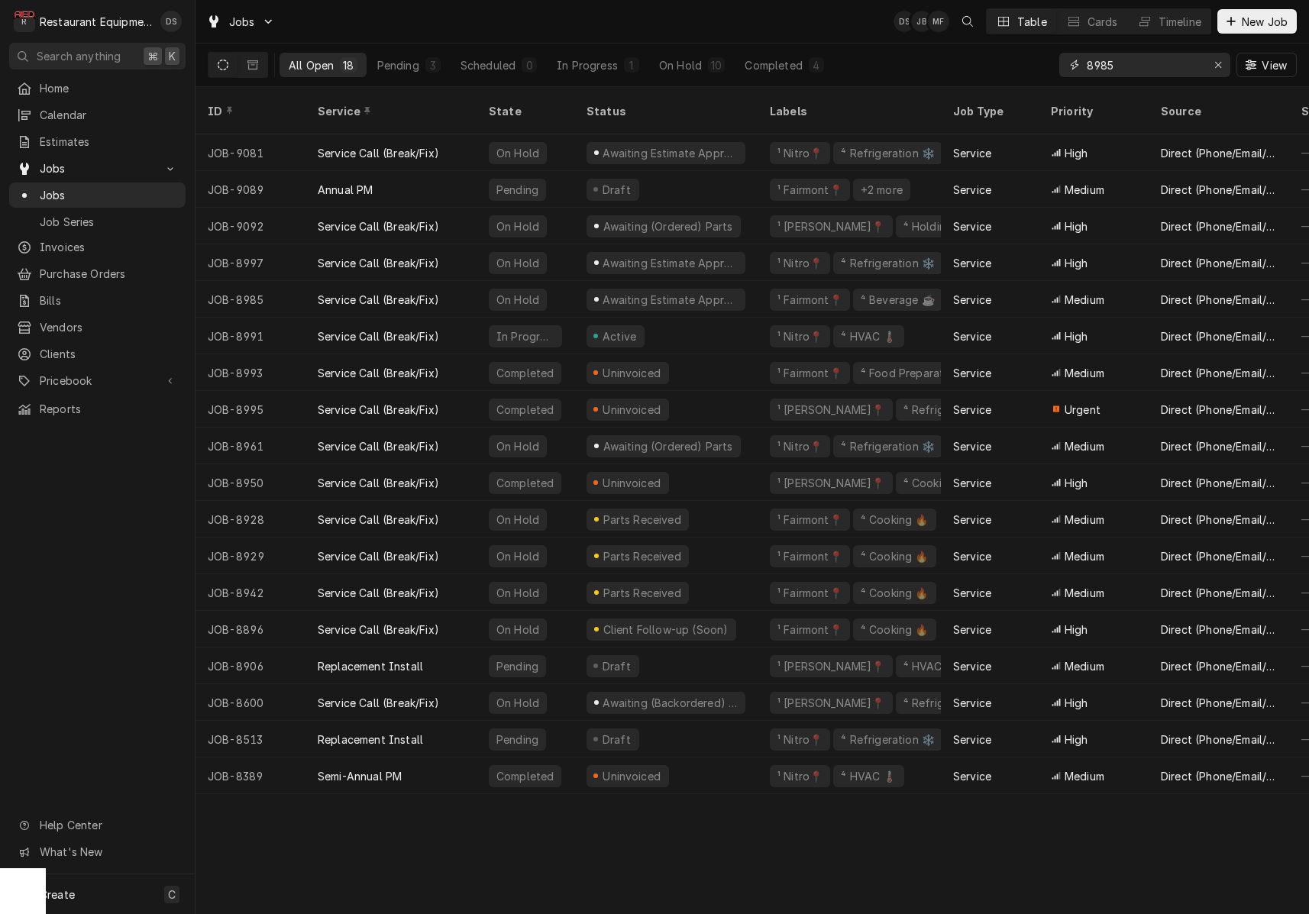
type input "8985"
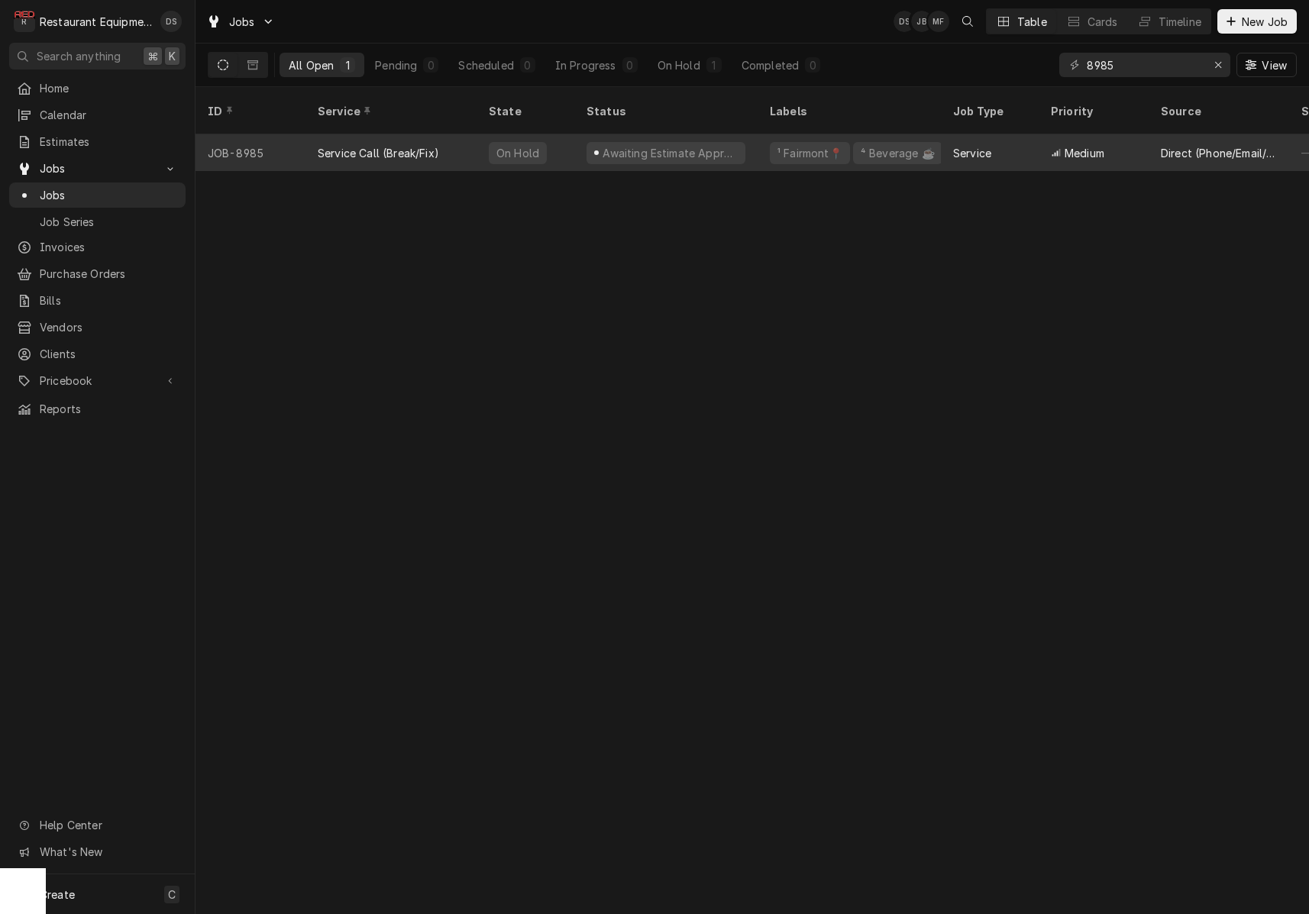
click at [718, 142] on div "Awaiting Estimate Approval" at bounding box center [666, 153] width 159 height 22
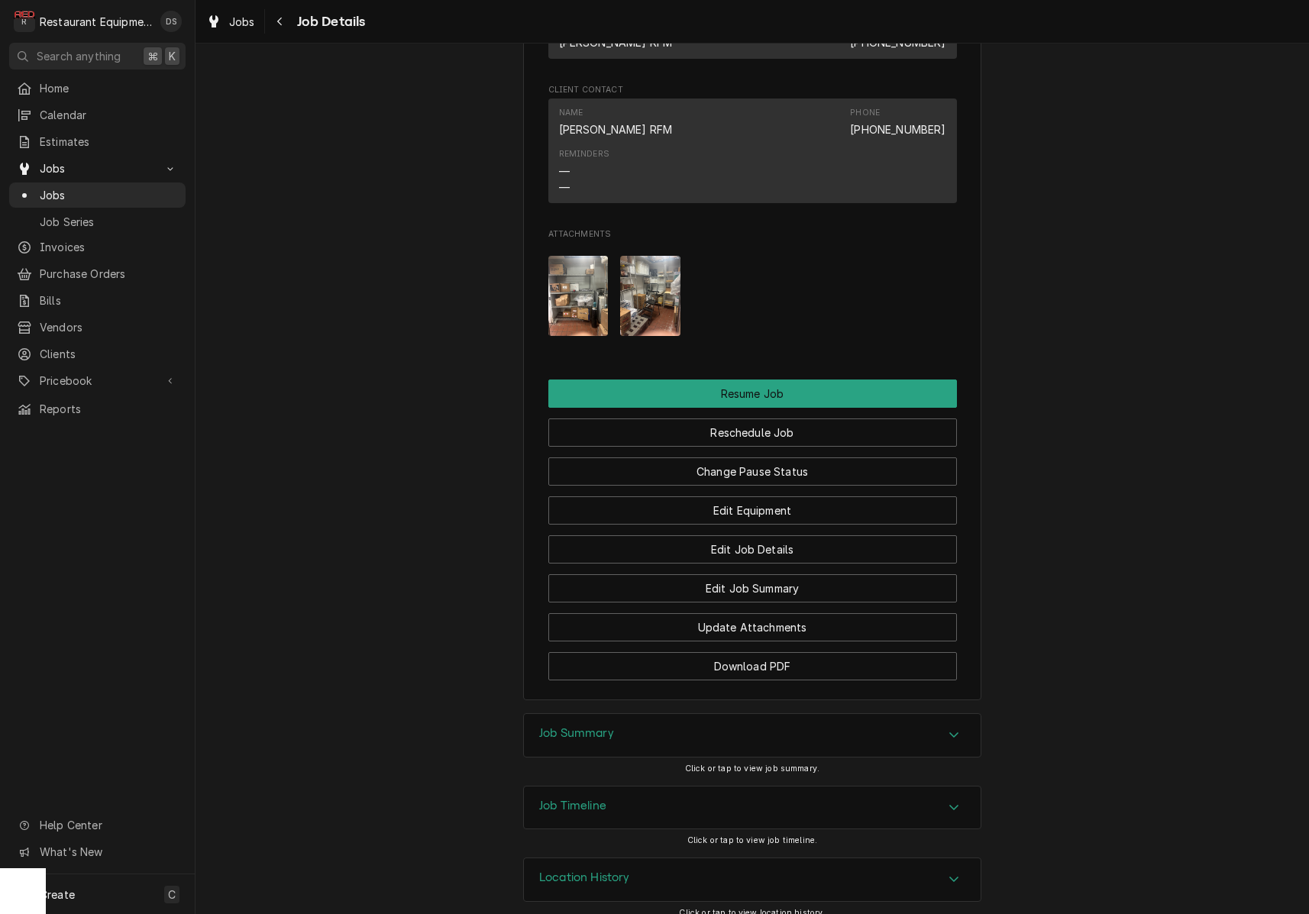
click at [749, 715] on div "Job Summary" at bounding box center [752, 735] width 457 height 43
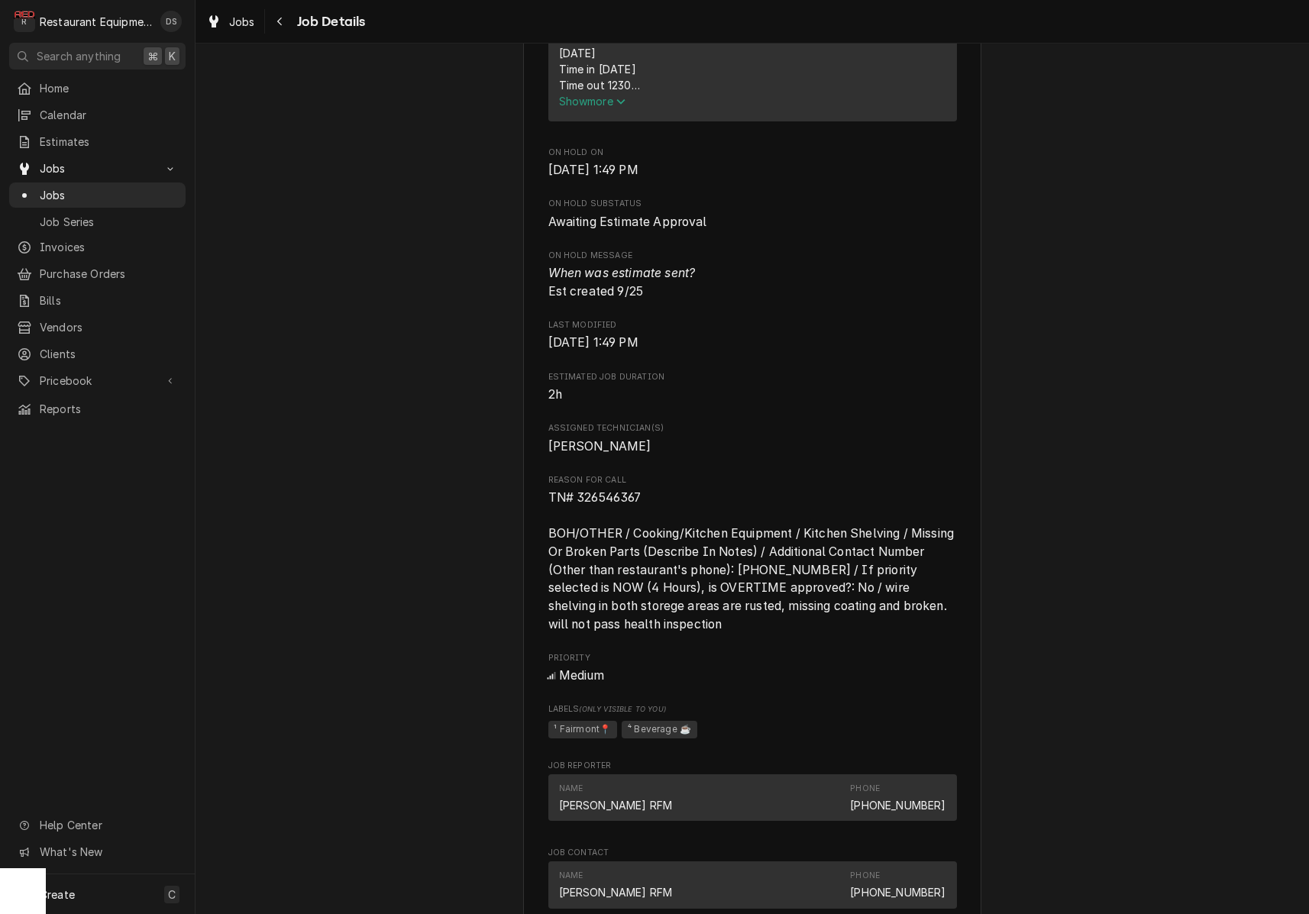
scroll to position [705, 0]
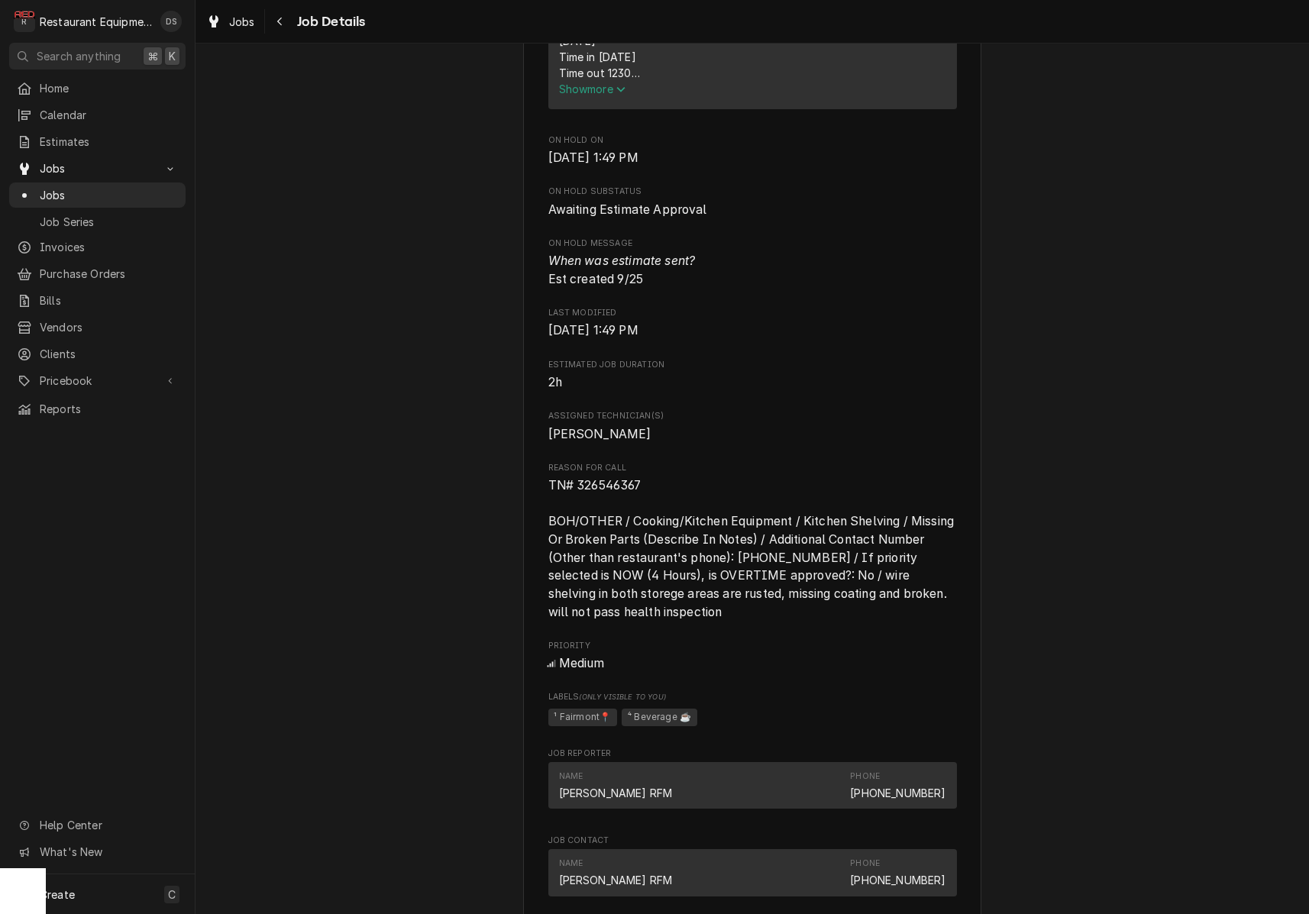
click at [638, 488] on span "TN# 326546367 BOH/OTHER / Cooking/Kitchen Equipment / Kitchen Shelving / Missin…" at bounding box center [752, 548] width 409 height 141
drag, startPoint x: 643, startPoint y: 483, endPoint x: 578, endPoint y: 484, distance: 64.9
click at [578, 484] on span "TN# 326546367 BOH/OTHER / Cooking/Kitchen Equipment / Kitchen Shelving / Missin…" at bounding box center [752, 549] width 409 height 144
copy span "326546367"
click at [281, 24] on icon "Navigate back" at bounding box center [280, 21] width 7 height 11
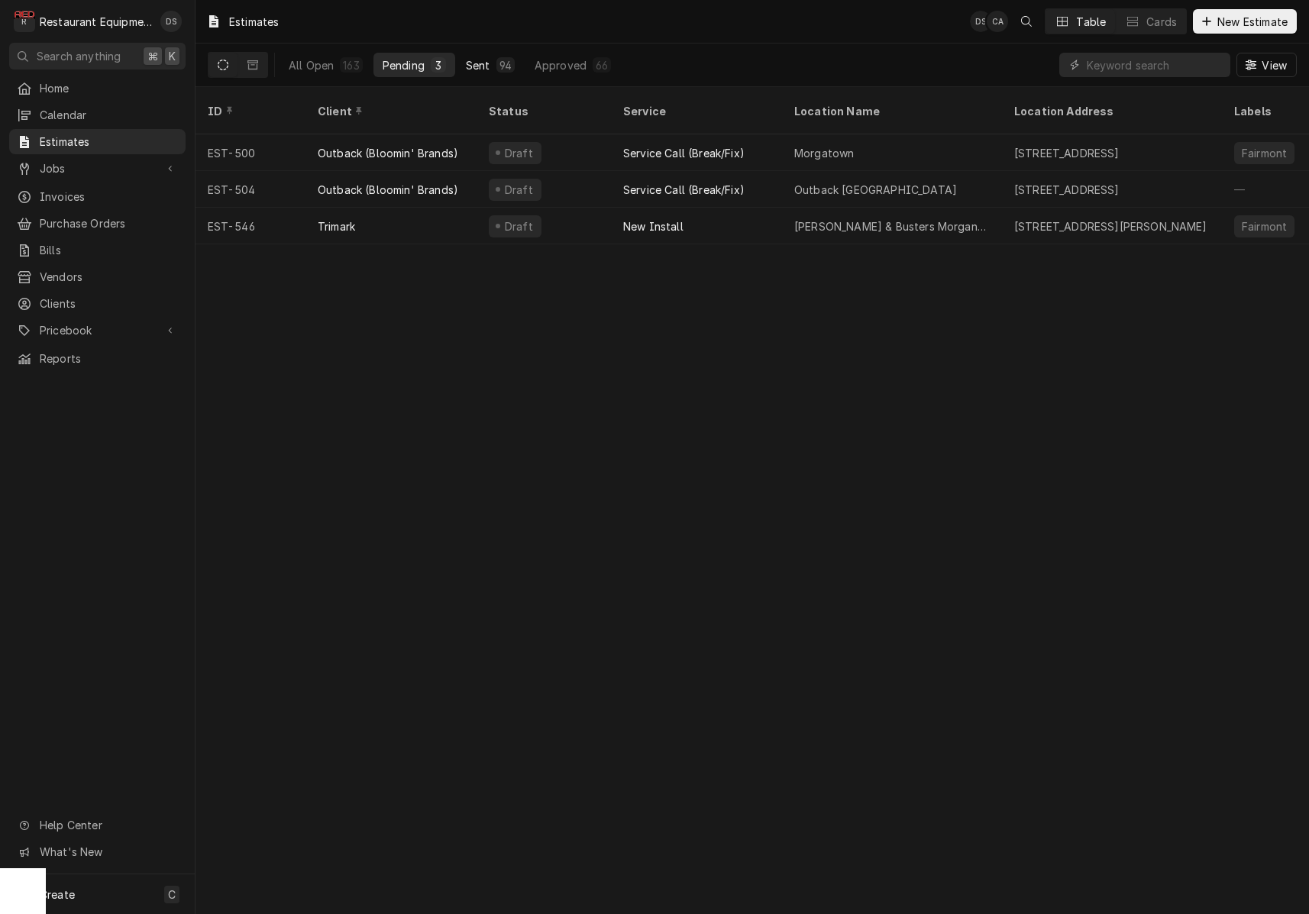
click at [493, 66] on button "Sent 94" at bounding box center [490, 65] width 67 height 24
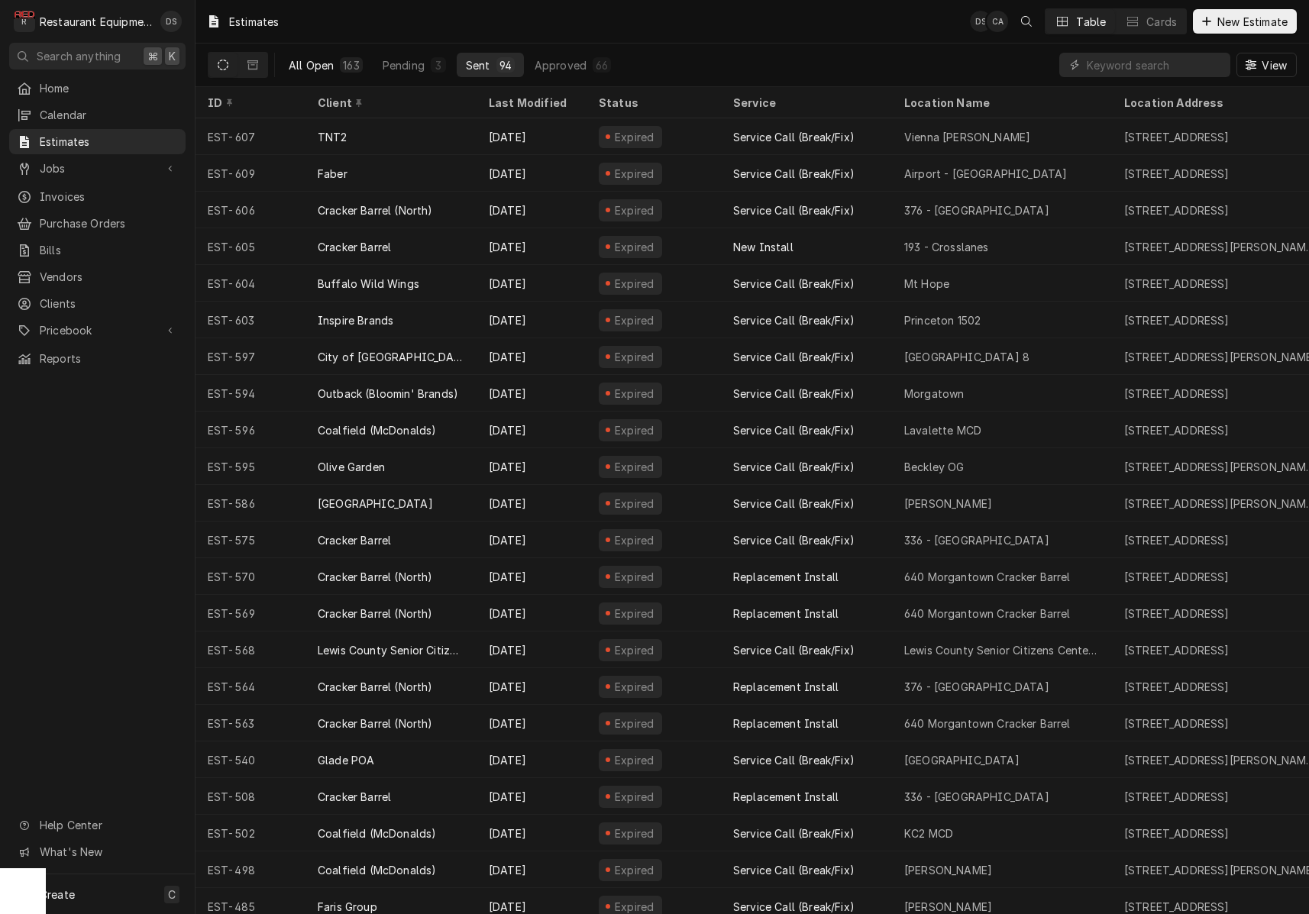
drag, startPoint x: 296, startPoint y: 61, endPoint x: 336, endPoint y: 61, distance: 40.5
click at [296, 61] on div "All Open" at bounding box center [311, 65] width 45 height 16
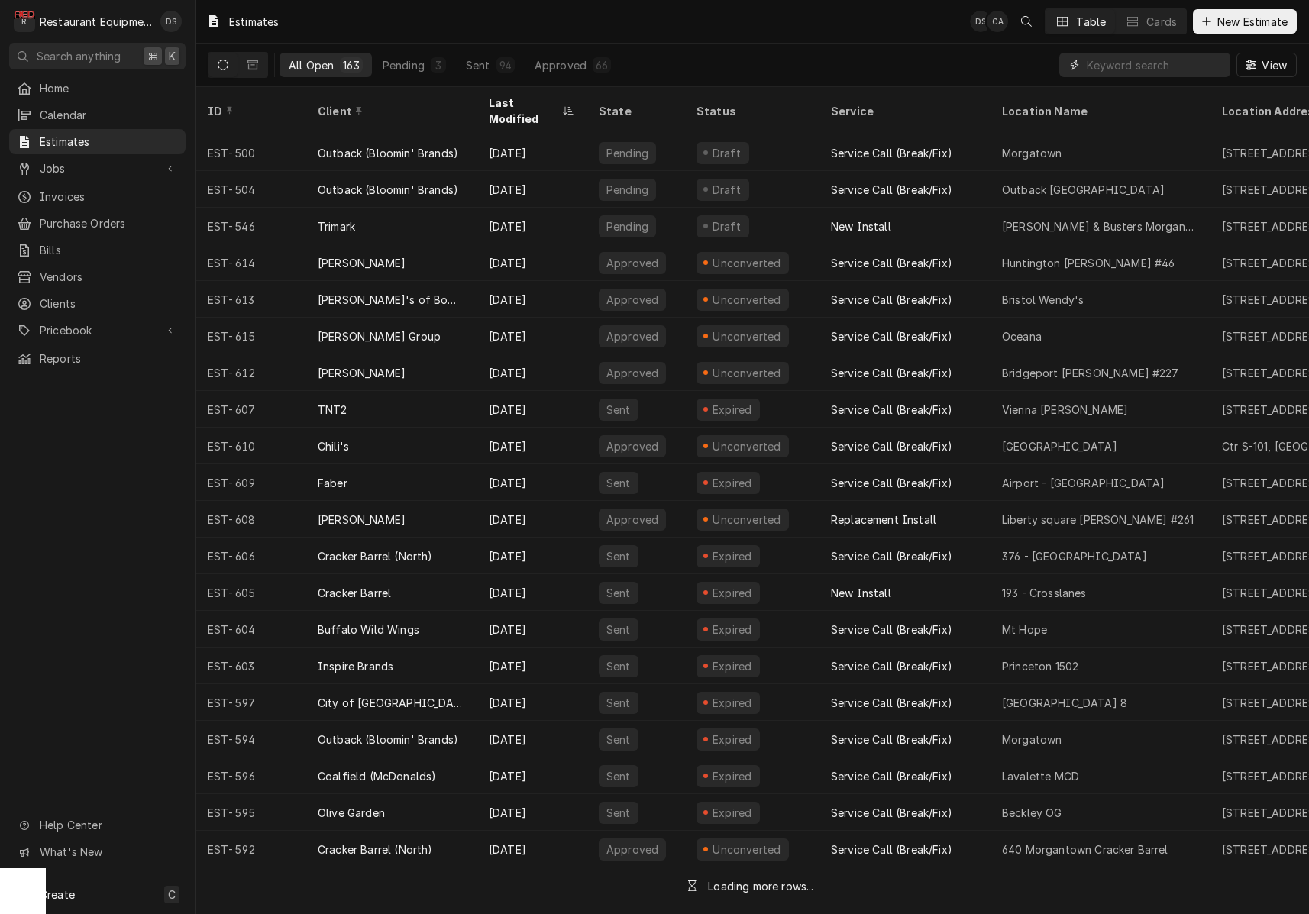
click at [1161, 63] on input "Dynamic Content Wrapper" at bounding box center [1155, 65] width 136 height 24
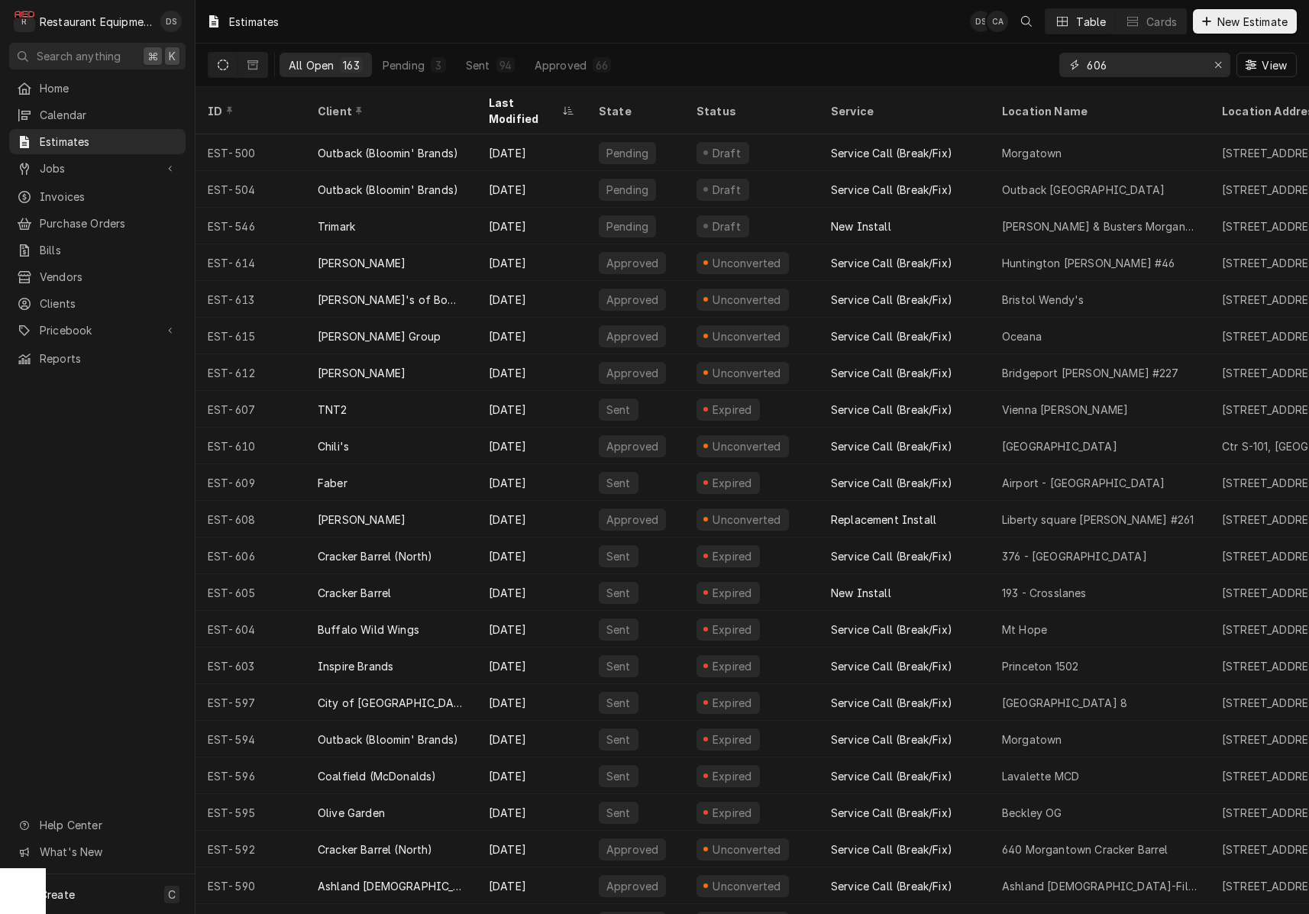
type input "606"
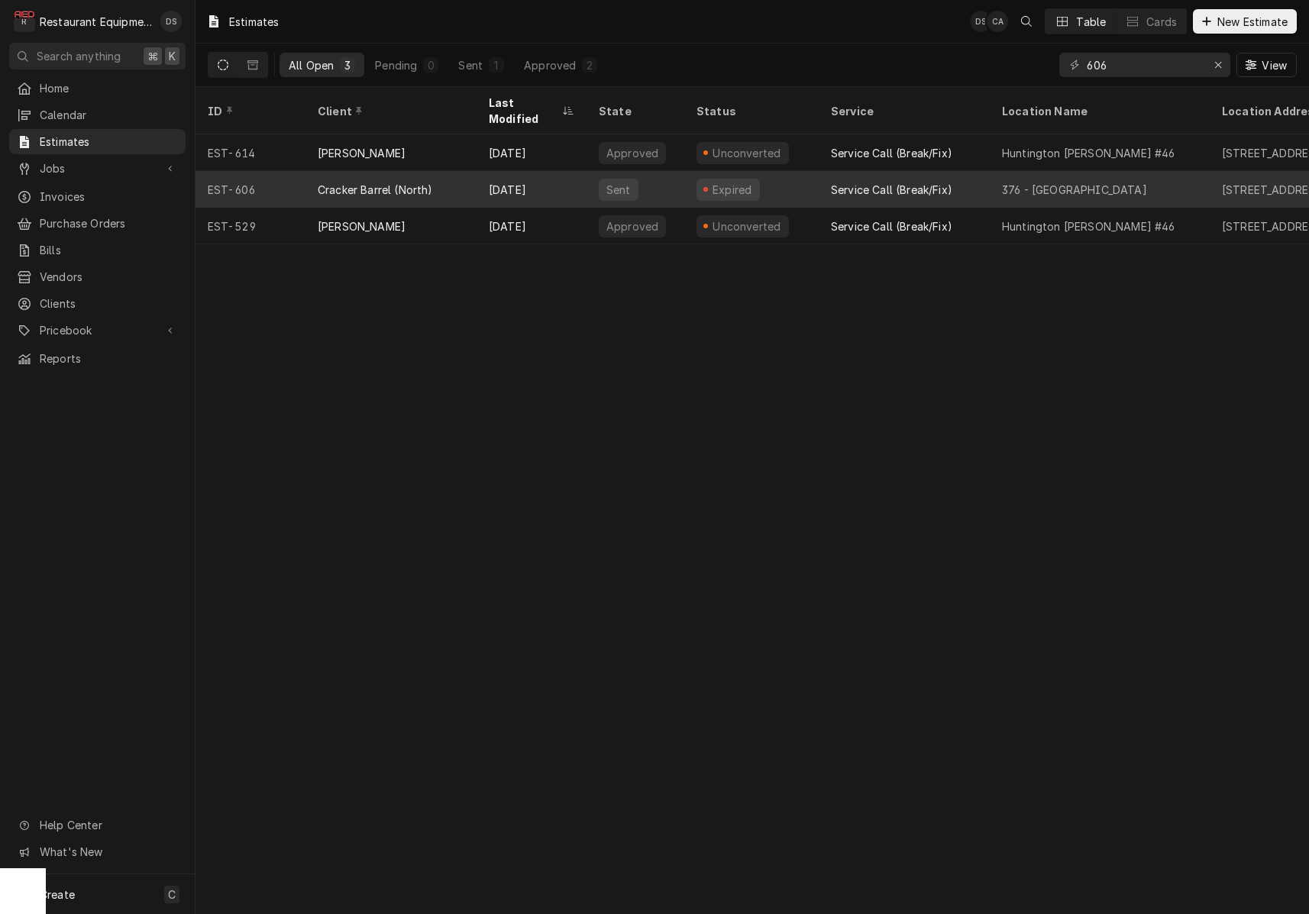
click at [891, 182] on div "Service Call (Break/Fix)" at bounding box center [891, 190] width 121 height 16
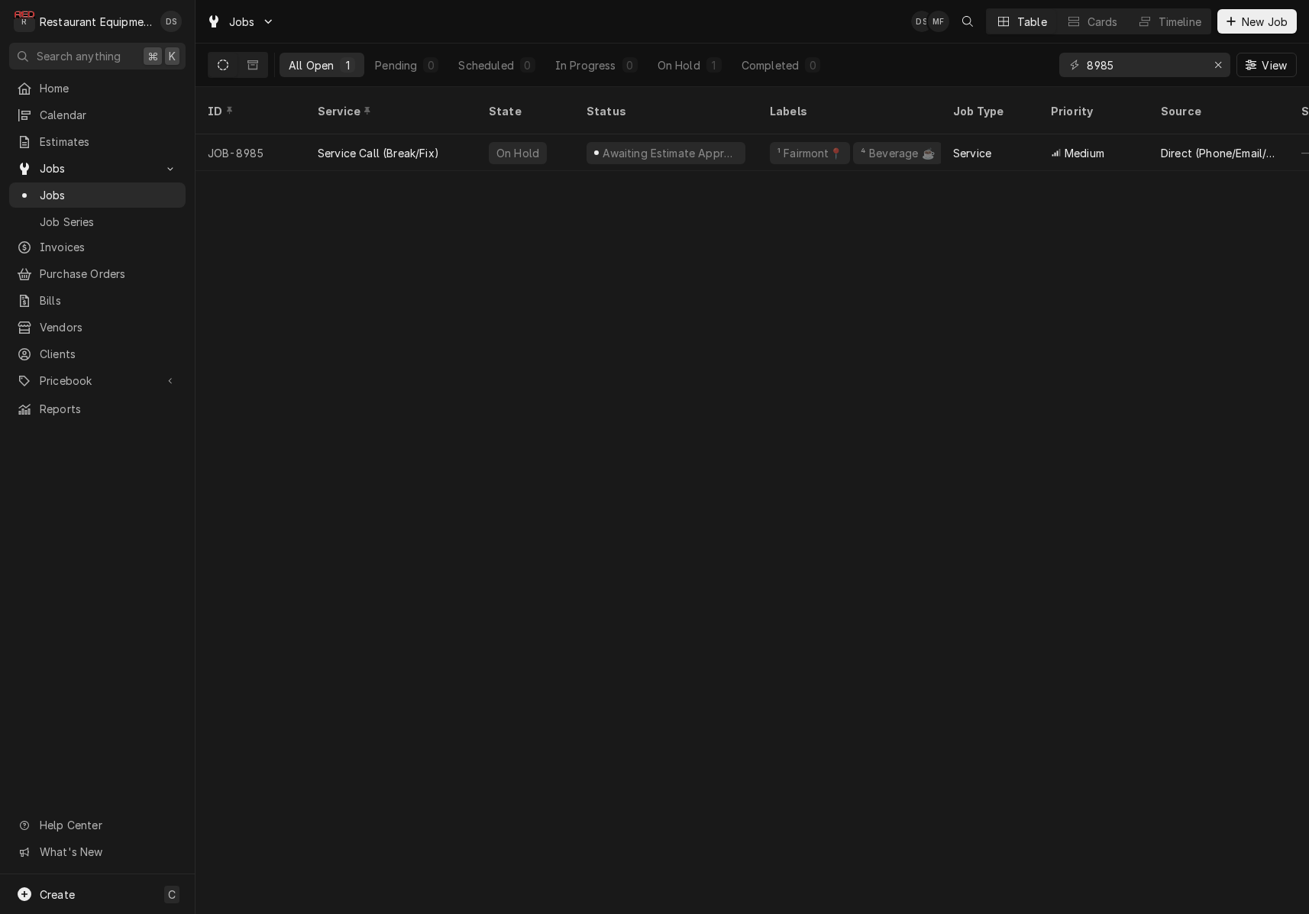
click at [1149, 74] on div "8985 View" at bounding box center [1179, 65] width 238 height 43
click at [1148, 72] on input "8985" at bounding box center [1144, 65] width 115 height 24
click at [1148, 71] on input "8985" at bounding box center [1144, 65] width 115 height 24
click at [1147, 71] on input "8985" at bounding box center [1144, 65] width 115 height 24
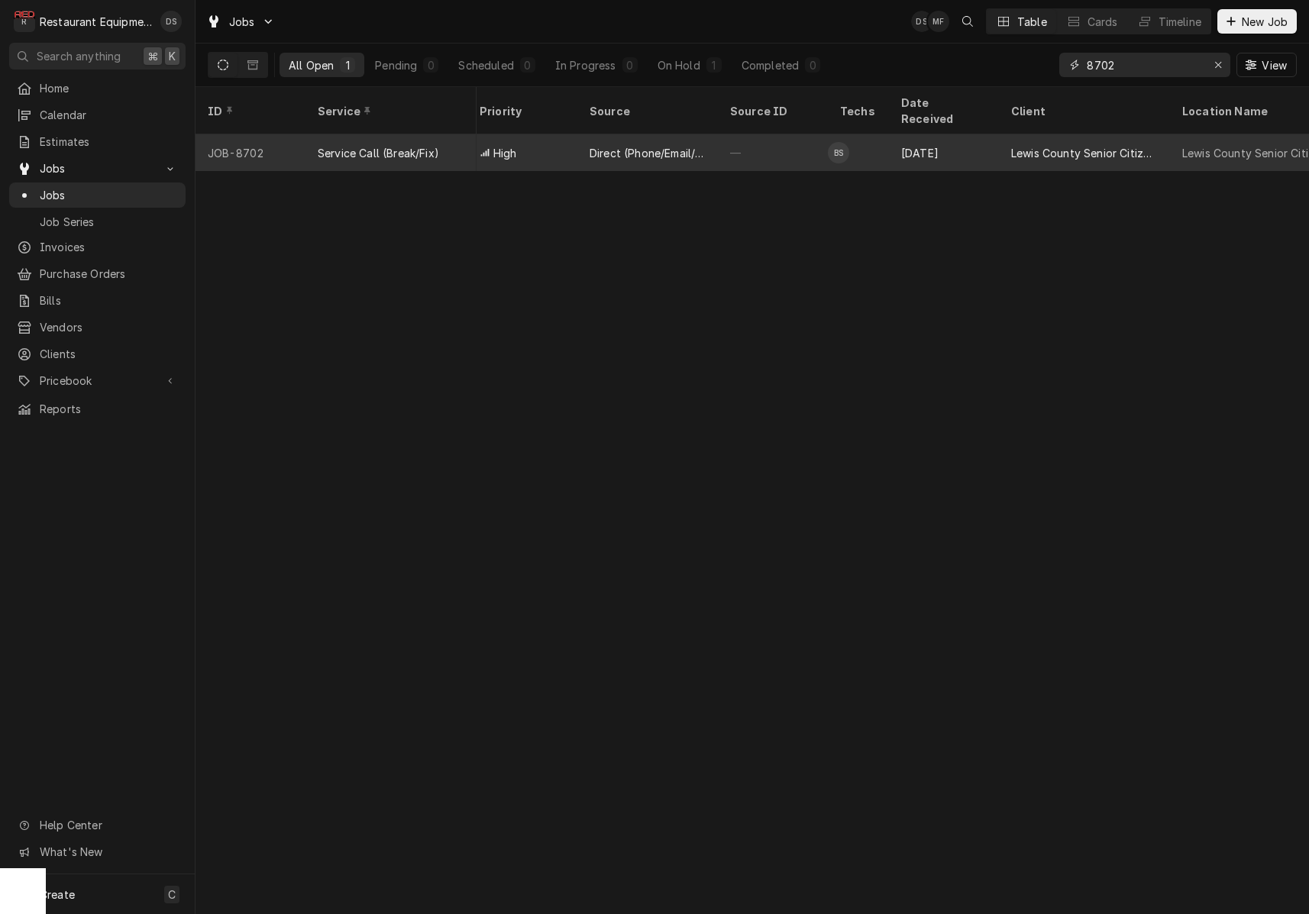
scroll to position [0, 578]
type input "8702"
click at [1031, 145] on div "Lewis County Senior Citizens Center, Inc." at bounding box center [1078, 153] width 147 height 16
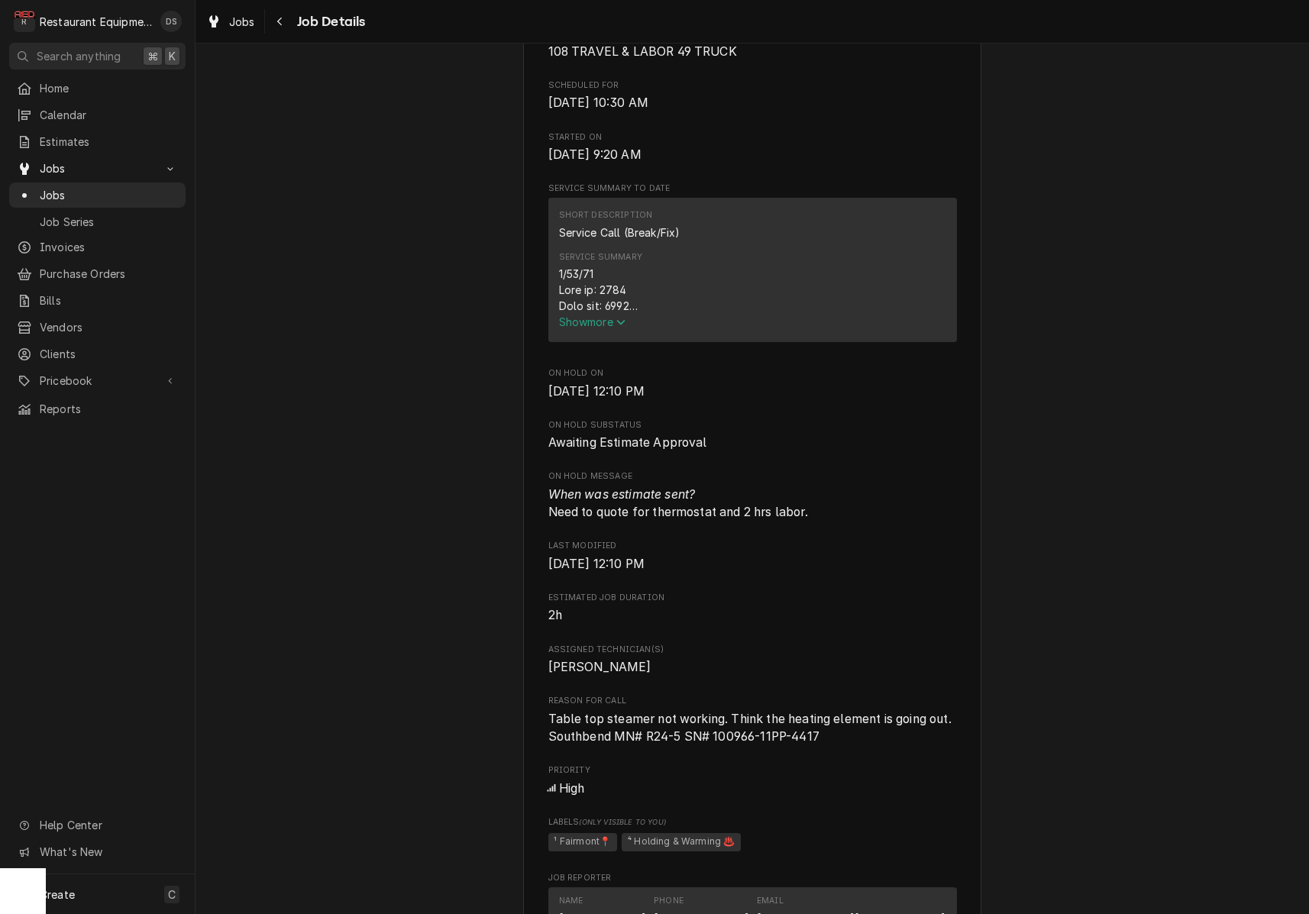
scroll to position [471, 0]
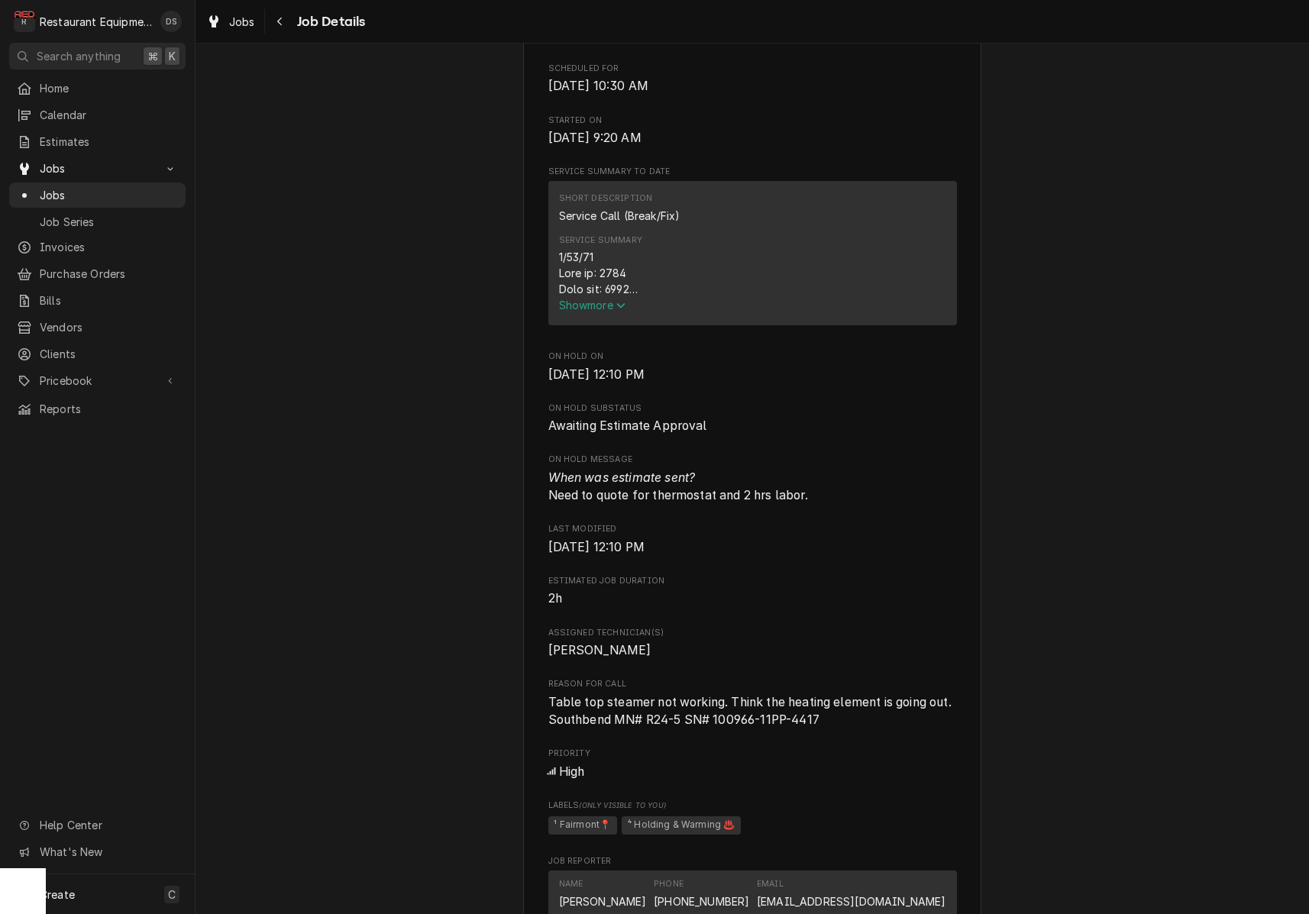
click at [611, 307] on span "Show more" at bounding box center [592, 305] width 67 height 13
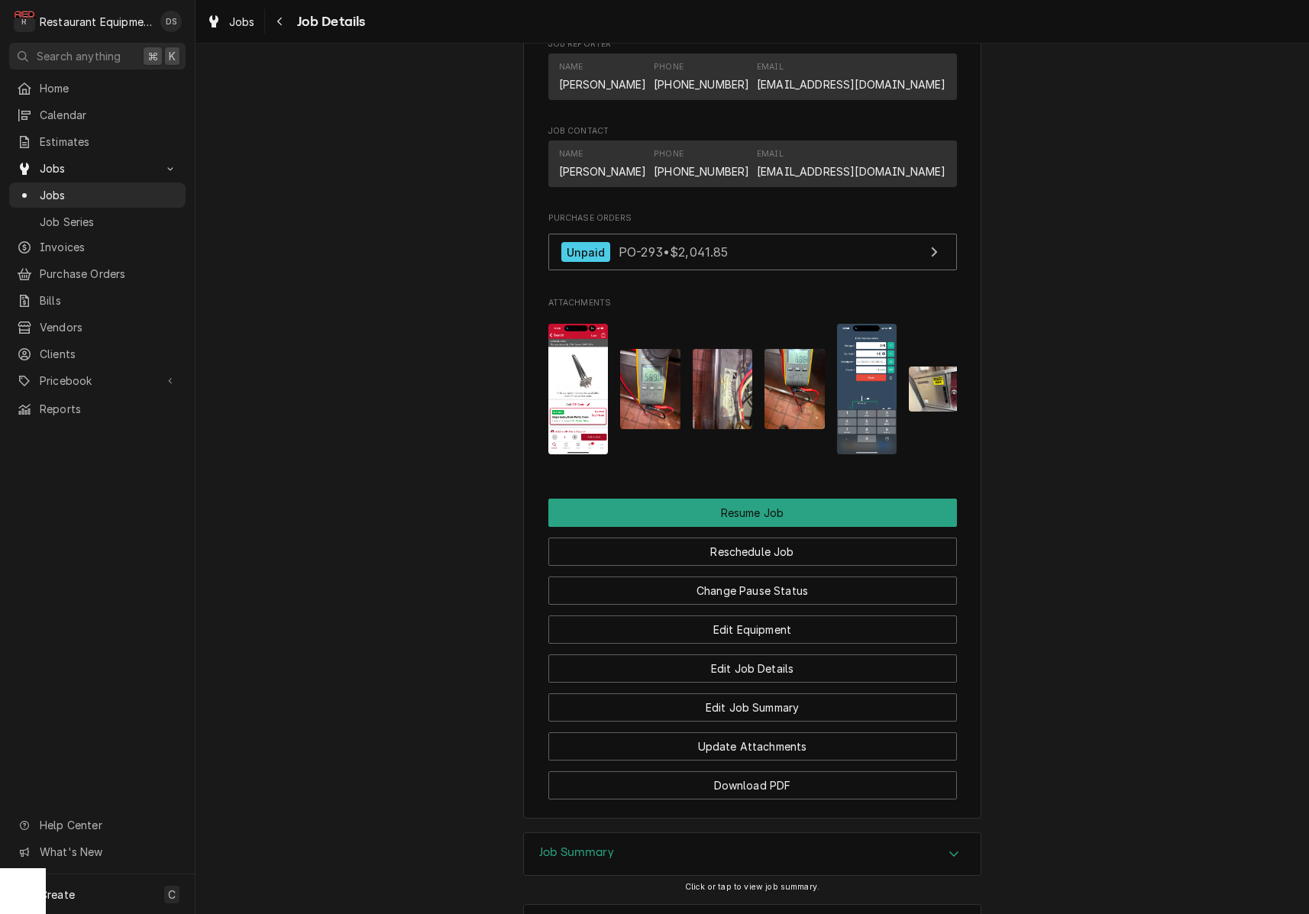
scroll to position [1995, 0]
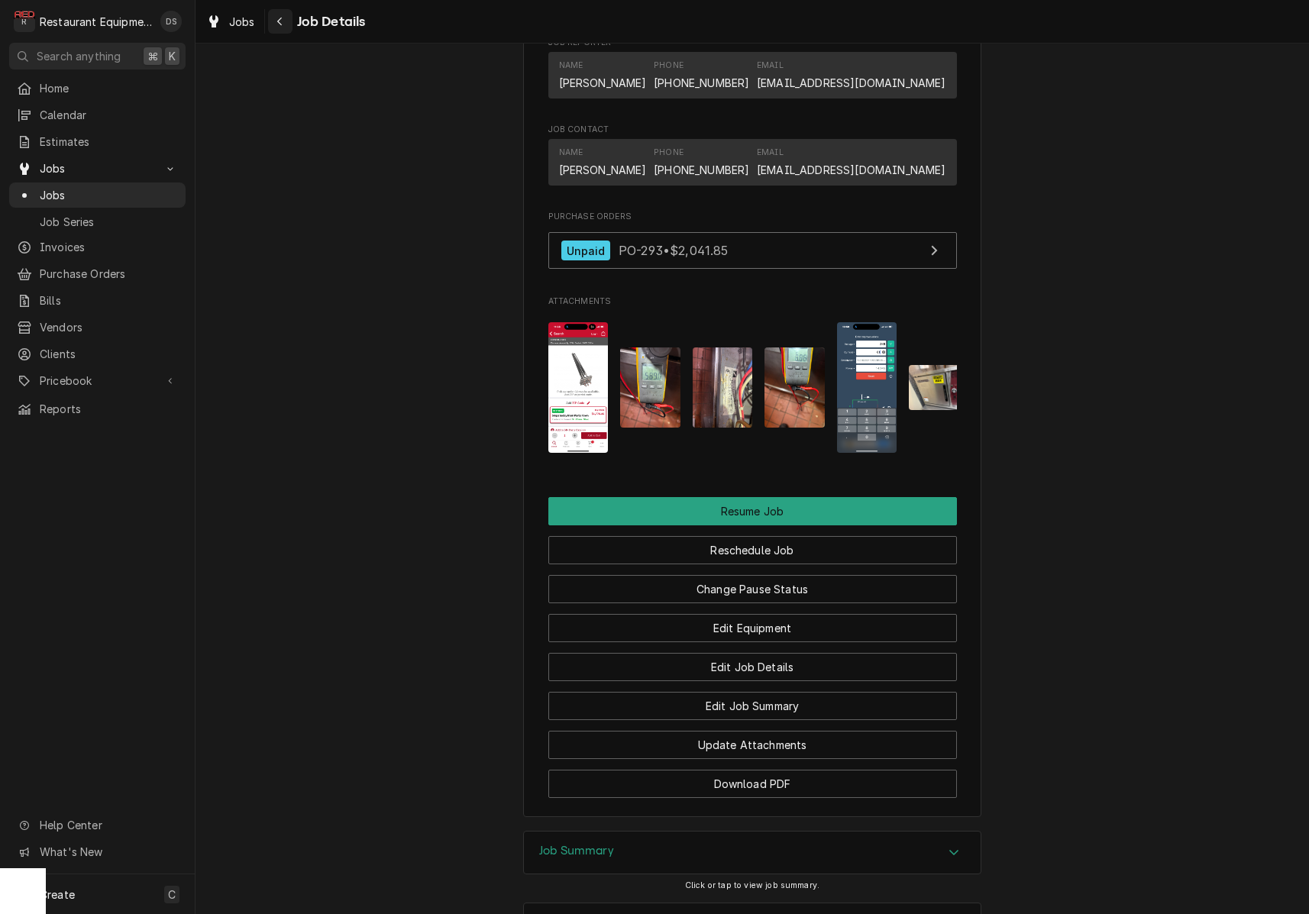
click at [274, 19] on div "Navigate back" at bounding box center [280, 21] width 15 height 15
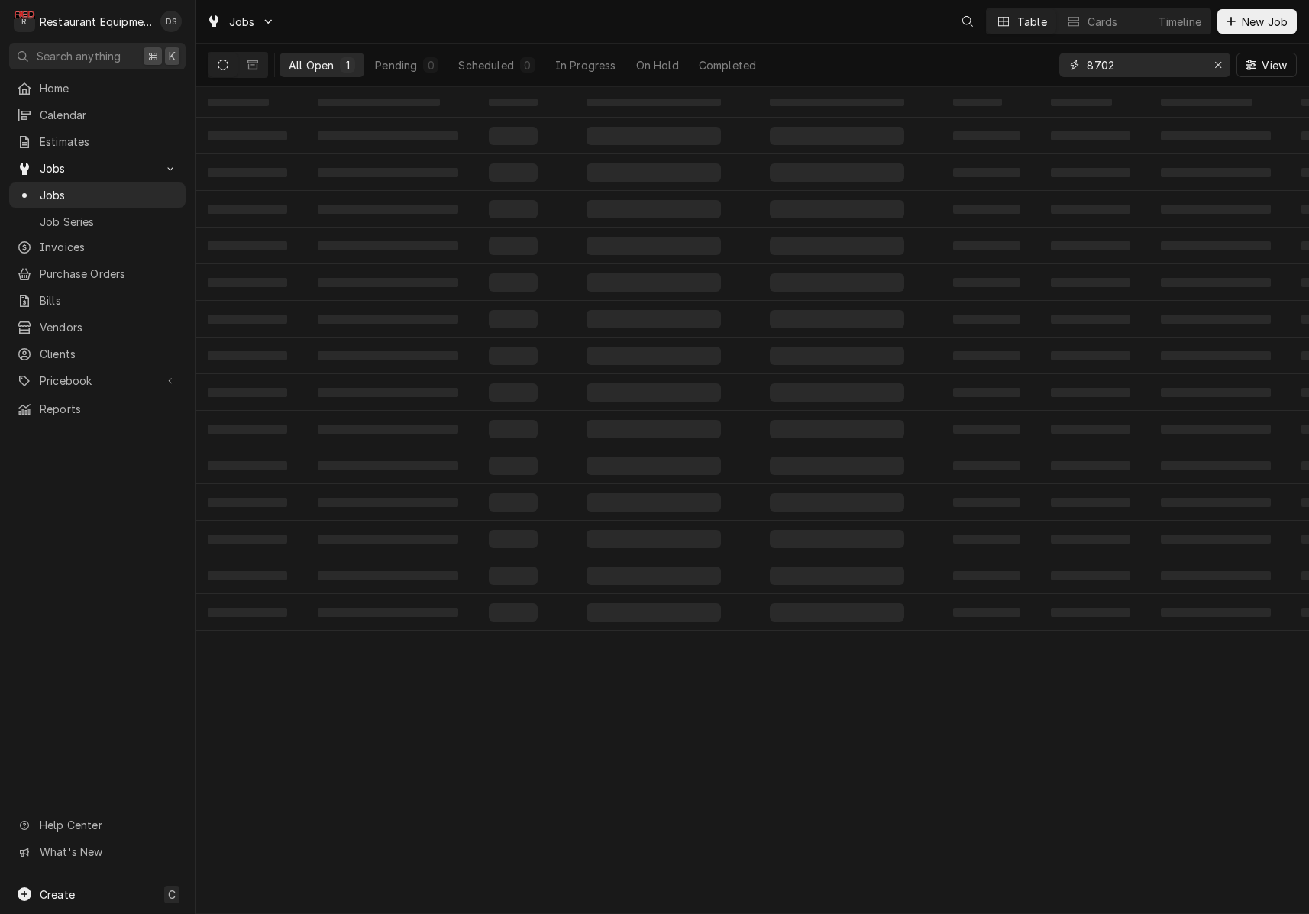
click at [1134, 60] on input "8702" at bounding box center [1144, 65] width 115 height 24
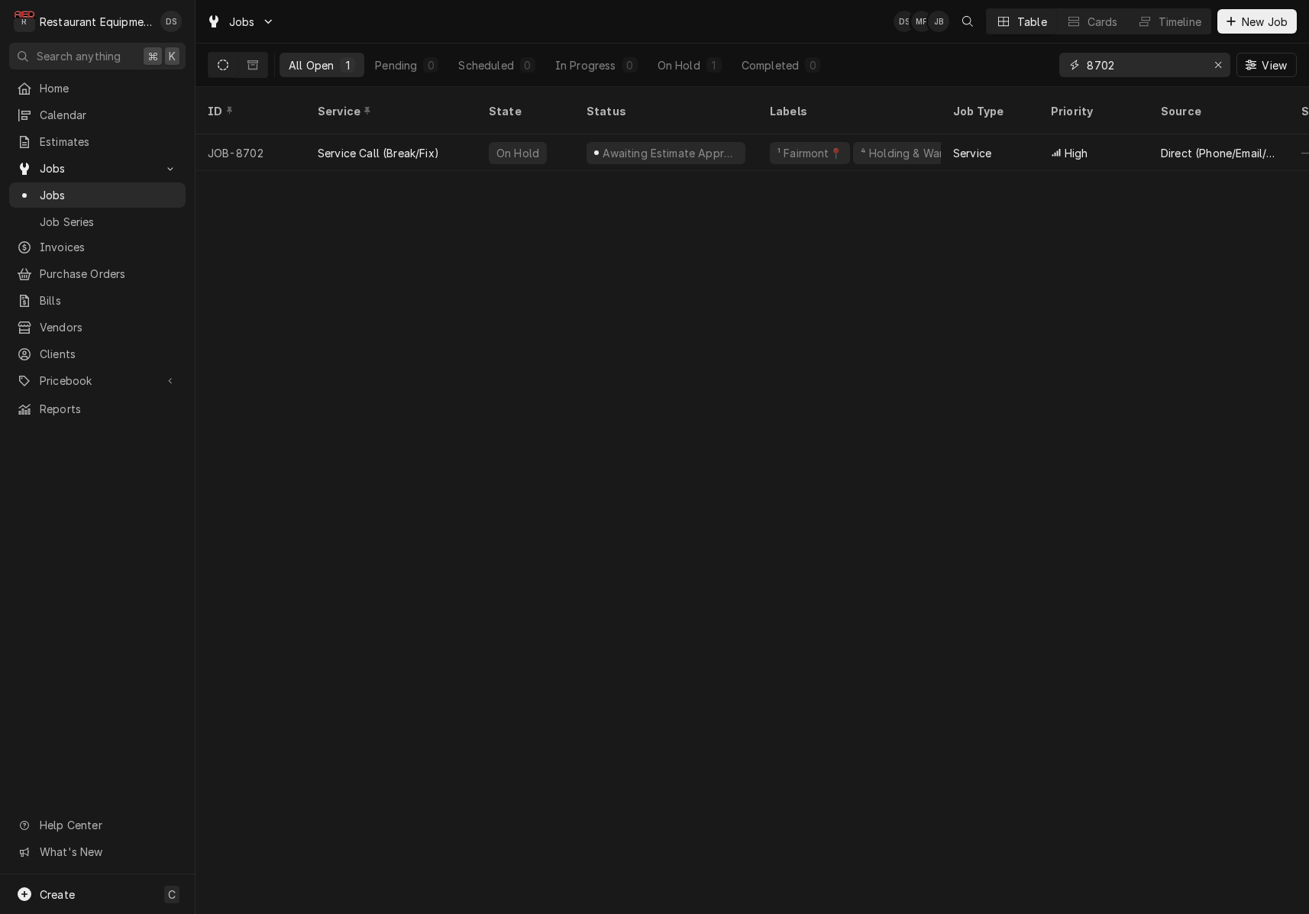
click at [1134, 60] on input "8702" at bounding box center [1144, 65] width 115 height 24
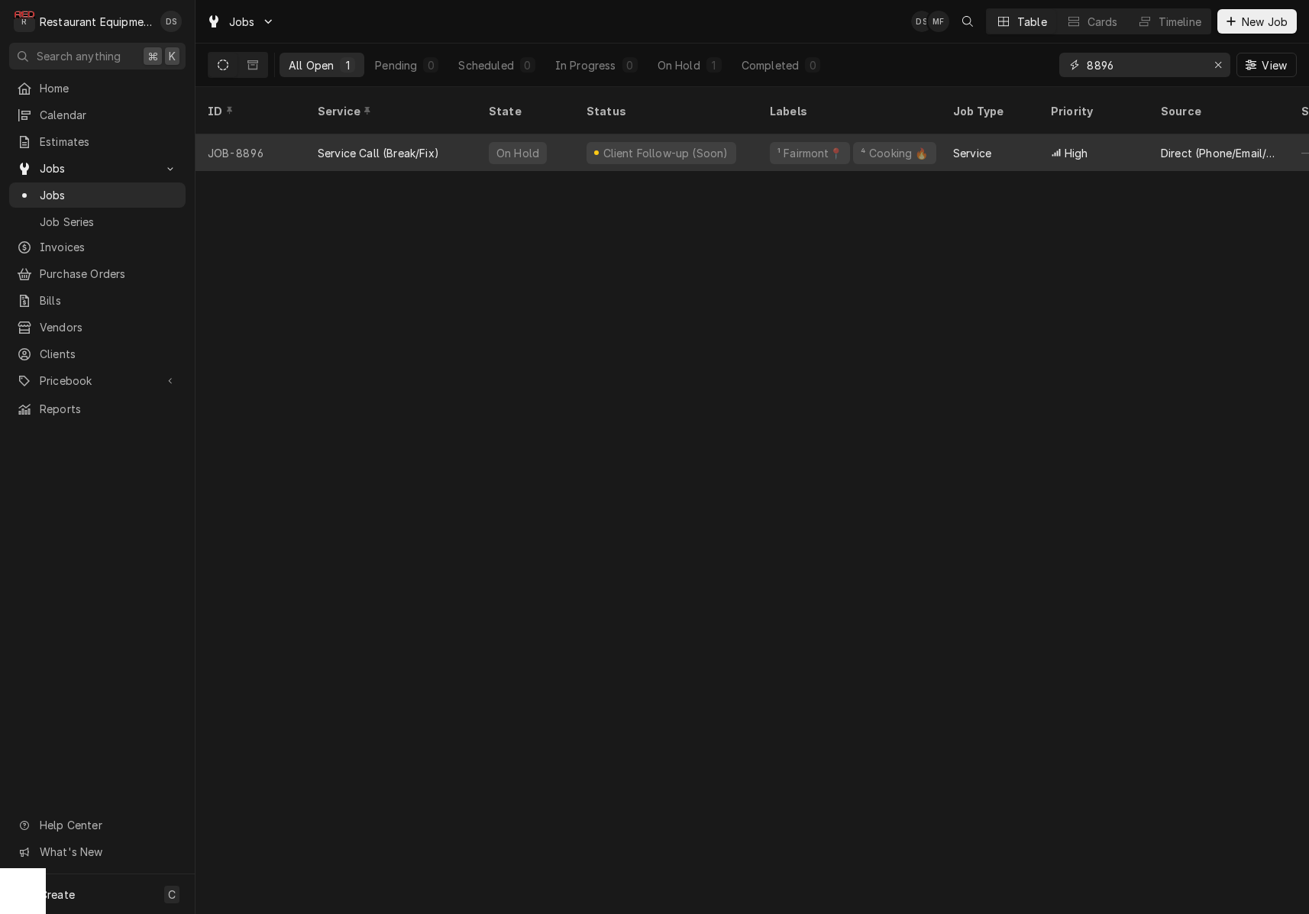
type input "8896"
click at [733, 138] on div "Client Follow-up (Soon)" at bounding box center [665, 152] width 183 height 37
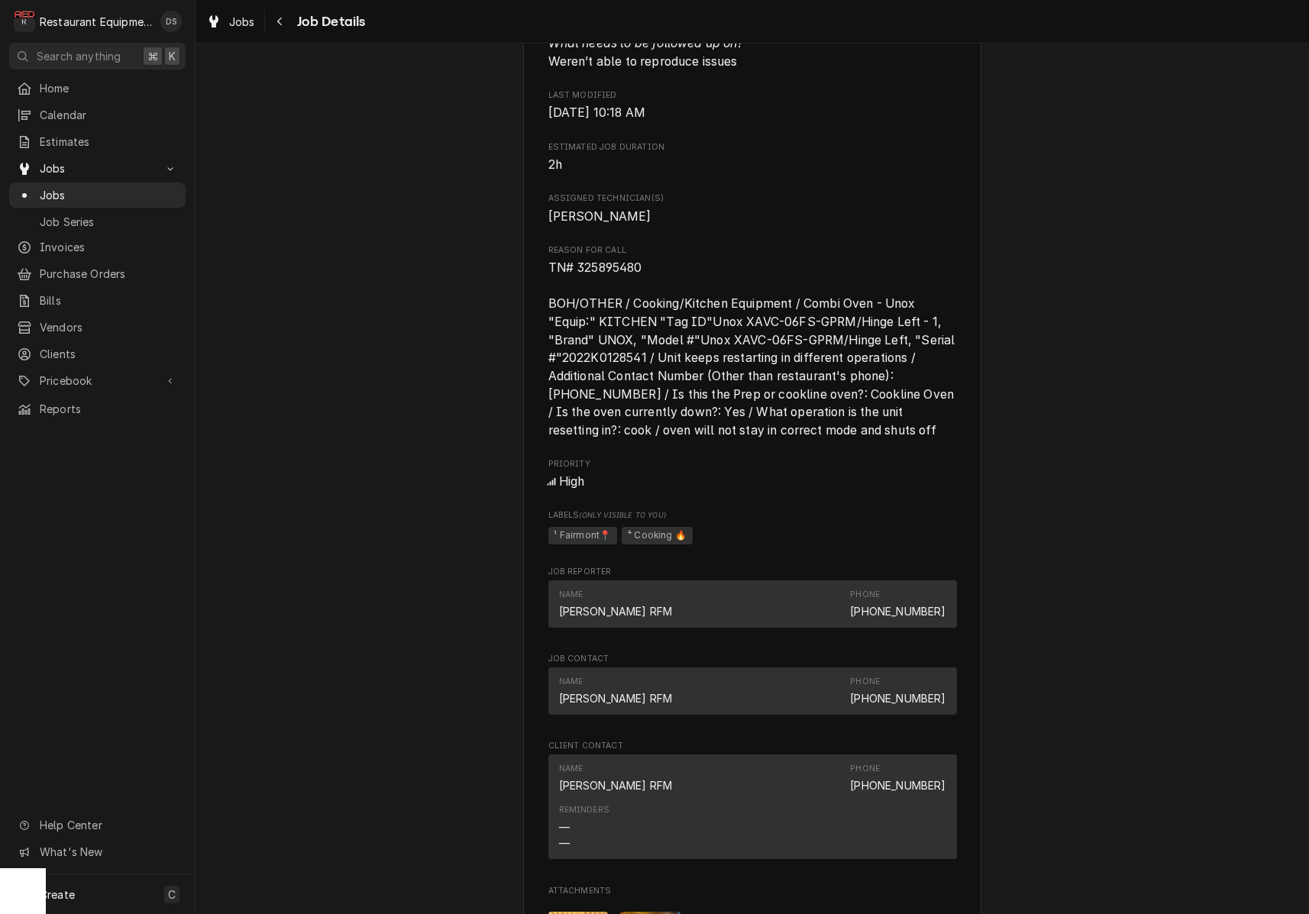
scroll to position [969, 0]
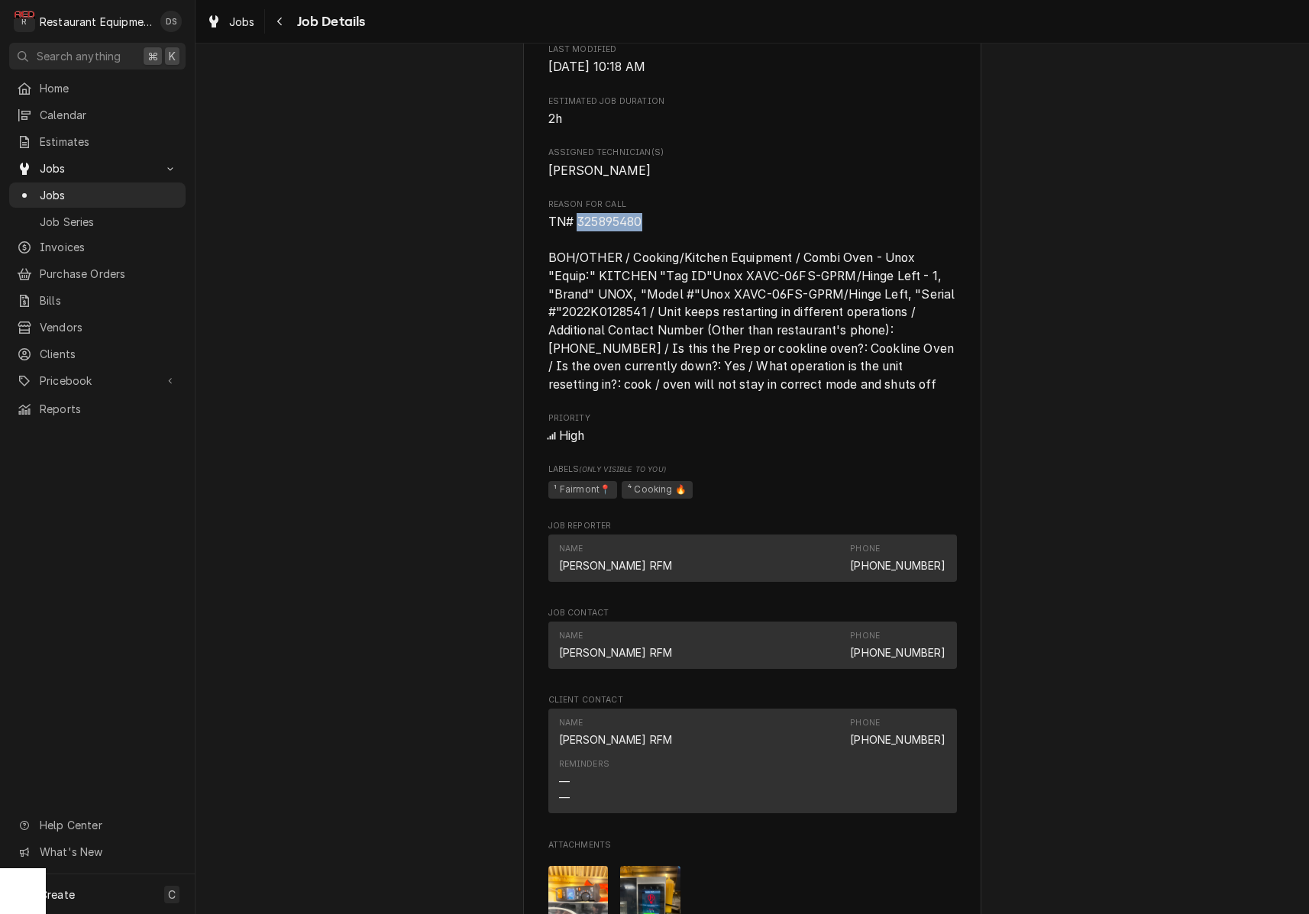
drag, startPoint x: 652, startPoint y: 213, endPoint x: 581, endPoint y: 219, distance: 71.3
click at [579, 220] on span "TN# 325895480 BOH/OTHER / Cooking/Kitchen Equipment / Combi Oven - Unox "Equip:…" at bounding box center [752, 303] width 409 height 180
copy span "325895480"
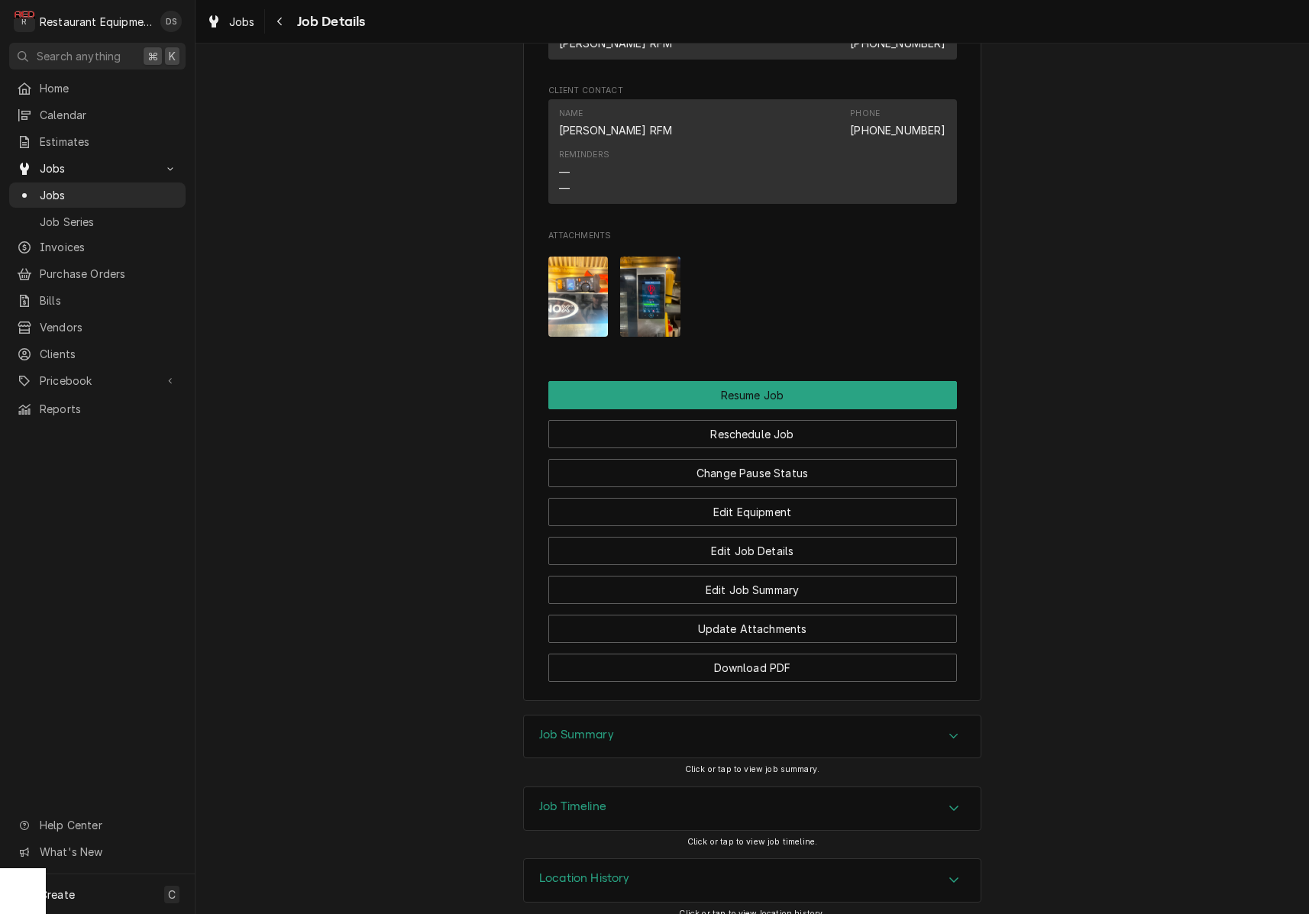
scroll to position [0, 0]
click at [688, 720] on div "Job Summary" at bounding box center [752, 737] width 457 height 43
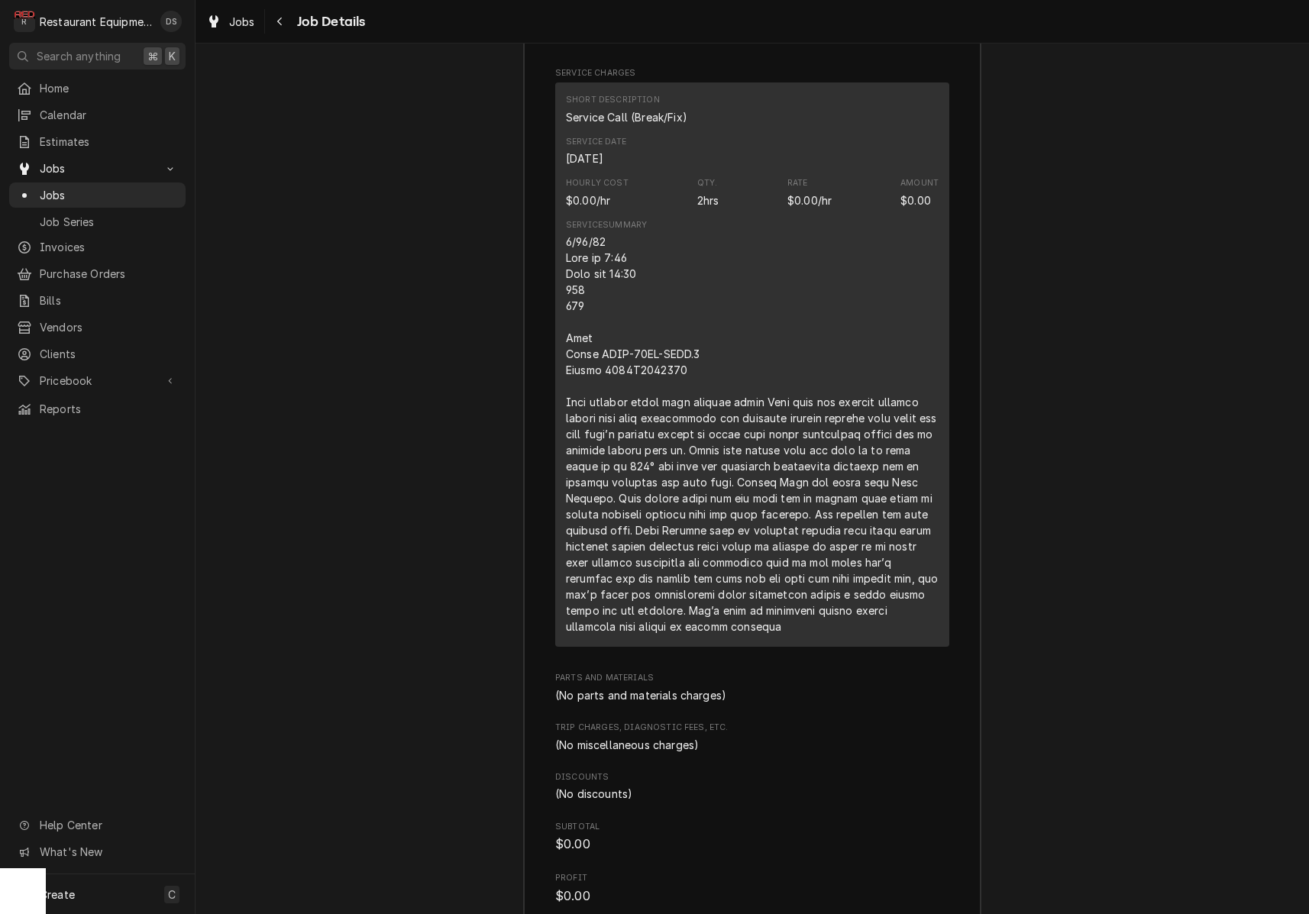
scroll to position [2493, 0]
click at [630, 542] on div "Line Item" at bounding box center [752, 432] width 373 height 401
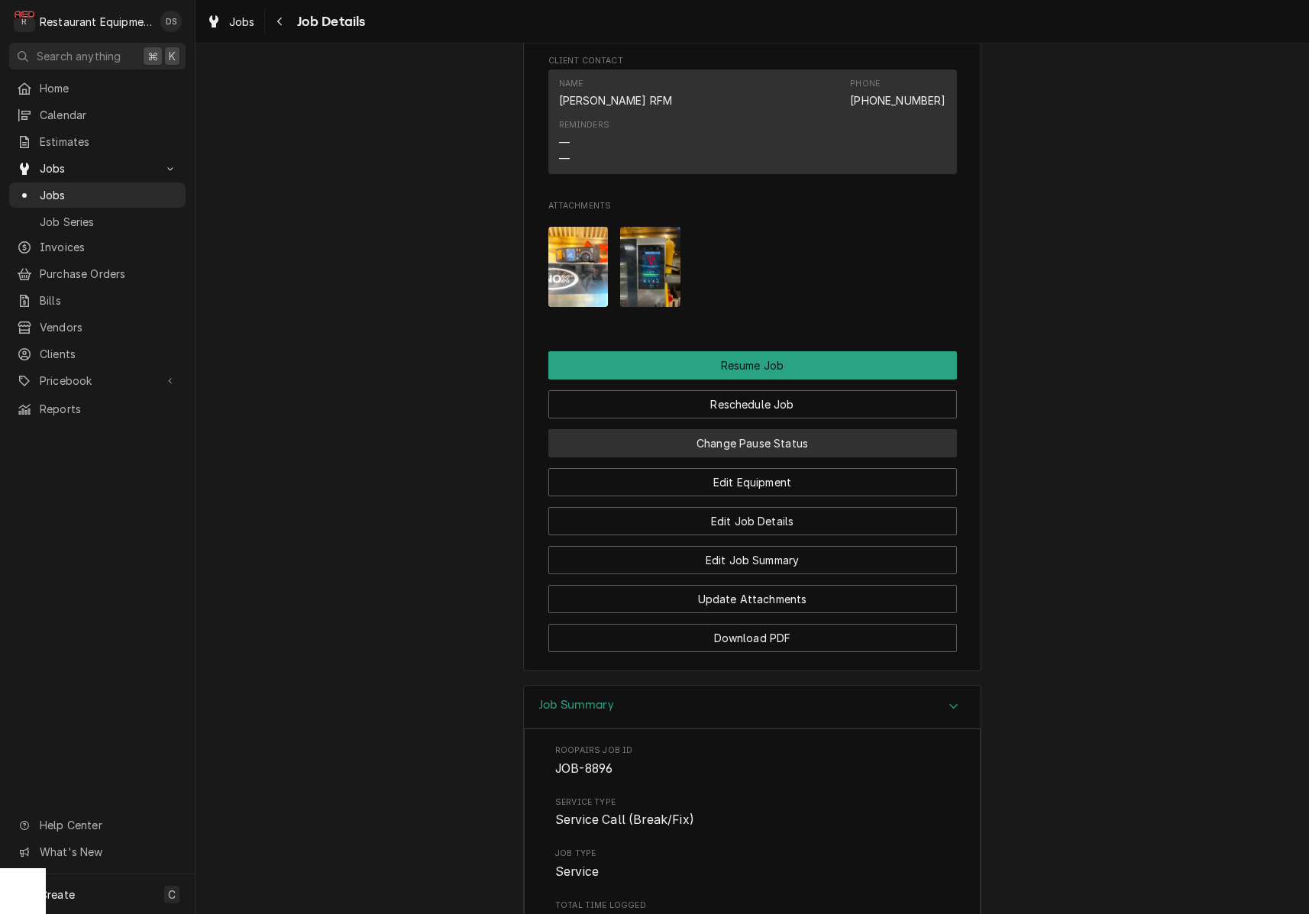
scroll to position [1584, 0]
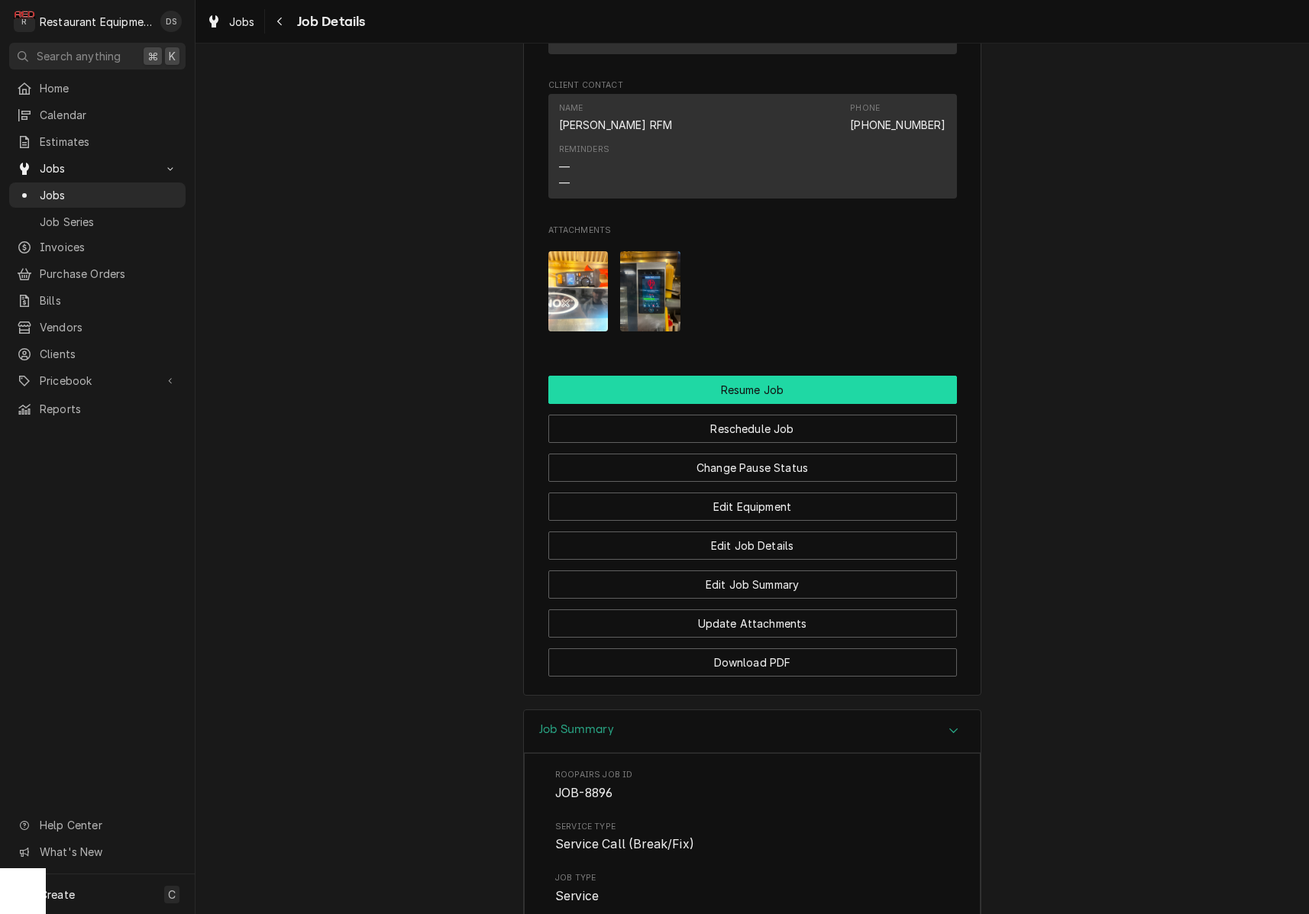
click at [736, 376] on button "Resume Job" at bounding box center [752, 390] width 409 height 28
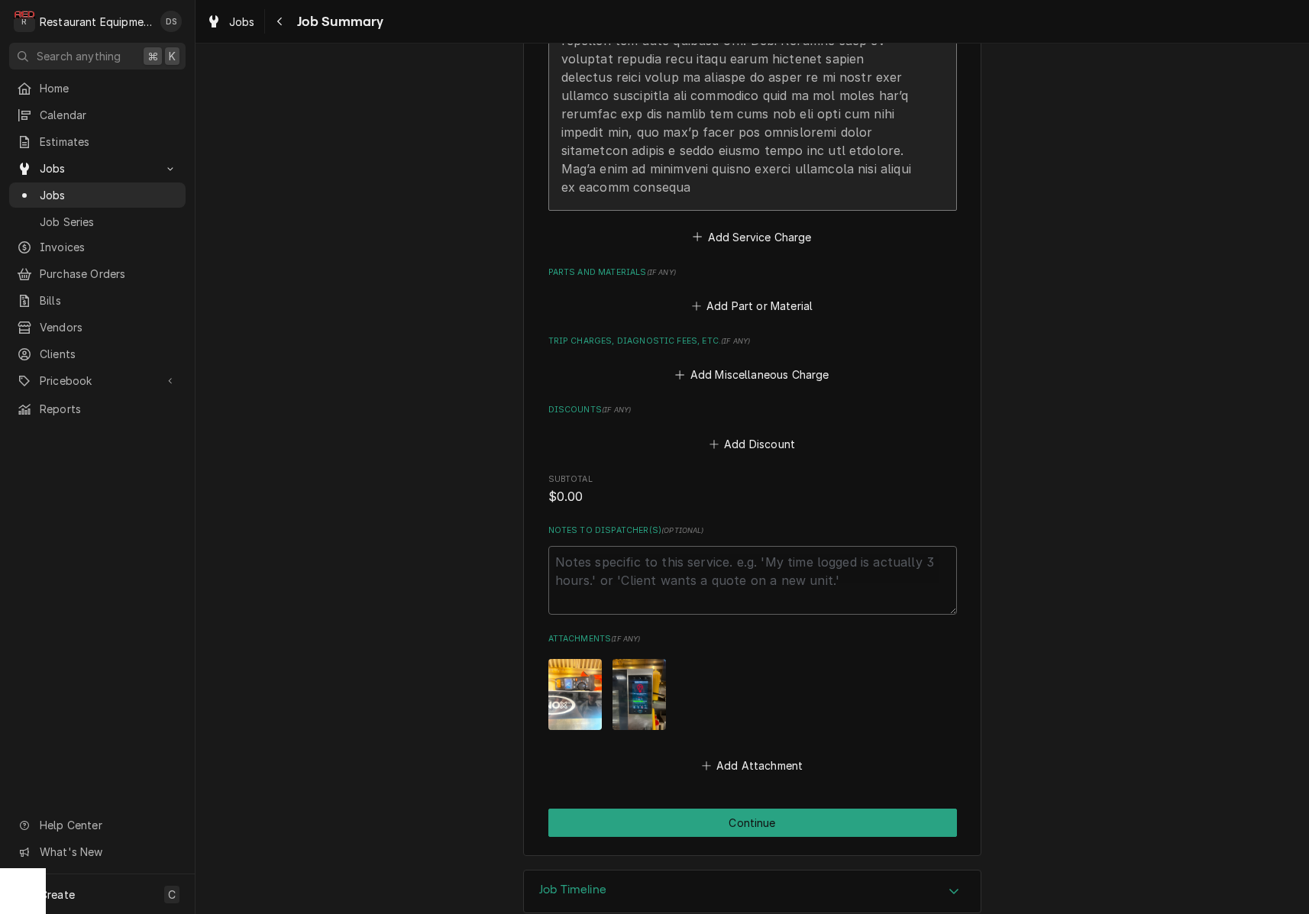
scroll to position [945, 0]
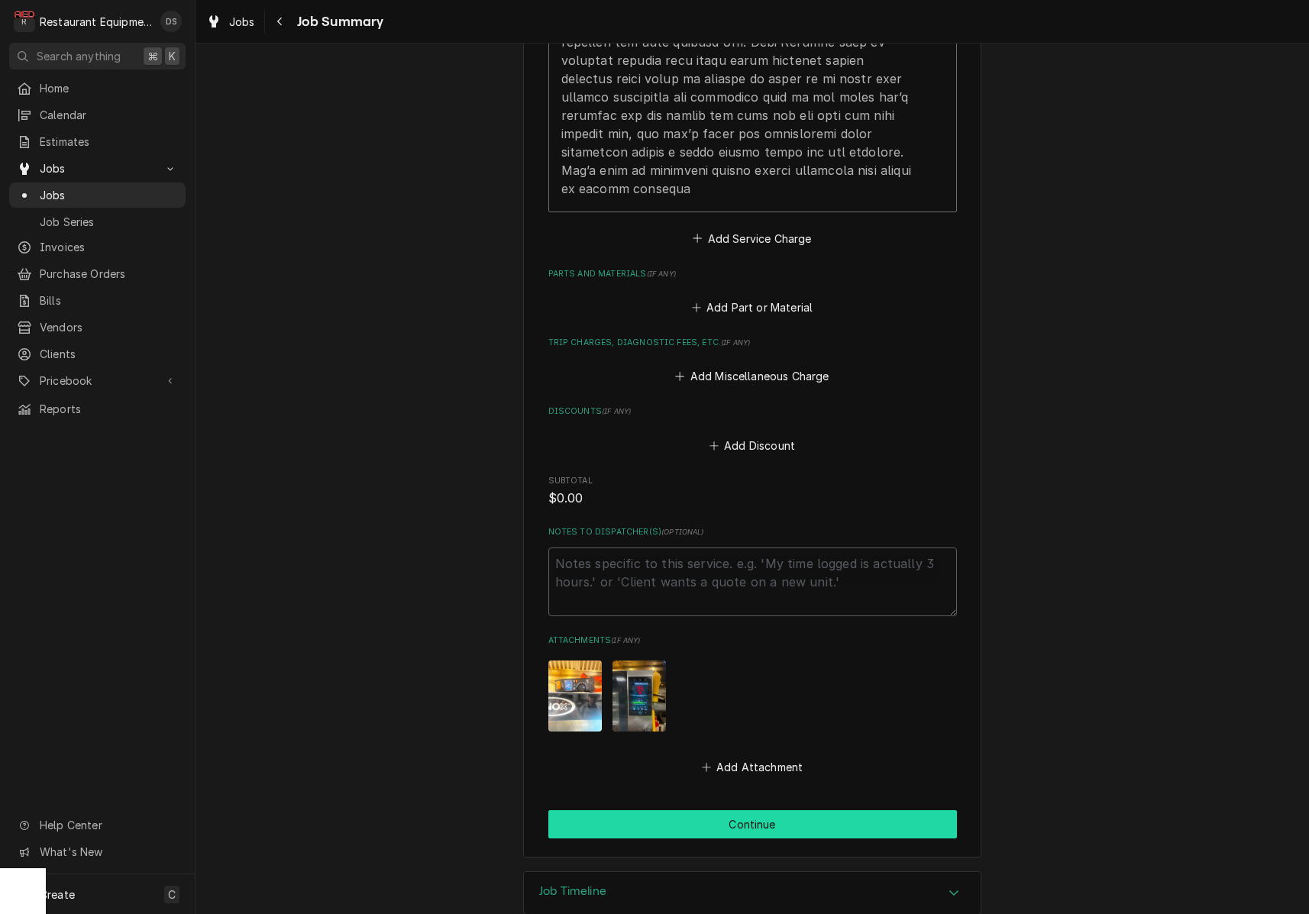
click at [785, 811] on button "Continue" at bounding box center [752, 825] width 409 height 28
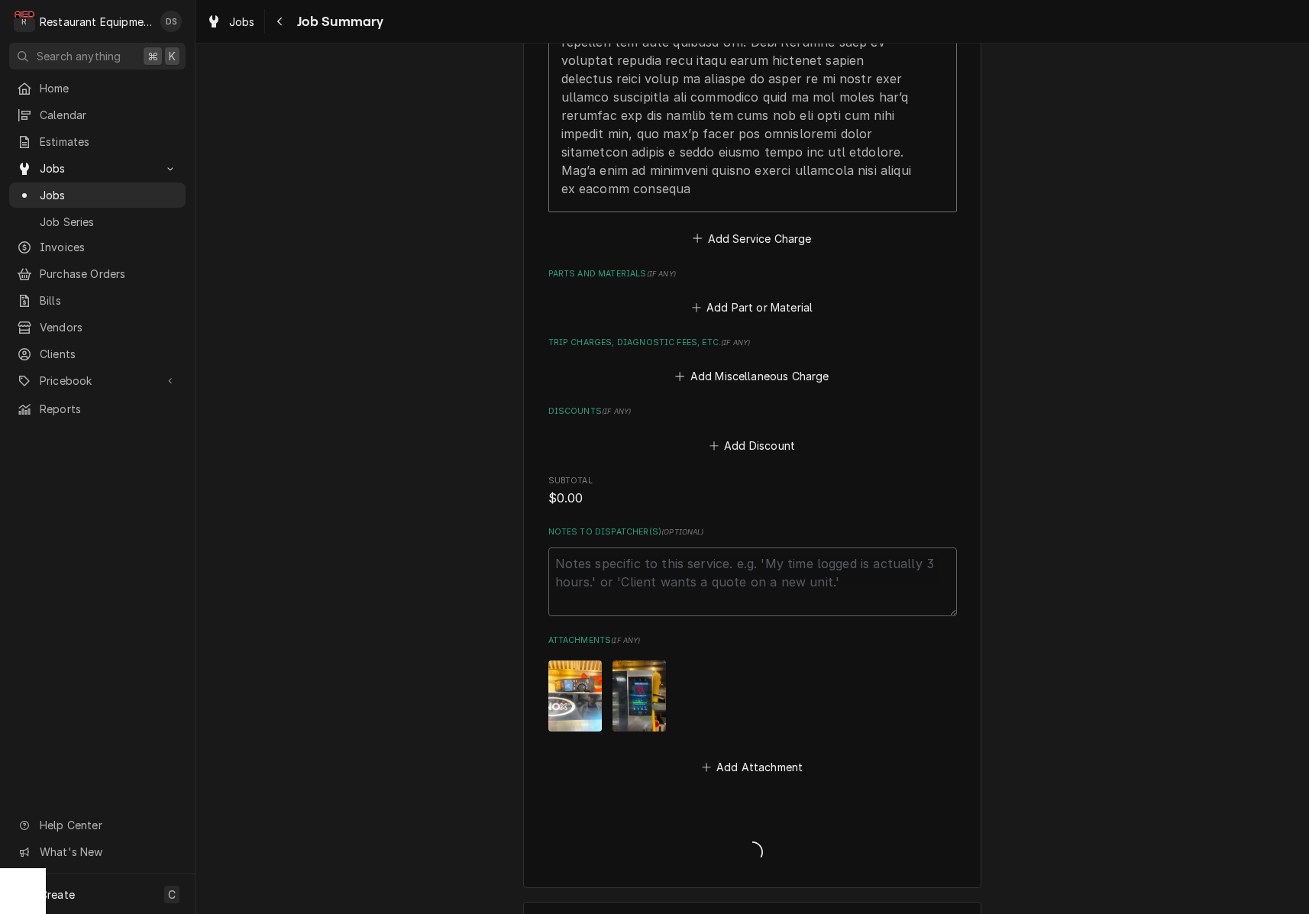
type textarea "x"
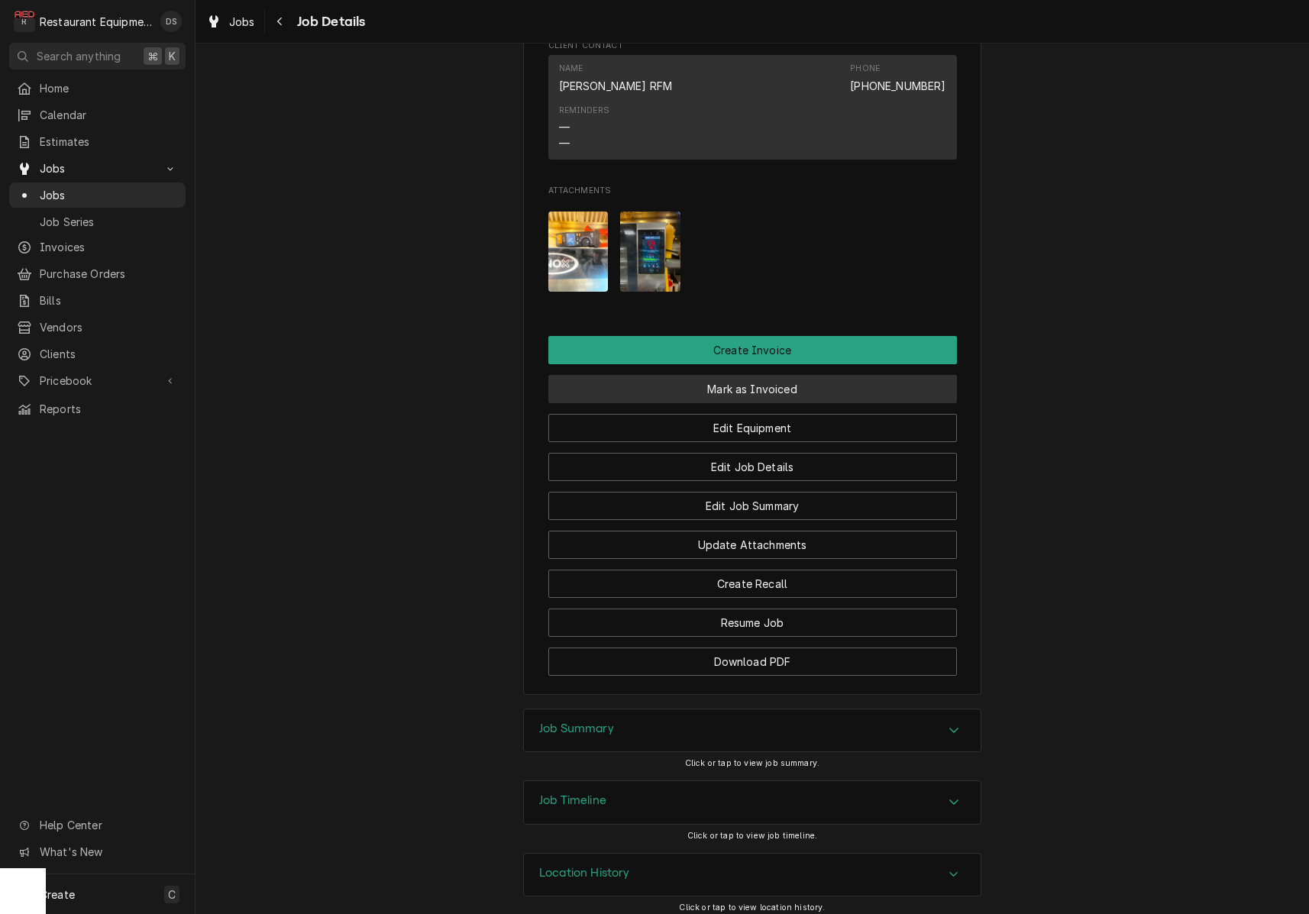
scroll to position [1315, 0]
click at [747, 377] on button "Mark as Invoiced" at bounding box center [752, 391] width 409 height 28
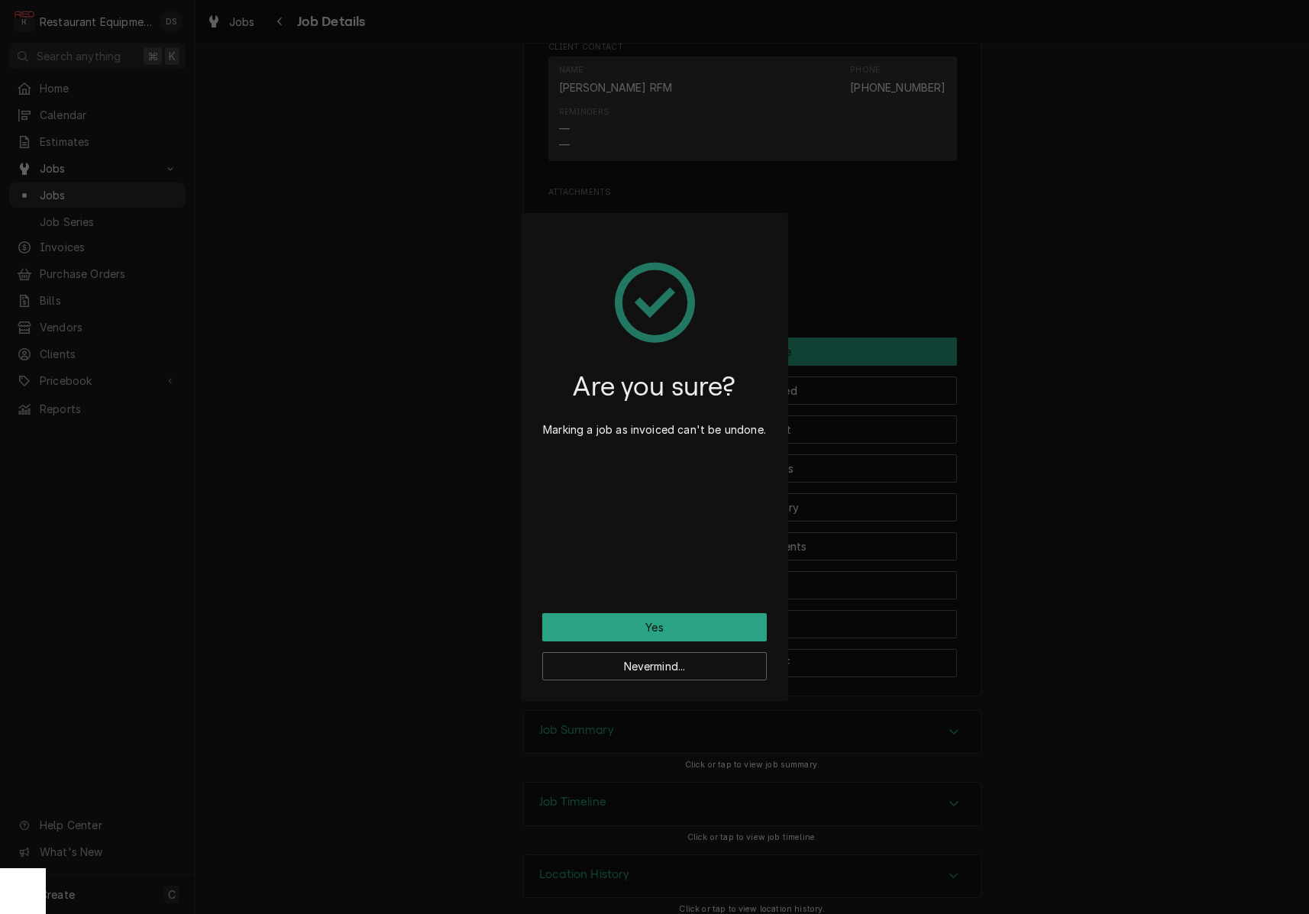
click at [682, 620] on button "Yes" at bounding box center [654, 627] width 225 height 28
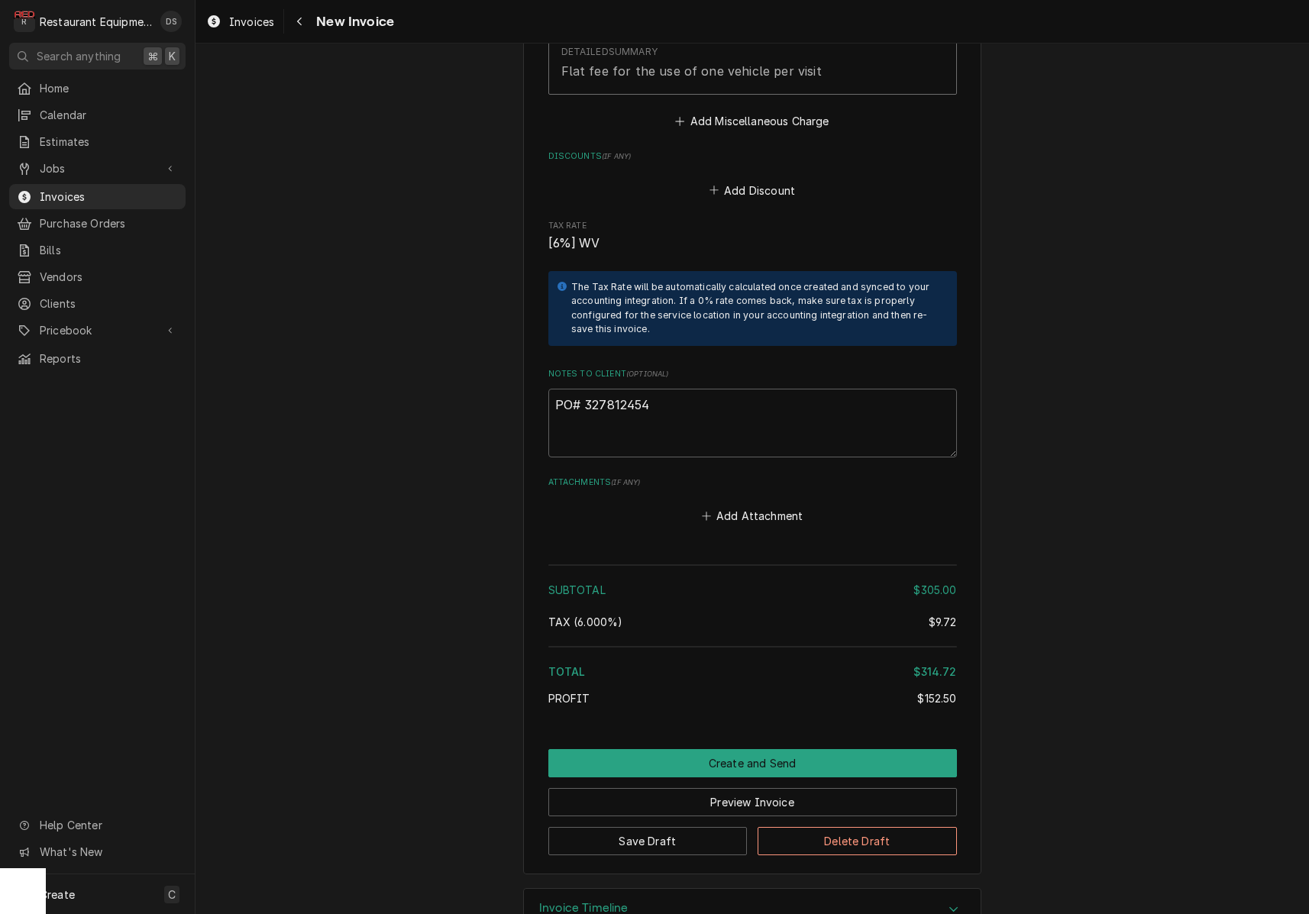
scroll to position [2746, 0]
drag, startPoint x: 655, startPoint y: 364, endPoint x: 583, endPoint y: 361, distance: 72.6
click at [583, 390] on textarea "PO# 327812454" at bounding box center [752, 424] width 409 height 69
click at [230, 20] on span "Invoices" at bounding box center [251, 22] width 45 height 16
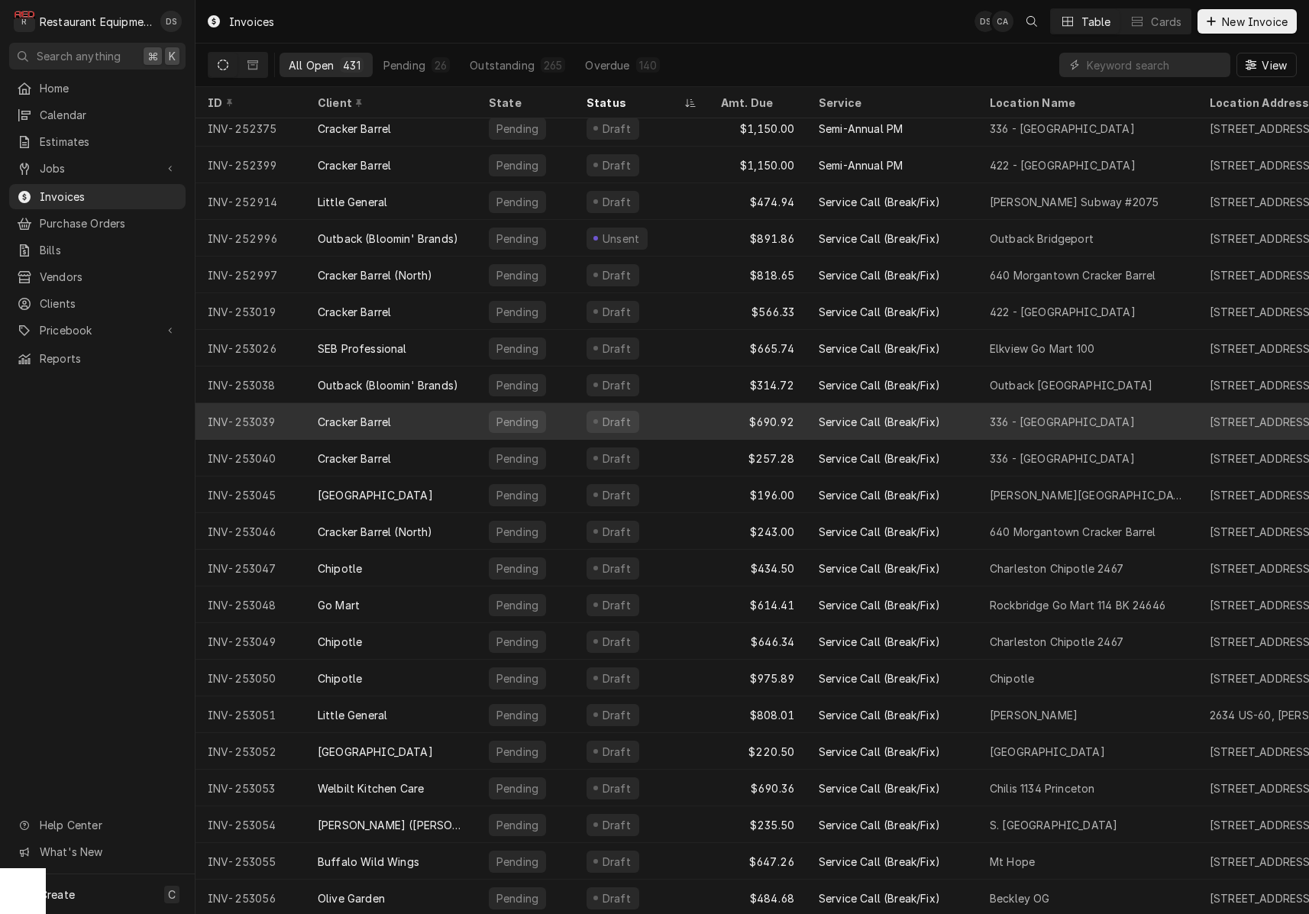
scroll to position [153, 0]
click at [707, 419] on div "Draft" at bounding box center [641, 424] width 134 height 37
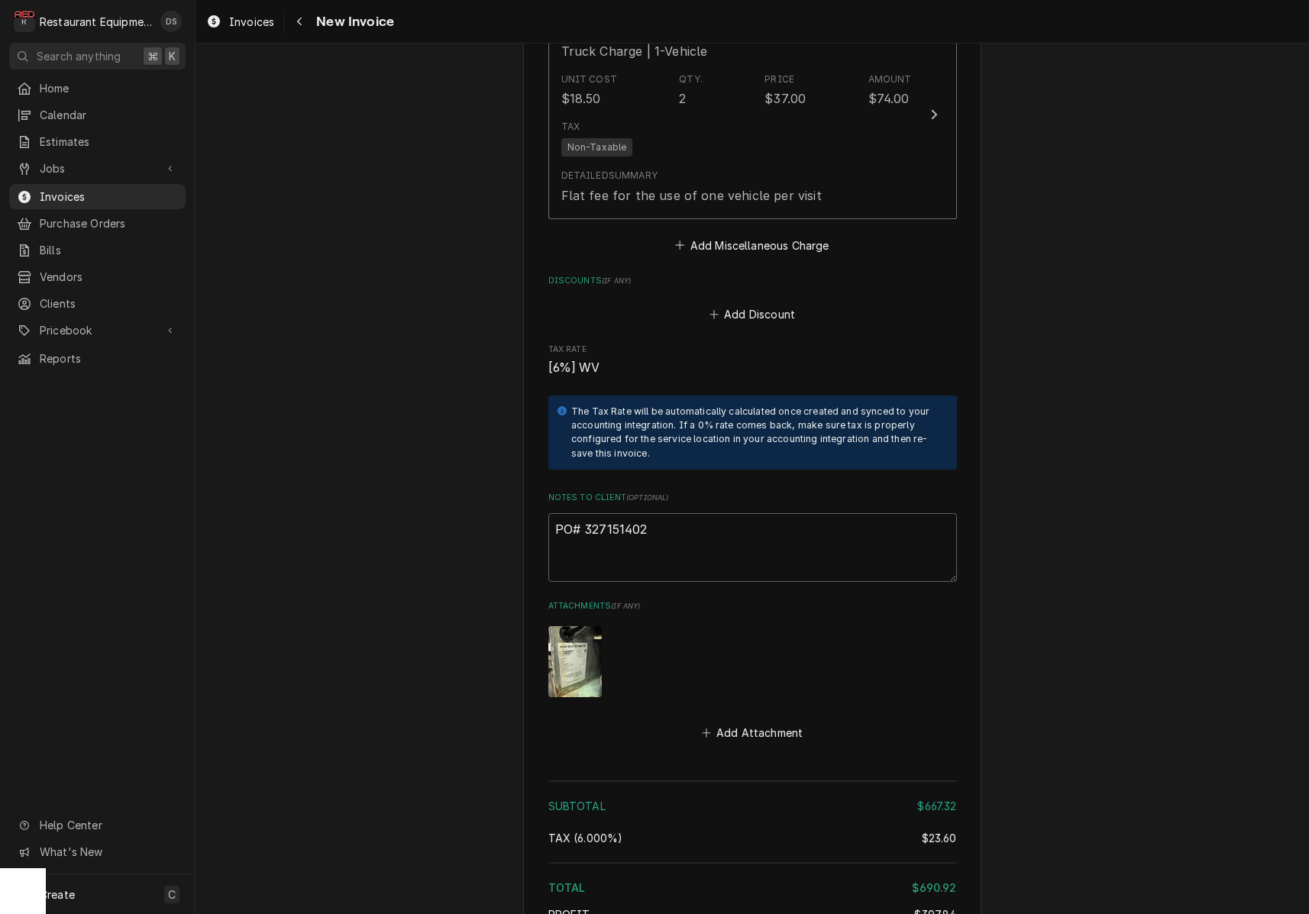
scroll to position [3639, 0]
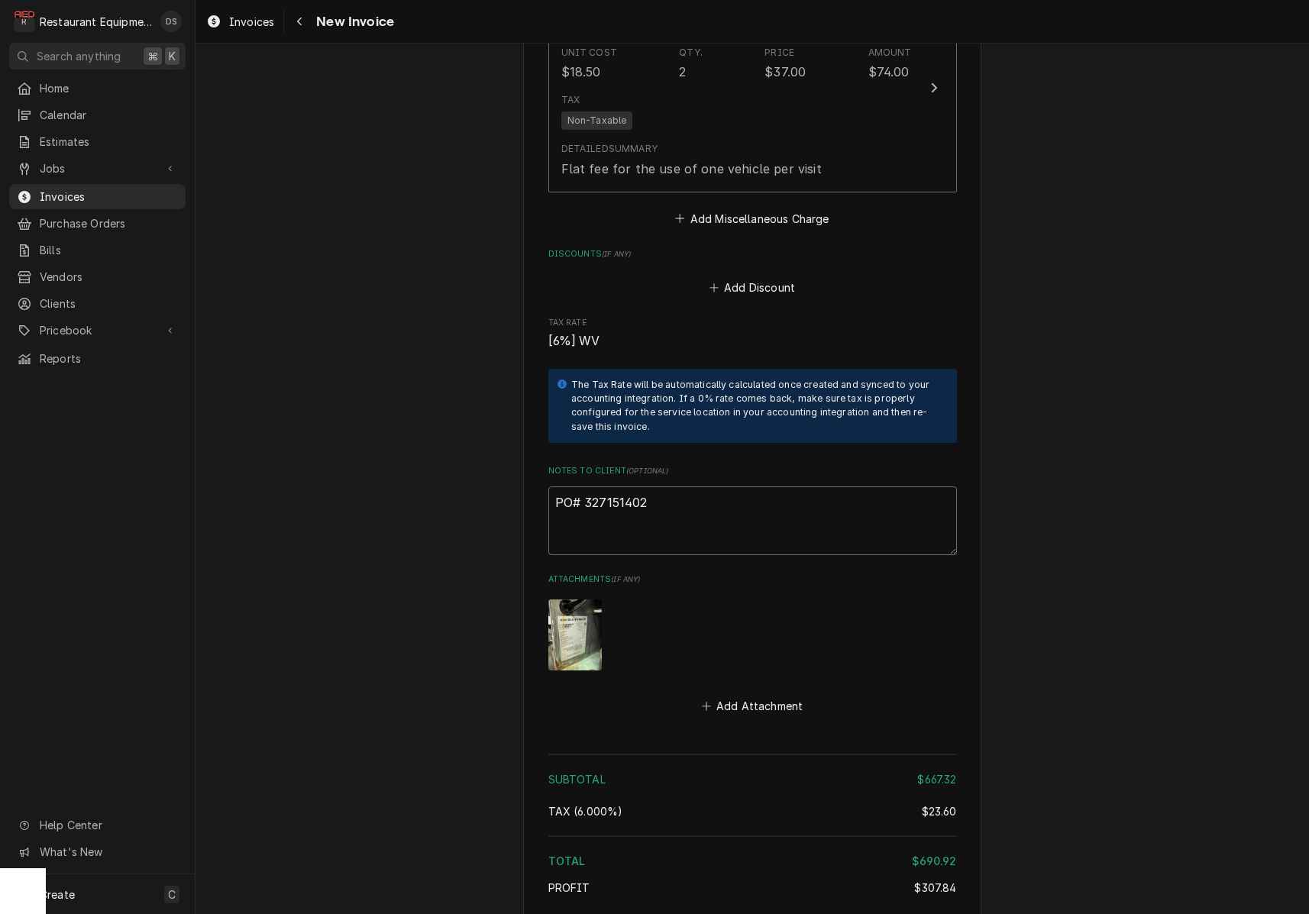
drag, startPoint x: 659, startPoint y: 459, endPoint x: 584, endPoint y: 461, distance: 74.9
click at [584, 487] on textarea "PO# 327151402" at bounding box center [752, 521] width 409 height 69
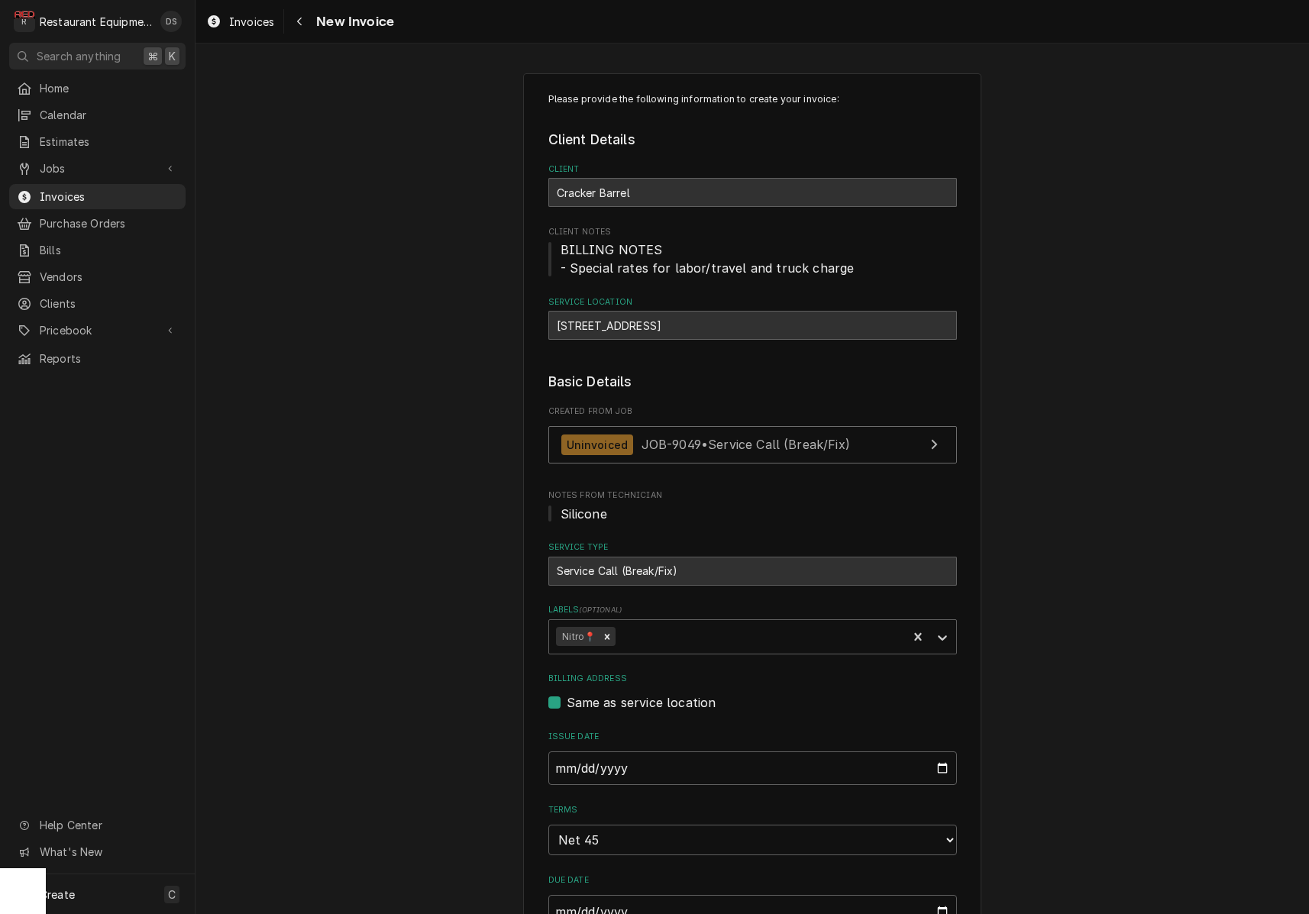
scroll to position [0, 0]
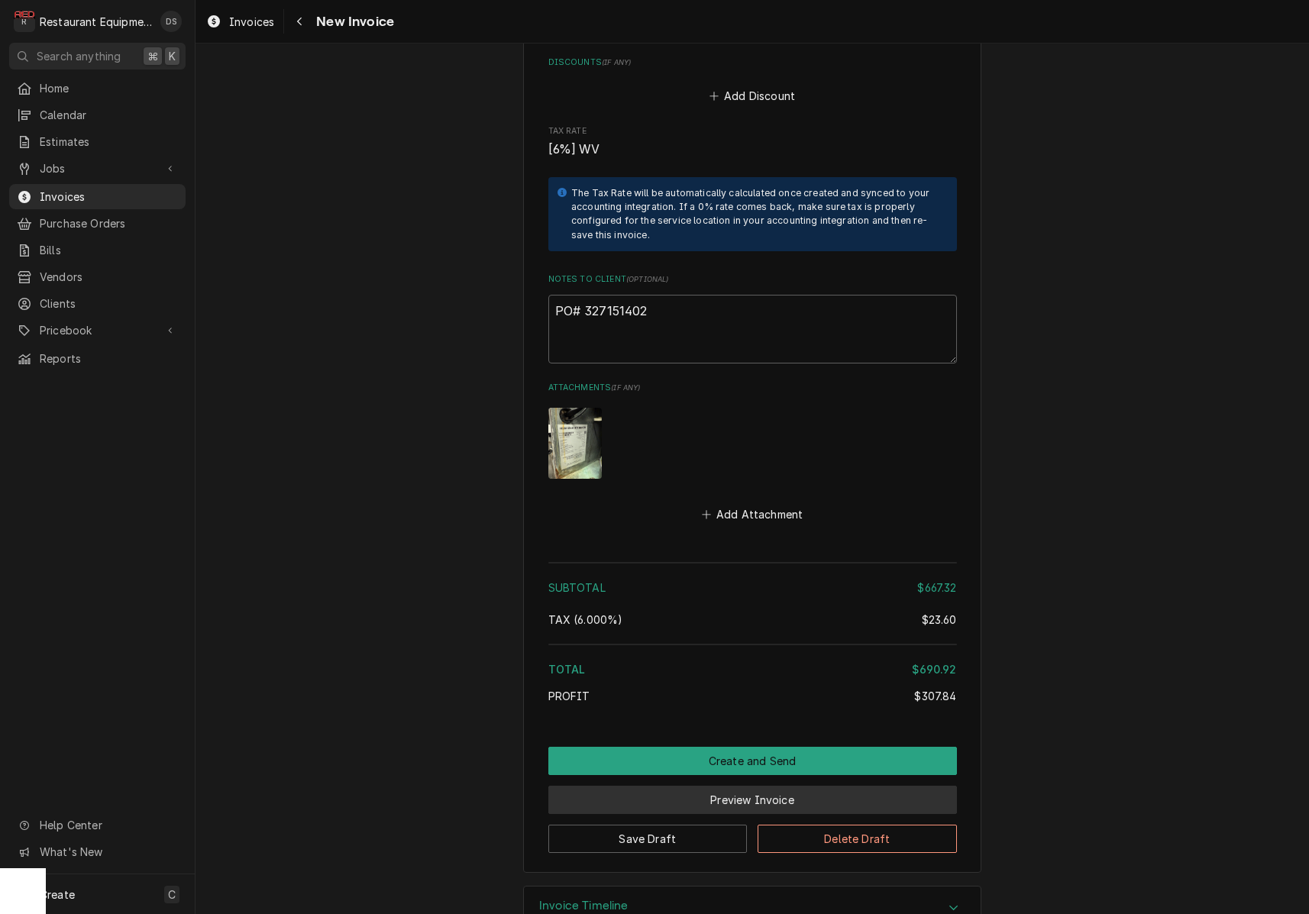
click at [749, 786] on button "Preview Invoice" at bounding box center [752, 800] width 409 height 28
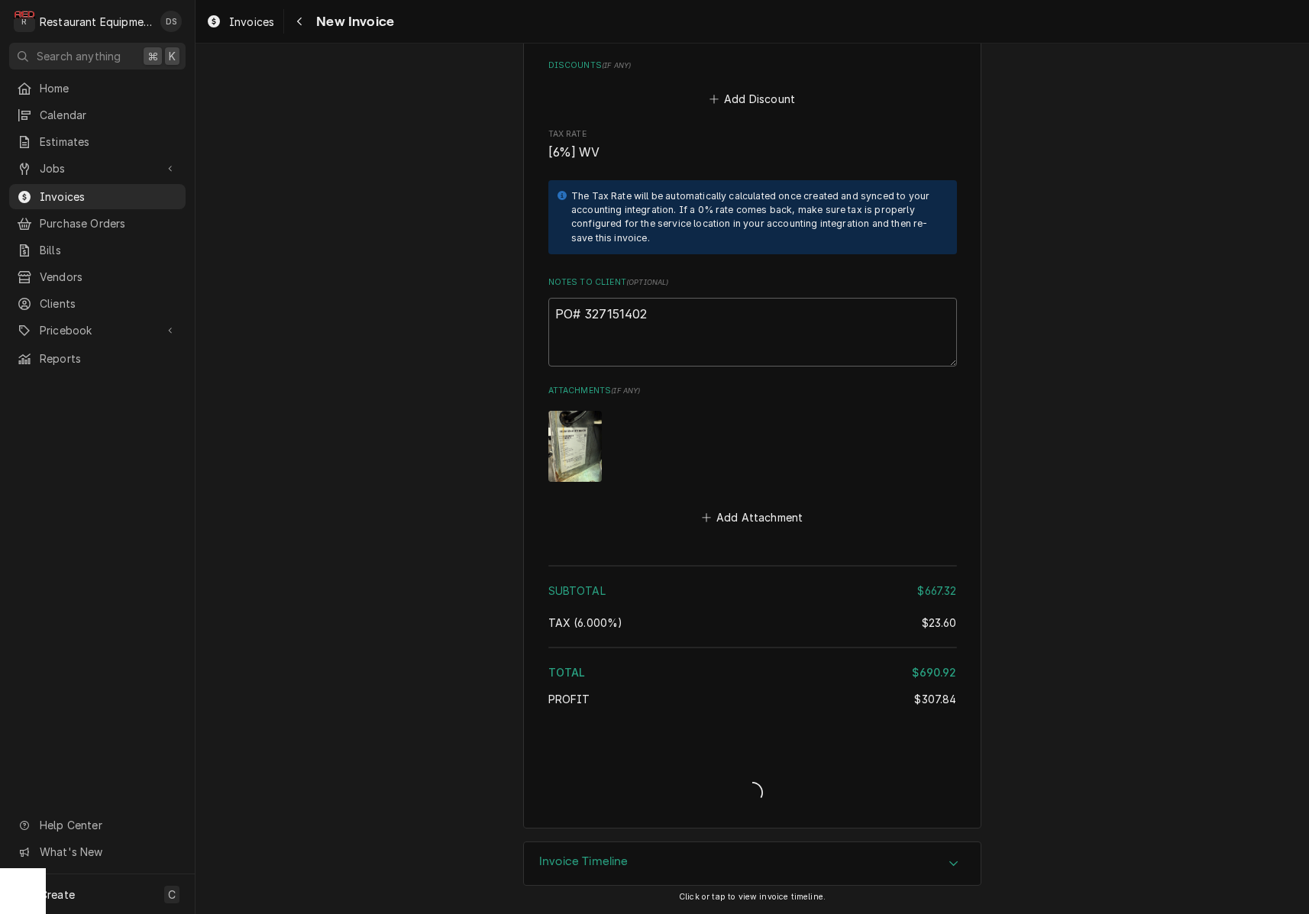
scroll to position [3783, 0]
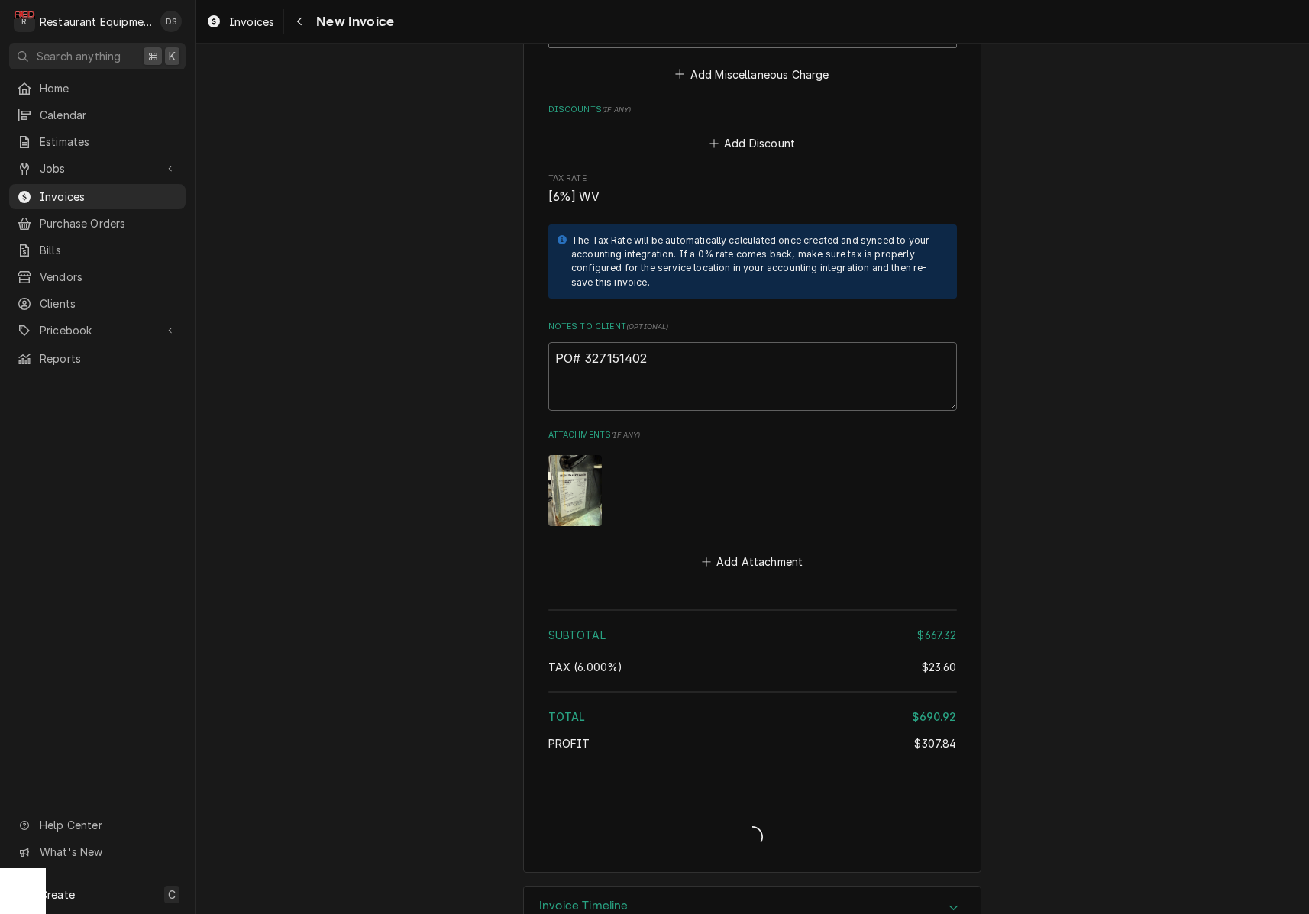
type textarea "x"
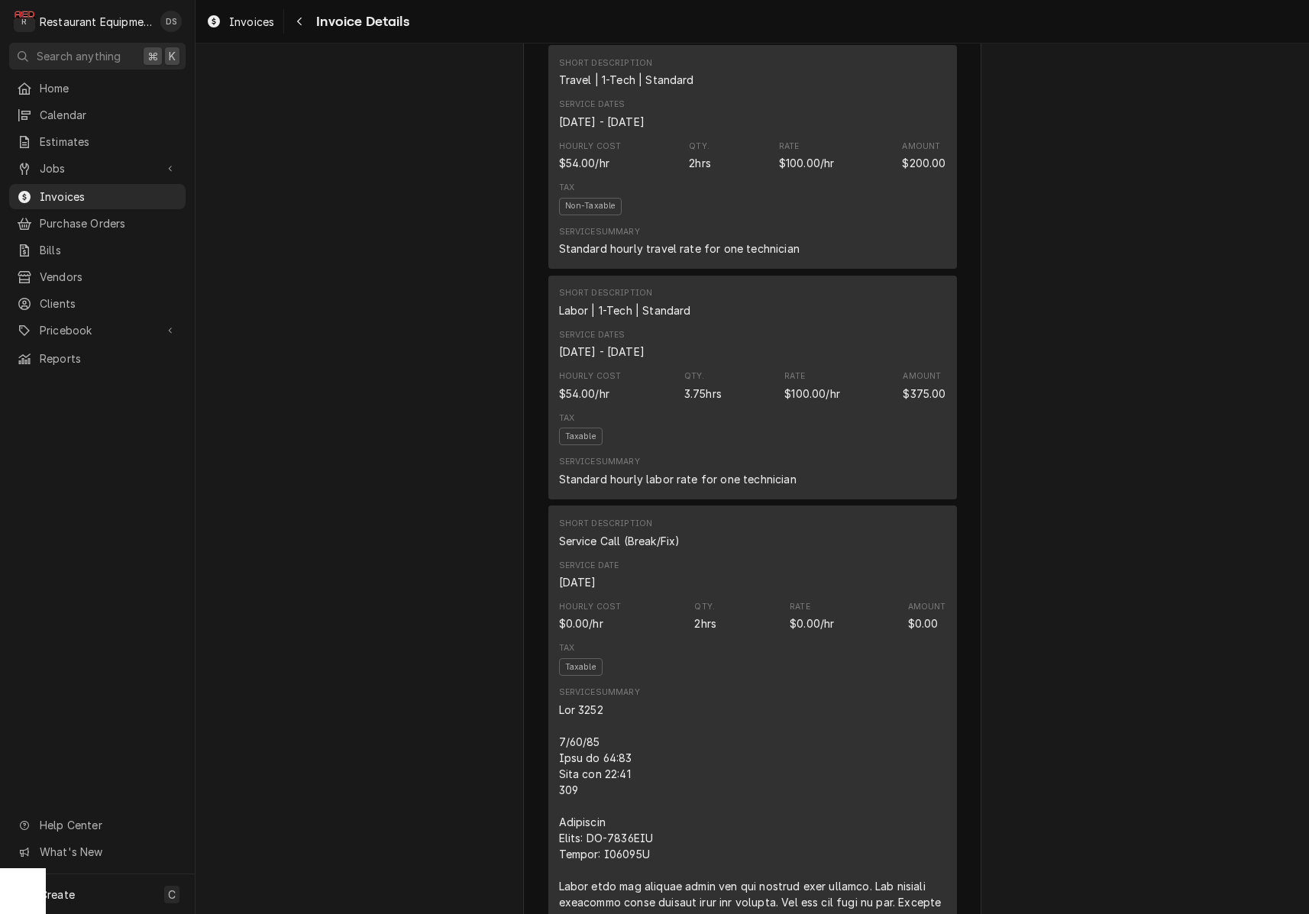
scroll to position [904, 0]
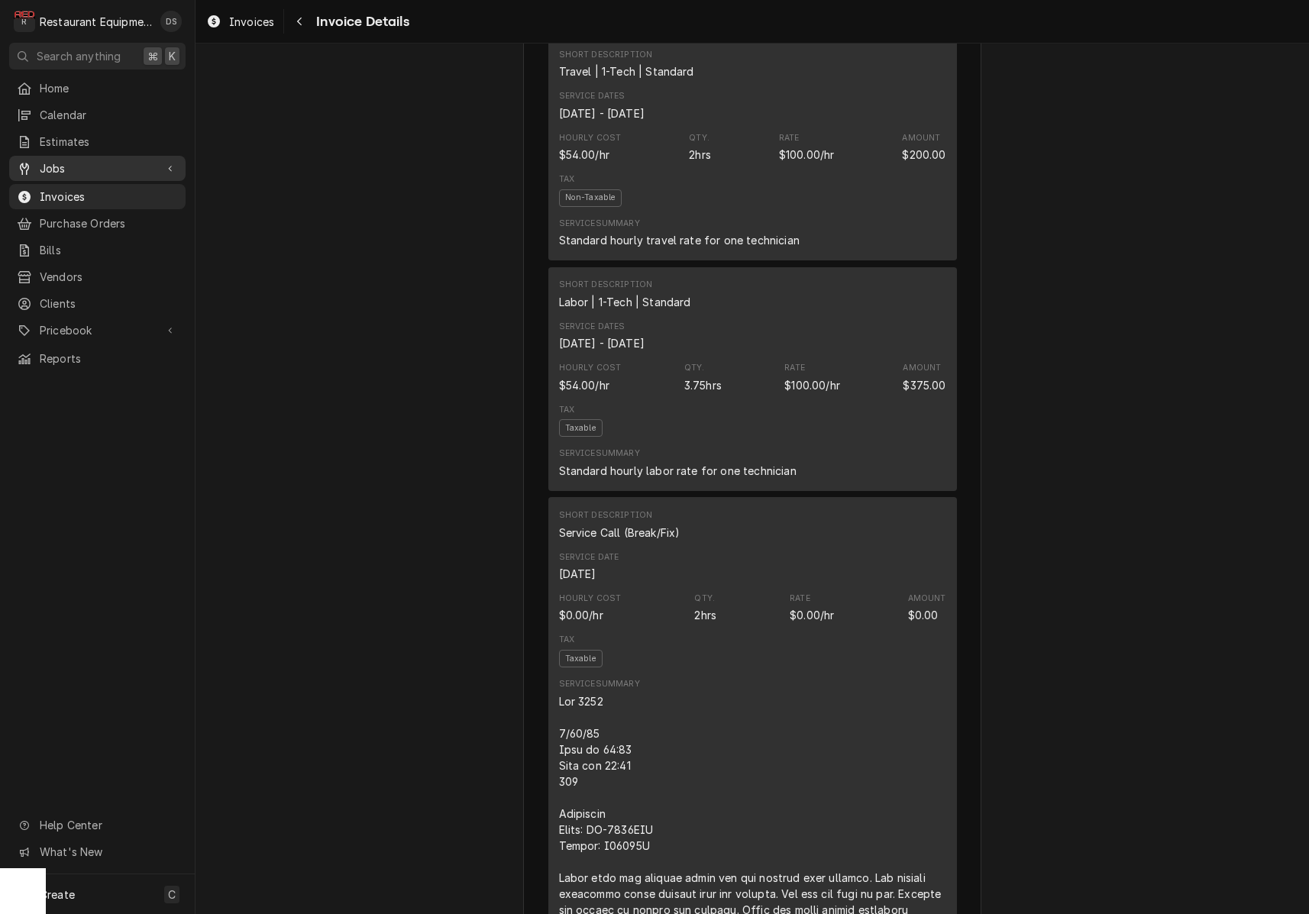
drag, startPoint x: 0, startPoint y: 0, endPoint x: 47, endPoint y: 162, distance: 168.5
click at [47, 162] on span "Jobs" at bounding box center [97, 168] width 115 height 16
drag, startPoint x: 47, startPoint y: 162, endPoint x: 37, endPoint y: 163, distance: 9.3
click at [37, 163] on div "Jobs" at bounding box center [86, 168] width 138 height 16
click at [38, 163] on div "Jobs" at bounding box center [86, 168] width 138 height 16
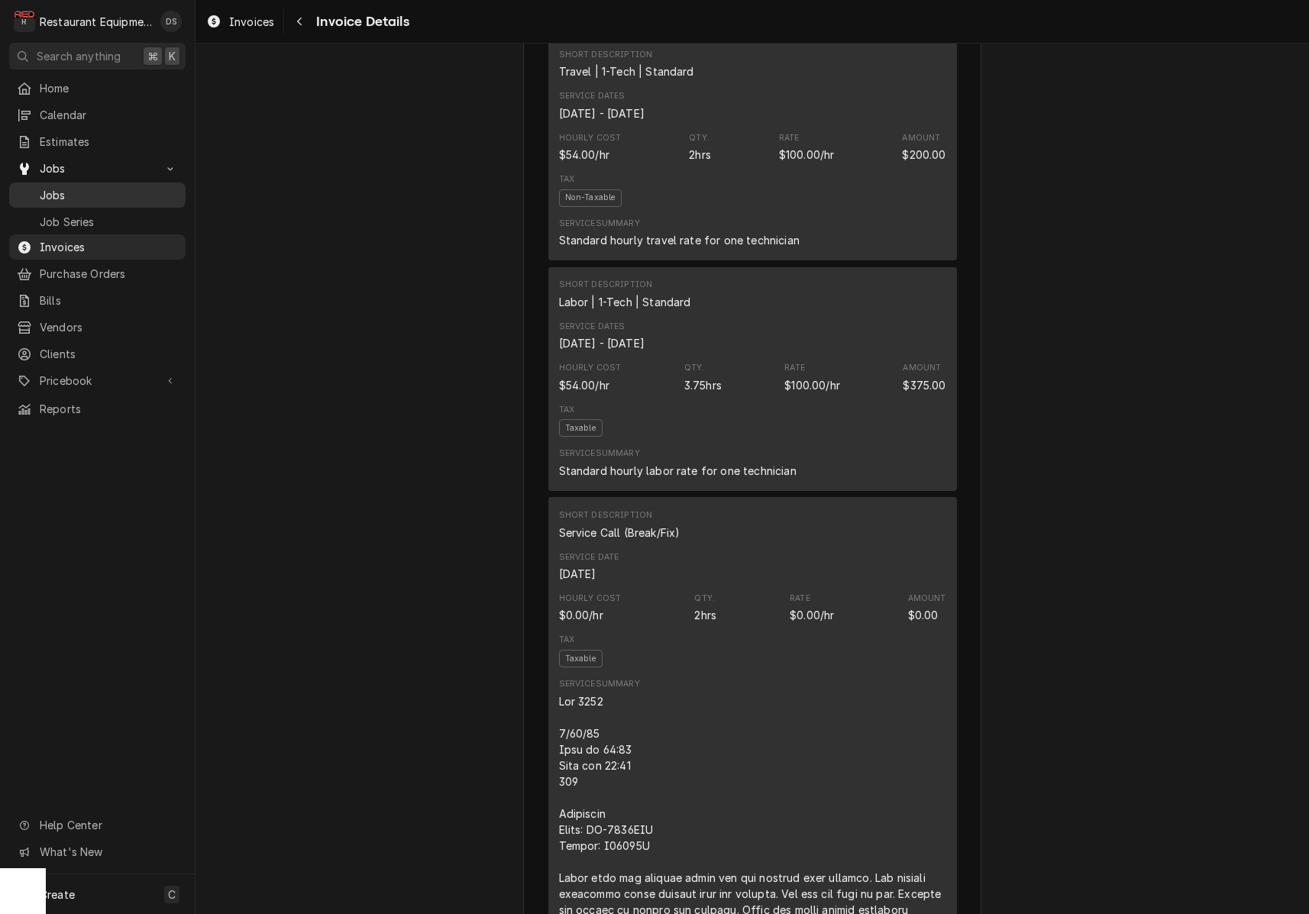
drag, startPoint x: 38, startPoint y: 163, endPoint x: 55, endPoint y: 184, distance: 26.6
click at [55, 187] on span "Jobs" at bounding box center [109, 195] width 138 height 16
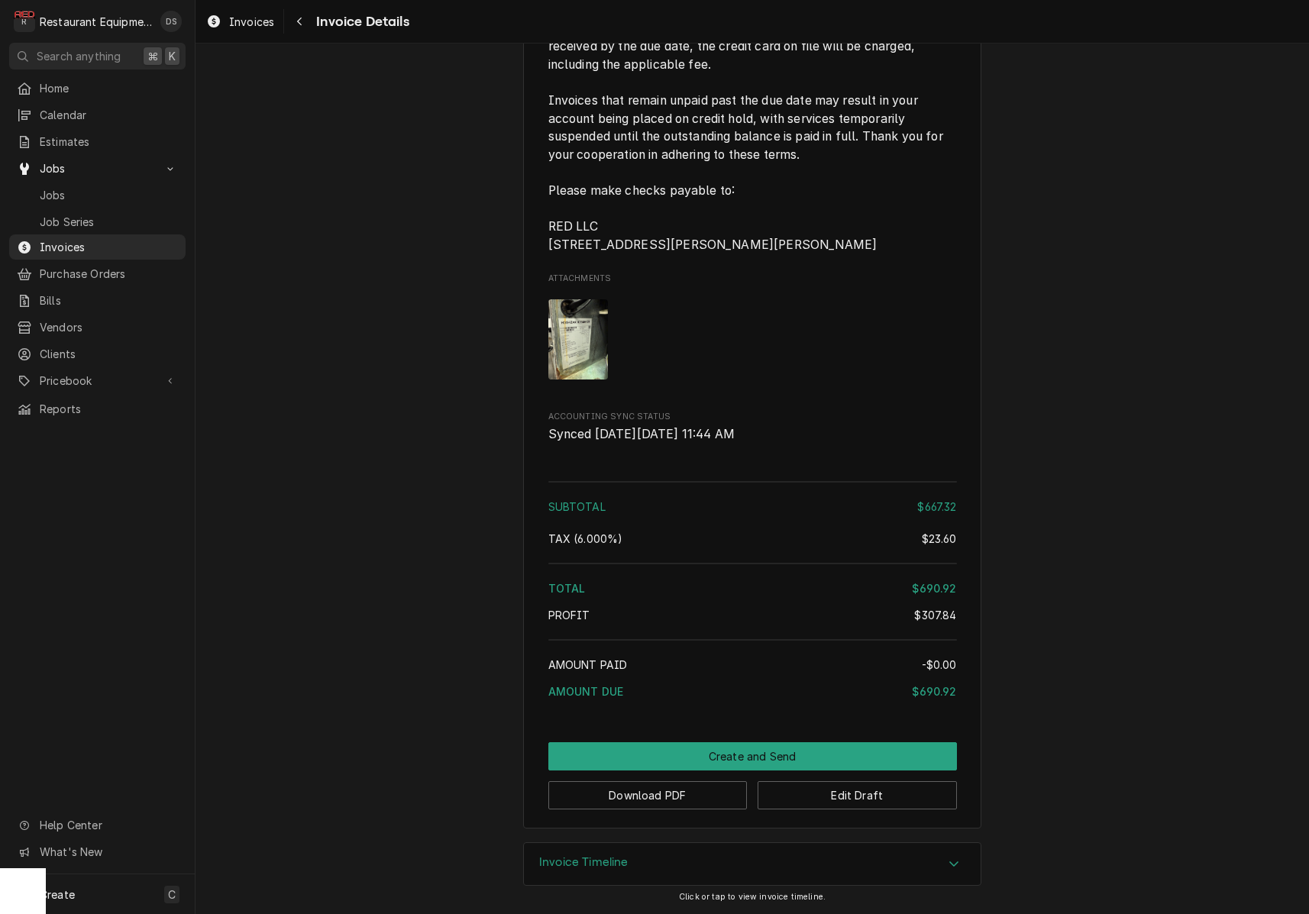
scroll to position [3408, 0]
click at [617, 795] on button "Download PDF" at bounding box center [647, 795] width 199 height 28
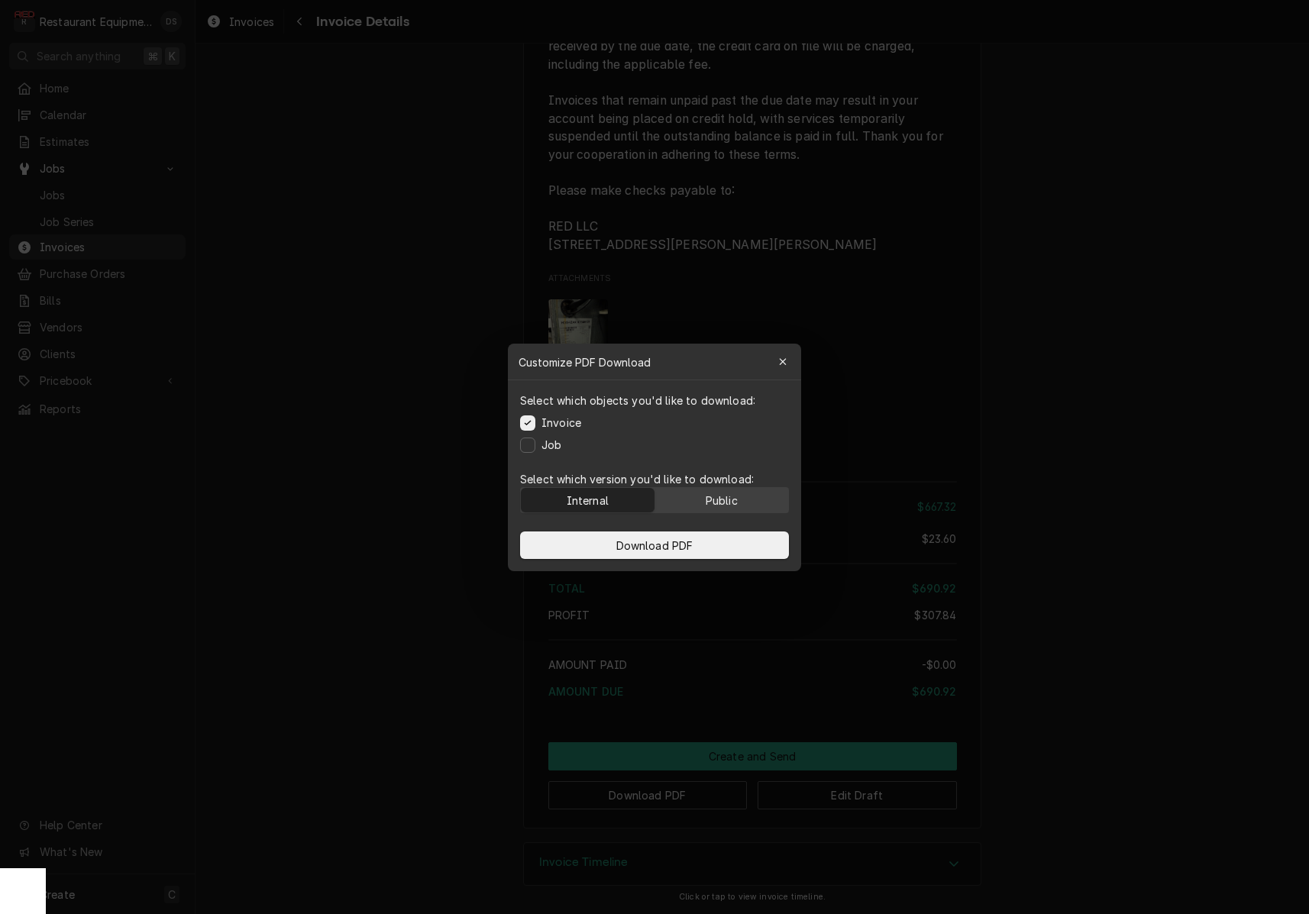
click at [712, 503] on div "Public" at bounding box center [722, 500] width 32 height 16
click at [701, 549] on button "Download PDF" at bounding box center [654, 546] width 269 height 28
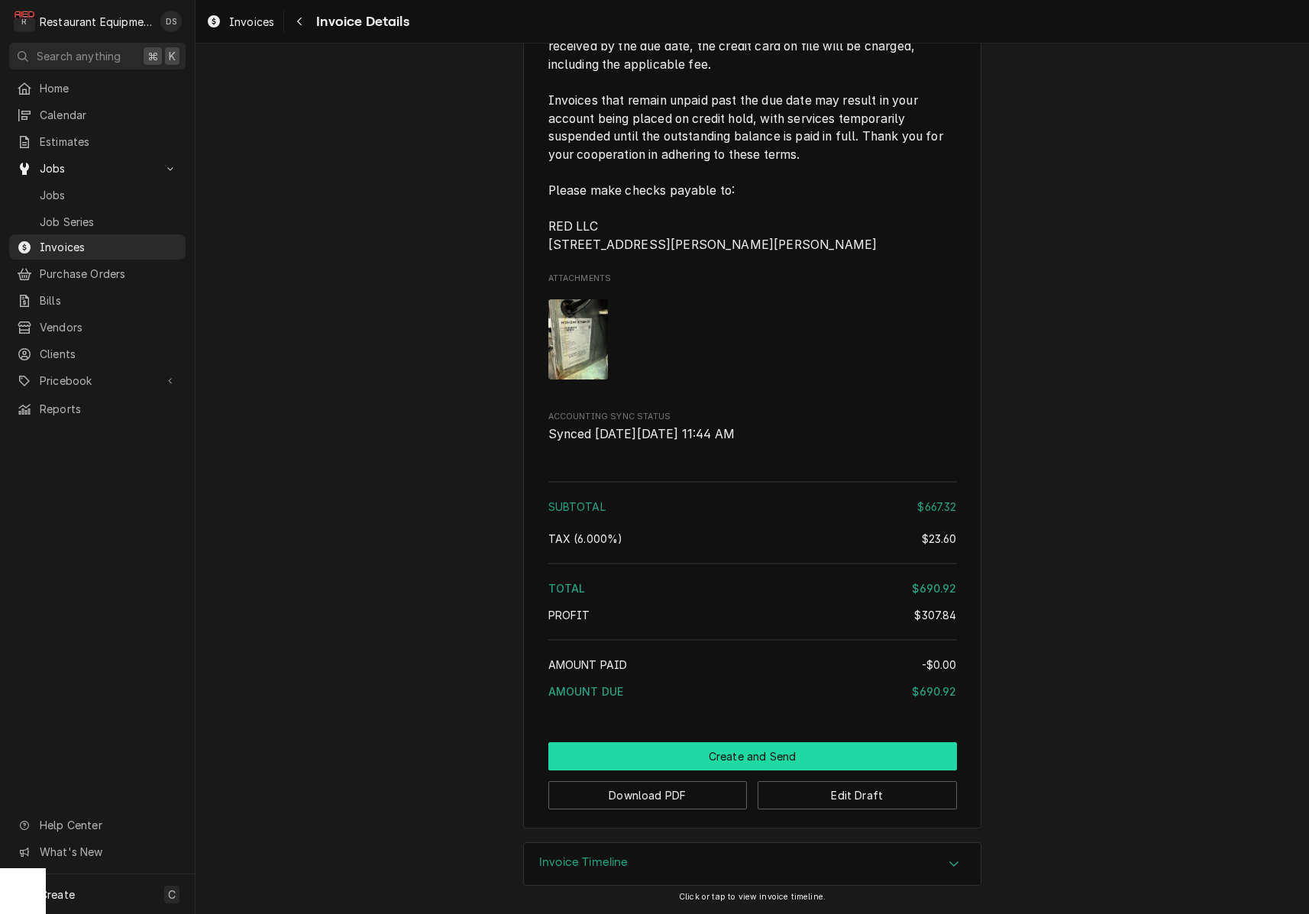
drag, startPoint x: 800, startPoint y: 753, endPoint x: 792, endPoint y: 752, distance: 7.8
click at [792, 752] on button "Create and Send" at bounding box center [752, 757] width 409 height 28
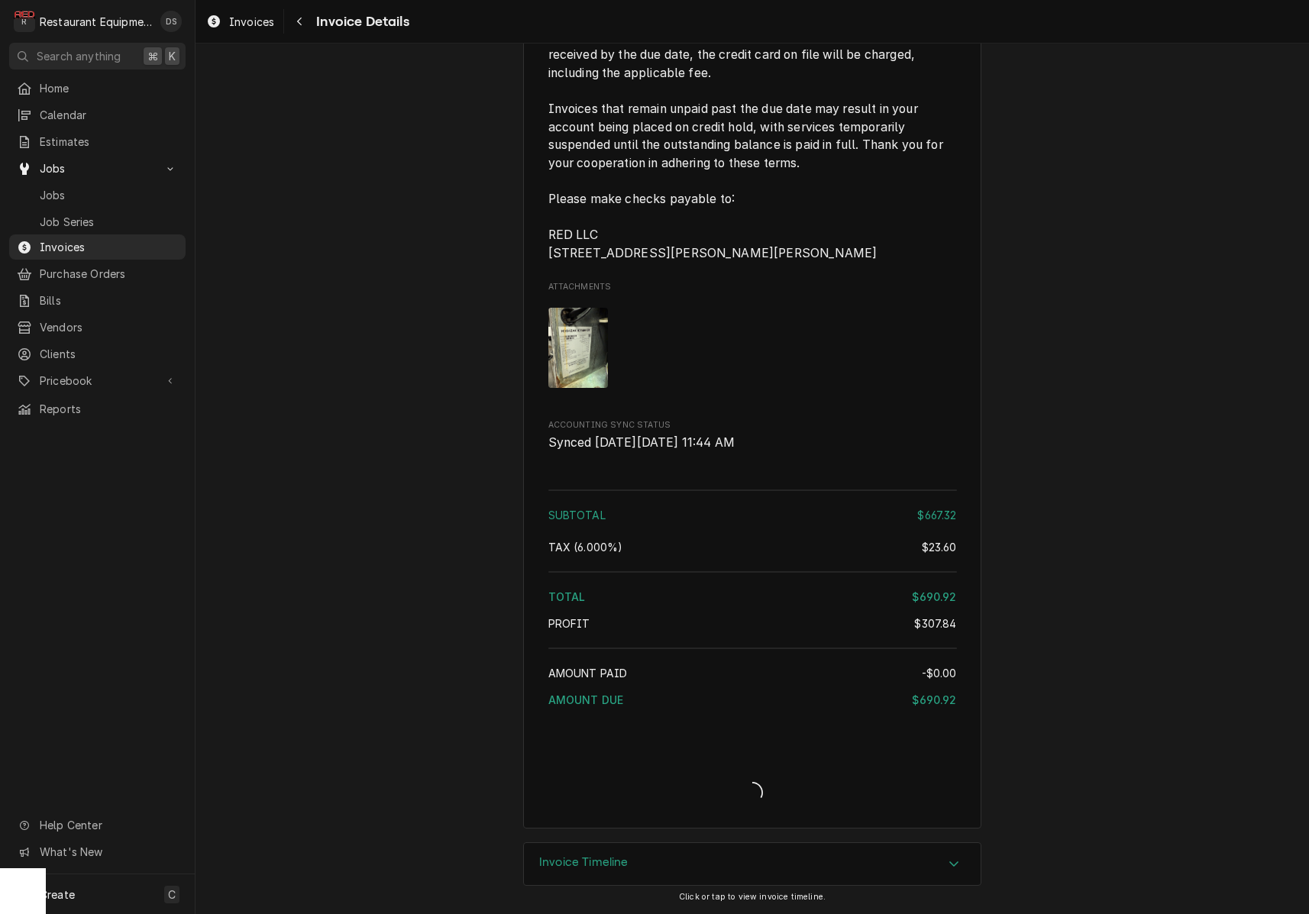
scroll to position [3399, 0]
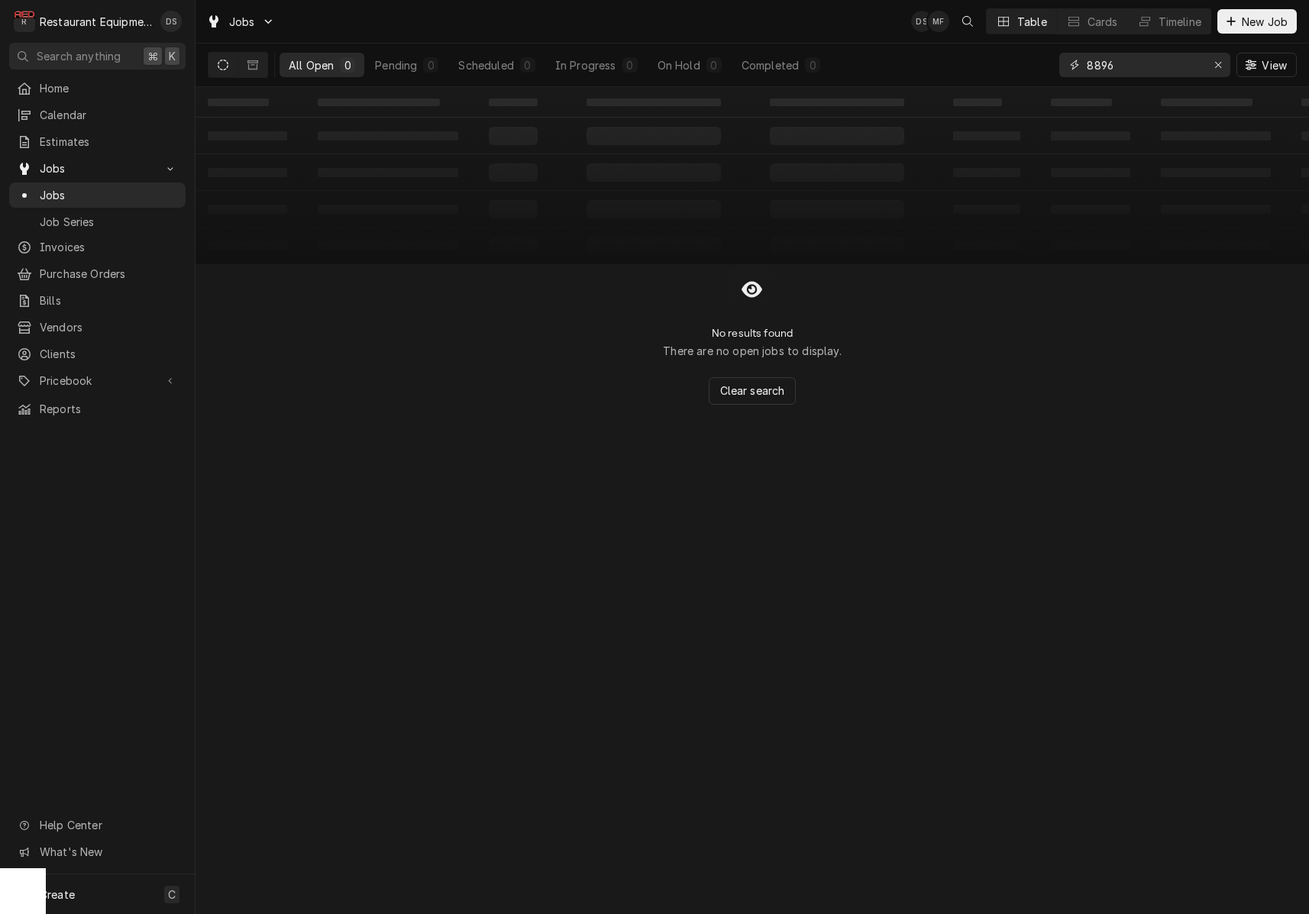
click at [1162, 66] on input "8896" at bounding box center [1144, 65] width 115 height 24
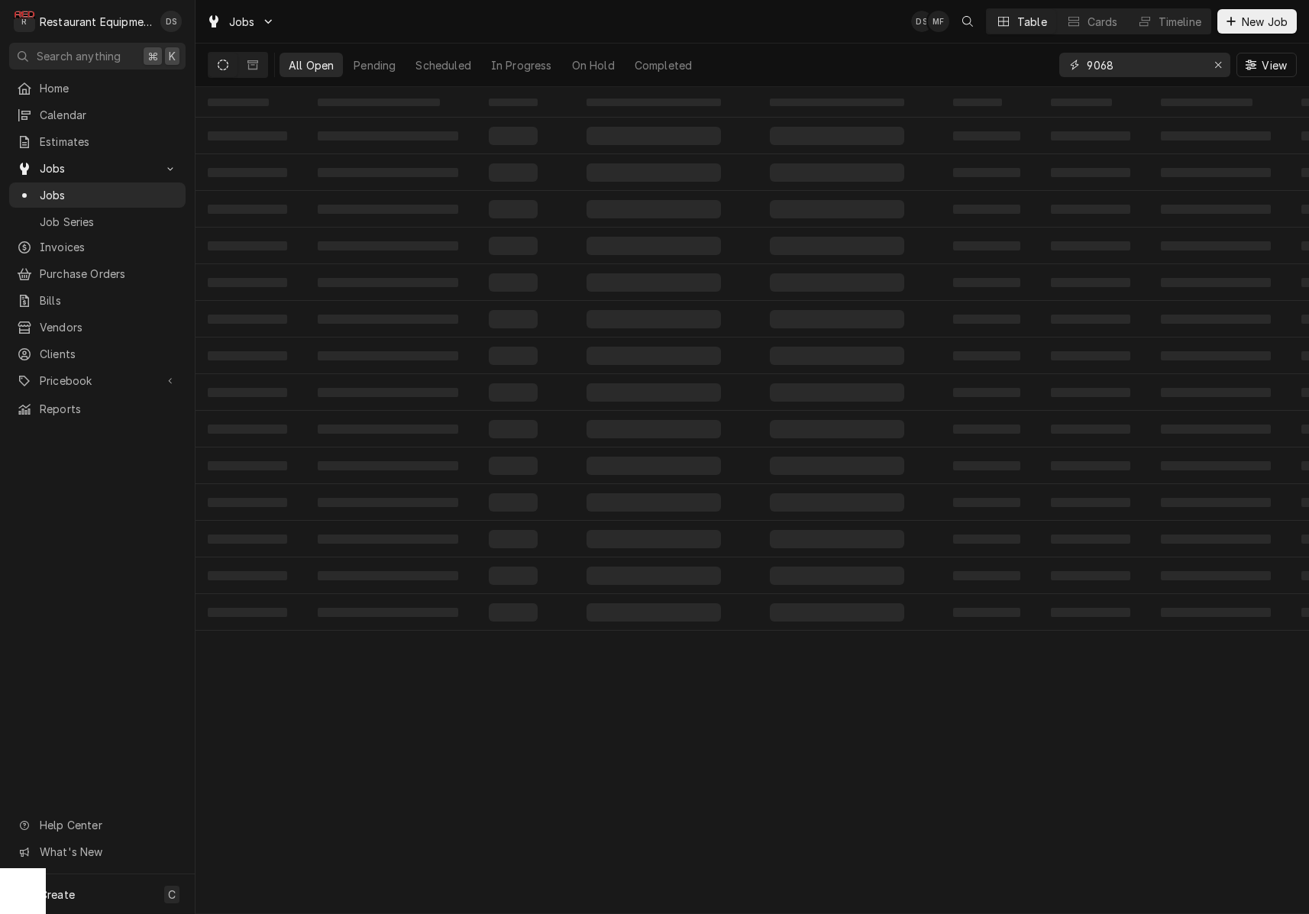
type input "9068"
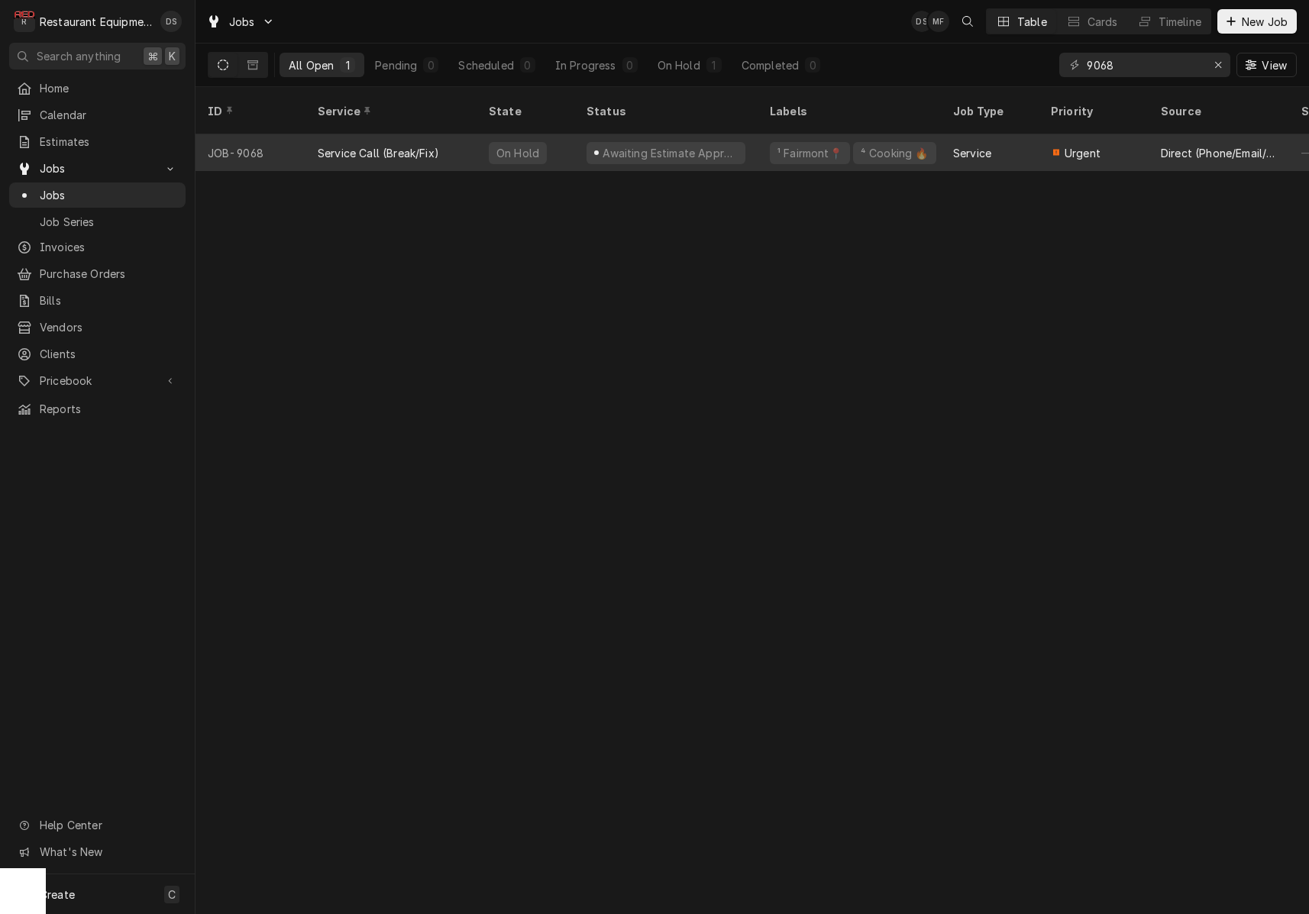
click at [904, 142] on div "⁴ Cooking 🔥" at bounding box center [894, 153] width 83 height 22
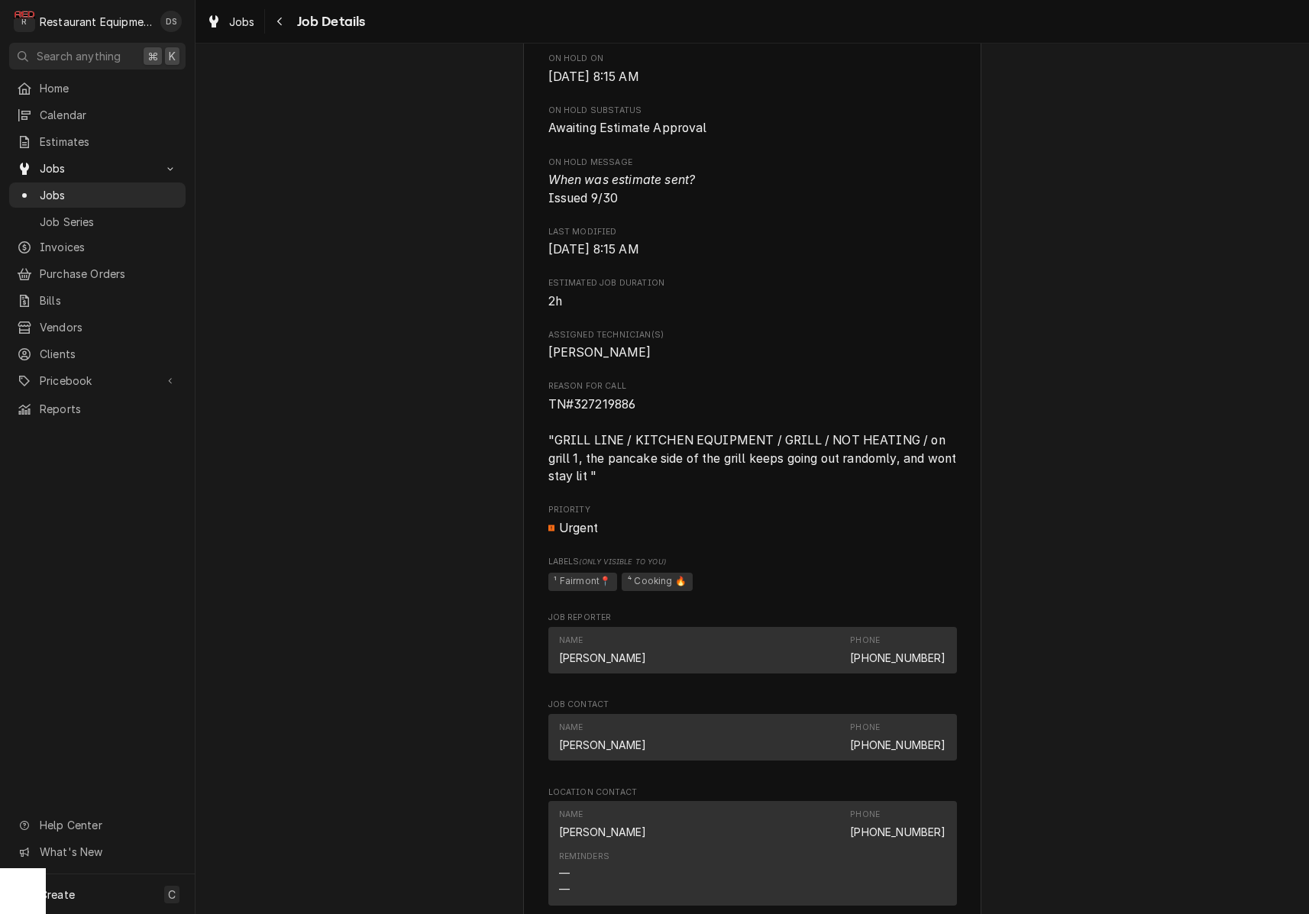
scroll to position [805, 0]
drag, startPoint x: 648, startPoint y: 403, endPoint x: 574, endPoint y: 401, distance: 73.4
click at [574, 401] on span "TN#327219886 "GRILL LINE / KITCHEN EQUIPMENT / GRILL / NOT HEATING / on grill 1…" at bounding box center [752, 440] width 409 height 90
copy span "327219886"
drag, startPoint x: 943, startPoint y: 356, endPoint x: 71, endPoint y: 270, distance: 876.6
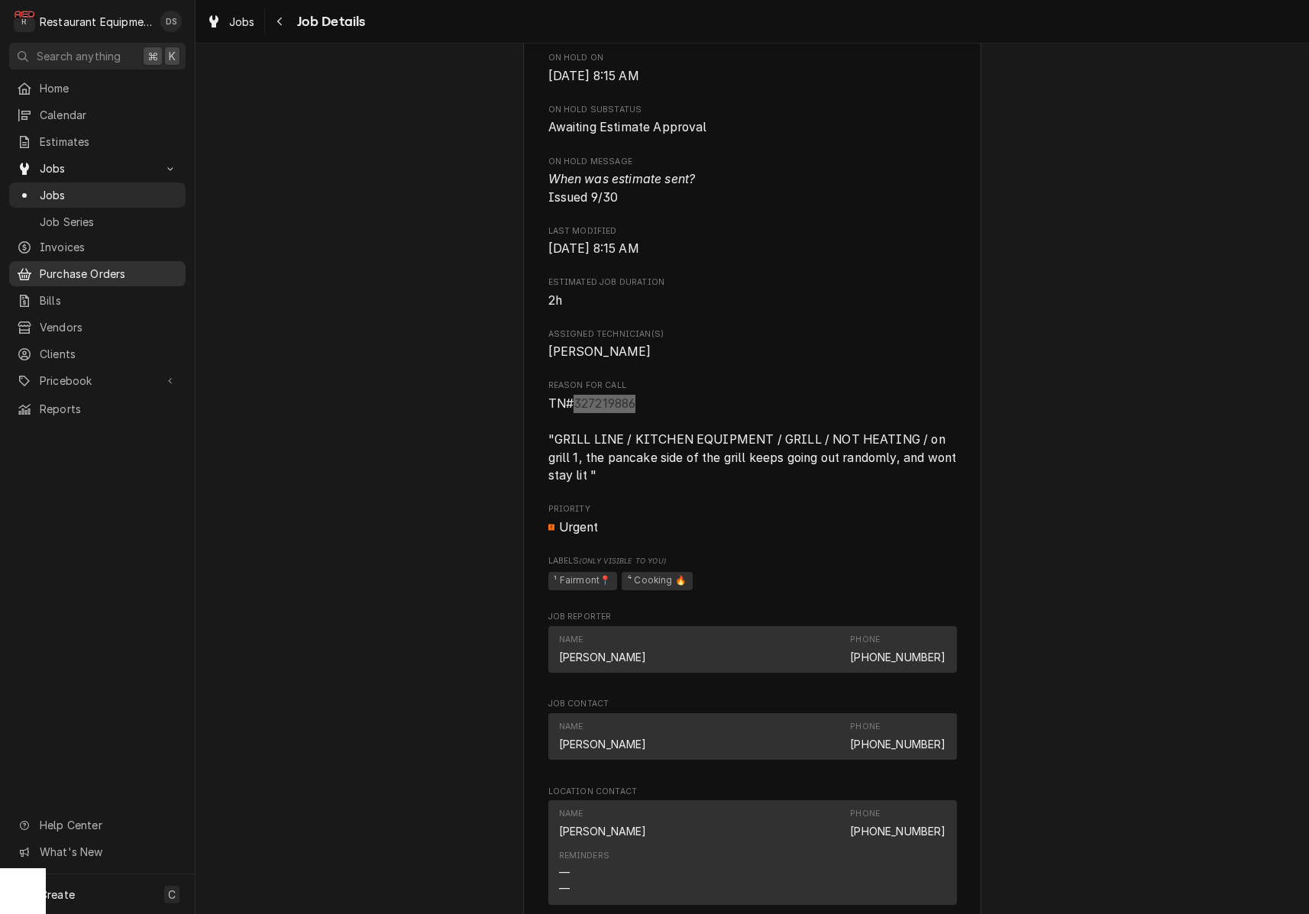
click at [71, 270] on span "Purchase Orders" at bounding box center [109, 274] width 138 height 16
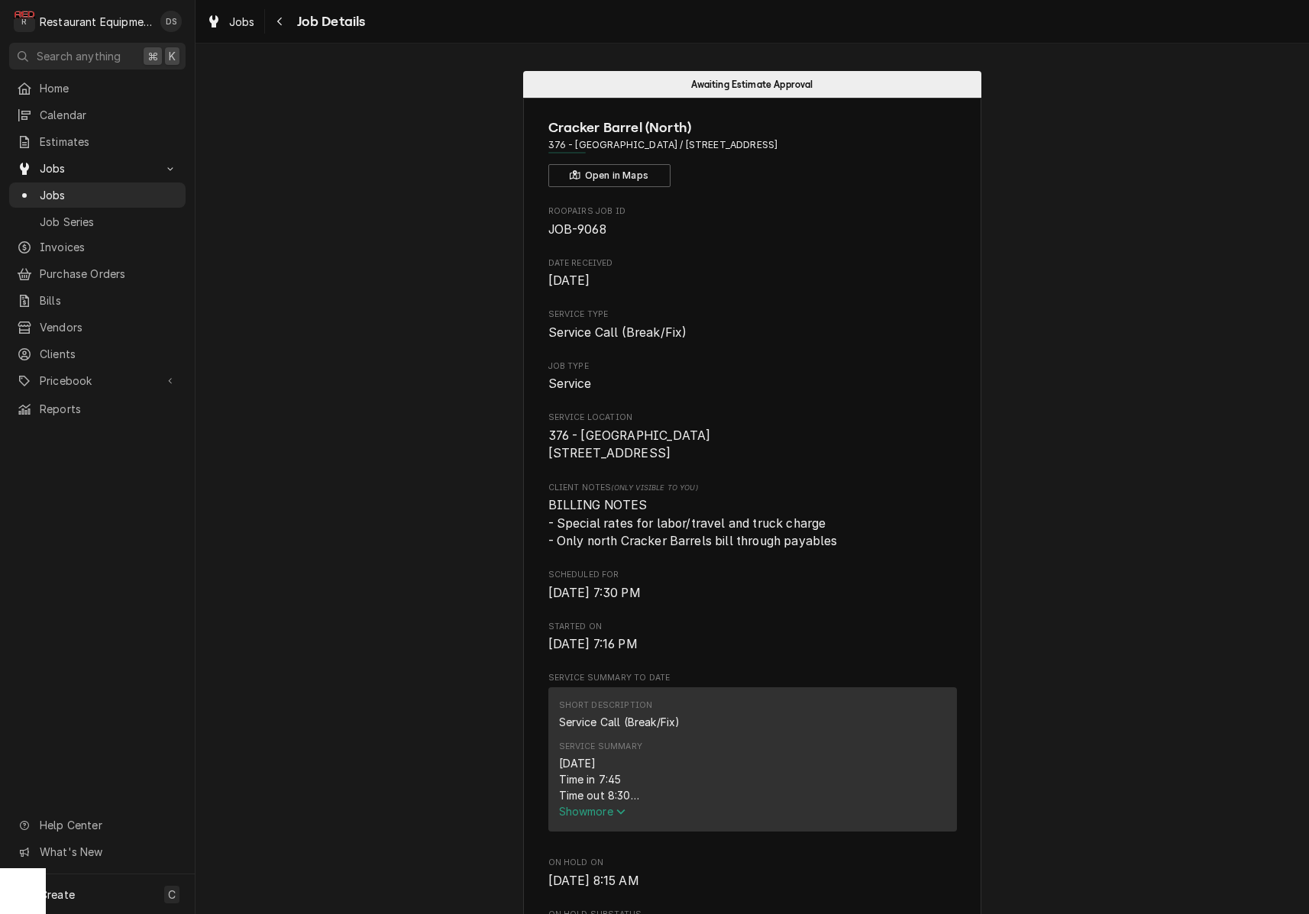
scroll to position [0, 0]
click at [278, 22] on icon "Navigate back" at bounding box center [280, 21] width 7 height 11
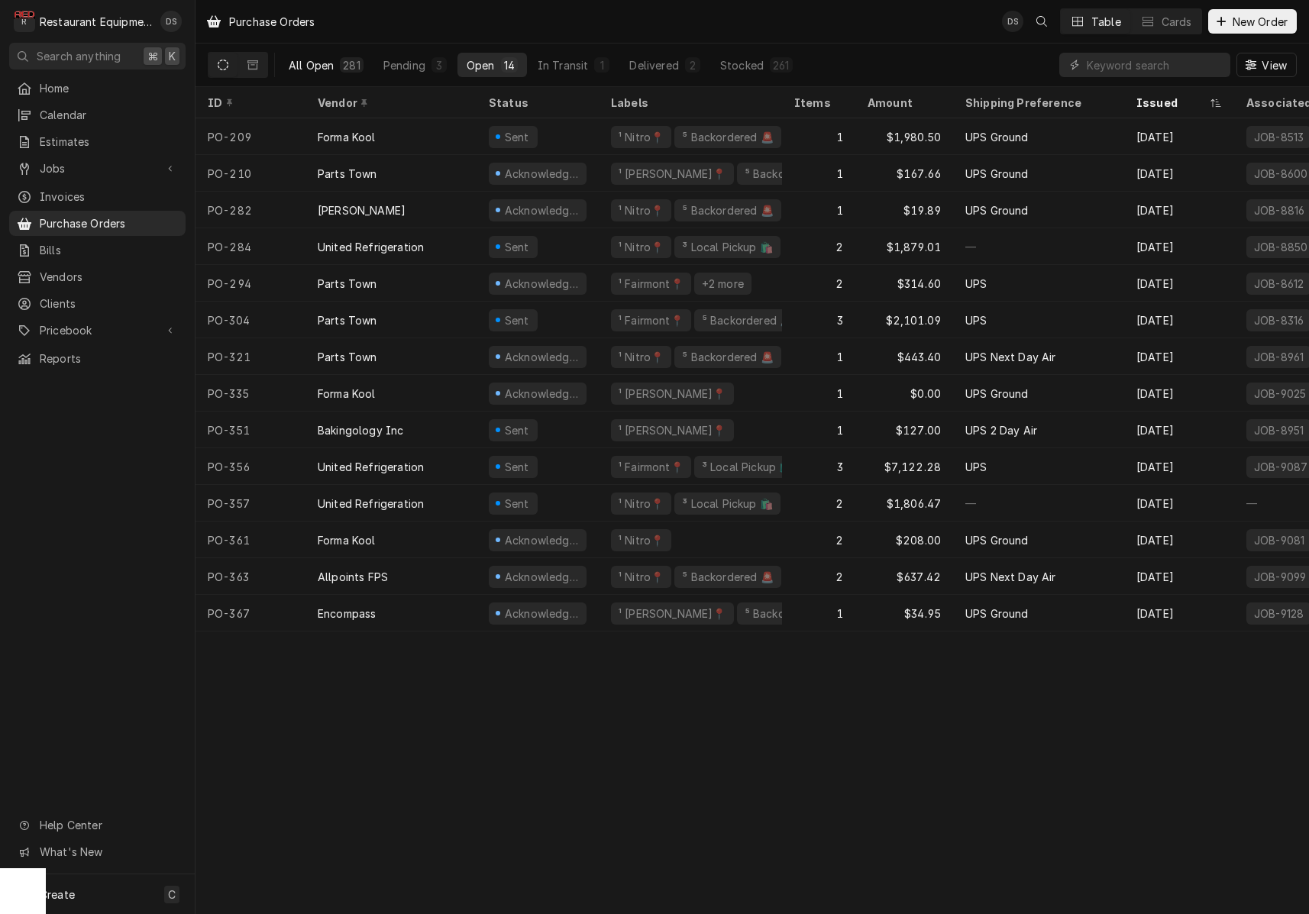
click at [319, 62] on div "All Open" at bounding box center [311, 65] width 45 height 16
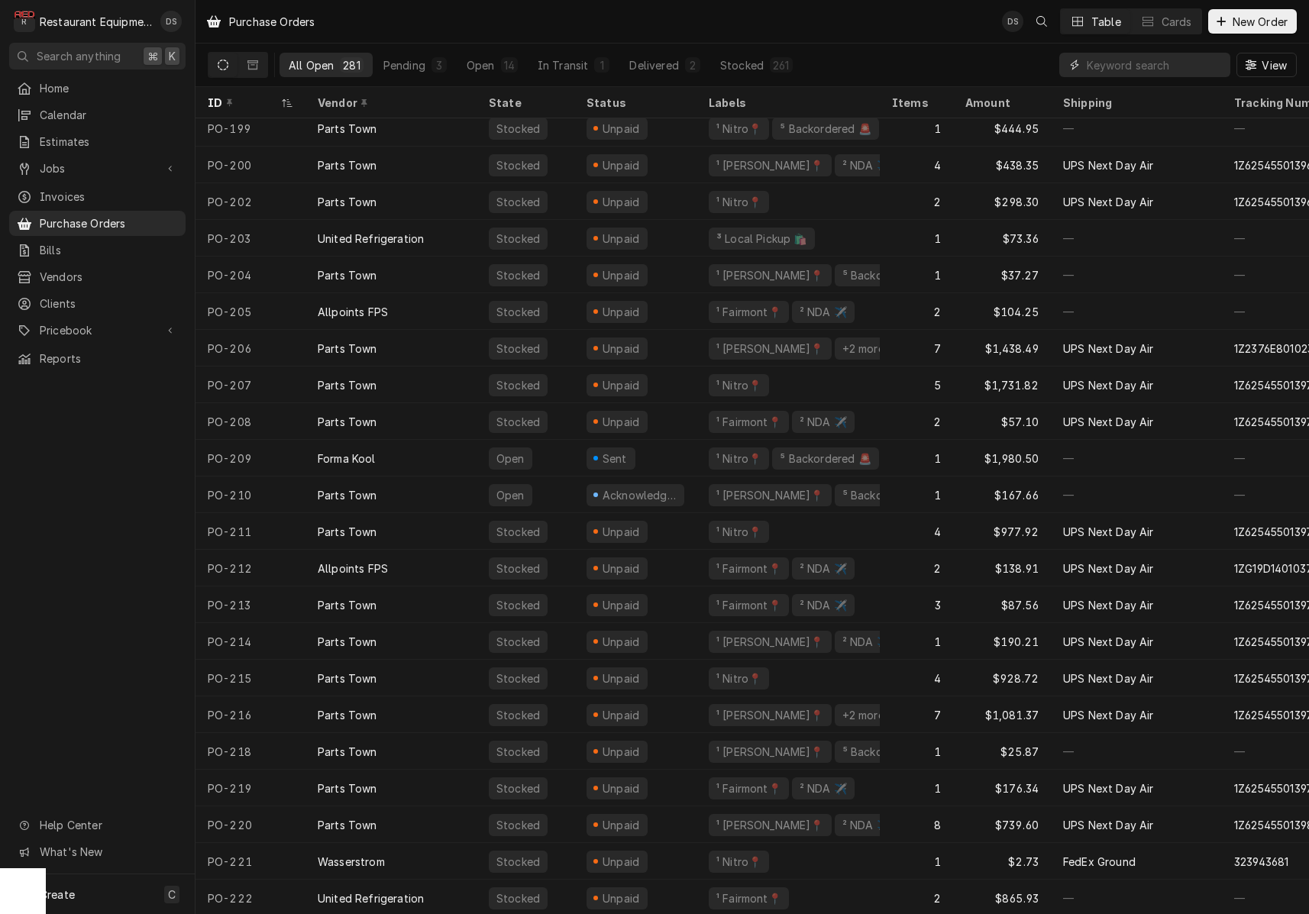
click at [1151, 63] on input "Dynamic Content Wrapper" at bounding box center [1155, 65] width 136 height 24
type input "fairmont"
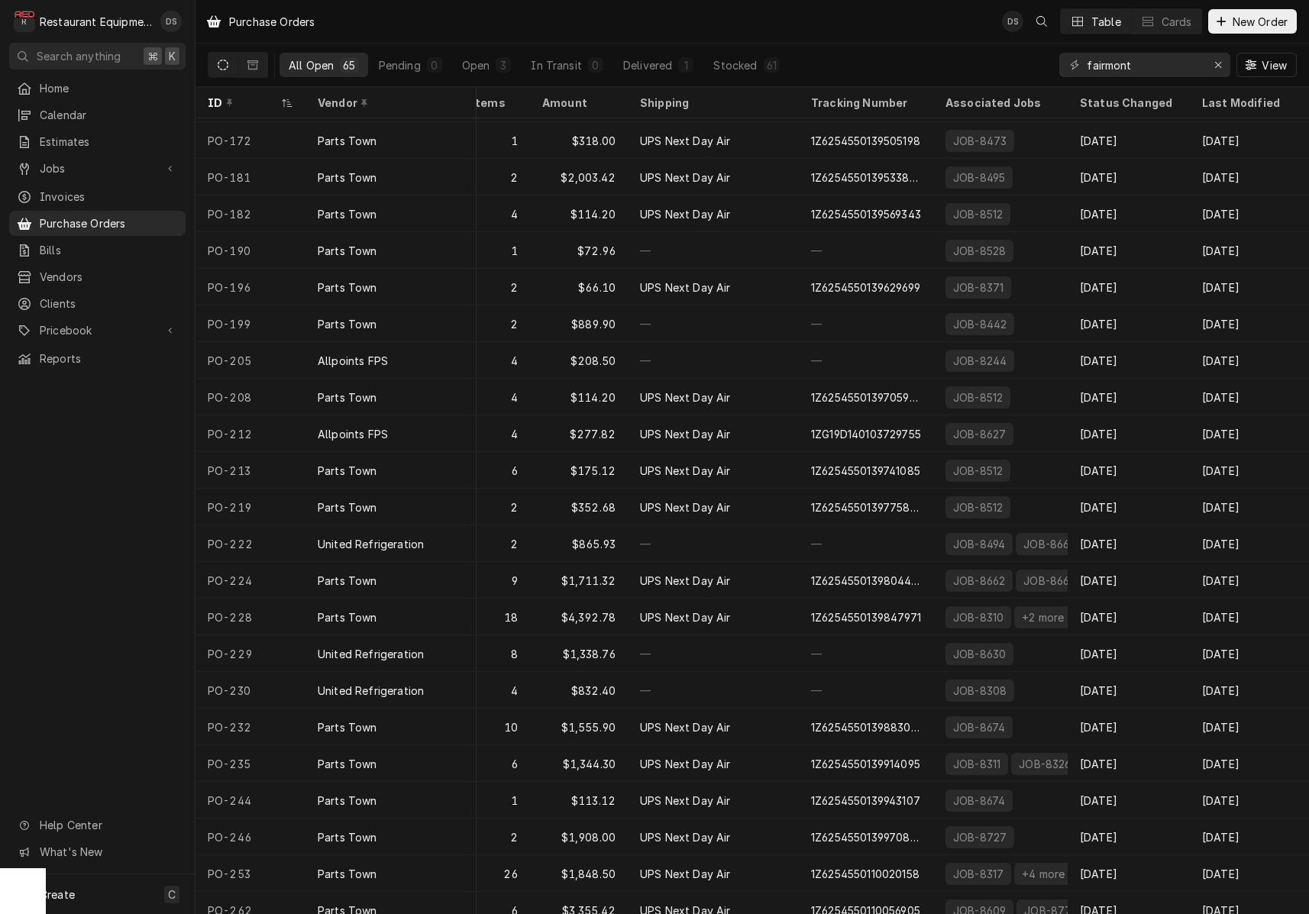
click at [1225, 102] on div "Last Modified" at bounding box center [1243, 103] width 83 height 16
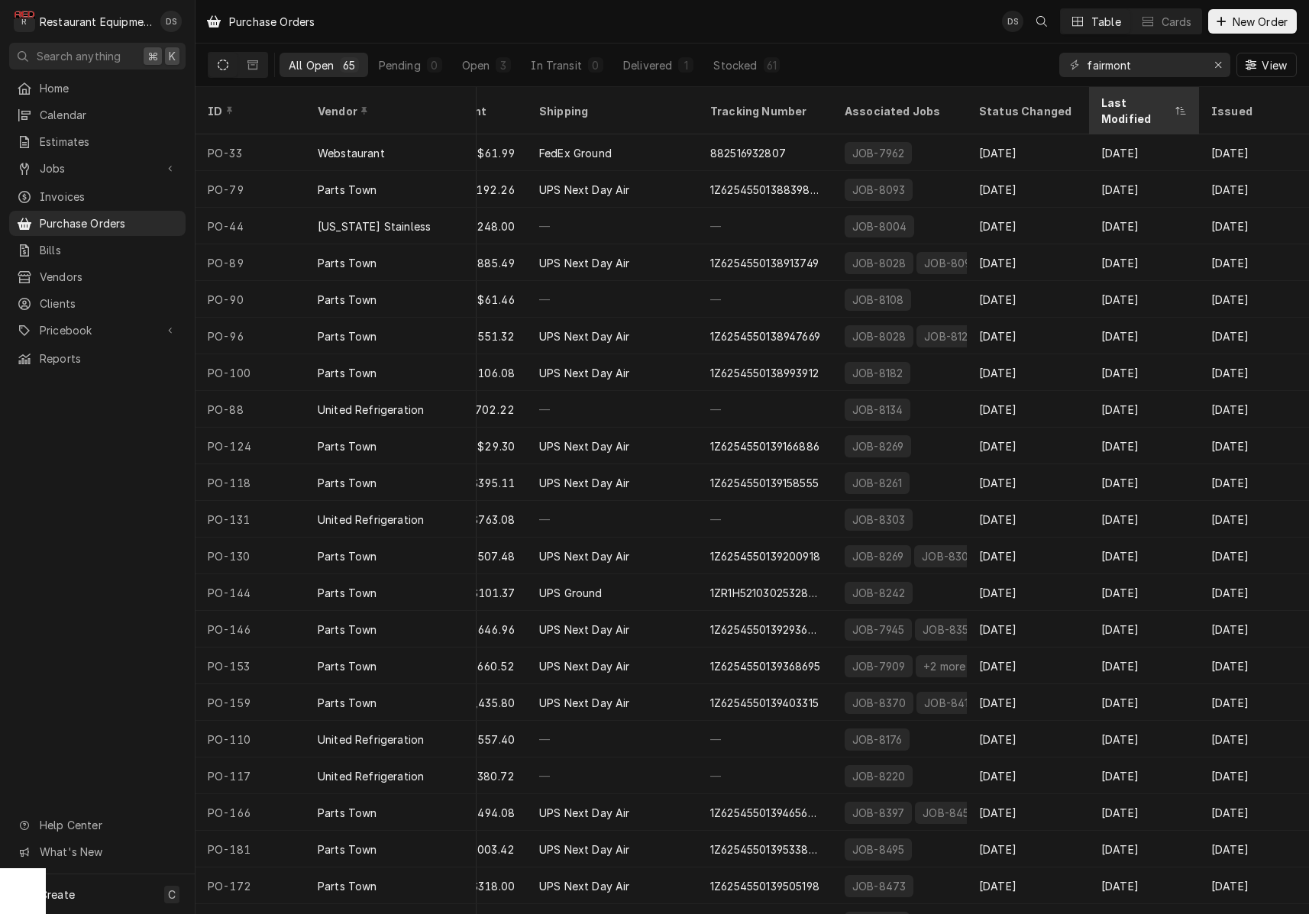
click at [1125, 97] on div "Last Modified" at bounding box center [1137, 111] width 70 height 32
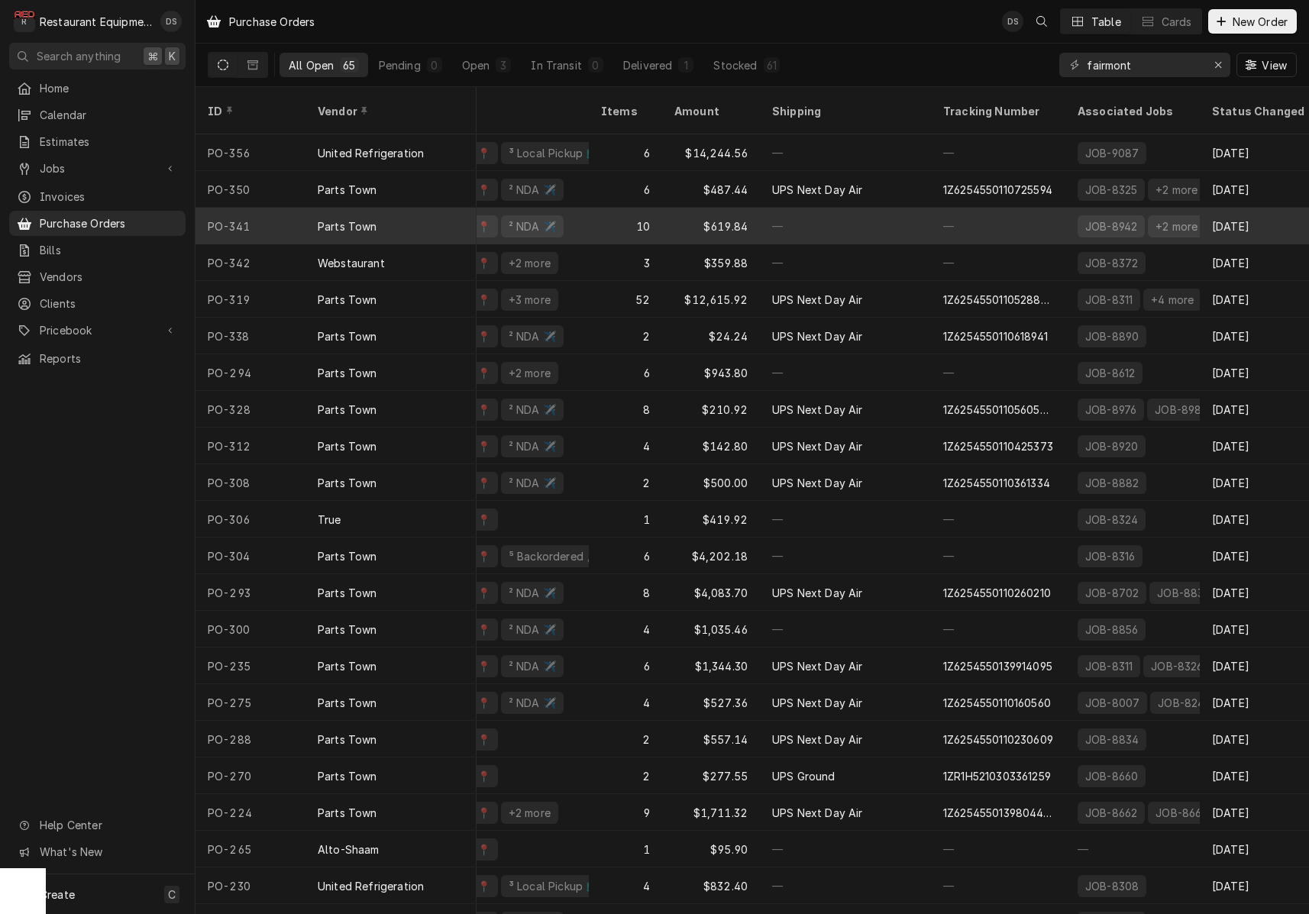
click at [827, 208] on div "—" at bounding box center [845, 226] width 171 height 37
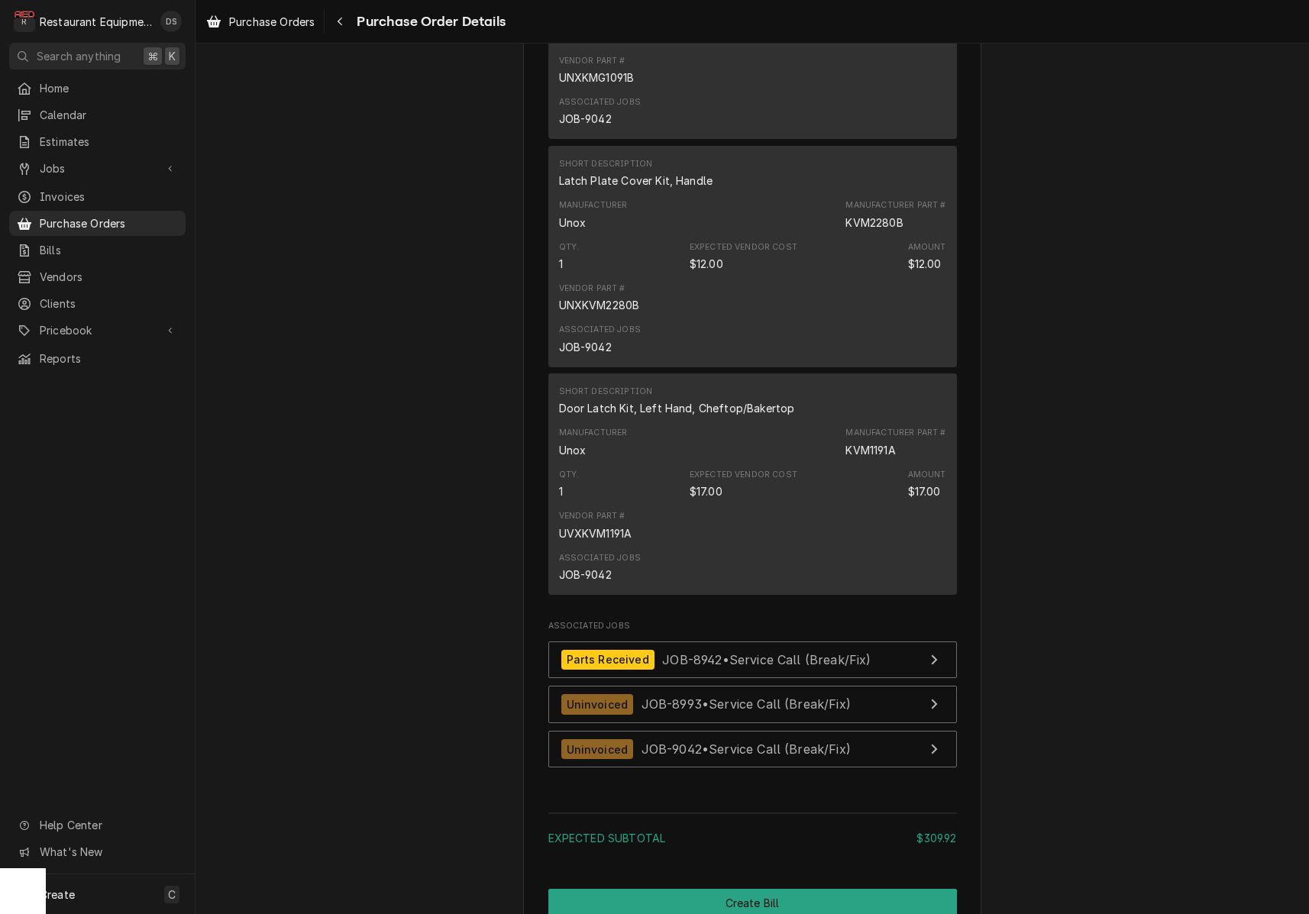
scroll to position [1748, 0]
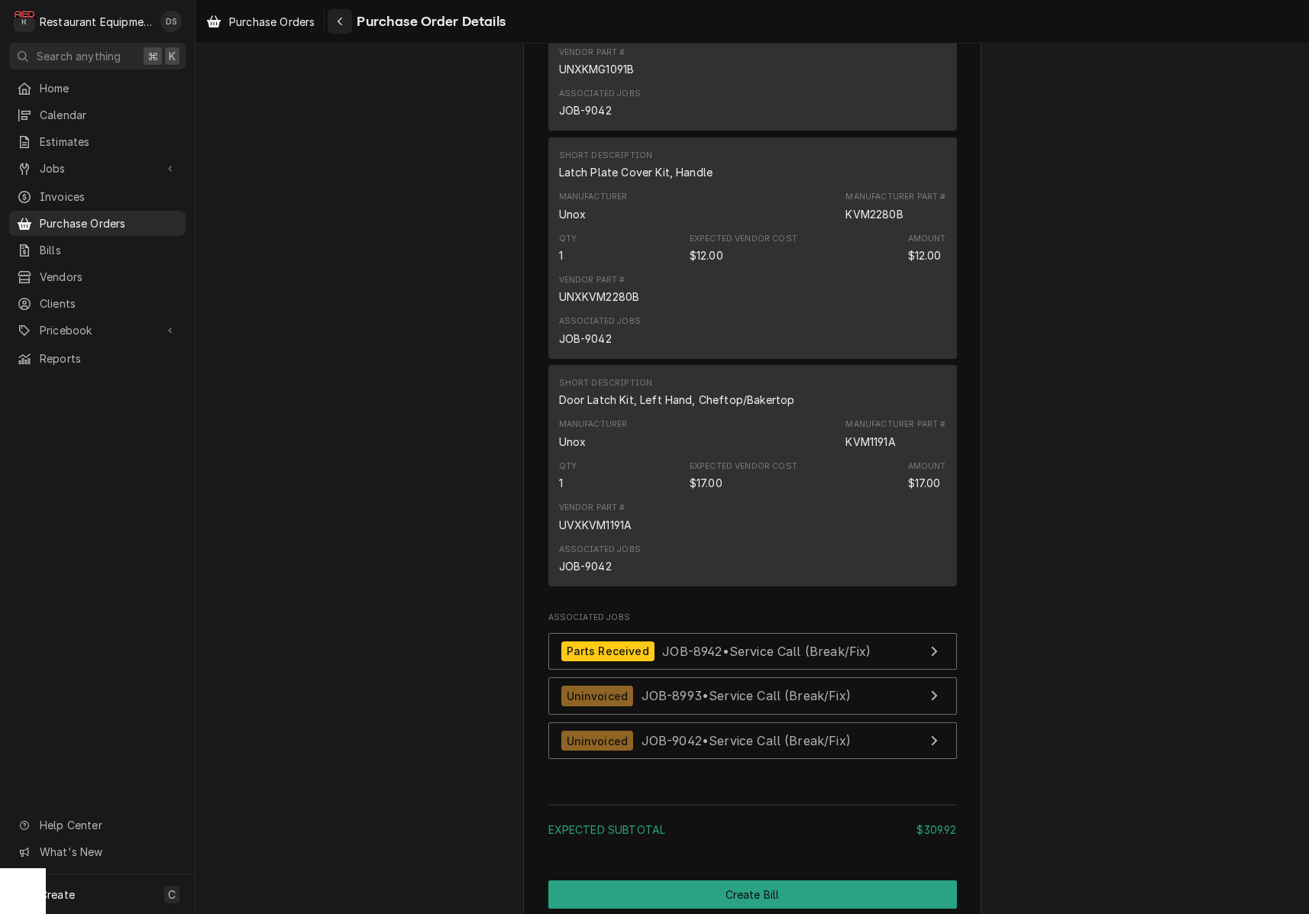
click at [341, 23] on icon "Navigate back" at bounding box center [340, 21] width 7 height 11
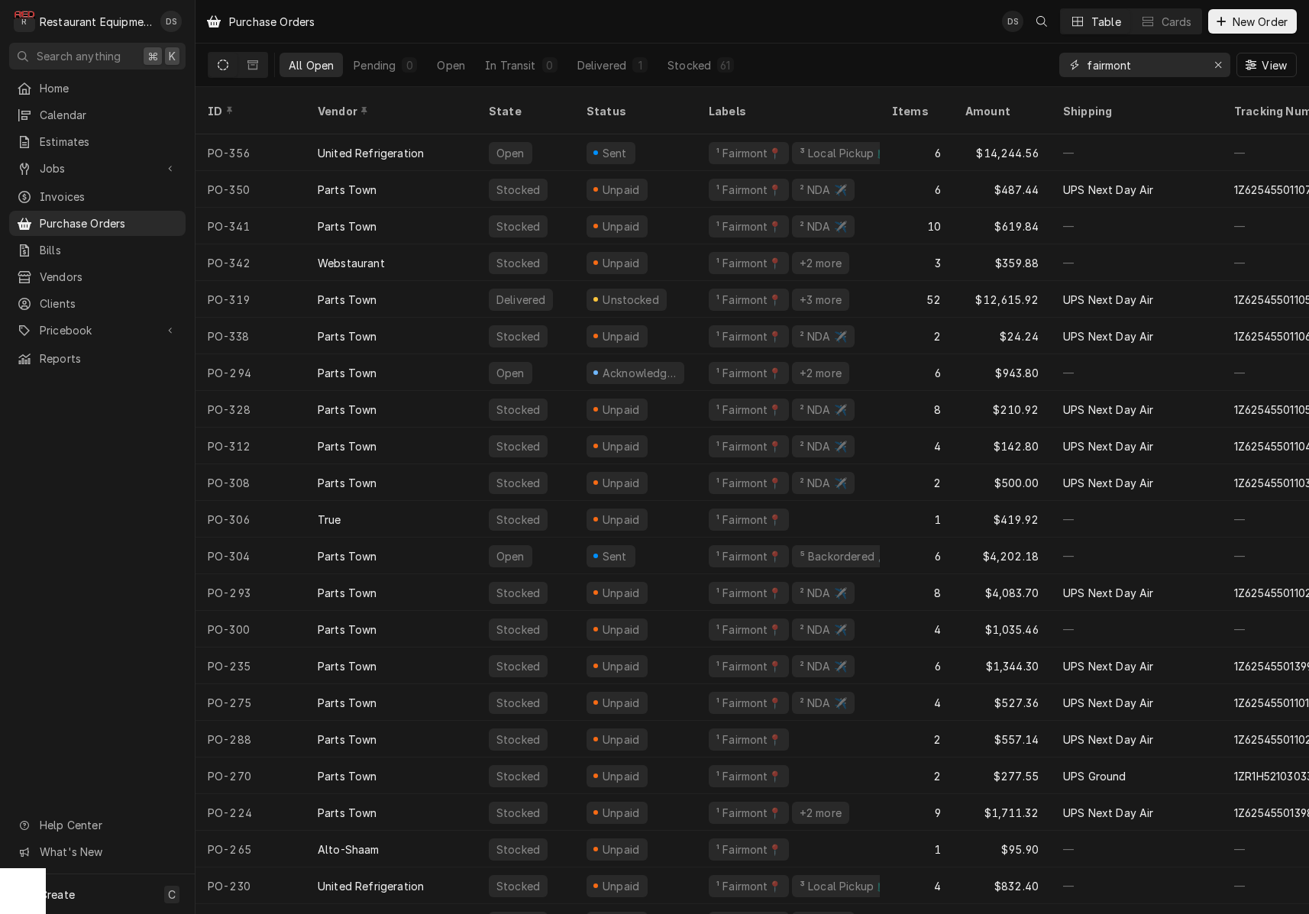
click at [1215, 64] on icon "Erase input" at bounding box center [1219, 65] width 8 height 11
click at [1178, 65] on input "Dynamic Content Wrapper" at bounding box center [1159, 65] width 144 height 24
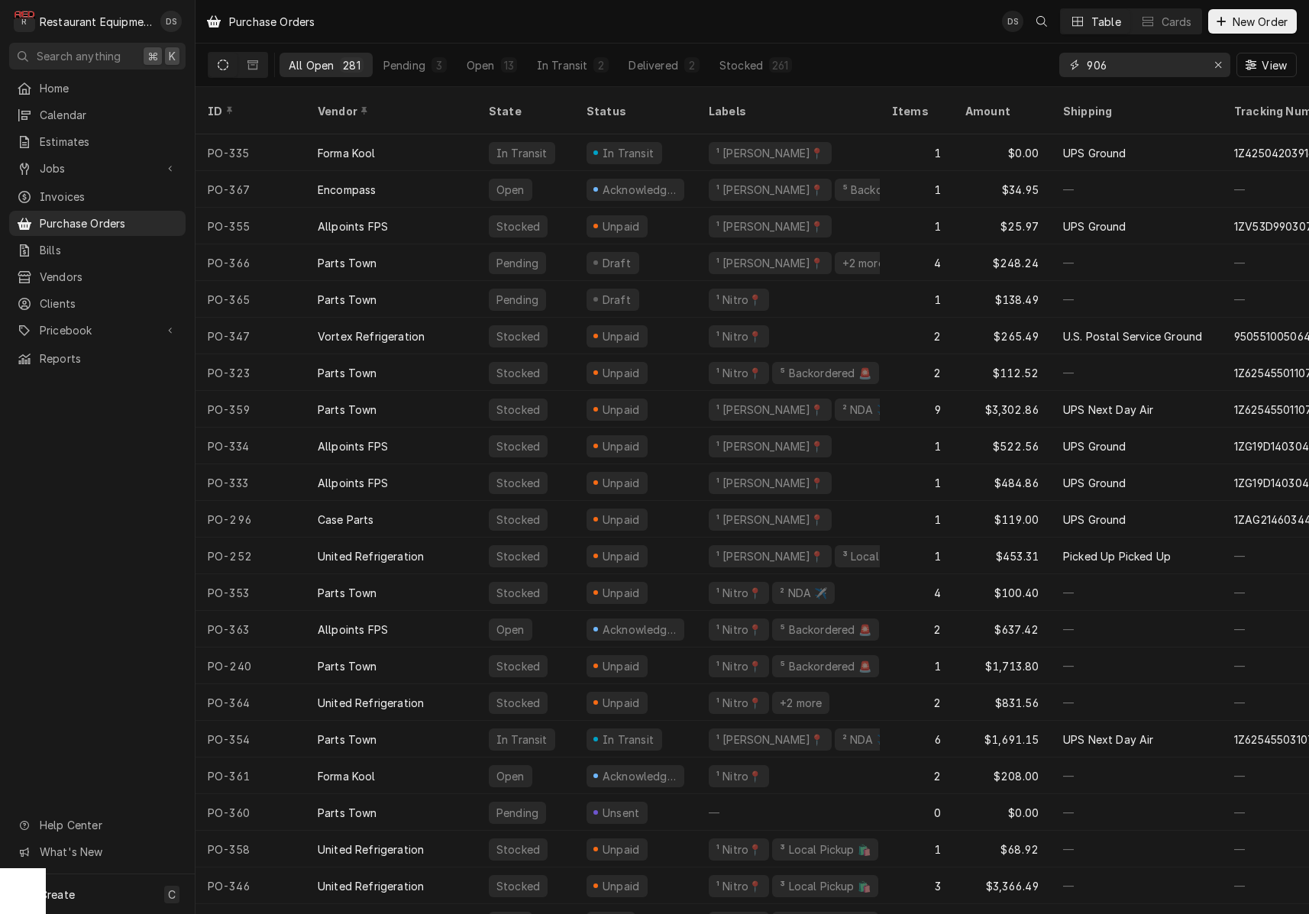
type input "9068"
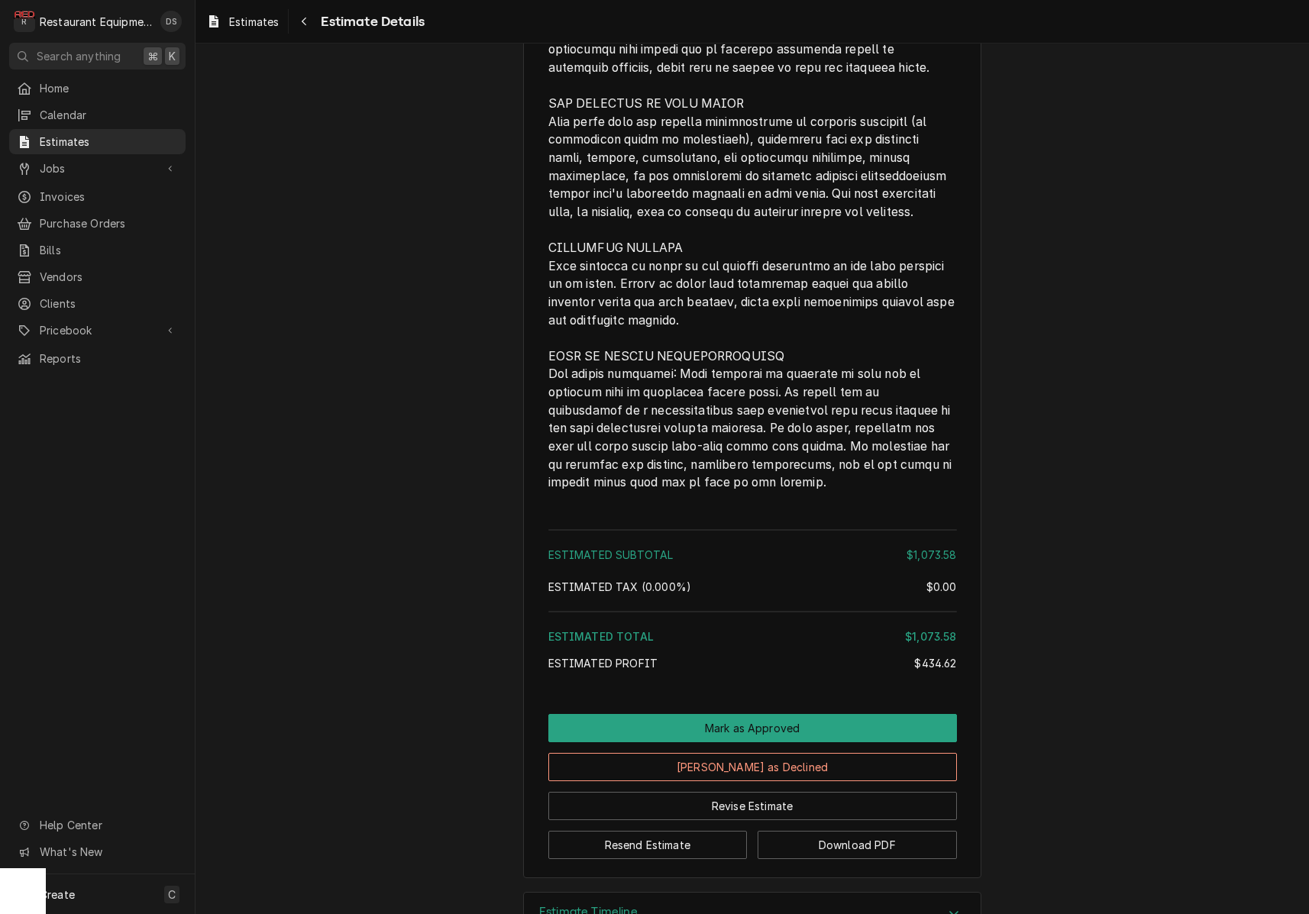
scroll to position [3944, 0]
click at [772, 715] on button "Mark as Approved" at bounding box center [752, 729] width 409 height 28
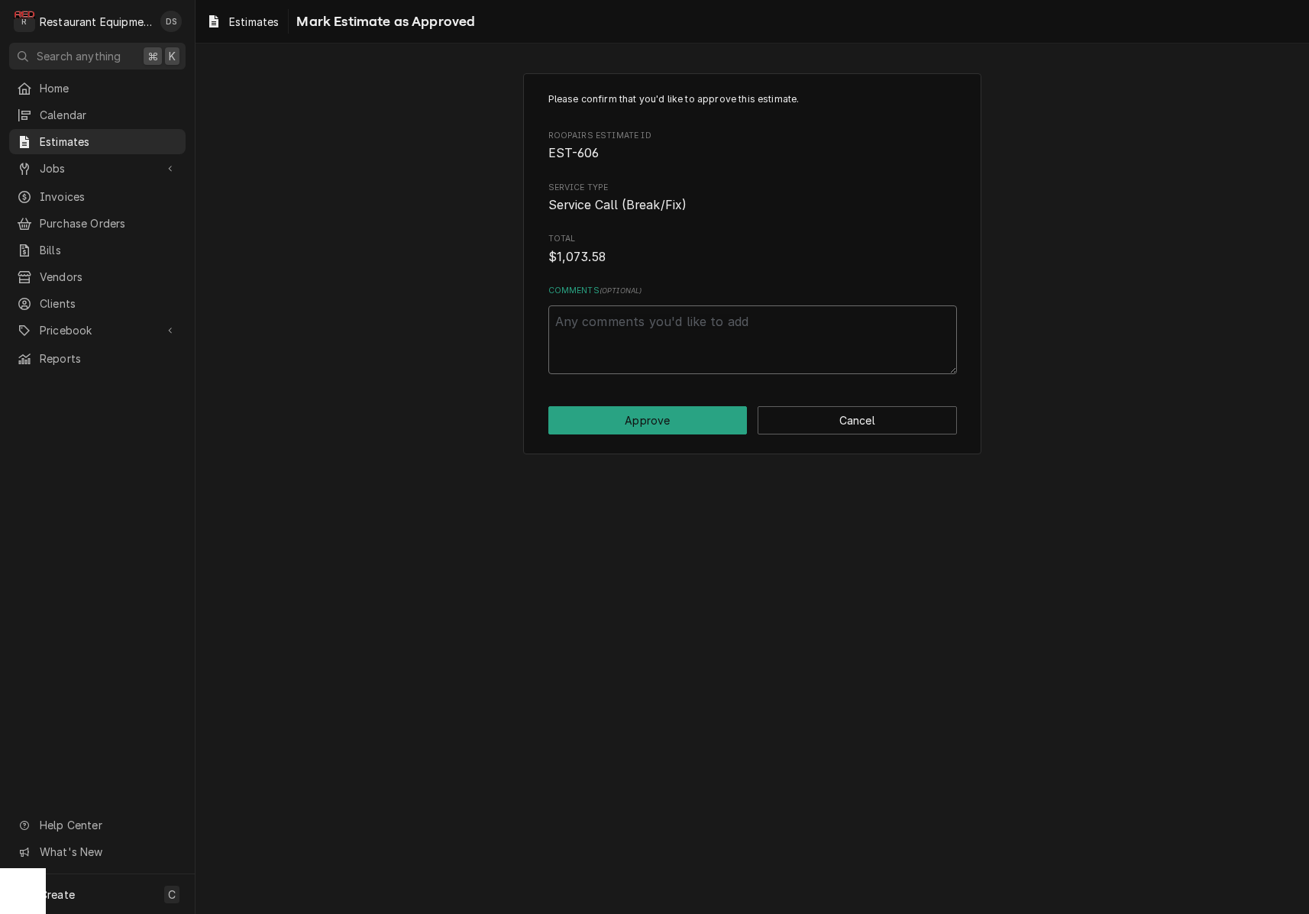
click at [630, 335] on textarea "Comments ( optional )" at bounding box center [752, 340] width 409 height 69
type textarea "x"
type textarea "a"
type textarea "x"
type textarea "ap"
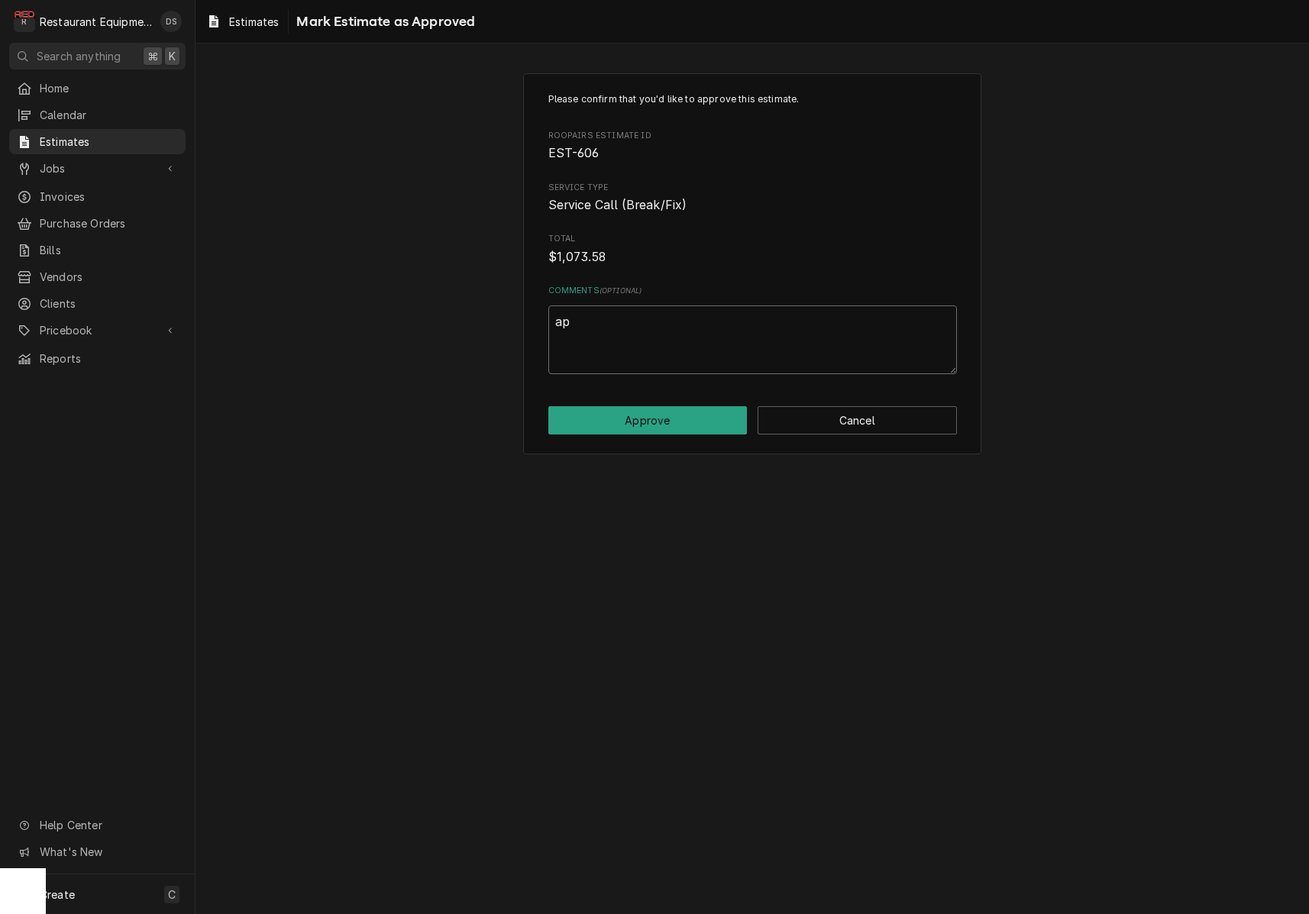
type textarea "x"
type textarea "app"
type textarea "x"
type textarea "appr"
type textarea "x"
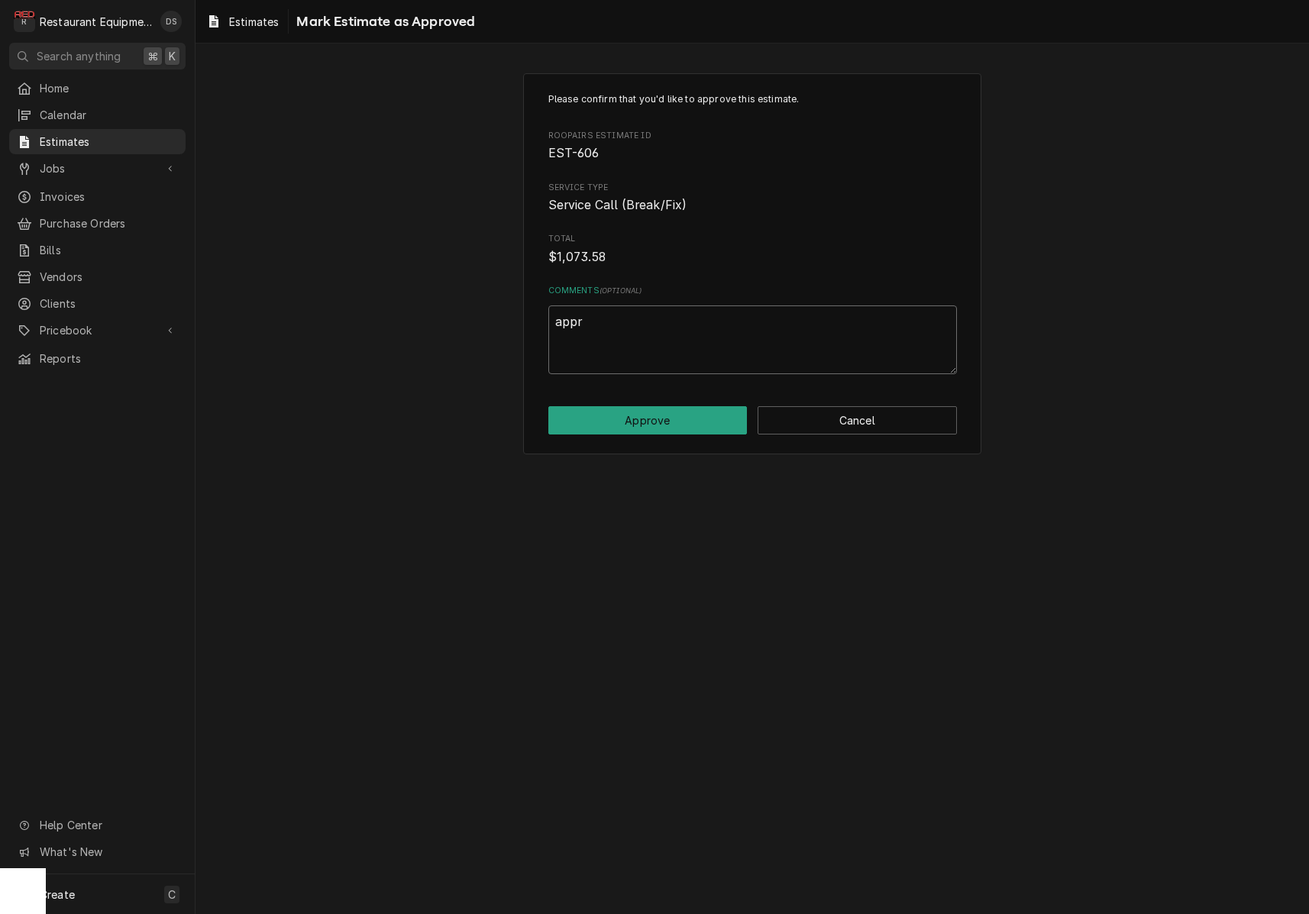
type textarea "appro"
type textarea "x"
type textarea "approv"
type textarea "x"
type textarea "approve"
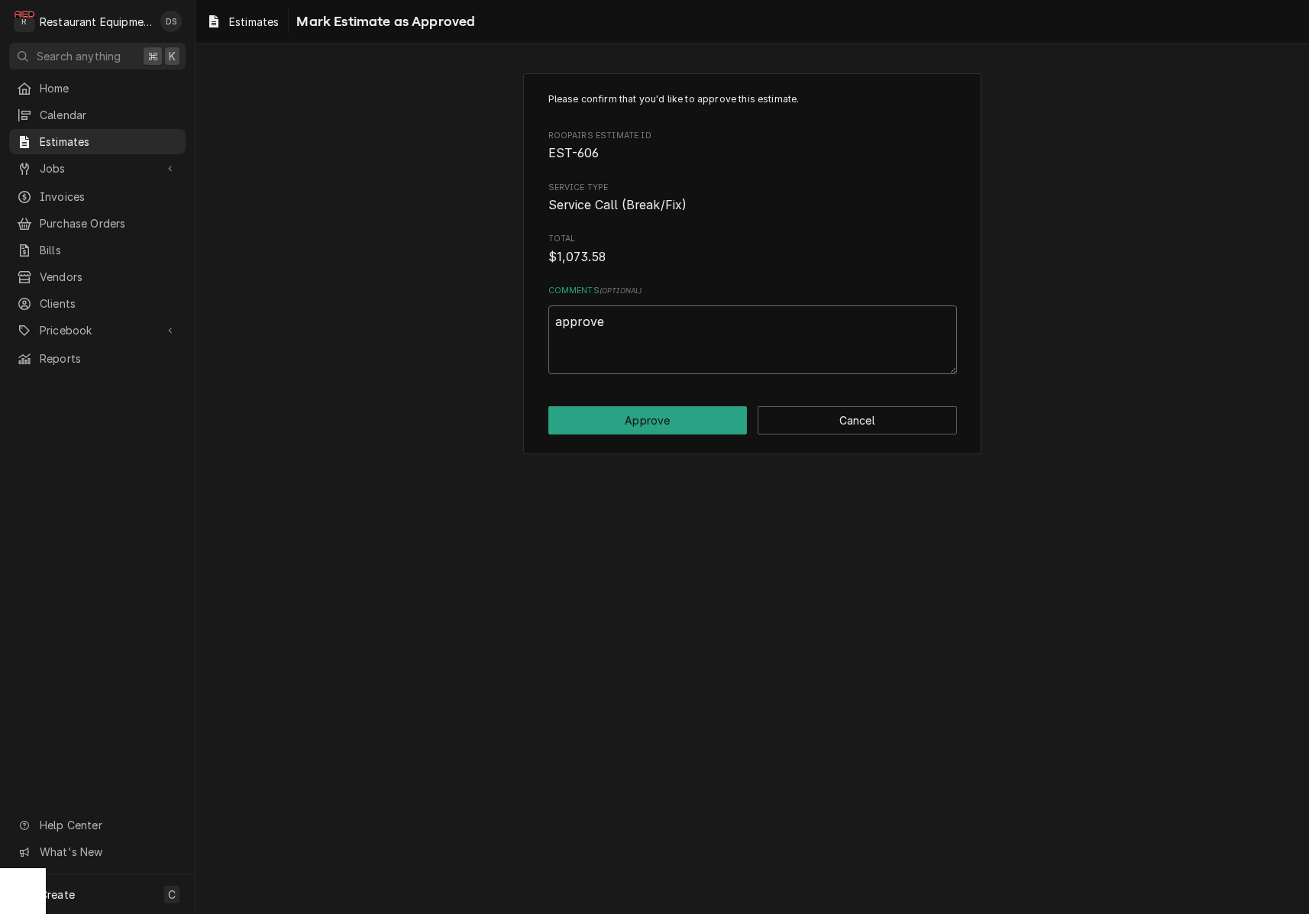
type textarea "x"
type textarea "approve"
type textarea "x"
type textarea "approve d"
type textarea "x"
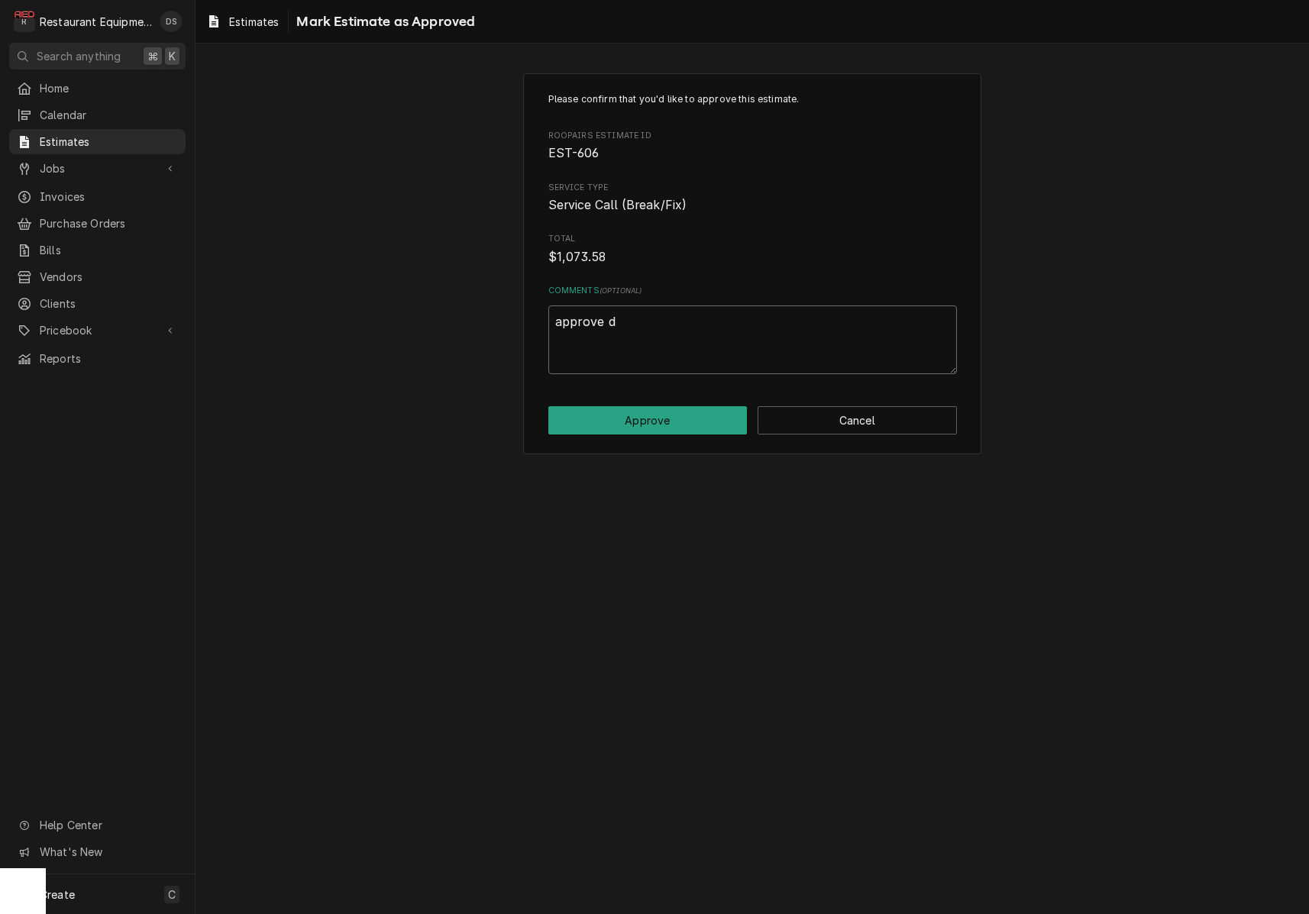
type textarea "approve"
type textarea "x"
type textarea "approve"
type textarea "x"
type textarea "approved"
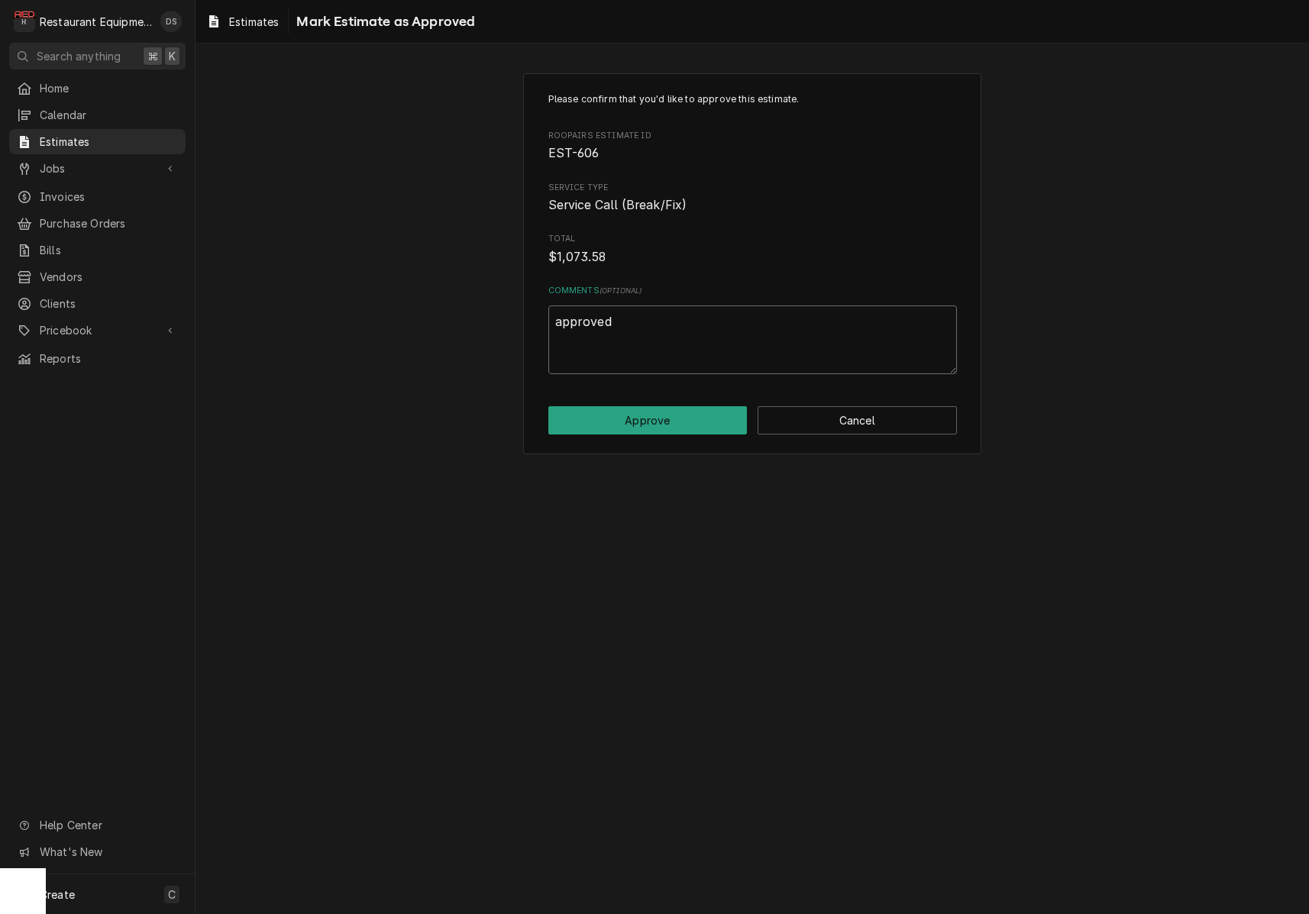
type textarea "x"
type textarea "approved"
type textarea "x"
type textarea "approved b"
type textarea "x"
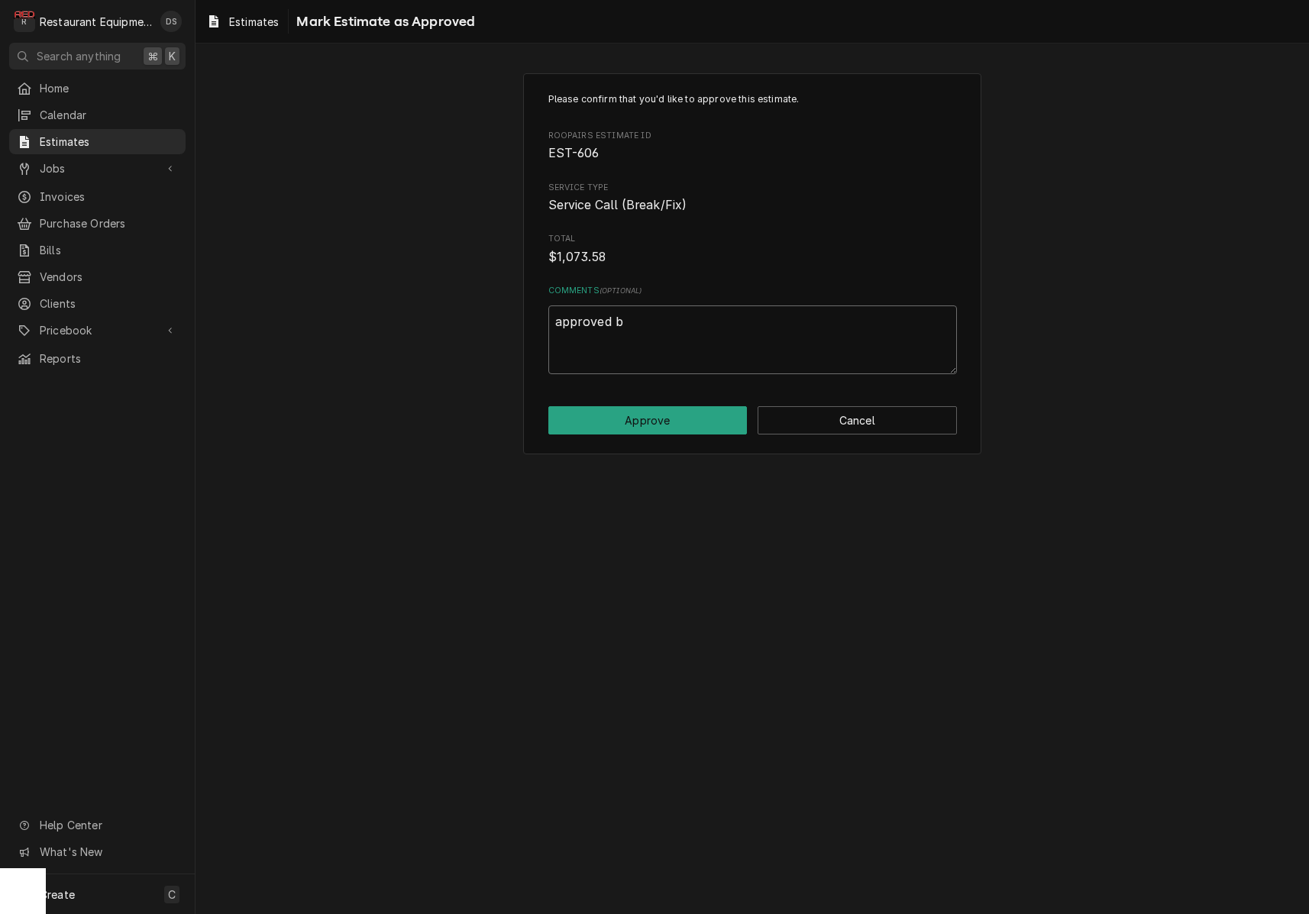
type textarea "approved by"
type textarea "x"
type textarea "approved by"
type textarea "x"
type textarea "approved by D"
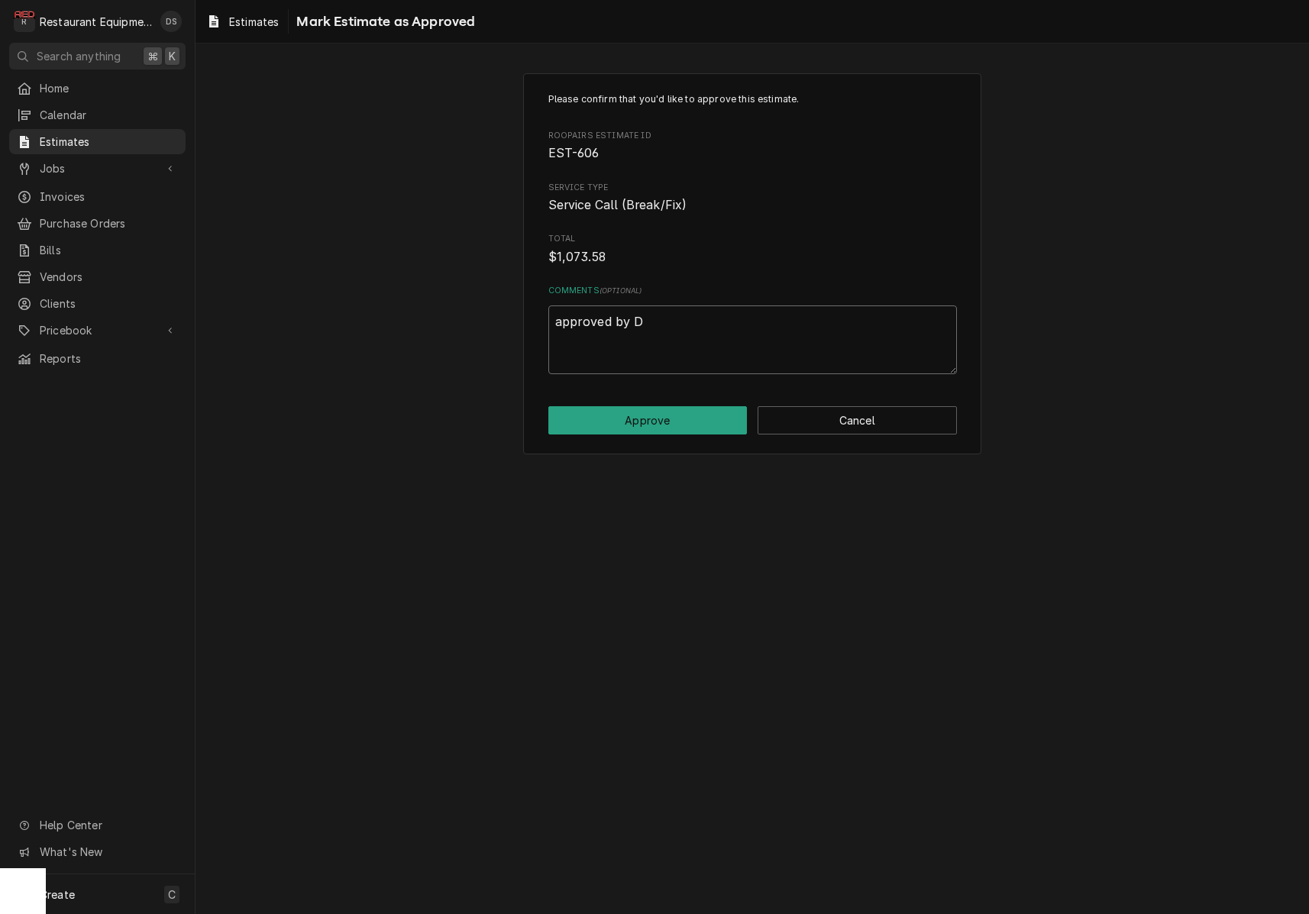
type textarea "x"
type textarea "approved by DA"
type textarea "x"
type textarea "approved by DAn"
type textarea "x"
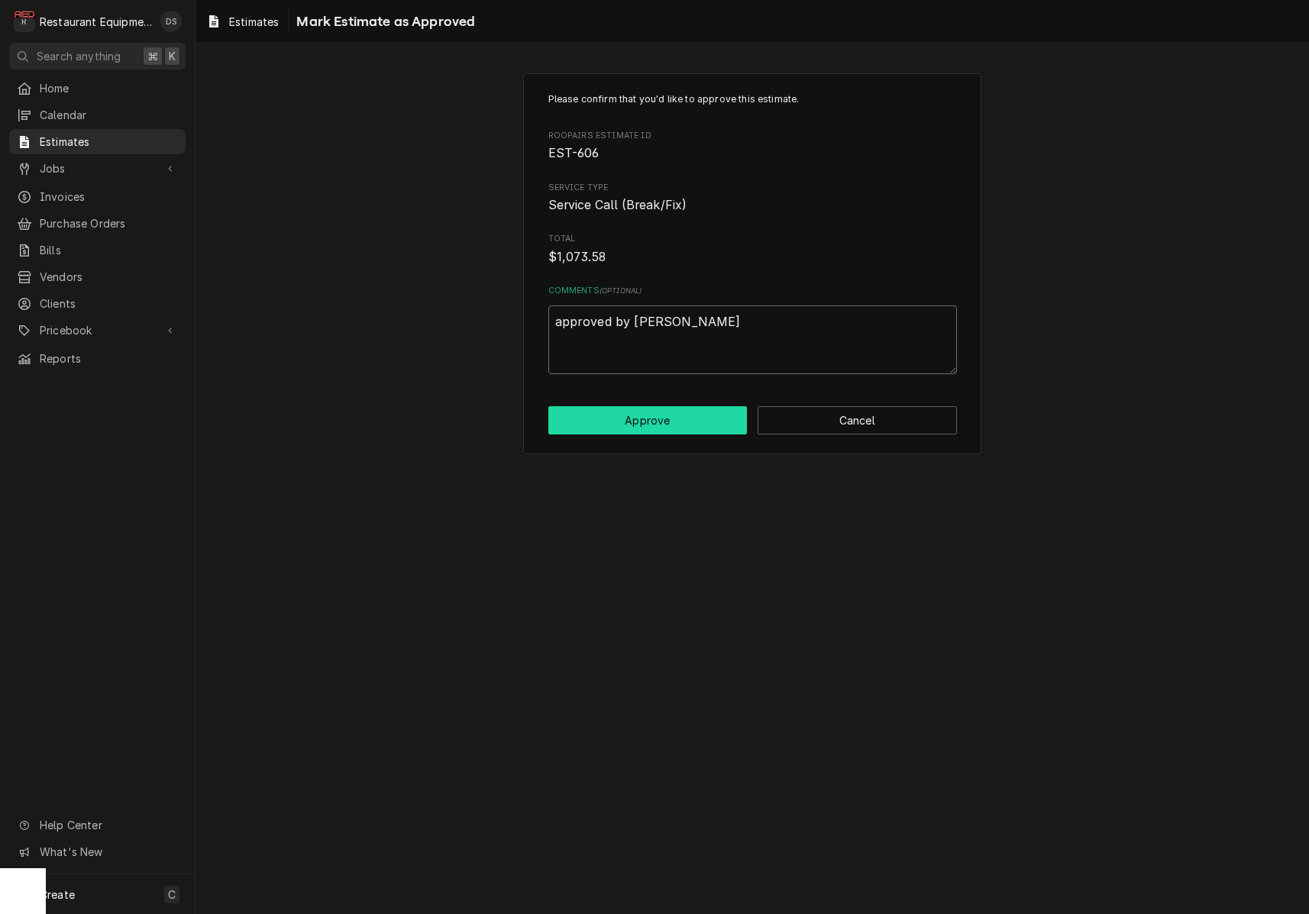
type textarea "approved by Dan"
click at [662, 419] on button "Approve" at bounding box center [647, 420] width 199 height 28
type textarea "x"
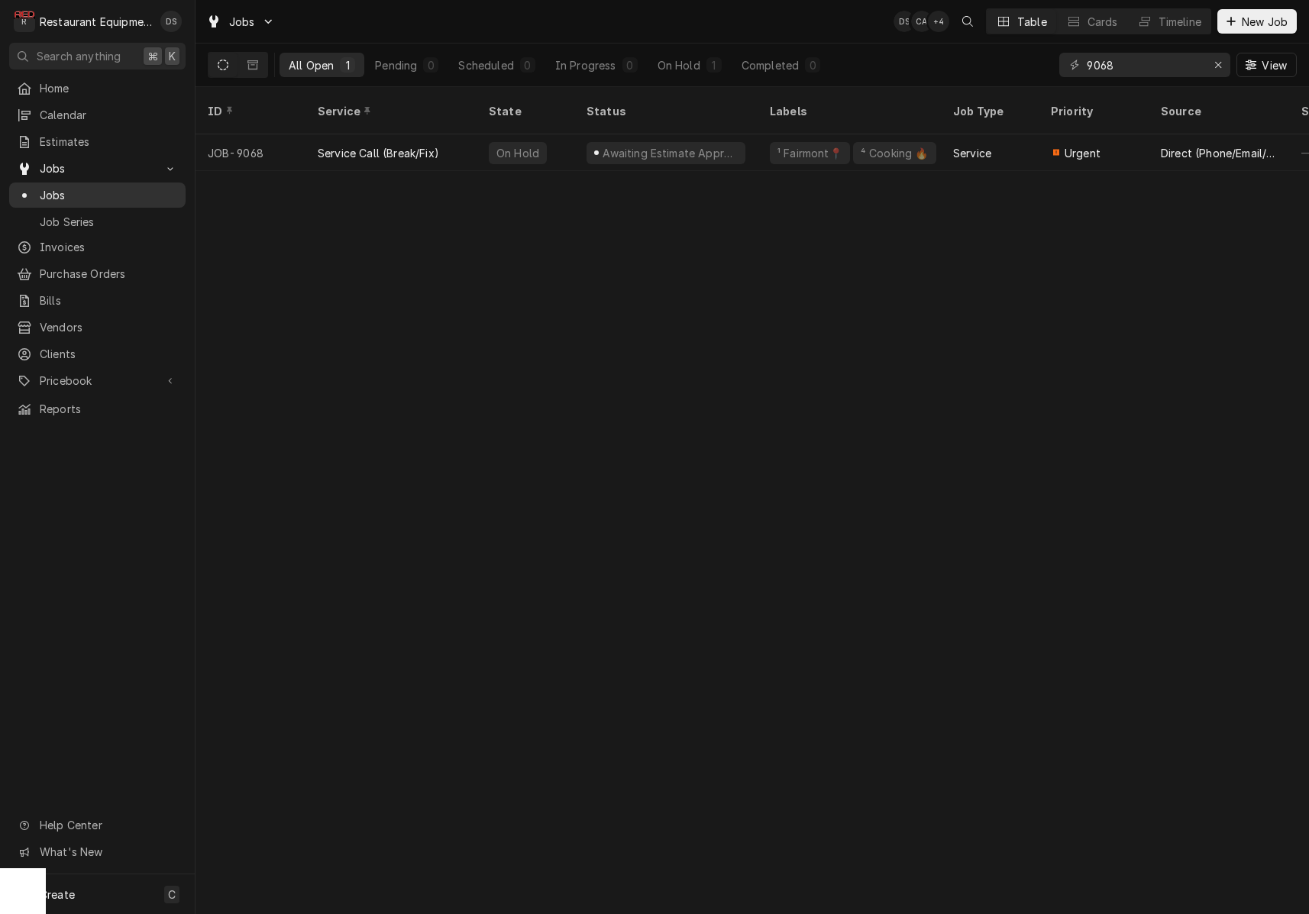
click at [54, 196] on span "Jobs" at bounding box center [109, 195] width 138 height 16
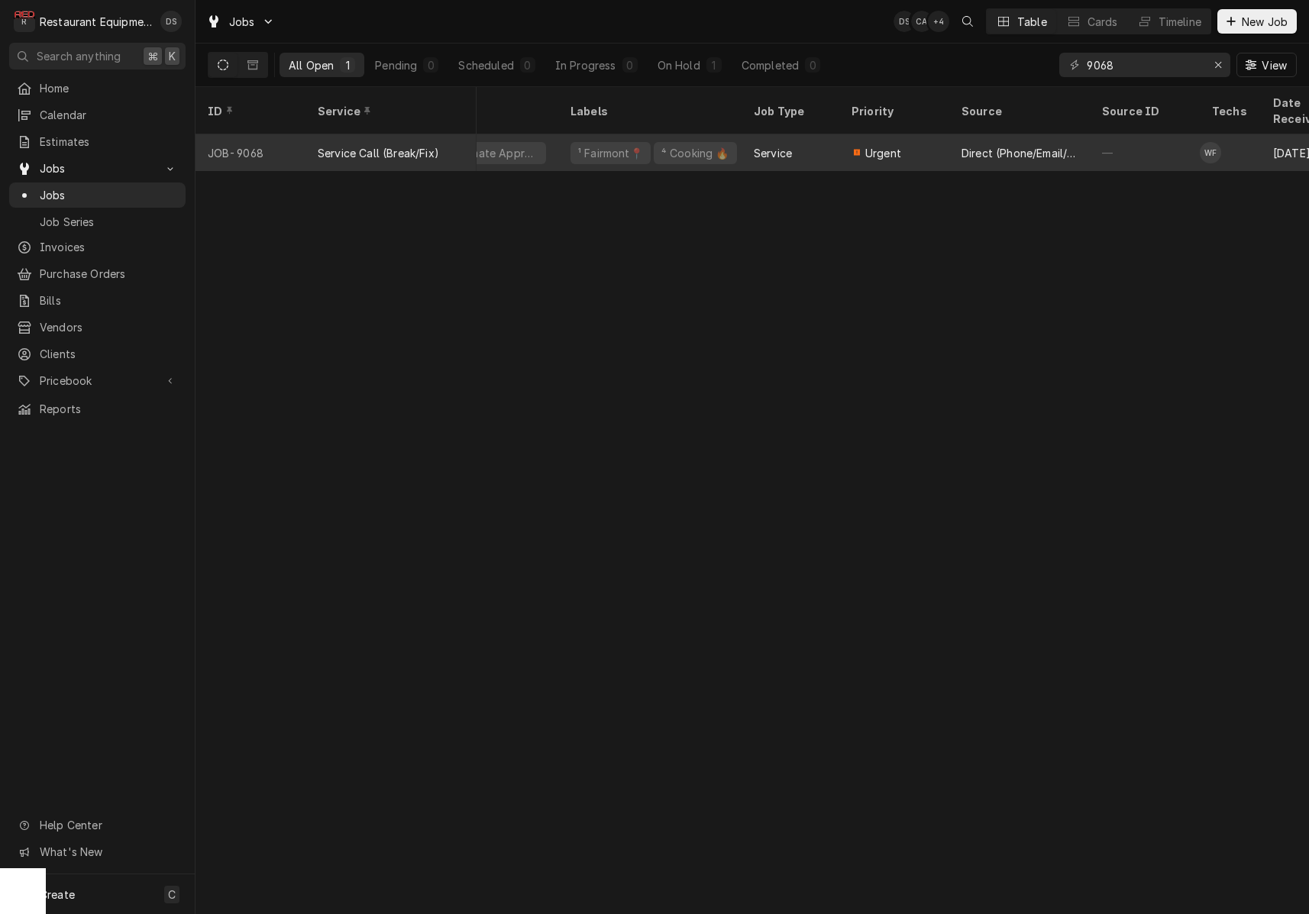
scroll to position [0, 208]
click at [992, 145] on div "Direct (Phone/Email/etc.)" at bounding box center [1011, 153] width 116 height 16
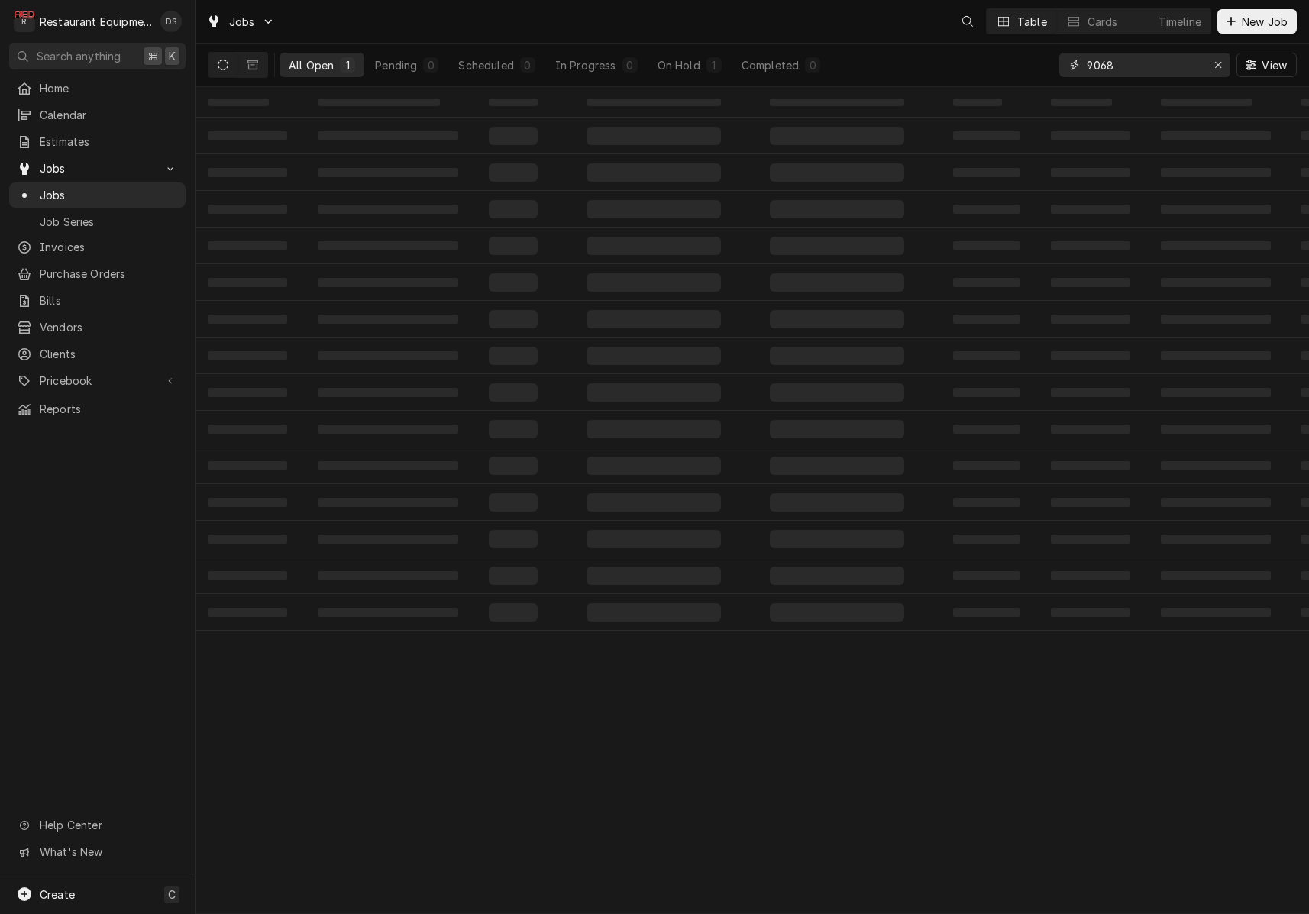
click at [1140, 63] on input "9068" at bounding box center [1144, 65] width 115 height 24
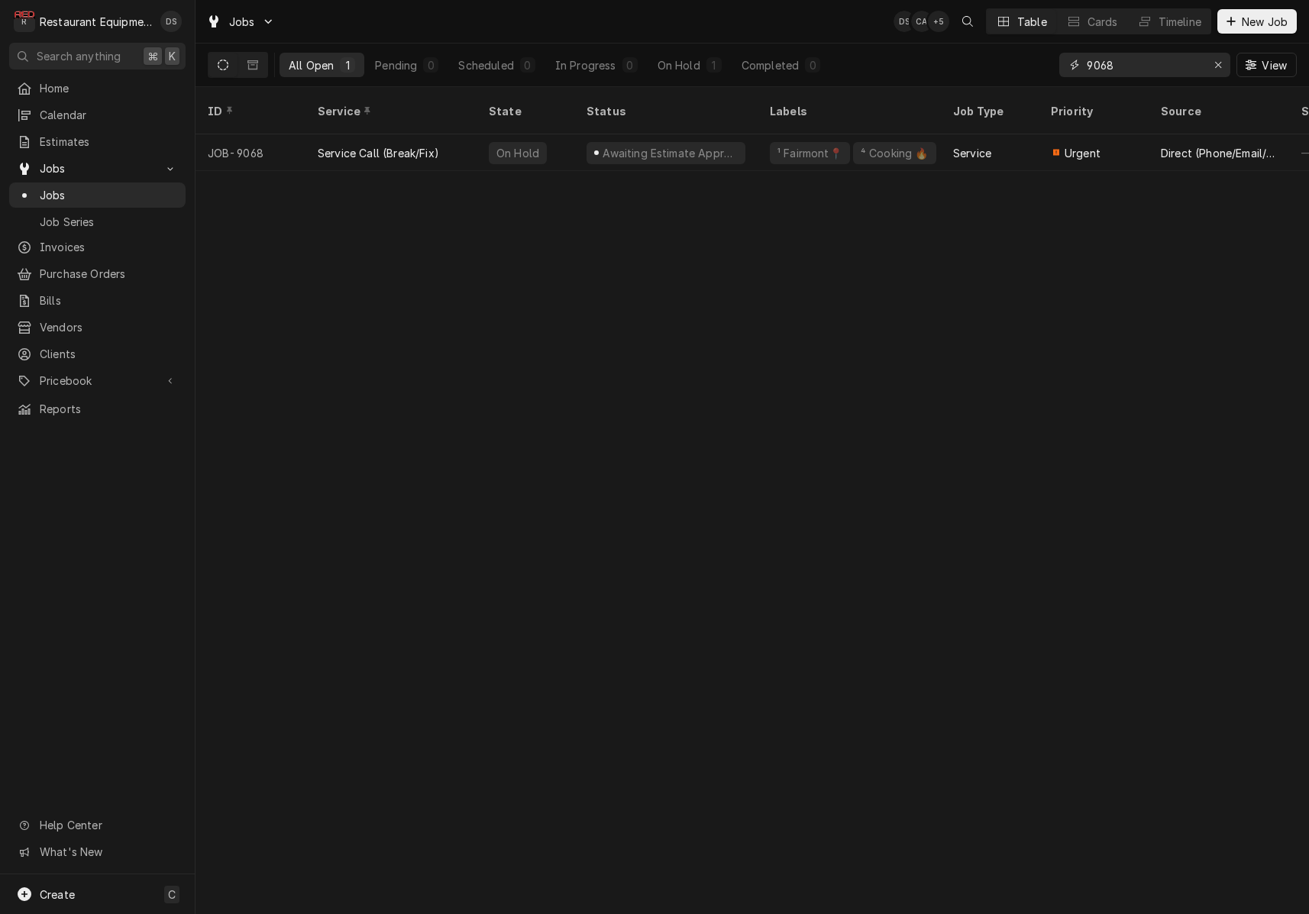
click at [1139, 63] on input "9068" at bounding box center [1144, 65] width 115 height 24
type input "6"
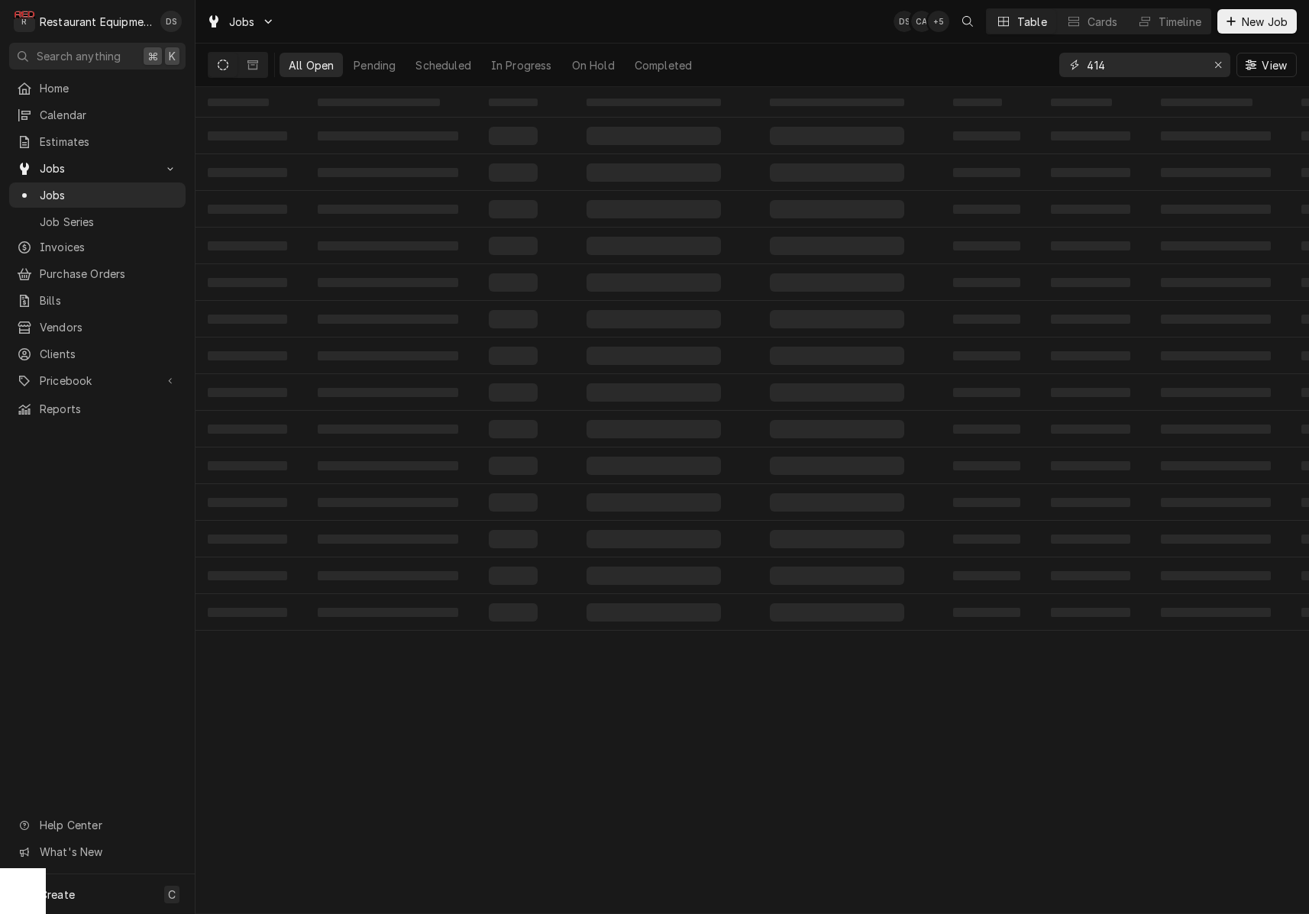
drag, startPoint x: 1086, startPoint y: 66, endPoint x: 1105, endPoint y: 64, distance: 18.5
click at [1087, 66] on input "414" at bounding box center [1144, 65] width 115 height 24
type input "6414"
click at [259, 62] on button "Dynamic Content Wrapper" at bounding box center [252, 65] width 29 height 24
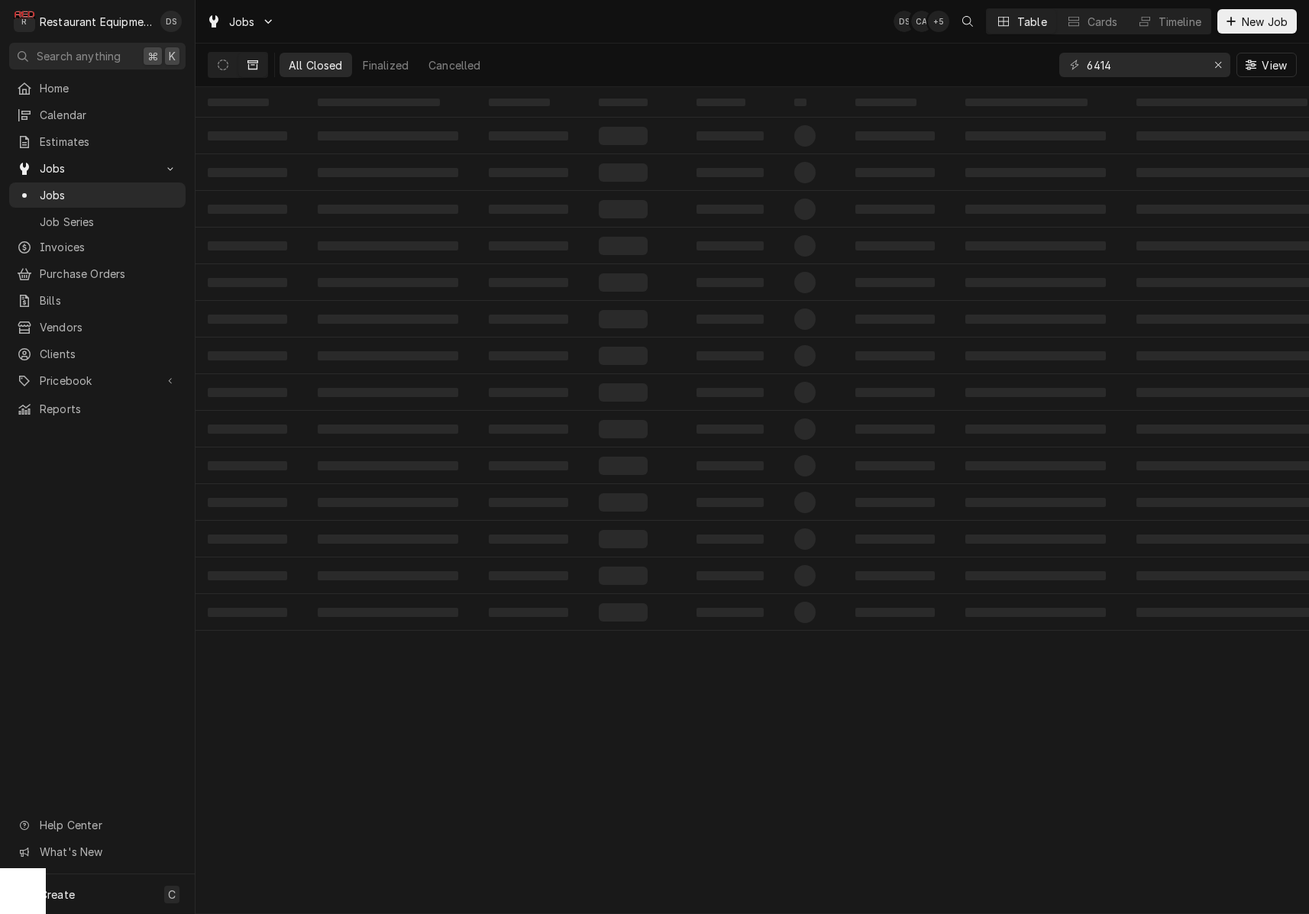
click at [787, 57] on div "All Closed Finalized Cancelled 6414 View" at bounding box center [752, 65] width 1089 height 43
click at [1147, 68] on input "6414" at bounding box center [1144, 65] width 115 height 24
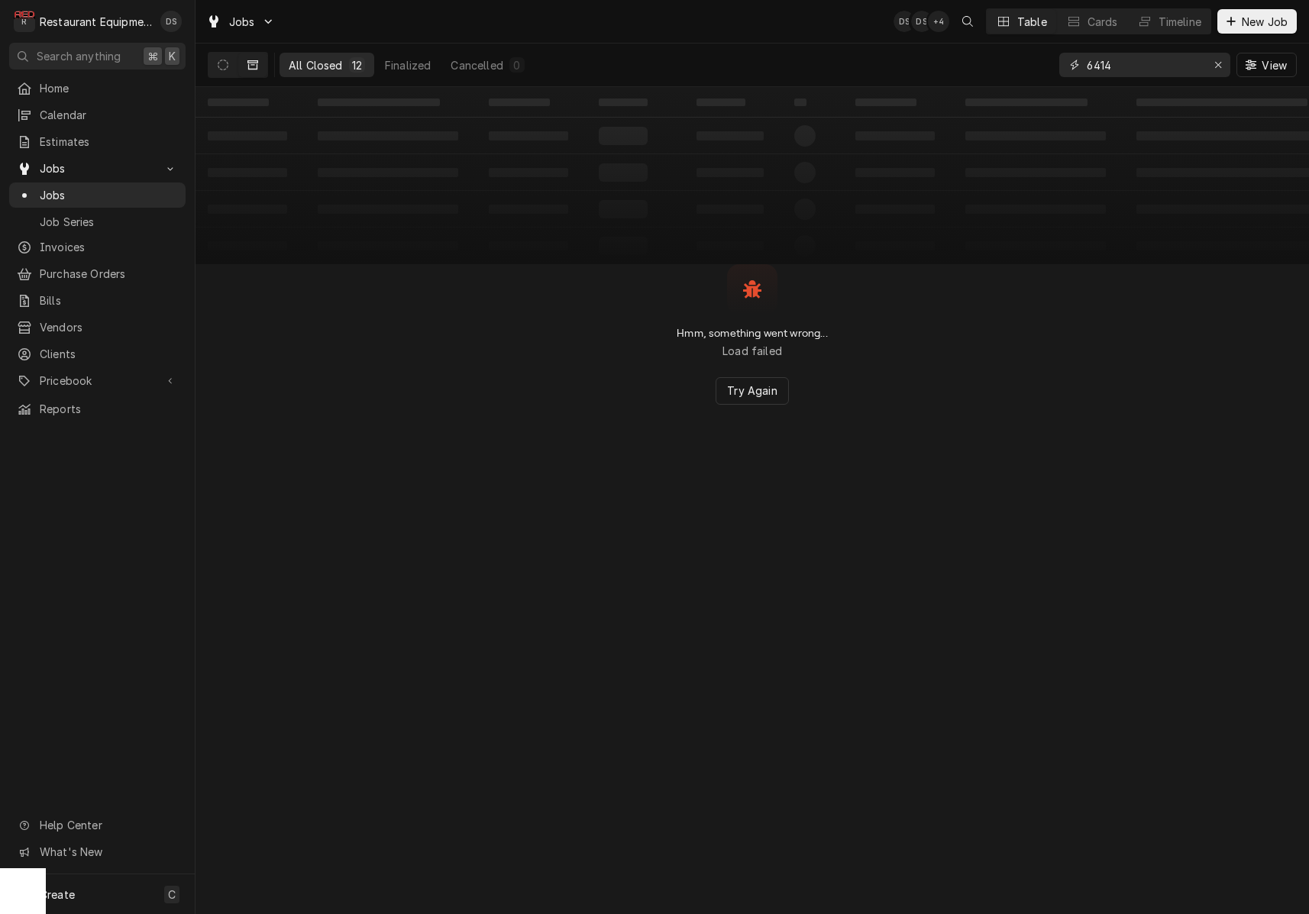
click at [1150, 63] on input "6414" at bounding box center [1144, 65] width 115 height 24
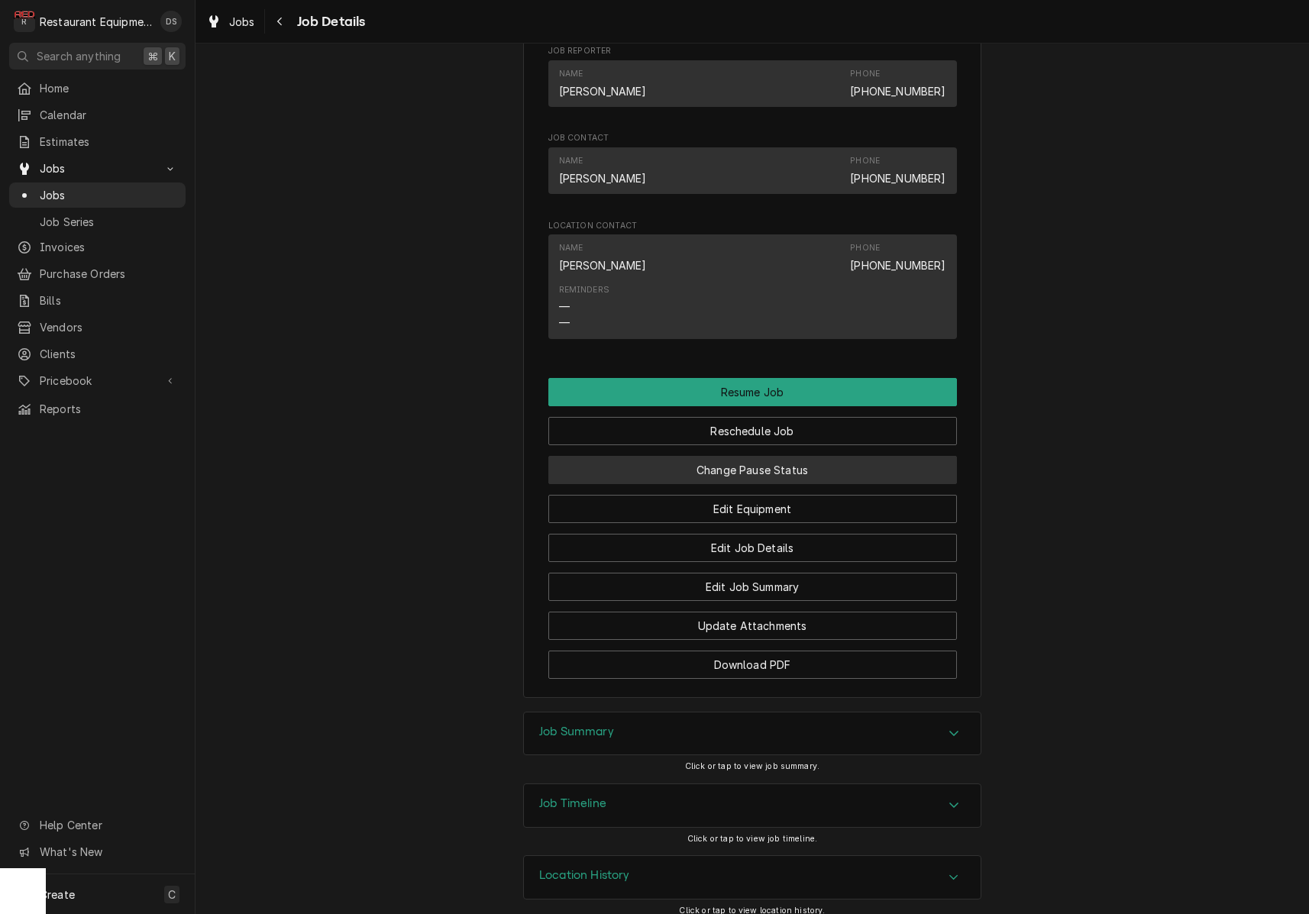
click at [766, 461] on button "Change Pause Status" at bounding box center [752, 470] width 409 height 28
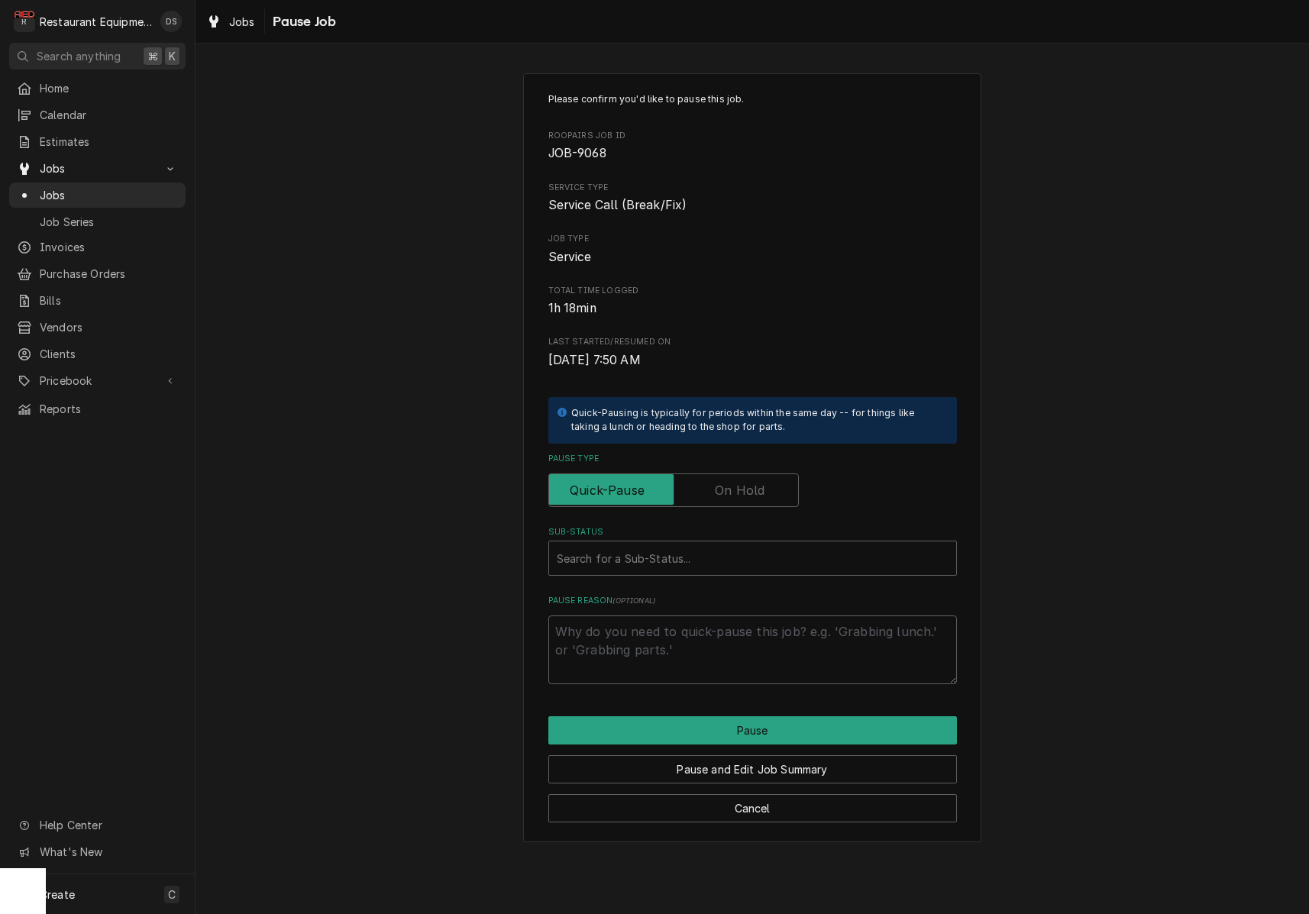
drag, startPoint x: 745, startPoint y: 484, endPoint x: 739, endPoint y: 531, distance: 47.7
click at [745, 484] on label "Pause Type" at bounding box center [673, 491] width 251 height 34
click at [745, 484] on input "Pause Type" at bounding box center [673, 491] width 237 height 34
checkbox input "true"
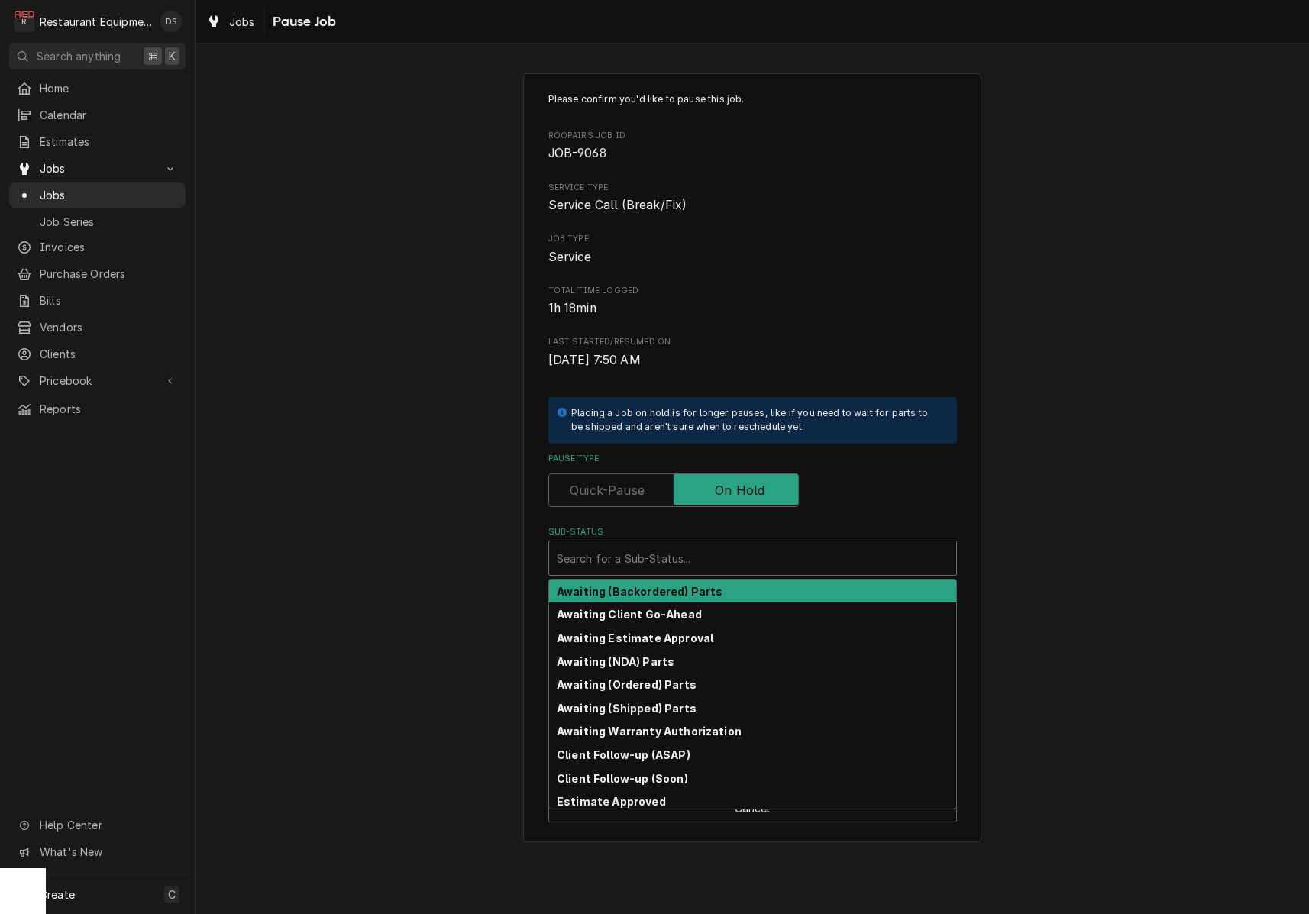
click at [707, 555] on div "Sub-Status" at bounding box center [753, 559] width 392 height 28
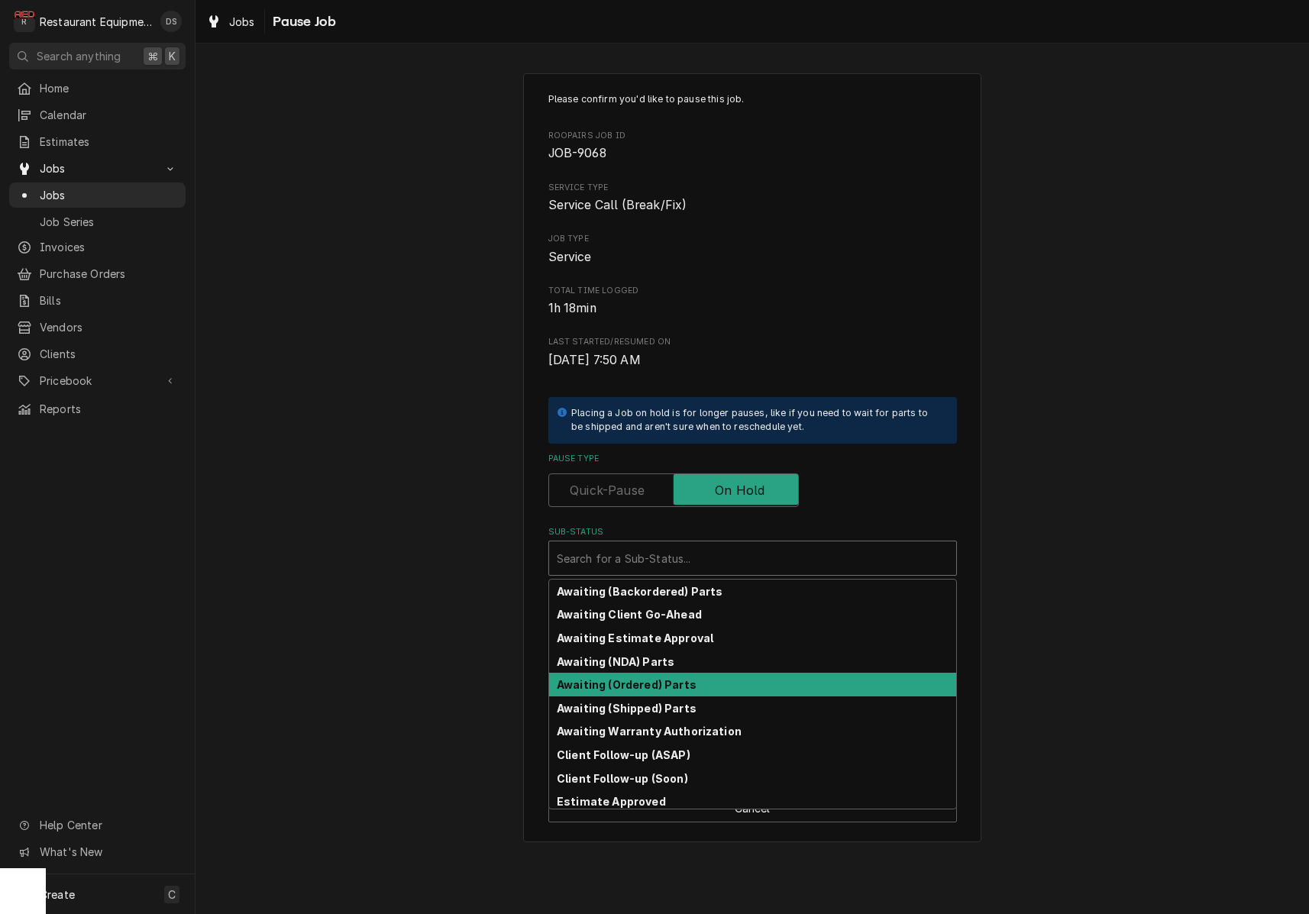
click at [657, 678] on strong "Awaiting (Ordered) Parts" at bounding box center [627, 684] width 140 height 13
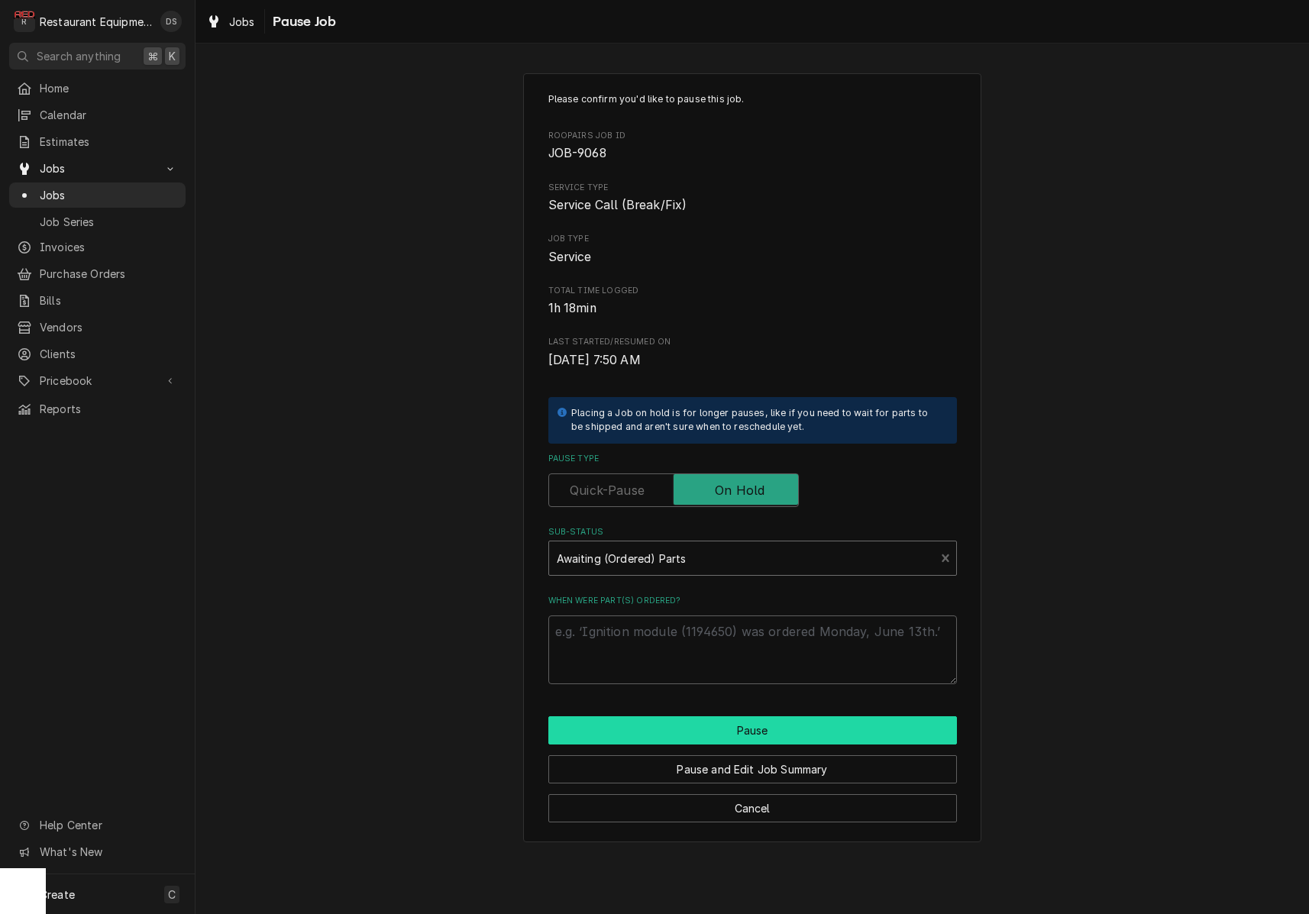
click at [739, 707] on div "Please confirm you'd like to pause this job. Roopairs Job ID JOB-9068 Service T…" at bounding box center [752, 457] width 458 height 769
click at [741, 717] on button "Pause" at bounding box center [752, 731] width 409 height 28
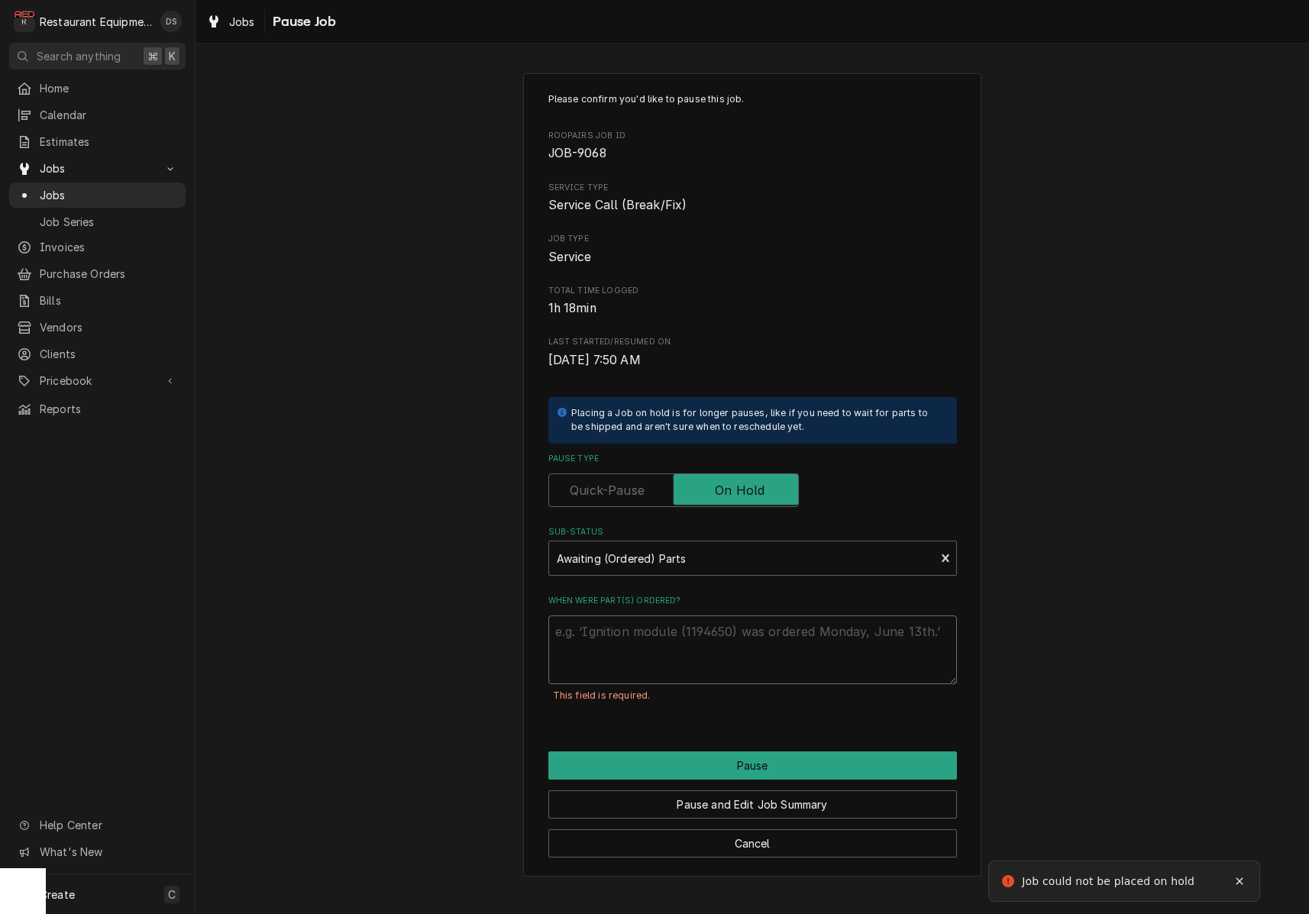
click at [679, 642] on textarea "When were part(s) ordered?" at bounding box center [752, 650] width 409 height 69
type textarea "x"
type textarea "a"
type textarea "x"
type textarea "al"
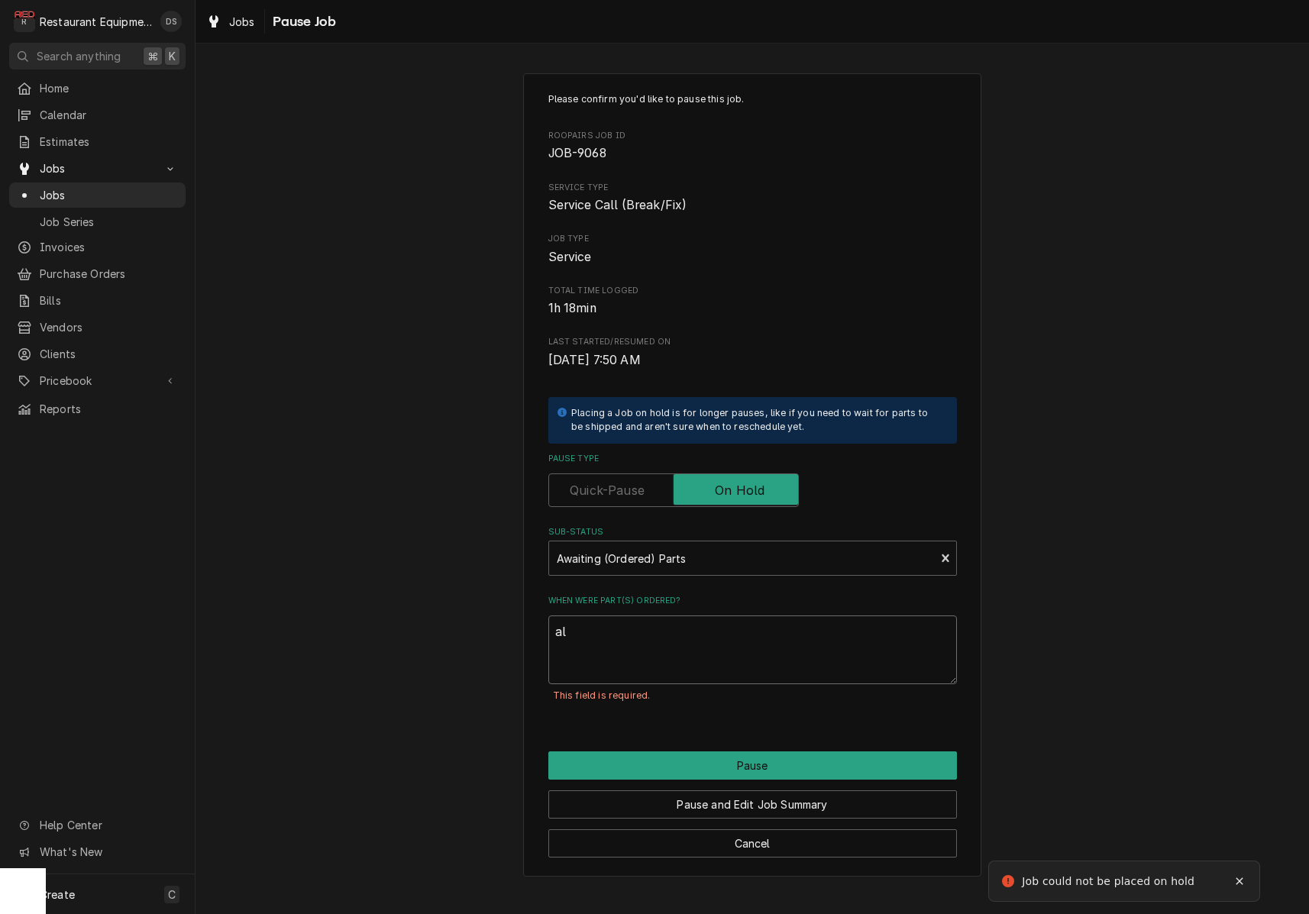
type textarea "x"
type textarea "all"
type textarea "x"
type textarea "all"
type textarea "x"
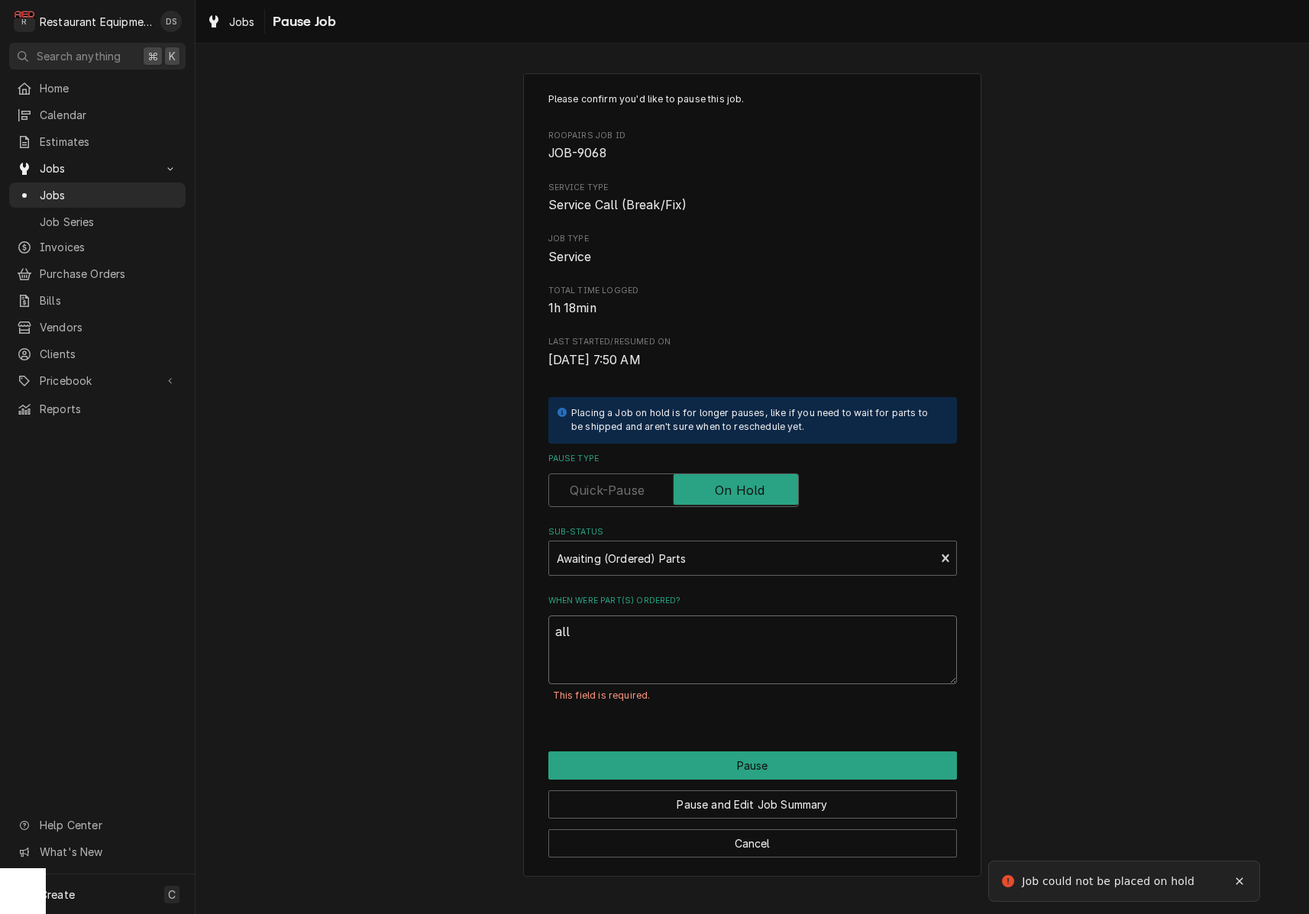
type textarea "all p"
type textarea "x"
type textarea "all pa"
type textarea "x"
type textarea "all pao"
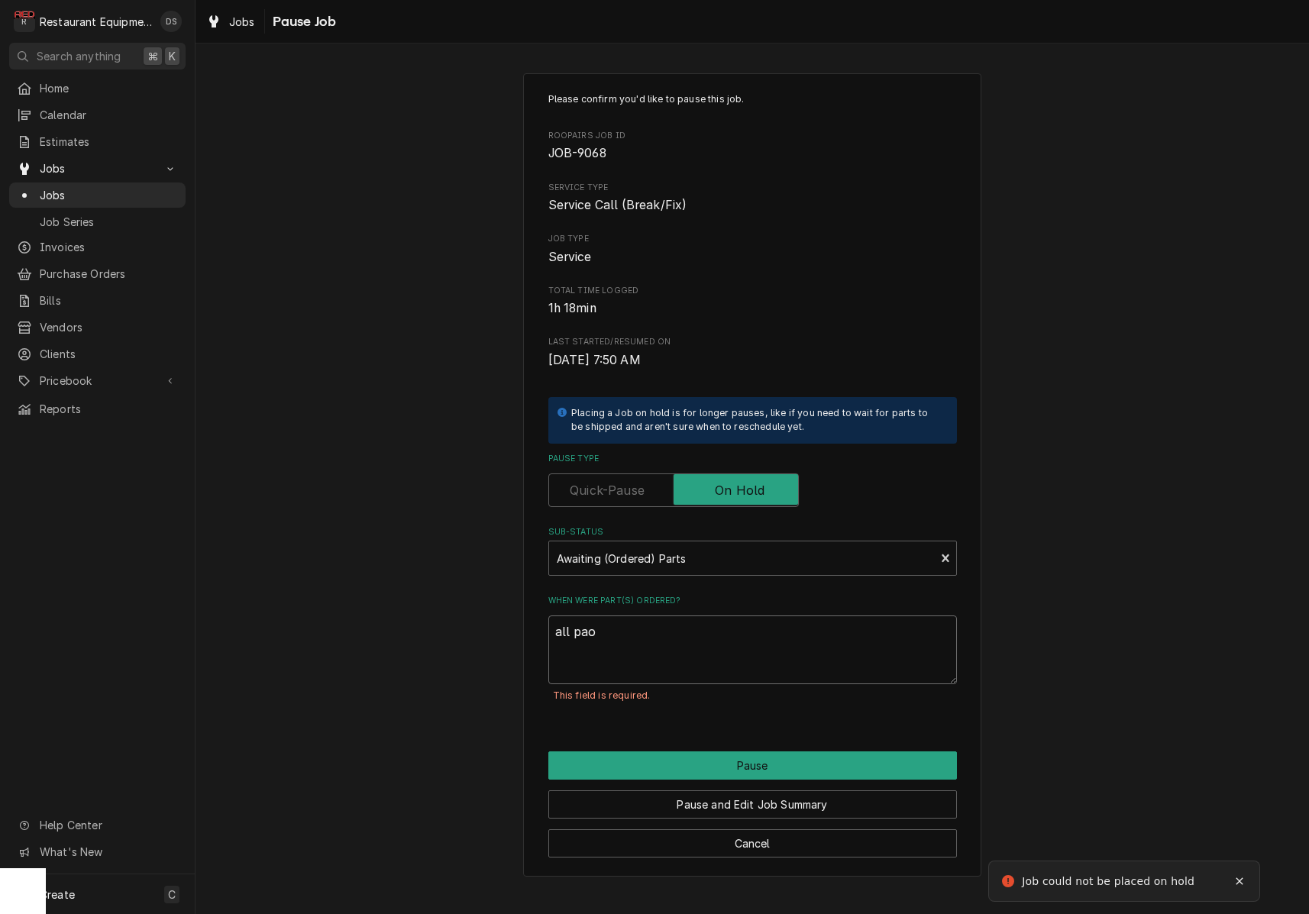
type textarea "x"
type textarea "all pa"
type textarea "x"
type textarea "all par"
type textarea "x"
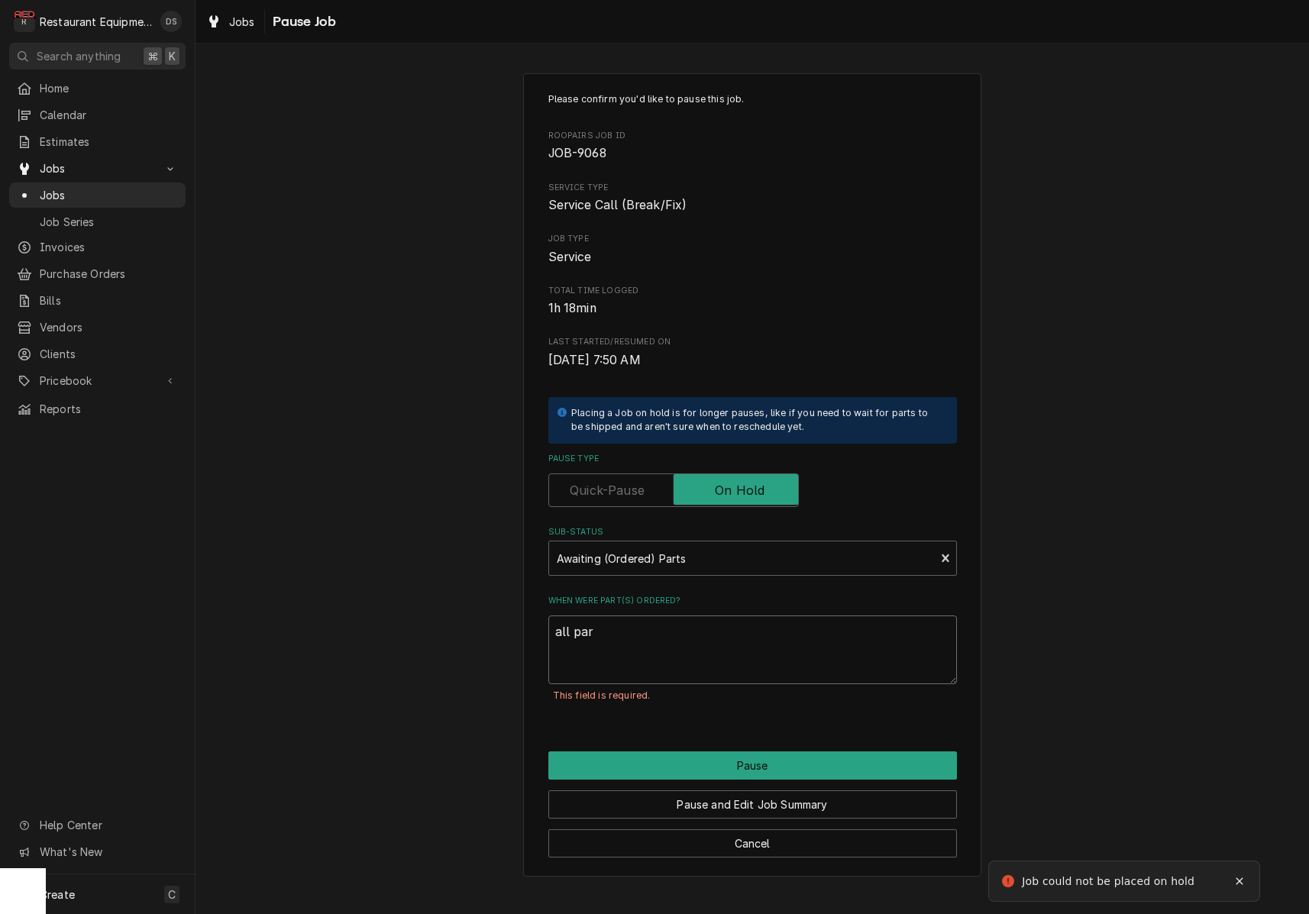
type textarea "all part"
type textarea "x"
type textarea "all parts"
type textarea "x"
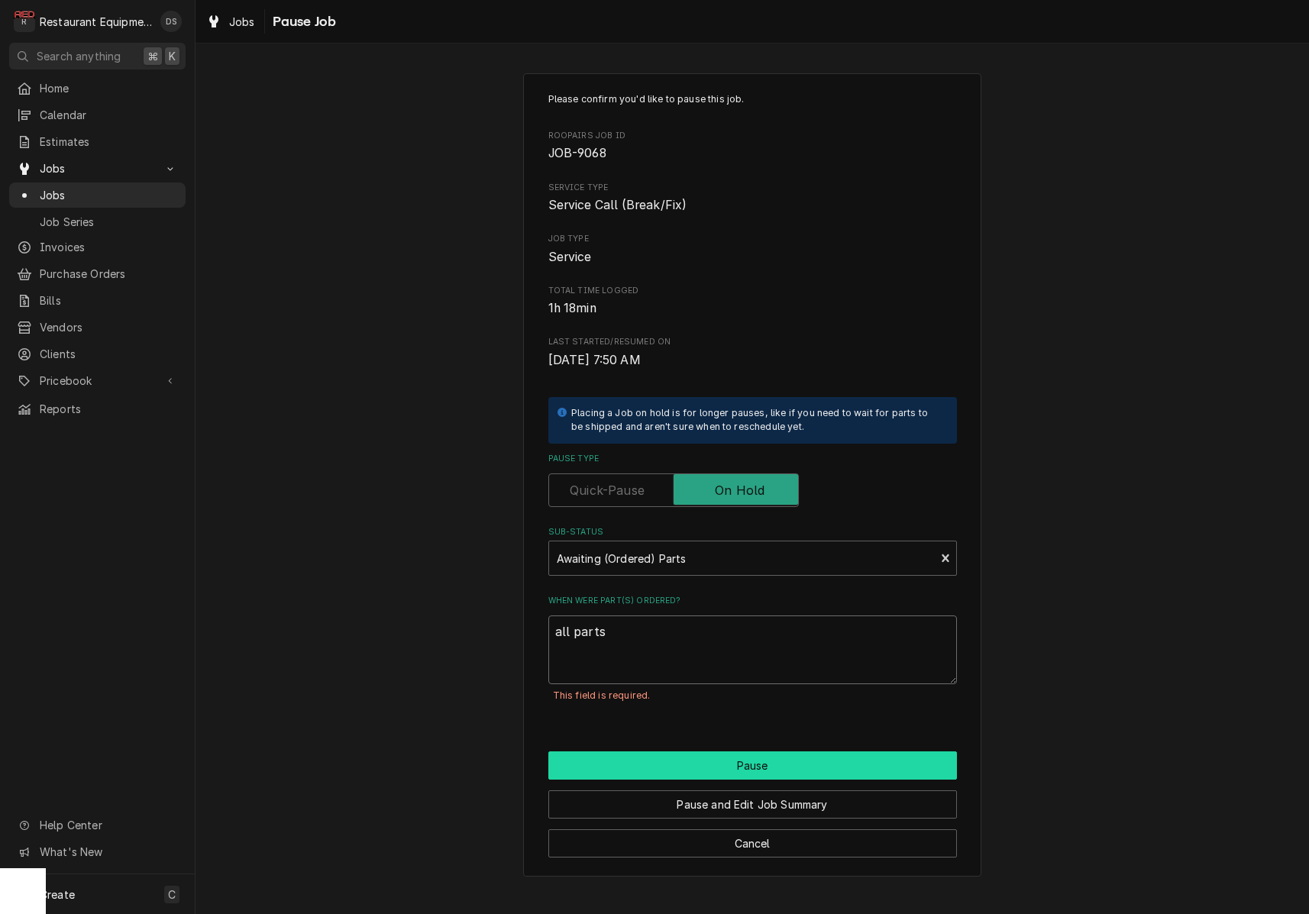
type textarea "all parts"
click at [751, 752] on button "Pause" at bounding box center [752, 766] width 409 height 28
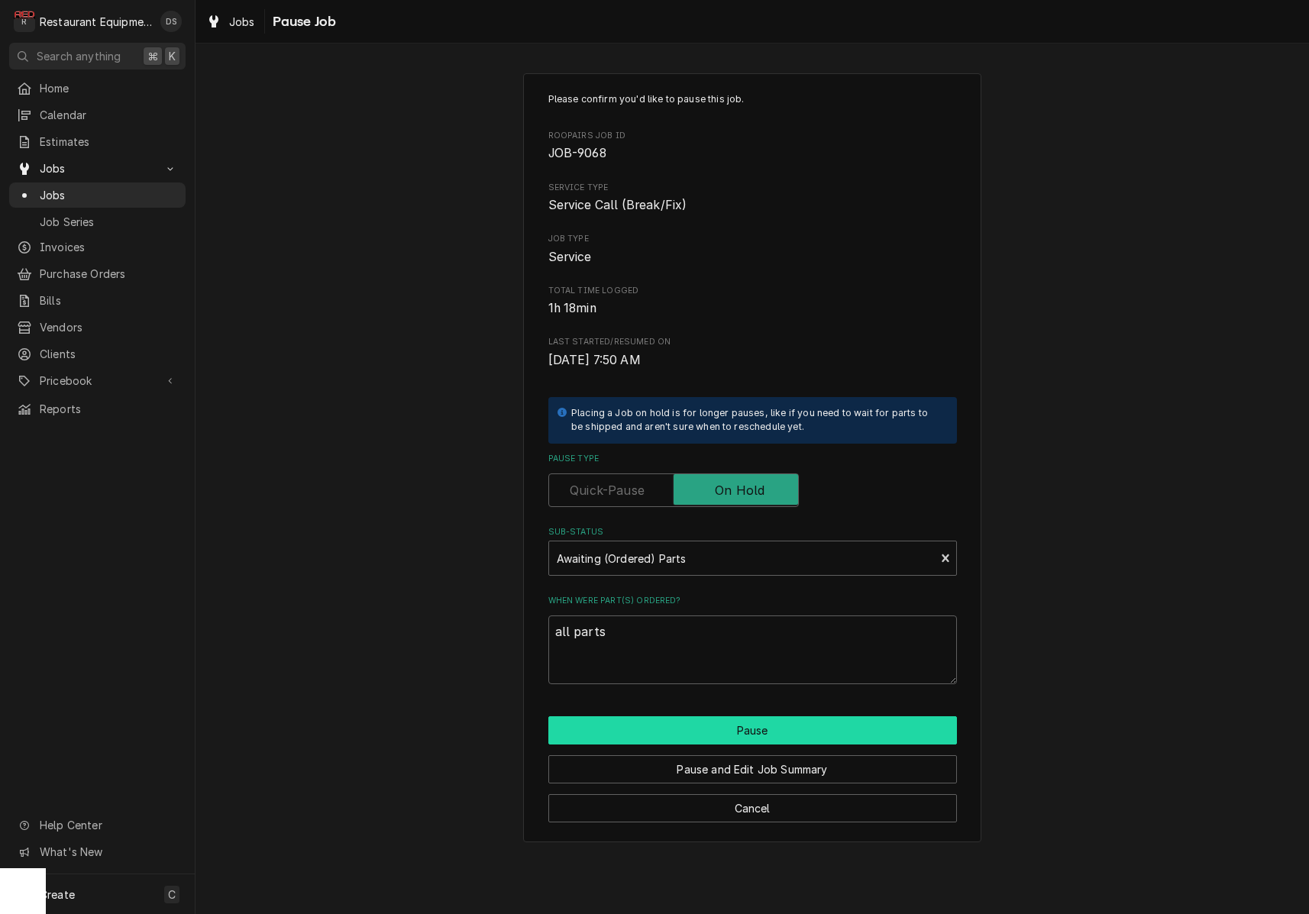
type textarea "x"
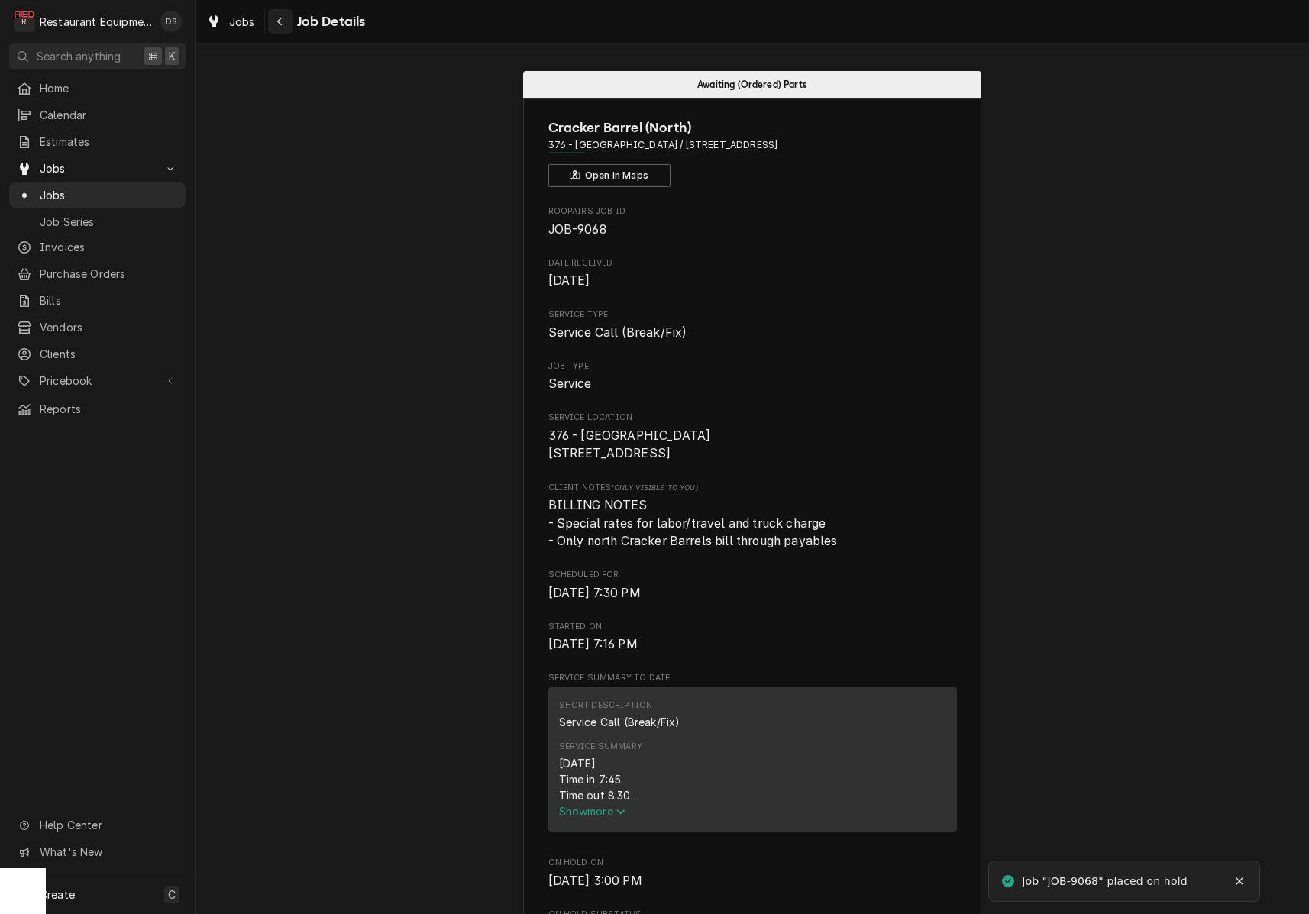
click at [275, 15] on div "Navigate back" at bounding box center [280, 21] width 15 height 15
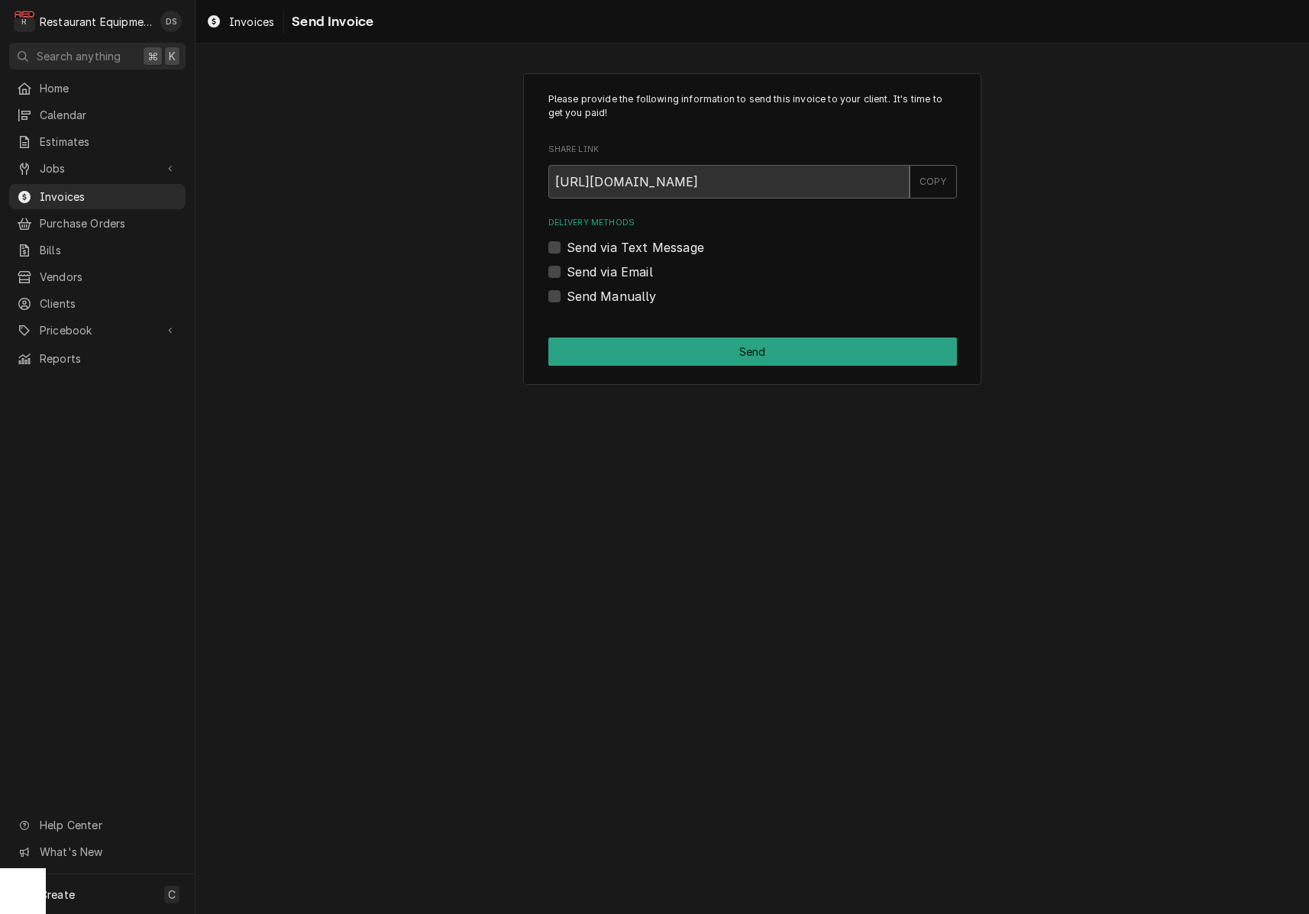
click at [567, 291] on label "Send Manually" at bounding box center [612, 296] width 90 height 18
click at [567, 291] on input "Send Manually" at bounding box center [771, 304] width 409 height 34
checkbox input "true"
click at [654, 342] on button "Send" at bounding box center [752, 352] width 409 height 28
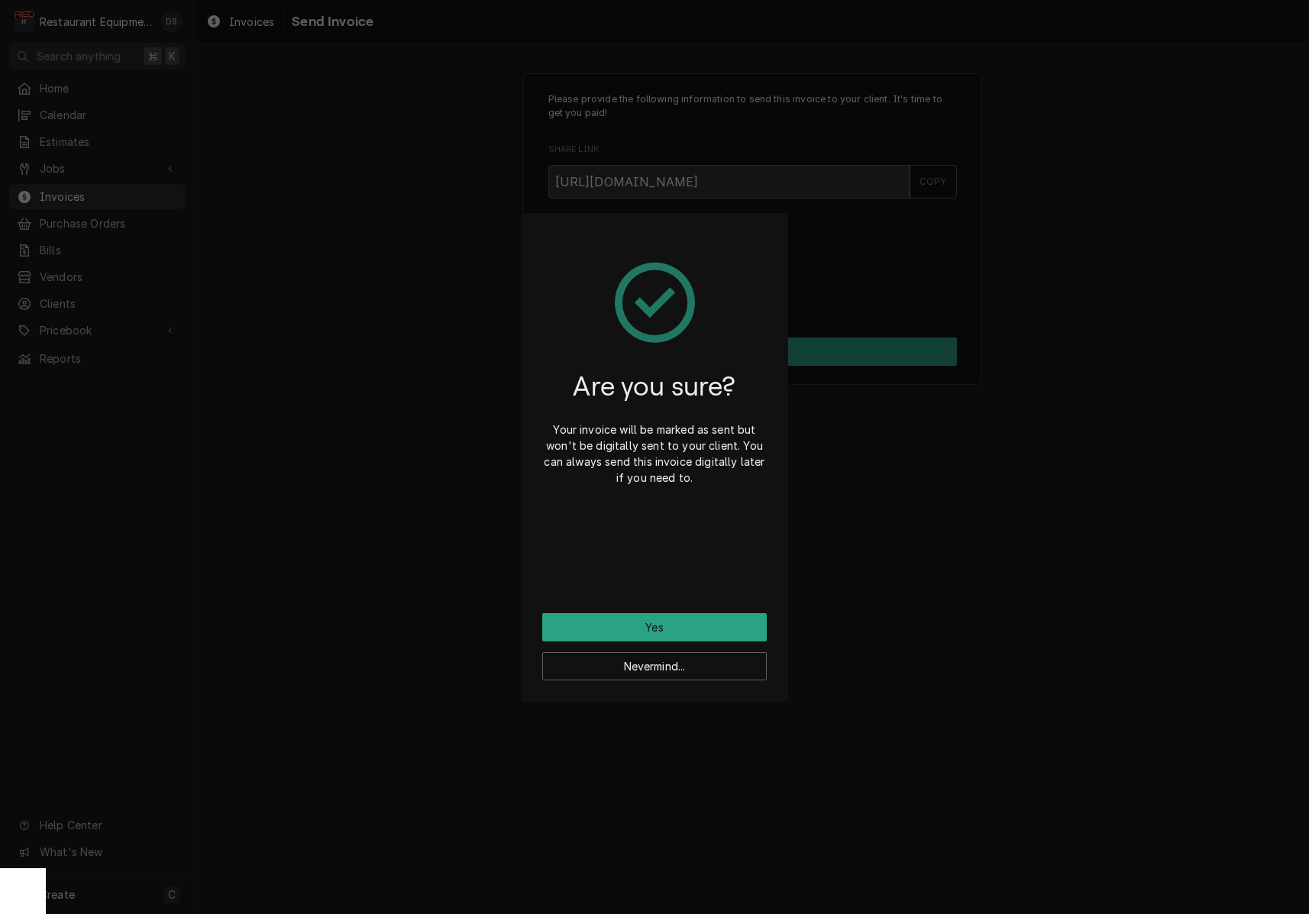
click at [662, 628] on button "Yes" at bounding box center [654, 627] width 225 height 28
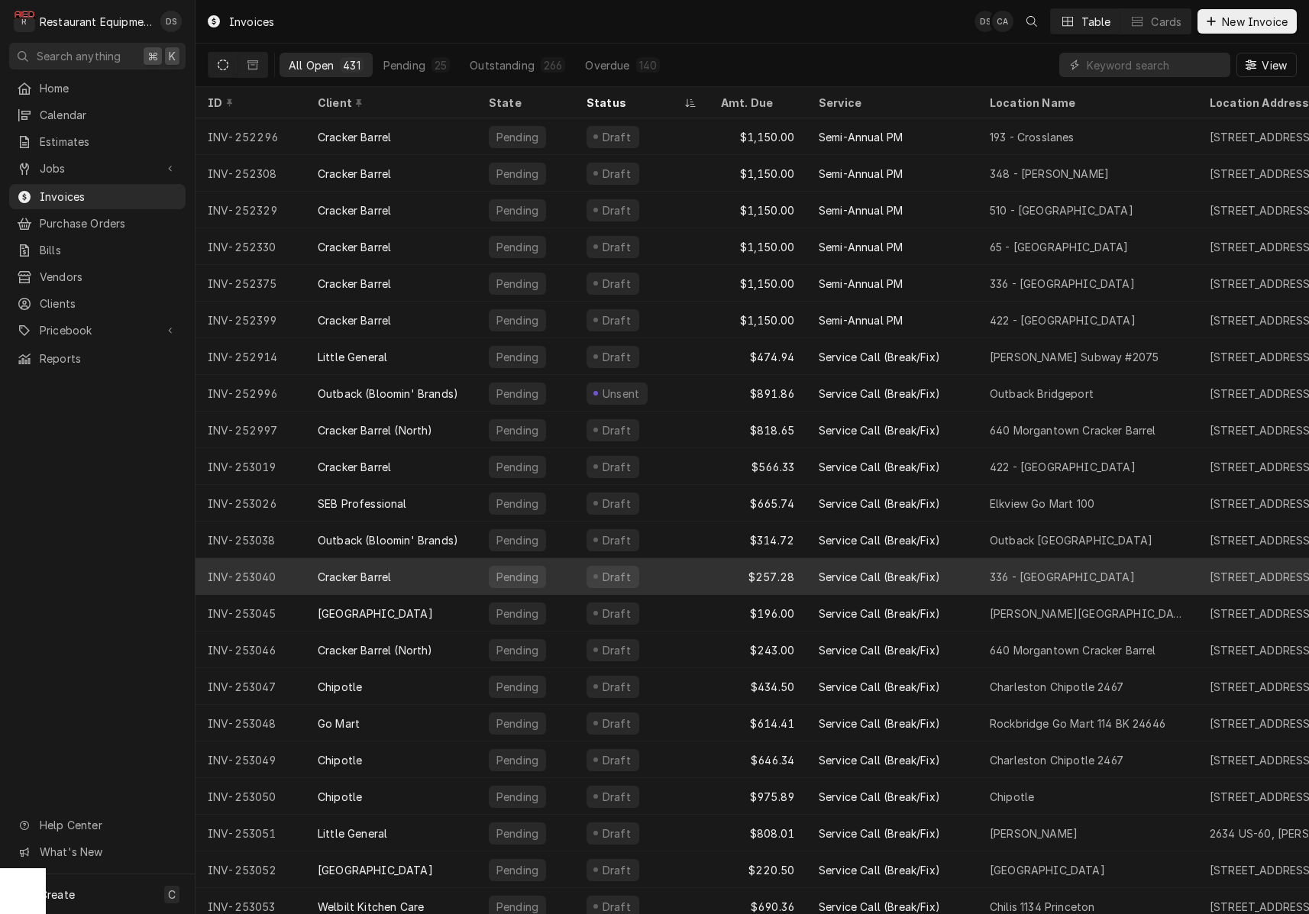
click at [710, 576] on div "$257.28" at bounding box center [758, 576] width 98 height 37
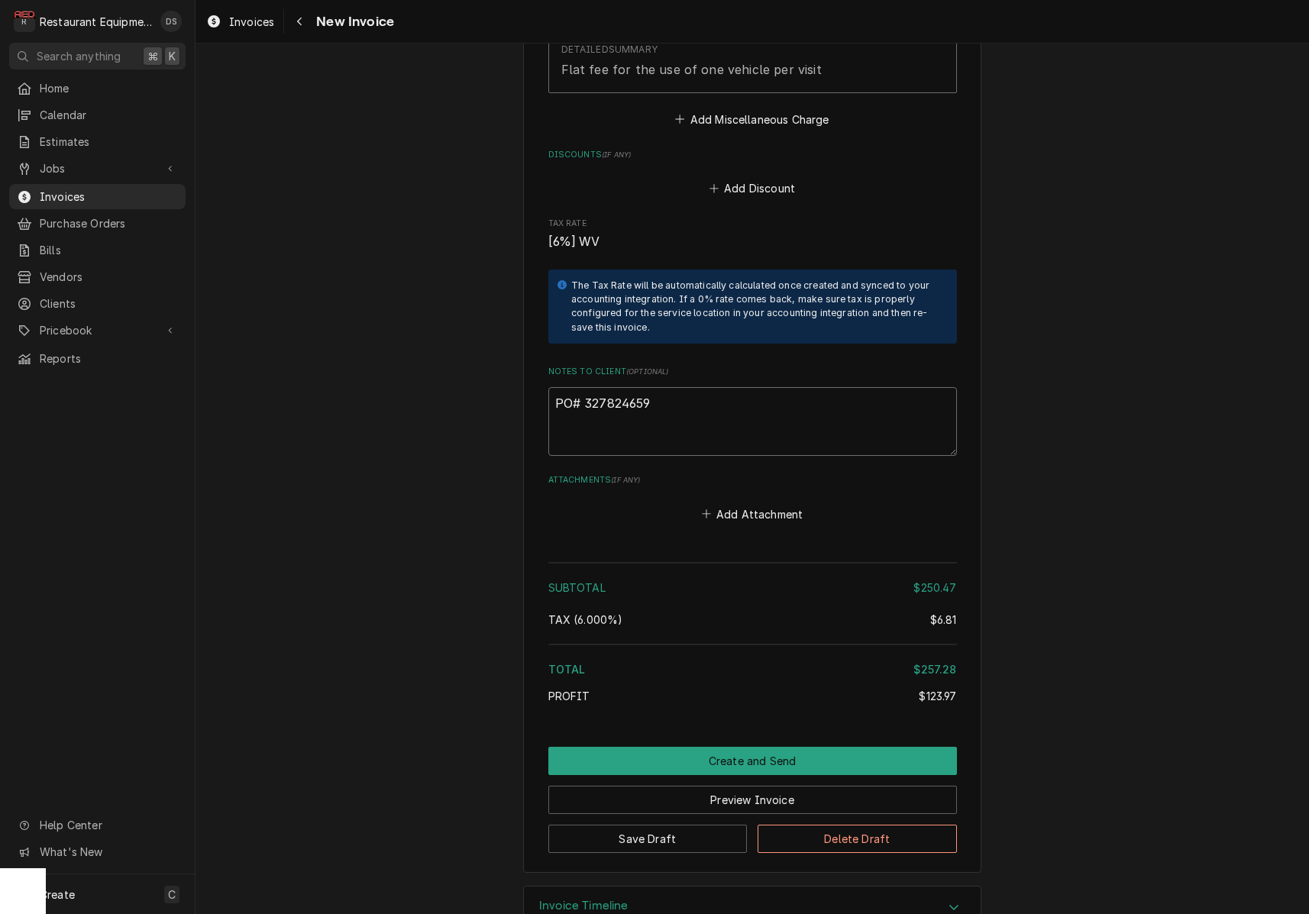
drag, startPoint x: 662, startPoint y: 378, endPoint x: 662, endPoint y: 368, distance: 10.0
click at [662, 387] on textarea "PO# 327824659" at bounding box center [752, 421] width 409 height 69
drag, startPoint x: 655, startPoint y: 363, endPoint x: 585, endPoint y: 363, distance: 70.3
click at [585, 387] on textarea "PO# 327824659" at bounding box center [752, 421] width 409 height 69
click at [797, 786] on button "Preview Invoice" at bounding box center [752, 800] width 409 height 28
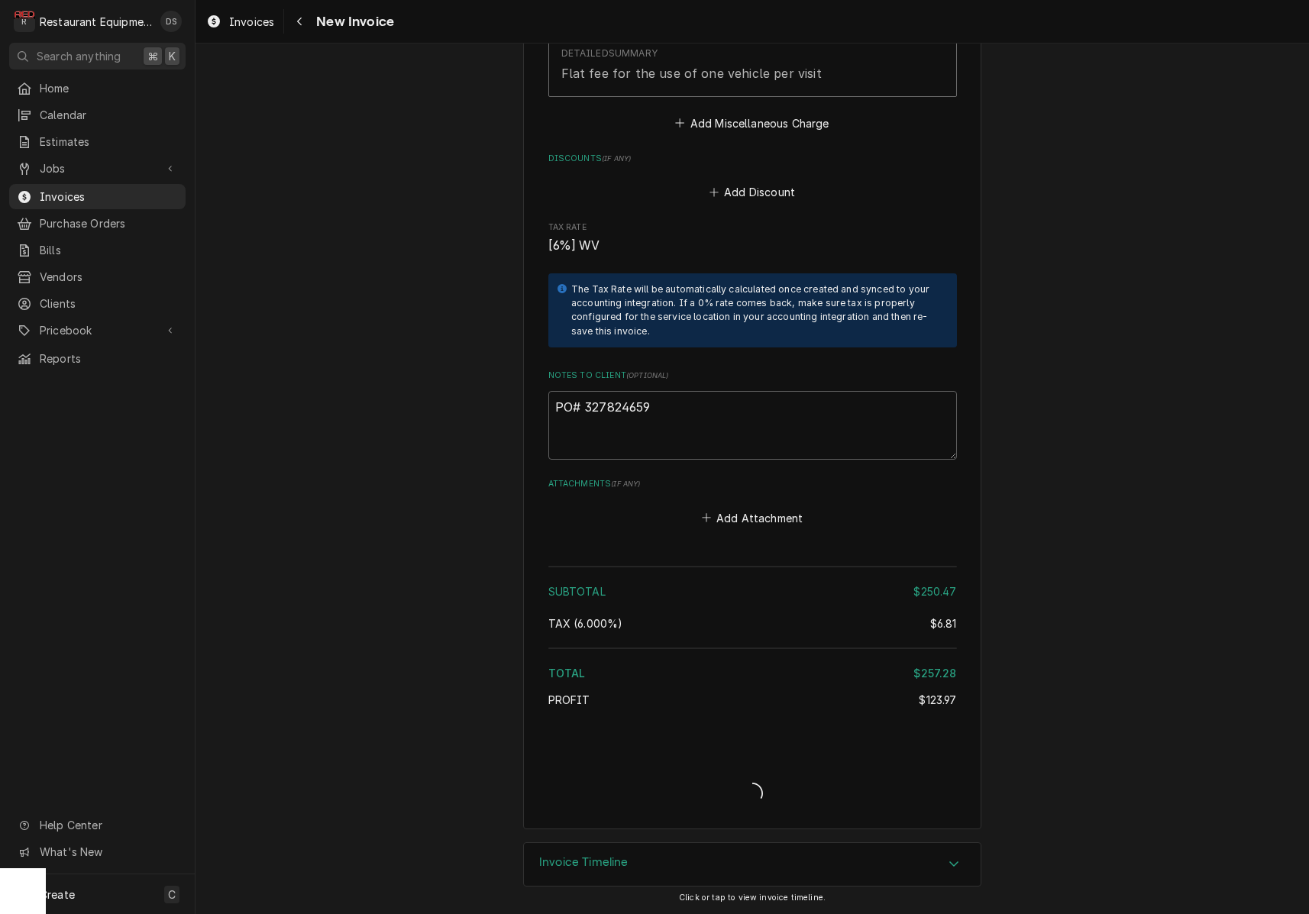
scroll to position [2774, 0]
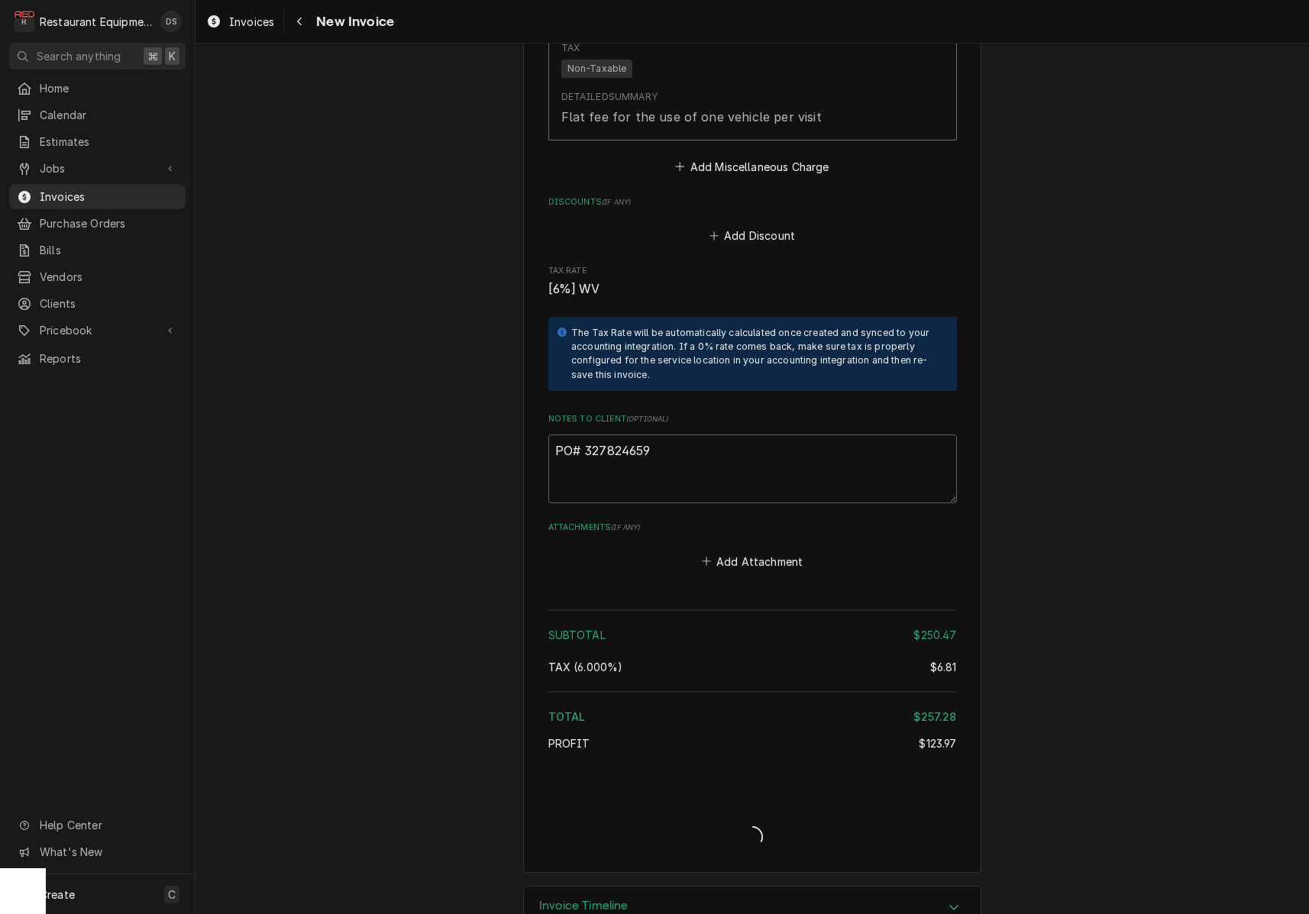
type textarea "x"
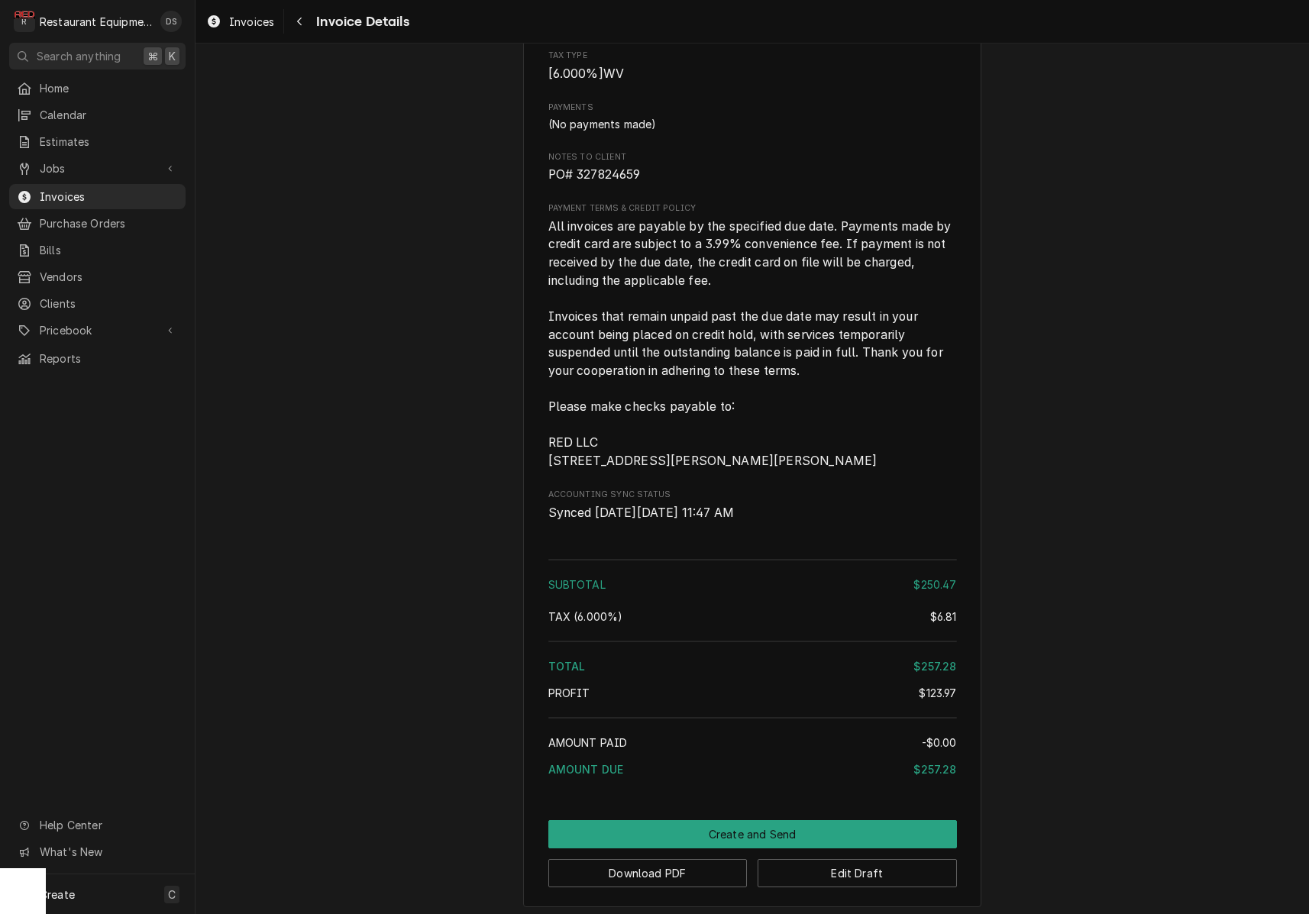
scroll to position [2519, 0]
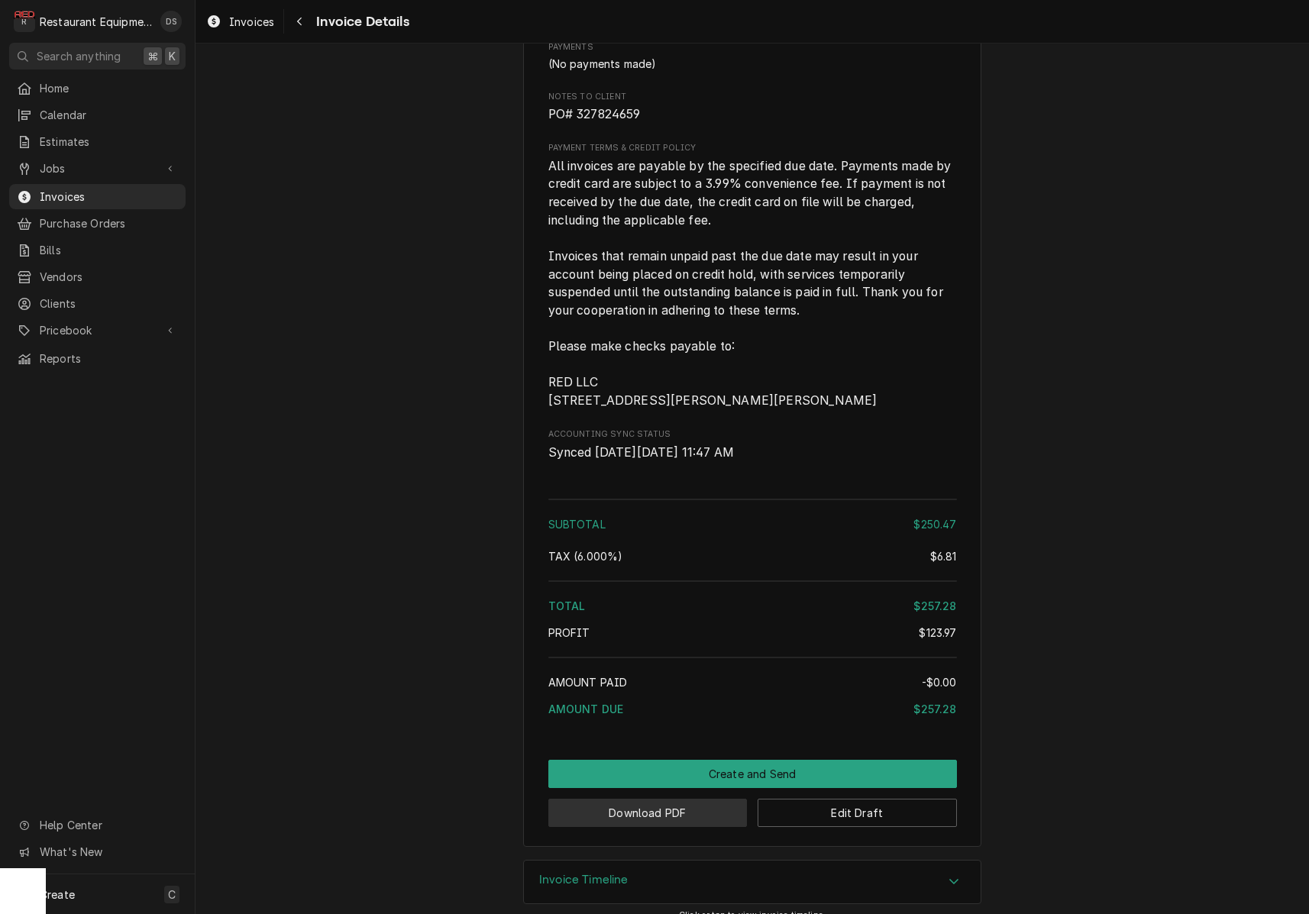
click at [650, 827] on button "Download PDF" at bounding box center [647, 813] width 199 height 28
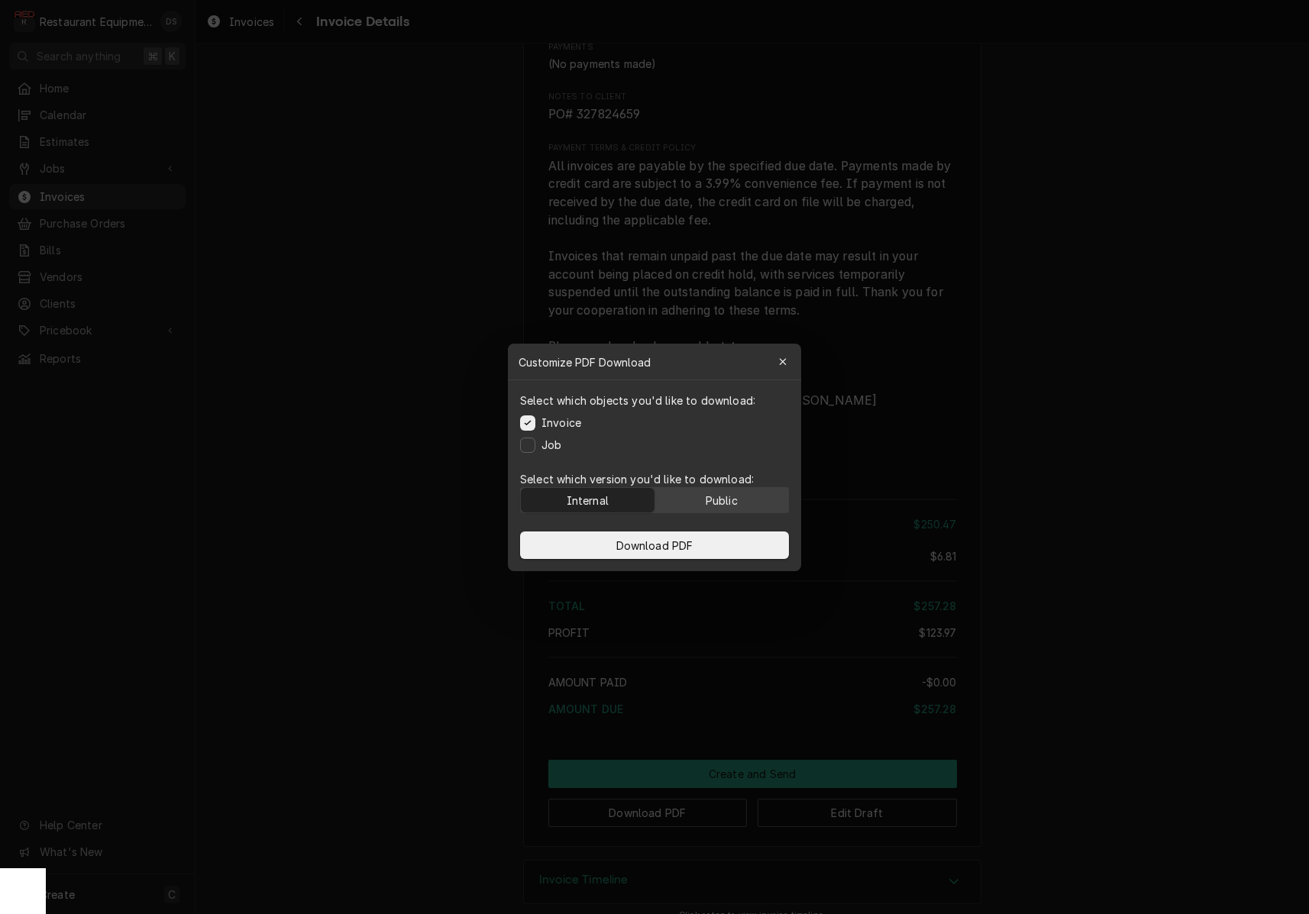
drag, startPoint x: 734, startPoint y: 501, endPoint x: 730, endPoint y: 511, distance: 10.6
click at [733, 502] on div "Public" at bounding box center [722, 500] width 32 height 16
click at [716, 539] on button "Download PDF" at bounding box center [654, 546] width 269 height 28
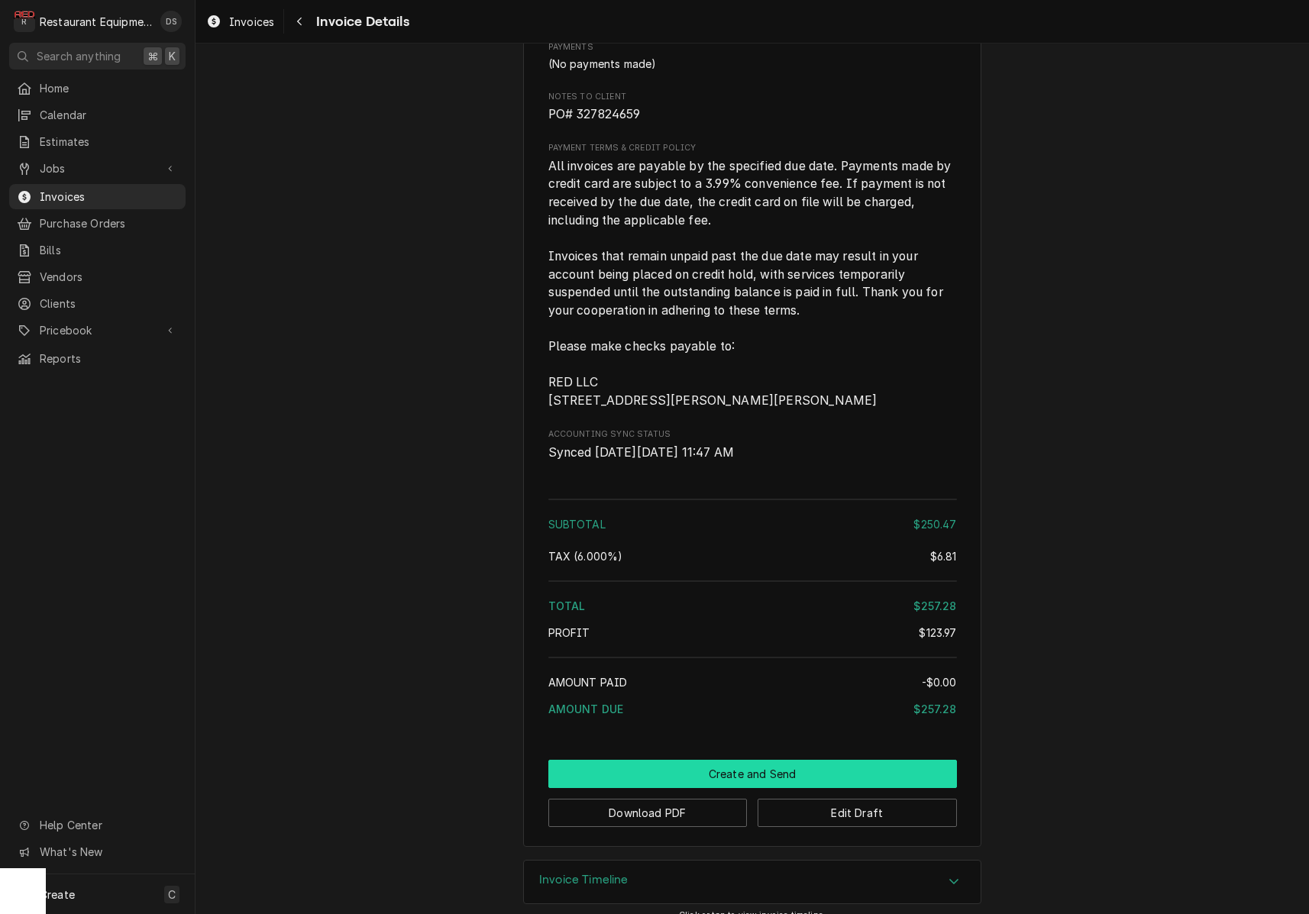
click at [800, 788] on button "Create and Send" at bounding box center [752, 774] width 409 height 28
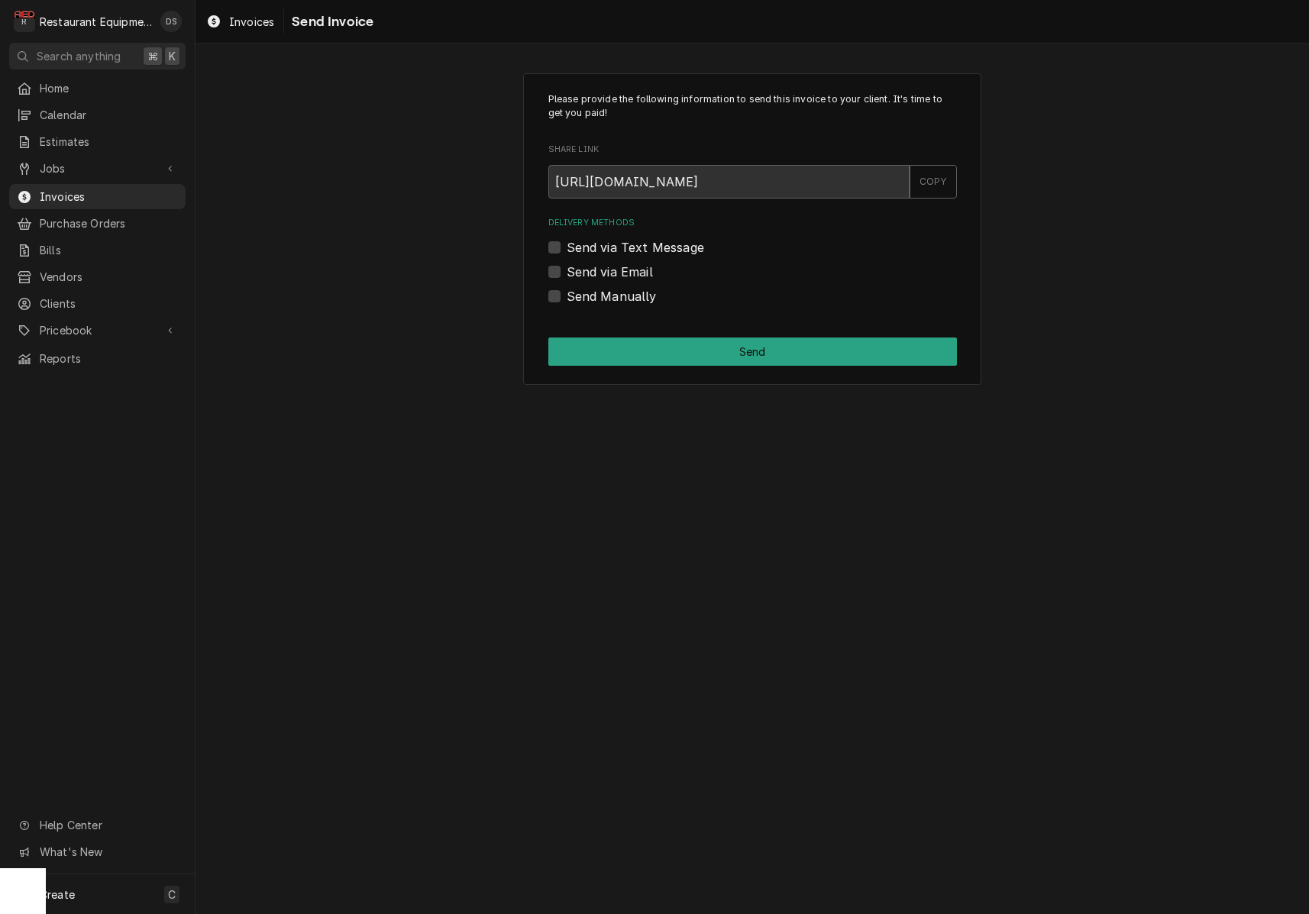
click at [567, 296] on label "Send Manually" at bounding box center [612, 296] width 90 height 18
click at [567, 296] on input "Send Manually" at bounding box center [771, 304] width 409 height 34
checkbox input "true"
click at [633, 338] on button "Send" at bounding box center [752, 352] width 409 height 28
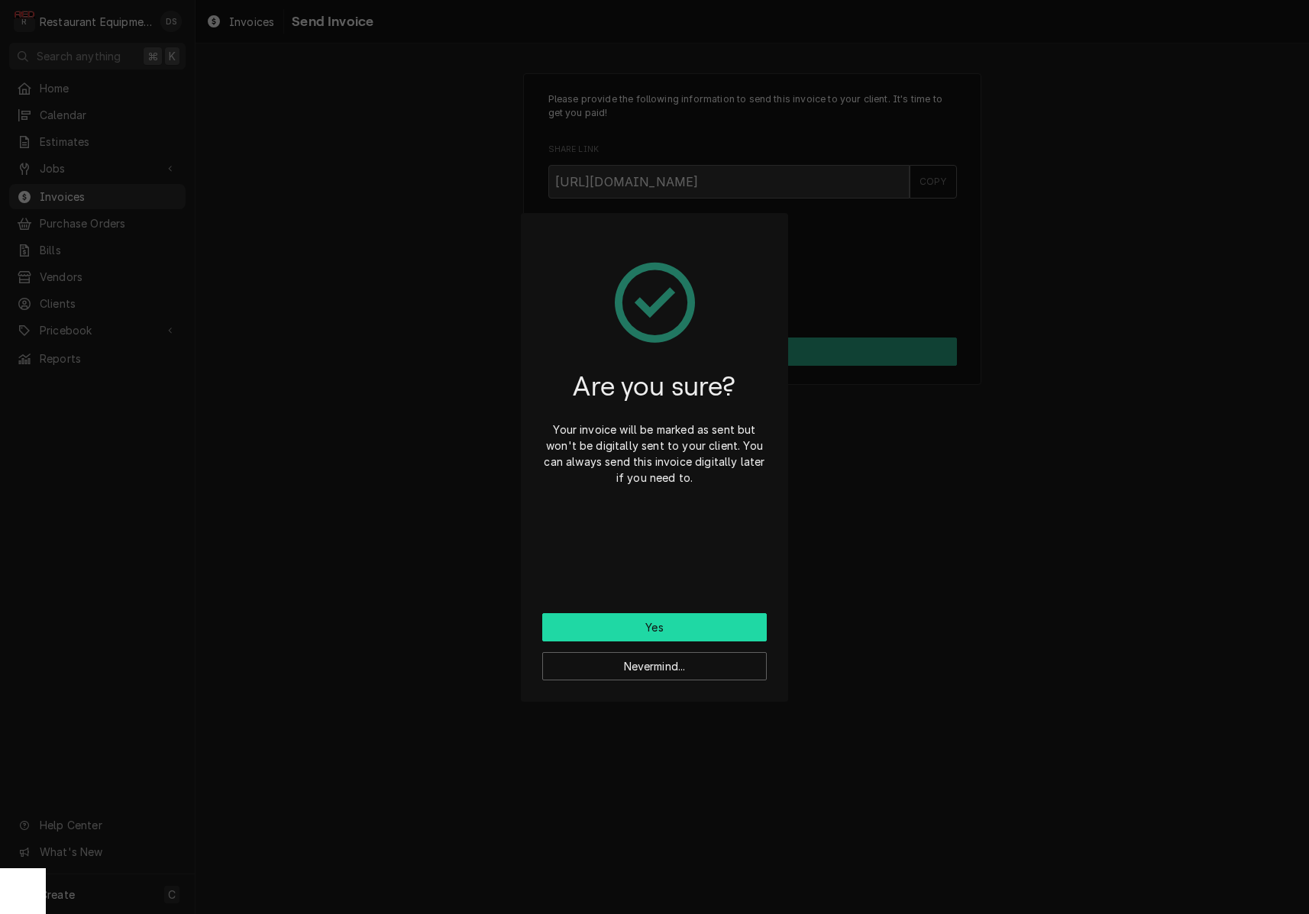
click at [664, 623] on button "Yes" at bounding box center [654, 627] width 225 height 28
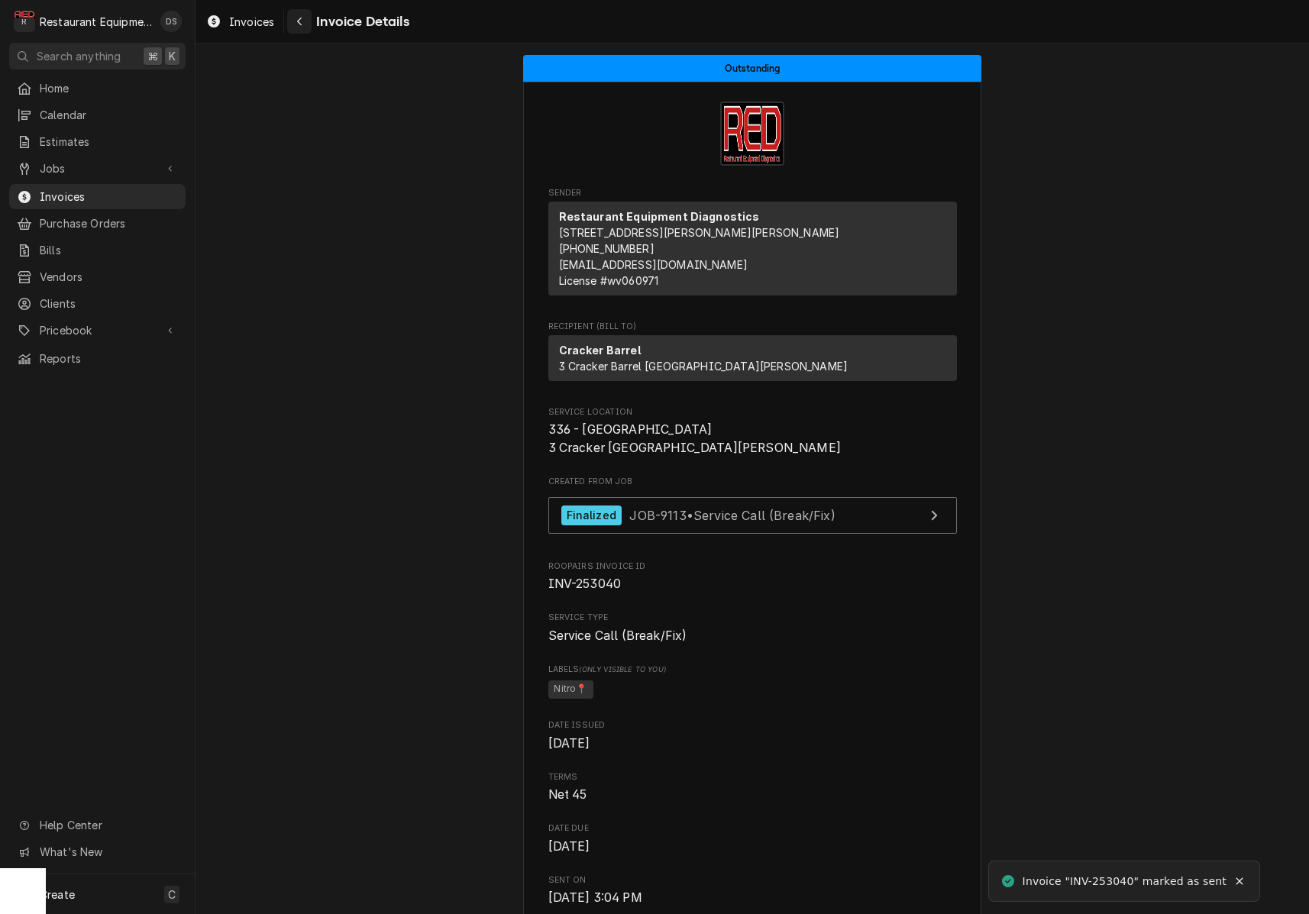
click at [296, 16] on icon "Navigate back" at bounding box center [299, 21] width 7 height 11
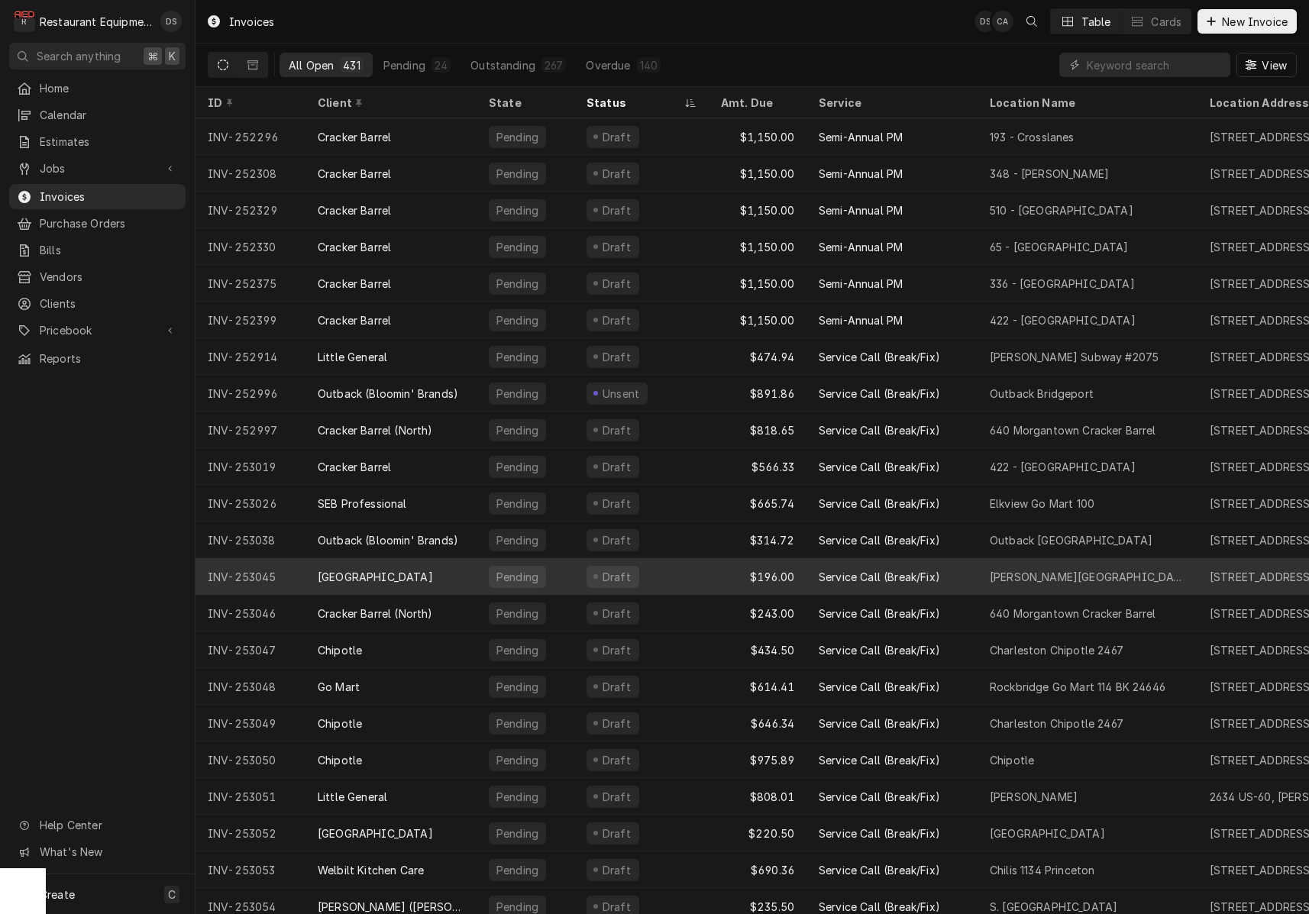
click at [639, 575] on div "Draft" at bounding box center [641, 576] width 134 height 37
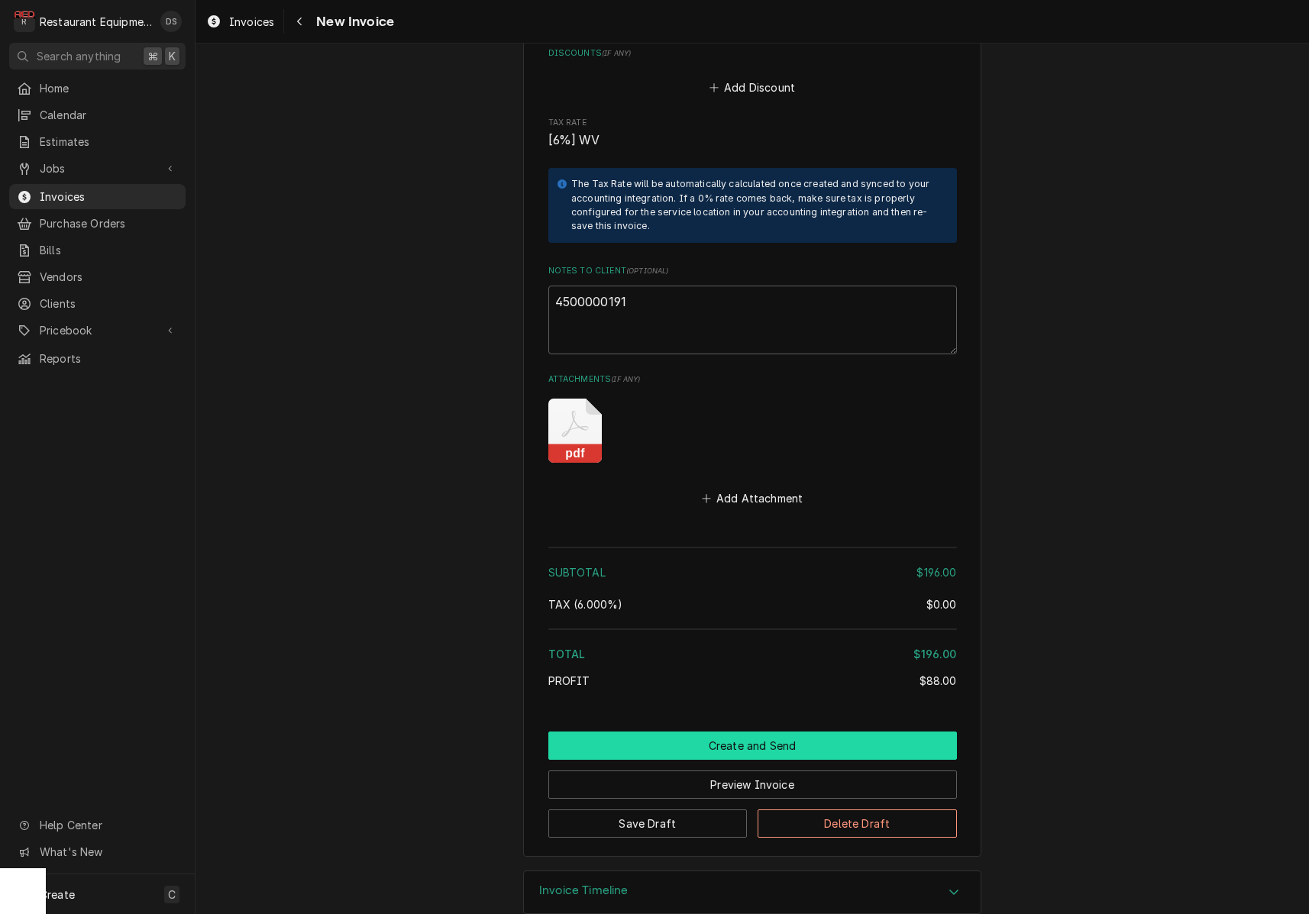
click at [739, 732] on button "Create and Send" at bounding box center [752, 746] width 409 height 28
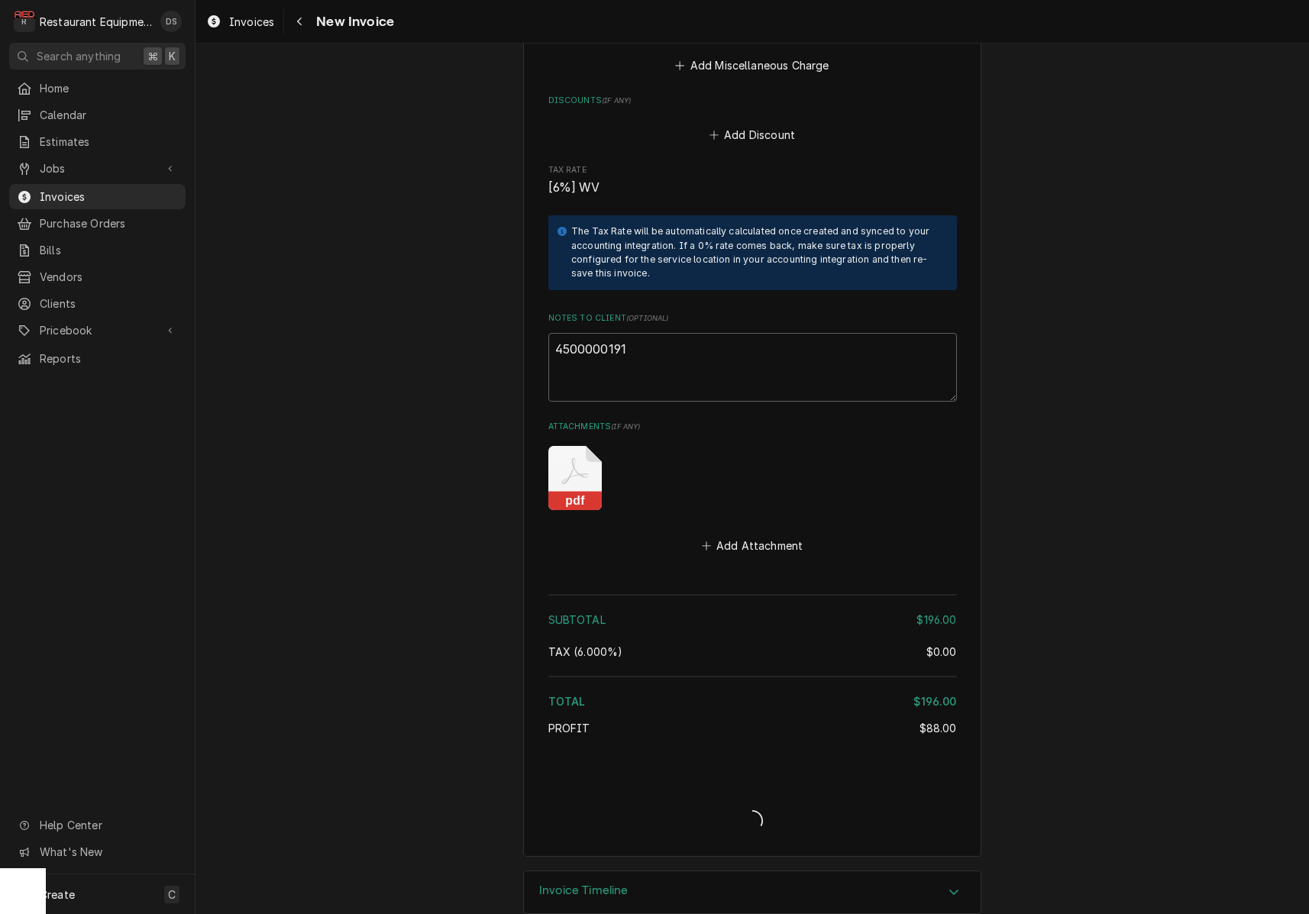
type textarea "x"
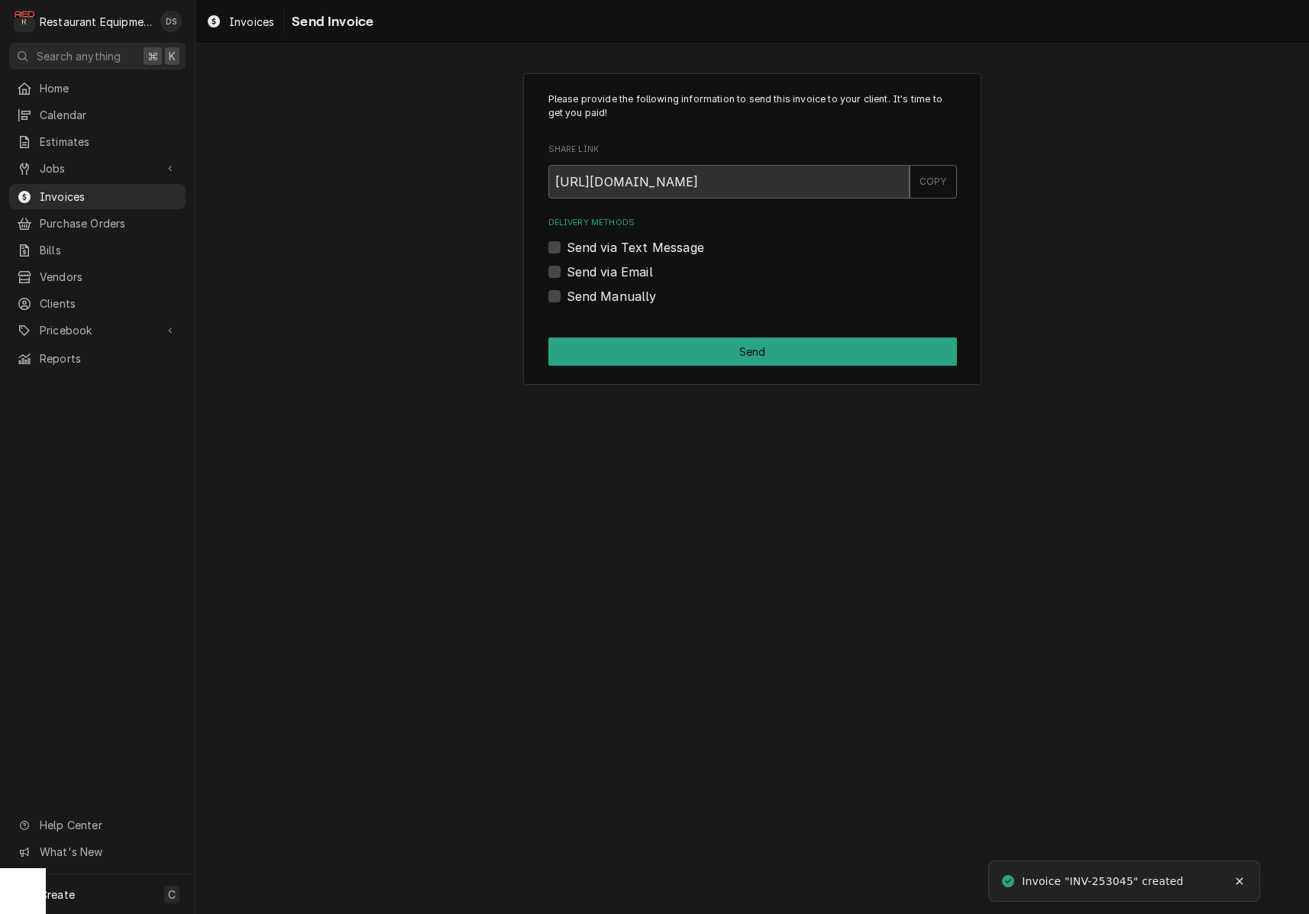
click at [567, 270] on label "Send via Email" at bounding box center [610, 272] width 86 height 18
click at [567, 270] on input "Send via Email" at bounding box center [771, 280] width 409 height 34
checkbox input "true"
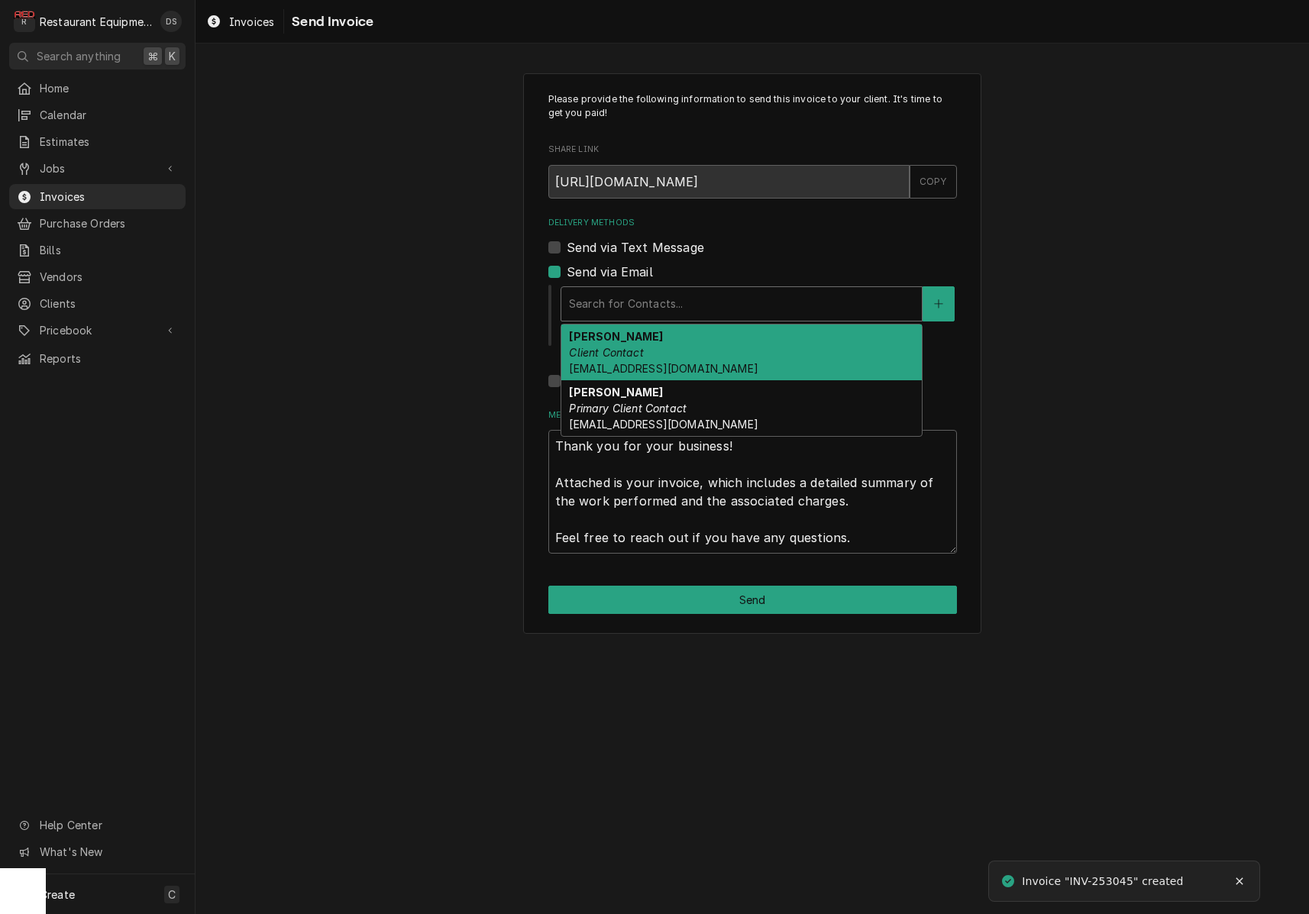
drag, startPoint x: 652, startPoint y: 292, endPoint x: 651, endPoint y: 309, distance: 16.8
click at [652, 292] on div "Delivery Methods" at bounding box center [741, 304] width 345 height 28
click at [650, 330] on strong "[PERSON_NAME]" at bounding box center [616, 336] width 94 height 13
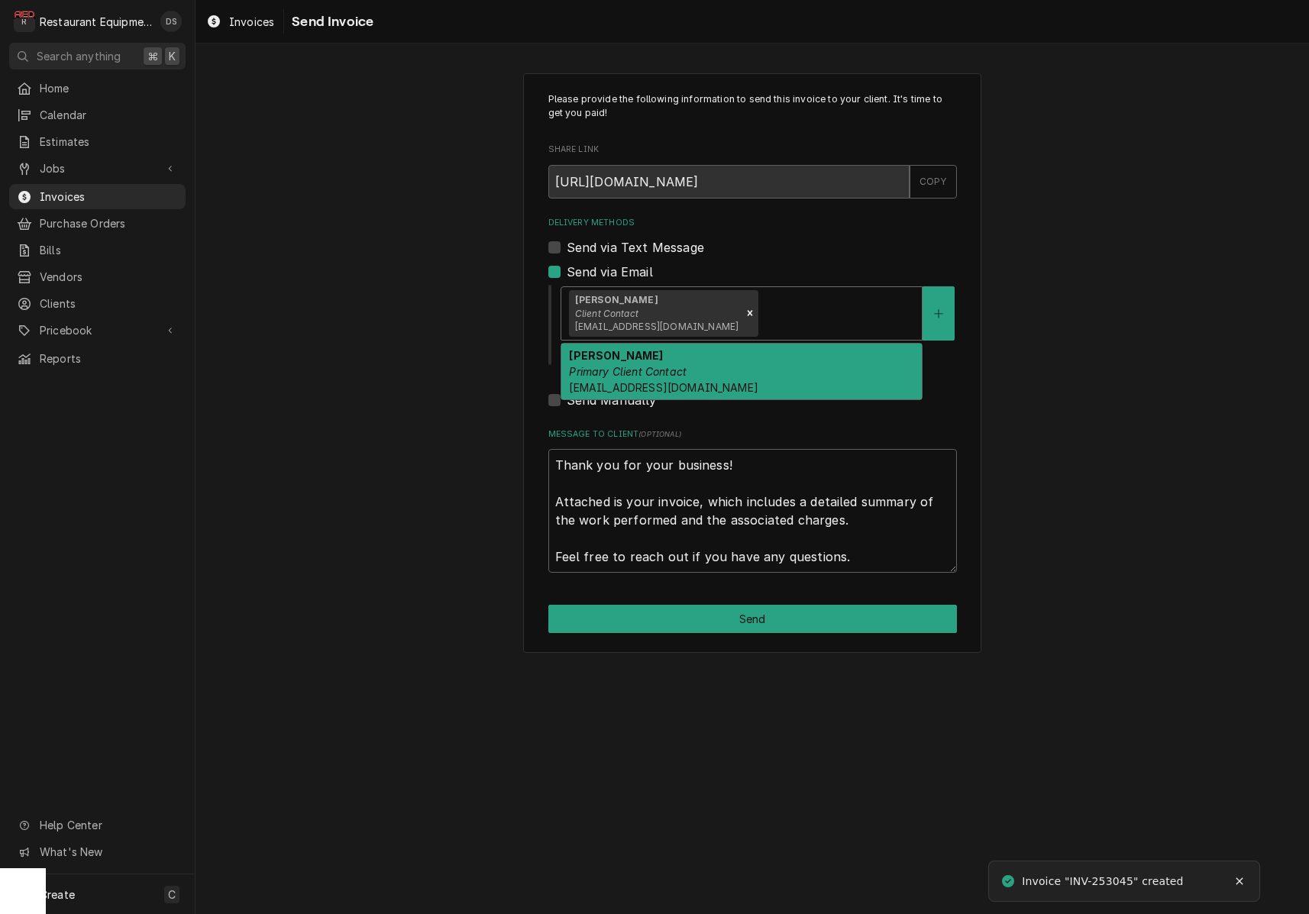
drag, startPoint x: 748, startPoint y: 308, endPoint x: 734, endPoint y: 351, distance: 45.7
click at [762, 308] on div "Delivery Methods" at bounding box center [838, 313] width 153 height 28
drag, startPoint x: 730, startPoint y: 354, endPoint x: 733, endPoint y: 372, distance: 17.7
click at [730, 355] on div "[PERSON_NAME] Primary Client Contact [EMAIL_ADDRESS][DOMAIN_NAME]" at bounding box center [741, 372] width 361 height 56
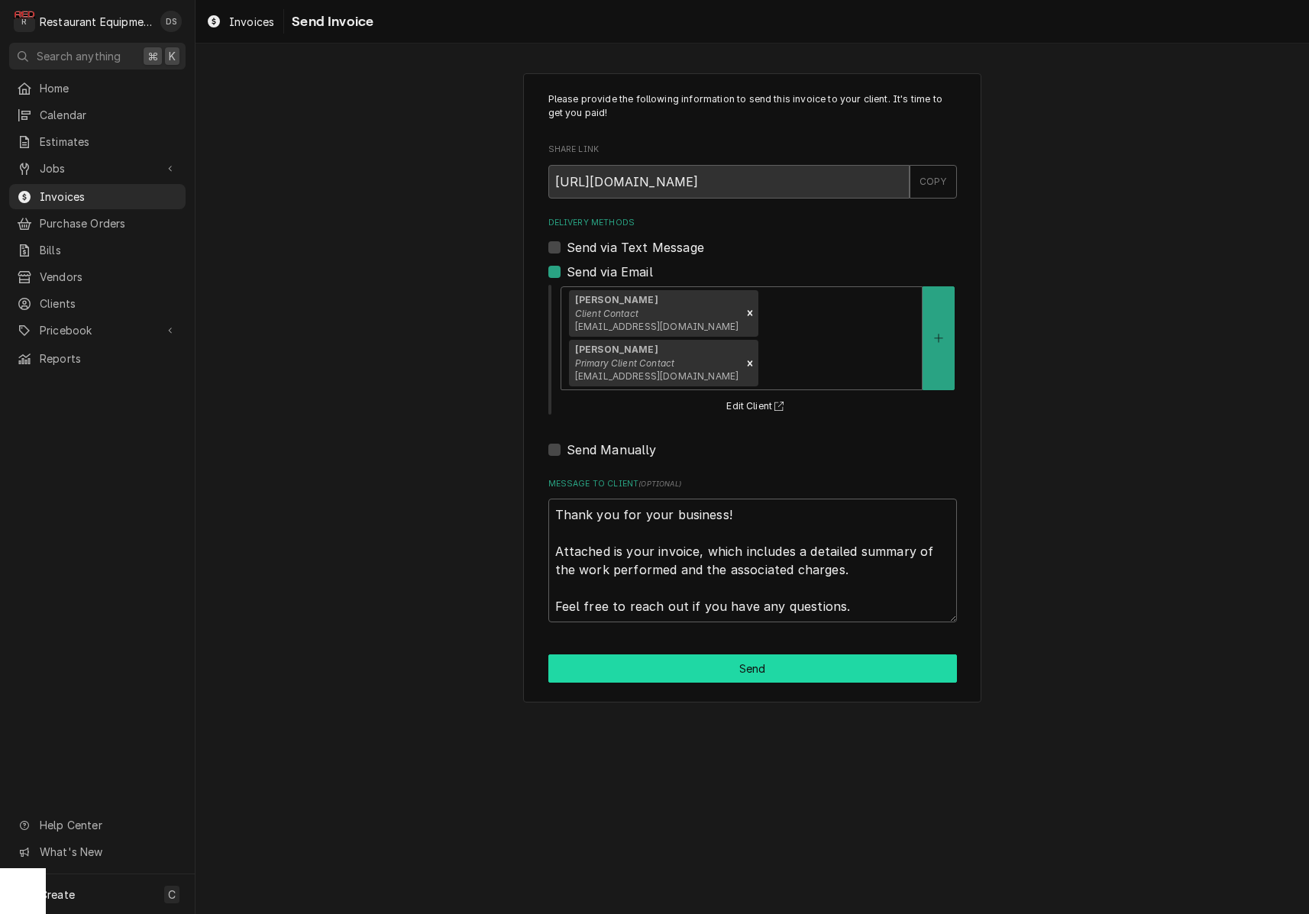
click at [762, 655] on button "Send" at bounding box center [752, 669] width 409 height 28
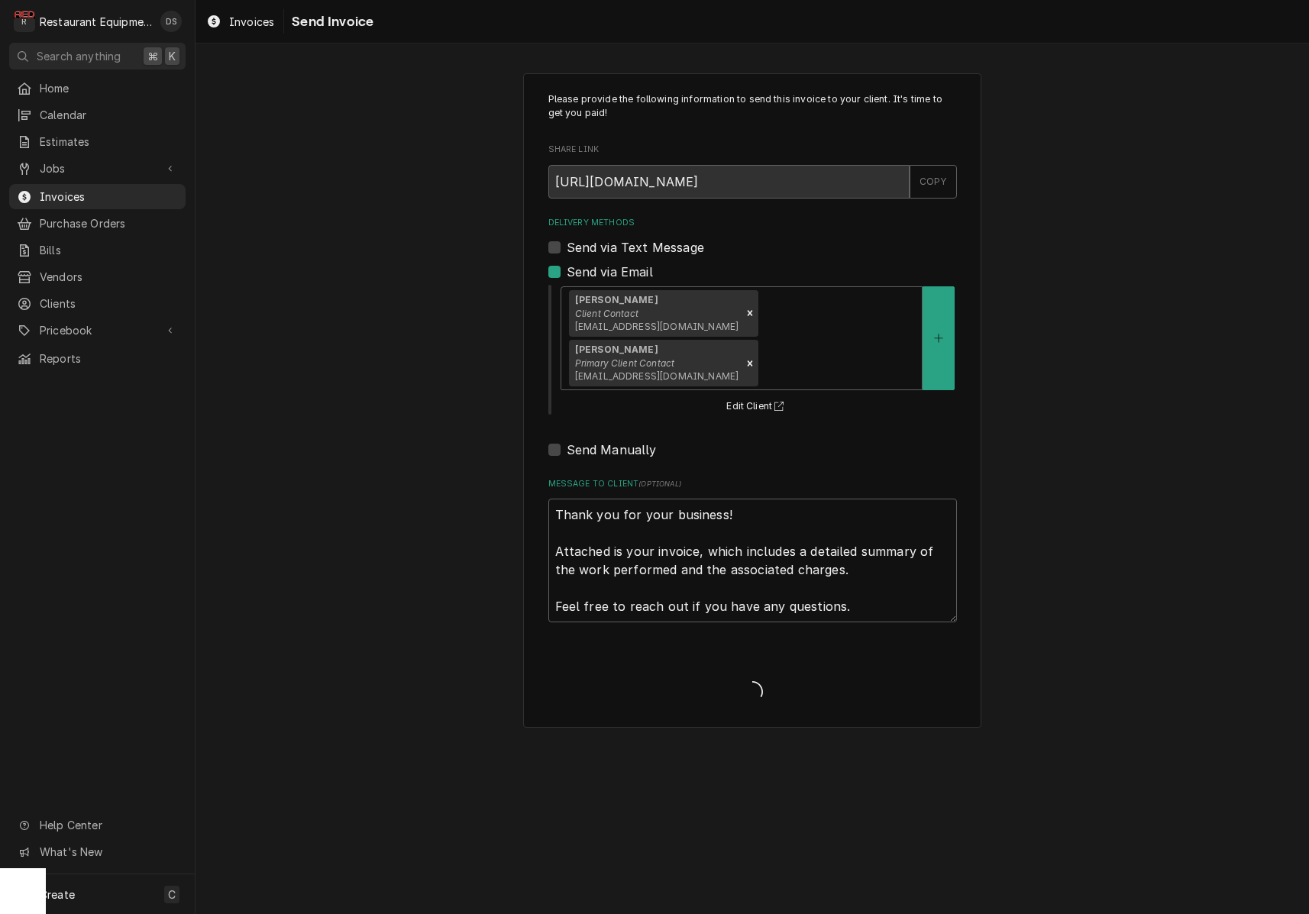
type textarea "x"
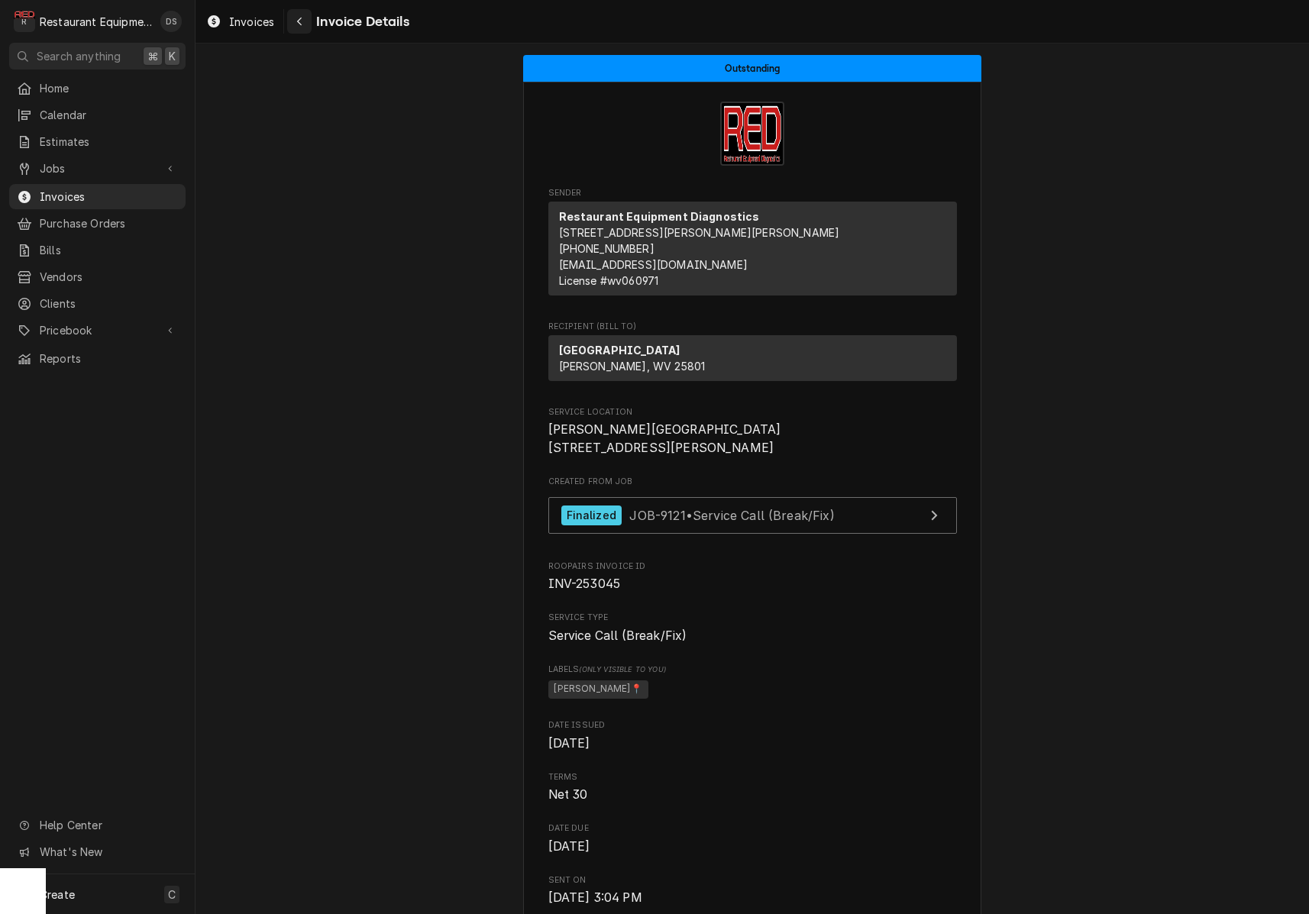
click at [302, 22] on div "Navigate back" at bounding box center [299, 21] width 15 height 15
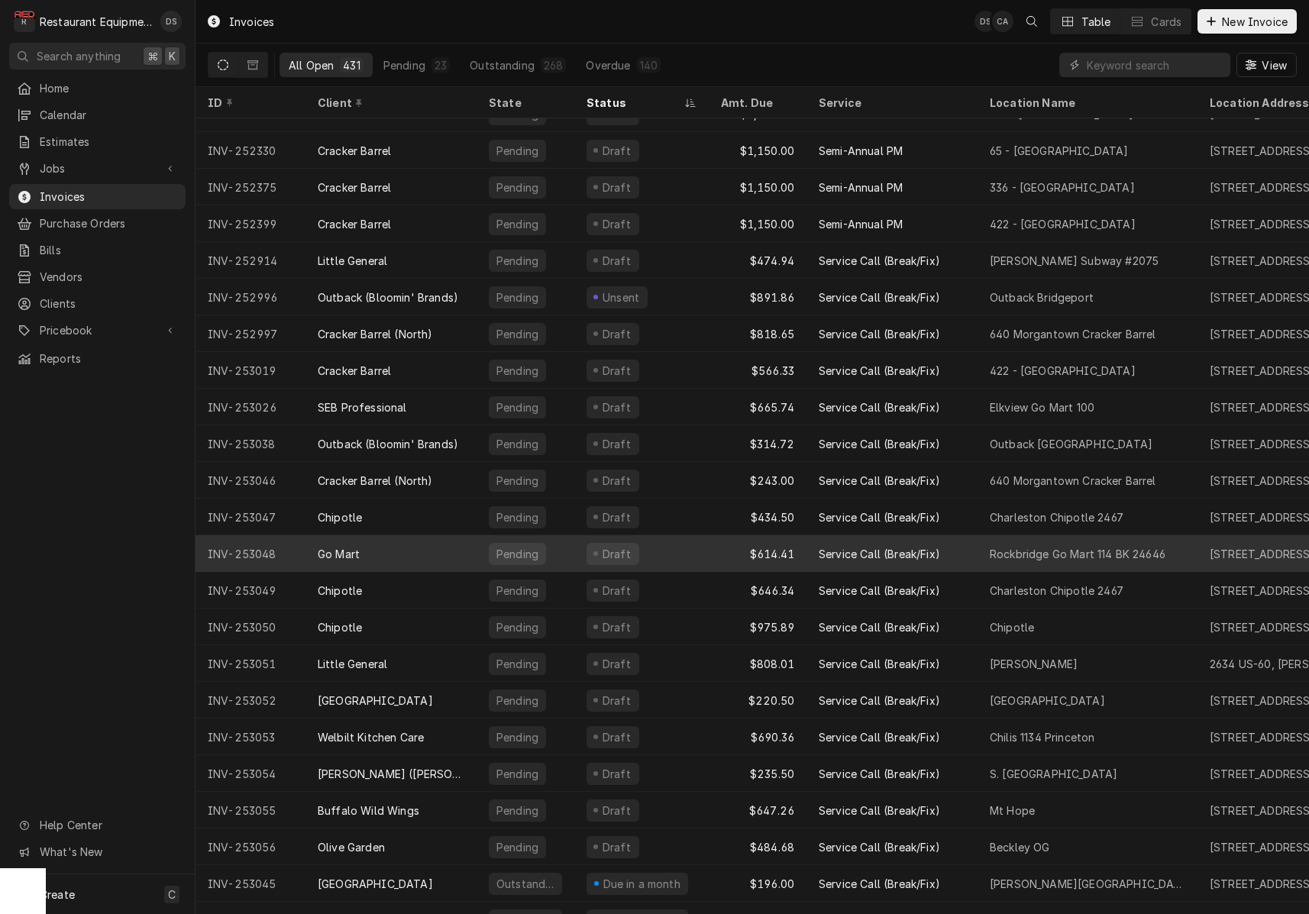
scroll to position [97, 0]
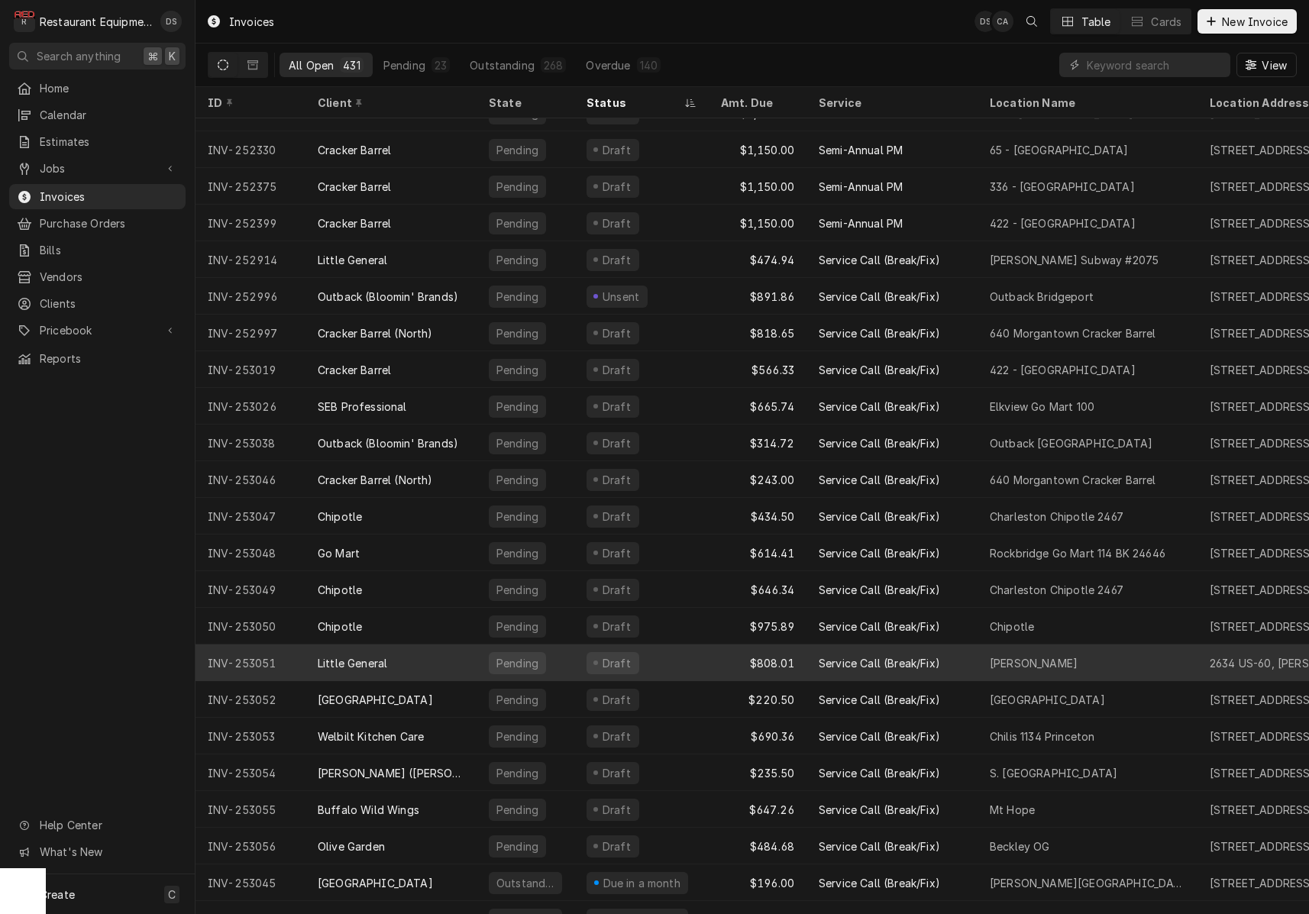
click at [683, 653] on div "Draft" at bounding box center [641, 663] width 134 height 37
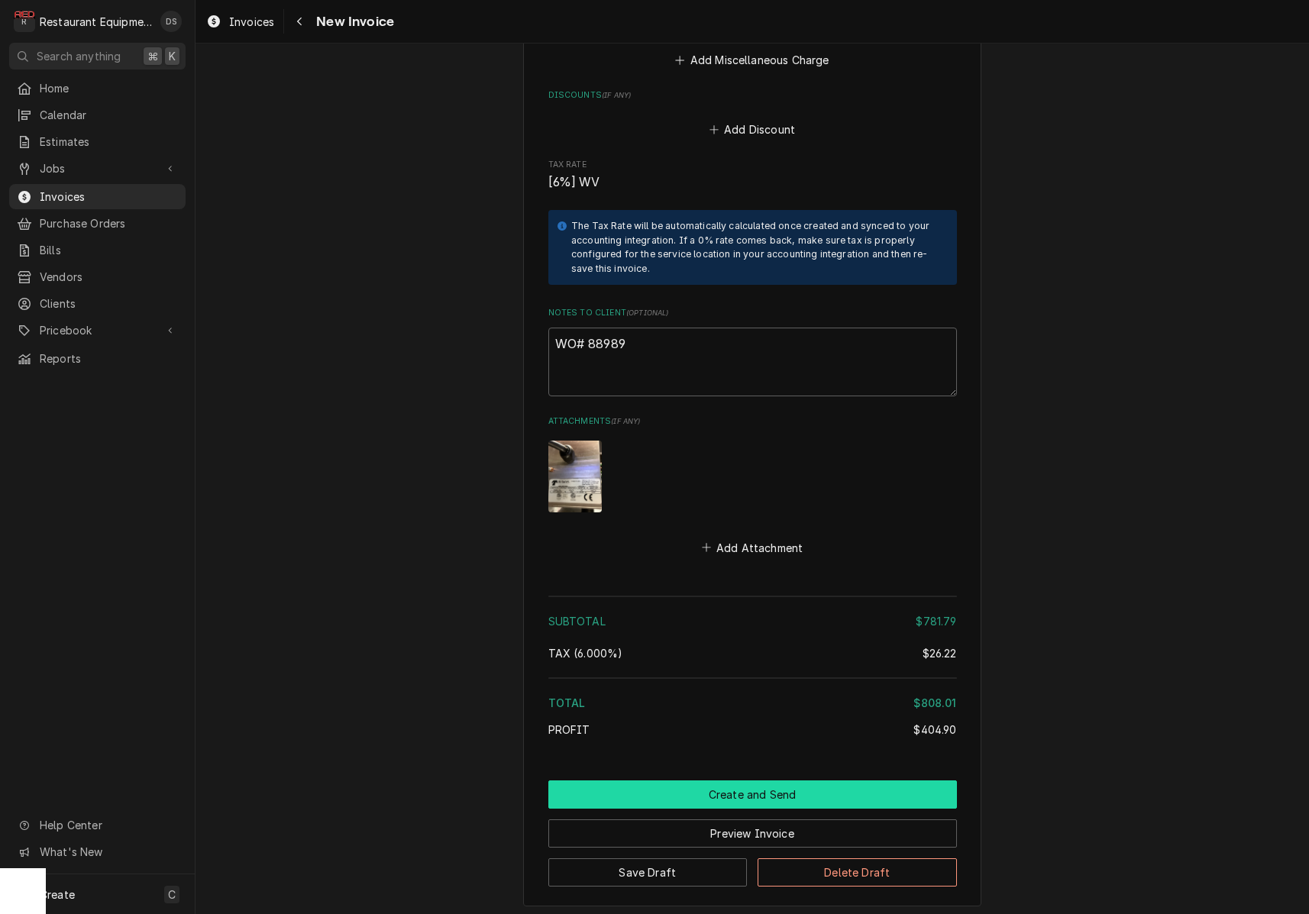
click at [745, 781] on button "Create and Send" at bounding box center [752, 795] width 409 height 28
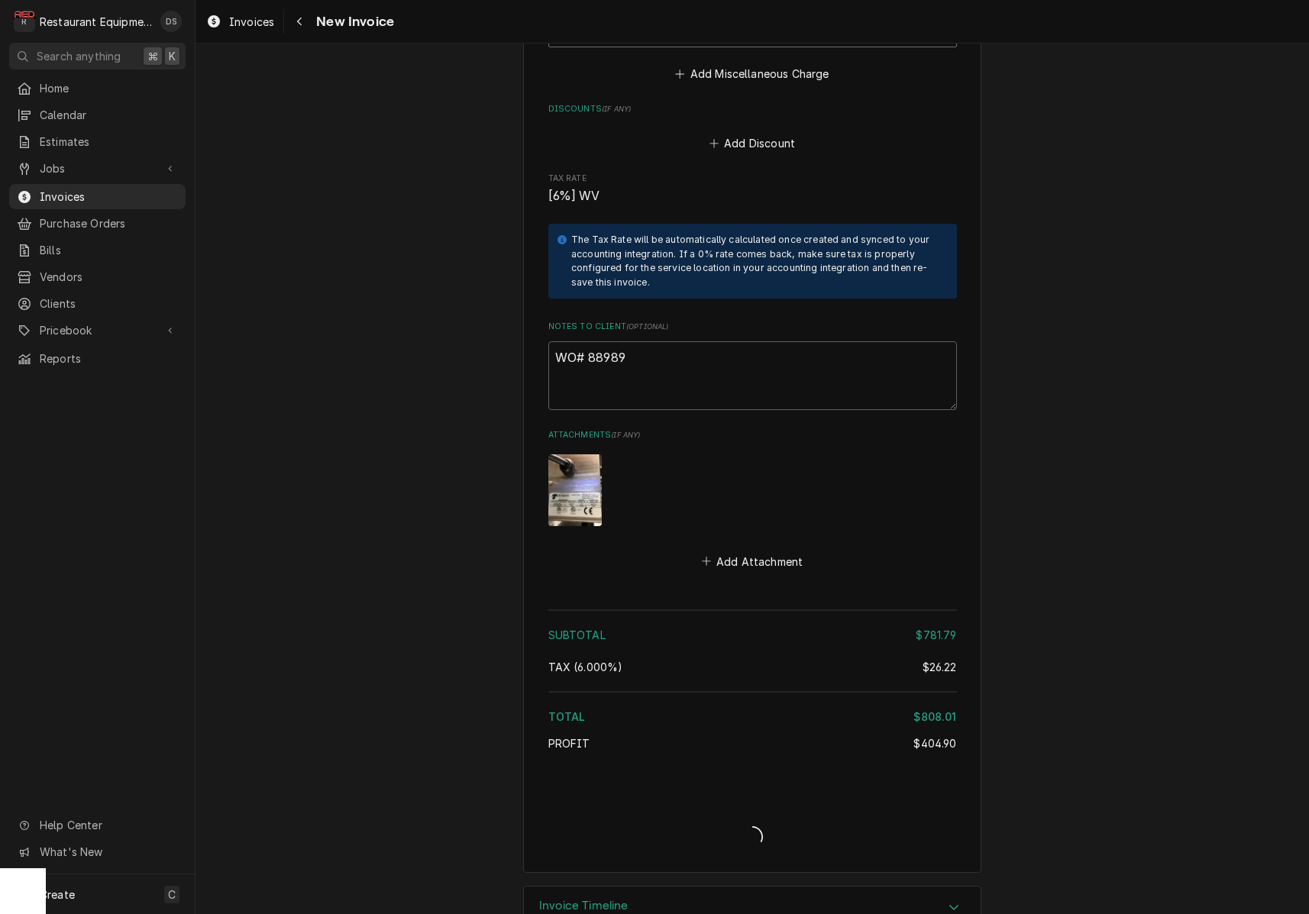
type textarea "x"
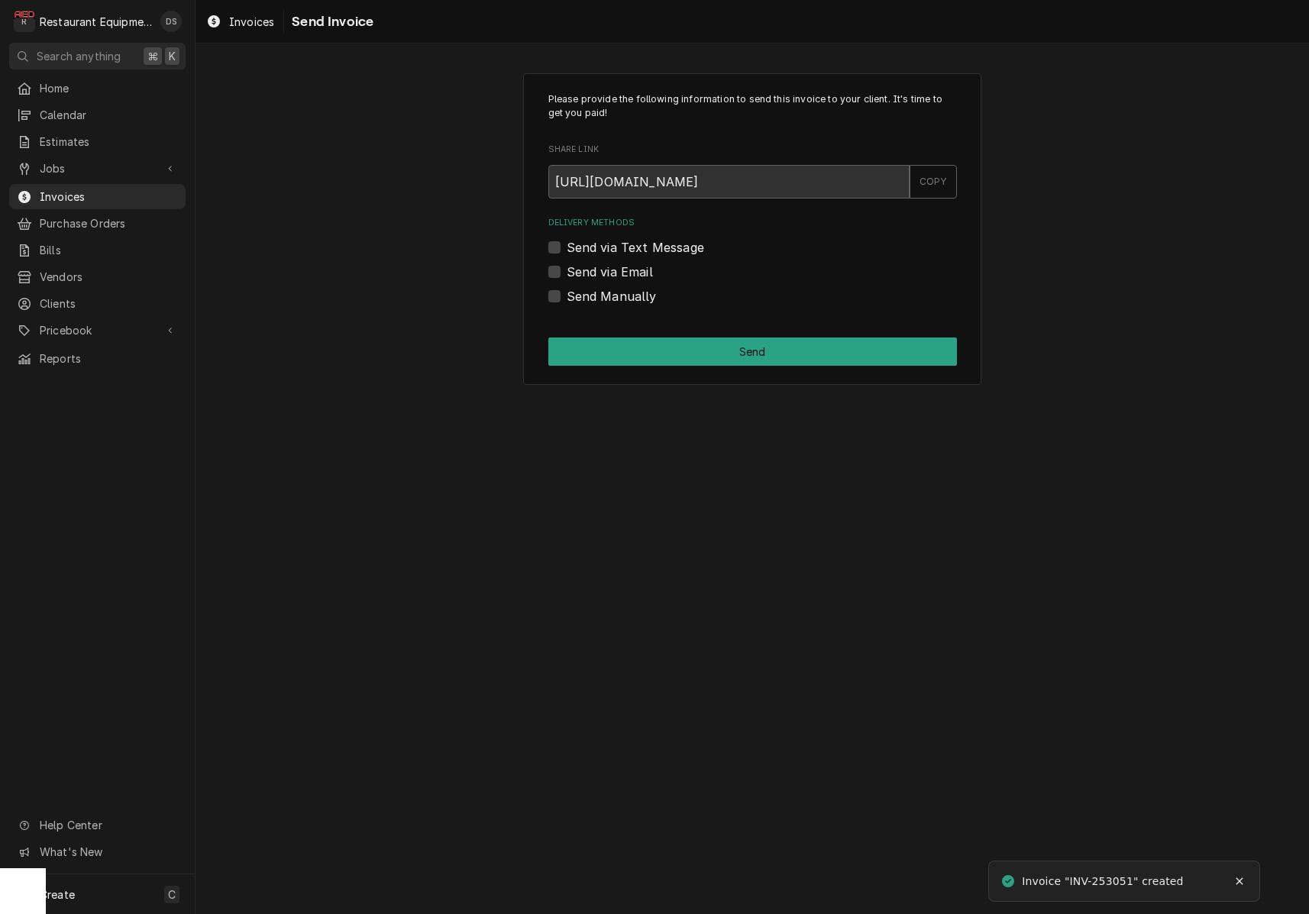
click at [567, 272] on label "Send via Email" at bounding box center [610, 272] width 86 height 18
click at [567, 272] on input "Send via Email" at bounding box center [771, 280] width 409 height 34
checkbox input "true"
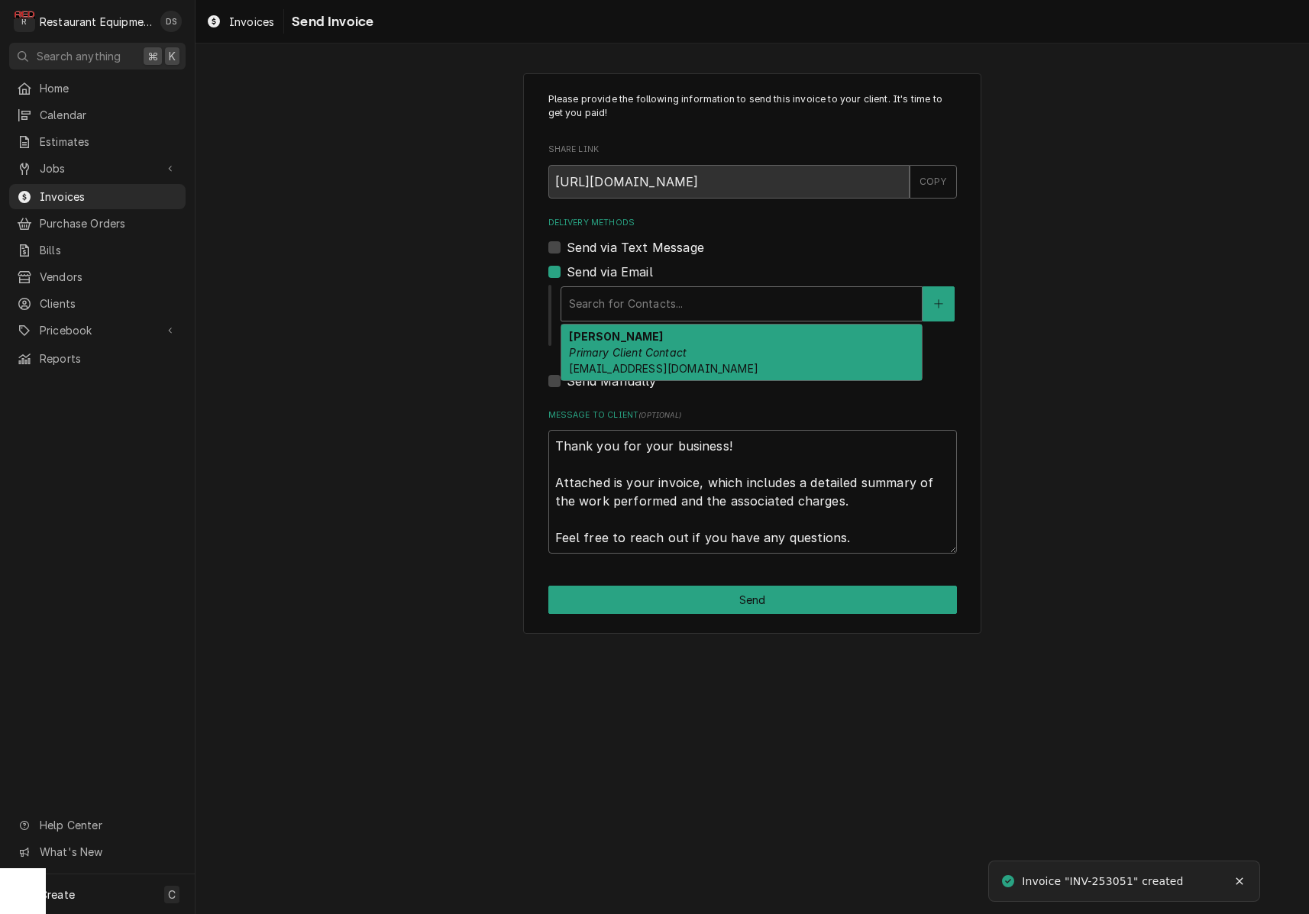
drag, startPoint x: 675, startPoint y: 298, endPoint x: 671, endPoint y: 318, distance: 20.1
click at [674, 298] on div "Search for Contacts..." at bounding box center [741, 304] width 345 height 16
click at [667, 333] on div "[PERSON_NAME] Primary Client Contact [EMAIL_ADDRESS][DOMAIN_NAME]" at bounding box center [741, 353] width 361 height 56
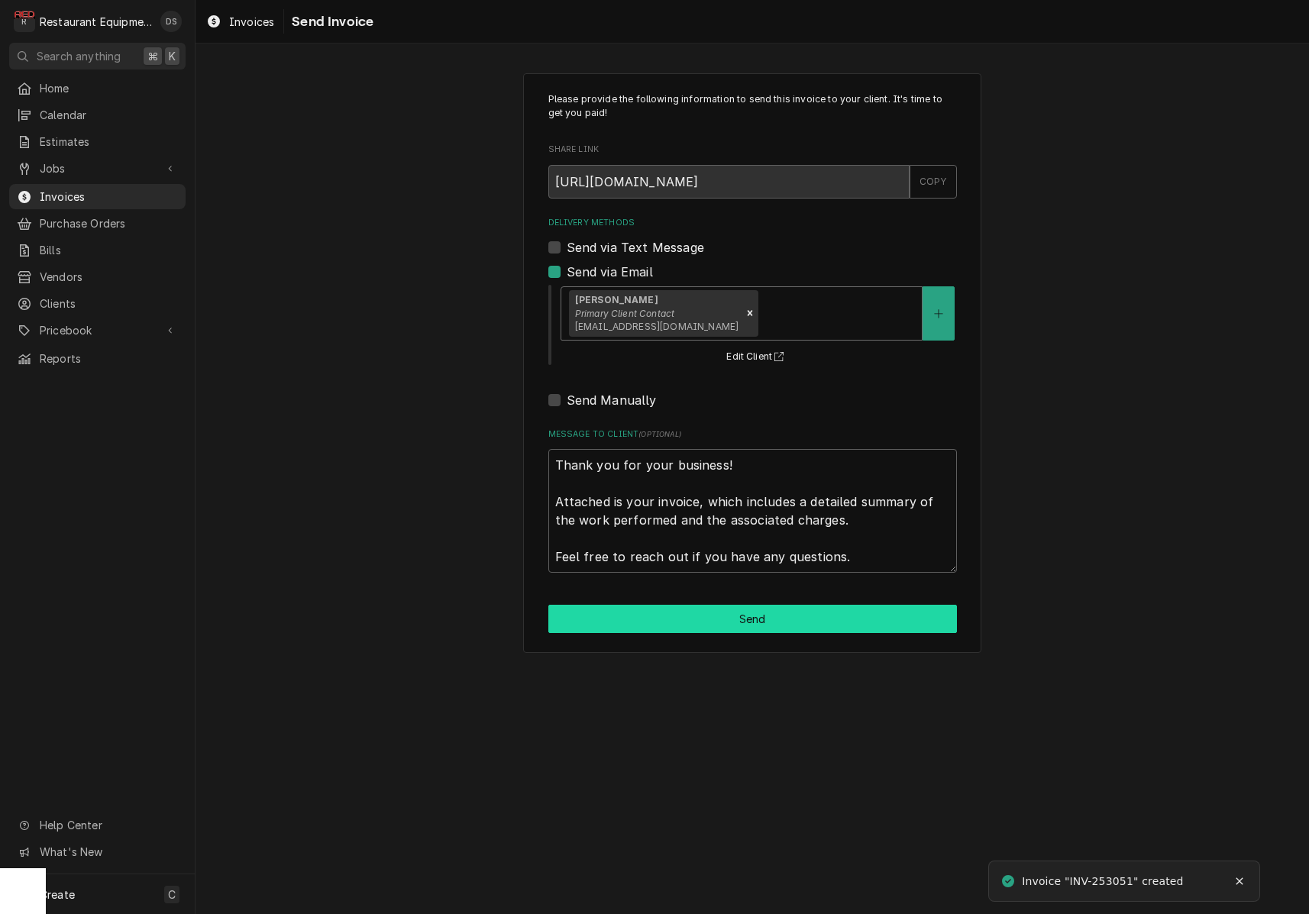
click at [738, 619] on button "Send" at bounding box center [752, 619] width 409 height 28
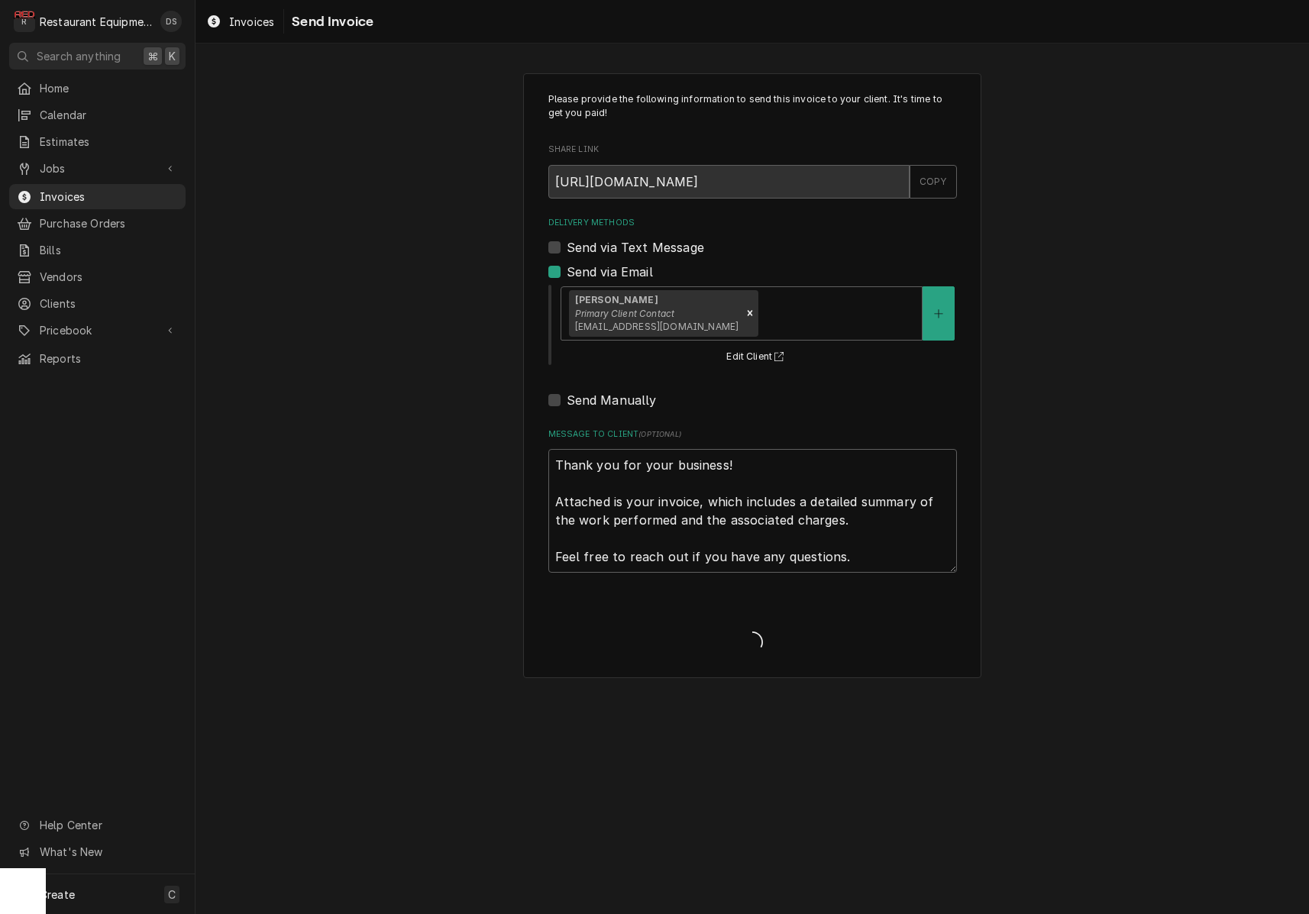
type textarea "x"
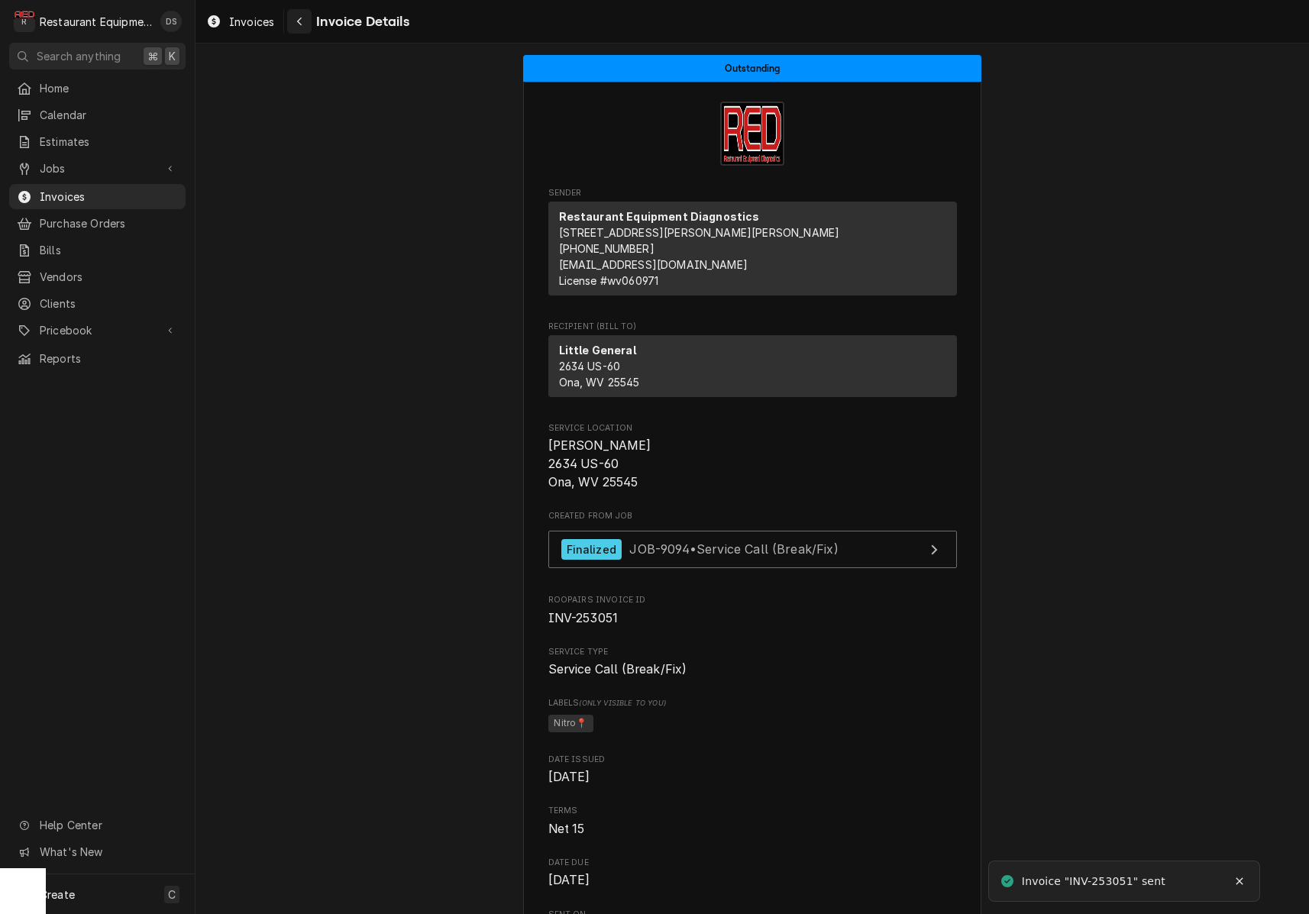
click at [308, 22] on button "Navigate back" at bounding box center [299, 21] width 24 height 24
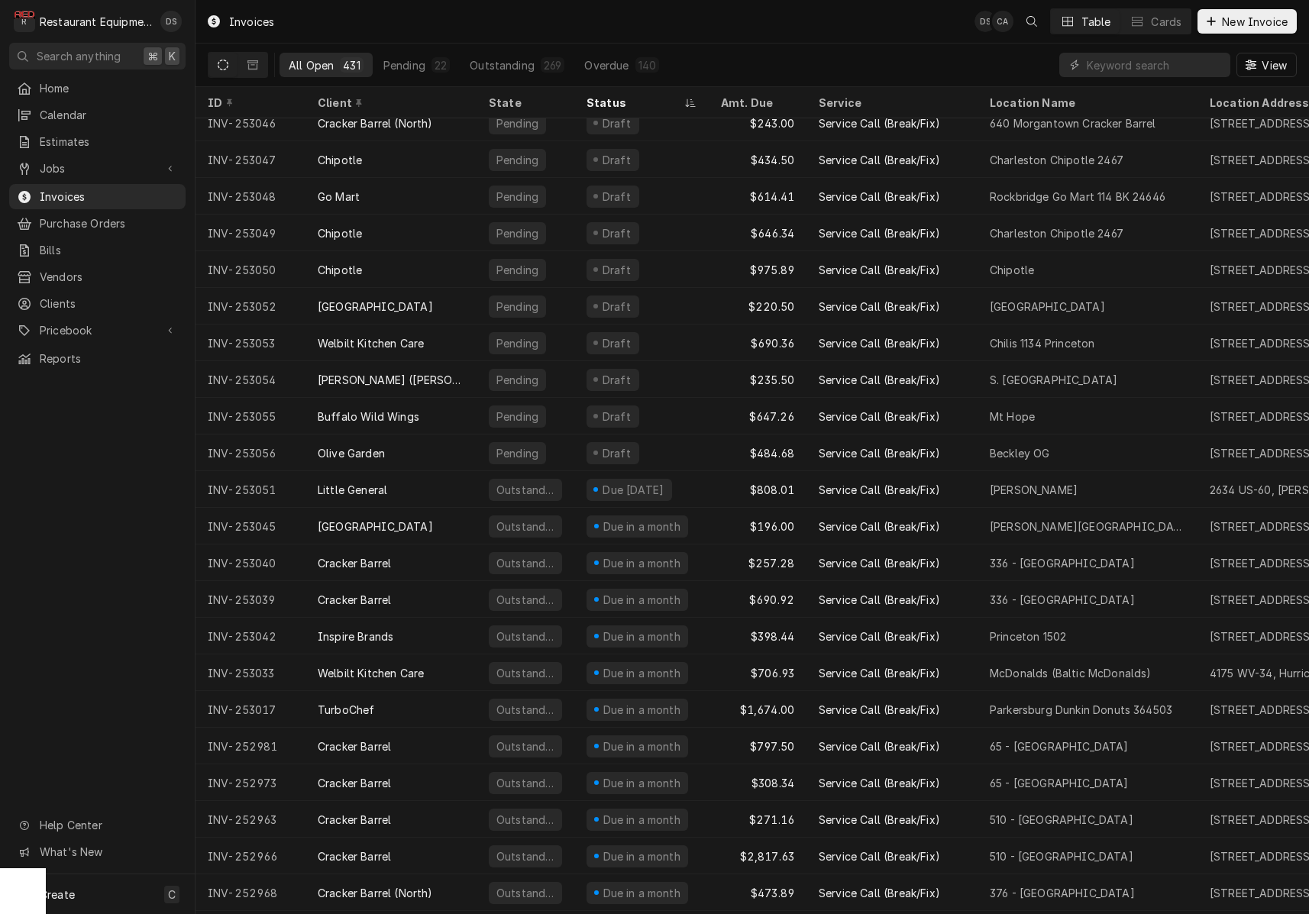
scroll to position [461, 0]
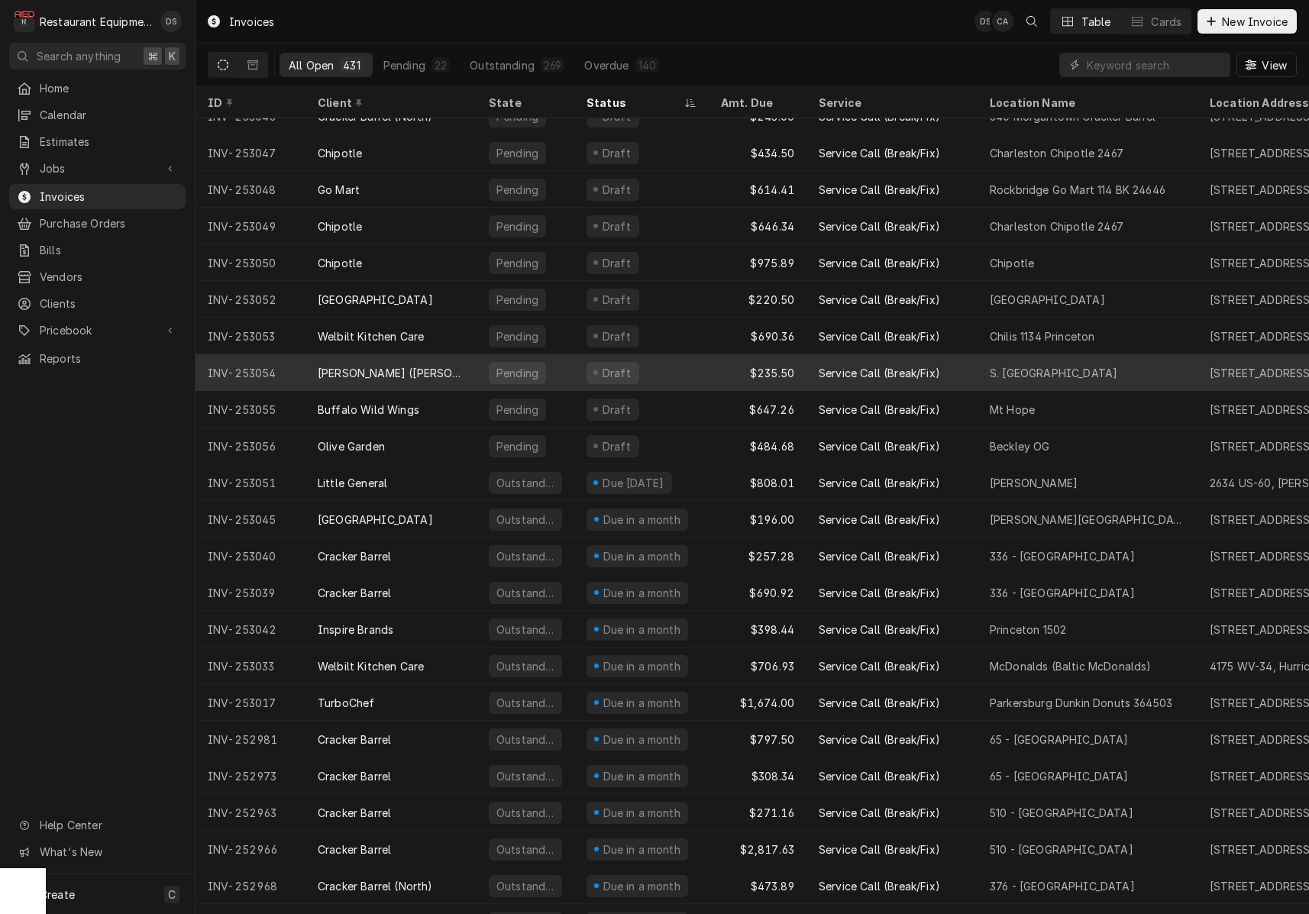
click at [695, 370] on div "Draft" at bounding box center [641, 372] width 134 height 37
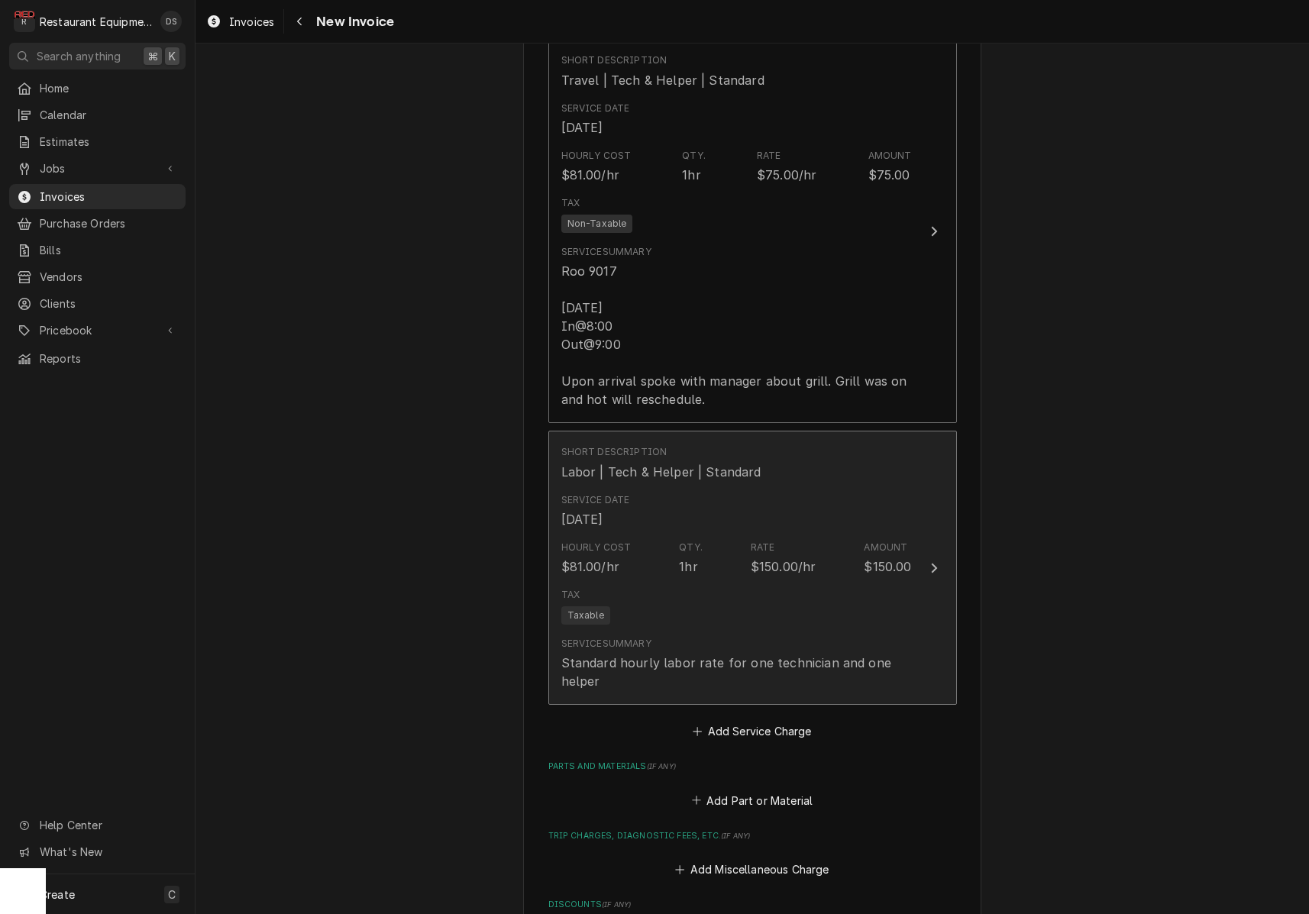
scroll to position [1043, 0]
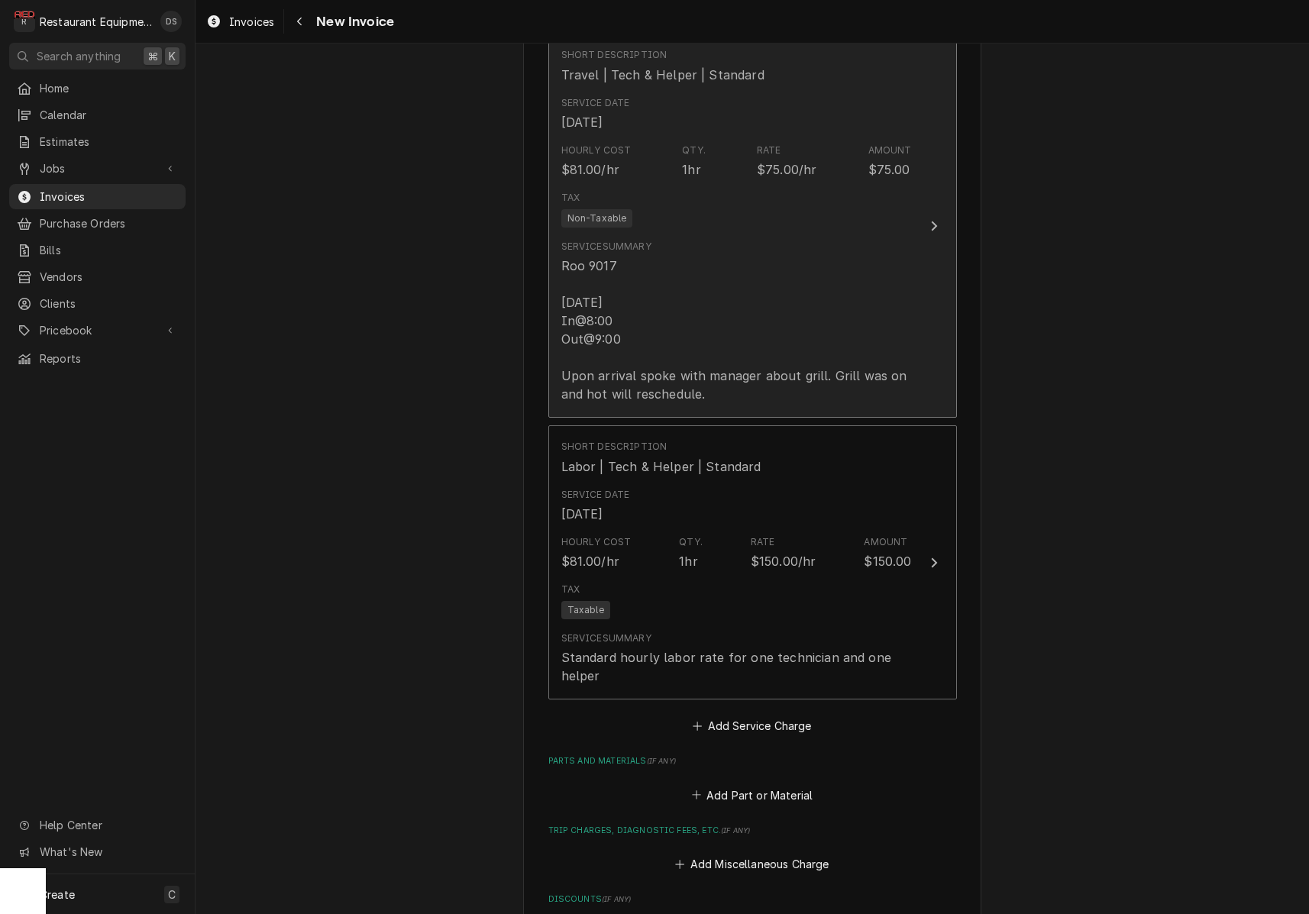
click at [702, 350] on div "Roo 9017 [DATE] In@8:00 Out@9:00 Upon arrival spoke with manager about grill. G…" at bounding box center [736, 330] width 351 height 147
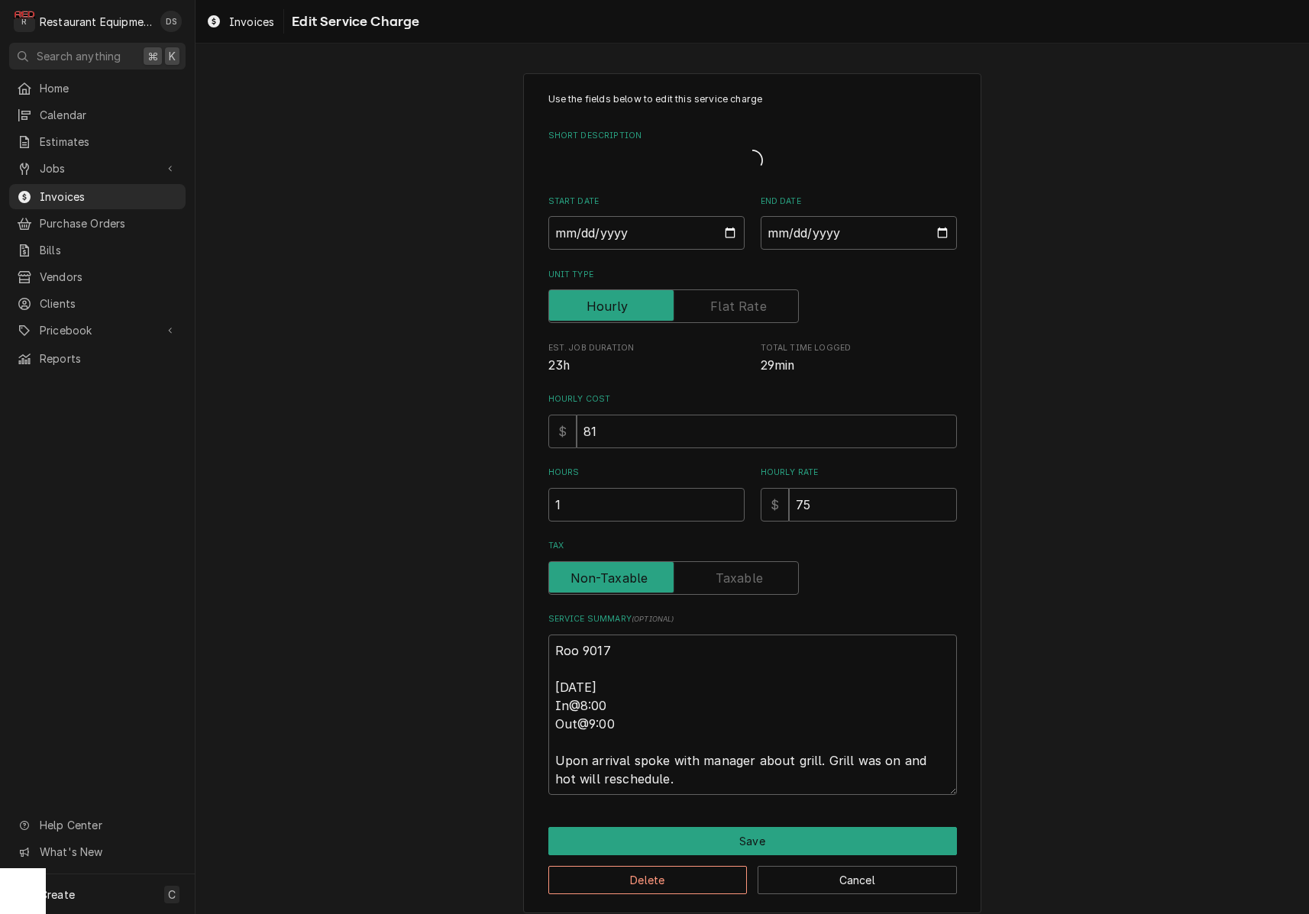
type textarea "x"
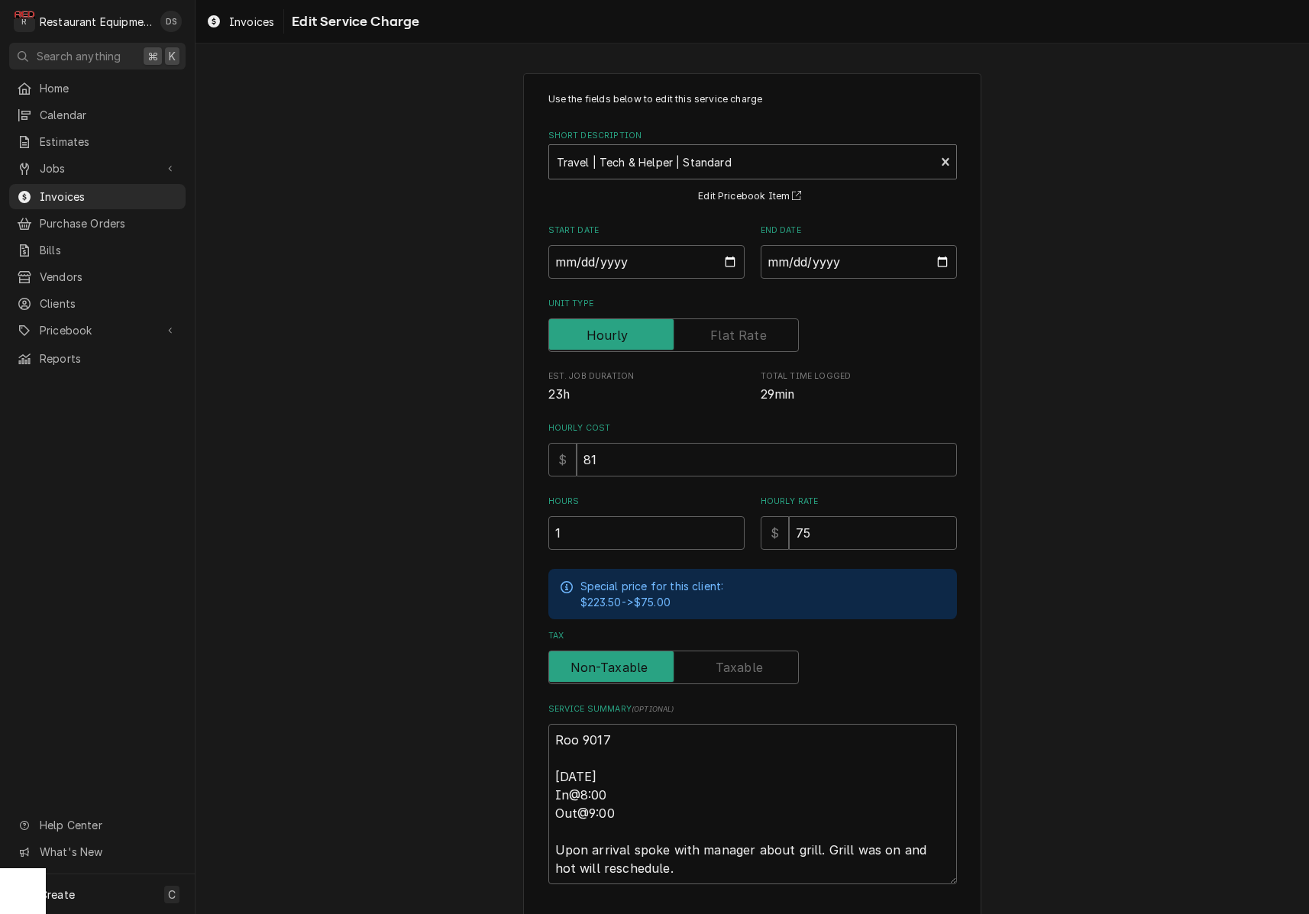
click at [665, 171] on div "Short Description" at bounding box center [742, 162] width 371 height 28
type input "travel"
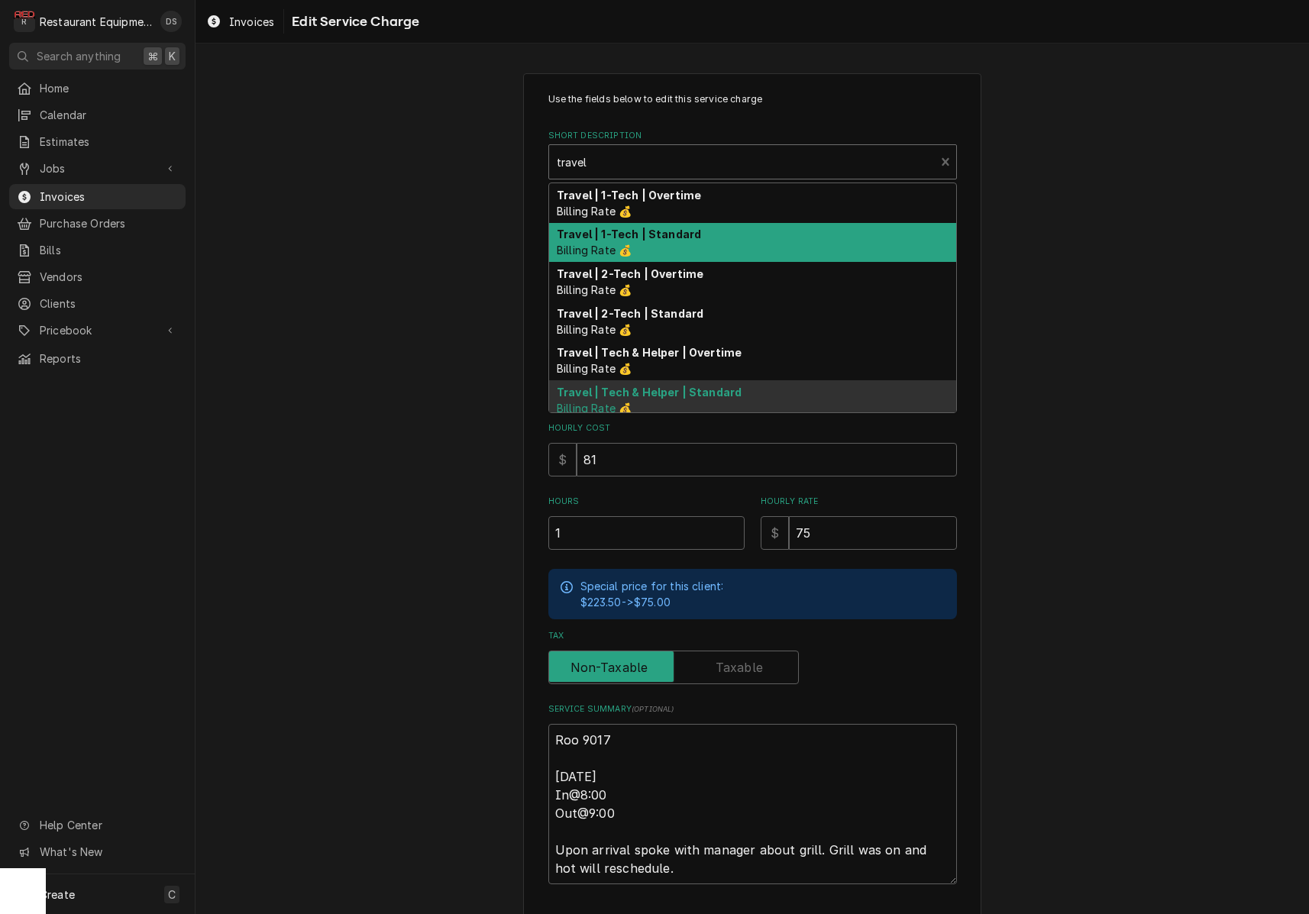
click at [659, 228] on strong "Travel | 1-Tech | Standard" at bounding box center [629, 234] width 144 height 13
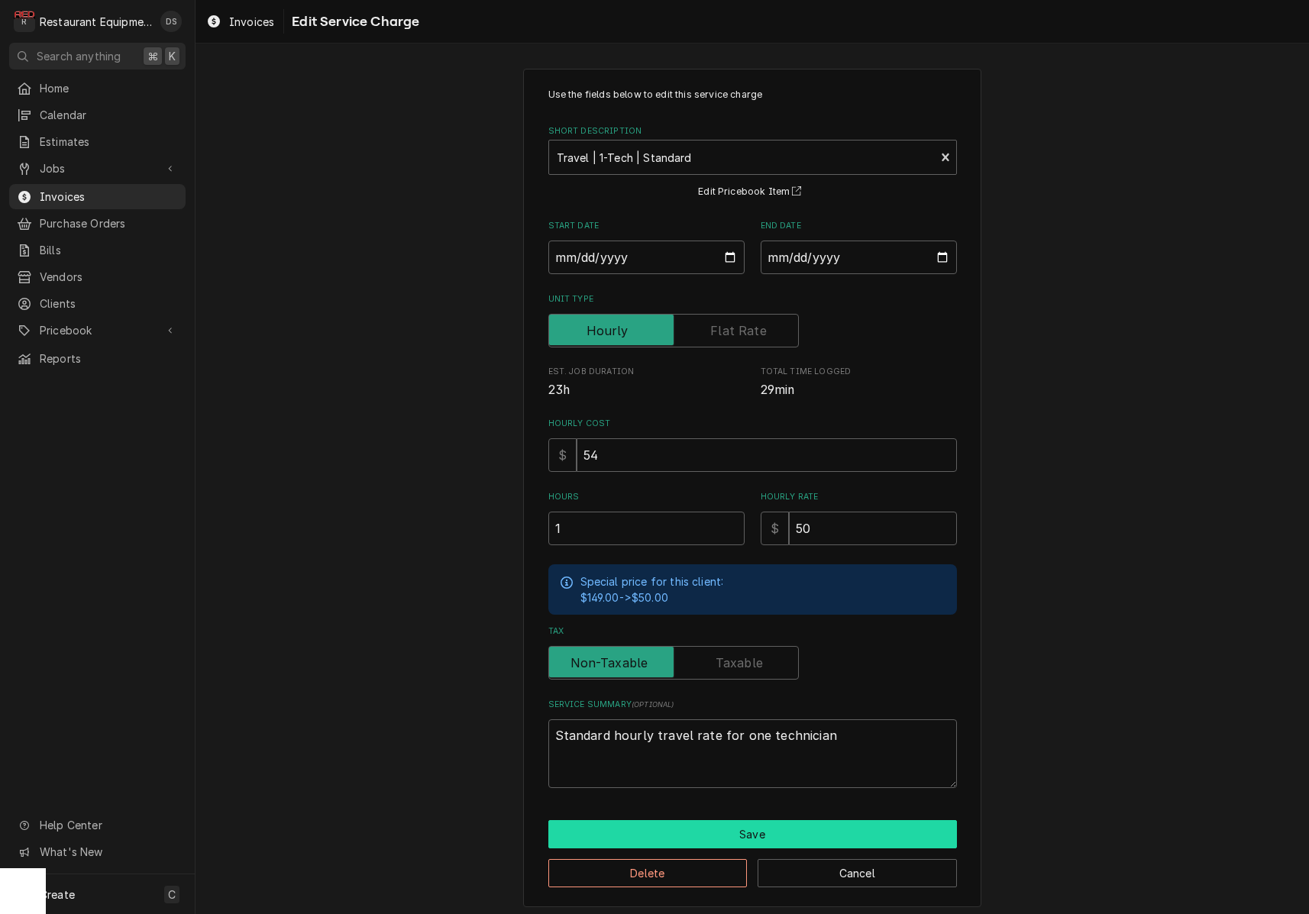
scroll to position [4, 0]
click at [755, 825] on button "Save" at bounding box center [752, 835] width 409 height 28
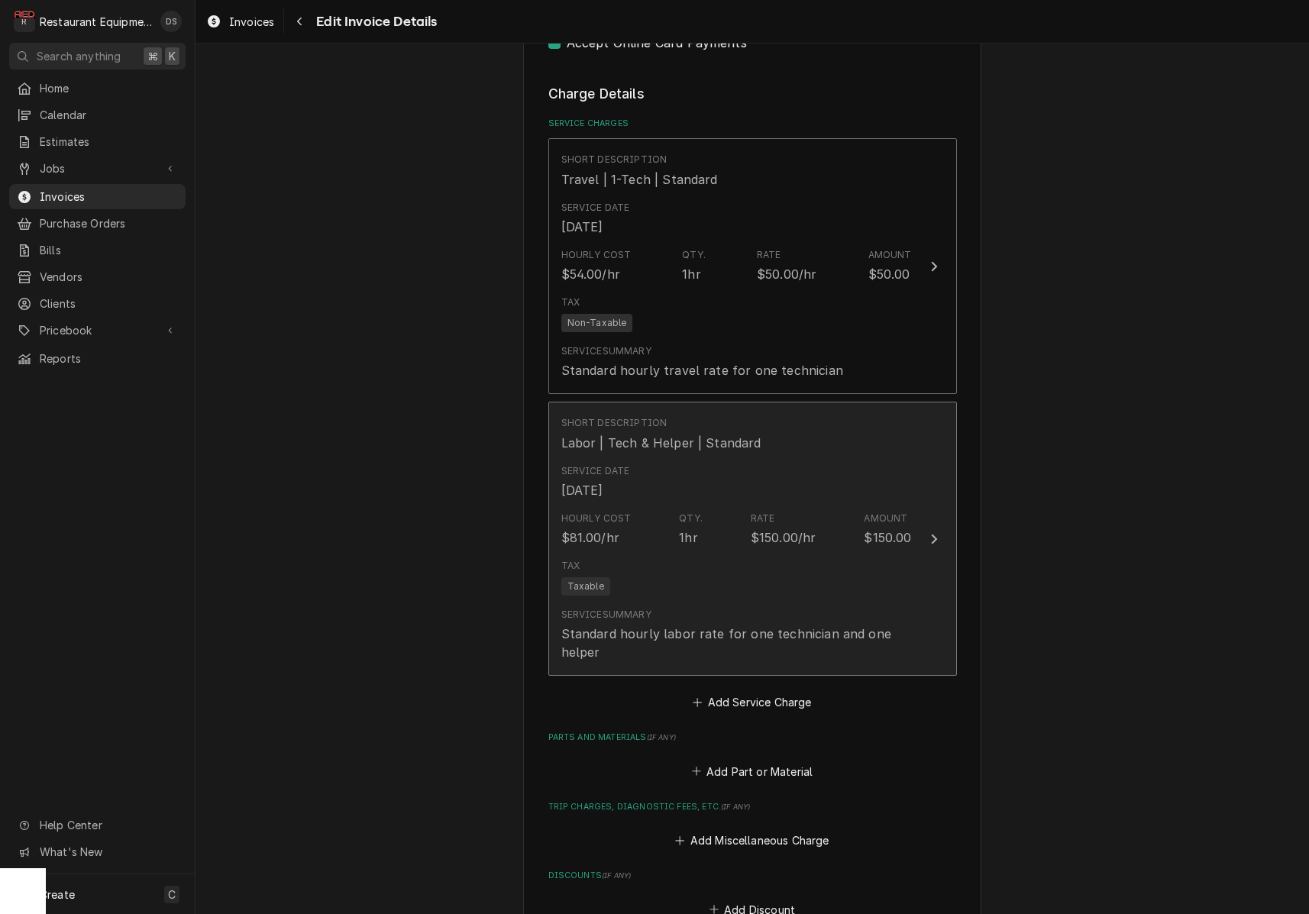
scroll to position [1044, 0]
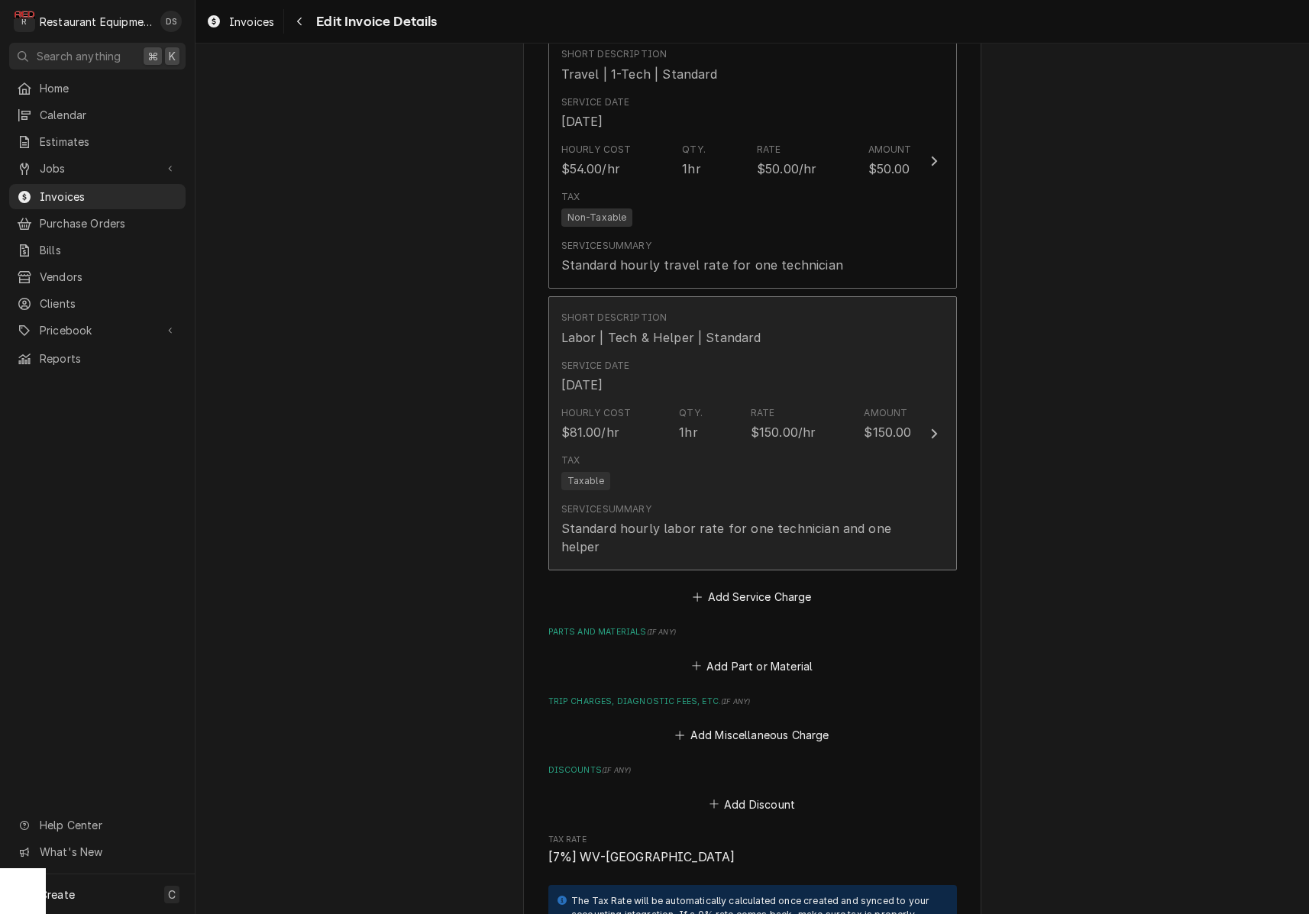
click at [724, 497] on div "Service Summary Standard hourly labor rate for one technician and one helper" at bounding box center [736, 530] width 351 height 66
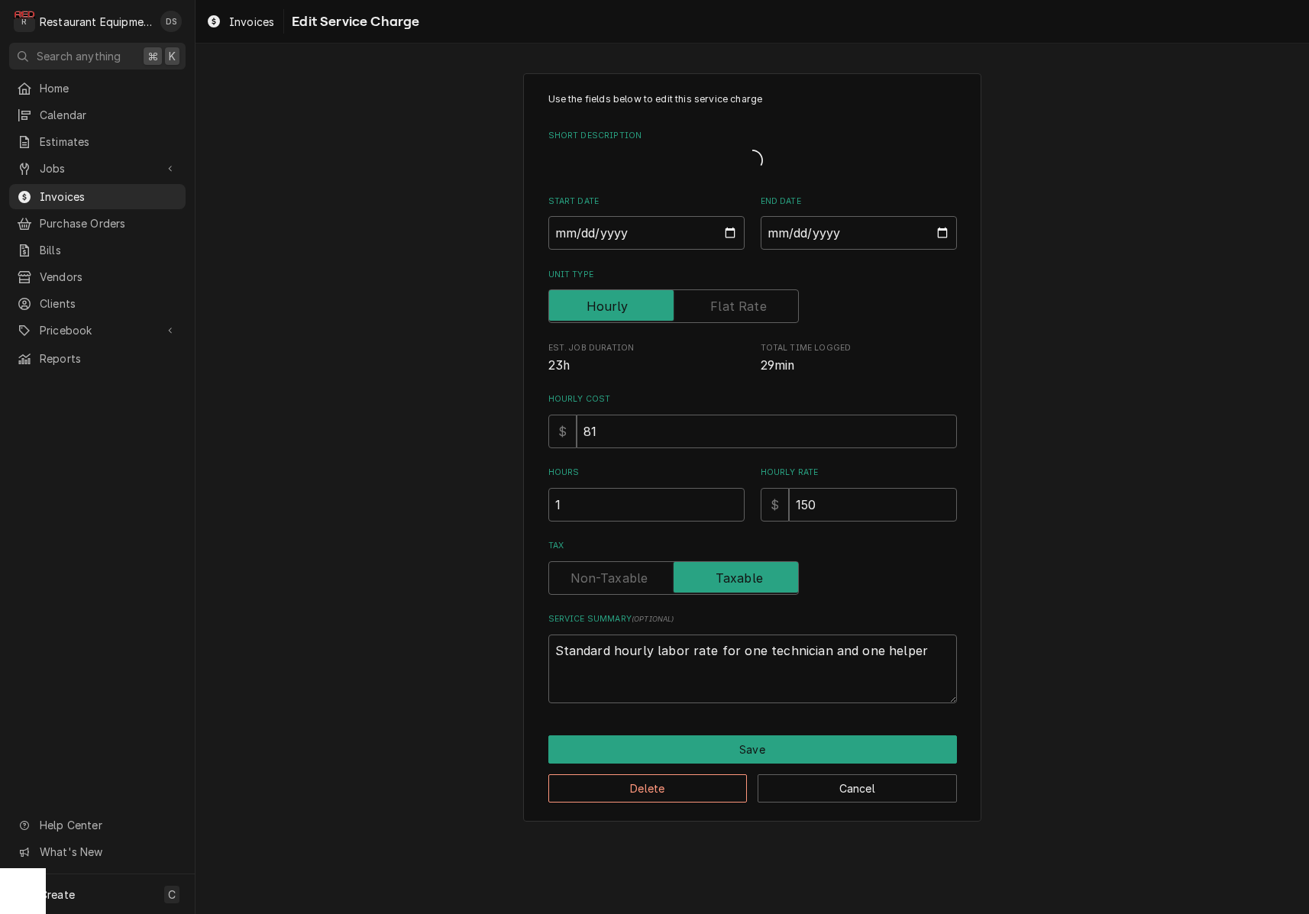
type textarea "x"
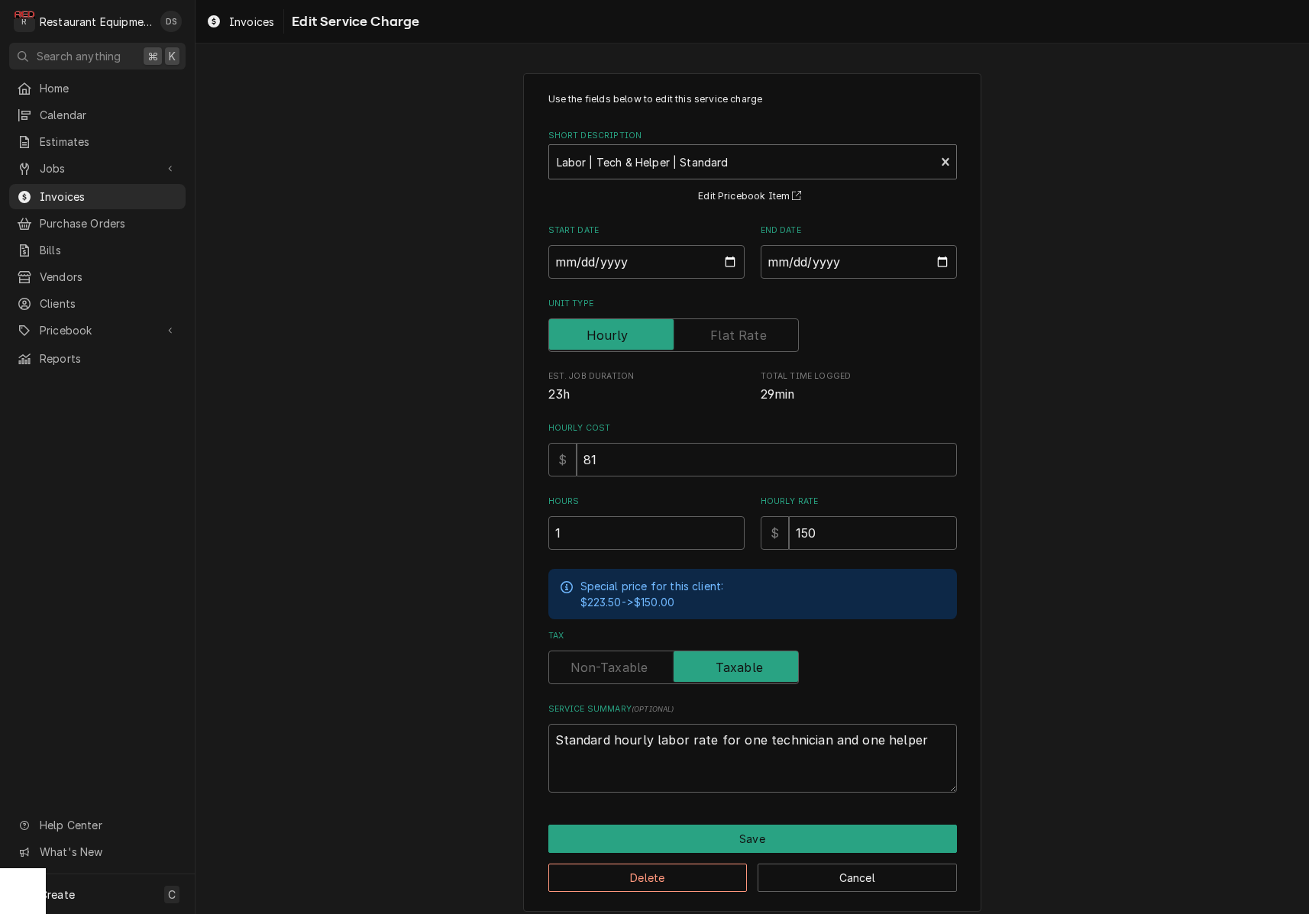
click at [652, 162] on strong "Labor | Tech & Helper | Standard" at bounding box center [643, 162] width 172 height 13
type input "labor"
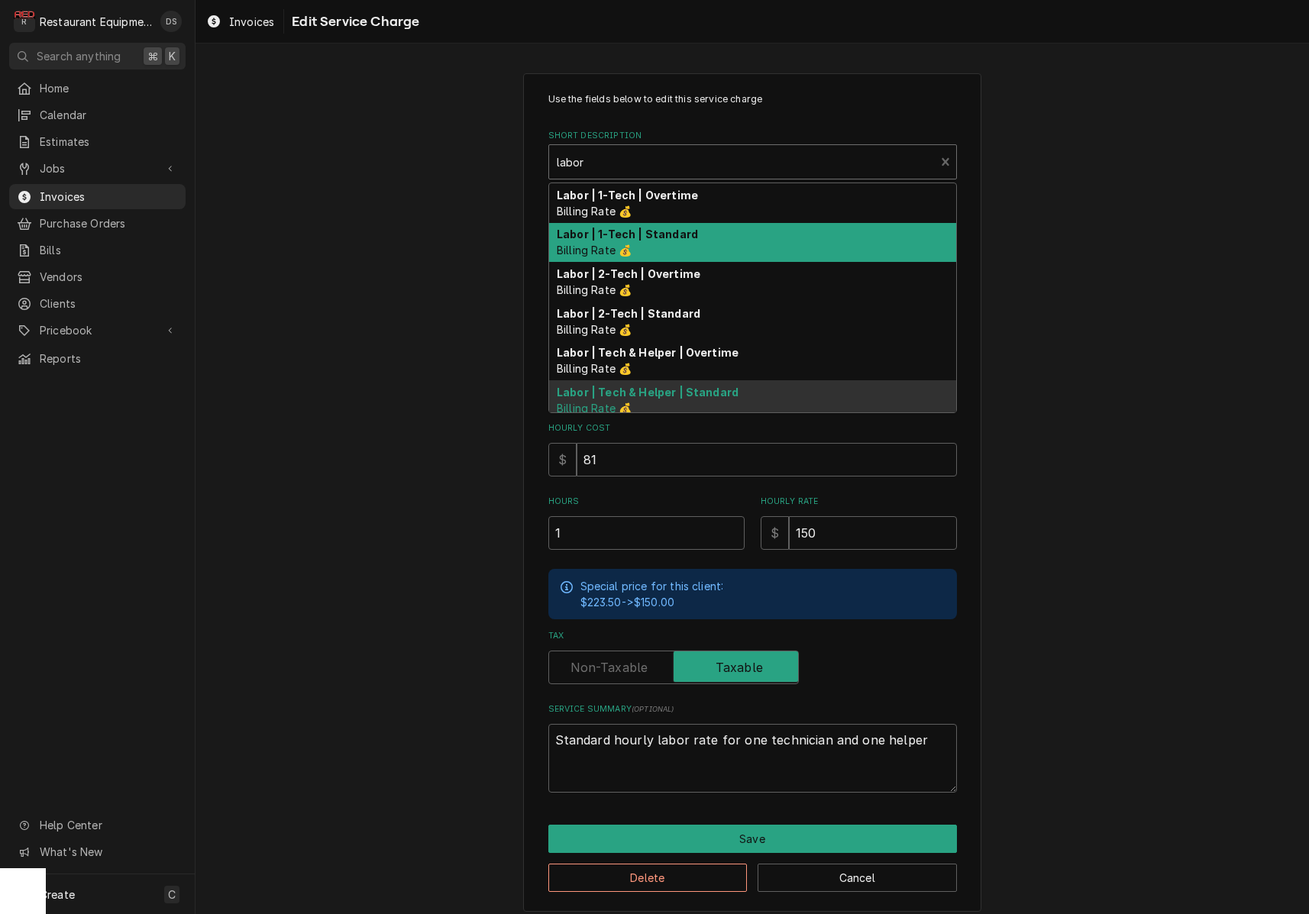
click at [649, 230] on strong "Labor | 1-Tech | Standard" at bounding box center [627, 234] width 141 height 13
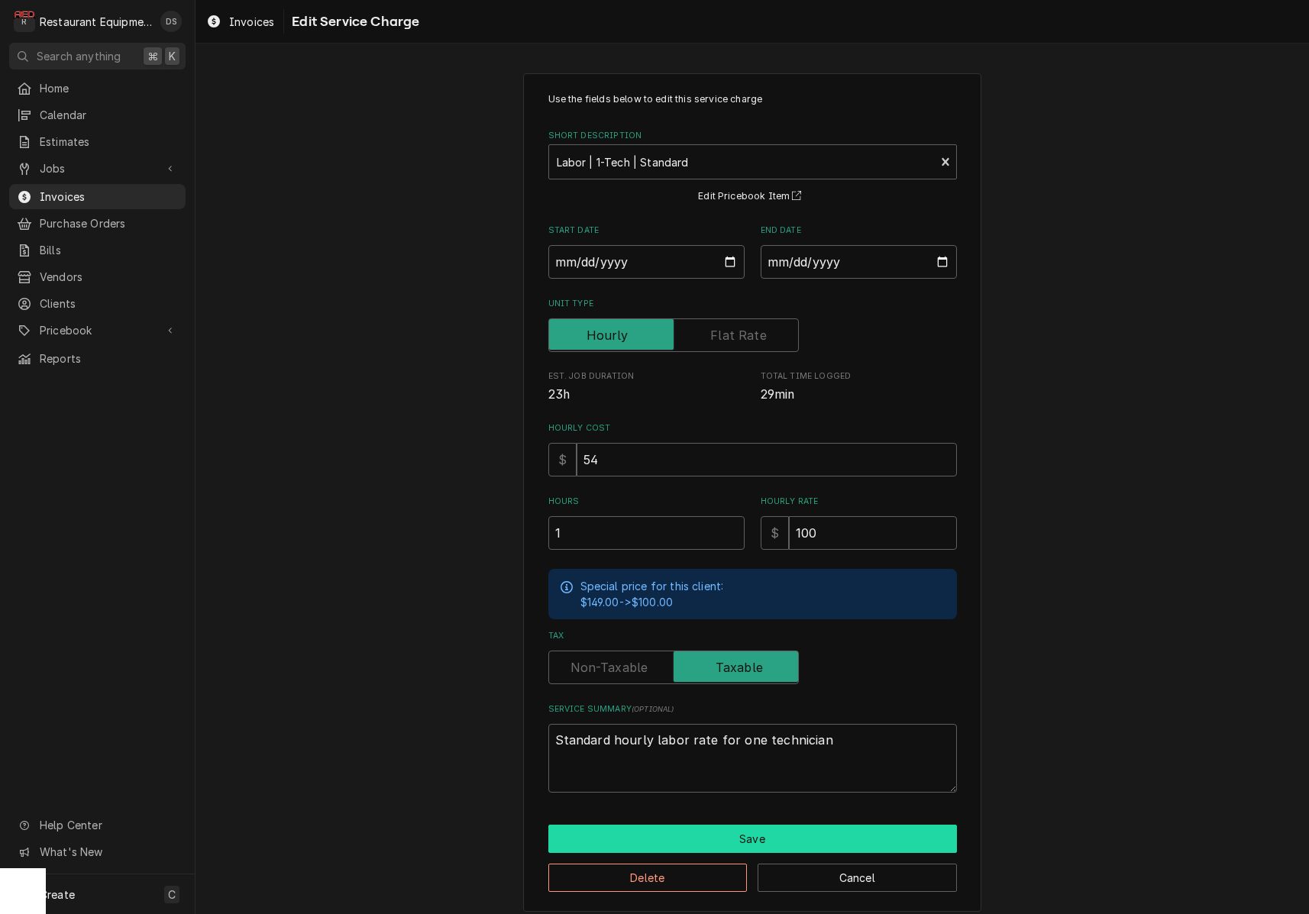
click at [761, 826] on button "Save" at bounding box center [752, 839] width 409 height 28
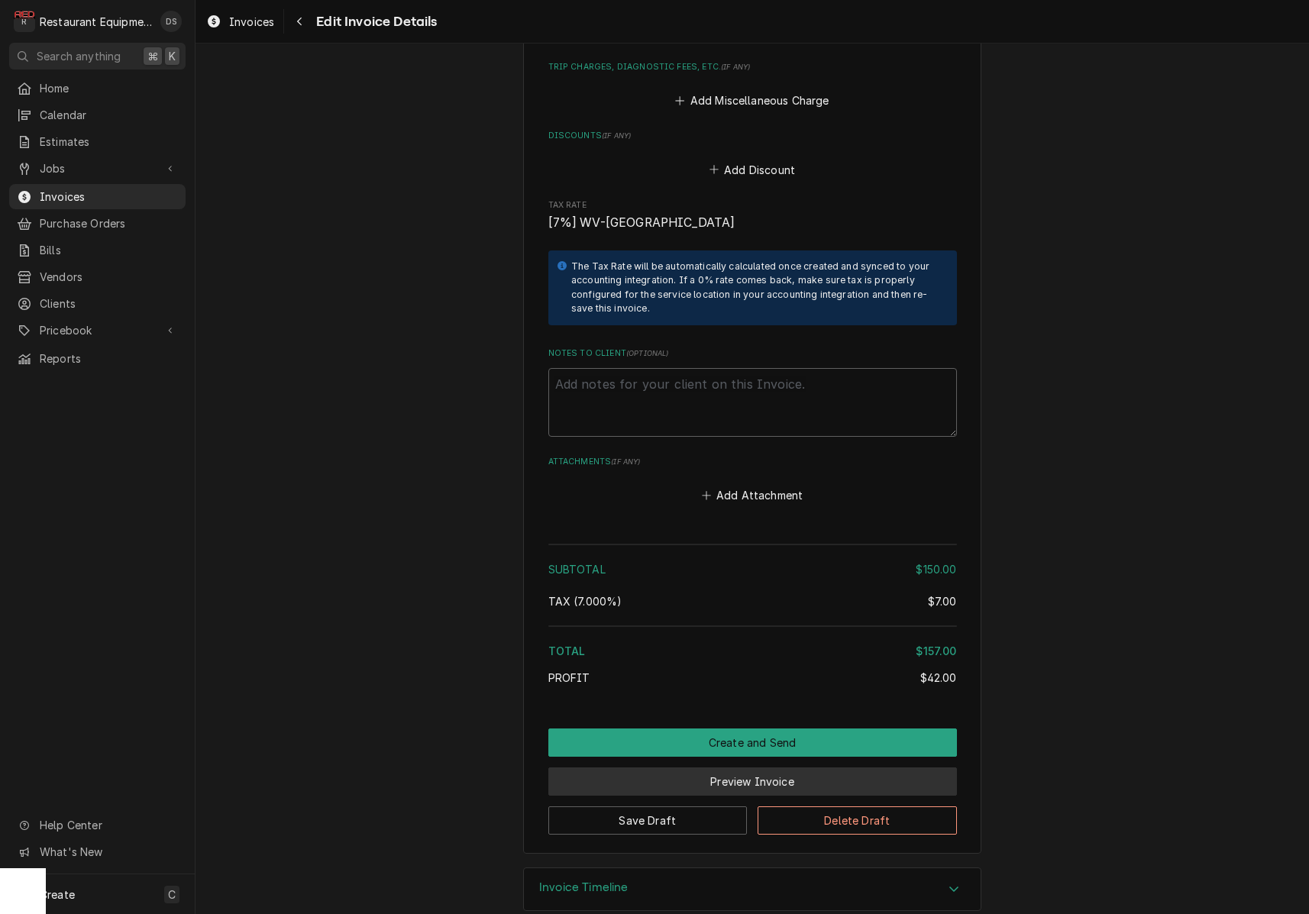
click at [733, 768] on button "Preview Invoice" at bounding box center [752, 782] width 409 height 28
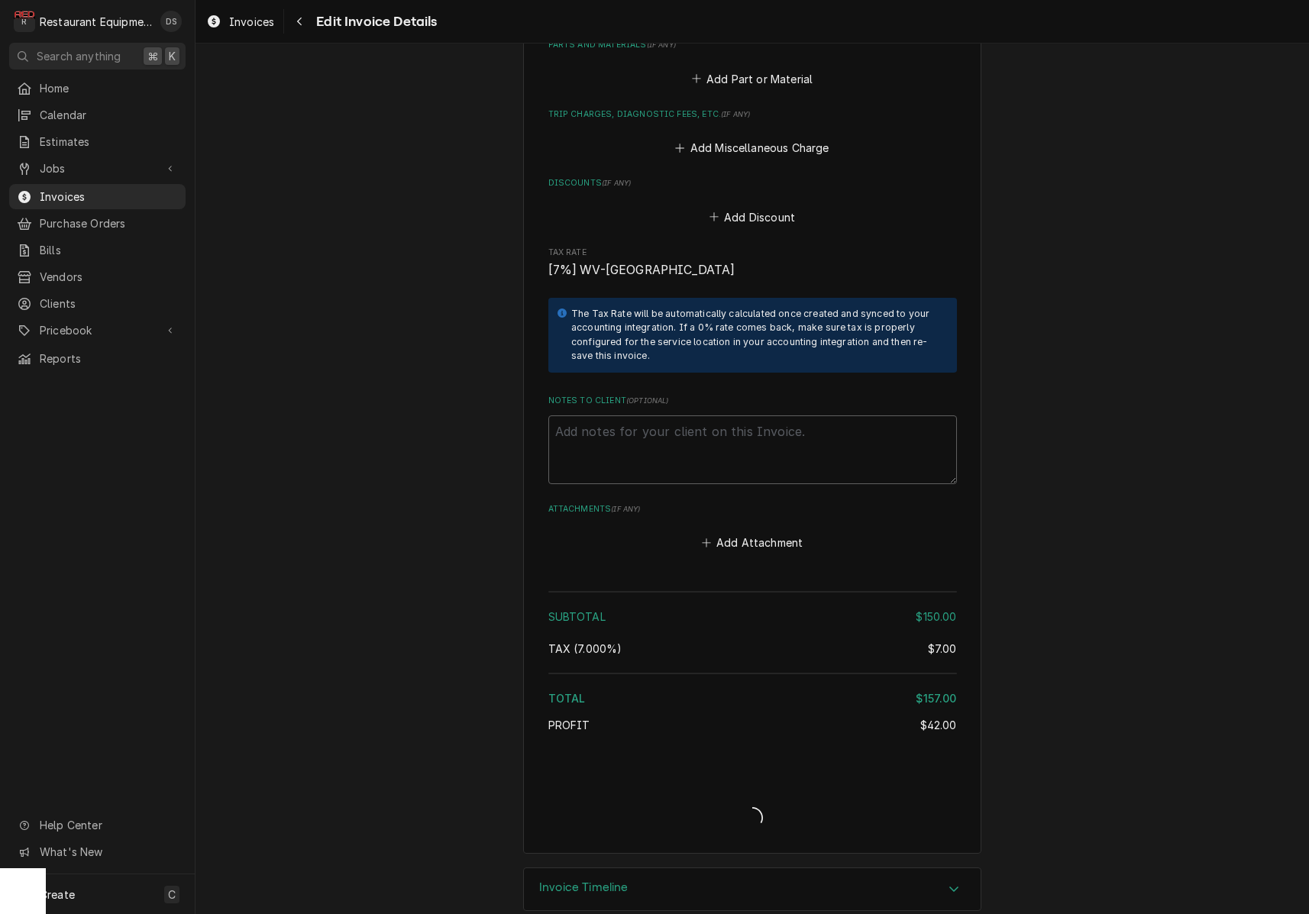
type textarea "x"
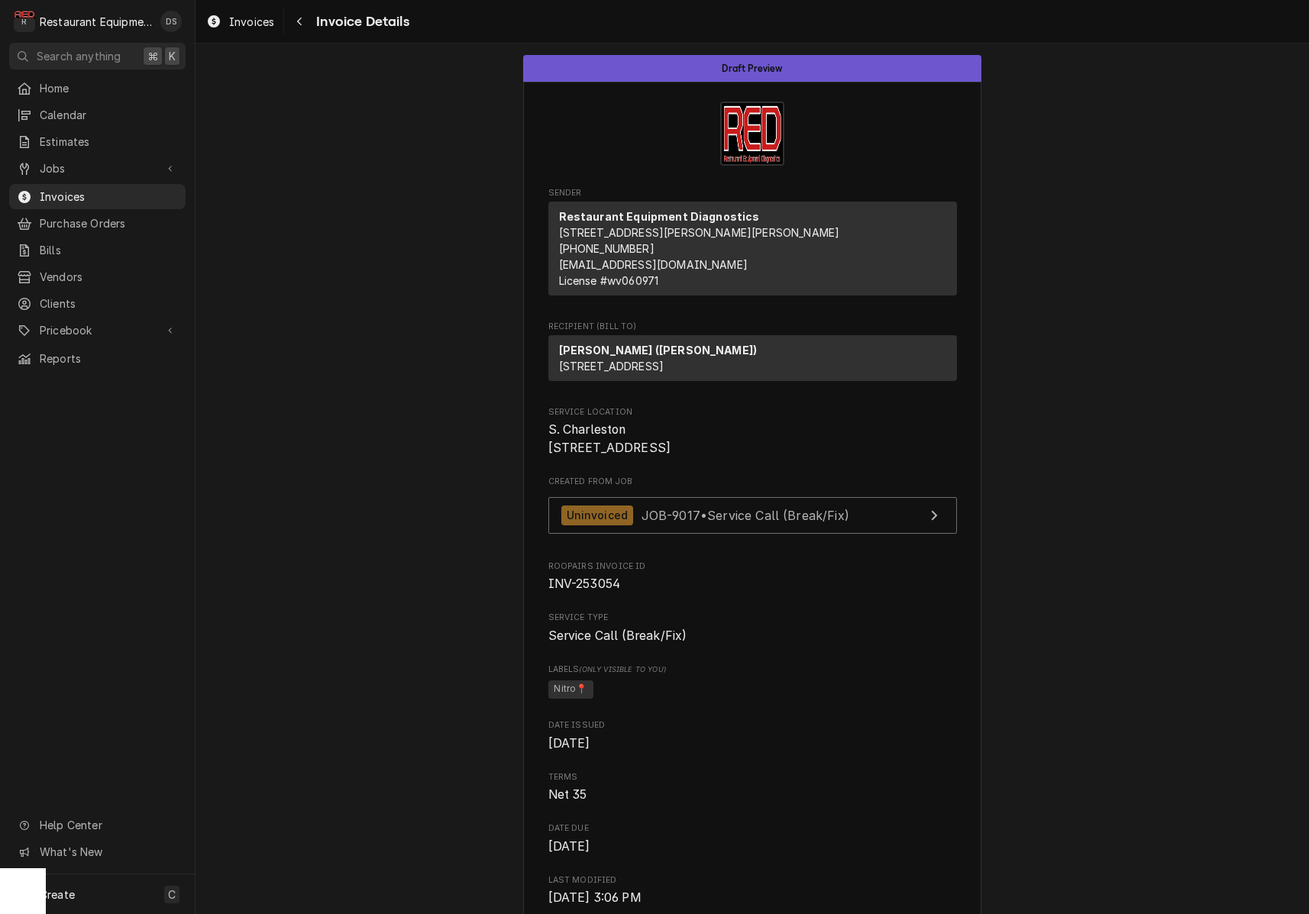
drag, startPoint x: 551, startPoint y: 458, endPoint x: 703, endPoint y: 472, distance: 152.7
copy span "S. Charleston [STREET_ADDRESS]"
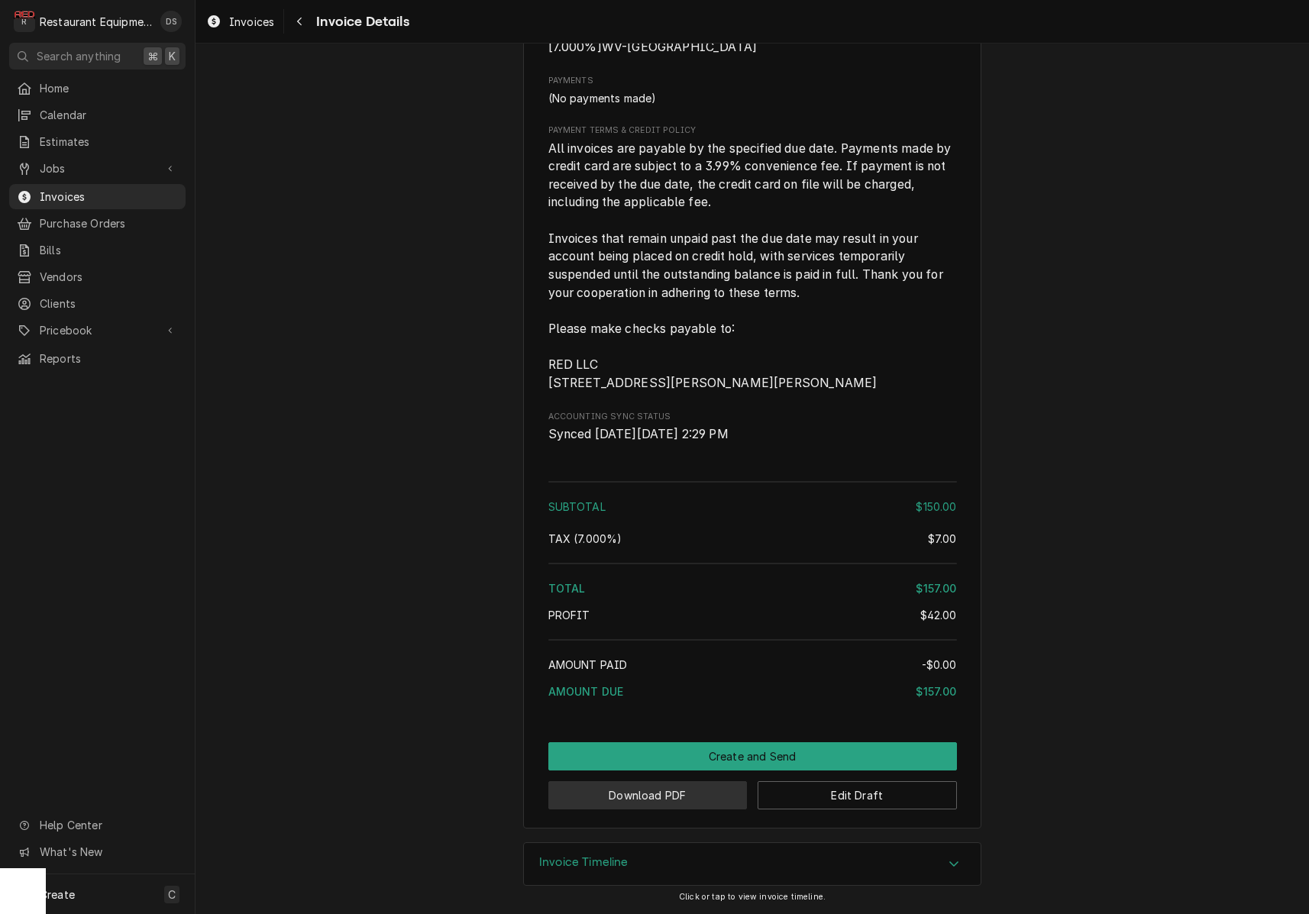
click at [643, 799] on button "Download PDF" at bounding box center [647, 795] width 199 height 28
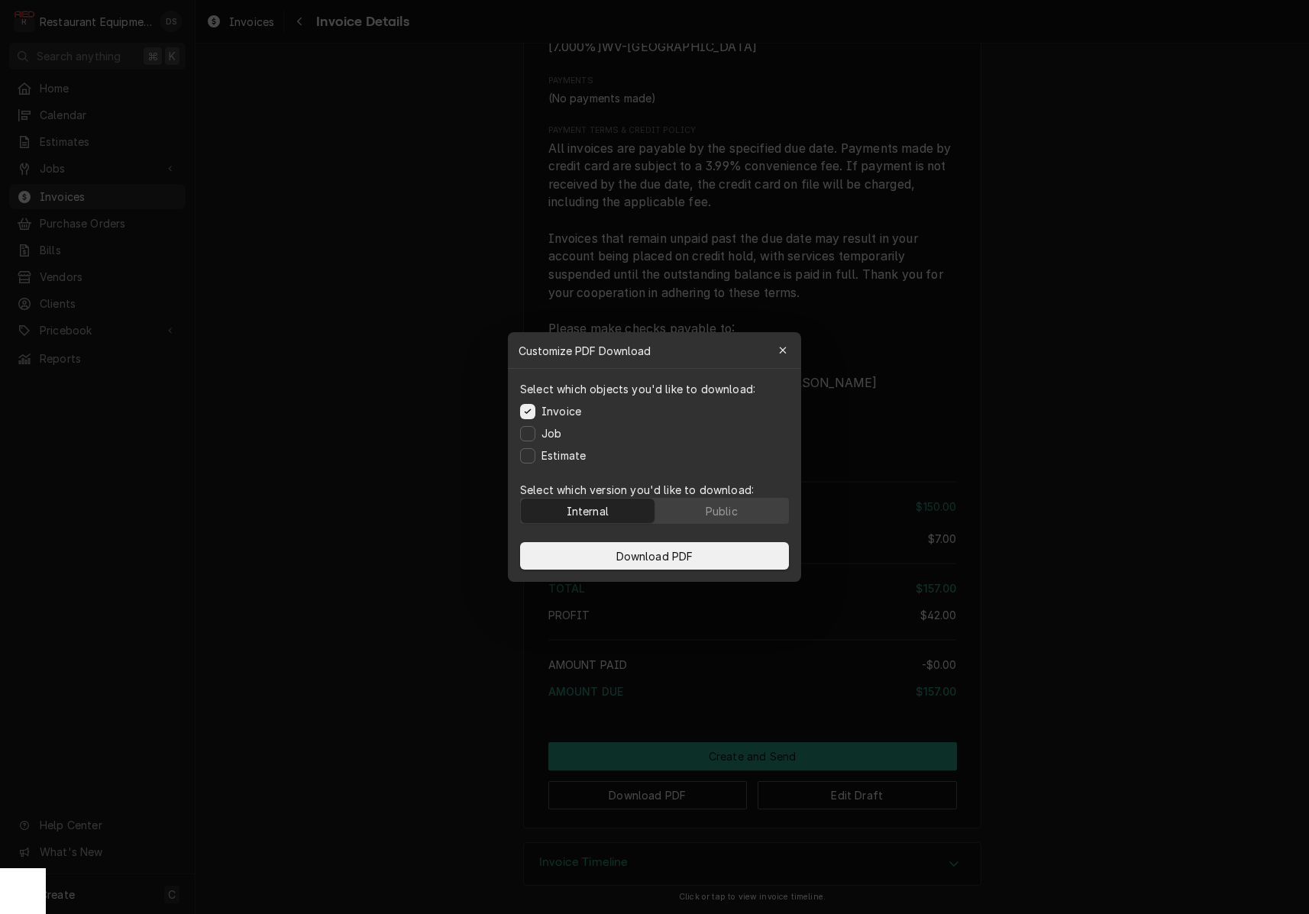
drag, startPoint x: 704, startPoint y: 515, endPoint x: 701, endPoint y: 538, distance: 23.2
click at [704, 516] on button "Public" at bounding box center [722, 511] width 134 height 24
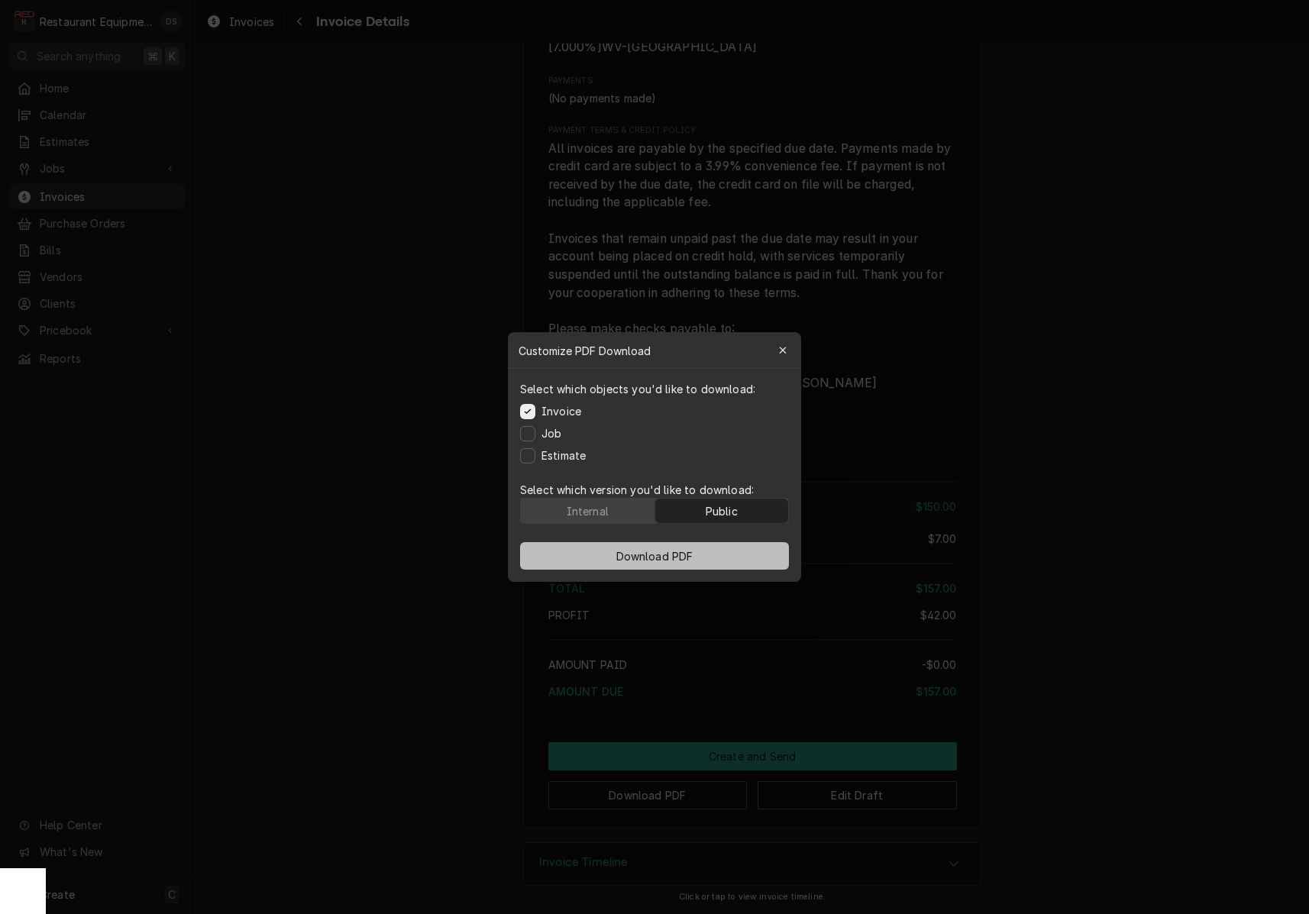
click at [698, 548] on button "Download PDF" at bounding box center [654, 556] width 269 height 28
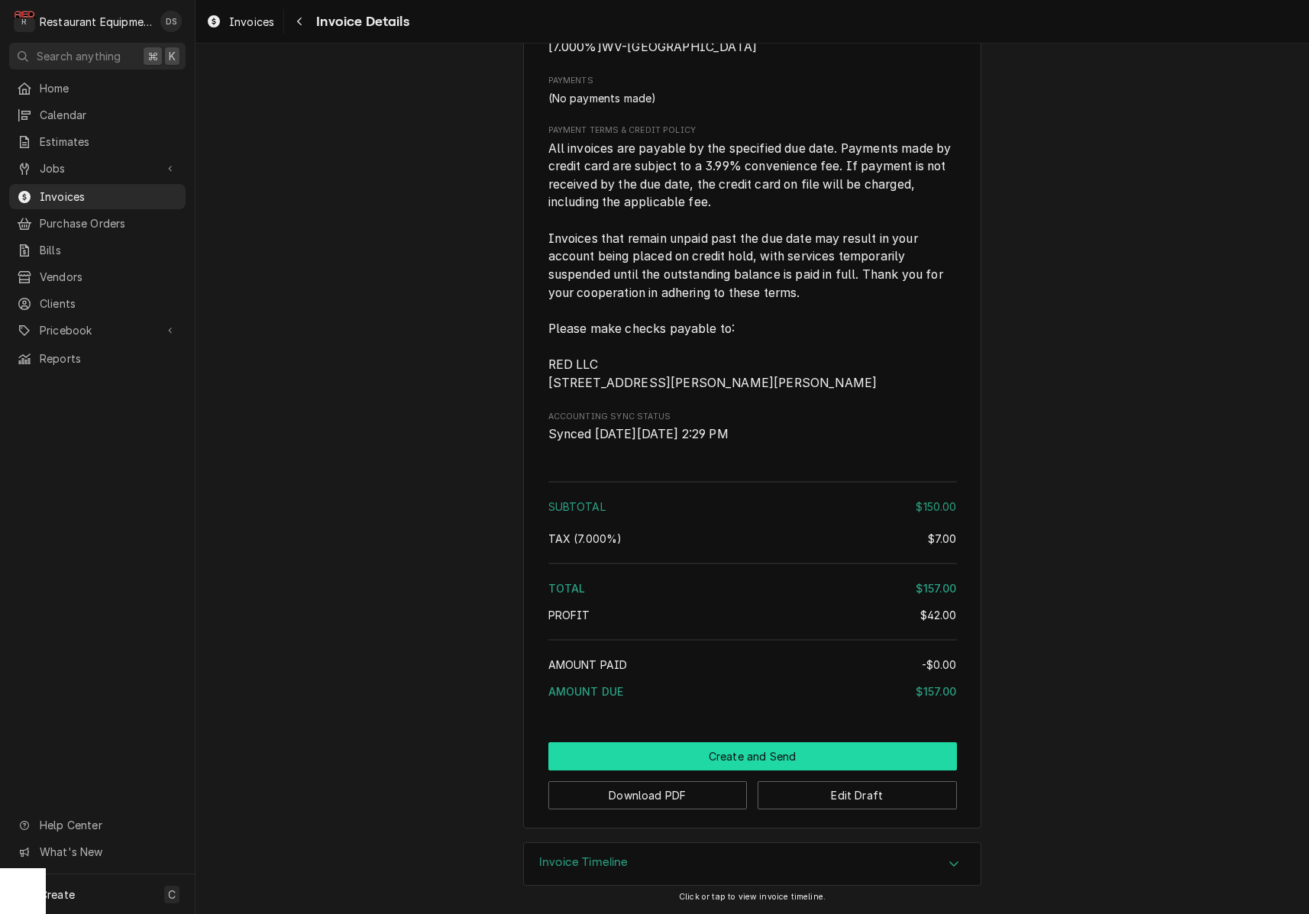
click at [772, 757] on button "Create and Send" at bounding box center [752, 757] width 409 height 28
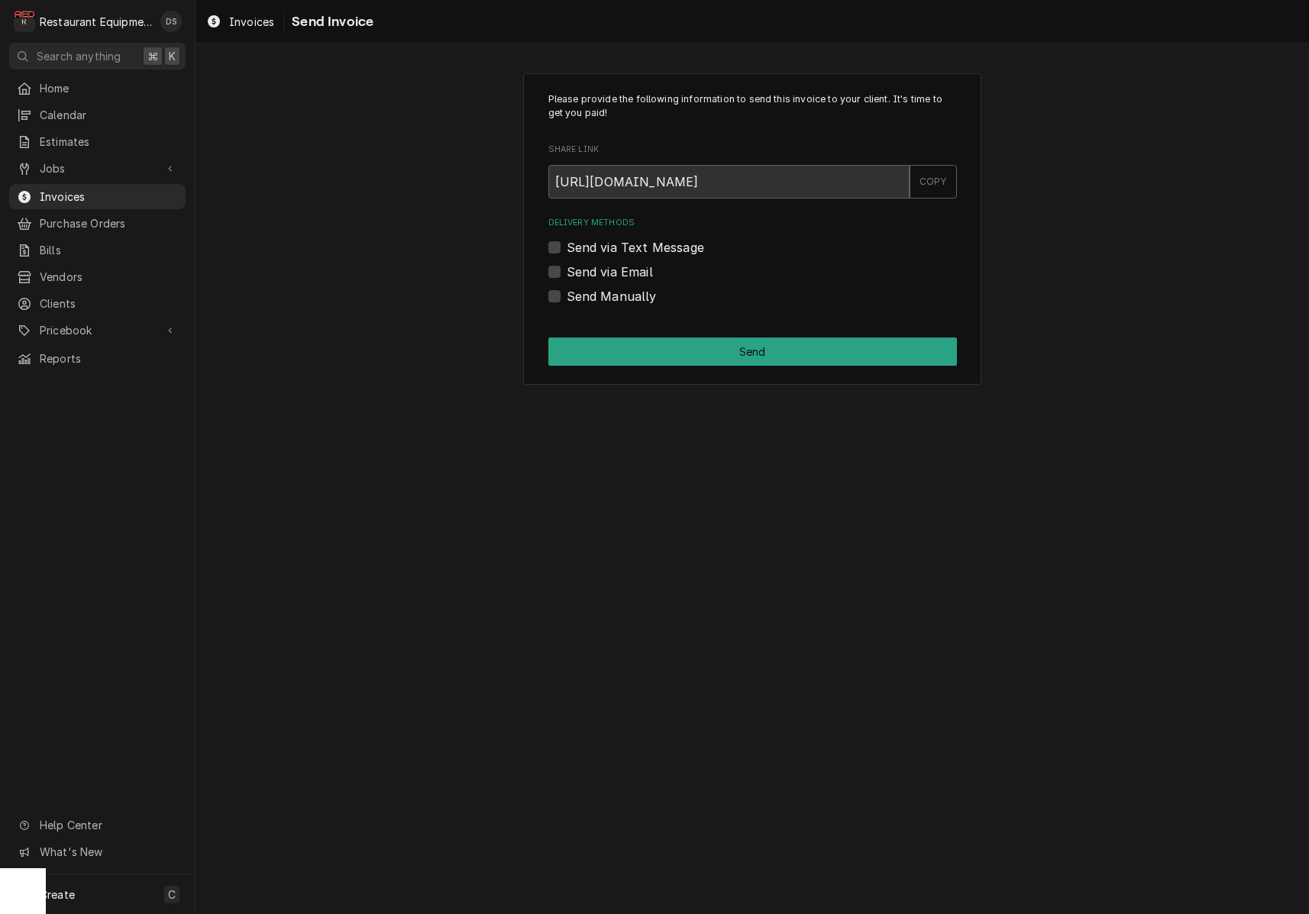
click at [567, 293] on label "Send Manually" at bounding box center [612, 296] width 90 height 18
click at [567, 293] on input "Send Manually" at bounding box center [771, 304] width 409 height 34
checkbox input "true"
click at [641, 357] on button "Send" at bounding box center [752, 352] width 409 height 28
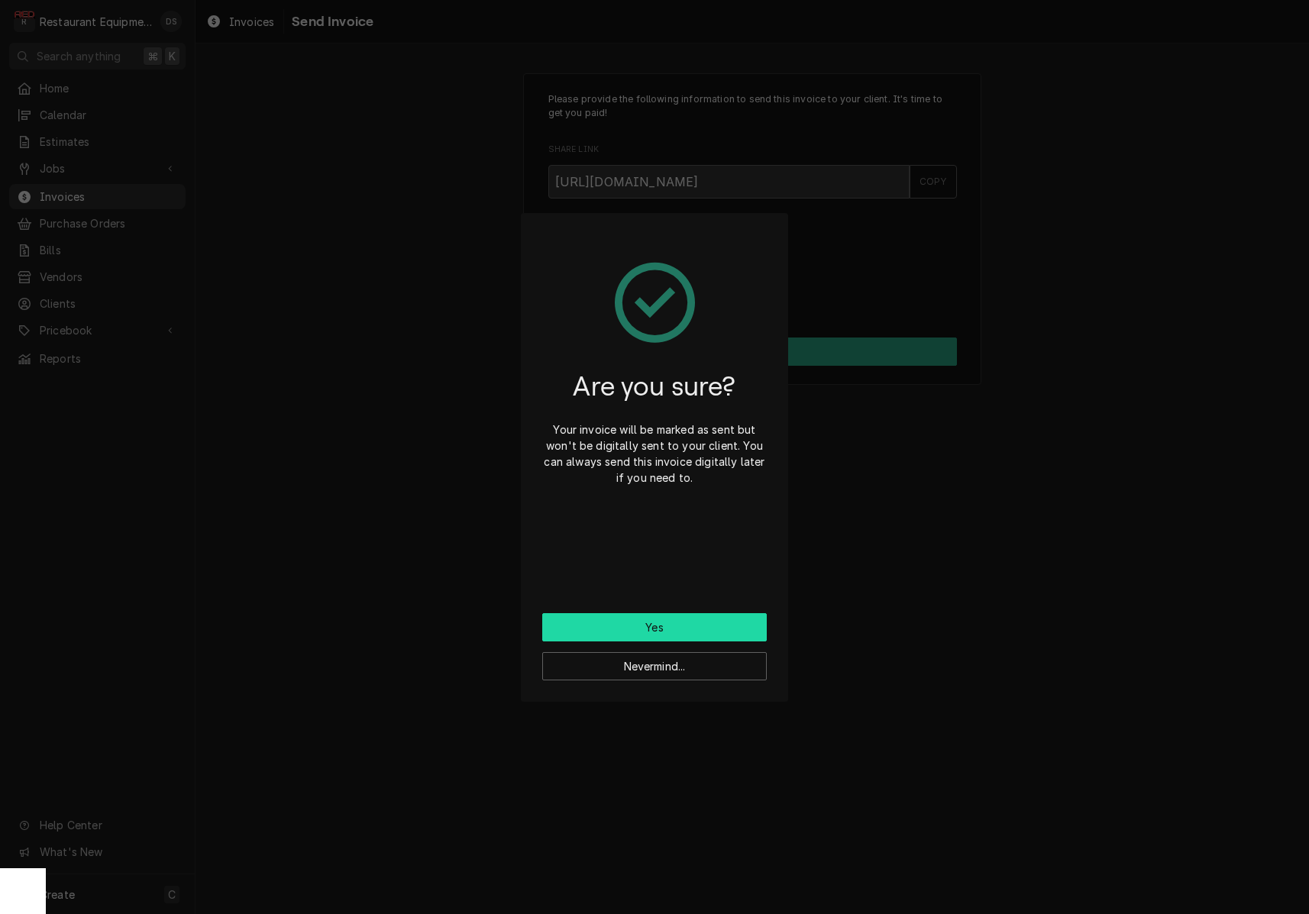
click at [694, 630] on button "Yes" at bounding box center [654, 627] width 225 height 28
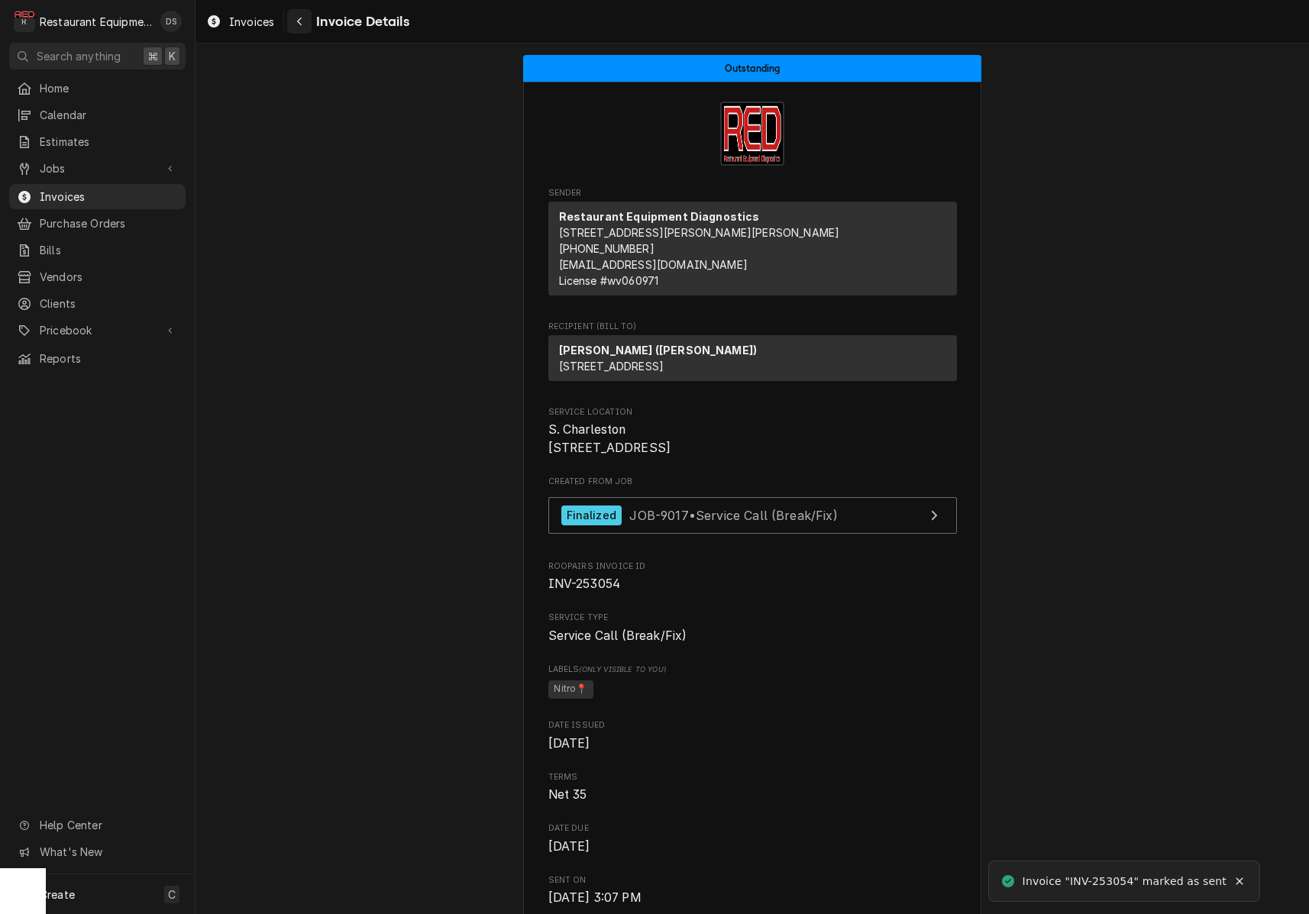
click at [298, 22] on icon "Navigate back" at bounding box center [299, 21] width 7 height 11
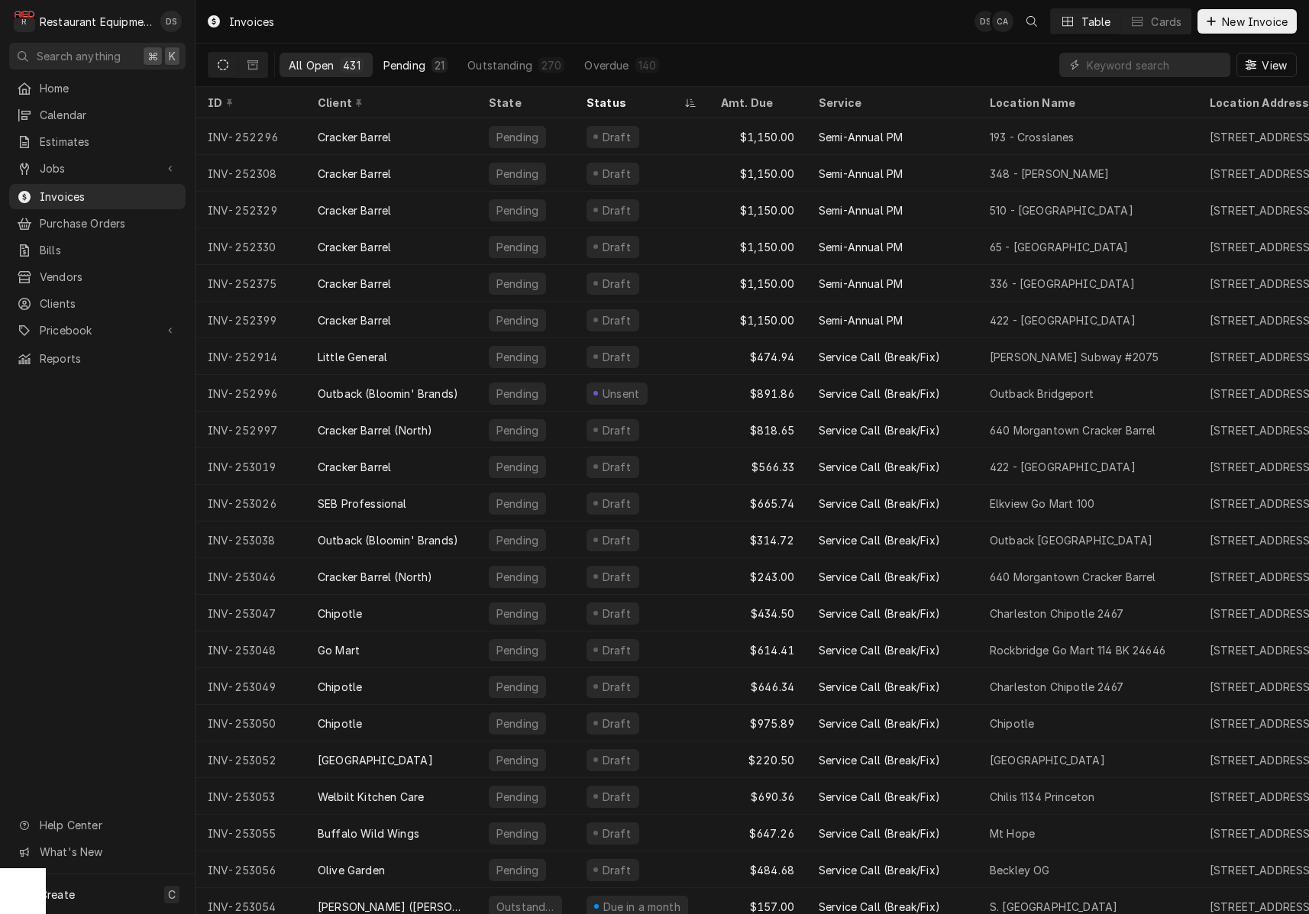
click at [410, 55] on button "Pending 21" at bounding box center [415, 65] width 83 height 24
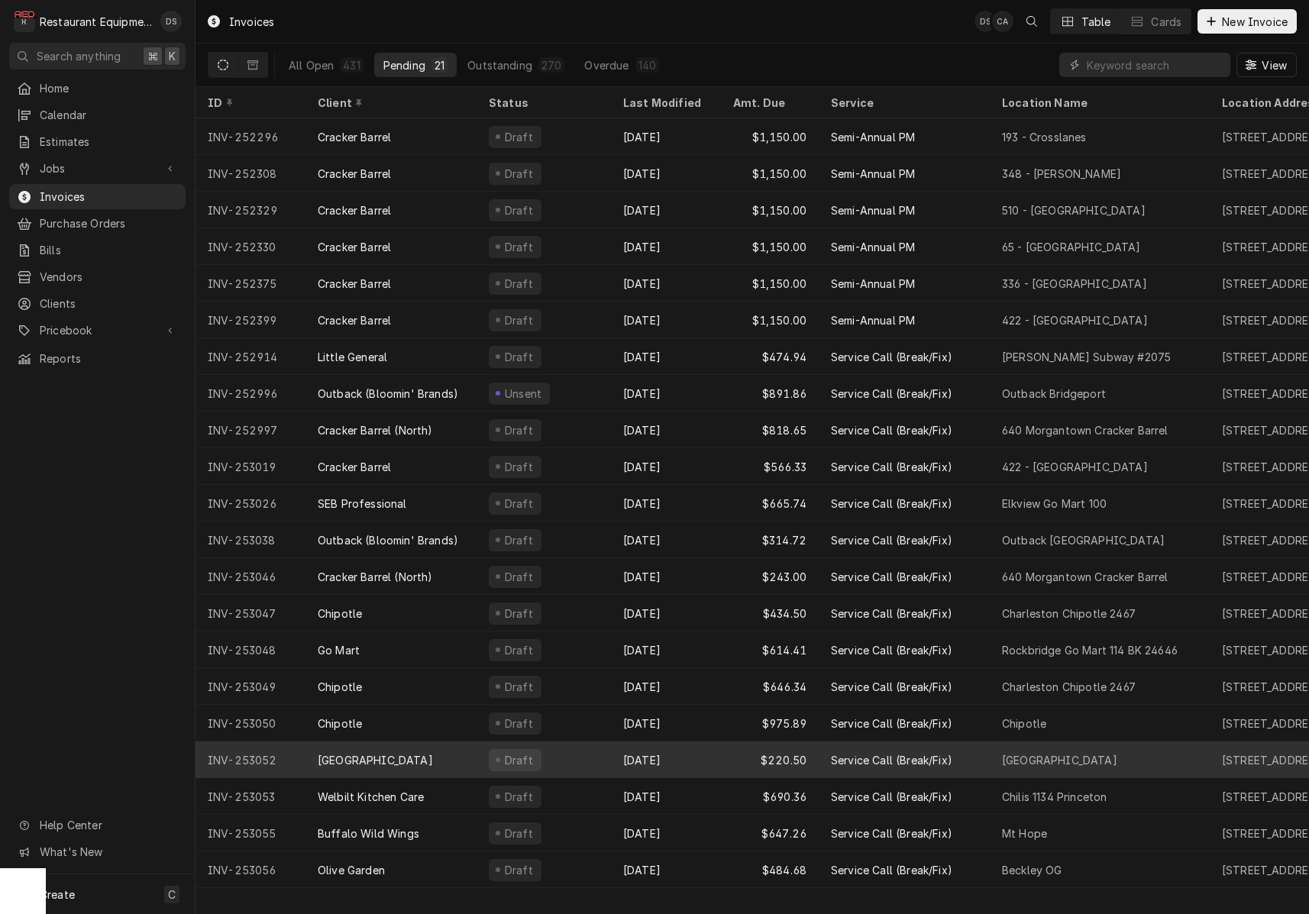
click at [909, 760] on div "Service Call (Break/Fix)" at bounding box center [891, 760] width 121 height 16
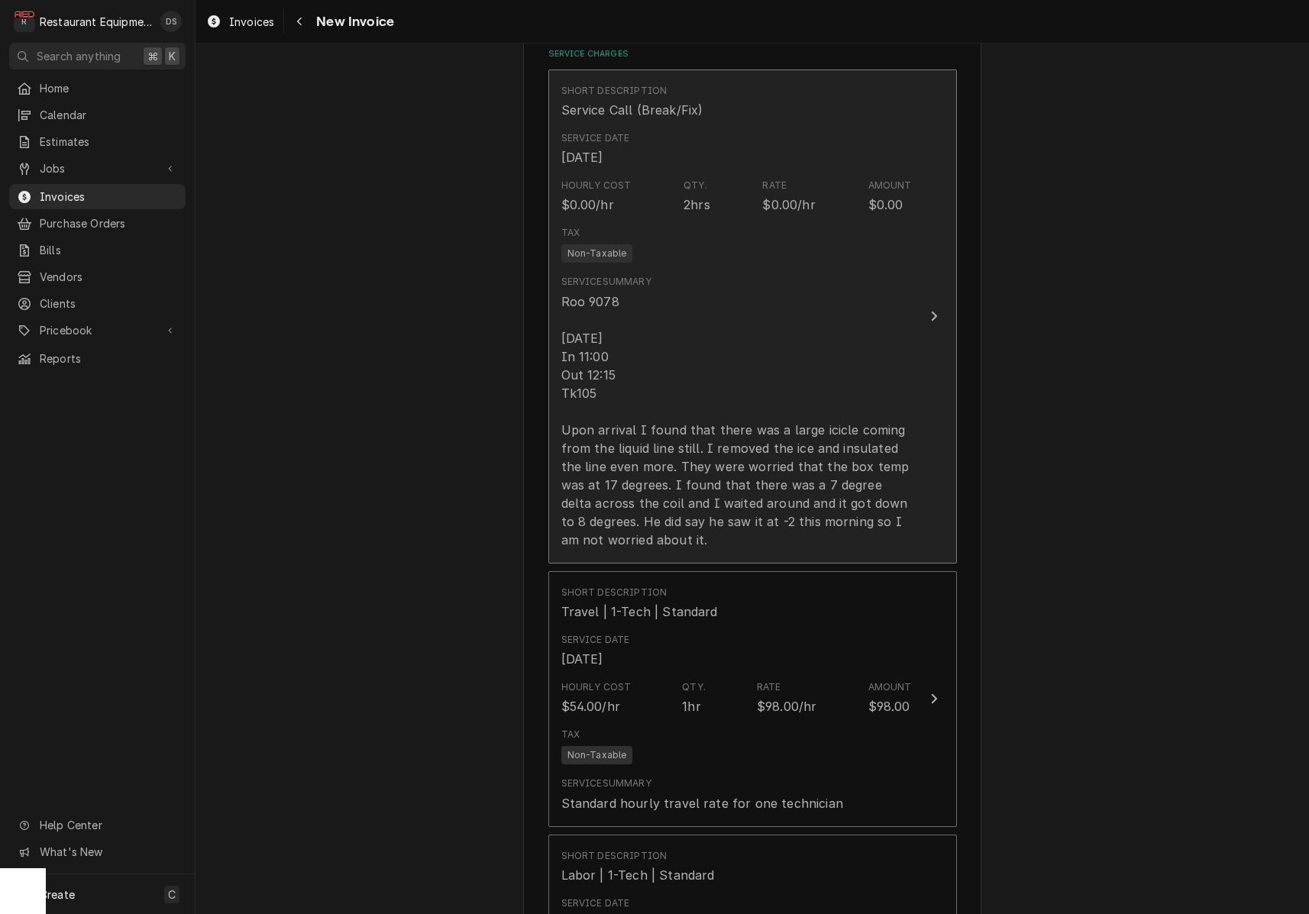
scroll to position [1345, 0]
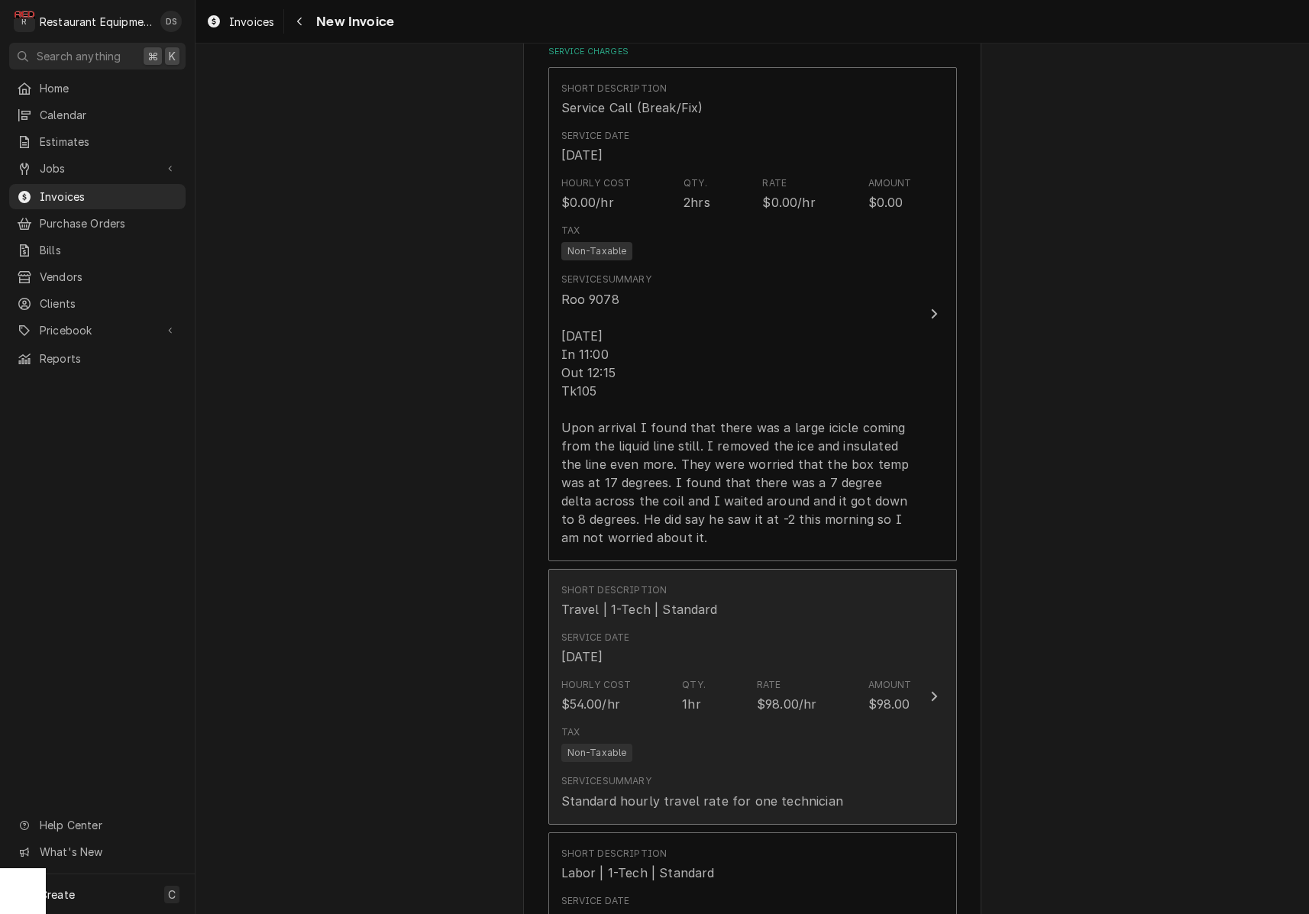
type textarea "x"
